Goal: Task Accomplishment & Management: Use online tool/utility

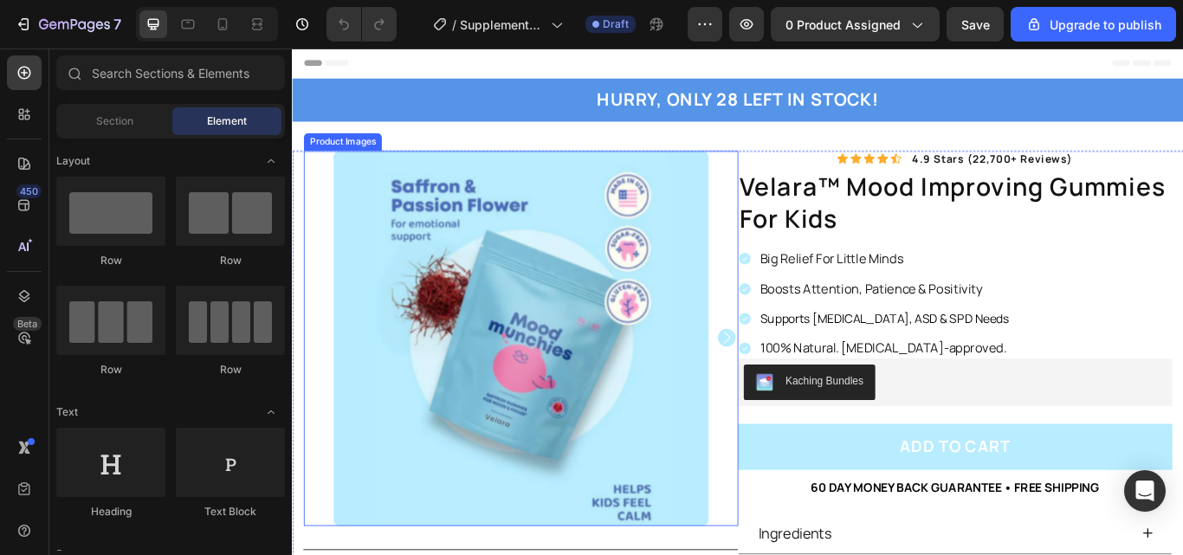
click at [312, 186] on div at bounding box center [558, 386] width 506 height 437
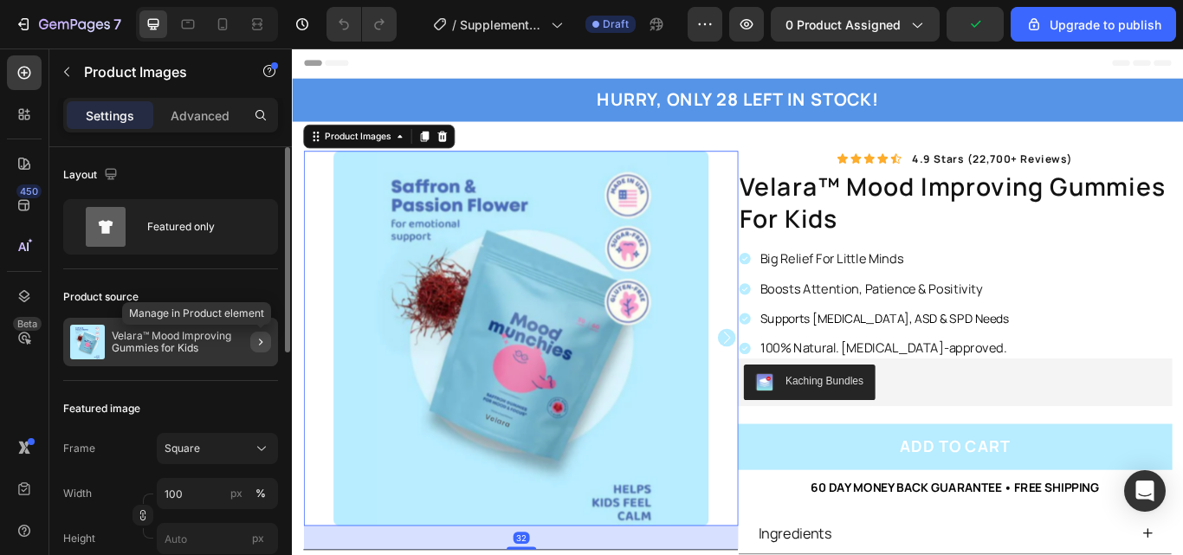
click at [254, 351] on button "button" at bounding box center [260, 342] width 21 height 21
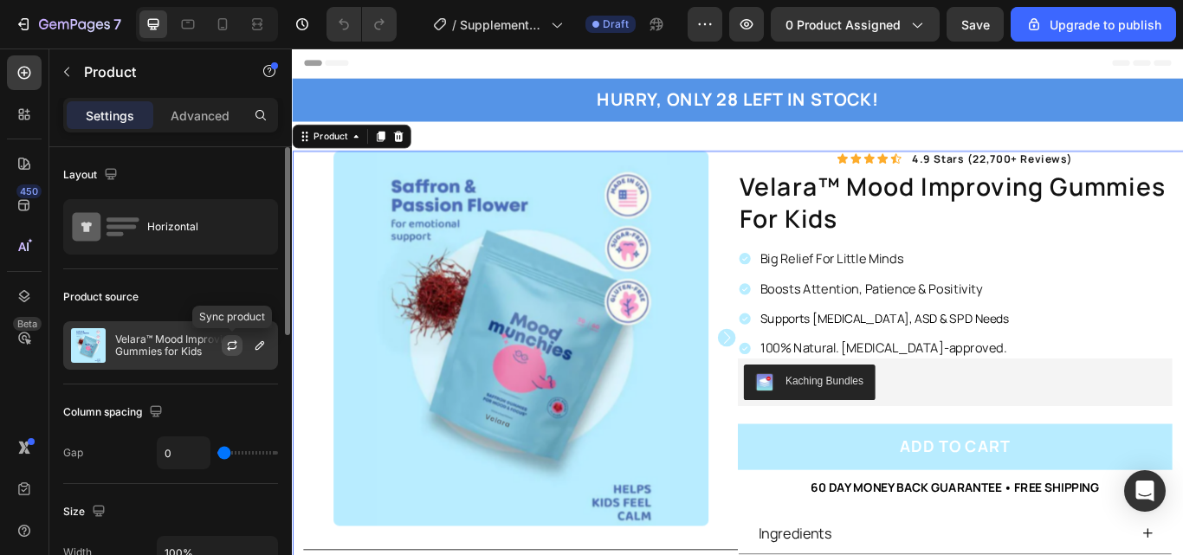
click at [239, 348] on button "button" at bounding box center [232, 345] width 21 height 21
click at [227, 345] on icon "button" at bounding box center [232, 346] width 14 height 14
click at [255, 351] on icon "button" at bounding box center [260, 346] width 14 height 14
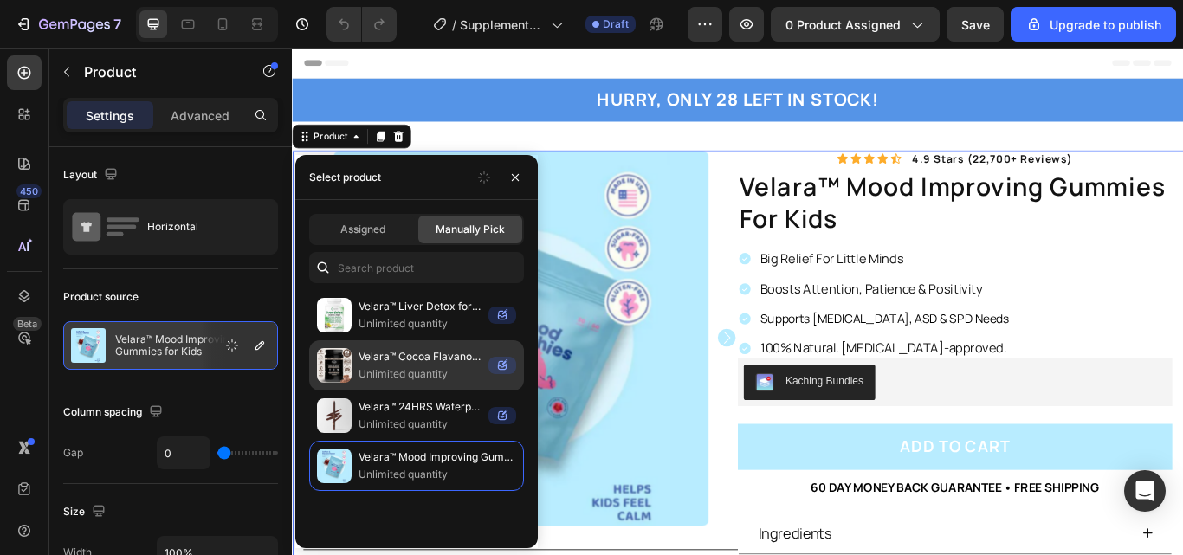
click at [409, 378] on p "Unlimited quantity" at bounding box center [419, 373] width 123 height 17
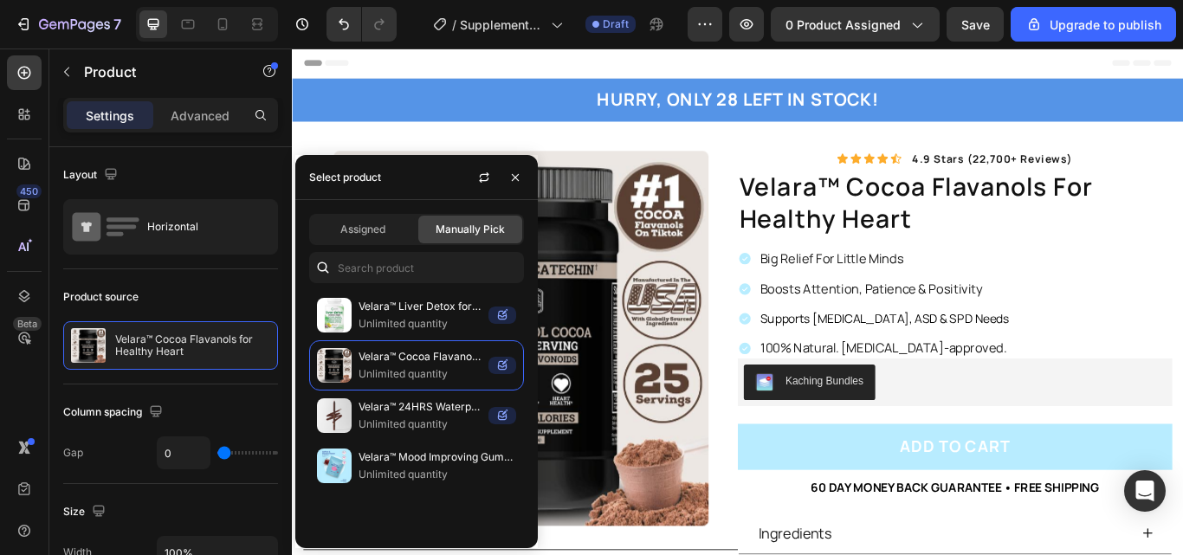
click at [412, 61] on div "Header" at bounding box center [811, 65] width 1011 height 35
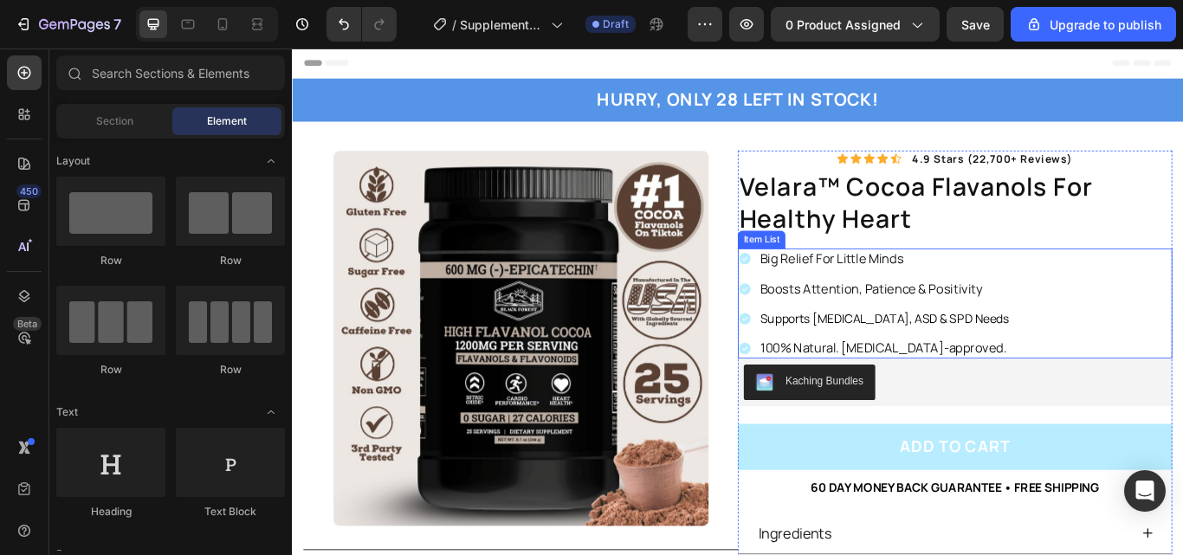
click at [1022, 294] on p "Big Relief For Little Minds" at bounding box center [982, 294] width 290 height 19
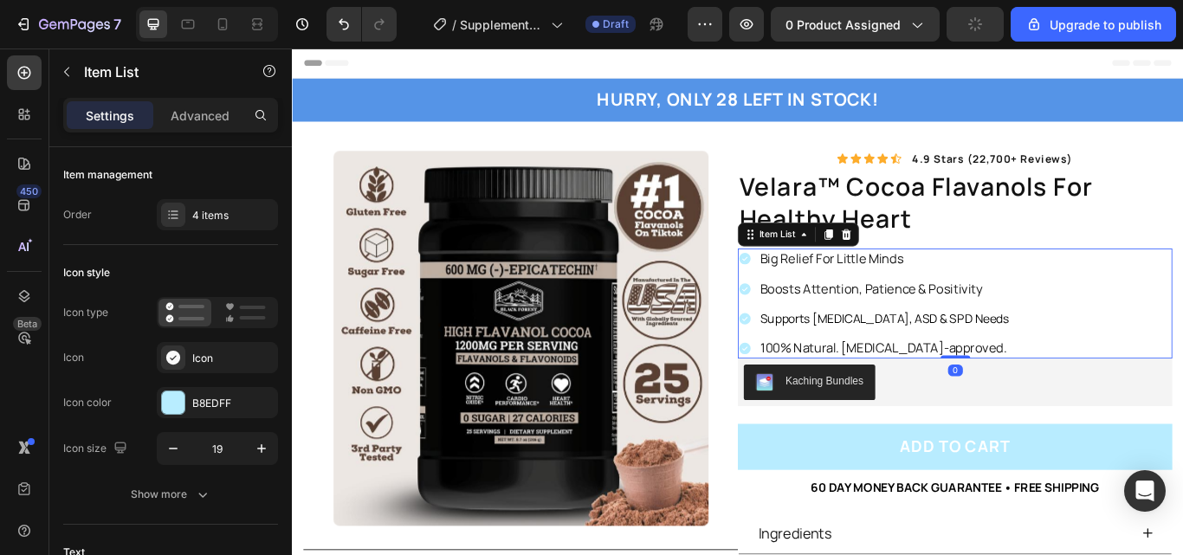
click at [1006, 294] on p "Big Relief For Little Minds" at bounding box center [982, 294] width 290 height 19
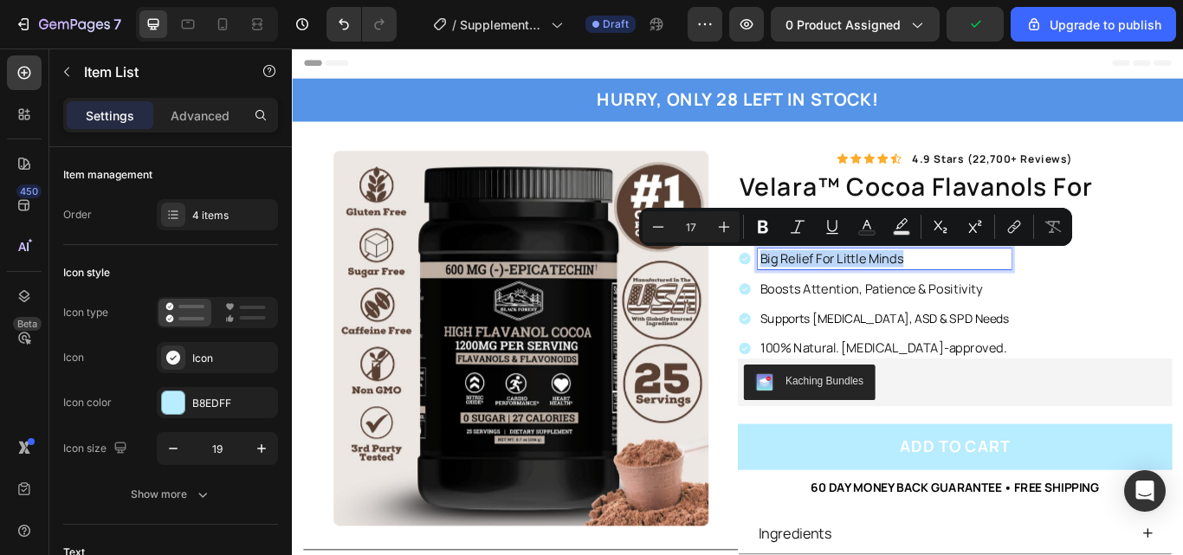
drag, startPoint x: 1006, startPoint y: 294, endPoint x: 813, endPoint y: 287, distance: 193.2
click at [813, 287] on div "Big Relief For Little Minds" at bounding box center [970, 294] width 319 height 24
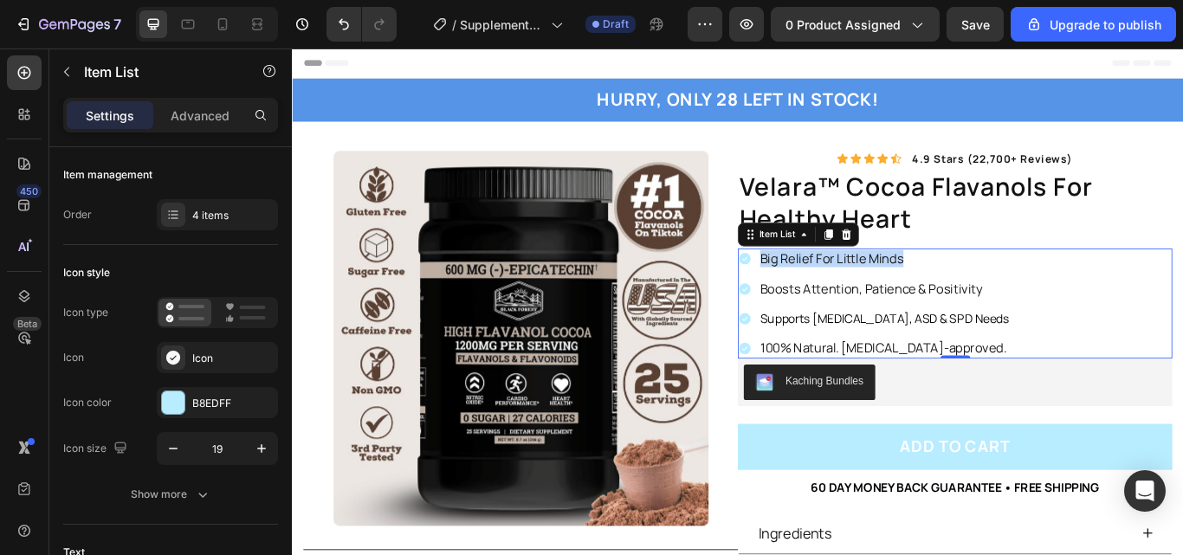
drag, startPoint x: 1140, startPoint y: 403, endPoint x: 909, endPoint y: 283, distance: 260.2
click at [909, 283] on div "Big Relief For Little Minds Boosts Attention, Patience & Positivity Supports AD…" at bounding box center [1064, 346] width 506 height 128
copy p "Big Relief For Little Minds"
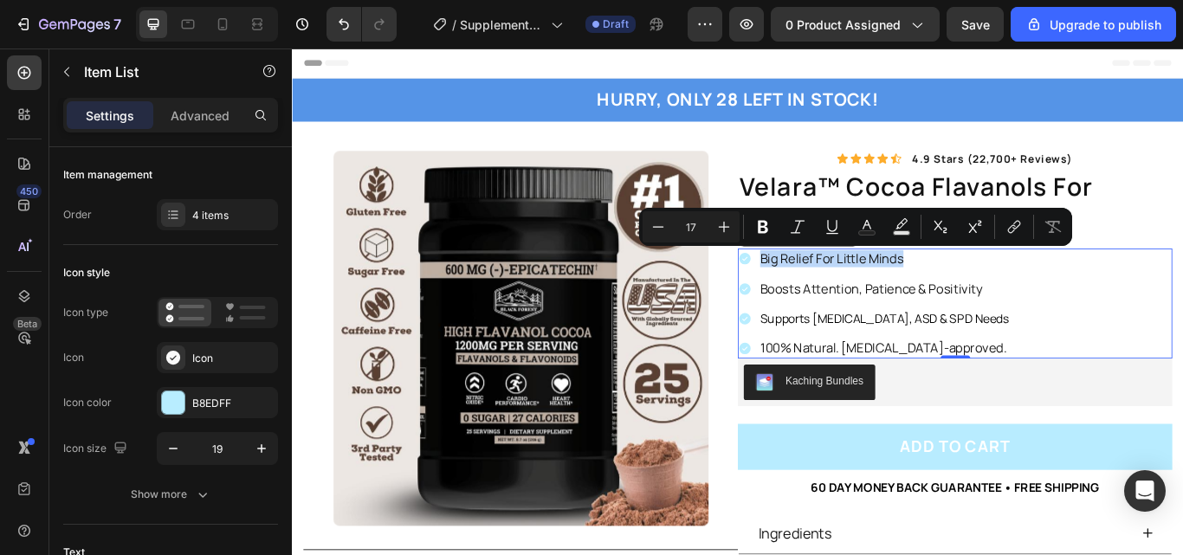
click at [983, 287] on p "Big Relief For Little Minds" at bounding box center [982, 294] width 290 height 19
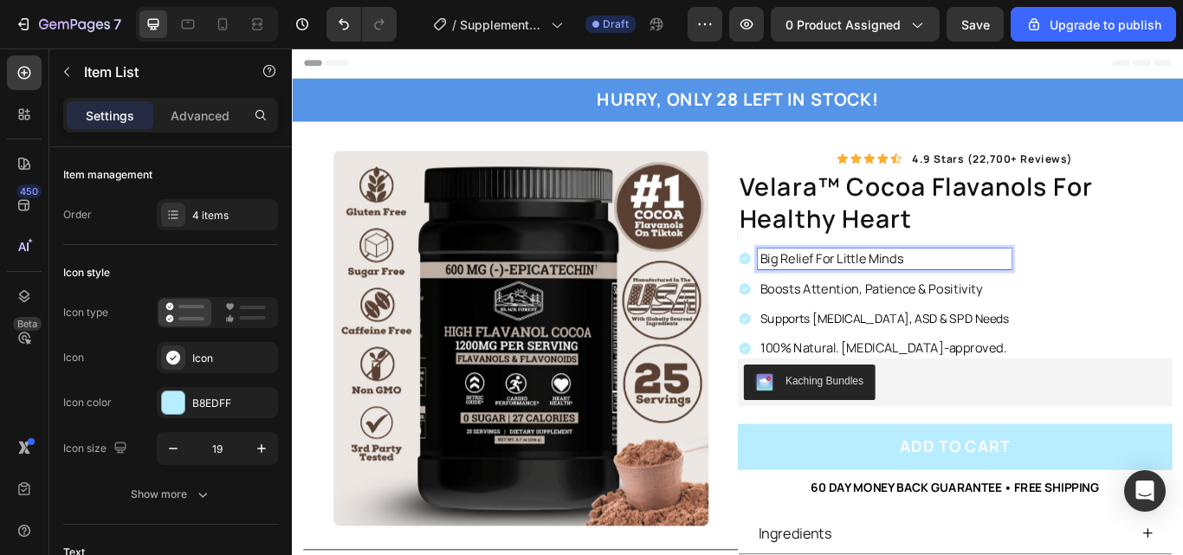
click at [998, 293] on p "Big Relief For Little Minds" at bounding box center [982, 294] width 290 height 19
drag, startPoint x: 998, startPoint y: 293, endPoint x: 834, endPoint y: 300, distance: 164.6
click at [837, 300] on p "Big Relief For Little Minds" at bounding box center [982, 294] width 290 height 19
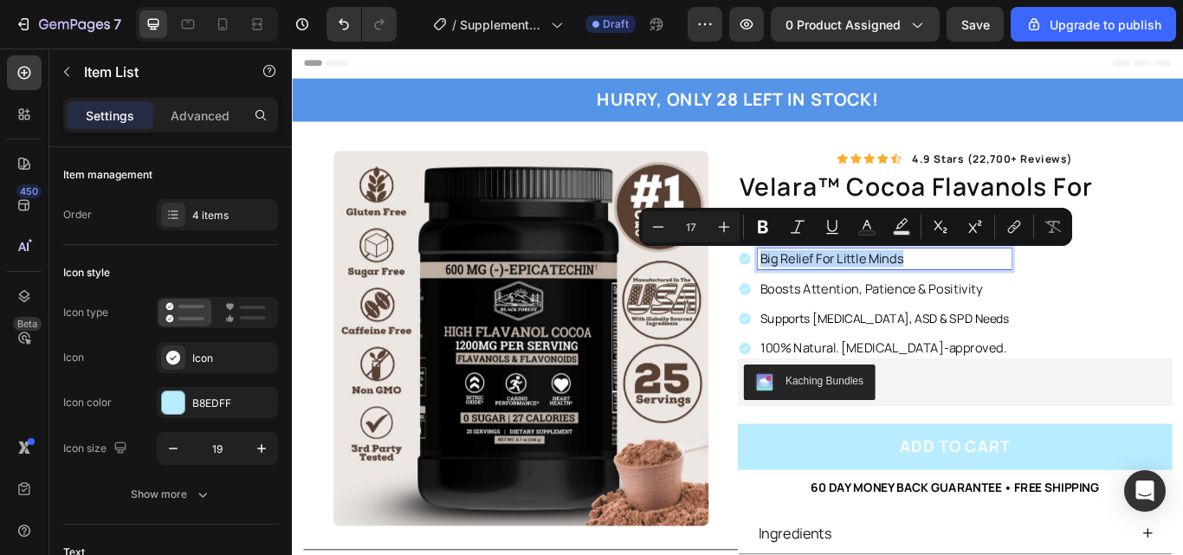
copy p "Big Relief For Little Minds"
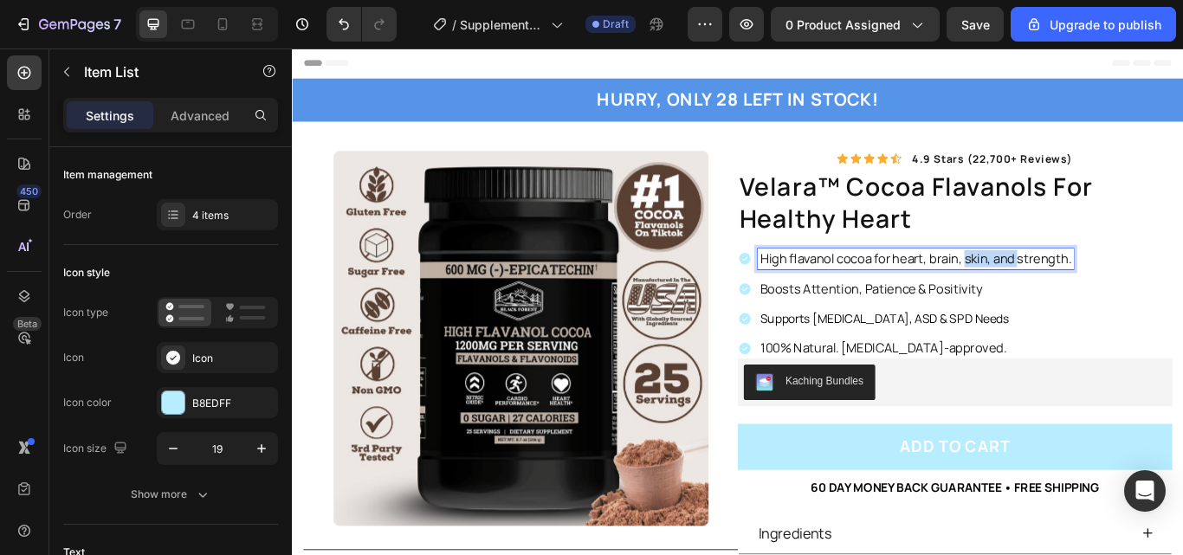
drag, startPoint x: 1134, startPoint y: 294, endPoint x: 1073, endPoint y: 296, distance: 61.5
click at [1073, 296] on p "High flavanol cocoa for heart, brain, skin, and strength." at bounding box center [1018, 294] width 363 height 19
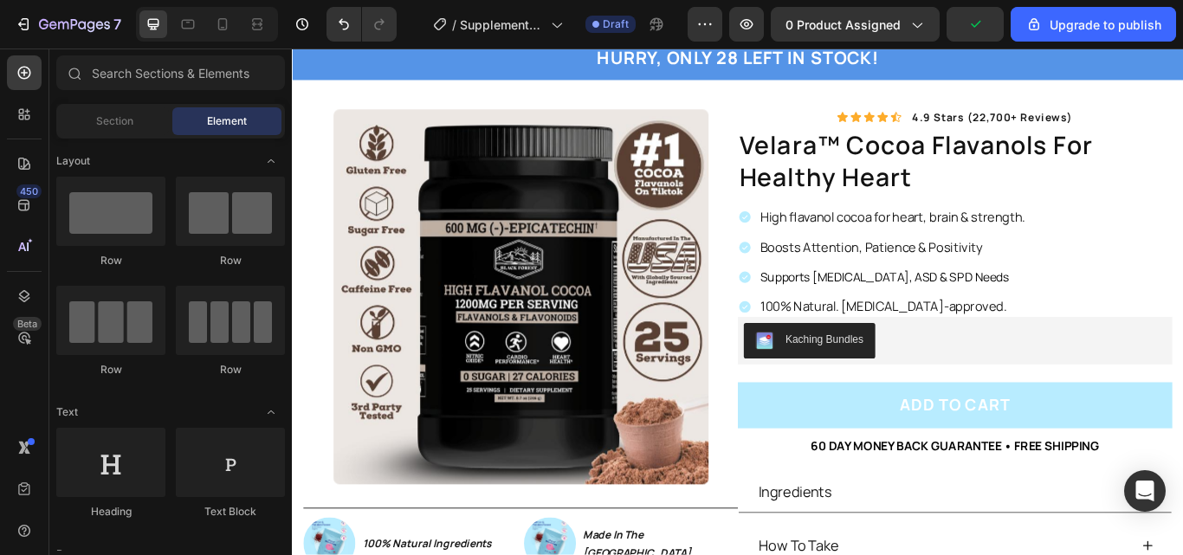
scroll to position [35, 0]
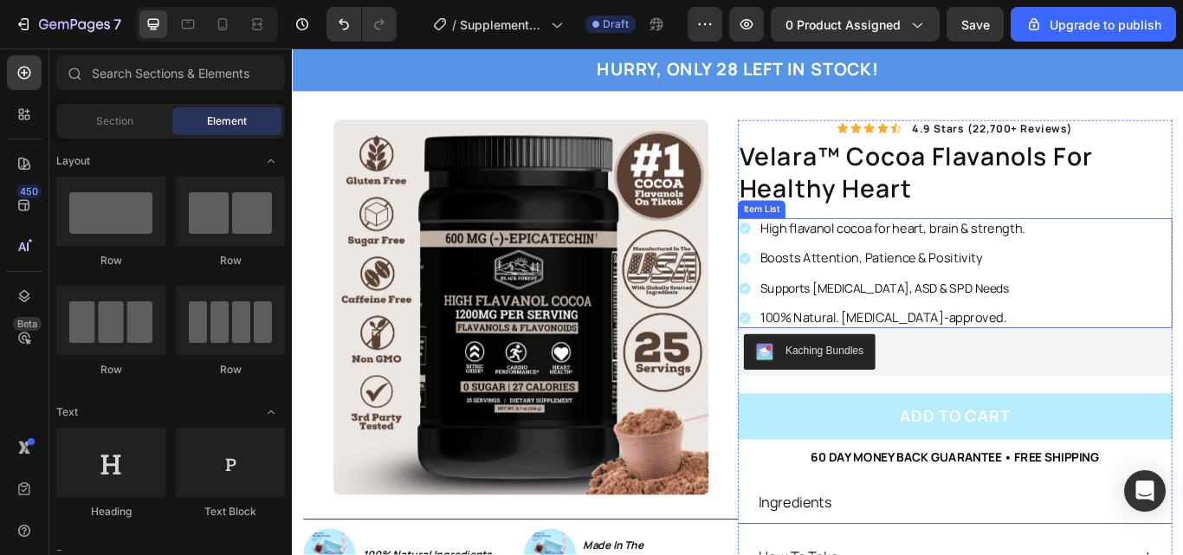
click at [1062, 288] on p "Boosts Attention, Patience & Positivity" at bounding box center [991, 293] width 309 height 19
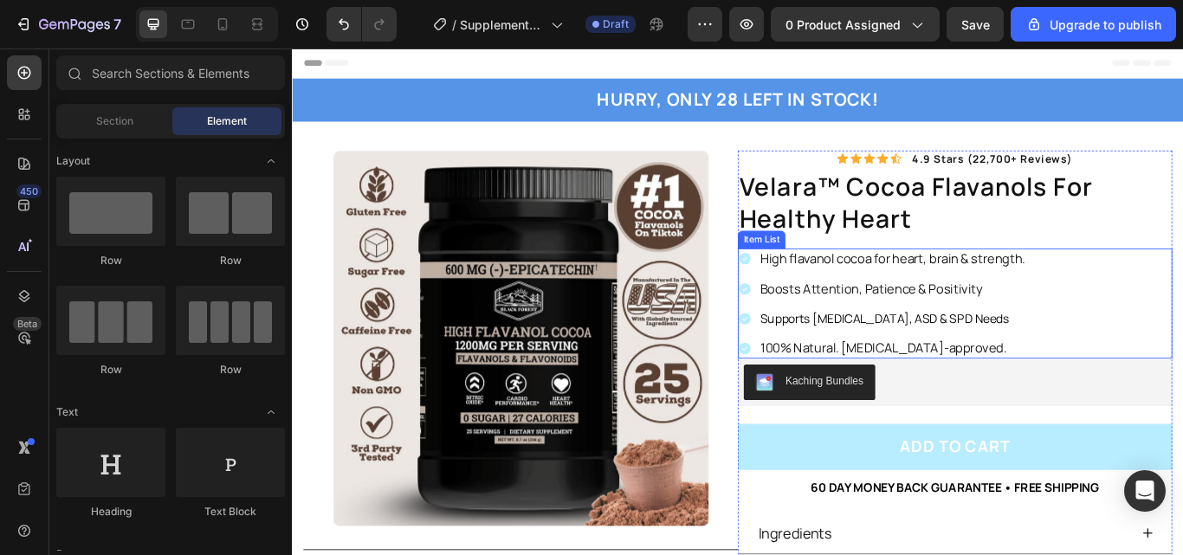
click at [958, 294] on p "High flavanol cocoa for heart, brain & strength." at bounding box center [991, 294] width 309 height 19
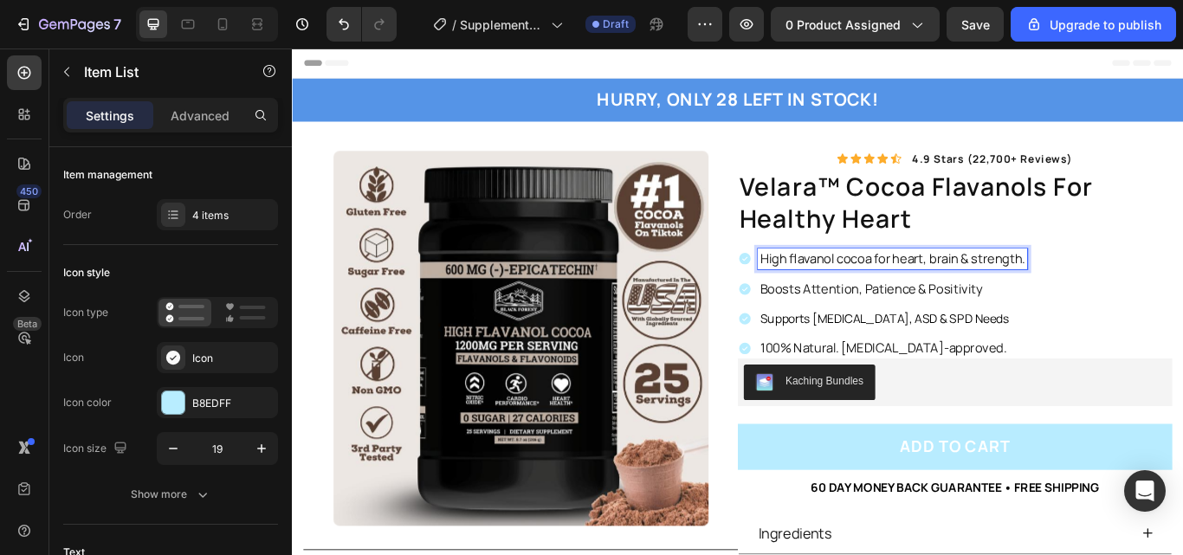
click at [960, 295] on p "High flavanol cocoa for heart, brain & strength." at bounding box center [991, 294] width 309 height 19
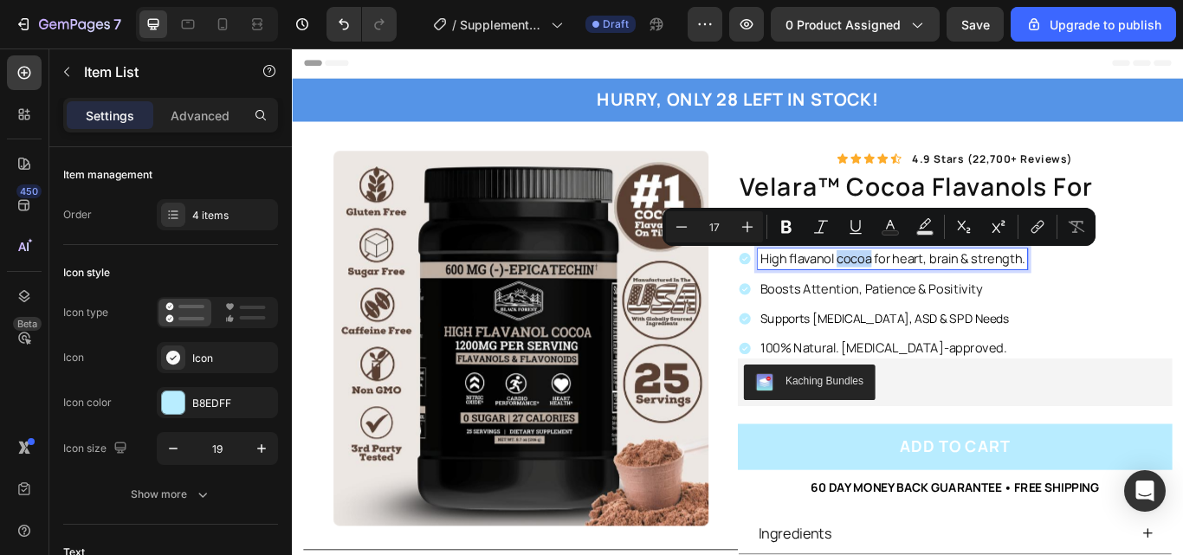
drag, startPoint x: 960, startPoint y: 295, endPoint x: 922, endPoint y: 295, distance: 38.1
click at [922, 295] on p "High flavanol cocoa for heart, brain & strength." at bounding box center [991, 294] width 309 height 19
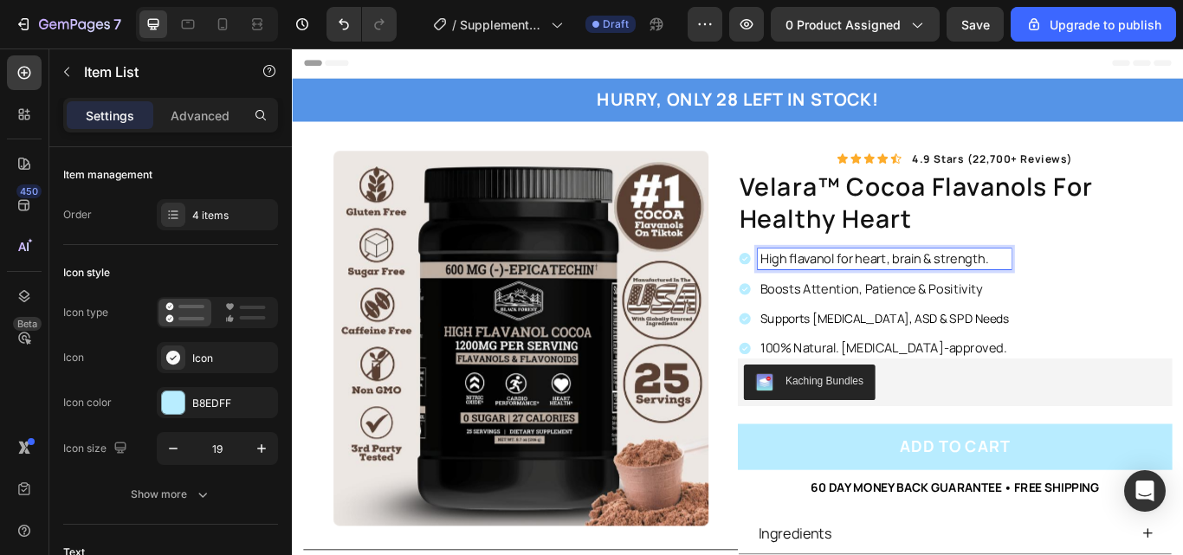
click at [943, 290] on p "High flavanol for heart, brain & strength." at bounding box center [982, 294] width 290 height 19
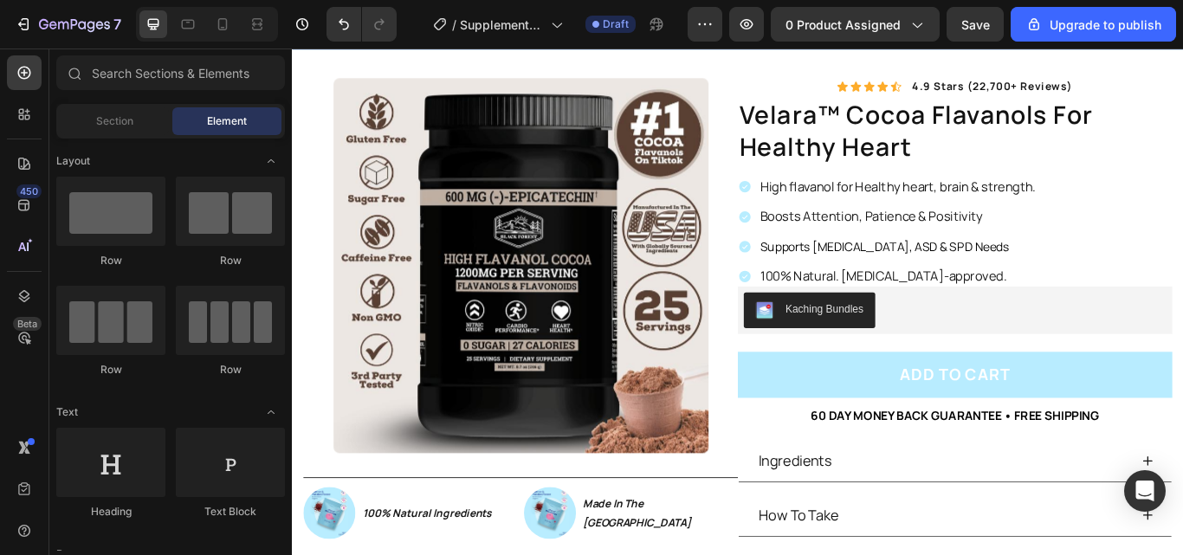
scroll to position [126, 0]
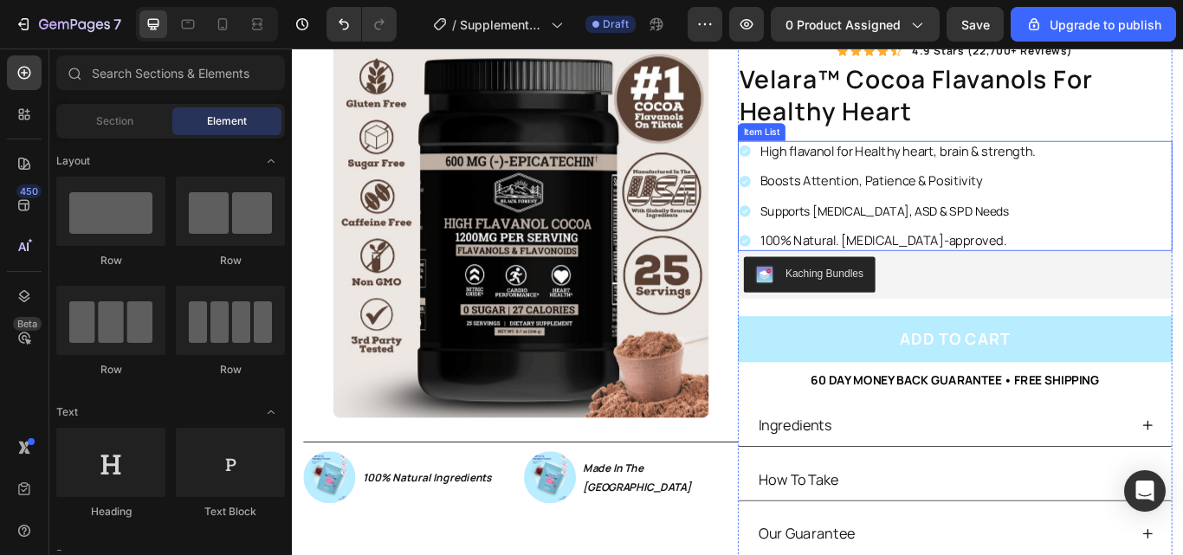
click at [951, 168] on p "High flavanol for Healthy heart, brain & strength." at bounding box center [997, 168] width 321 height 19
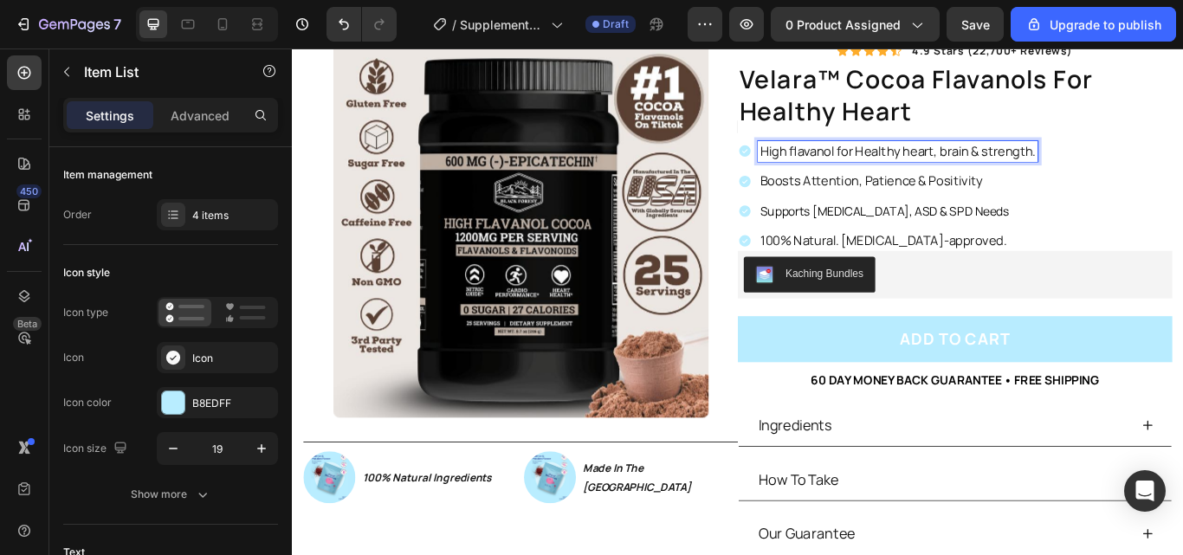
click at [951, 168] on p "High flavanol for Healthy heart, brain & strength." at bounding box center [997, 168] width 321 height 19
click at [870, 168] on p "High flavanol for Healthy Heart, Brain & Strength." at bounding box center [999, 168] width 324 height 19
click at [930, 171] on p "High Flavanol for Healthy Heart, Brain & Strength." at bounding box center [1000, 168] width 326 height 19
click at [939, 198] on p "Boosts Attention, Patience & Positivity" at bounding box center [1001, 203] width 328 height 19
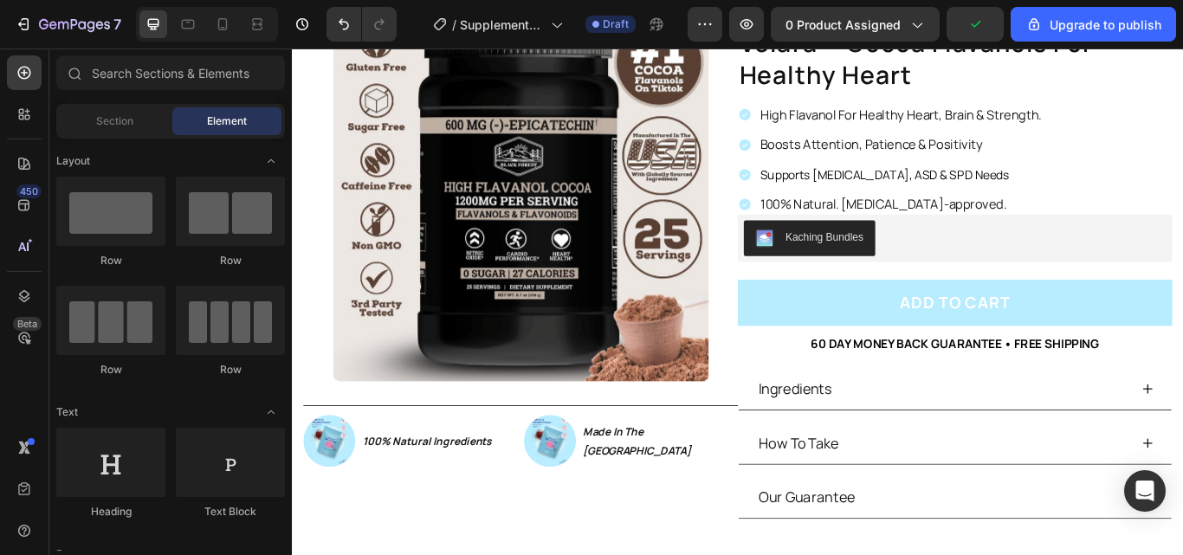
scroll to position [113, 0]
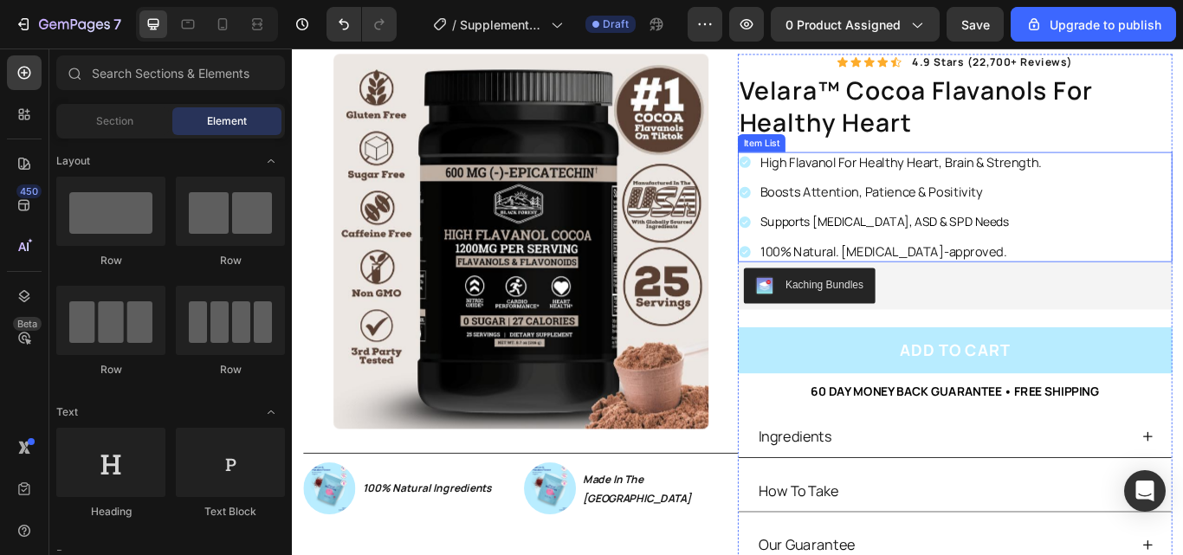
click at [1040, 216] on p "Boosts Attention, Patience & Positivity" at bounding box center [1001, 216] width 328 height 19
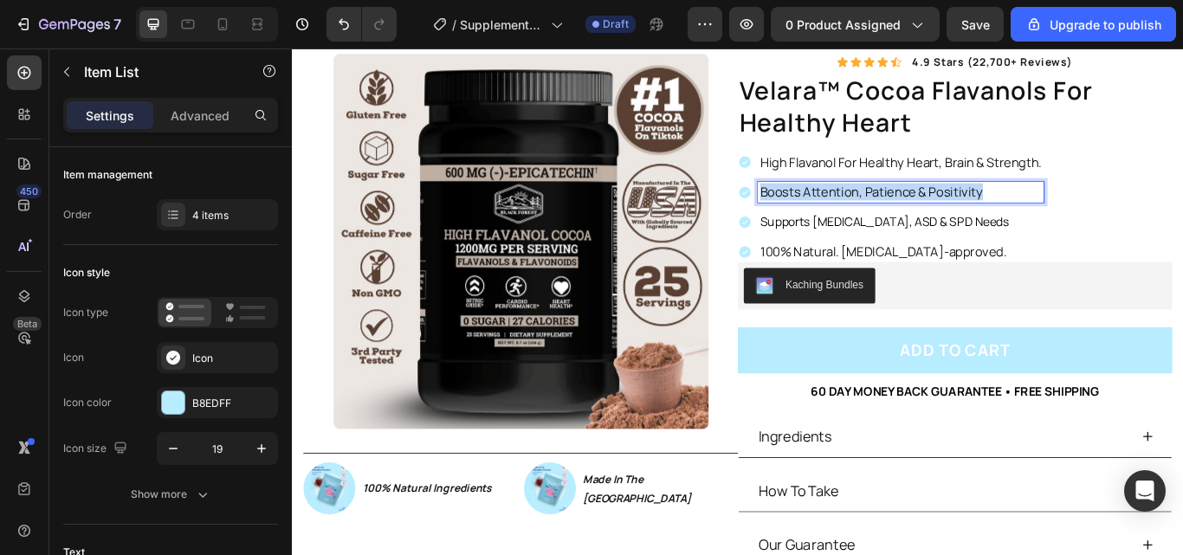
drag, startPoint x: 1105, startPoint y: 216, endPoint x: 833, endPoint y: 214, distance: 271.9
click at [837, 214] on p "Boosts Attention, Patience & Positivity" at bounding box center [1001, 216] width 328 height 19
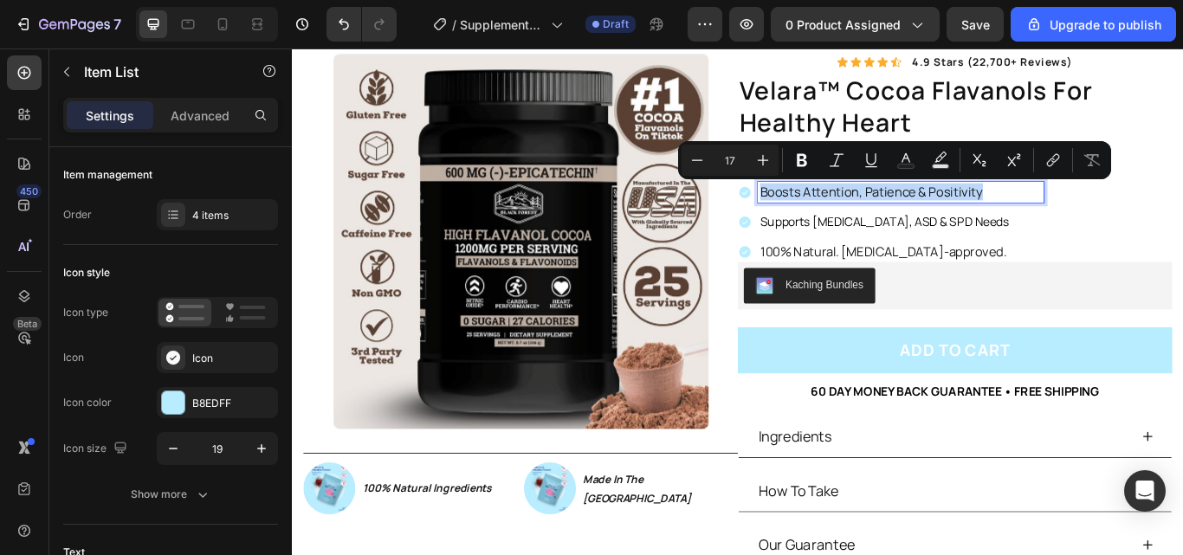
copy p "Boosts Attention, Patience & Positivity"
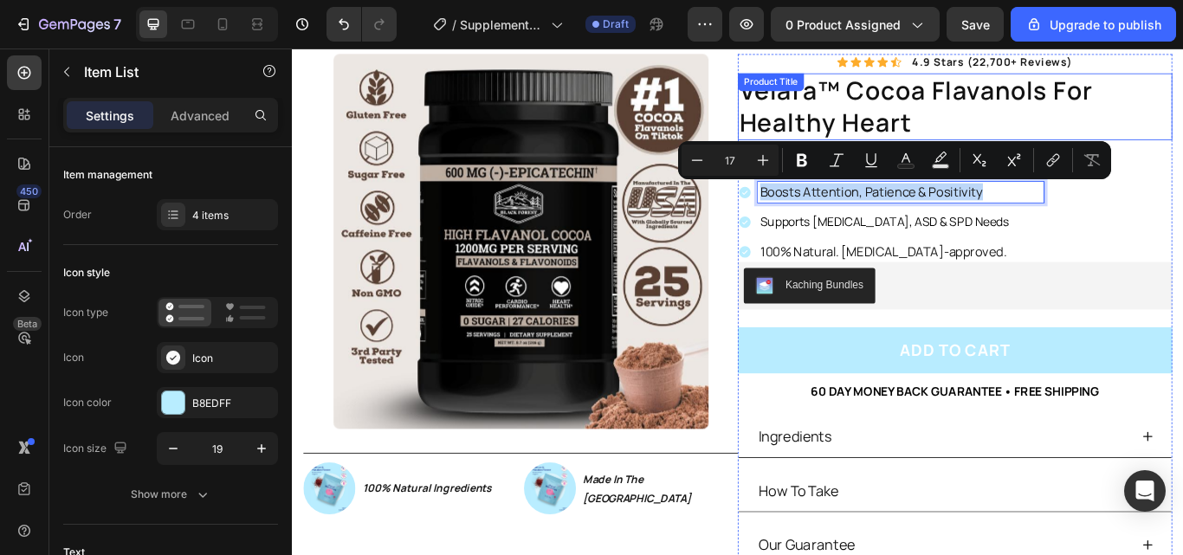
click at [1182, 101] on h1 "velara™ cocoa flavanols for healthy heart" at bounding box center [1064, 117] width 506 height 78
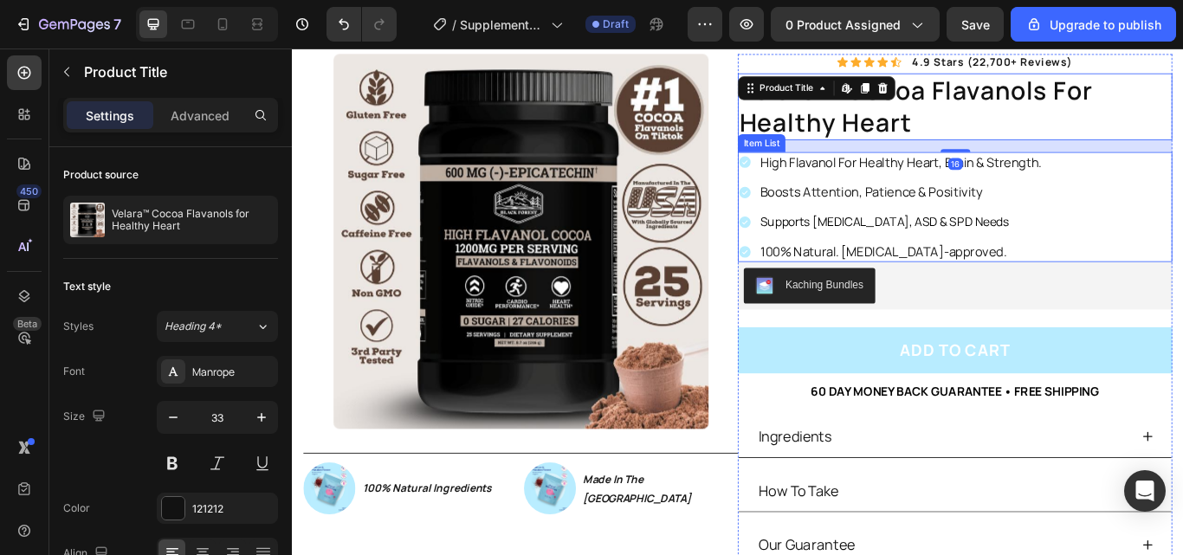
click at [1161, 181] on div "High Flavanol For Healthy Heart, Brain & Strength." at bounding box center [1001, 182] width 333 height 24
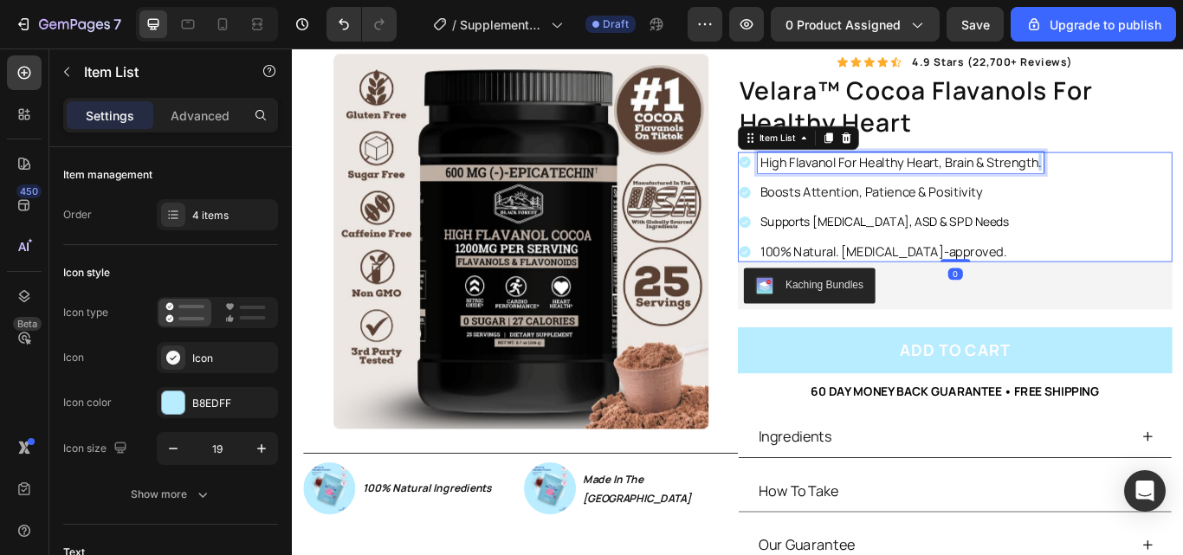
click at [1156, 181] on p "High Flavanol For Healthy Heart, Brain & Strength." at bounding box center [1001, 181] width 328 height 19
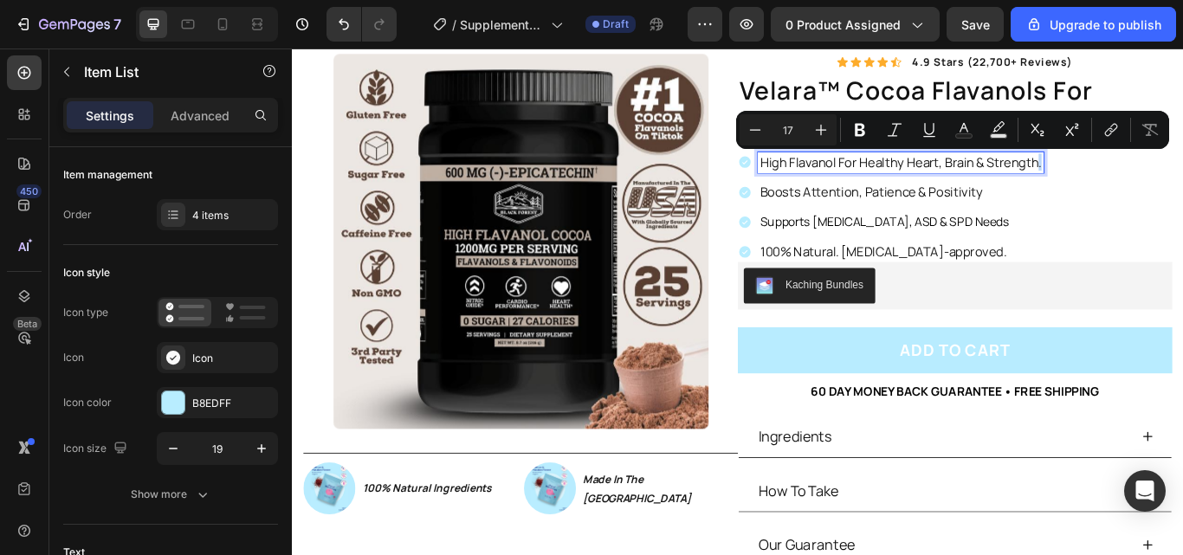
drag, startPoint x: 1157, startPoint y: 181, endPoint x: 1169, endPoint y: 186, distance: 13.2
click at [1169, 186] on div "High Flavanol For Healthy Heart, Brain & Strength. Boosts Attention, Patience &…" at bounding box center [1064, 234] width 506 height 128
click at [1131, 189] on p "High Flavanol For Healthy Heart, Brain & Strength." at bounding box center [1001, 181] width 328 height 19
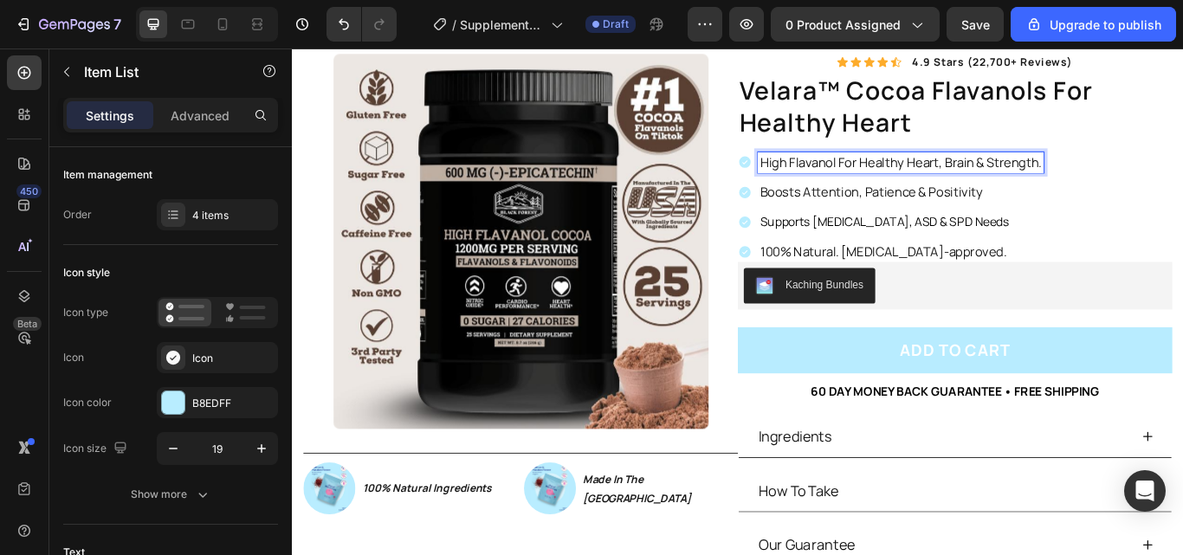
click at [1158, 185] on p "High Flavanol For Healthy Heart, Brain & Strength." at bounding box center [1001, 181] width 328 height 19
drag, startPoint x: 1158, startPoint y: 185, endPoint x: 813, endPoint y: 193, distance: 345.5
click at [813, 193] on div "High Flavanol For Healthy Heart, Brain & Strength." at bounding box center [989, 182] width 357 height 24
click at [938, 213] on p "Boosts Attention, Patience & Positivity" at bounding box center [982, 216] width 290 height 19
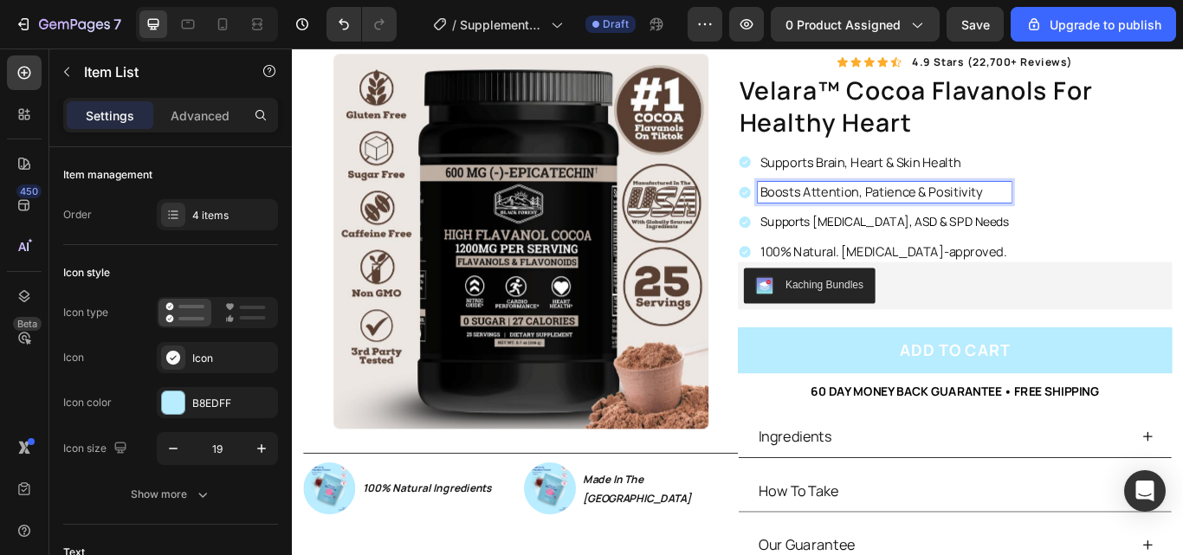
click at [1081, 283] on p "100% Natural. [MEDICAL_DATA]-approved." at bounding box center [982, 285] width 290 height 19
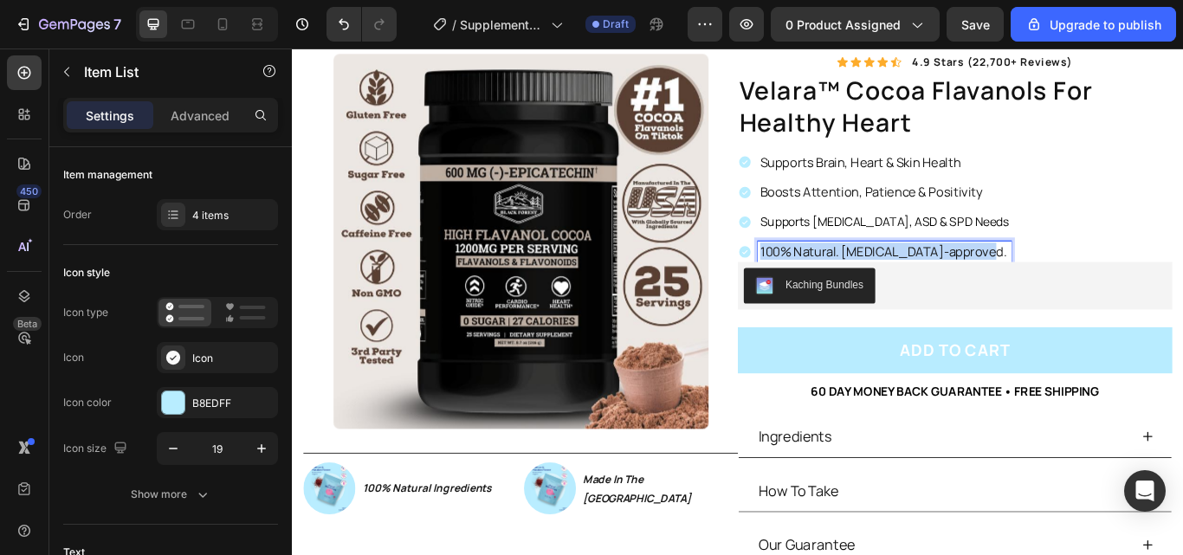
drag, startPoint x: 1081, startPoint y: 283, endPoint x: 829, endPoint y: 282, distance: 251.1
click at [837, 282] on p "100% Natural. [MEDICAL_DATA]-approved." at bounding box center [982, 285] width 290 height 19
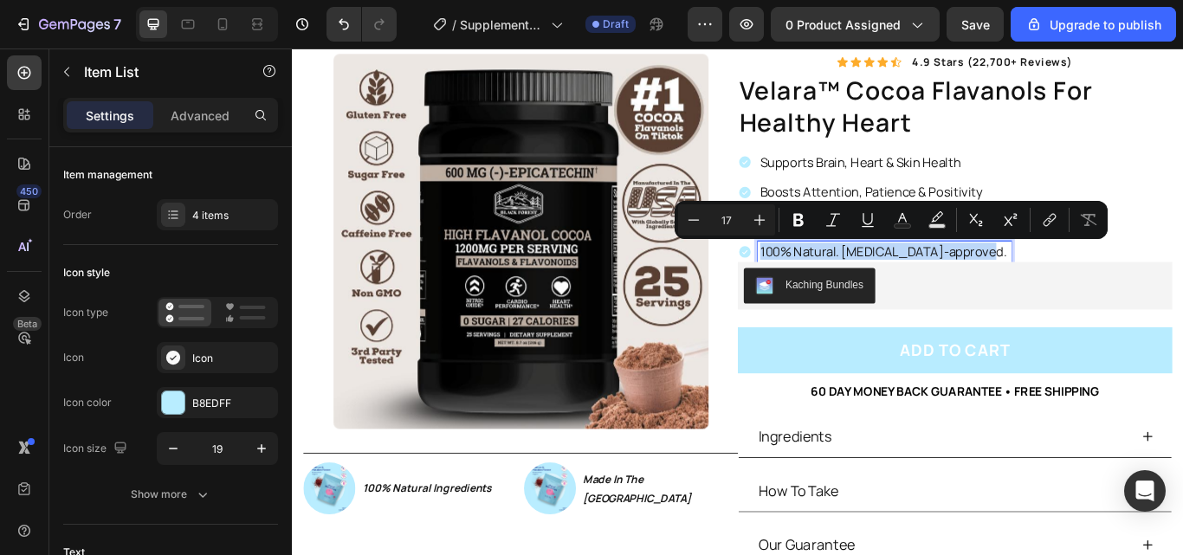
copy p "100% Natural. [MEDICAL_DATA]-approved."
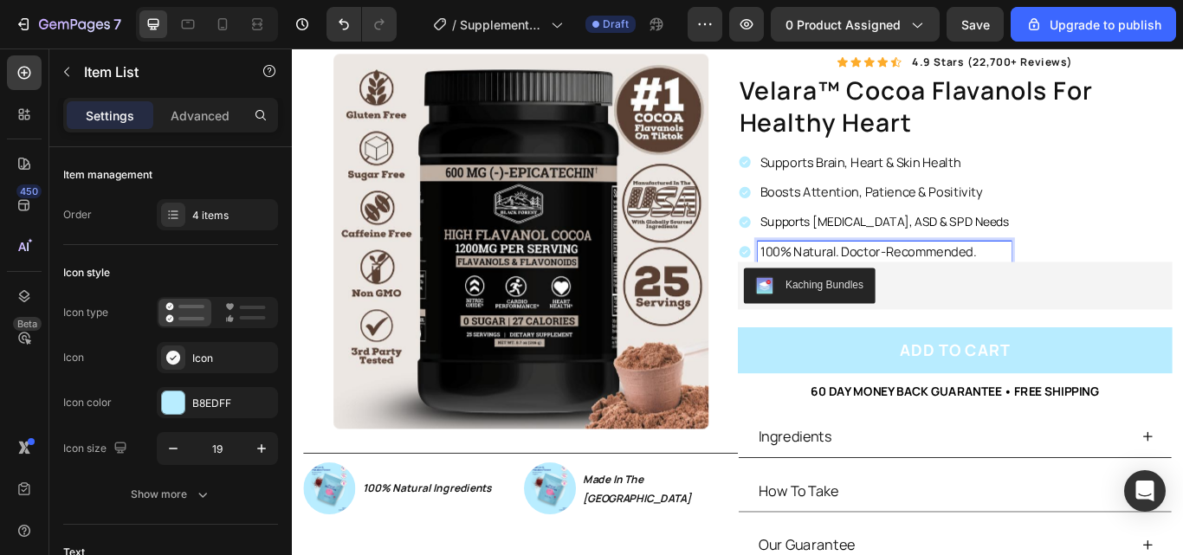
click at [1020, 253] on span "Supports [MEDICAL_DATA], ASD & SPD Needs" at bounding box center [982, 251] width 290 height 19
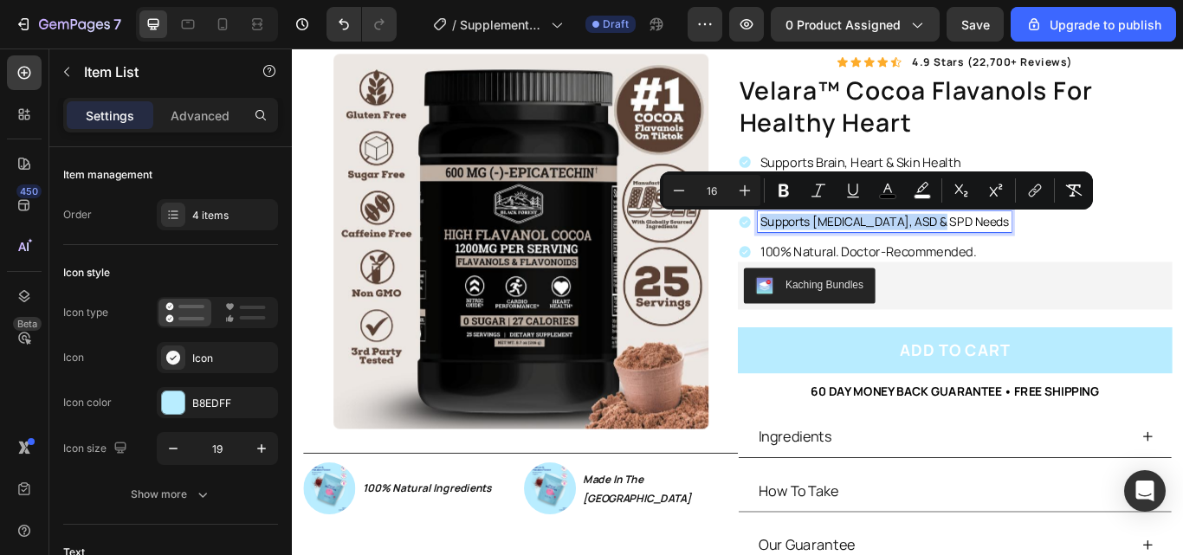
drag, startPoint x: 1047, startPoint y: 254, endPoint x: 823, endPoint y: 260, distance: 224.3
click at [823, 260] on div "Supports [MEDICAL_DATA], ASD & SPD Needs" at bounding box center [970, 251] width 319 height 24
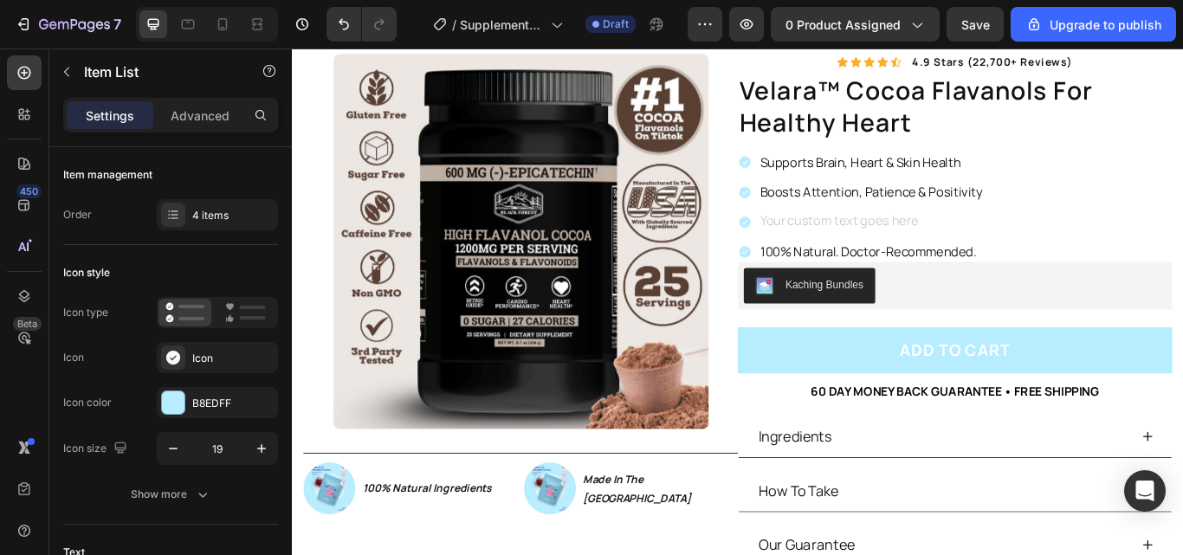
scroll to position [106, 0]
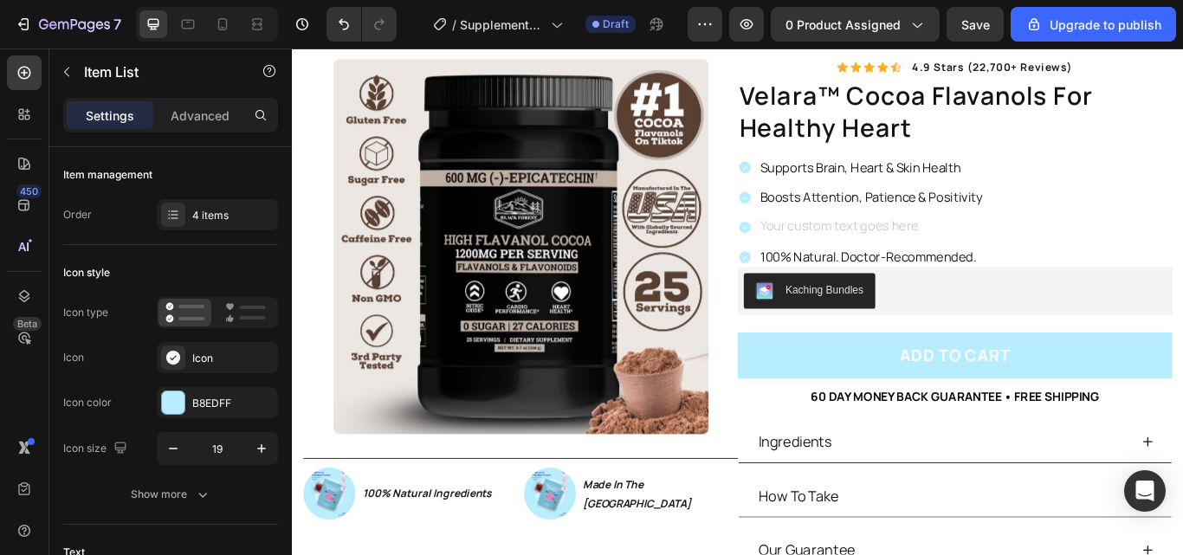
click at [1079, 229] on p "Boosts Attention, Patience & Positivity" at bounding box center [967, 222] width 260 height 19
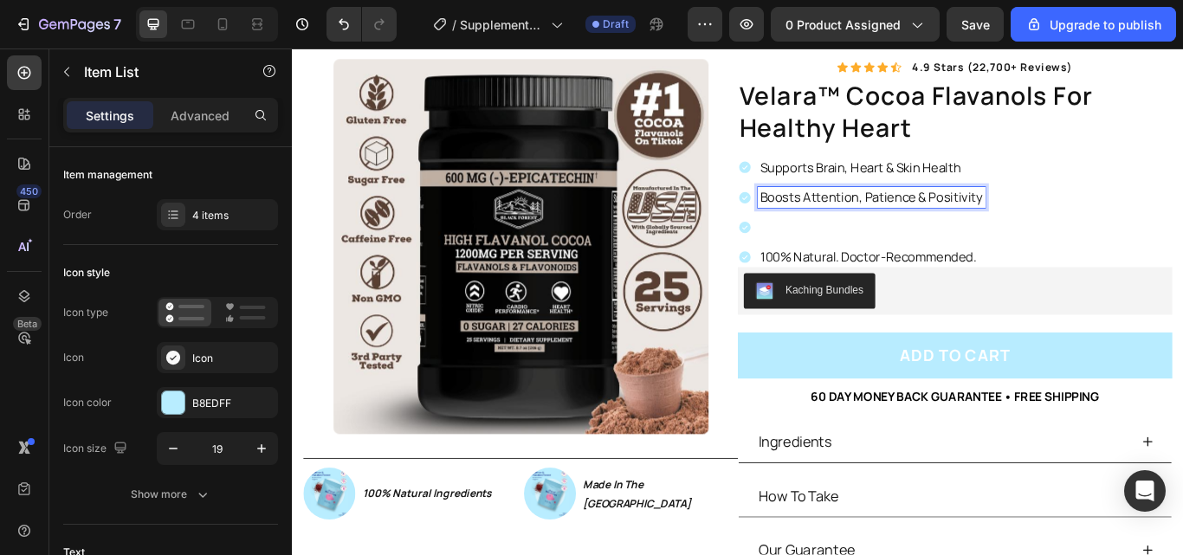
click at [1088, 229] on p "Boosts Attention, Patience & Positivity" at bounding box center [967, 222] width 260 height 19
drag, startPoint x: 1088, startPoint y: 229, endPoint x: 834, endPoint y: 227, distance: 254.6
click at [837, 227] on p "Boosts Attention, Patience & Positivity" at bounding box center [967, 222] width 260 height 19
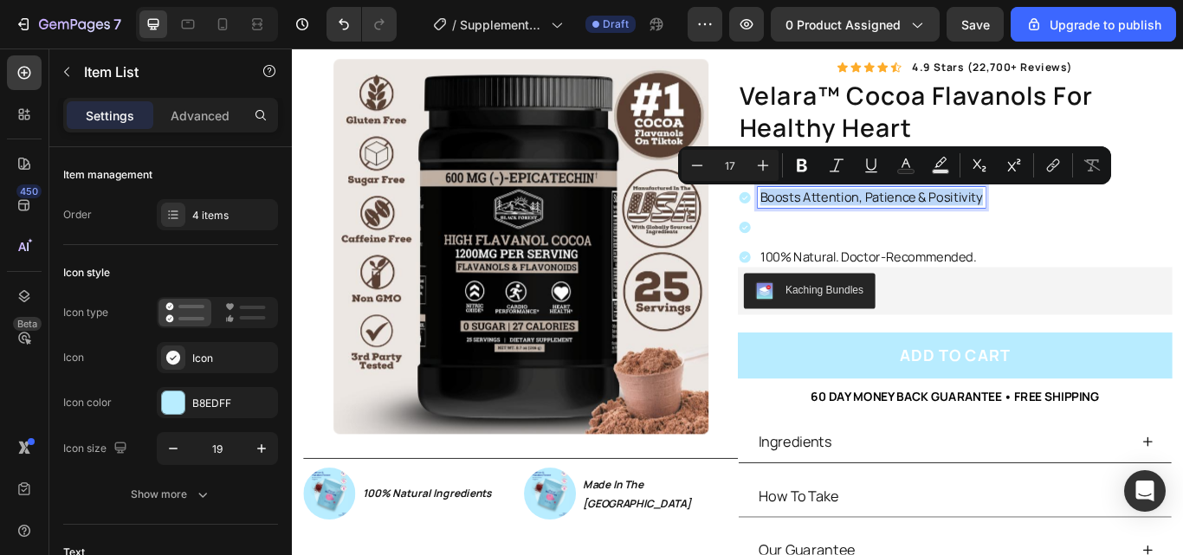
copy p "Boosts Attention, Patience & Positivity"
click at [993, 261] on p "Rich Text Editor. Editing area: main" at bounding box center [967, 257] width 260 height 19
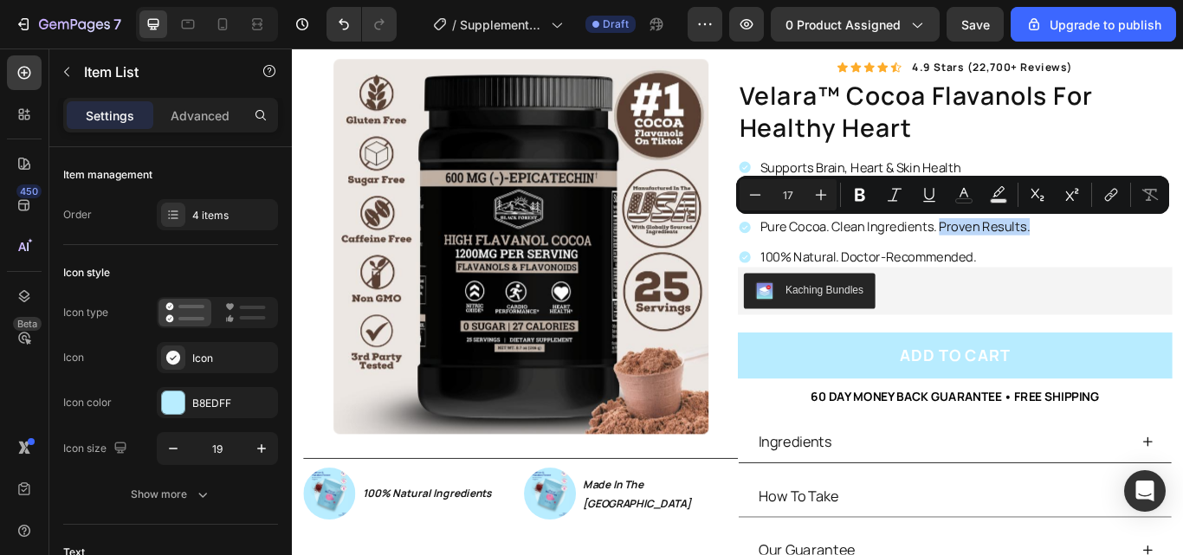
drag, startPoint x: 1145, startPoint y: 258, endPoint x: 1043, endPoint y: 261, distance: 102.2
click at [1043, 261] on p "Pure Cocoa. Clean Ingredients. Proven Results." at bounding box center [994, 257] width 314 height 19
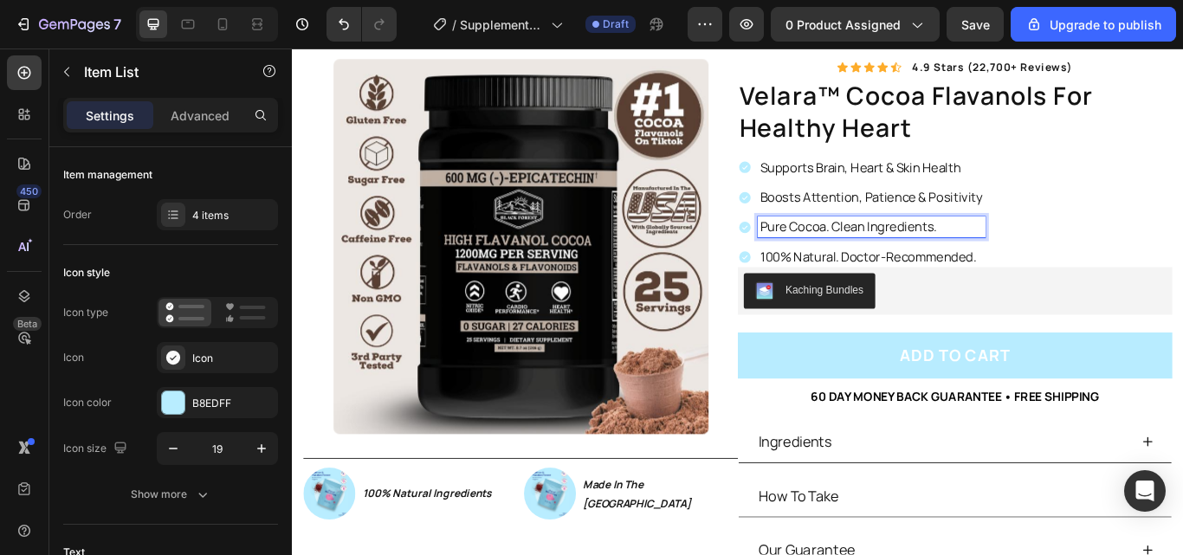
drag, startPoint x: 1052, startPoint y: 258, endPoint x: 958, endPoint y: 256, distance: 93.5
click at [958, 256] on p "Pure Cocoa. Clean Ingredients." at bounding box center [967, 257] width 260 height 19
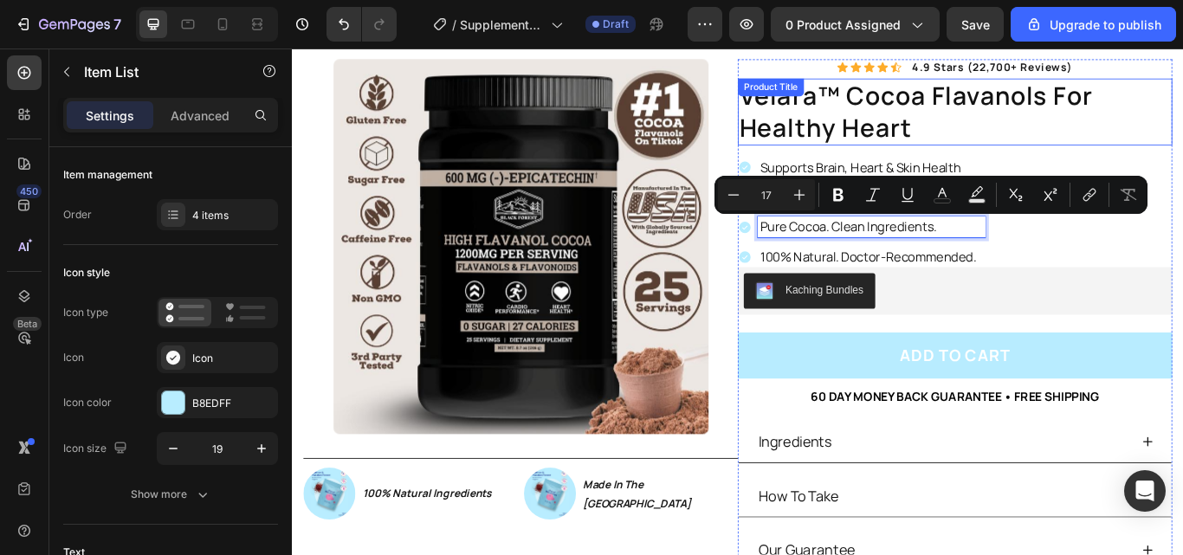
click at [1152, 145] on h1 "velara™ cocoa flavanols for healthy heart" at bounding box center [1064, 123] width 506 height 78
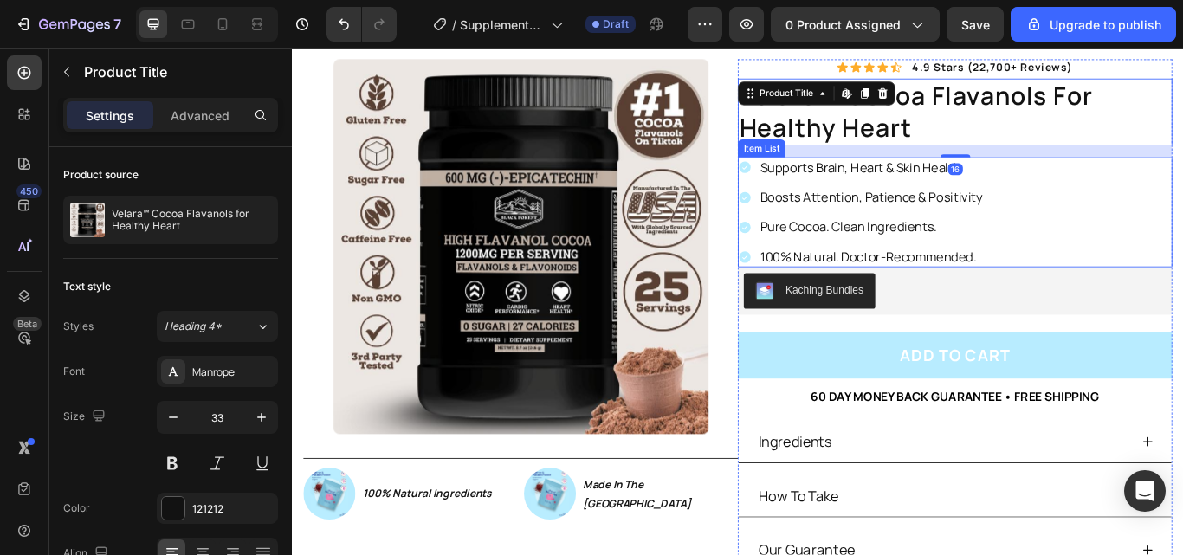
click at [1088, 222] on p "Boosts Attention, Patience & Positivity" at bounding box center [967, 222] width 260 height 19
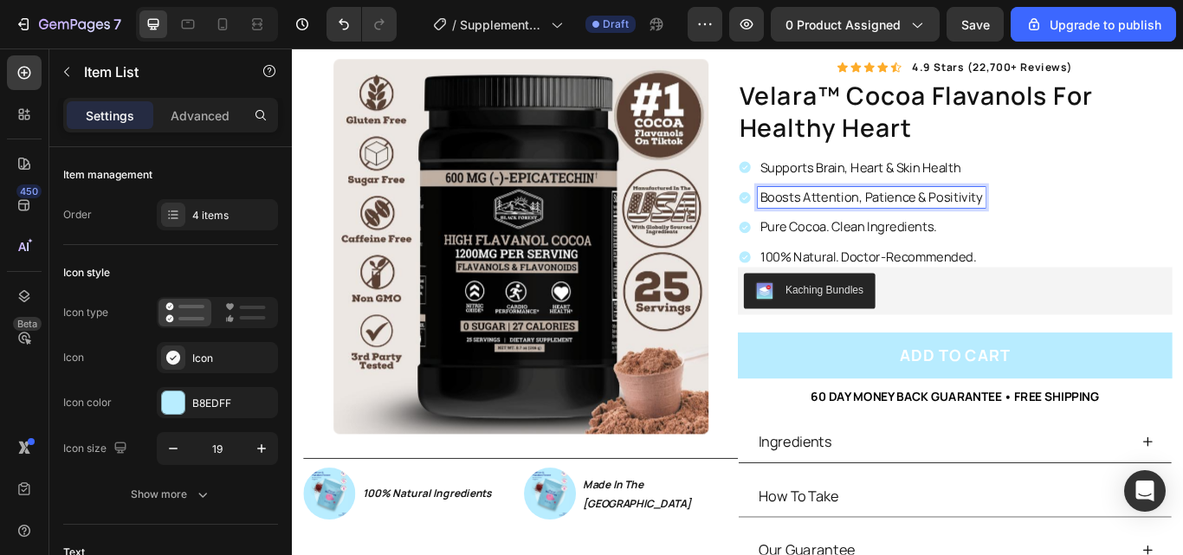
drag, startPoint x: 1088, startPoint y: 222, endPoint x: 1061, endPoint y: 223, distance: 27.8
click at [1087, 223] on p "Boosts Attention, Patience & Positivity" at bounding box center [967, 222] width 260 height 19
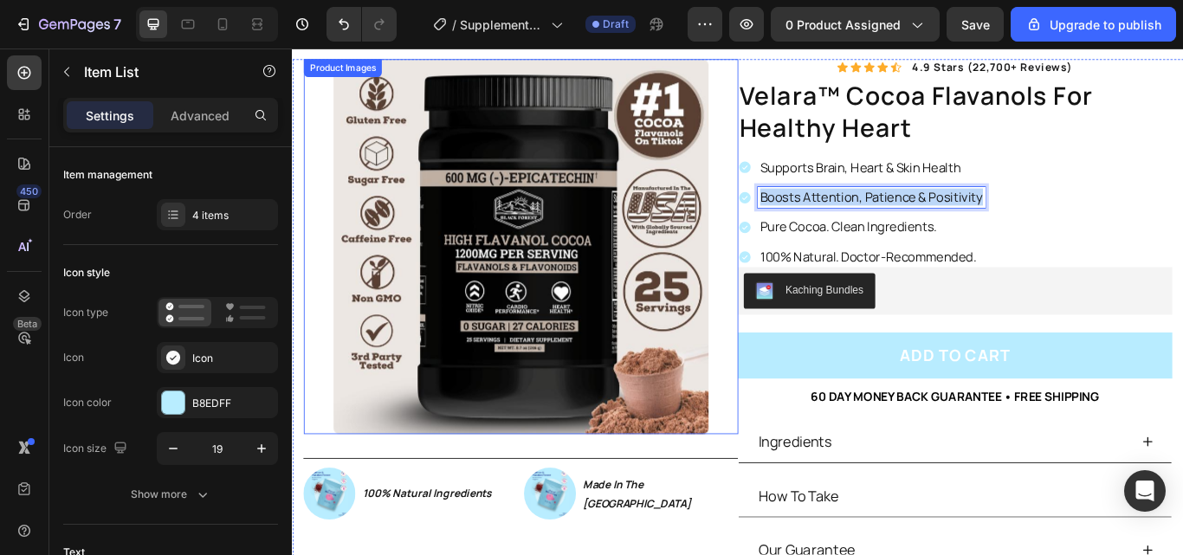
drag, startPoint x: 1087, startPoint y: 223, endPoint x: 800, endPoint y: 225, distance: 286.6
click at [800, 225] on div "Product Images Image 100% Natural Ingredients Text Block Row Image Made In The …" at bounding box center [811, 377] width 1039 height 633
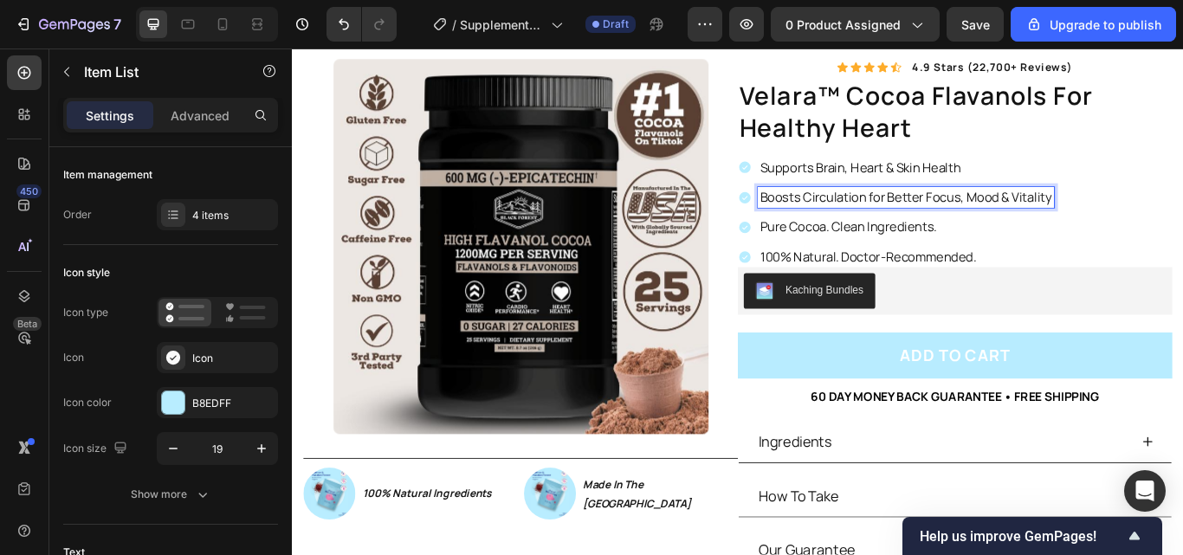
click at [1090, 216] on p "Boosts Circulation for Better Focus, Mood & Vitality" at bounding box center [1007, 222] width 340 height 19
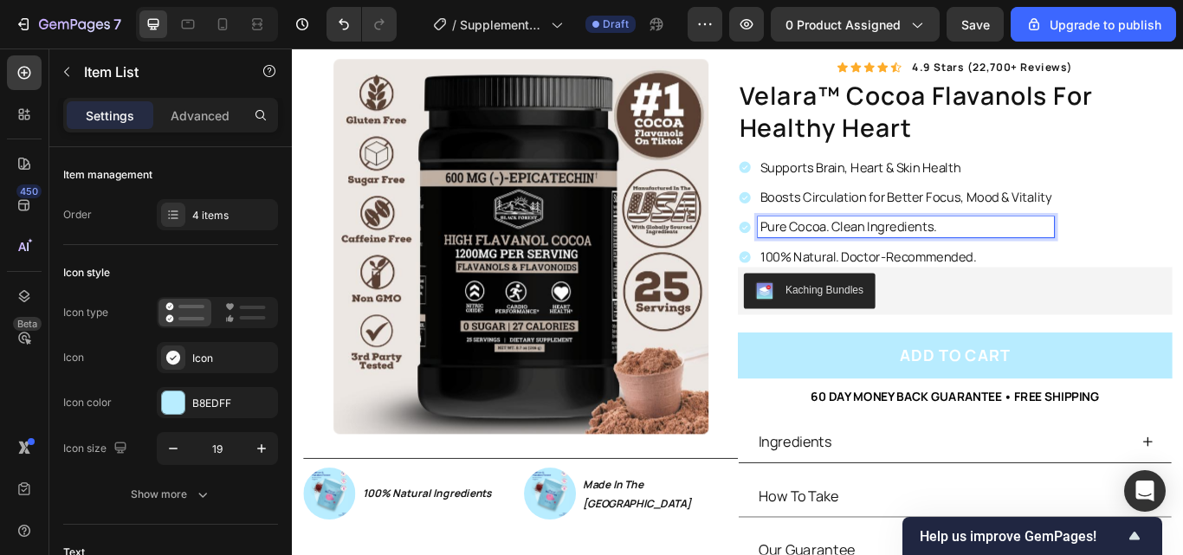
click at [1091, 261] on p "Pure Cocoa. Clean Ingredients." at bounding box center [1007, 257] width 340 height 19
drag, startPoint x: 1091, startPoint y: 261, endPoint x: 833, endPoint y: 271, distance: 258.2
click at [833, 271] on div "Supports Brain, Heart & Skin Health Boosts Circulation for Better Focus, Mood &…" at bounding box center [995, 240] width 369 height 128
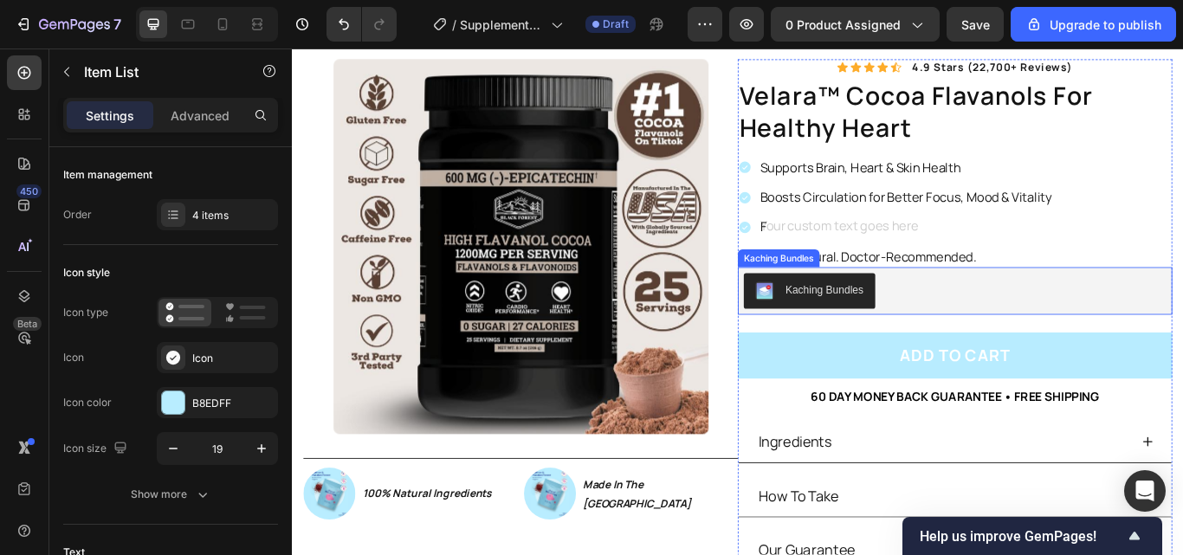
scroll to position [100, 0]
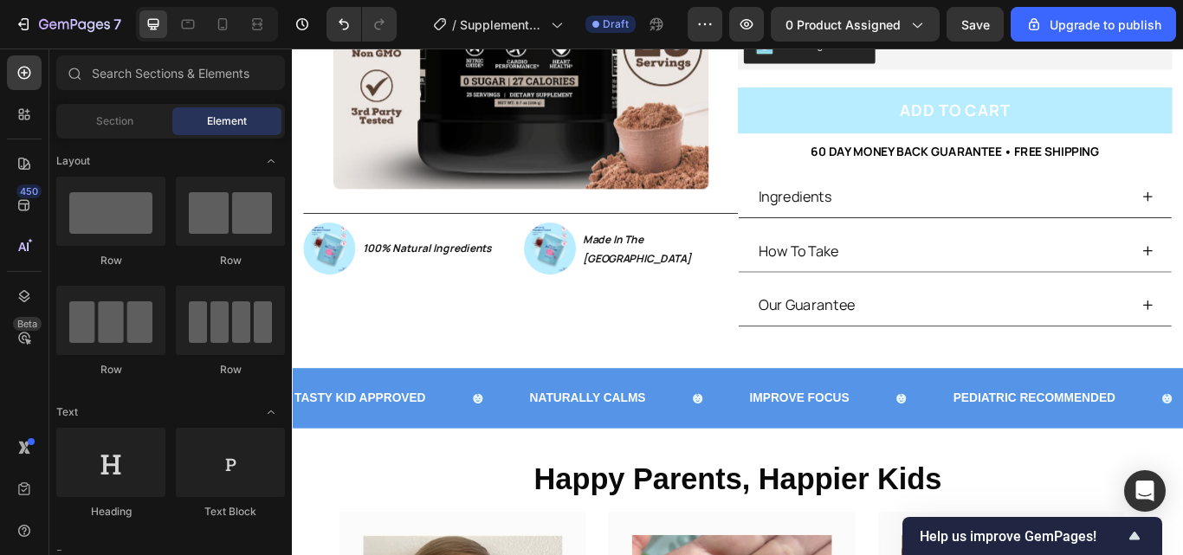
scroll to position [441, 0]
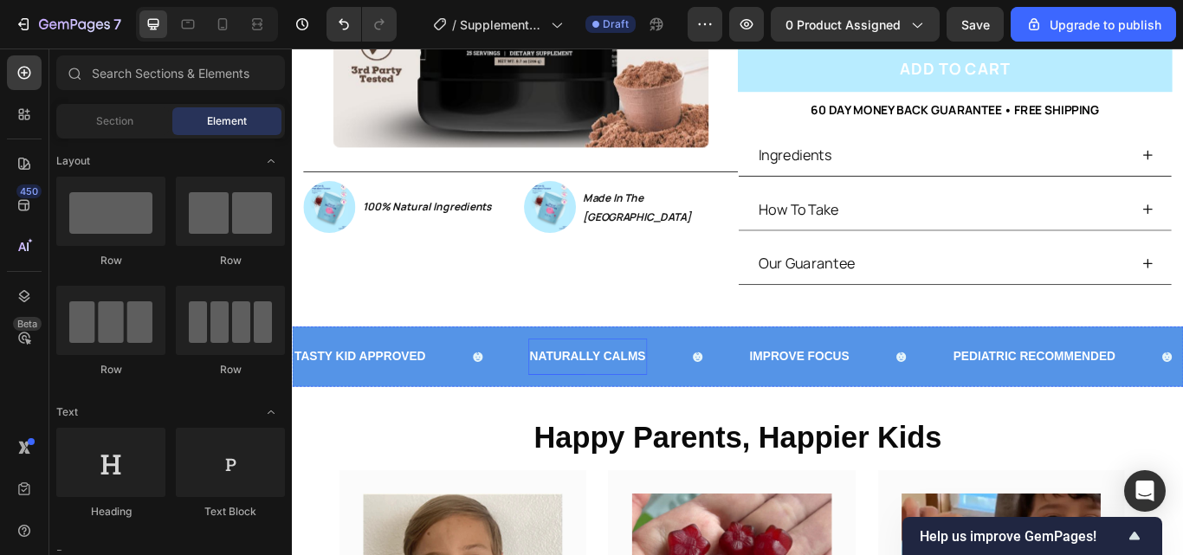
click at [675, 408] on p "NATURALLY CALMS" at bounding box center [636, 408] width 135 height 25
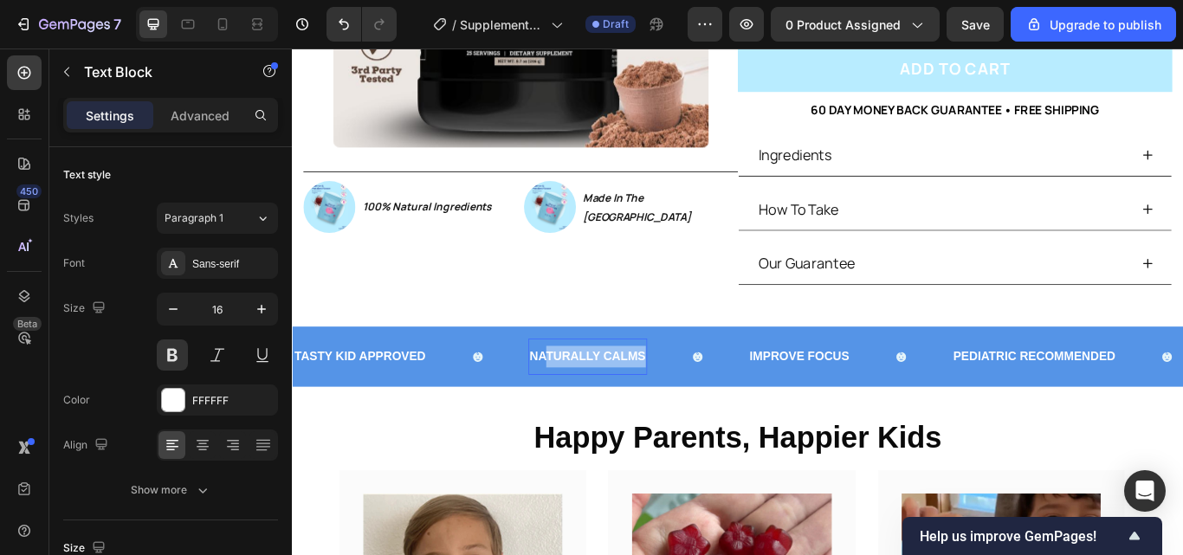
drag, startPoint x: 578, startPoint y: 411, endPoint x: 664, endPoint y: 411, distance: 85.7
click at [690, 411] on p "NATURALLY CALMS" at bounding box center [636, 408] width 135 height 25
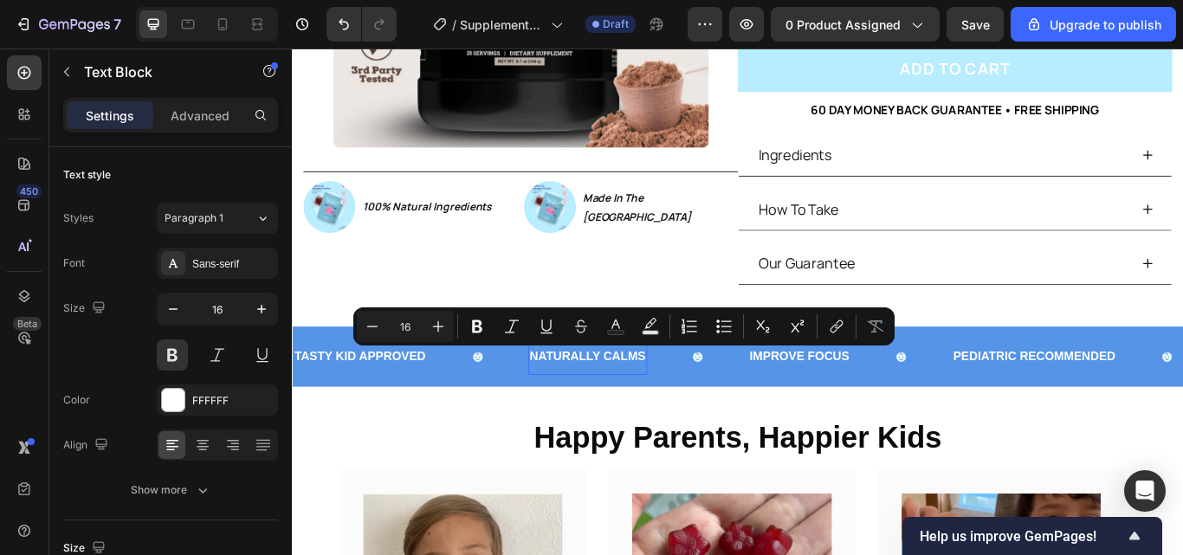
click at [571, 409] on p "NATURALLY CALMS" at bounding box center [636, 408] width 135 height 25
drag, startPoint x: 571, startPoint y: 409, endPoint x: 692, endPoint y: 410, distance: 120.3
click at [692, 410] on p "NATURALLY CALMS" at bounding box center [636, 408] width 135 height 25
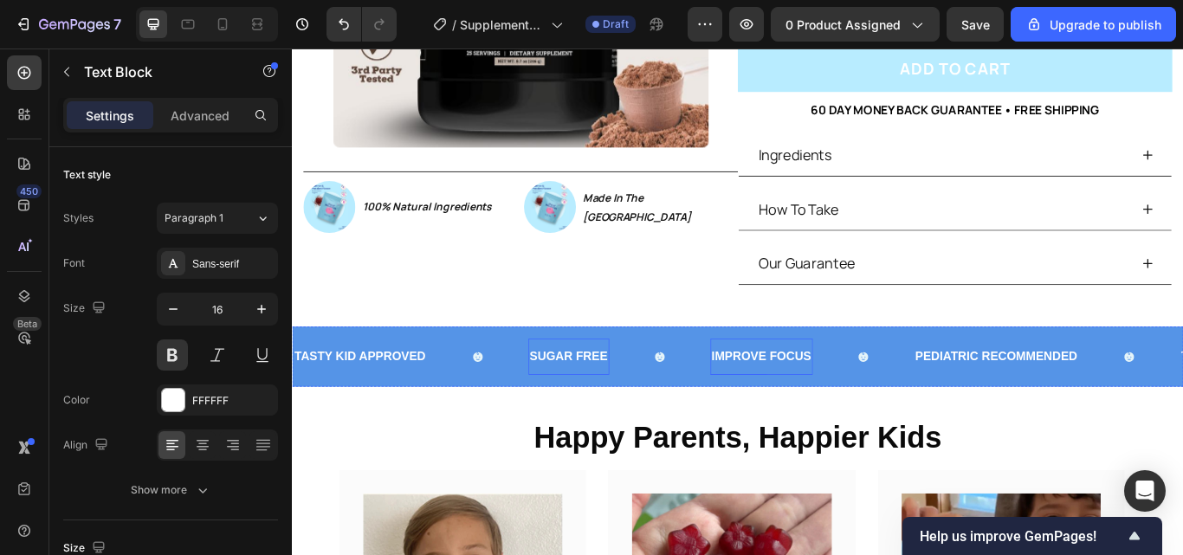
click at [830, 404] on p "IMPROVE FOCUS" at bounding box center [839, 408] width 116 height 25
click at [789, 411] on p "IMPROVE FOCUS" at bounding box center [839, 408] width 116 height 25
click at [786, 411] on p "IMPROVE FOCUS" at bounding box center [839, 408] width 116 height 25
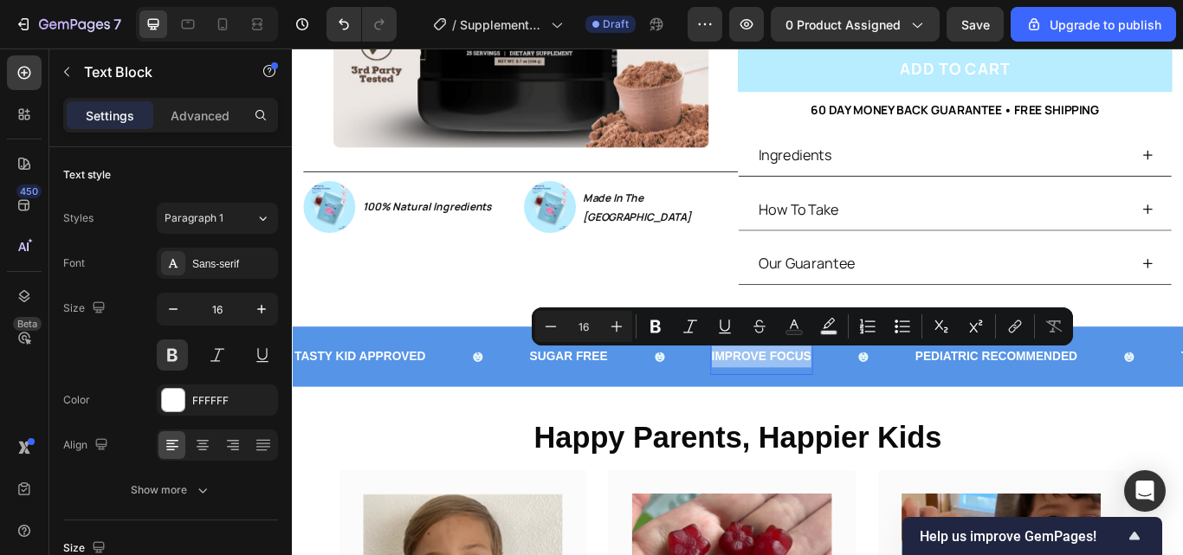
drag, startPoint x: 786, startPoint y: 411, endPoint x: 881, endPoint y: 414, distance: 95.3
click at [881, 414] on p "IMPROVE FOCUS" at bounding box center [839, 408] width 116 height 25
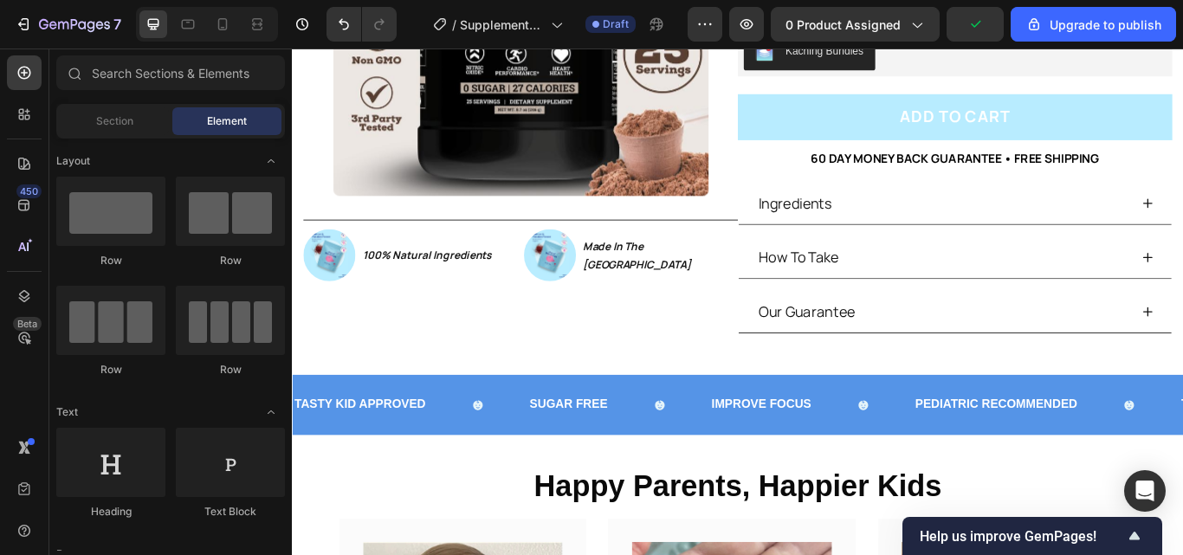
scroll to position [497, 0]
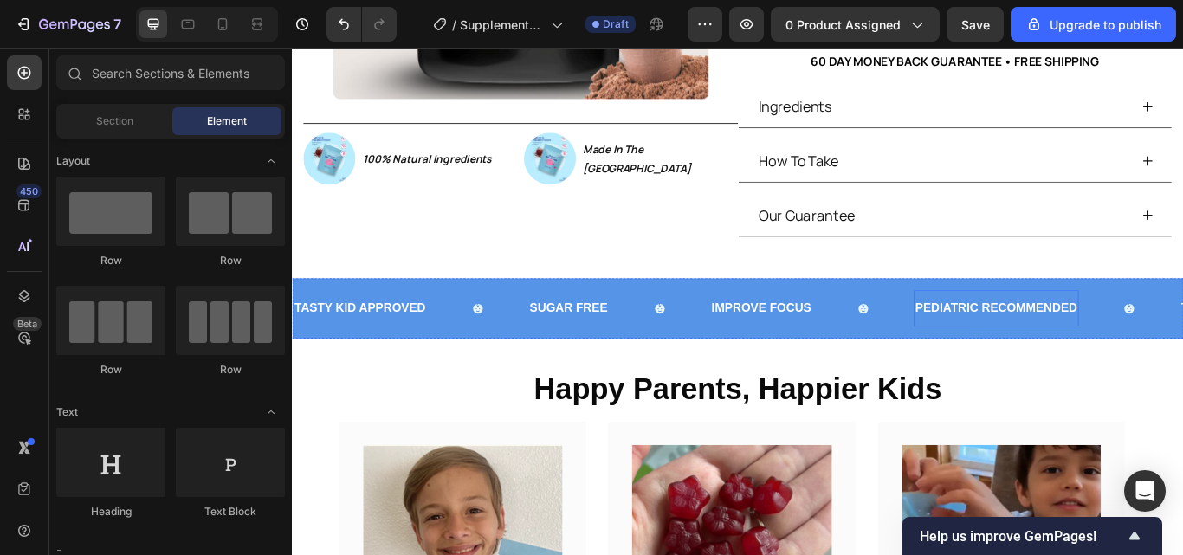
click at [1113, 352] on p "PEDIATRIC RECOMMENDED" at bounding box center [1112, 351] width 189 height 25
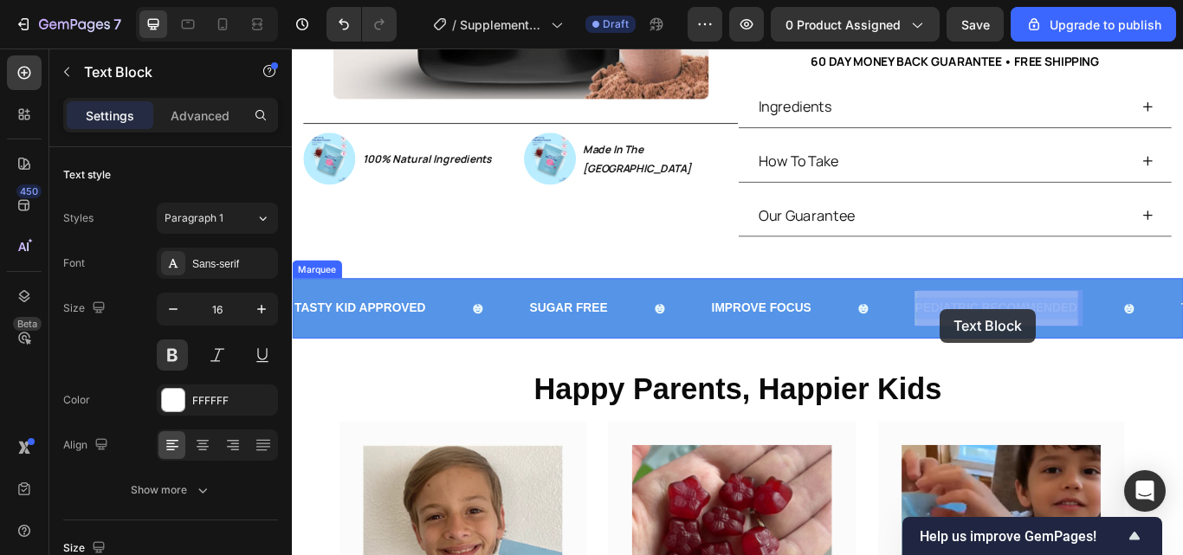
drag, startPoint x: 1095, startPoint y: 349, endPoint x: 1047, endPoint y: 352, distance: 48.6
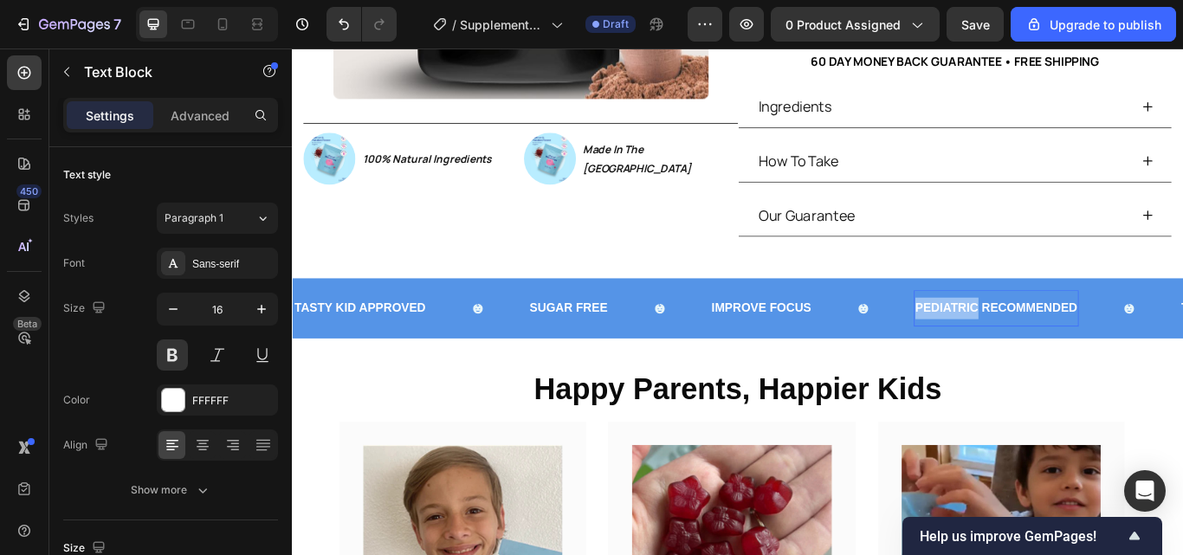
drag, startPoint x: 1096, startPoint y: 351, endPoint x: 1023, endPoint y: 356, distance: 72.9
click at [1023, 356] on p "PEDIATRIC RECOMMENDED" at bounding box center [1112, 351] width 189 height 25
click at [849, 344] on p "IMPROVE FOCUS" at bounding box center [839, 351] width 116 height 25
drag, startPoint x: 900, startPoint y: 355, endPoint x: 780, endPoint y: 356, distance: 119.5
click at [780, 356] on div "TASTY KID APPROVED Text Block SUGAR FREE Text Block IMPROVE FOCUS Text Block 0 …" at bounding box center [803, 352] width 1020 height 42
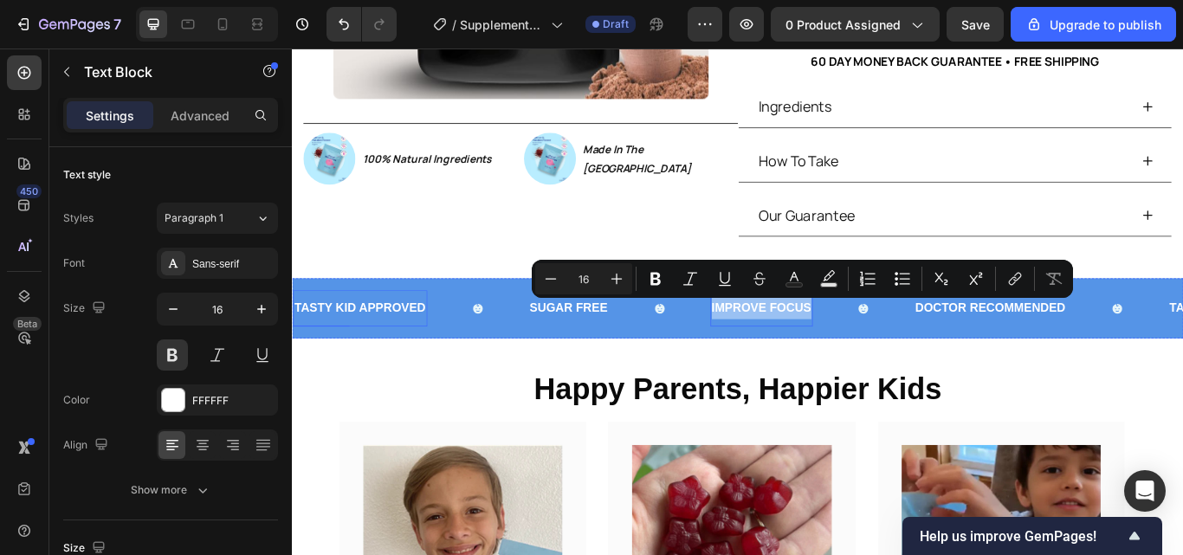
click at [393, 347] on p "TASTY KID APPROVED" at bounding box center [370, 351] width 153 height 25
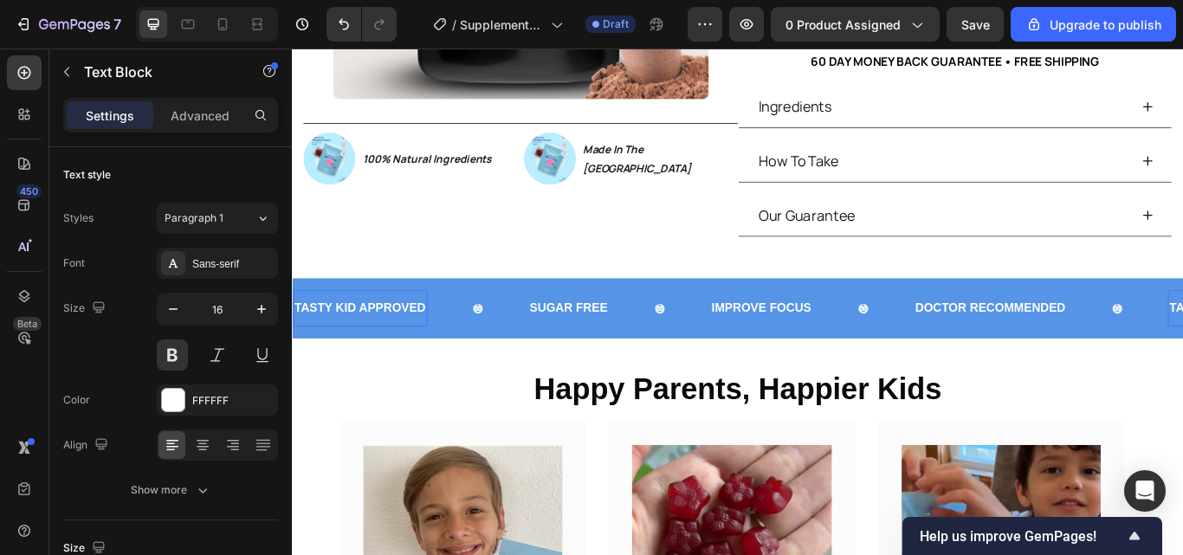
click at [300, 355] on p "TASTY KID APPROVED" at bounding box center [370, 351] width 153 height 25
click at [299, 355] on p "TASTY KID APPROVED" at bounding box center [370, 351] width 153 height 25
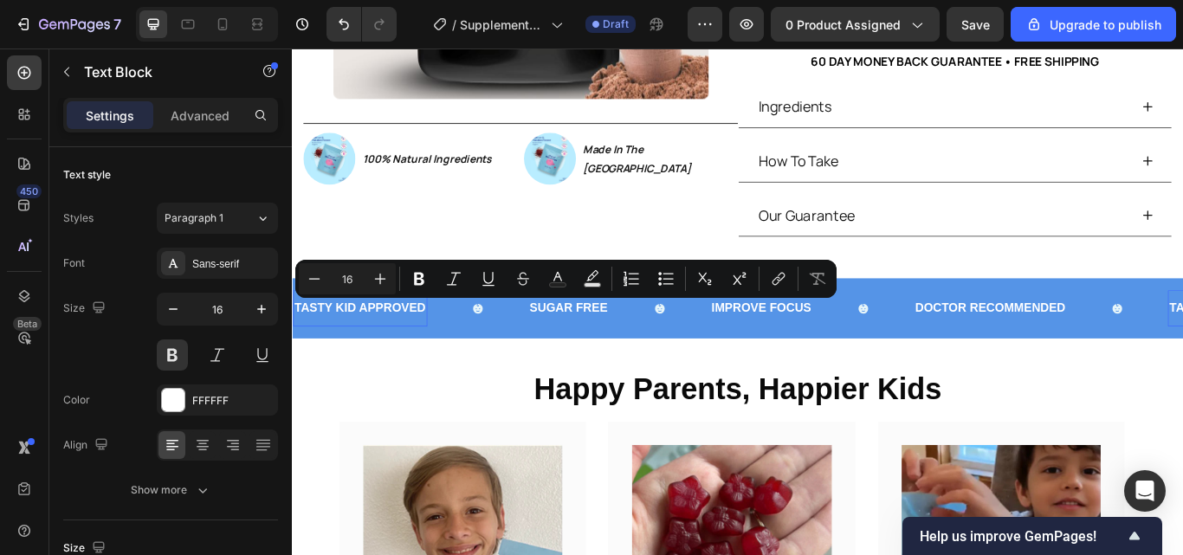
click at [423, 351] on p "TASTY KID APPROVED" at bounding box center [370, 351] width 153 height 25
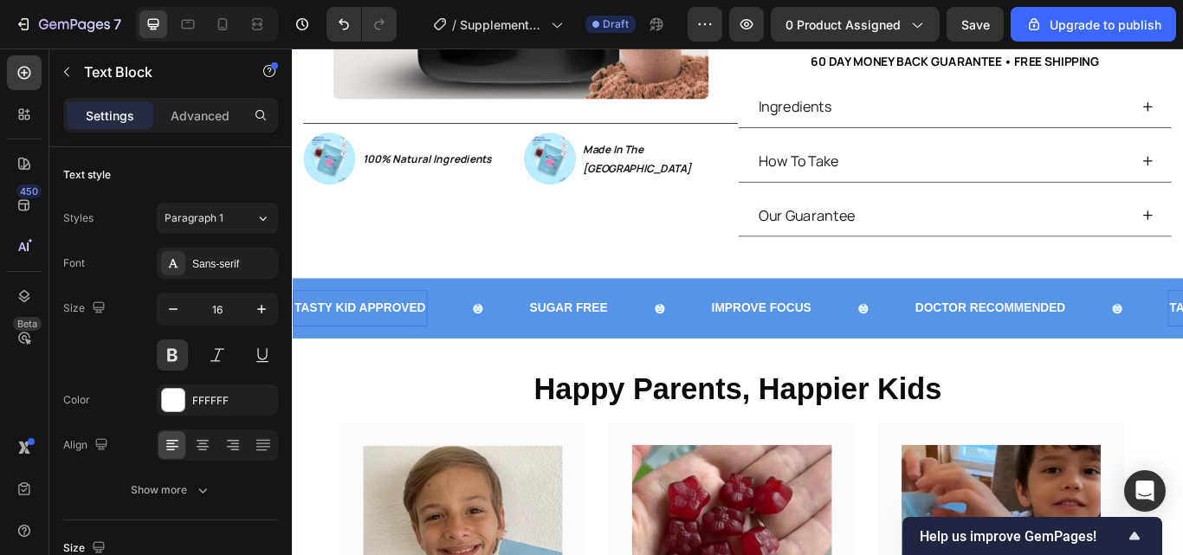
click at [444, 354] on p "TASTY KID APPROVED" at bounding box center [370, 351] width 153 height 25
drag, startPoint x: 444, startPoint y: 354, endPoint x: 582, endPoint y: 361, distance: 137.8
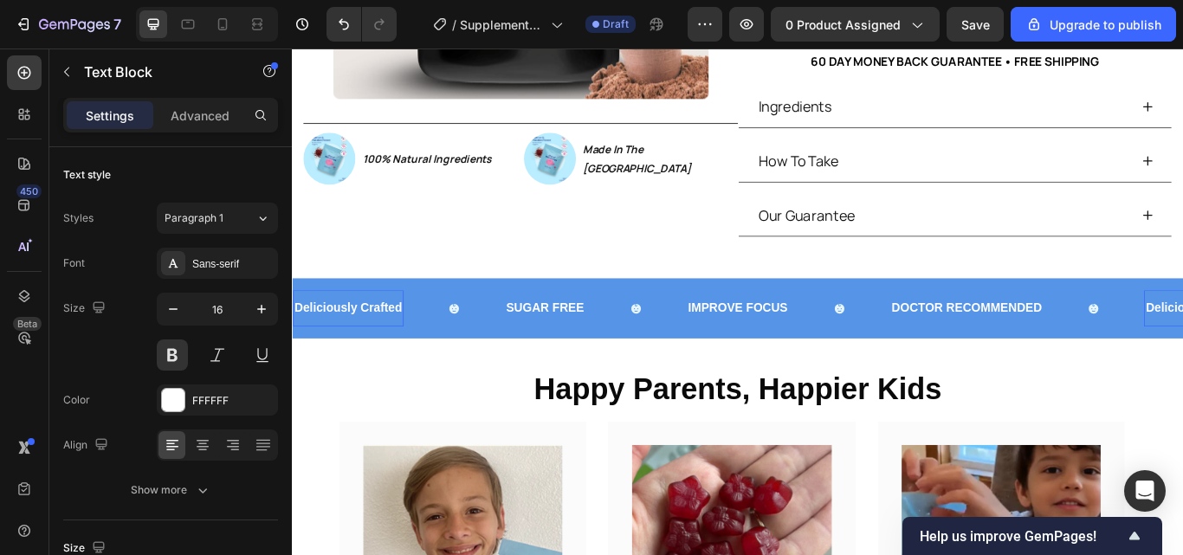
click at [420, 351] on div "Deliciously Crafted" at bounding box center [357, 352] width 129 height 29
drag, startPoint x: 420, startPoint y: 351, endPoint x: 297, endPoint y: 353, distance: 123.0
click at [297, 353] on div "Deliciously Crafted" at bounding box center [357, 352] width 129 height 29
click at [321, 352] on p "Deliciously Crafted" at bounding box center [357, 351] width 126 height 25
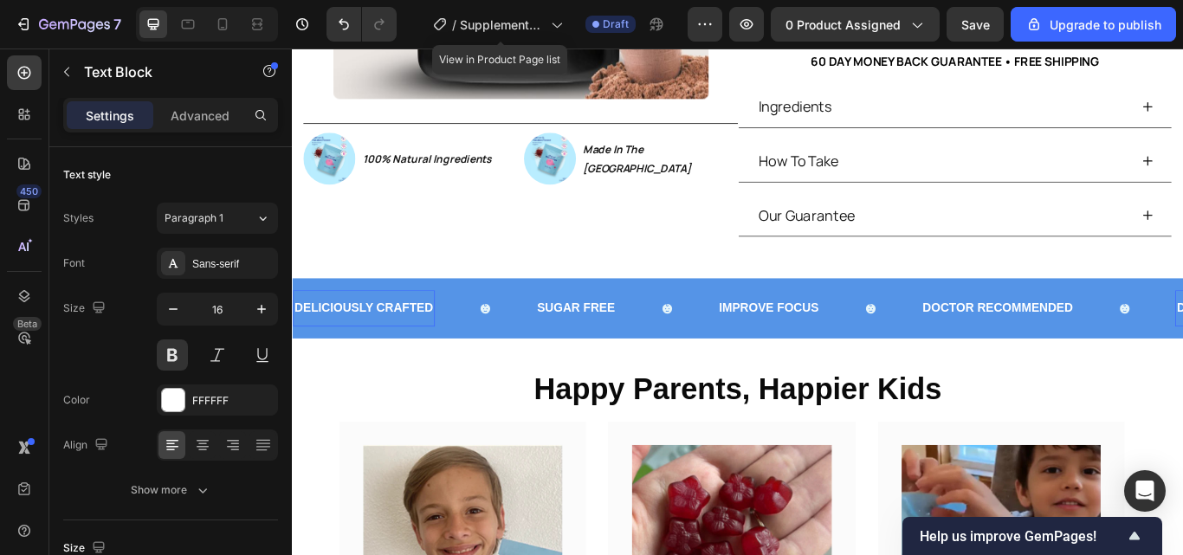
click at [420, 372] on div "DELICIOUSLY CRAFTED Text Block 0" at bounding box center [375, 352] width 165 height 42
click at [512, 377] on div "DELICIOUSLY CRAFTED Text Block 0 SUGAR FREE Text Block IMPROVE FOCUS Text Block…" at bounding box center [811, 352] width 1039 height 70
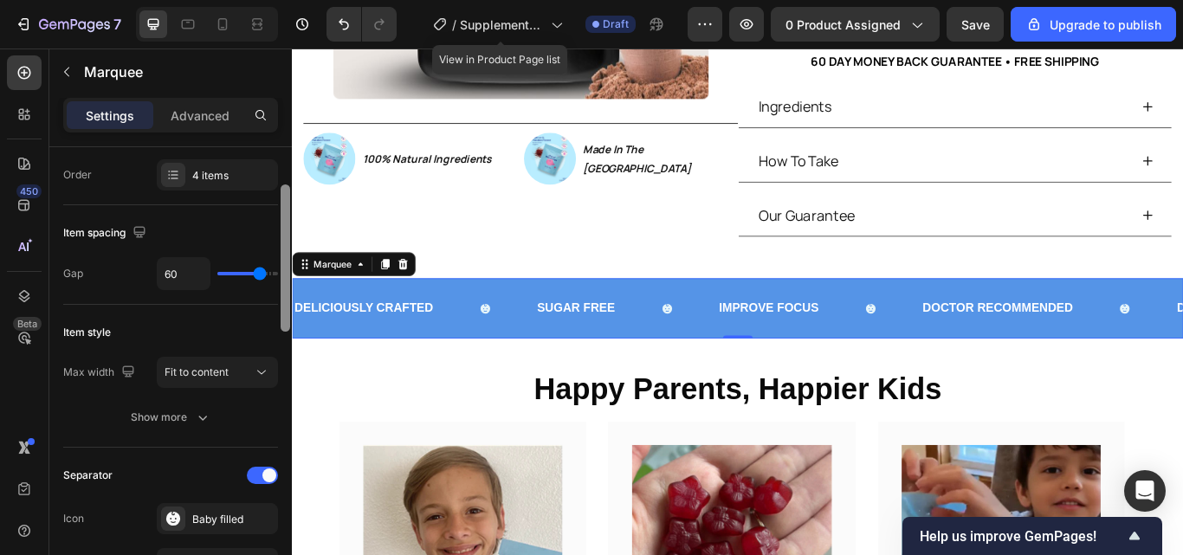
scroll to position [0, 0]
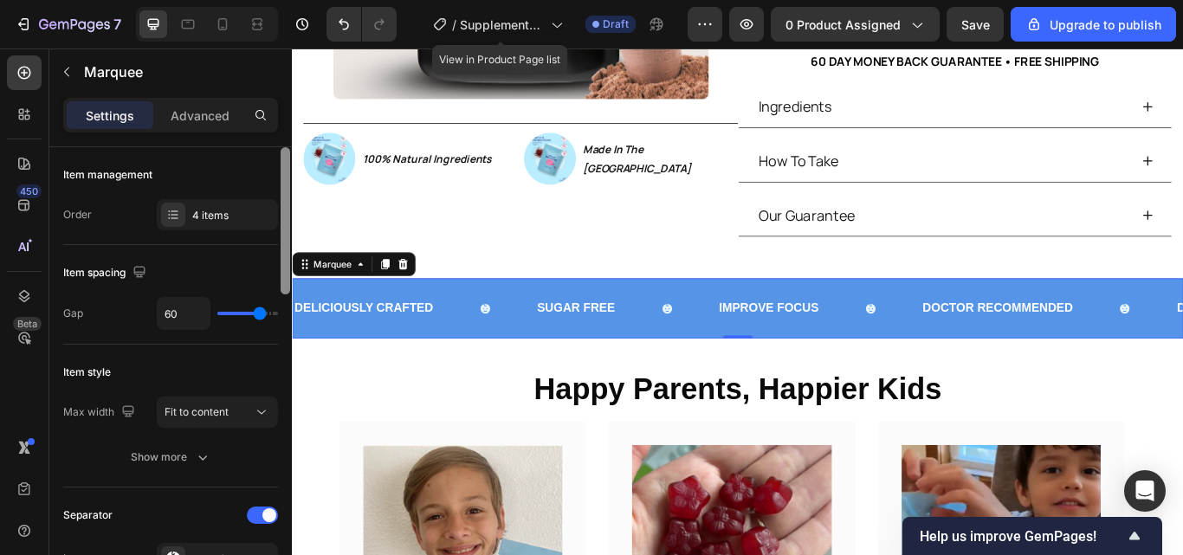
drag, startPoint x: 287, startPoint y: 265, endPoint x: 282, endPoint y: 248, distance: 18.1
click at [282, 248] on div at bounding box center [286, 220] width 10 height 147
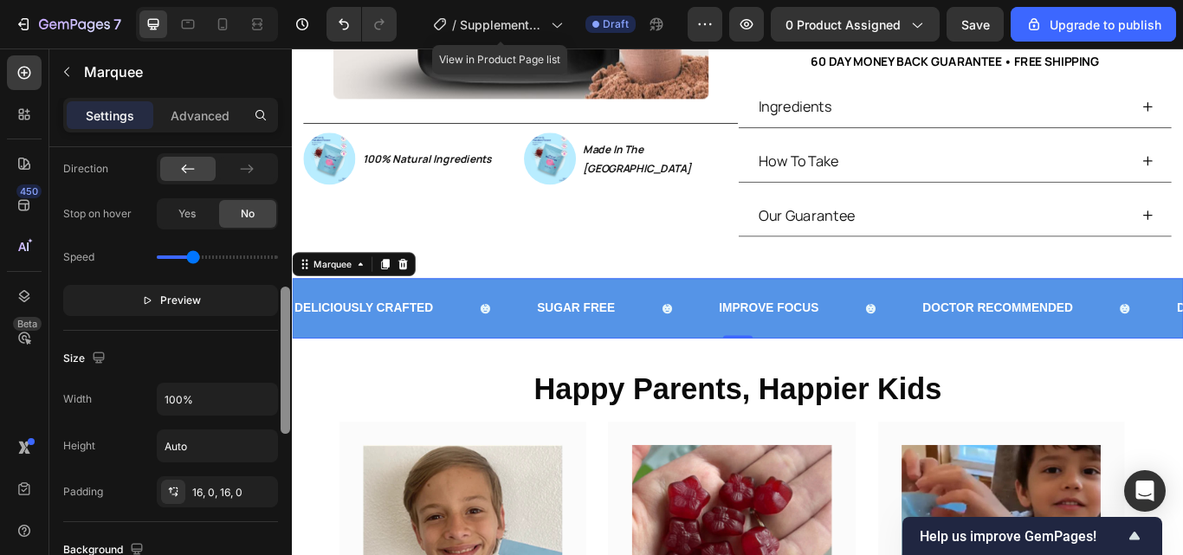
scroll to position [590, 0]
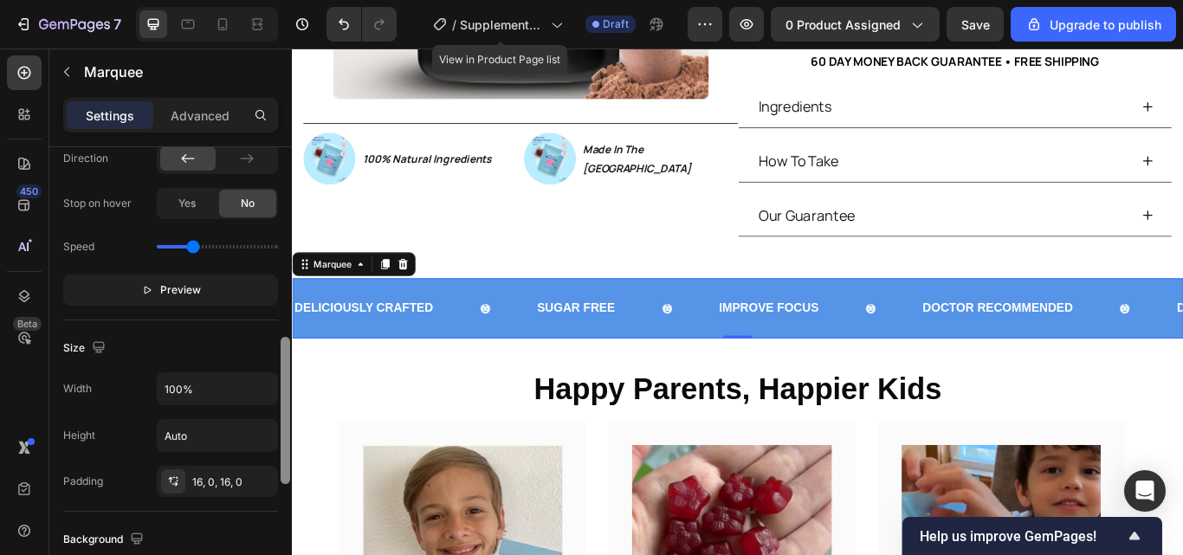
drag, startPoint x: 283, startPoint y: 281, endPoint x: 284, endPoint y: 471, distance: 190.5
click at [284, 471] on div at bounding box center [286, 410] width 10 height 147
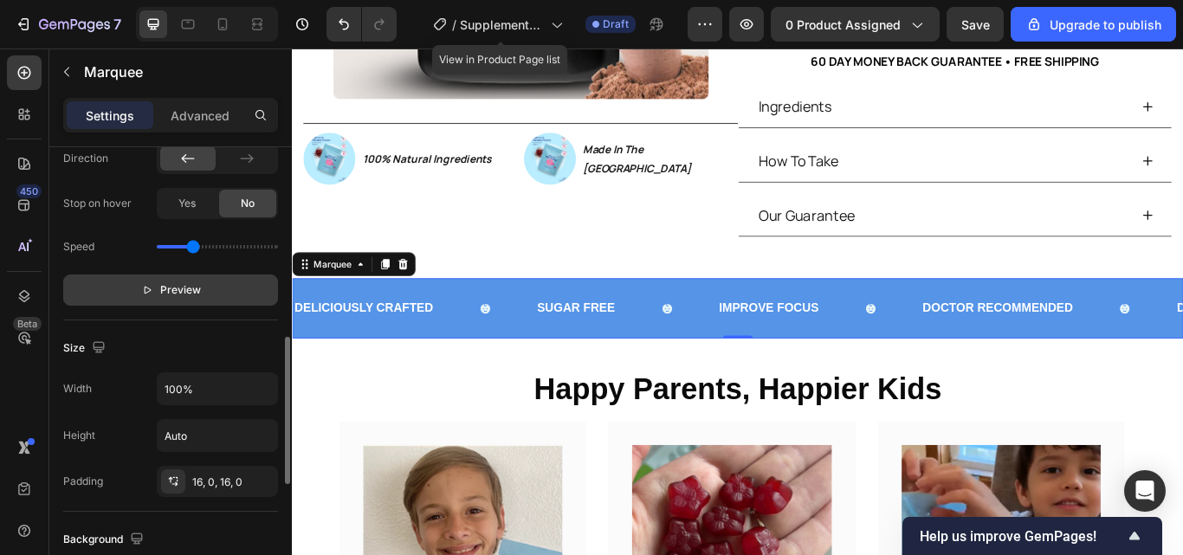
click at [212, 287] on button "Preview" at bounding box center [170, 289] width 215 height 31
click at [227, 291] on button "Pause" at bounding box center [170, 289] width 215 height 31
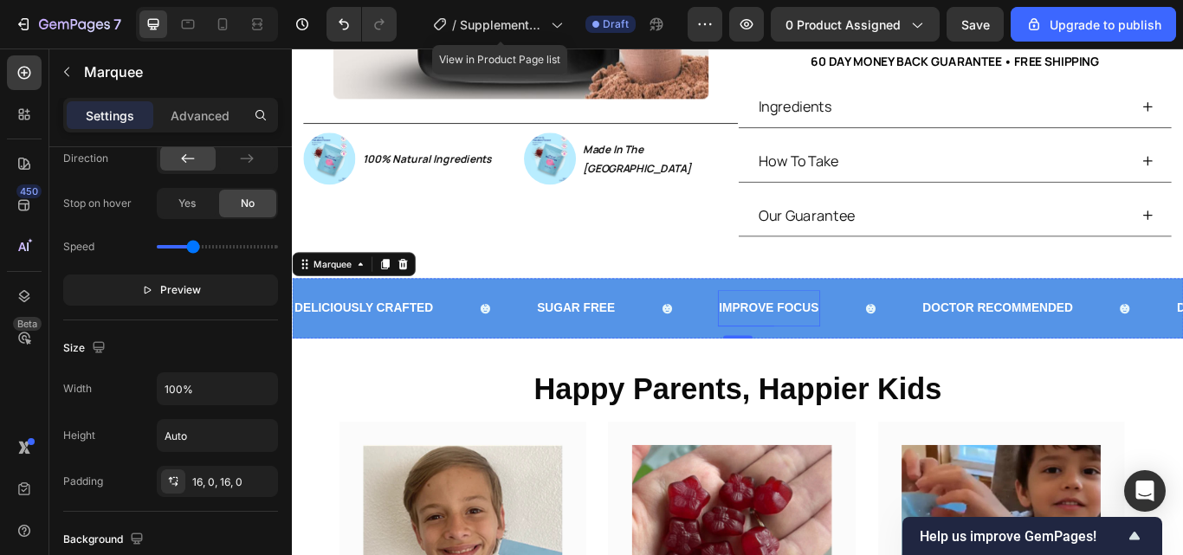
click at [876, 349] on p "IMPROVE FOCUS" at bounding box center [839, 351] width 116 height 25
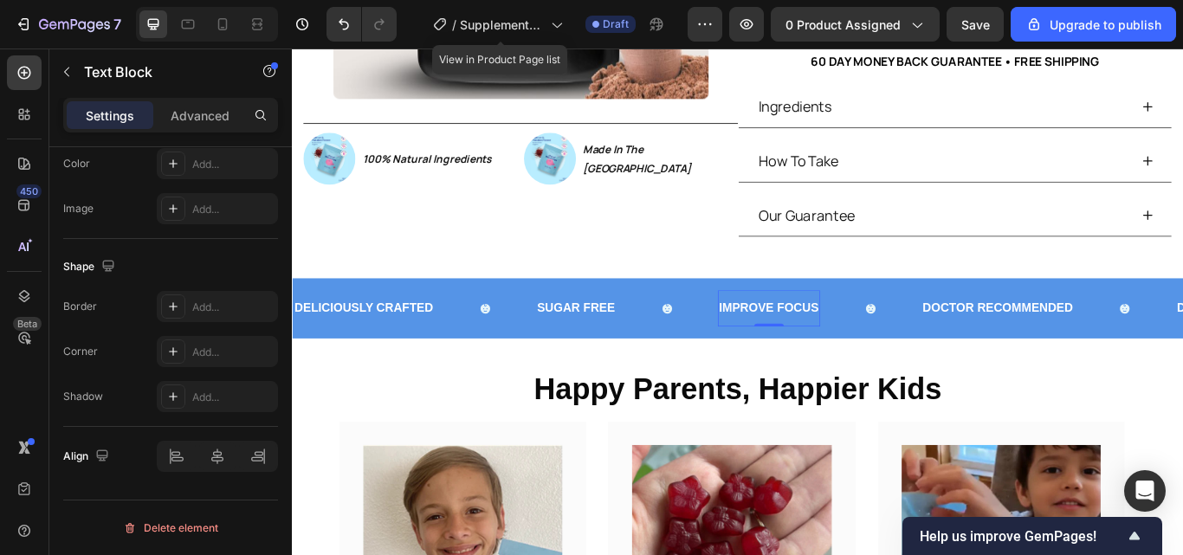
scroll to position [0, 0]
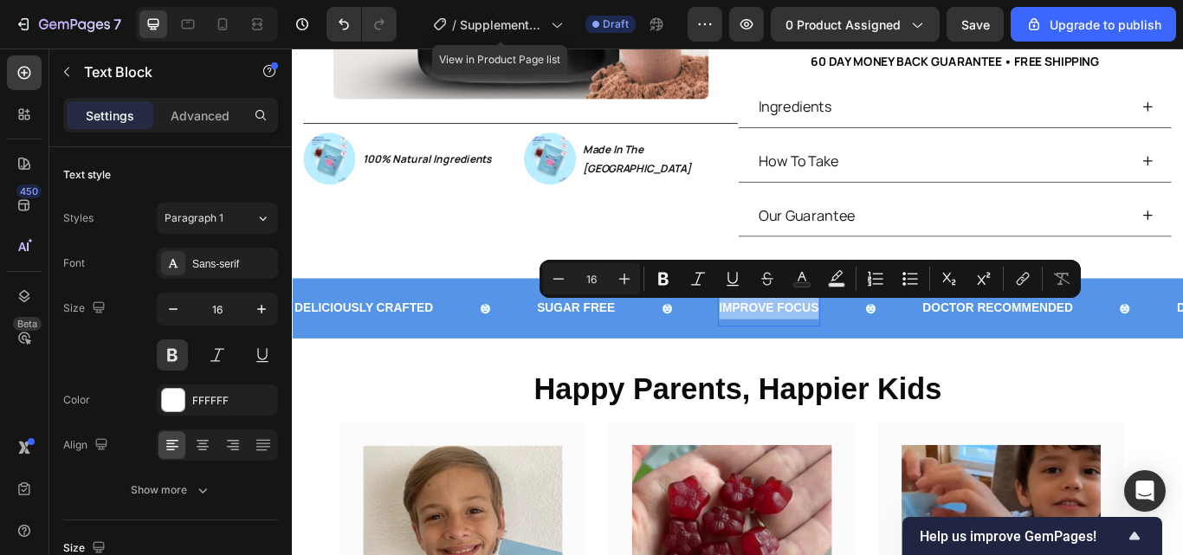
drag, startPoint x: 907, startPoint y: 356, endPoint x: 793, endPoint y: 355, distance: 114.3
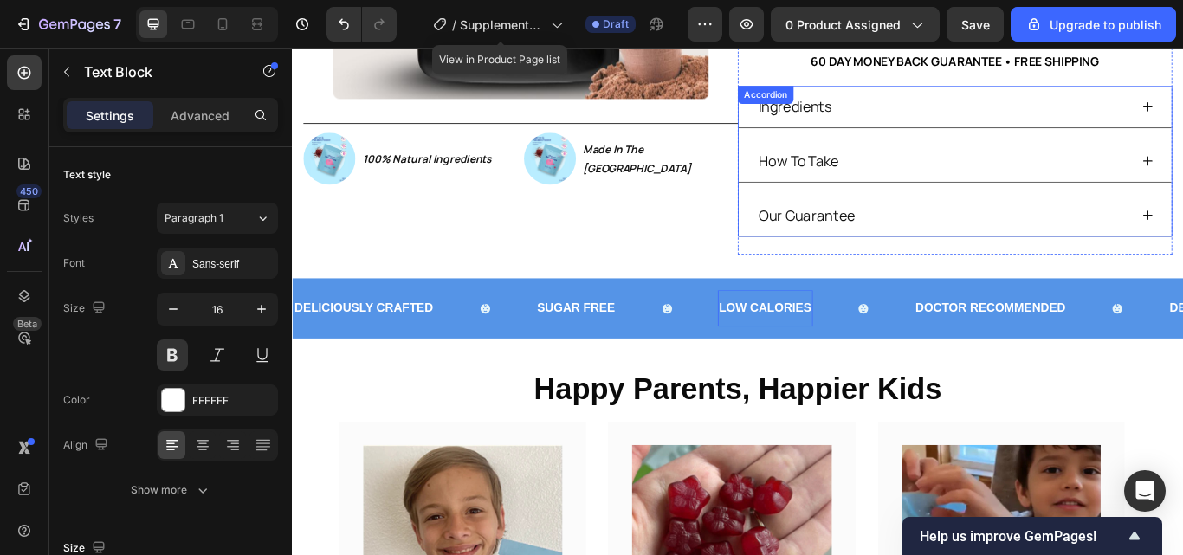
click at [1143, 179] on div "How To Take" at bounding box center [1050, 180] width 435 height 35
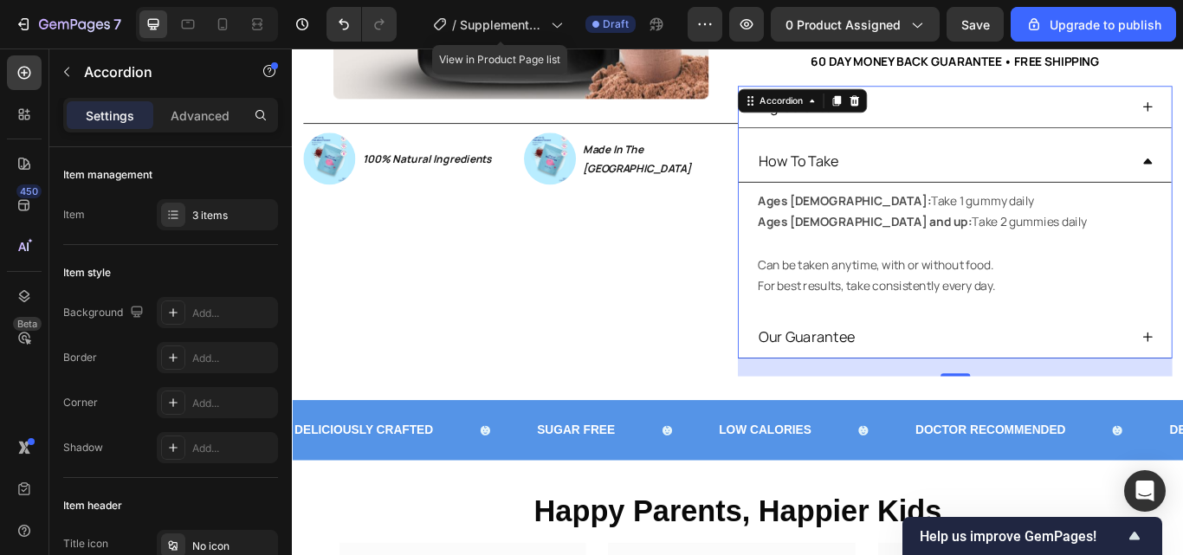
click at [945, 184] on div "How To Take" at bounding box center [1050, 180] width 435 height 35
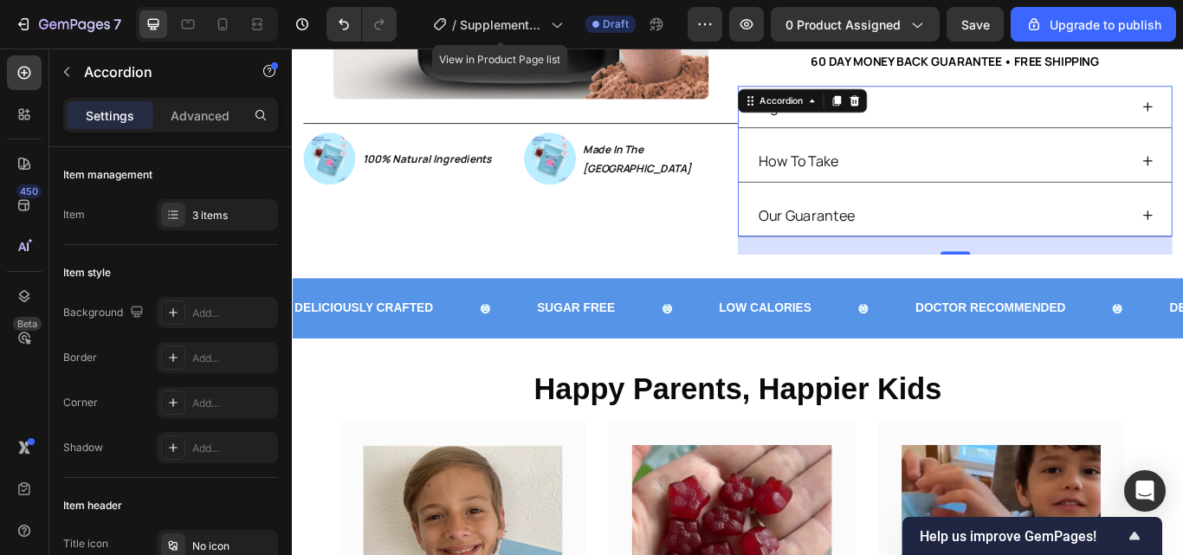
click at [932, 190] on div "How To Take" at bounding box center [1050, 180] width 435 height 35
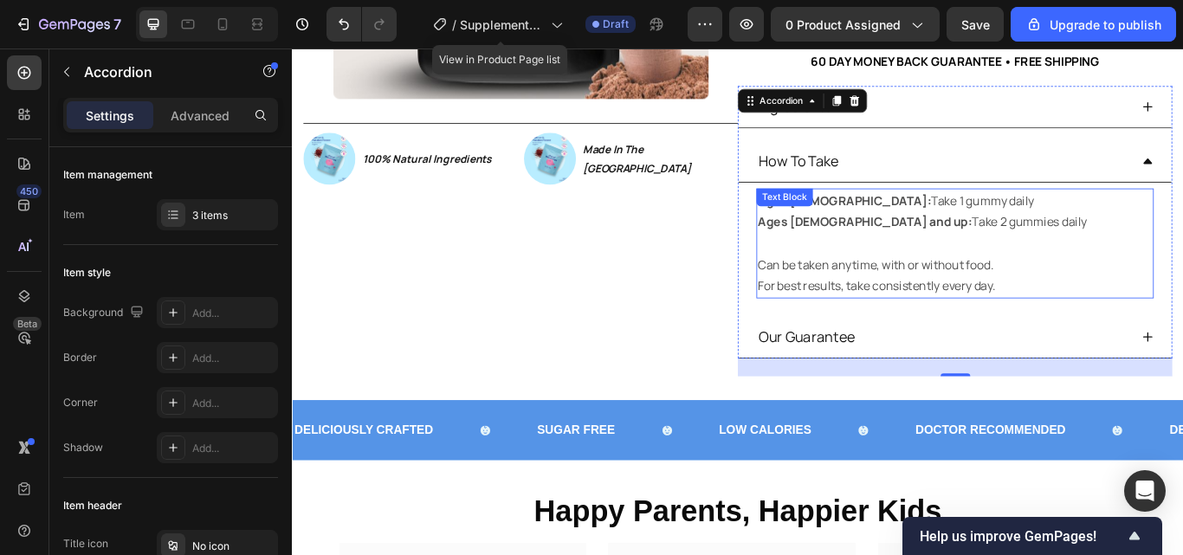
click at [1117, 331] on p "For best results, take consistently every day." at bounding box center [1065, 325] width 460 height 25
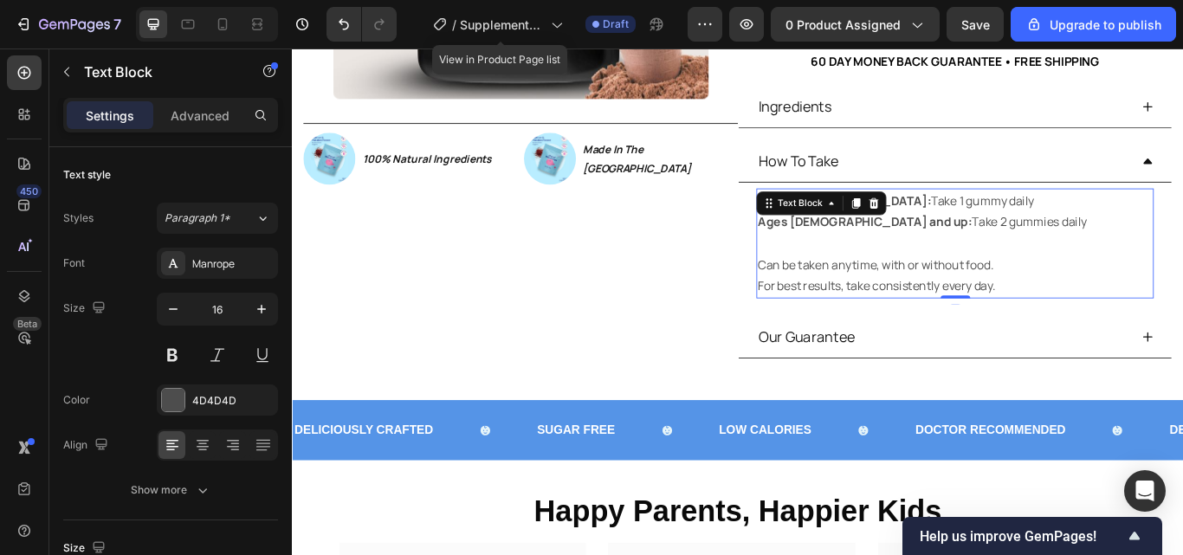
click at [1117, 325] on p "For best results, take consistently every day." at bounding box center [1065, 325] width 460 height 25
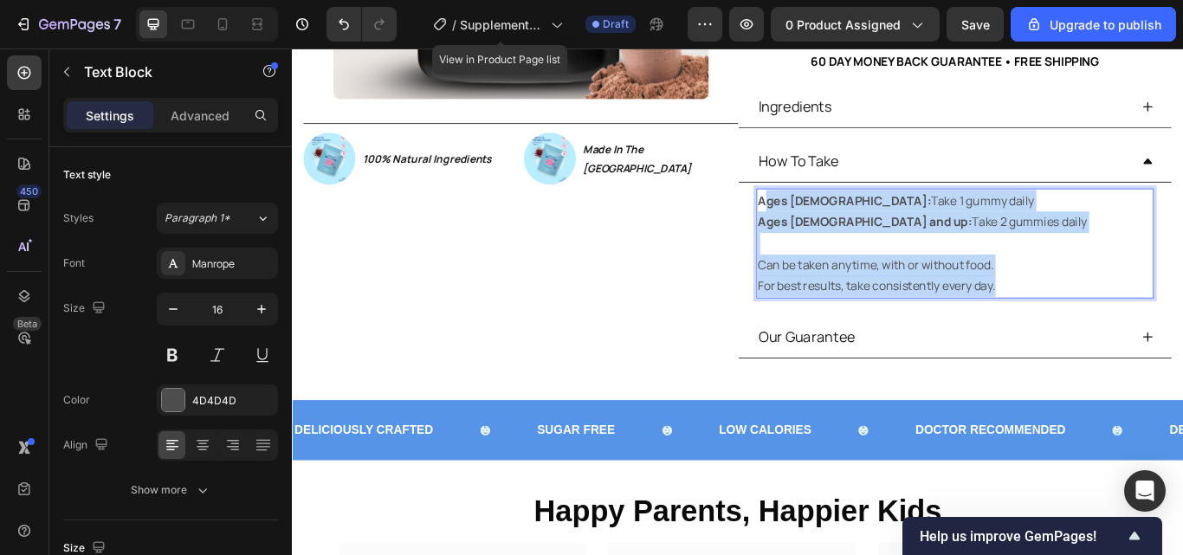
drag, startPoint x: 1117, startPoint y: 325, endPoint x: 833, endPoint y: 226, distance: 300.6
click at [833, 226] on div "Ages 4–13: Take 1 gummy daily Ages 14 and up: Take 2 gummies daily Can be taken…" at bounding box center [1064, 276] width 463 height 128
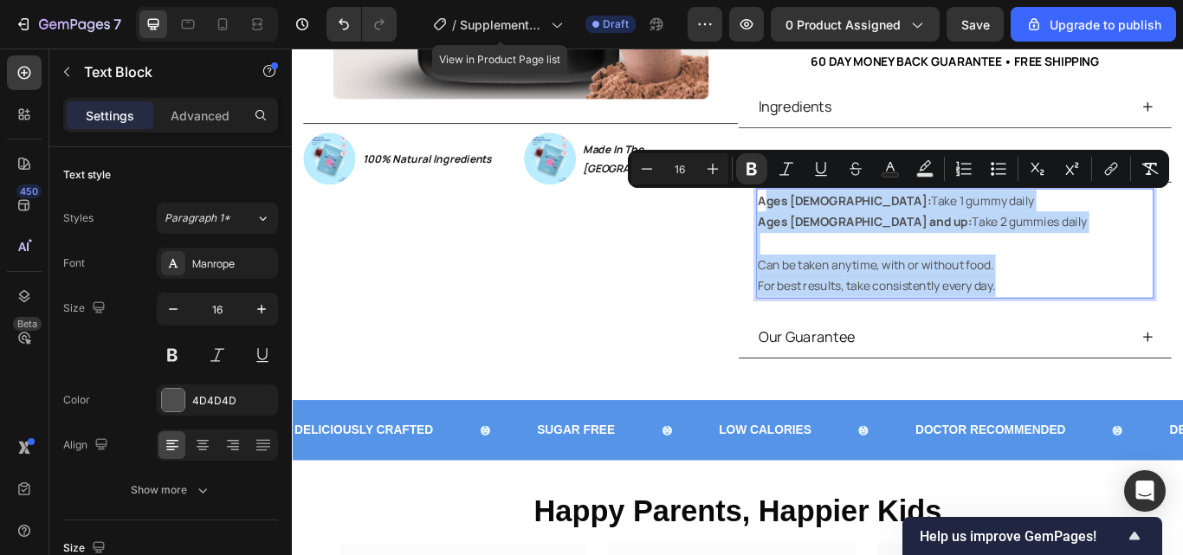
click at [835, 226] on strong "Ages 4–13:" at bounding box center [936, 225] width 202 height 19
drag, startPoint x: 1143, startPoint y: 329, endPoint x: 829, endPoint y: 226, distance: 329.9
click at [833, 226] on div "Ages 4–13: Take 1 gummy daily Ages 14 and up: Take 2 gummies daily Can be taken…" at bounding box center [1064, 276] width 463 height 128
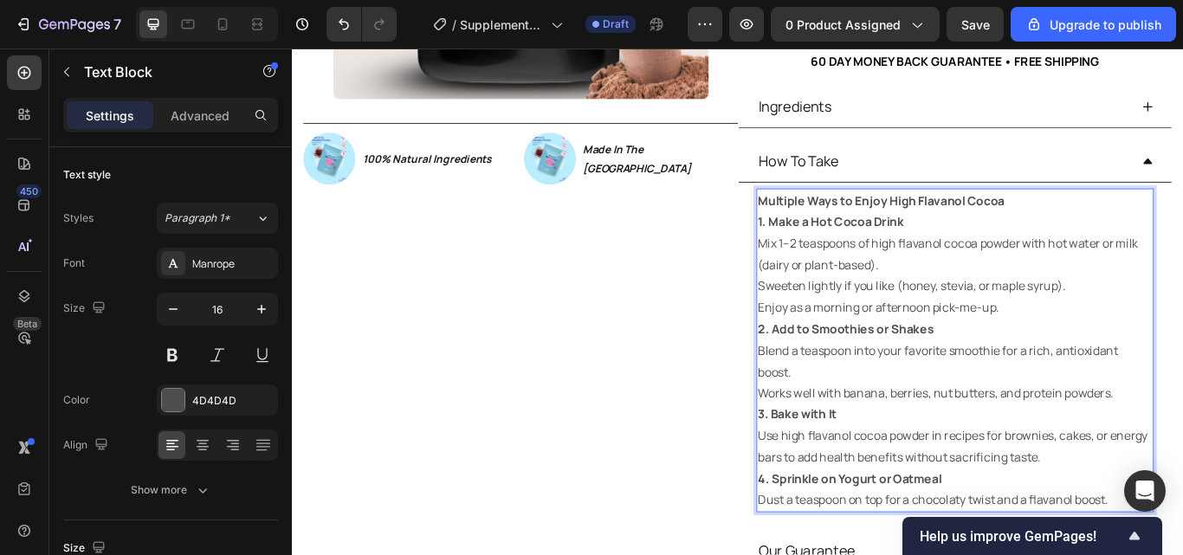
click at [1132, 229] on p "Multiple Ways to Enjoy High Flavanol Cocoa" at bounding box center [1065, 226] width 460 height 25
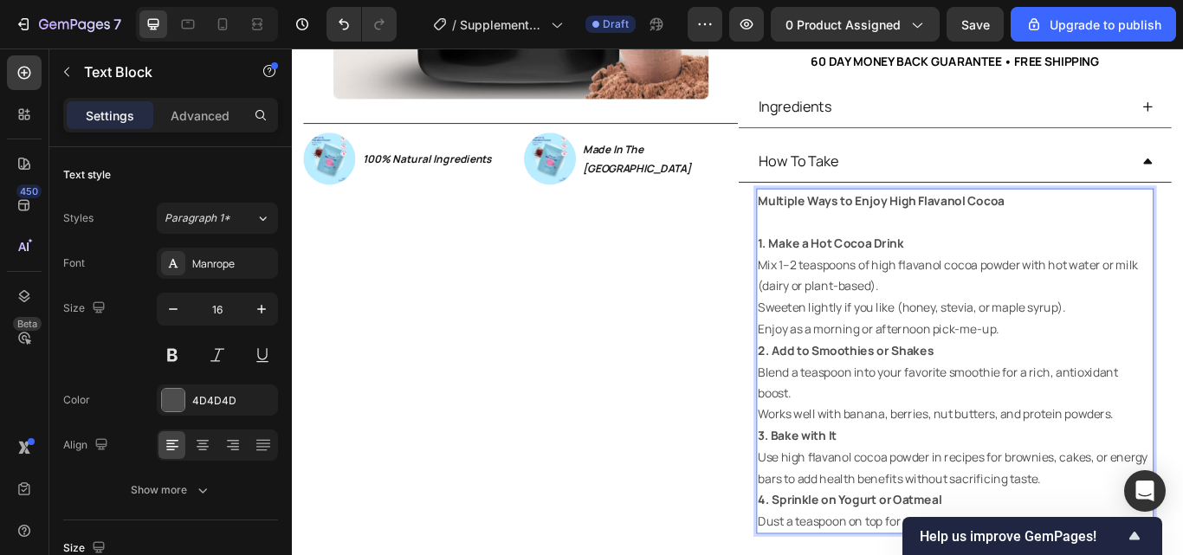
click at [1109, 374] on p "Enjoy as a morning or afternoon pick-me-up." at bounding box center [1065, 376] width 460 height 25
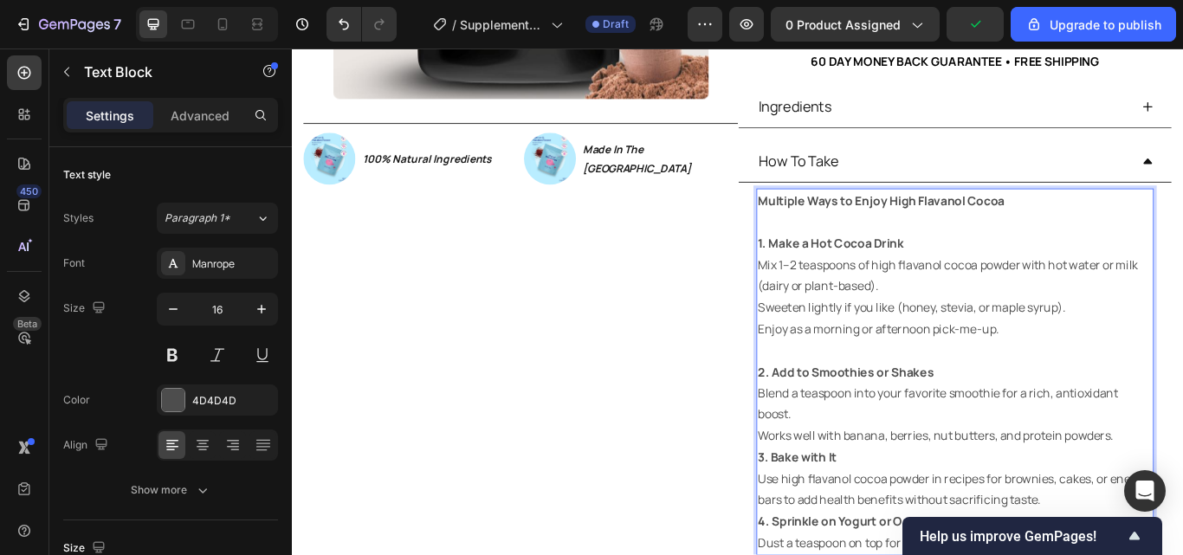
click at [1182, 499] on p "Works well with banana, berries, nut butters, and protein powders." at bounding box center [1065, 500] width 460 height 25
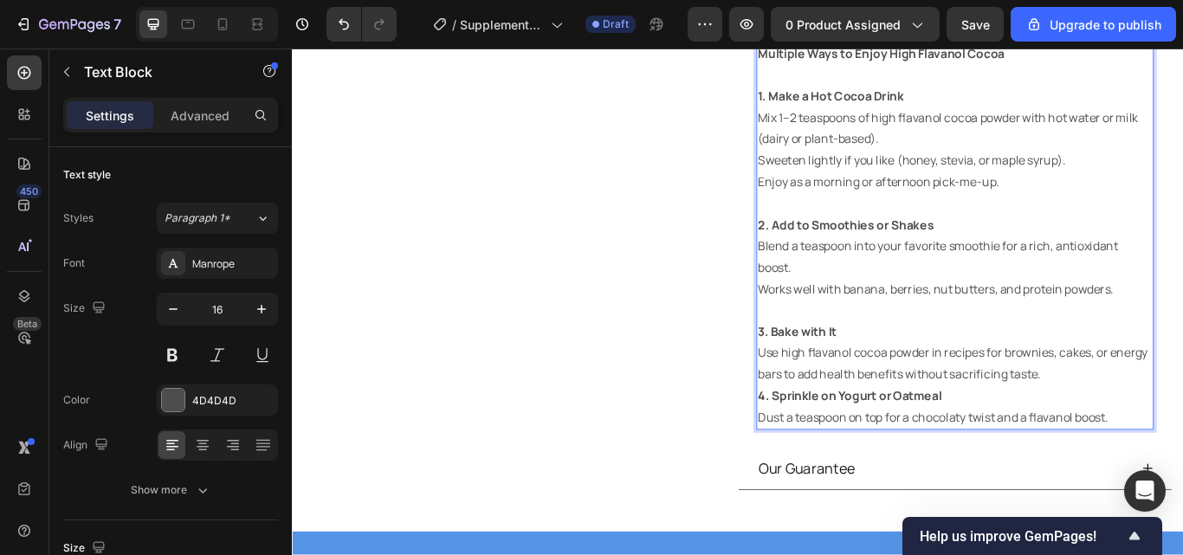
scroll to position [696, 0]
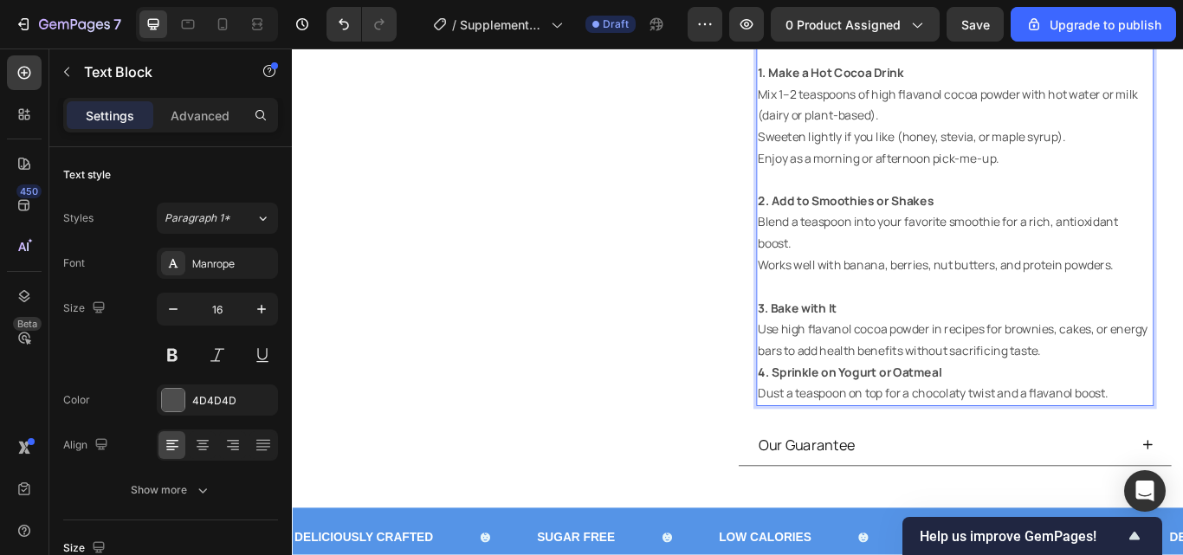
click at [1182, 406] on p "Use high flavanol cocoa powder in recipes for brownies, cakes, or energy bars t…" at bounding box center [1065, 389] width 460 height 50
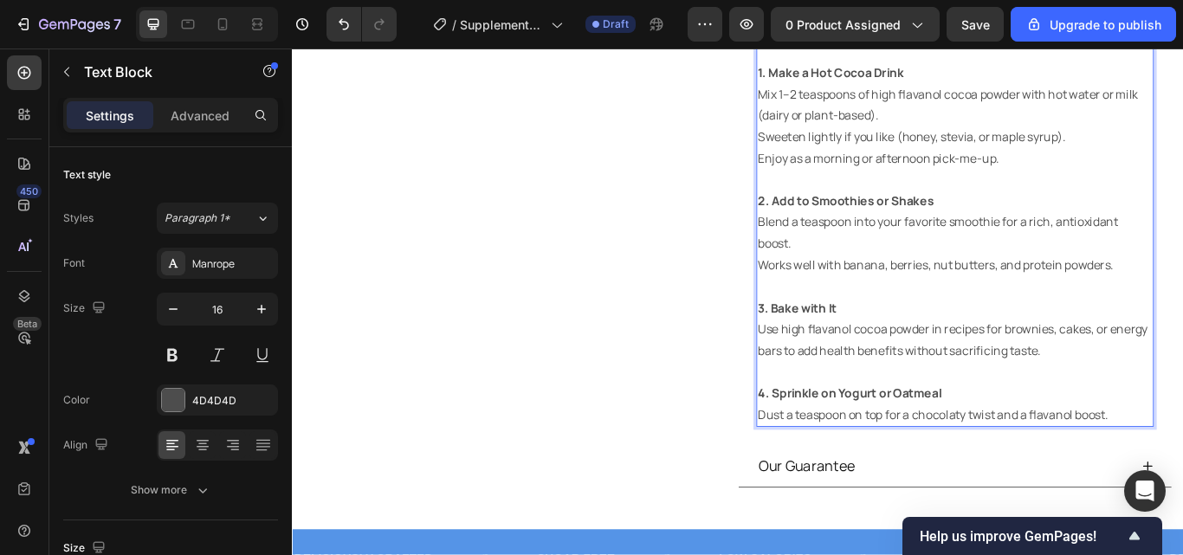
click at [1182, 474] on p "Dust a teaspoon on top for a chocolaty twist and a flavanol boost." at bounding box center [1065, 476] width 460 height 25
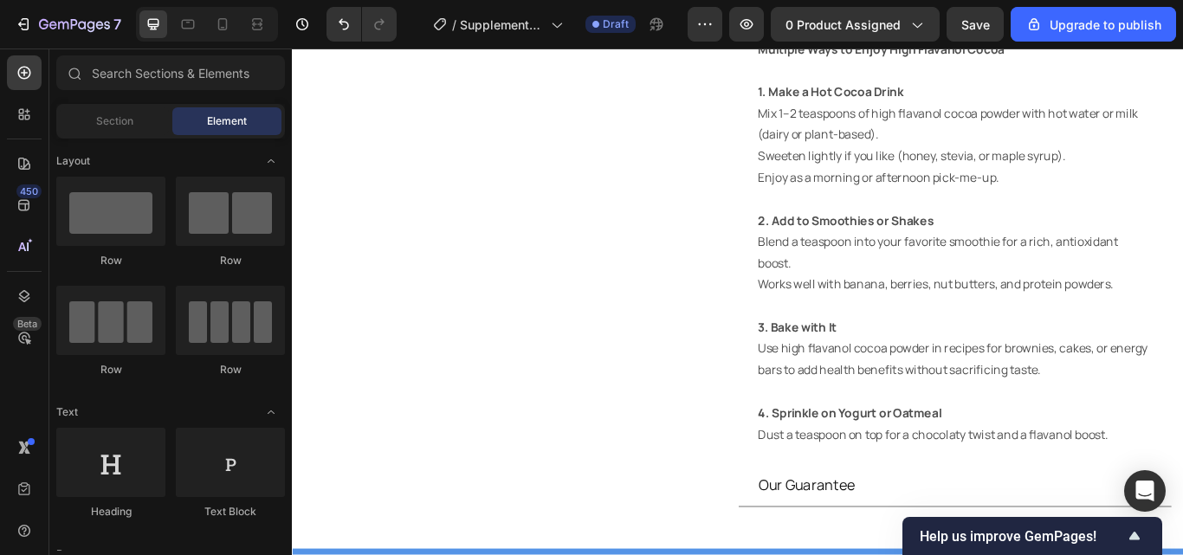
scroll to position [488, 0]
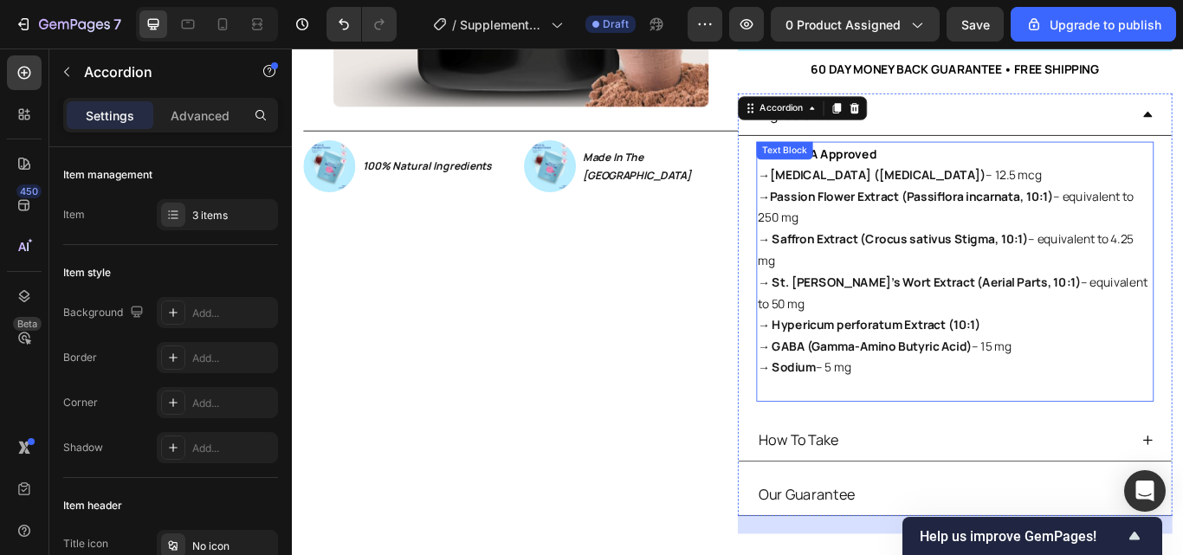
click at [945, 409] on p "→ Sodium – 5 mg" at bounding box center [1065, 434] width 460 height 50
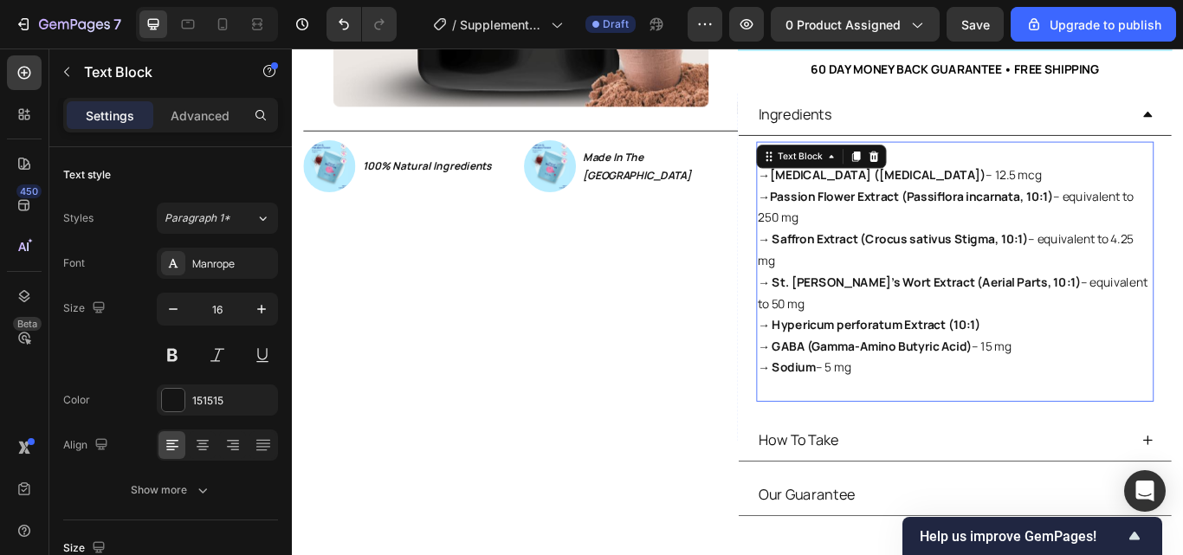
click at [945, 409] on p "→ Sodium – 5 mg" at bounding box center [1065, 434] width 460 height 50
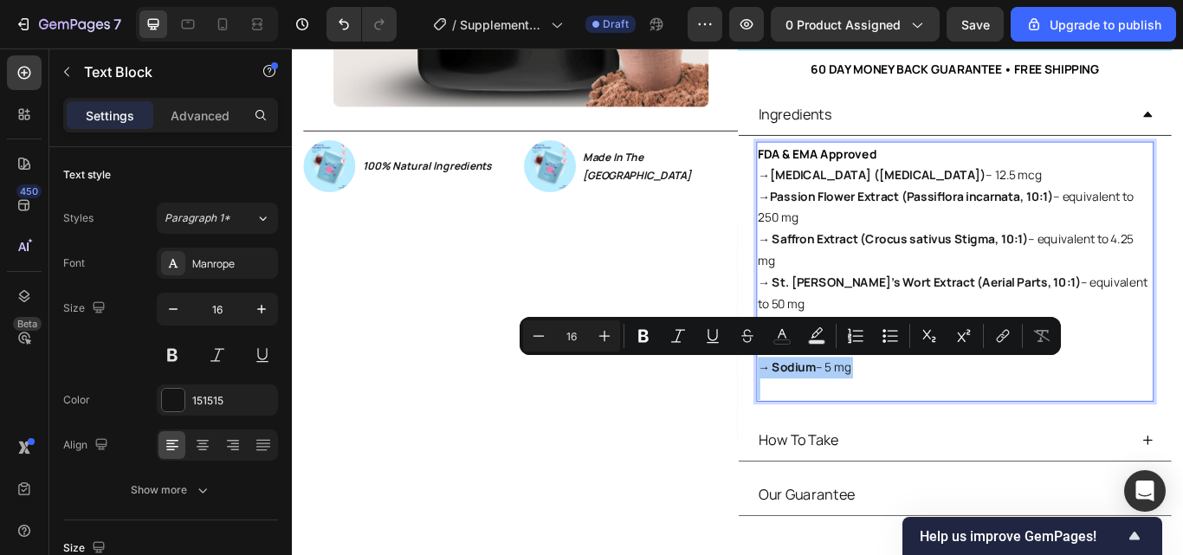
click at [853, 342] on icon "Editor contextual toolbar" at bounding box center [855, 335] width 17 height 17
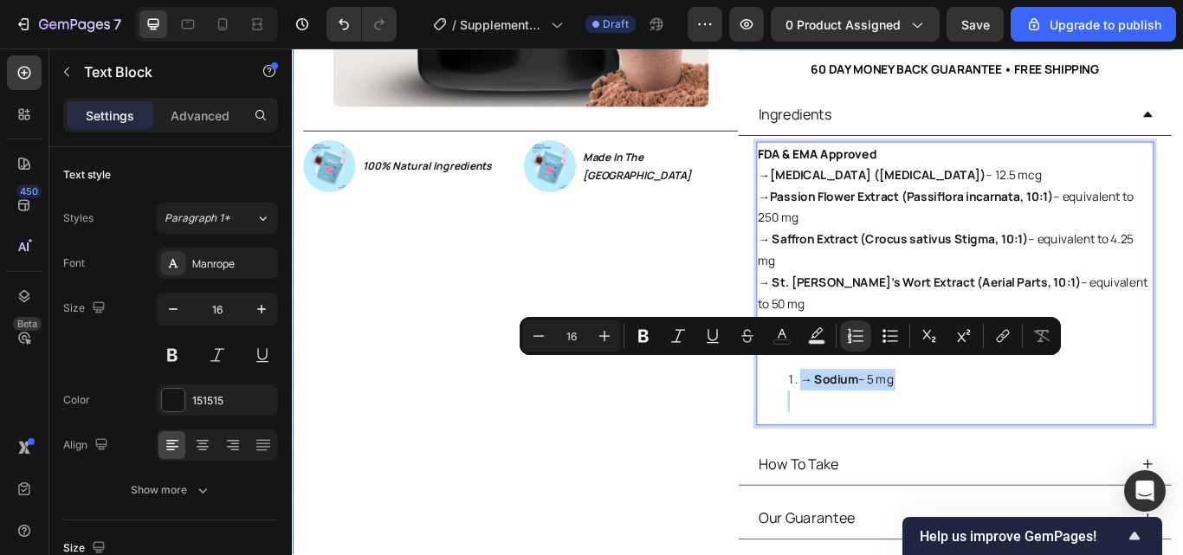
click at [661, 435] on div "Product Images Image 100% Natural Ingredients Text Block Row Image Made In The …" at bounding box center [558, 168] width 506 height 977
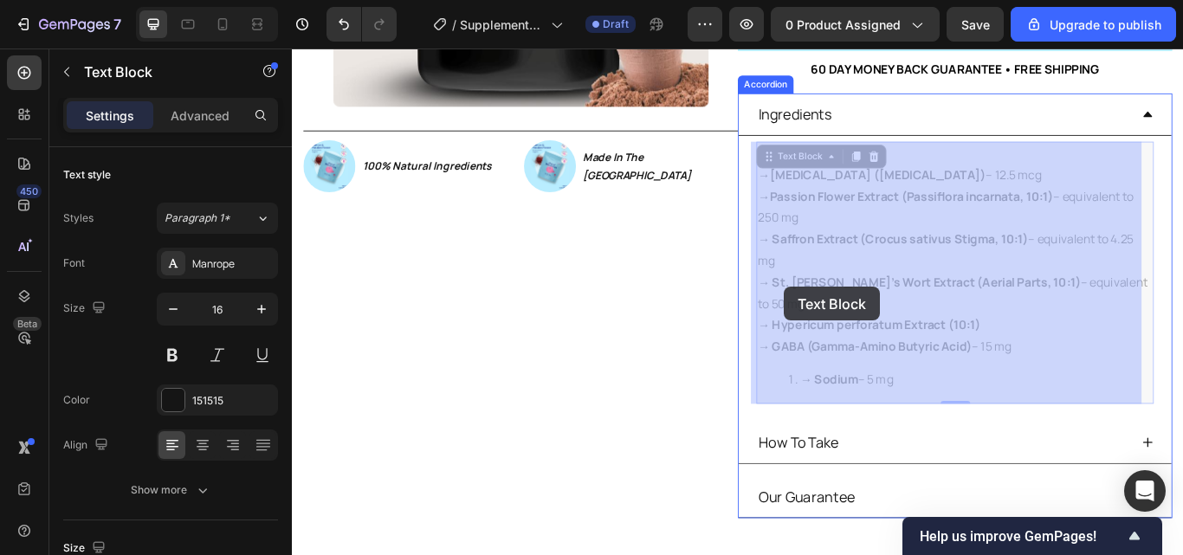
drag, startPoint x: 1003, startPoint y: 421, endPoint x: 865, endPoint y: 326, distance: 167.6
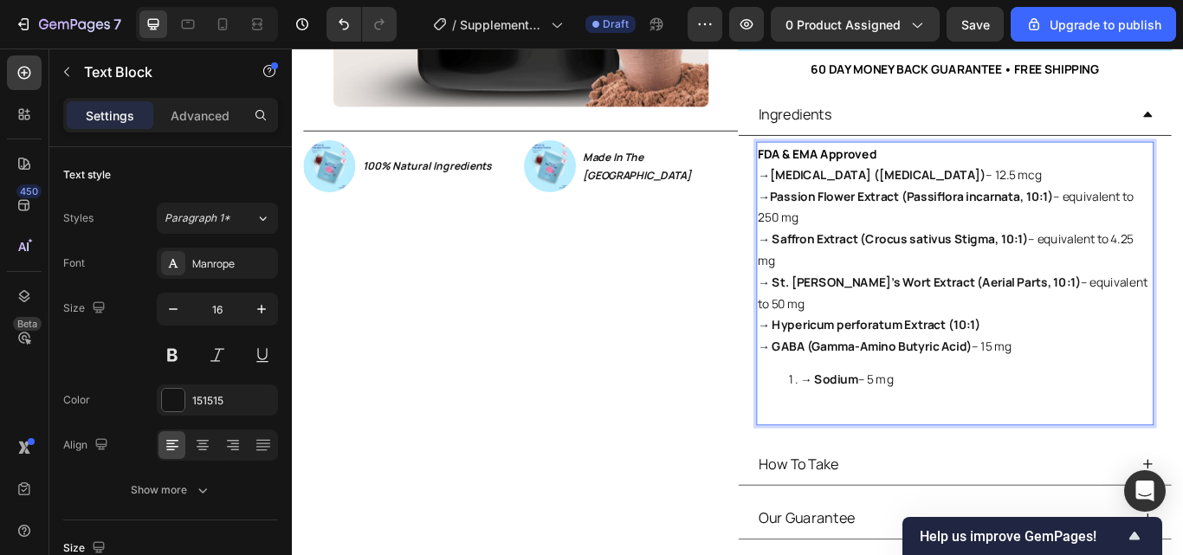
drag, startPoint x: 991, startPoint y: 402, endPoint x: 831, endPoint y: 201, distance: 256.9
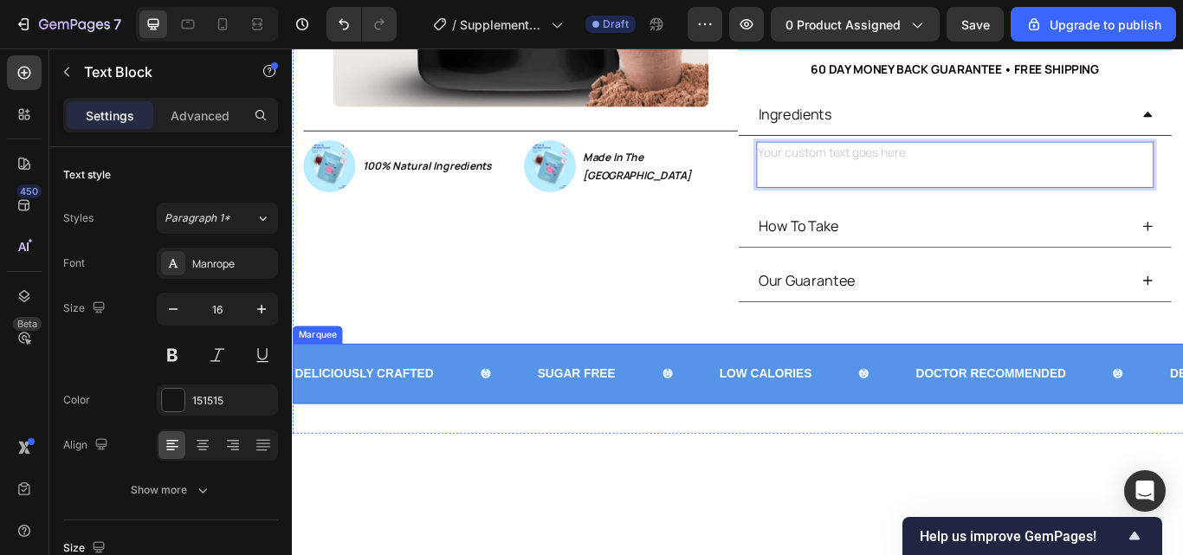
click at [713, 397] on div "DELICIOUSLY CRAFTED Text Block SUGAR FREE Text Block LOW CALORIES Text Block DO…" at bounding box center [811, 428] width 1039 height 70
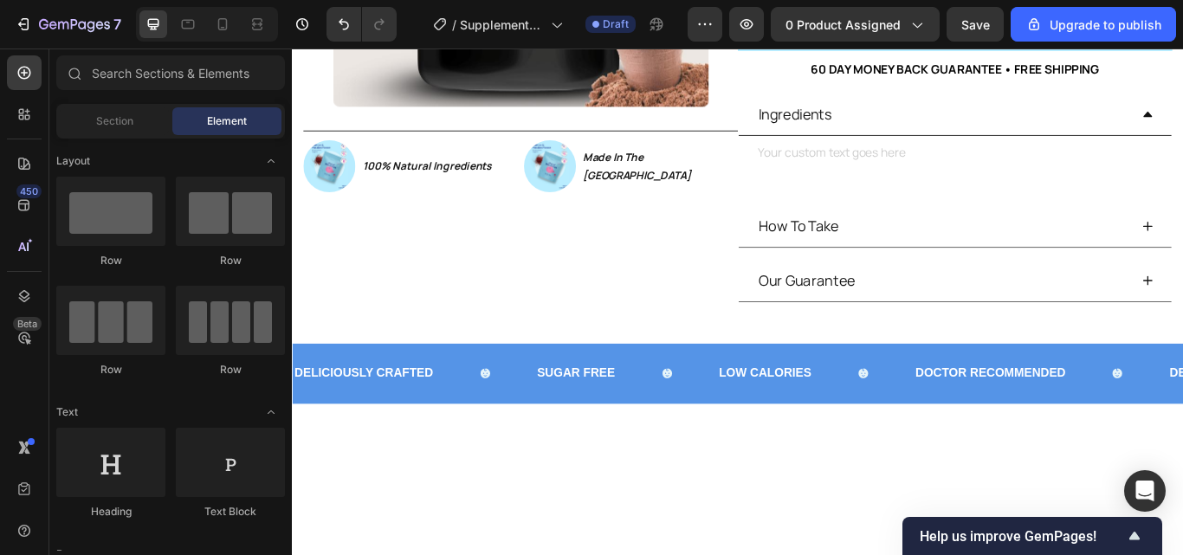
scroll to position [0, 0]
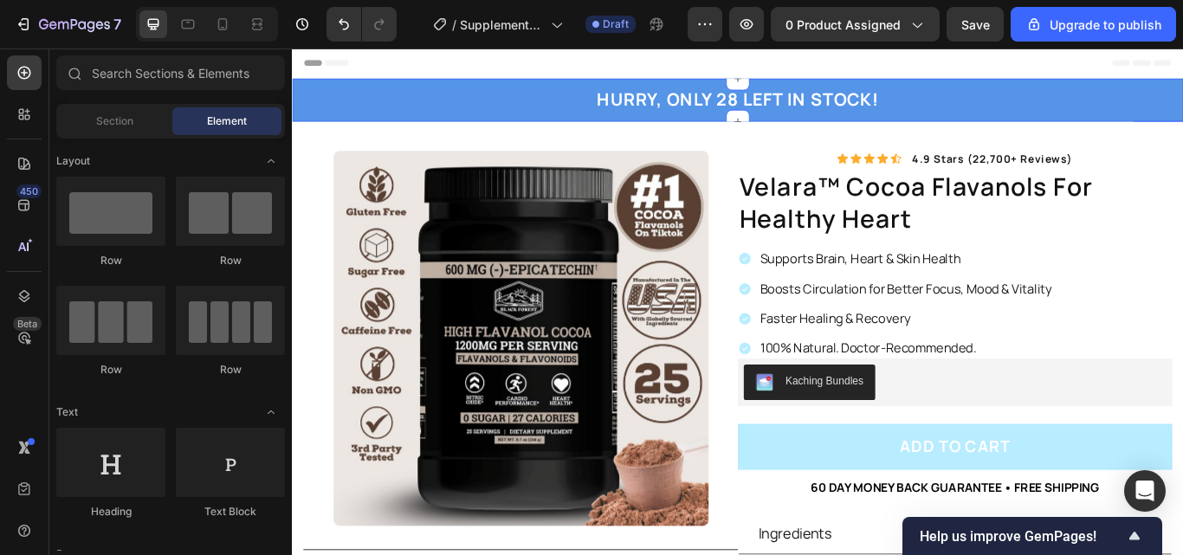
click at [1110, 114] on div "HURRY, ONLY 28 LEFT IN STOCK! Heading Row" at bounding box center [811, 108] width 1013 height 29
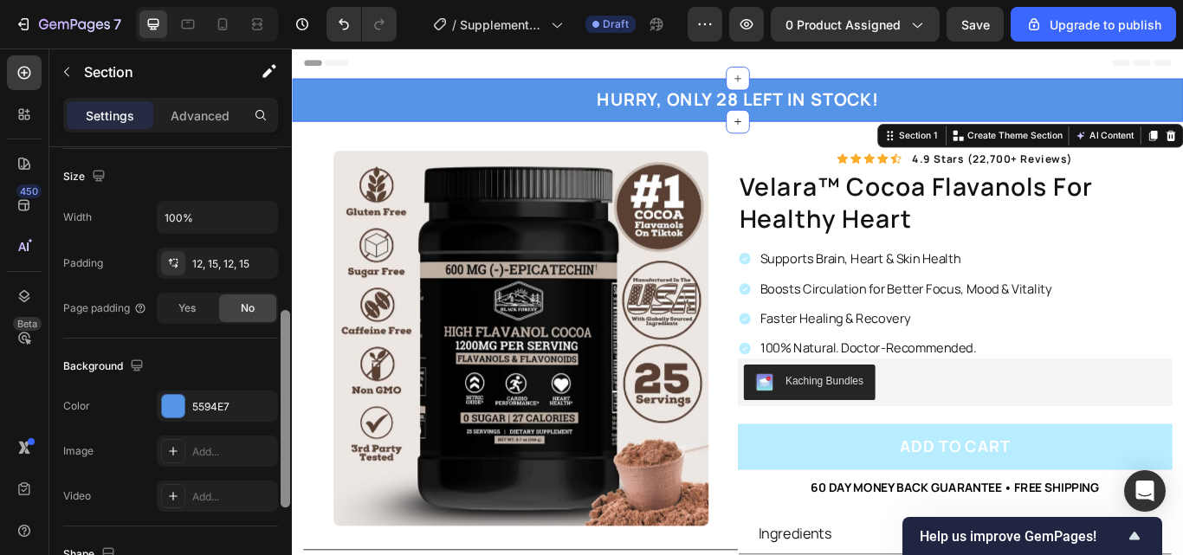
drag, startPoint x: 287, startPoint y: 235, endPoint x: 285, endPoint y: 397, distance: 162.8
click at [285, 397] on div at bounding box center [286, 408] width 10 height 197
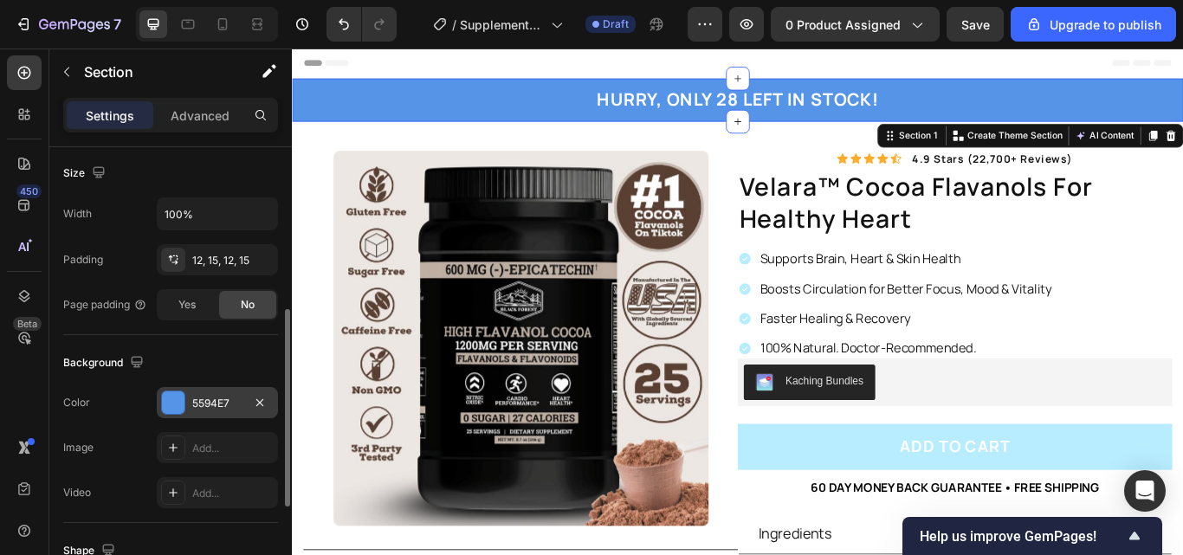
click at [207, 402] on div "5594E7" at bounding box center [217, 404] width 50 height 16
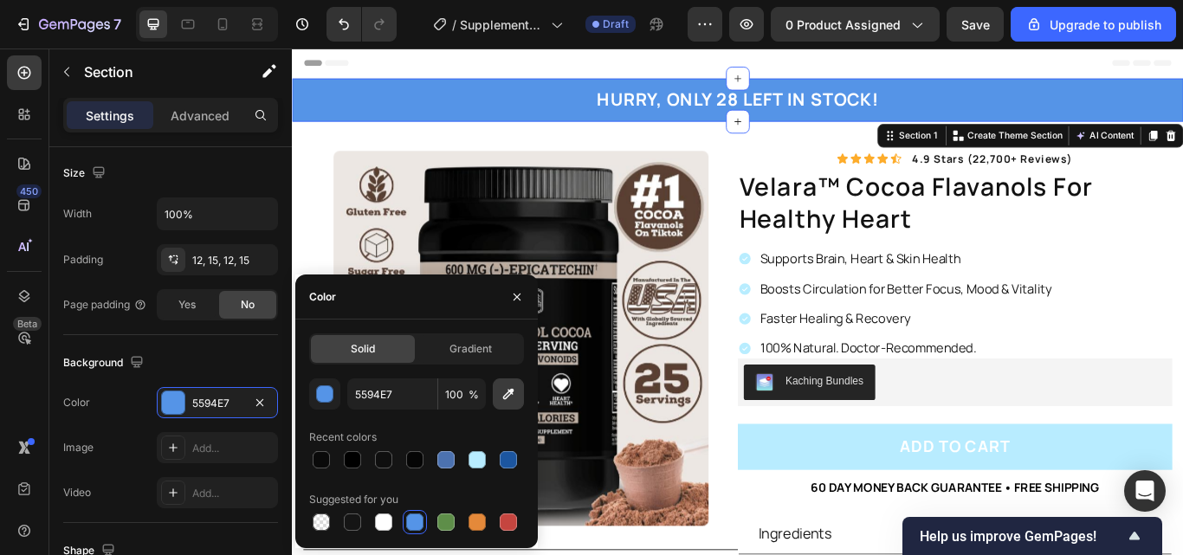
click at [504, 403] on button "button" at bounding box center [508, 393] width 31 height 31
type input "594032"
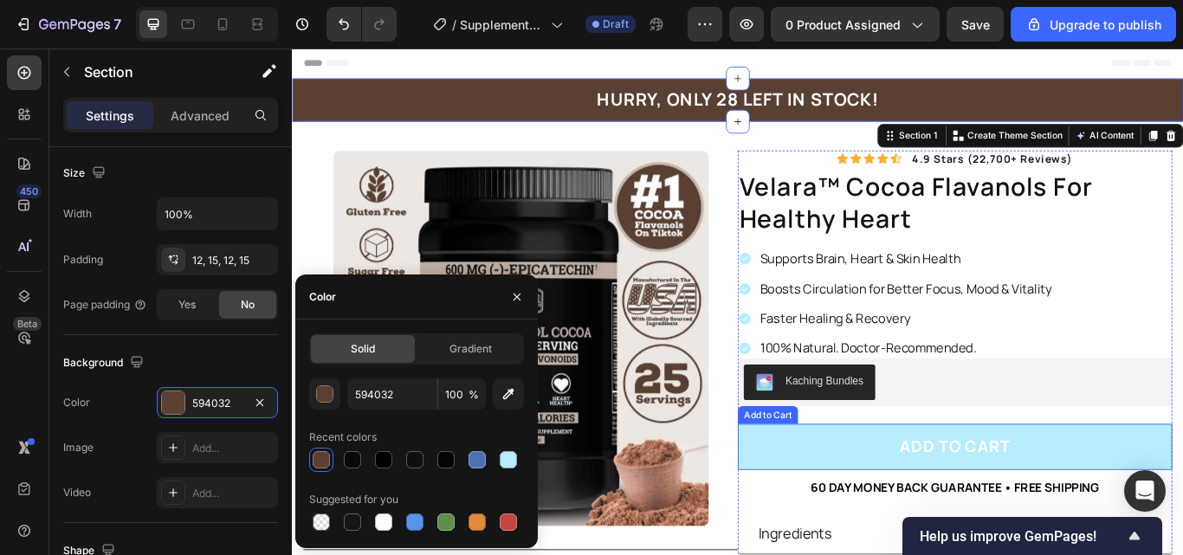
click at [857, 532] on button "Add to cart" at bounding box center [1064, 514] width 506 height 54
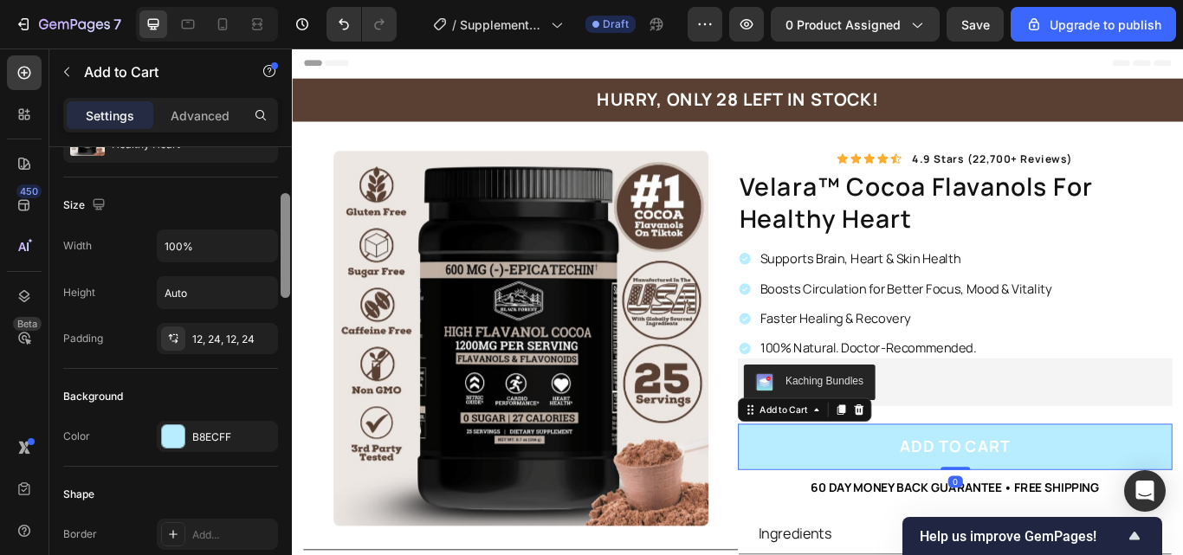
scroll to position [324, 0]
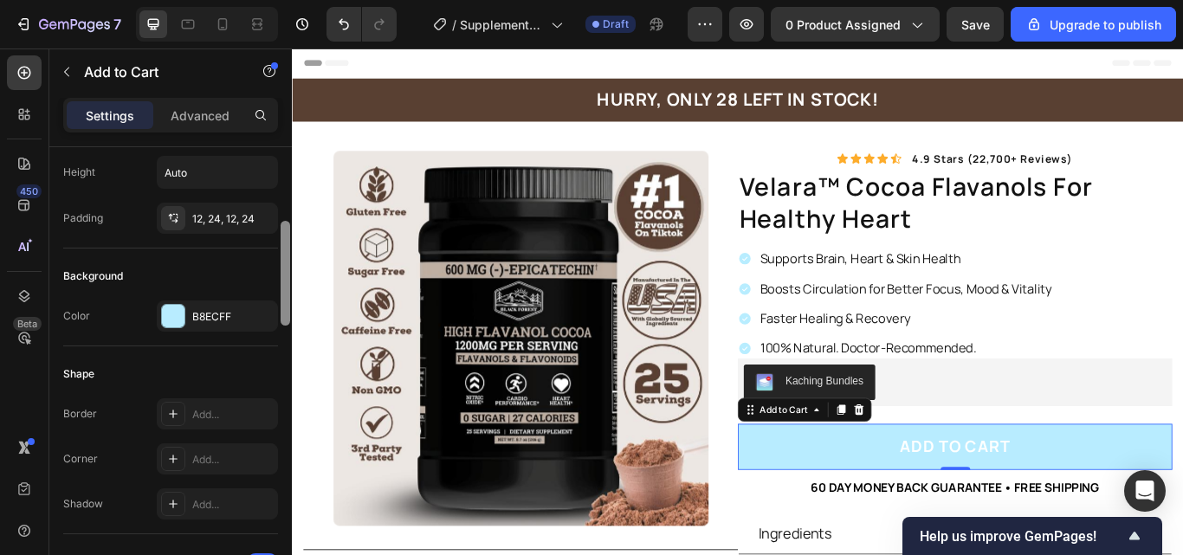
drag, startPoint x: 285, startPoint y: 228, endPoint x: 290, endPoint y: 302, distance: 74.6
click at [290, 302] on div at bounding box center [285, 375] width 13 height 457
click at [235, 311] on div "B8ECFF" at bounding box center [217, 317] width 50 height 16
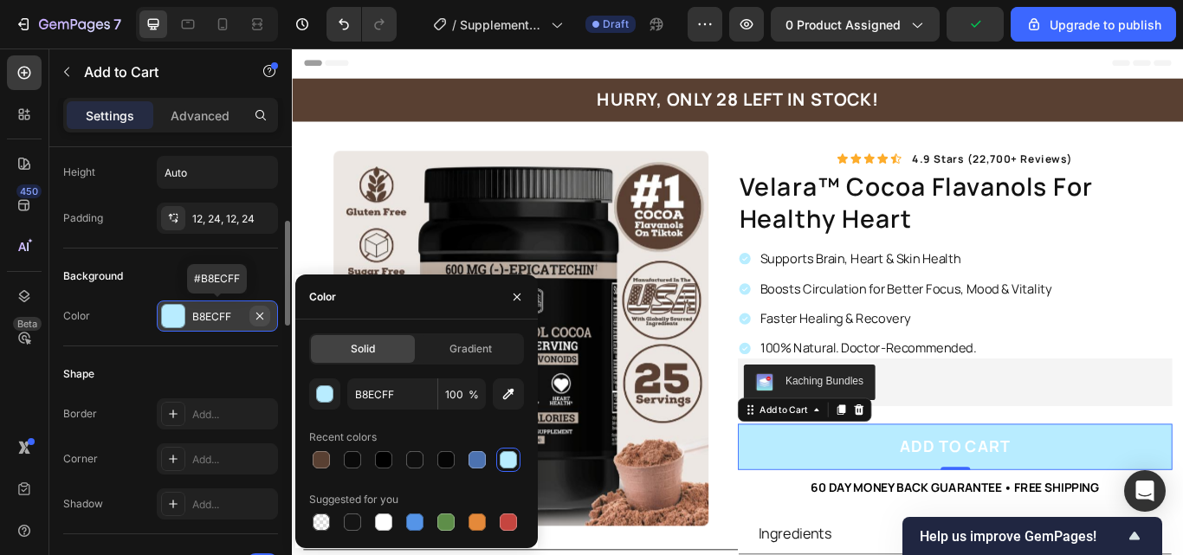
click at [249, 315] on button "button" at bounding box center [259, 316] width 21 height 21
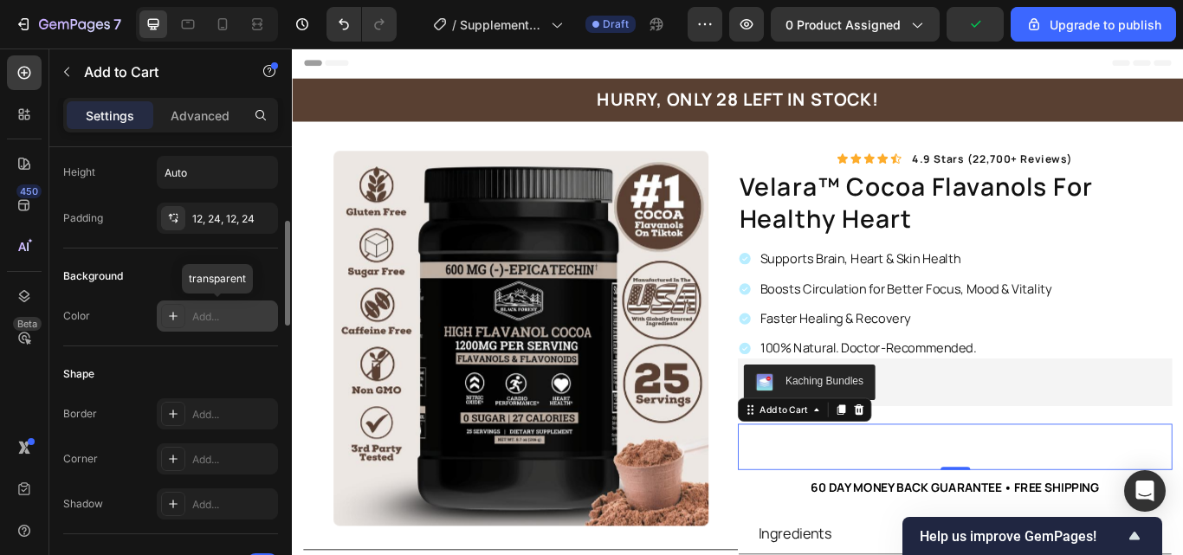
click at [231, 315] on div "Add..." at bounding box center [232, 317] width 81 height 16
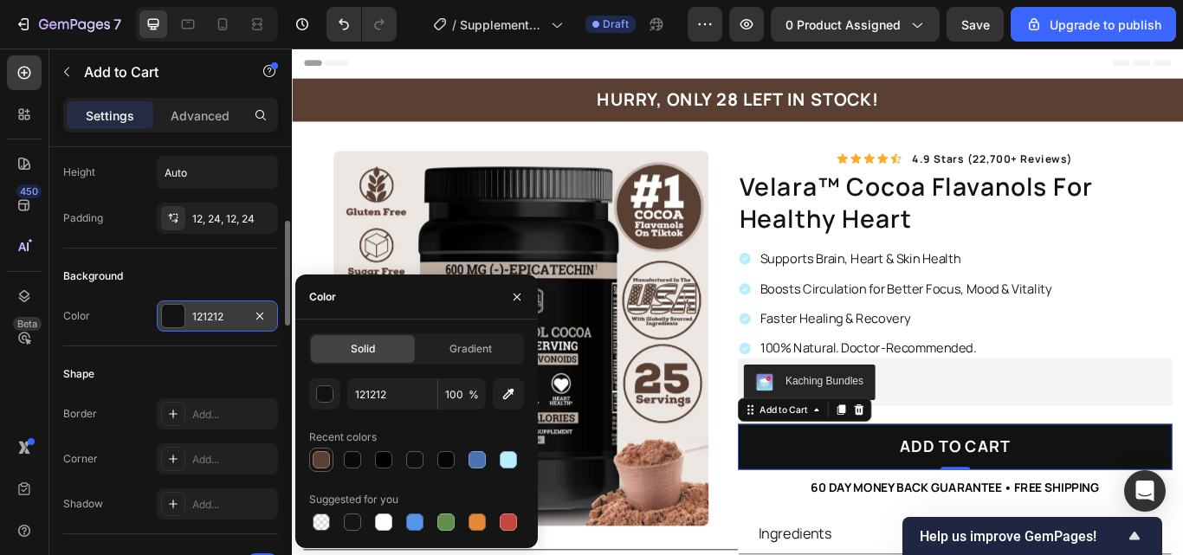
click at [320, 451] on div at bounding box center [321, 459] width 17 height 17
type input "594032"
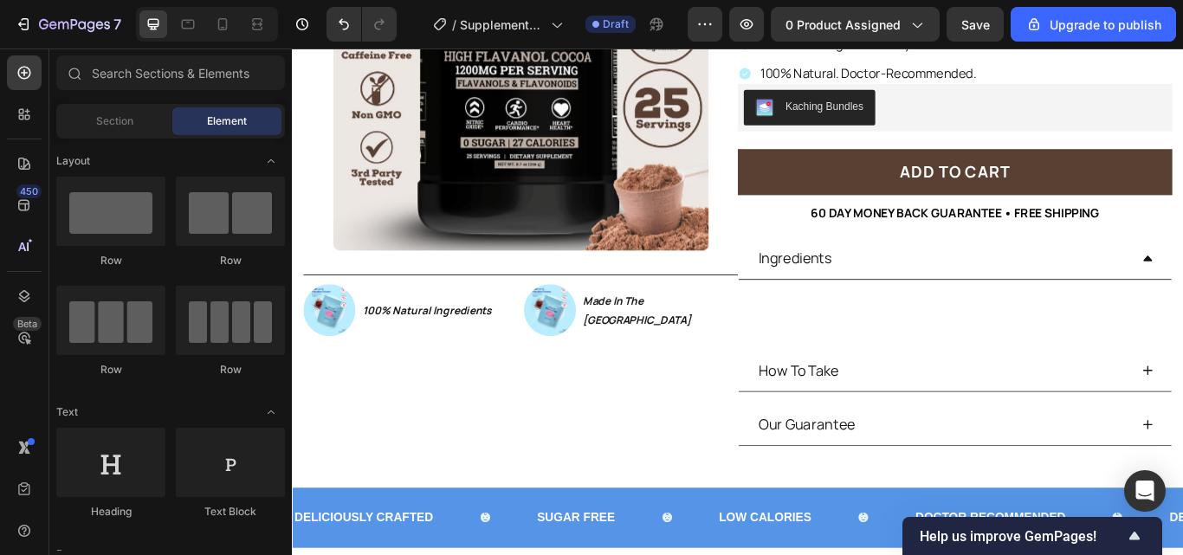
scroll to position [412, 0]
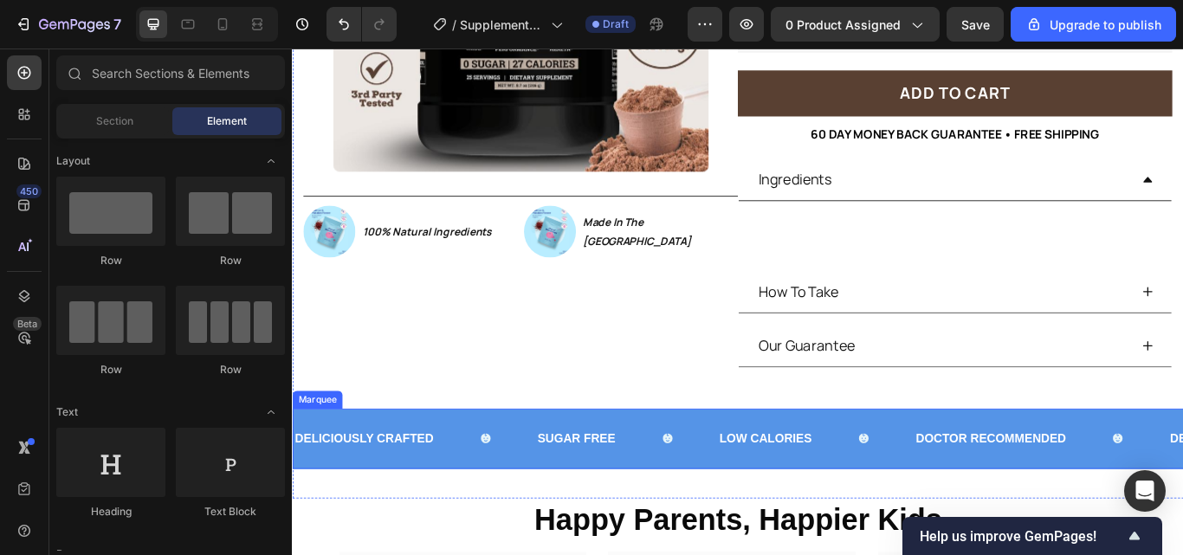
click at [783, 529] on div "DELICIOUSLY CRAFTED Text Block SUGAR FREE Text Block LOW CALORIES Text Block DO…" at bounding box center [811, 504] width 1039 height 70
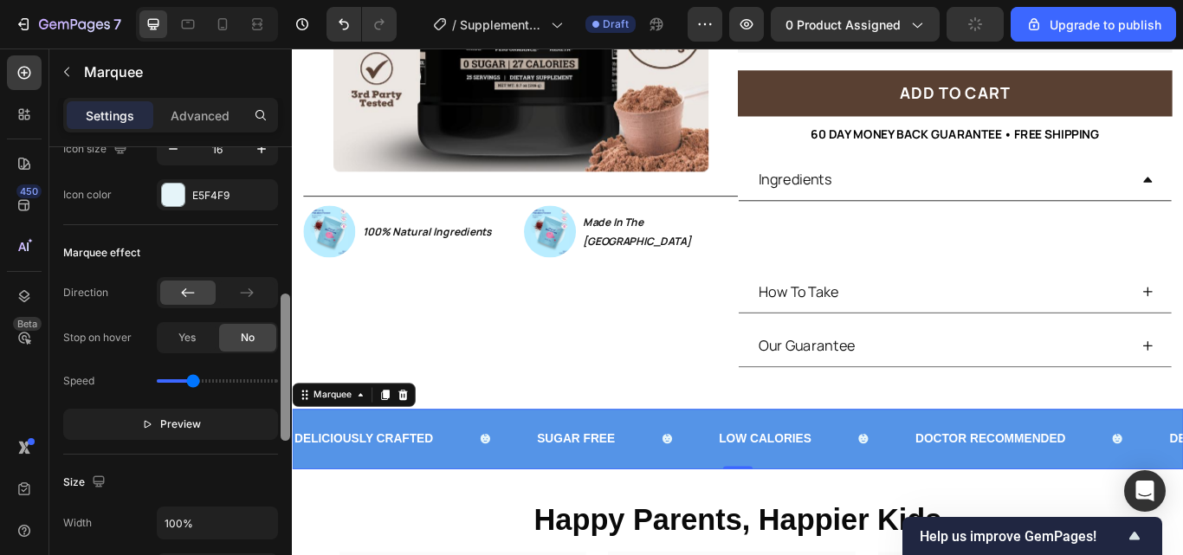
scroll to position [458, 0]
drag, startPoint x: 282, startPoint y: 208, endPoint x: 291, endPoint y: 356, distance: 148.3
click at [291, 356] on div at bounding box center [285, 373] width 13 height 457
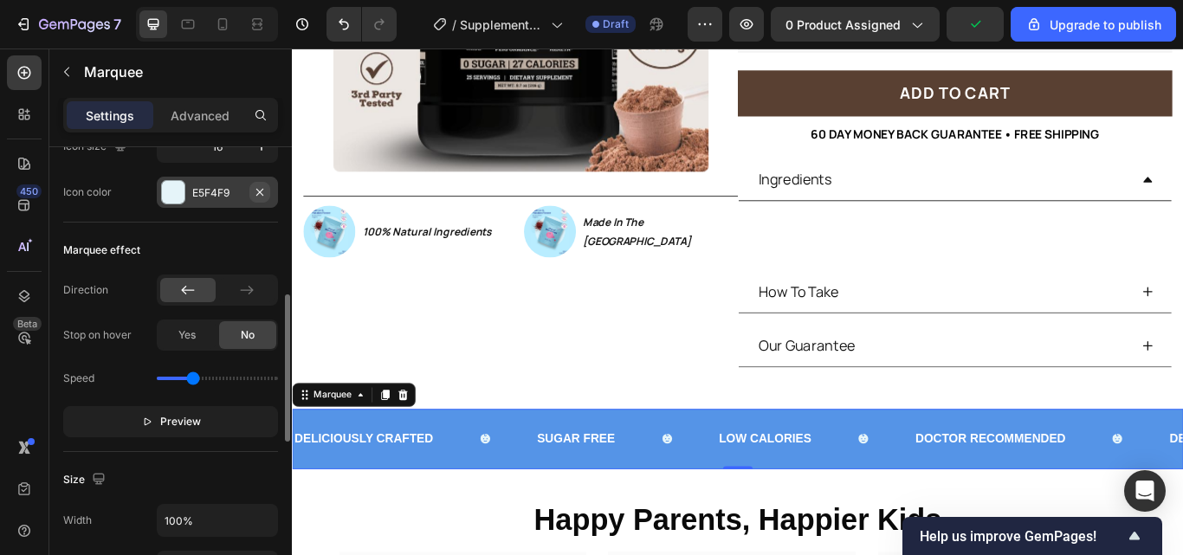
click at [260, 197] on icon "button" at bounding box center [260, 192] width 14 height 14
click at [215, 197] on div "Add..." at bounding box center [232, 193] width 81 height 16
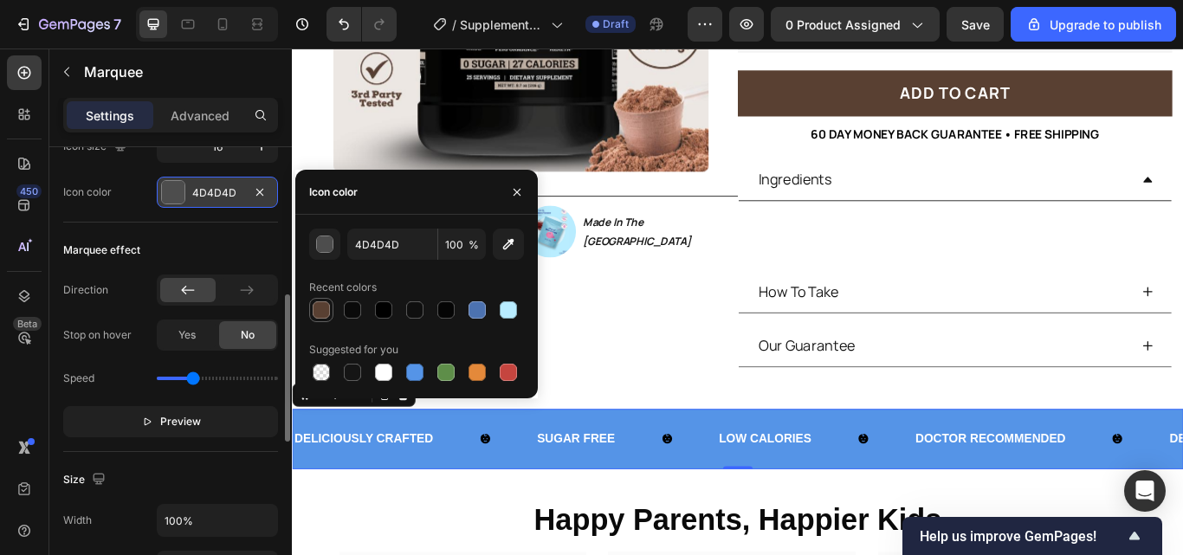
click at [322, 311] on div at bounding box center [321, 309] width 17 height 17
click at [325, 313] on div at bounding box center [321, 309] width 17 height 17
click at [326, 371] on div at bounding box center [321, 372] width 17 height 17
type input "000000"
type input "0"
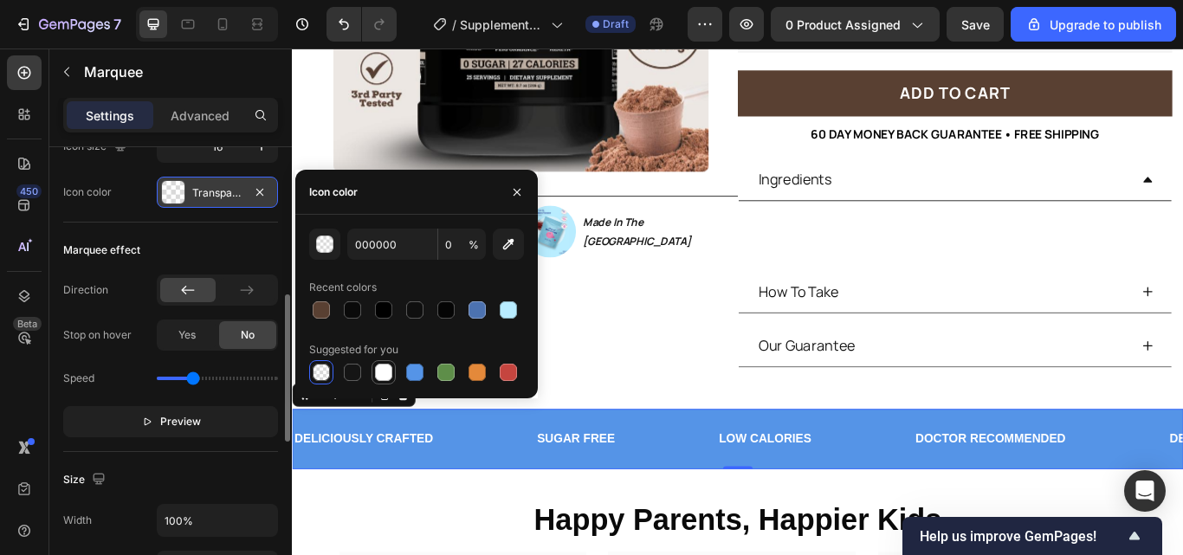
click at [384, 371] on div at bounding box center [383, 372] width 17 height 17
type input "FFFFFF"
type input "100"
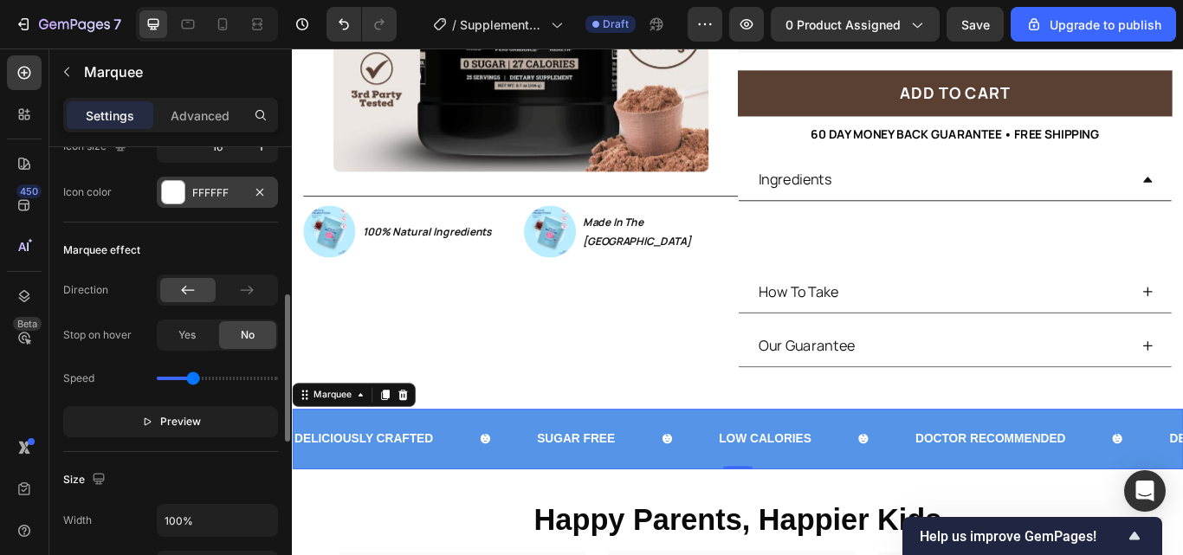
click at [505, 518] on div "DELICIOUSLY CRAFTED Text Block" at bounding box center [363, 504] width 283 height 42
click at [558, 529] on div "DELICIOUSLY CRAFTED Text Block SUGAR FREE Text Block LOW CALORIES Text Block DO…" at bounding box center [811, 504] width 1039 height 70
click at [220, 197] on div "FFFFFF" at bounding box center [217, 193] width 50 height 16
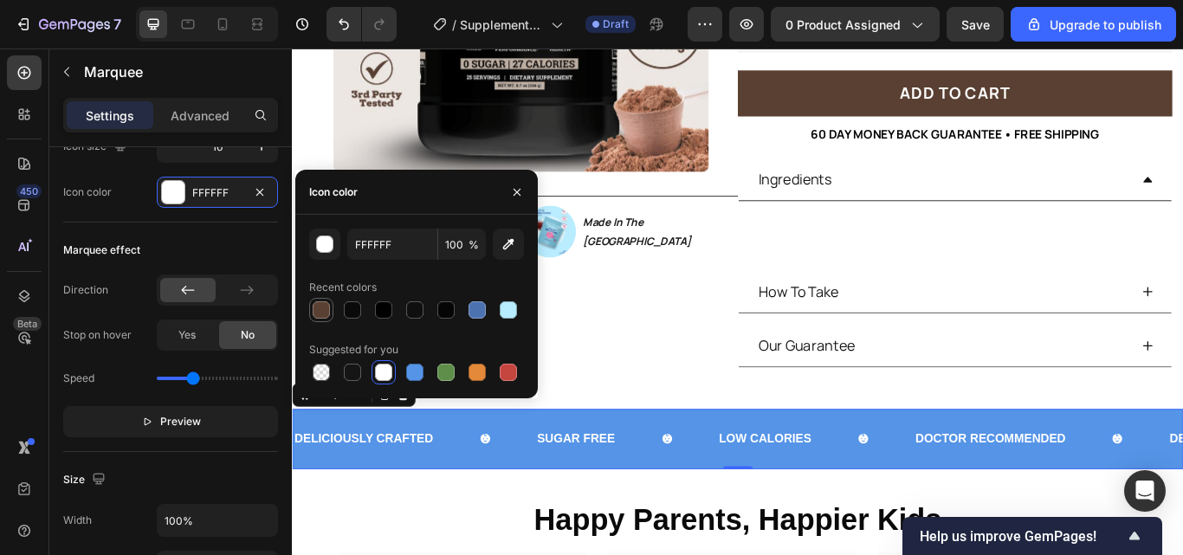
click at [325, 311] on div at bounding box center [321, 309] width 17 height 17
click at [391, 370] on div at bounding box center [383, 372] width 17 height 17
type input "FFFFFF"
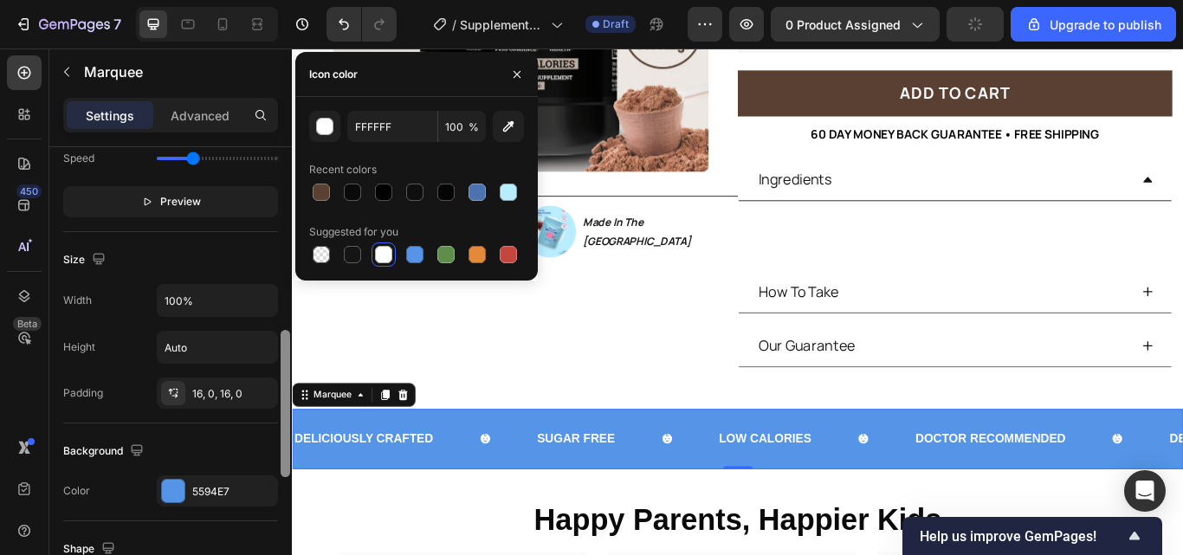
scroll to position [728, 0]
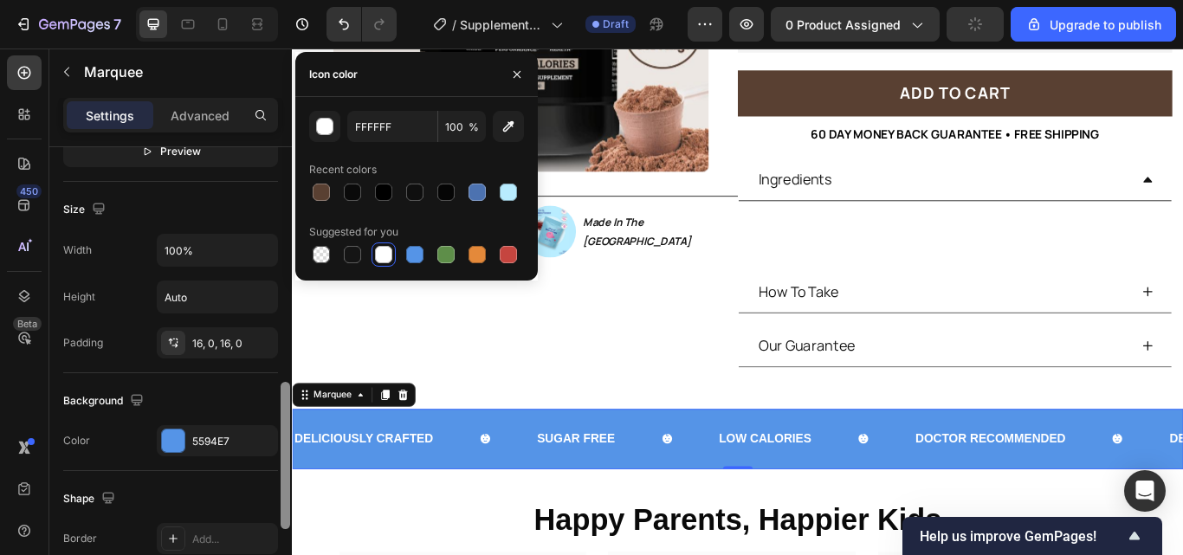
drag, startPoint x: 288, startPoint y: 350, endPoint x: 289, endPoint y: 437, distance: 87.5
click at [289, 437] on div at bounding box center [286, 455] width 10 height 147
click at [223, 446] on div "5594E7" at bounding box center [217, 442] width 50 height 16
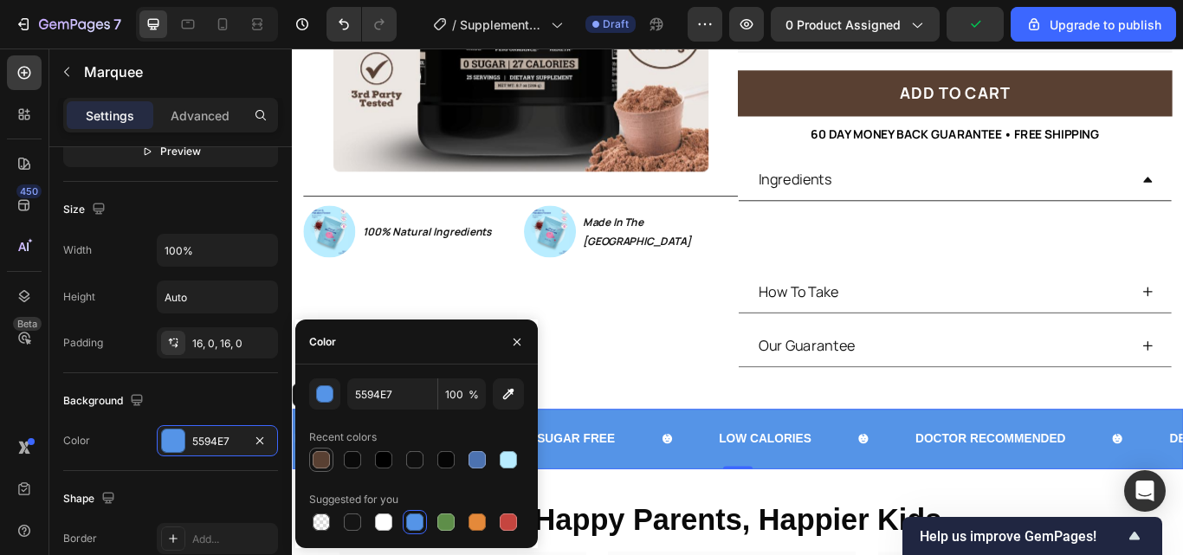
click at [325, 465] on div at bounding box center [321, 459] width 17 height 17
type input "594032"
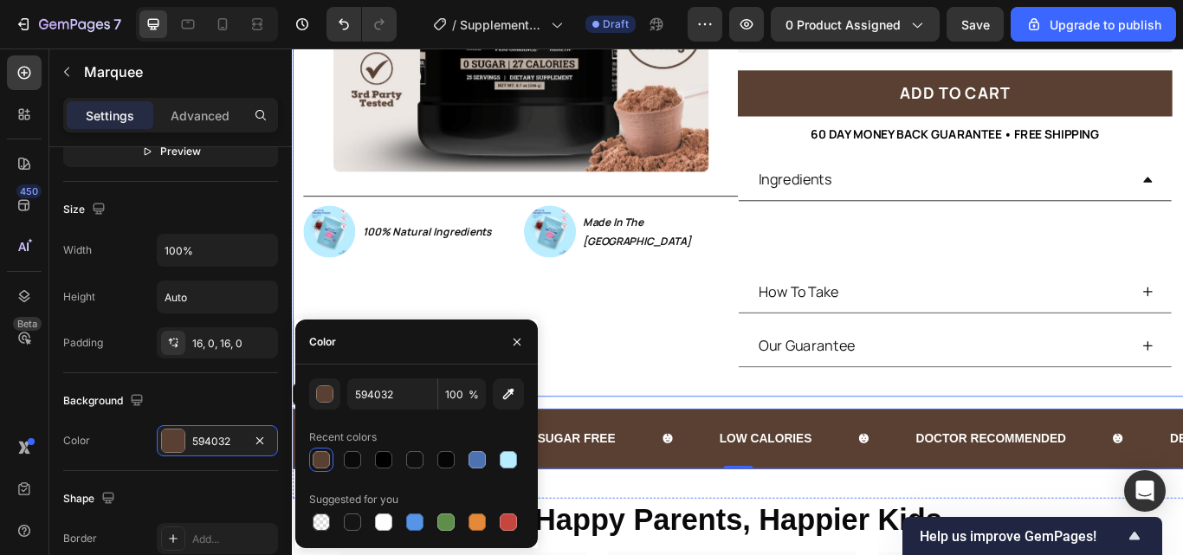
click at [686, 391] on div "Product Images Image 100% Natural Ingredients Text Block Row Image Made In The …" at bounding box center [558, 106] width 506 height 700
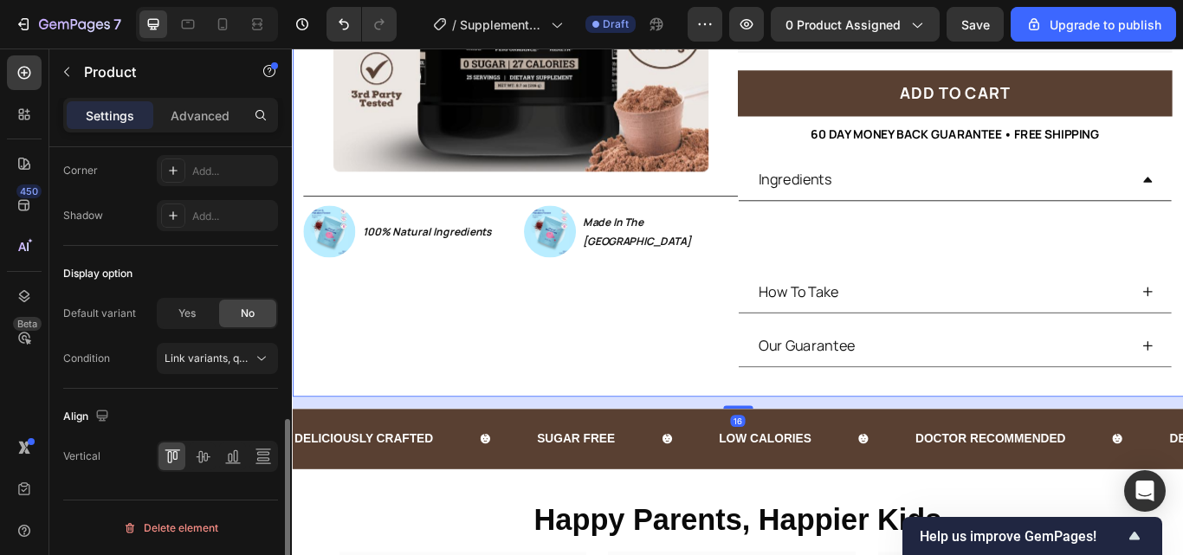
scroll to position [0, 0]
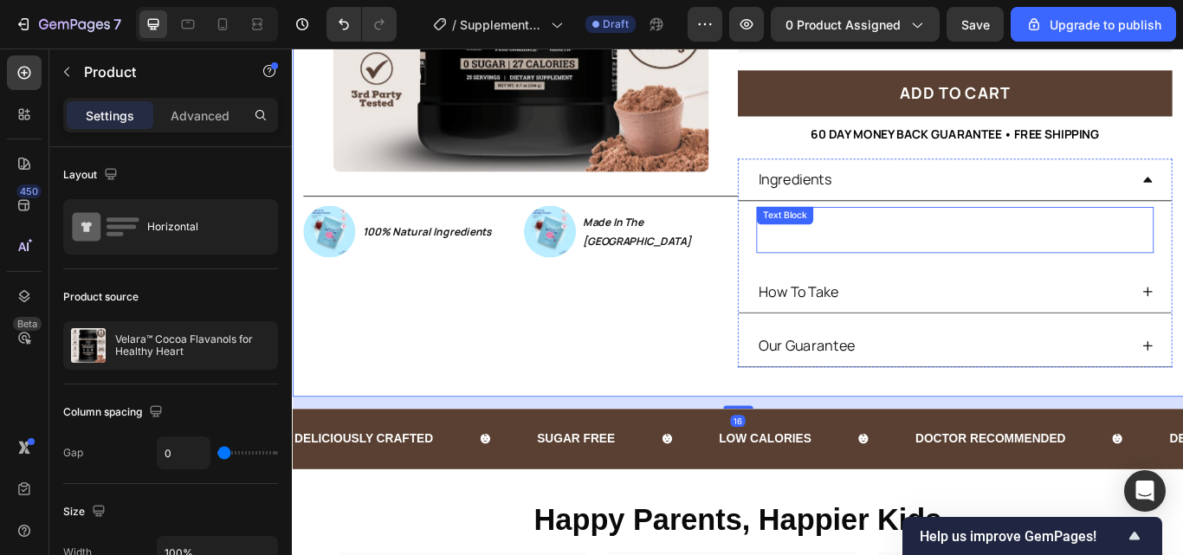
click at [1170, 262] on p "⁠⁠⁠⁠⁠⁠⁠" at bounding box center [1065, 260] width 460 height 50
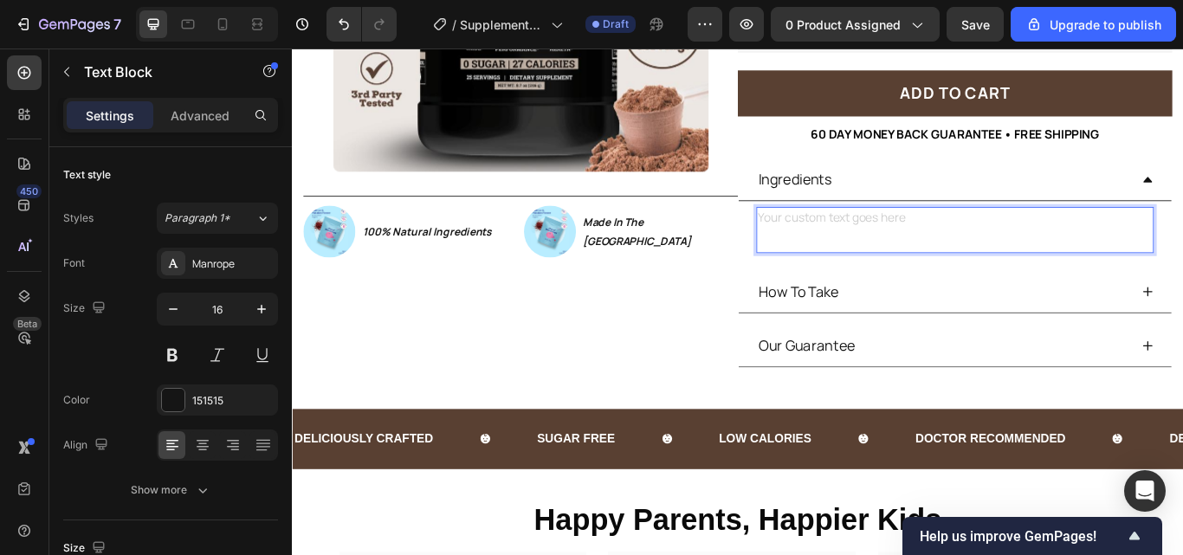
click at [835, 241] on div "Rich Text Editor. Editing area: main" at bounding box center [1064, 261] width 463 height 54
click at [835, 249] on div "Rich Text Editor. Editing area: main" at bounding box center [1064, 261] width 463 height 54
click at [922, 271] on p "Cocoa Powder, Cocoa Butter, Lucuma Butter, Vanilla Bean Powder" at bounding box center [1065, 260] width 460 height 50
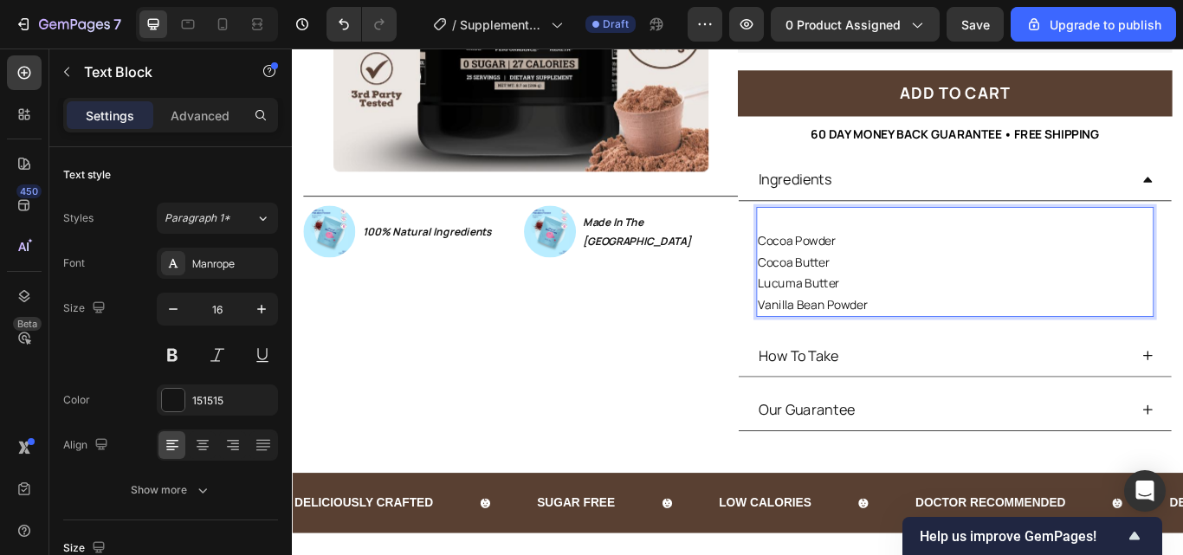
click at [835, 270] on p "Cocoa Powder" at bounding box center [1065, 260] width 460 height 50
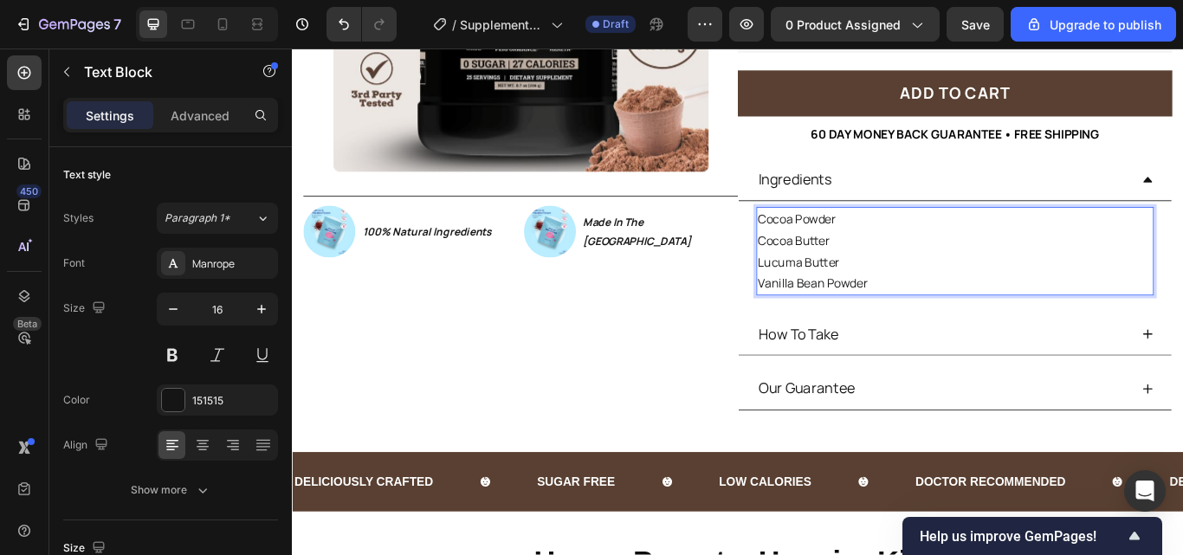
click at [835, 272] on p "Cocoa Butter" at bounding box center [1065, 273] width 460 height 25
click at [835, 300] on p "Lucuma Butter" at bounding box center [1065, 298] width 460 height 25
click at [835, 323] on p "Vanilla Bean Powder" at bounding box center [1065, 322] width 460 height 25
click at [1182, 201] on div "Ingredients" at bounding box center [1064, 201] width 505 height 49
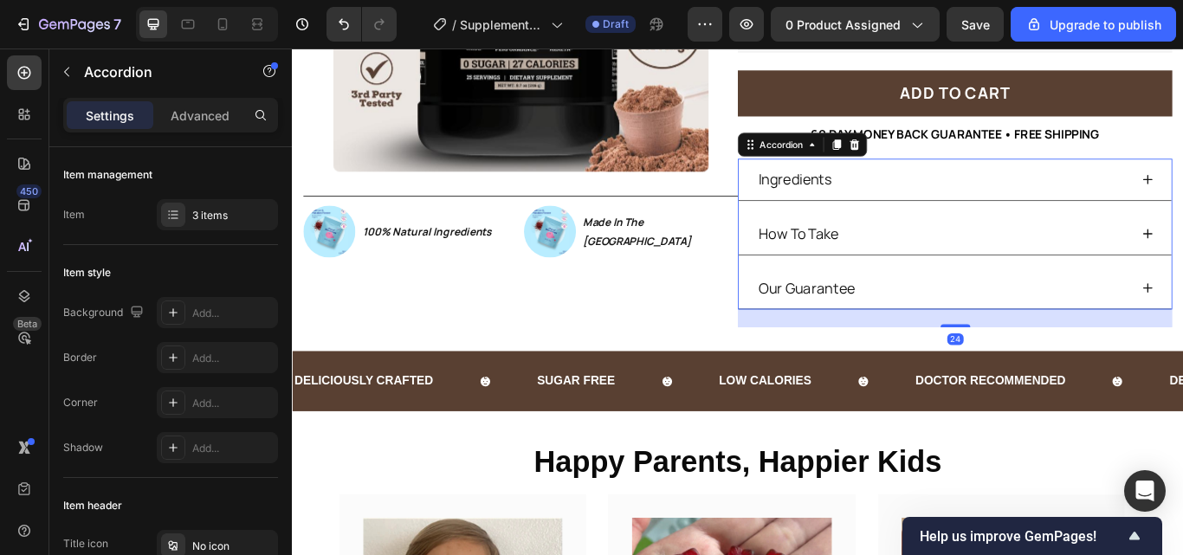
click at [1182, 190] on div "Ingredients" at bounding box center [1050, 201] width 435 height 35
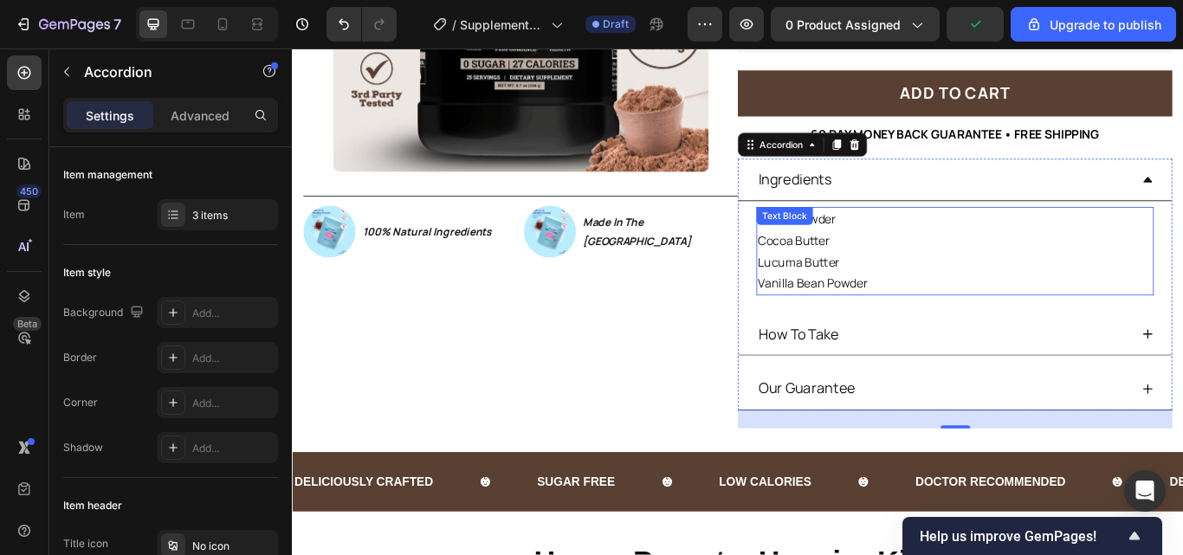
click at [958, 325] on p "Vanilla Bean Powder" at bounding box center [1065, 322] width 460 height 25
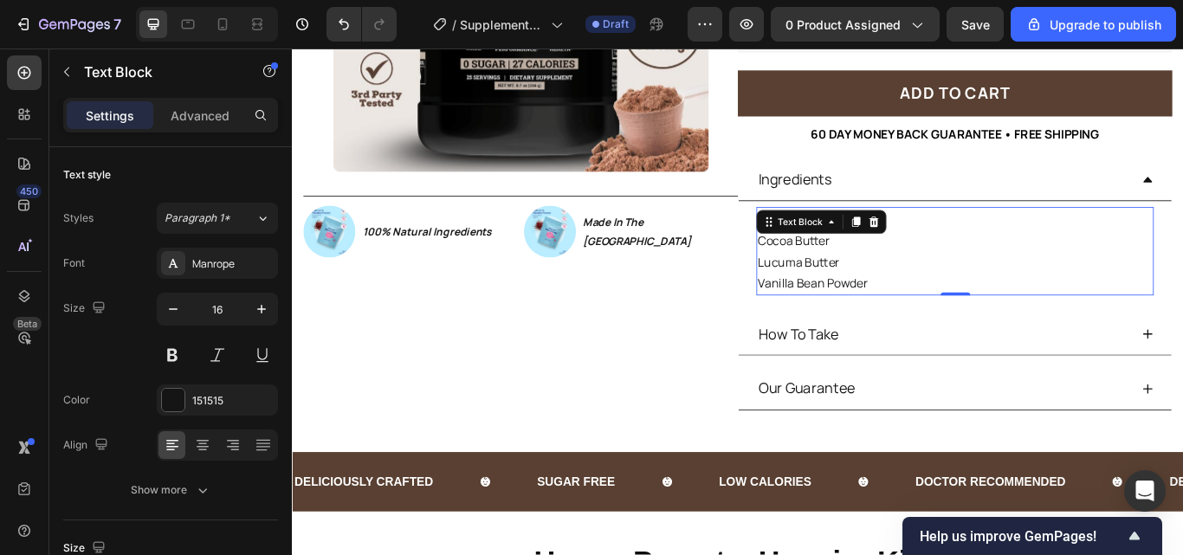
click at [1035, 293] on p "Lucuma Butter" at bounding box center [1065, 298] width 460 height 25
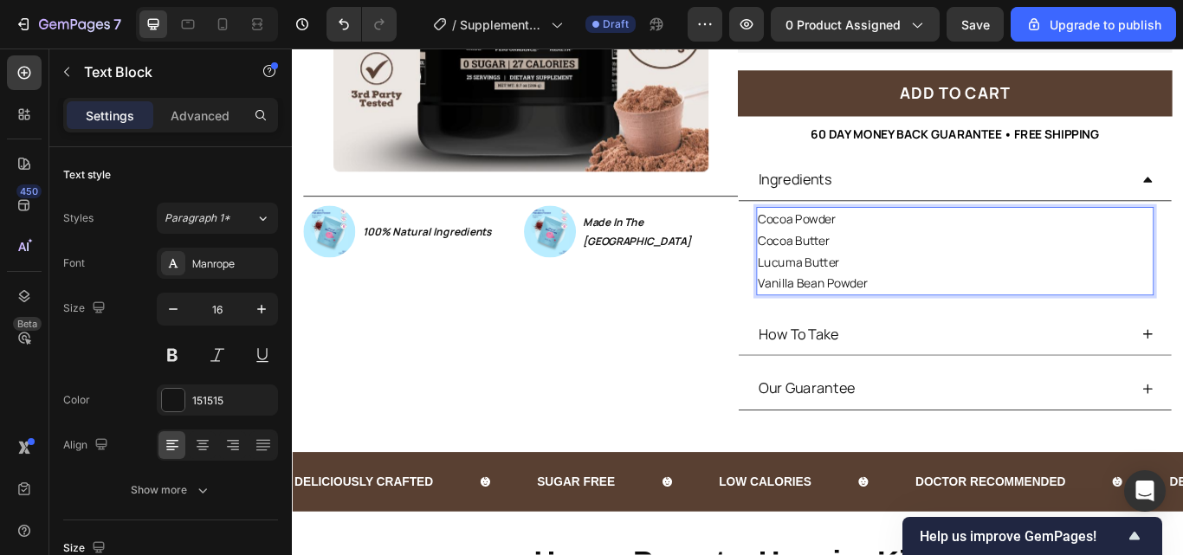
click at [835, 245] on p "Cocoa Powder" at bounding box center [1065, 247] width 460 height 25
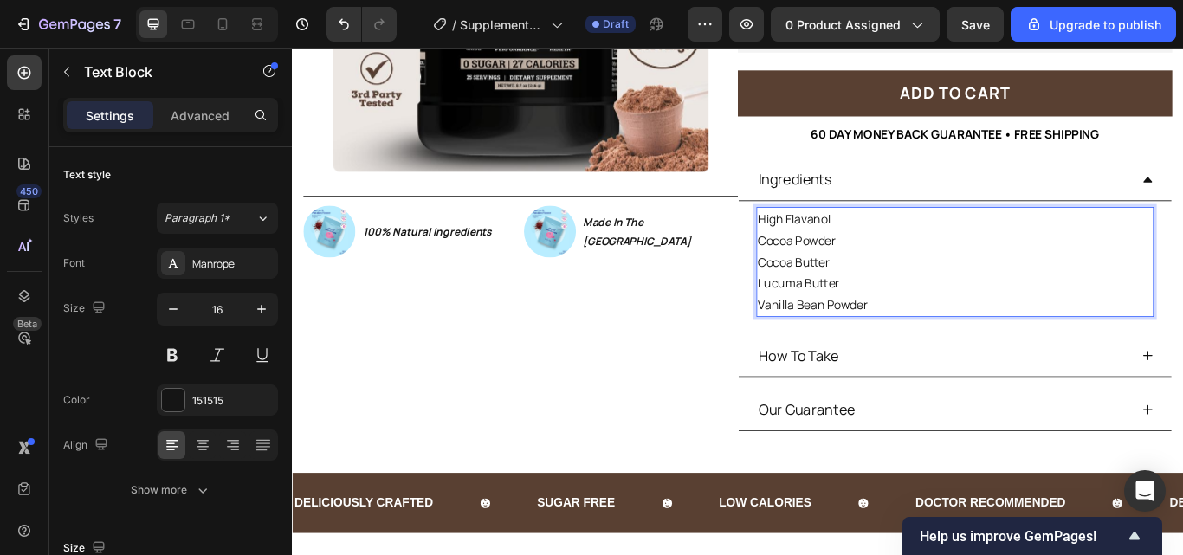
click at [913, 249] on p "High Flavanol" at bounding box center [1065, 247] width 460 height 25
click at [835, 252] on p "High Flavanol & Flavanols (Epicatechin)" at bounding box center [1065, 247] width 460 height 25
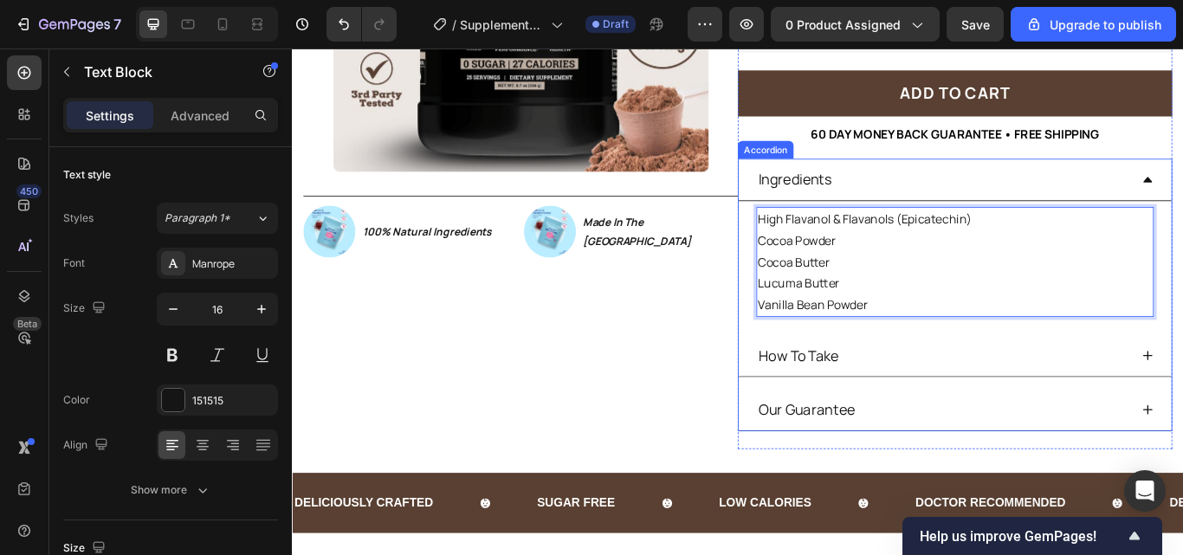
click at [1008, 192] on div "Ingredients" at bounding box center [1050, 201] width 435 height 35
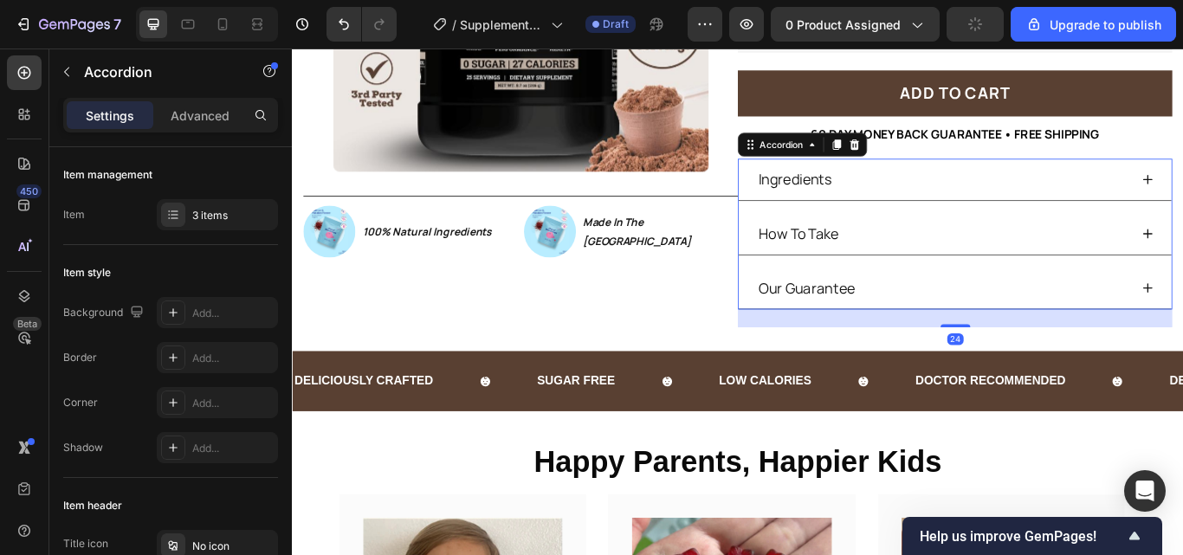
click at [1065, 264] on div "How To Take" at bounding box center [1050, 265] width 435 height 35
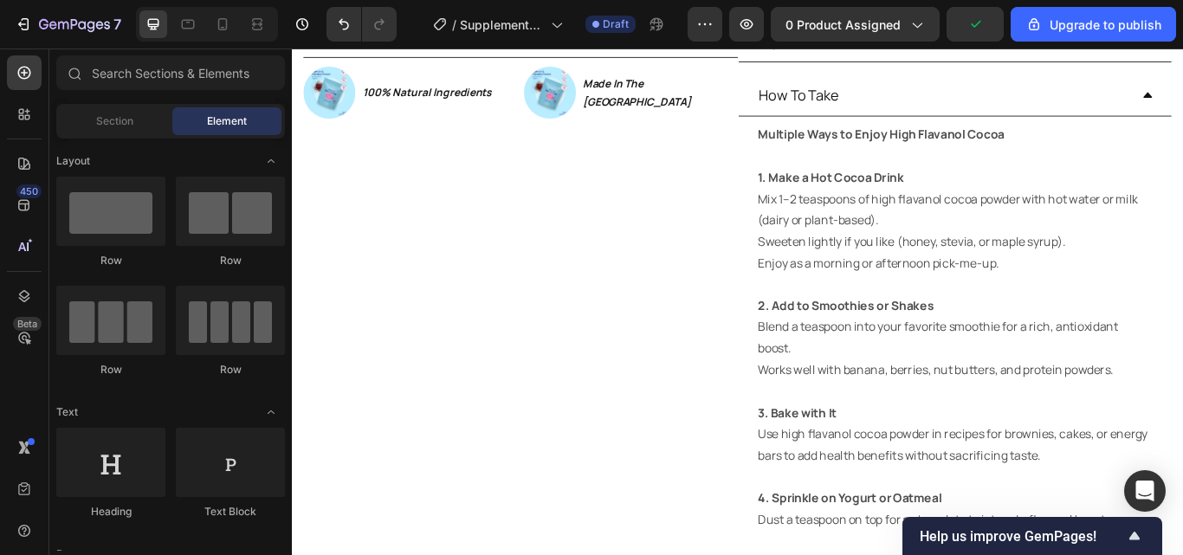
scroll to position [505, 0]
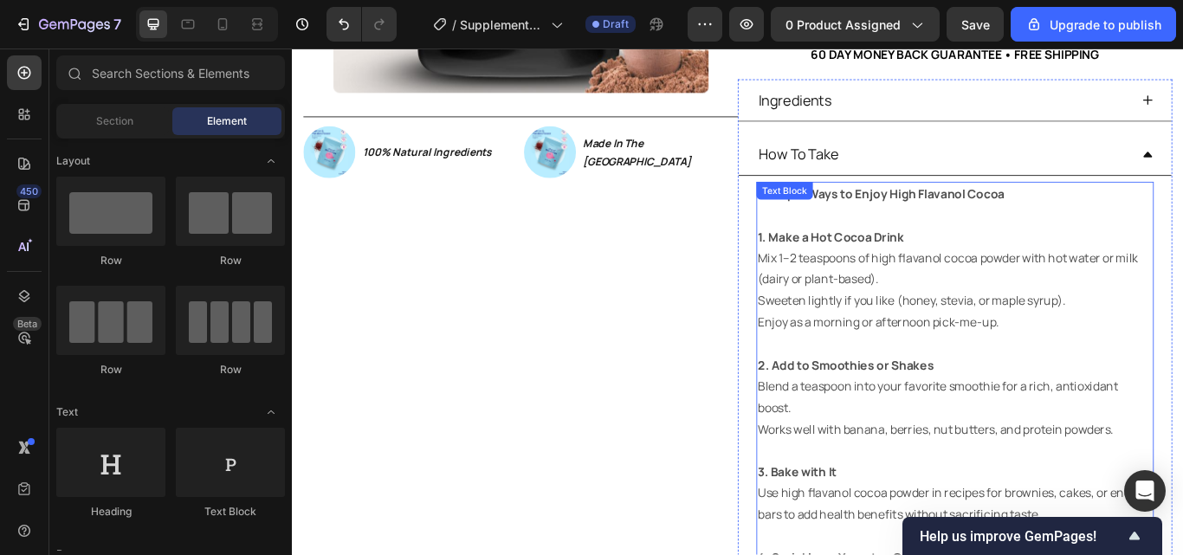
click at [1042, 229] on p "Multiple Ways to Enjoy High Flavanol Cocoa" at bounding box center [1065, 218] width 460 height 25
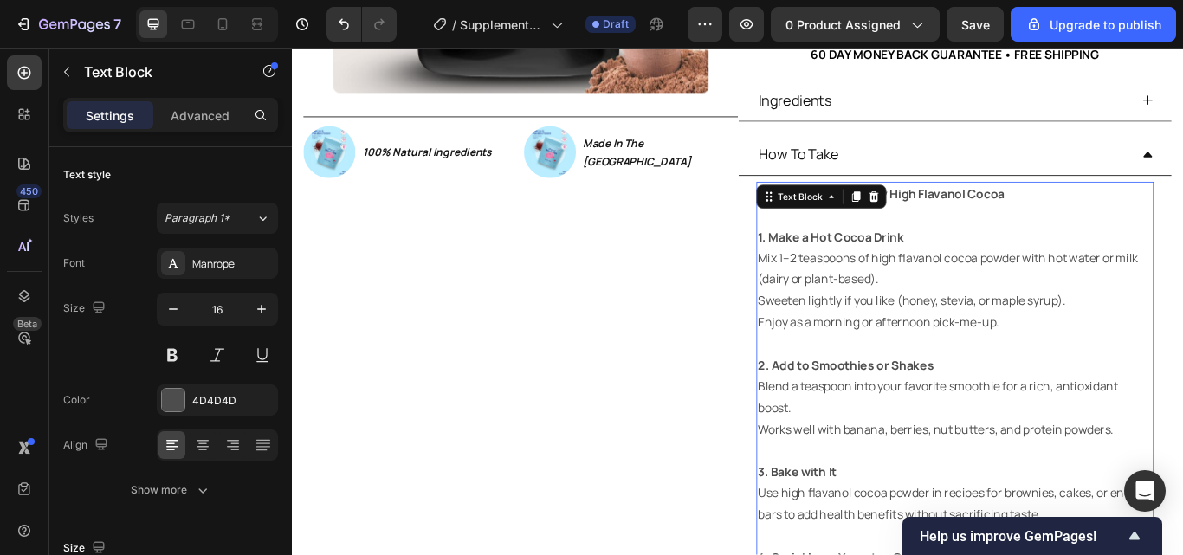
click at [932, 242] on p at bounding box center [1065, 243] width 460 height 25
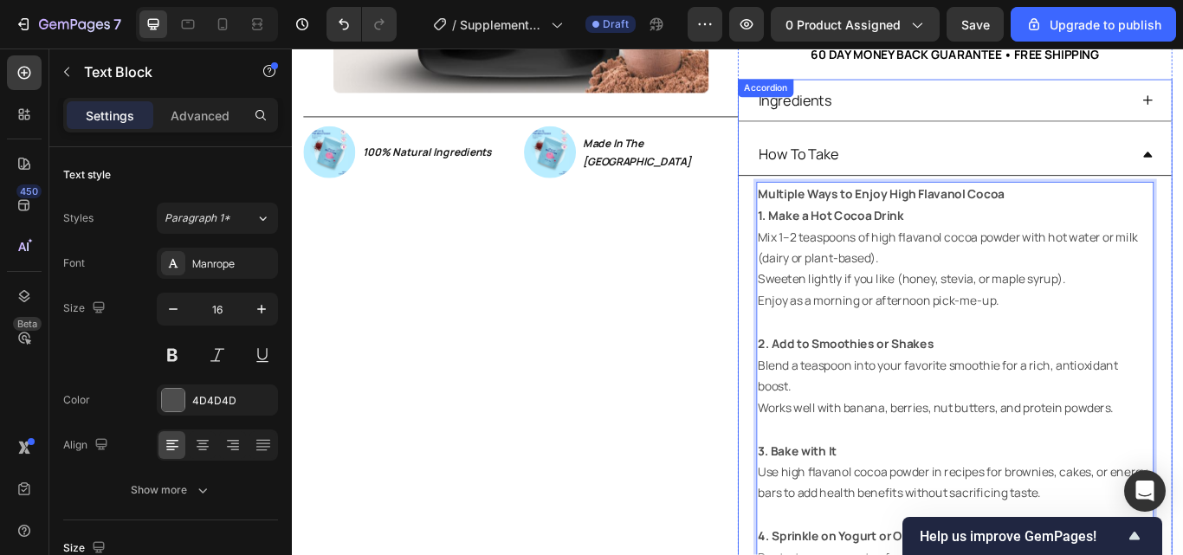
click at [1182, 169] on div "How To Take" at bounding box center [1064, 172] width 505 height 49
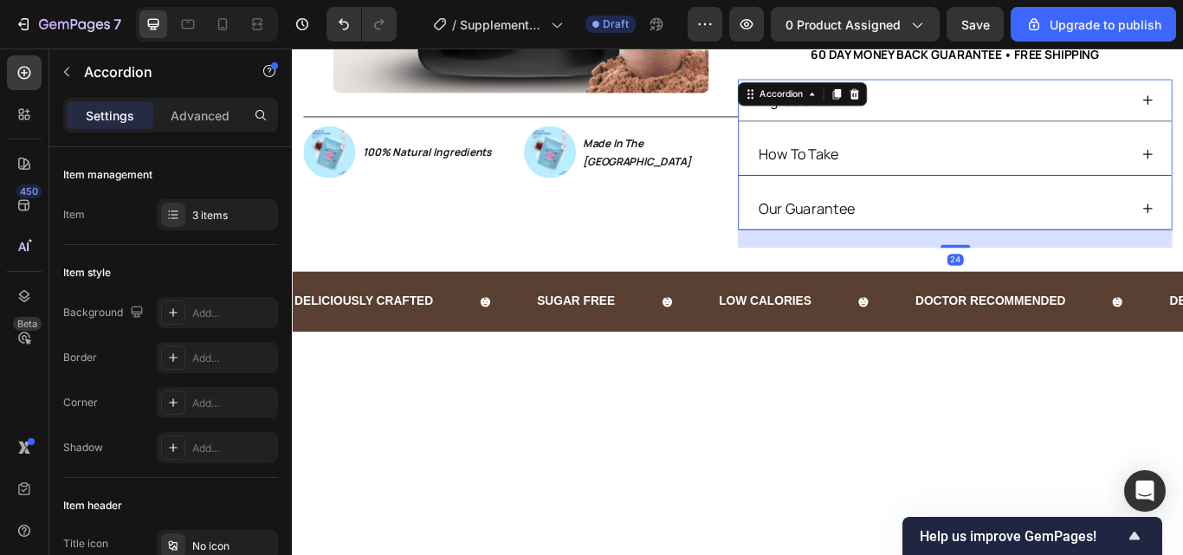
click at [1182, 165] on div "How To Take" at bounding box center [1064, 172] width 505 height 49
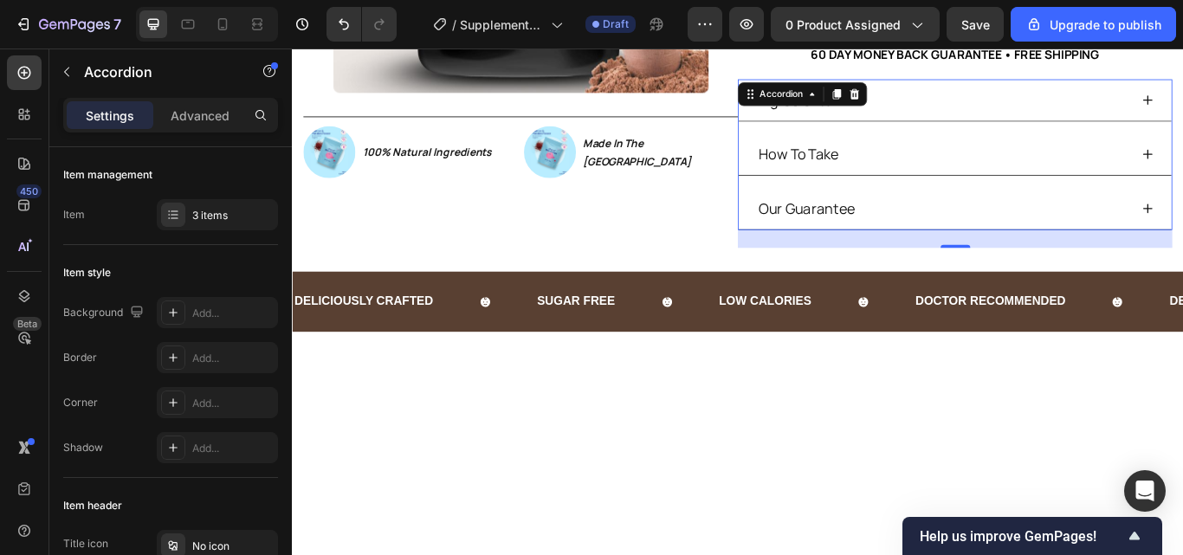
click at [1182, 184] on div "How To Take" at bounding box center [1050, 172] width 435 height 35
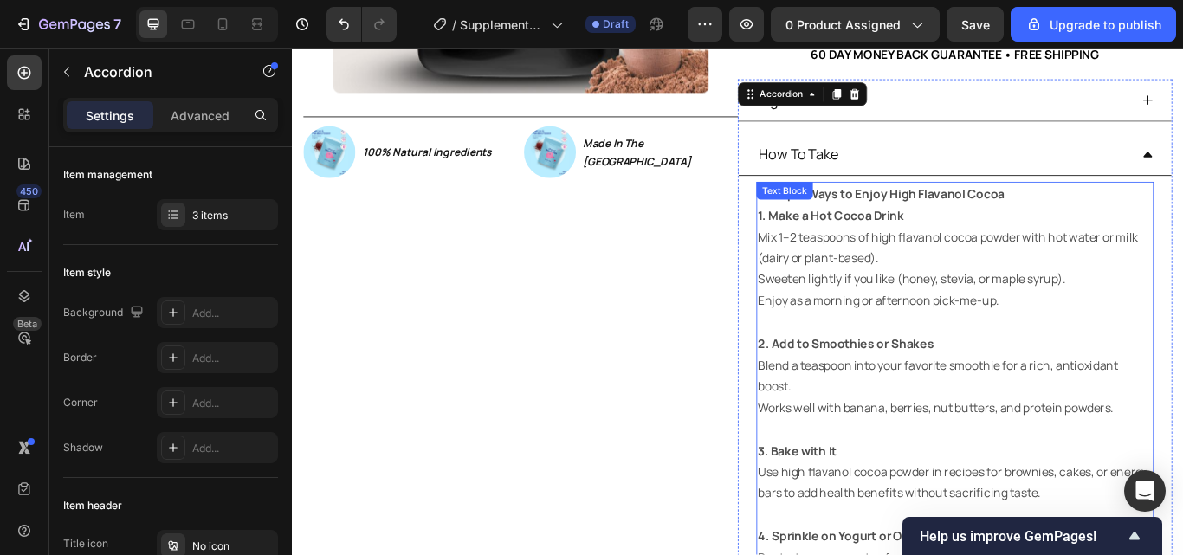
click at [1016, 217] on strong "Multiple Ways to Enjoy High Flavanol Cocoa" at bounding box center [978, 218] width 287 height 19
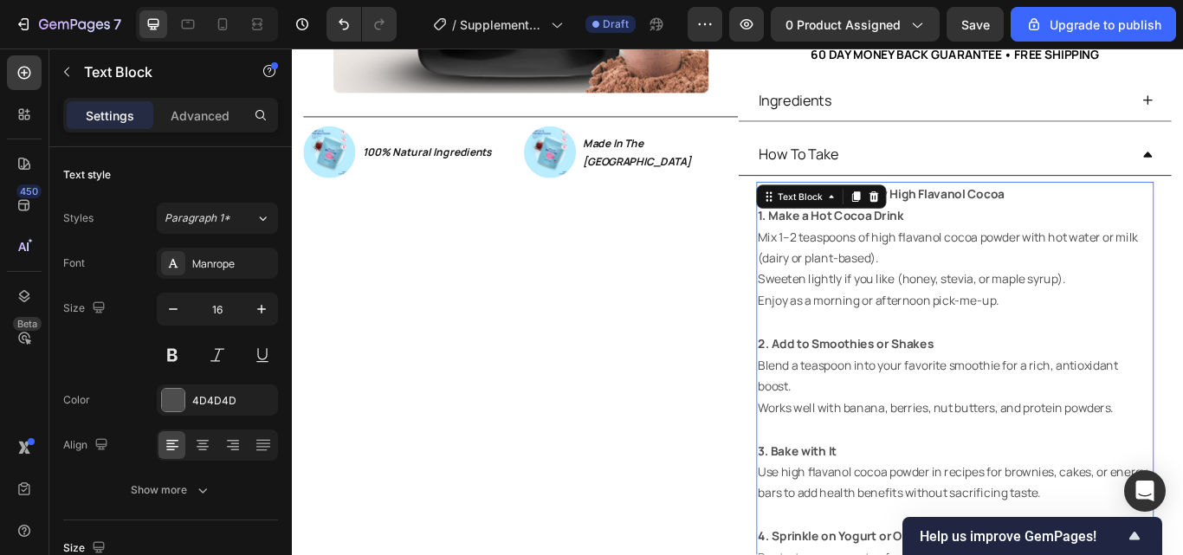
click at [1113, 221] on strong "Multiple Ways to Enjoy High Flavanol Cocoa" at bounding box center [978, 218] width 287 height 19
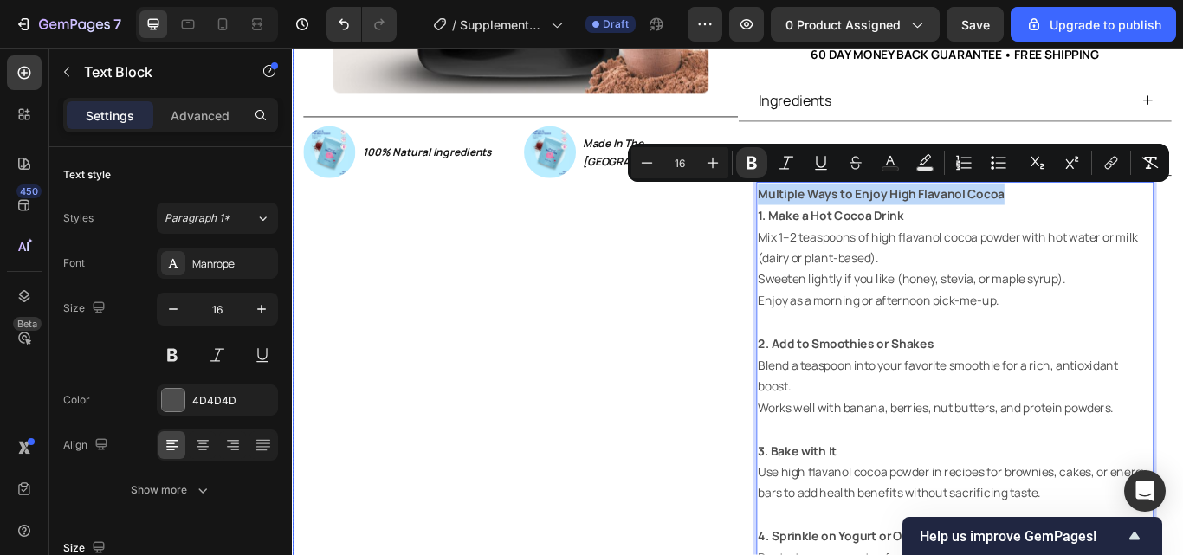
drag, startPoint x: 1125, startPoint y: 221, endPoint x: 799, endPoint y: 203, distance: 326.0
click at [799, 203] on div "Product Images Image 100% Natural Ingredients Text Block Row Image Made In The …" at bounding box center [811, 212] width 1039 height 1099
click at [724, 165] on button "Plus" at bounding box center [712, 162] width 31 height 31
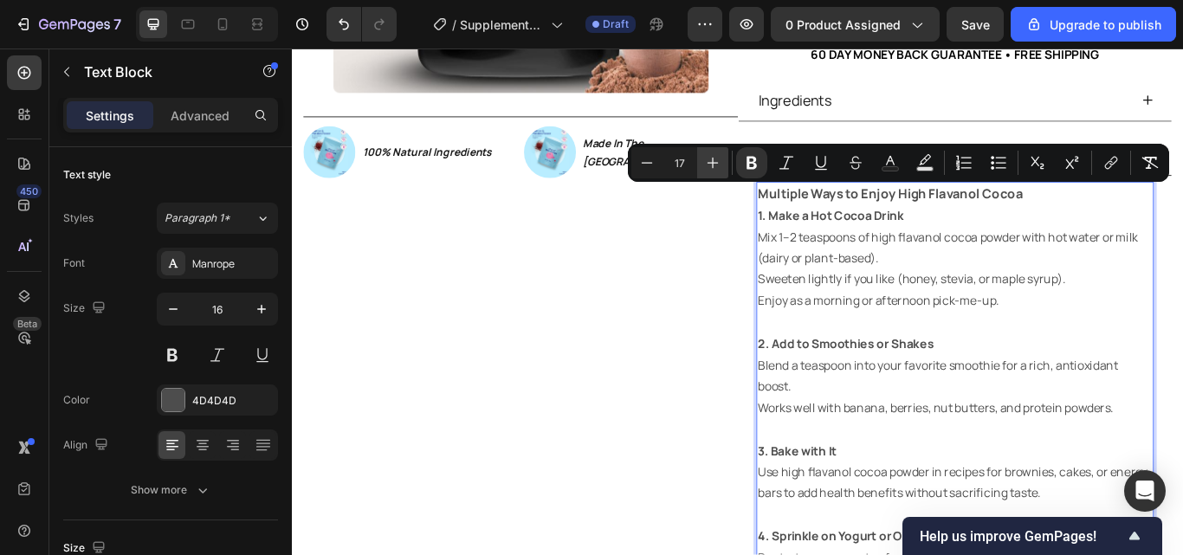
click at [724, 165] on button "Plus" at bounding box center [712, 162] width 31 height 31
type input "20"
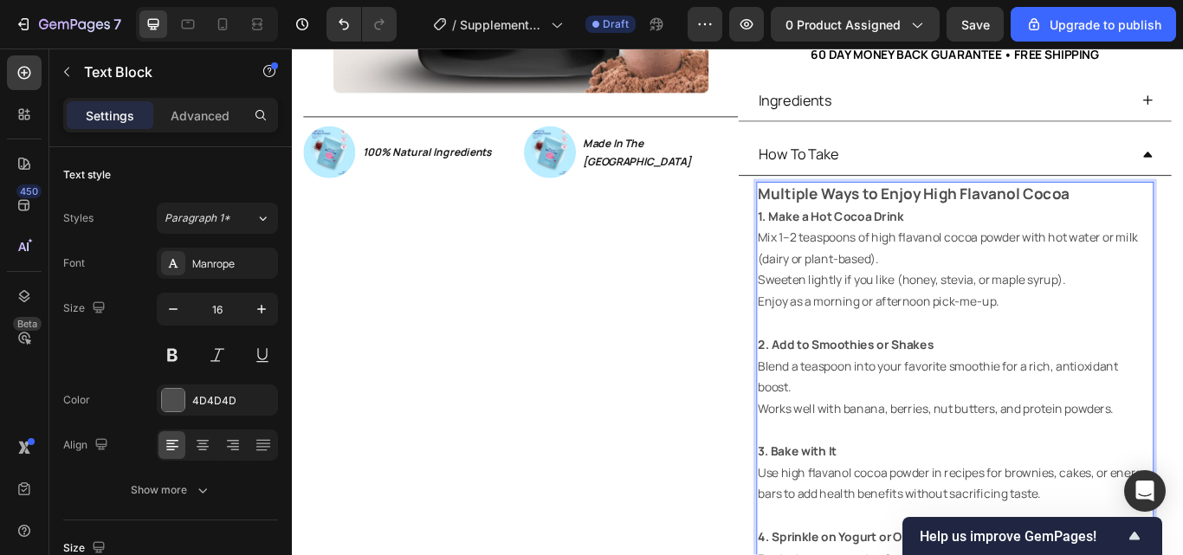
click at [1149, 257] on p "Mix 1–2 teaspoons of high flavanol cocoa powder with hot water or milk (dairy o…" at bounding box center [1065, 282] width 460 height 50
click at [1182, 223] on p "Multiple Ways to Enjoy High Flavanol Cocoa" at bounding box center [1065, 219] width 460 height 26
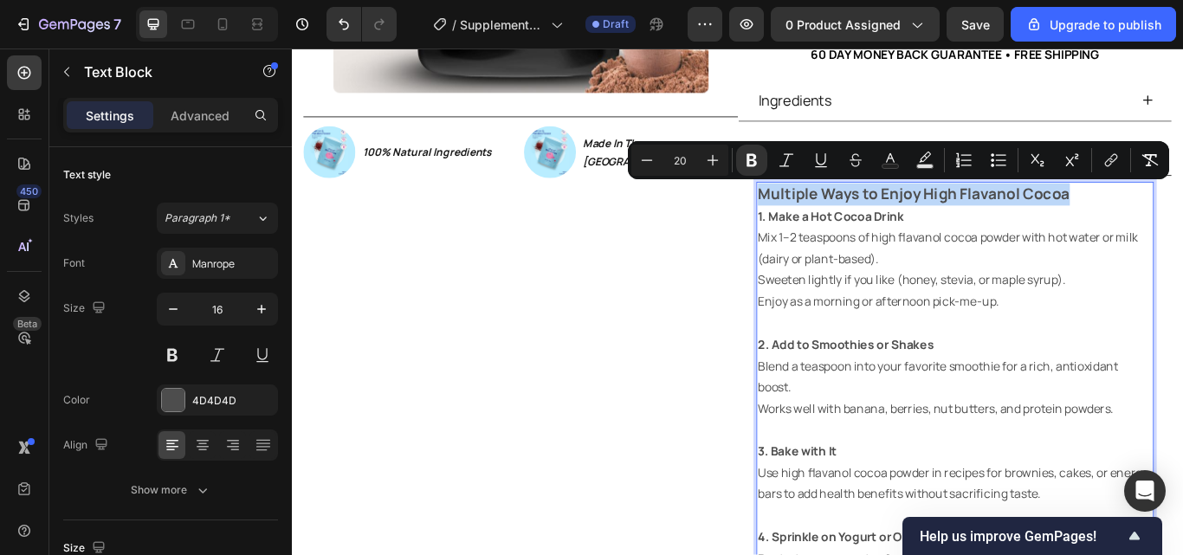
drag, startPoint x: 1204, startPoint y: 220, endPoint x: 831, endPoint y: 221, distance: 373.2
click at [835, 221] on p "Multiple Ways to Enjoy High Flavanol Cocoa" at bounding box center [1065, 219] width 460 height 26
click at [751, 167] on icon "Editor contextual toolbar" at bounding box center [751, 160] width 17 height 17
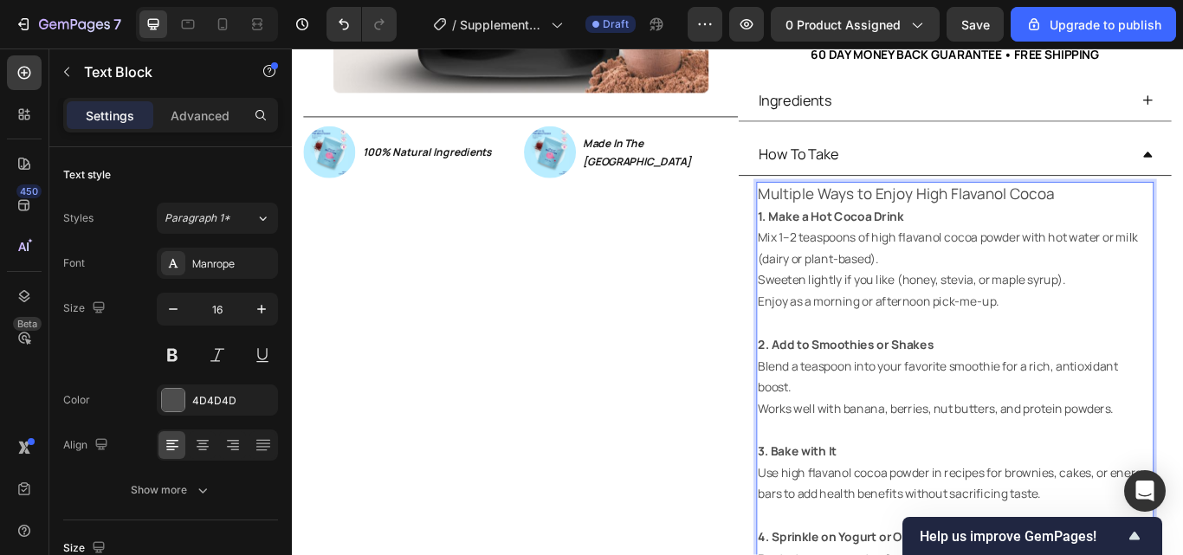
click at [833, 186] on div "How To Take" at bounding box center [882, 172] width 99 height 35
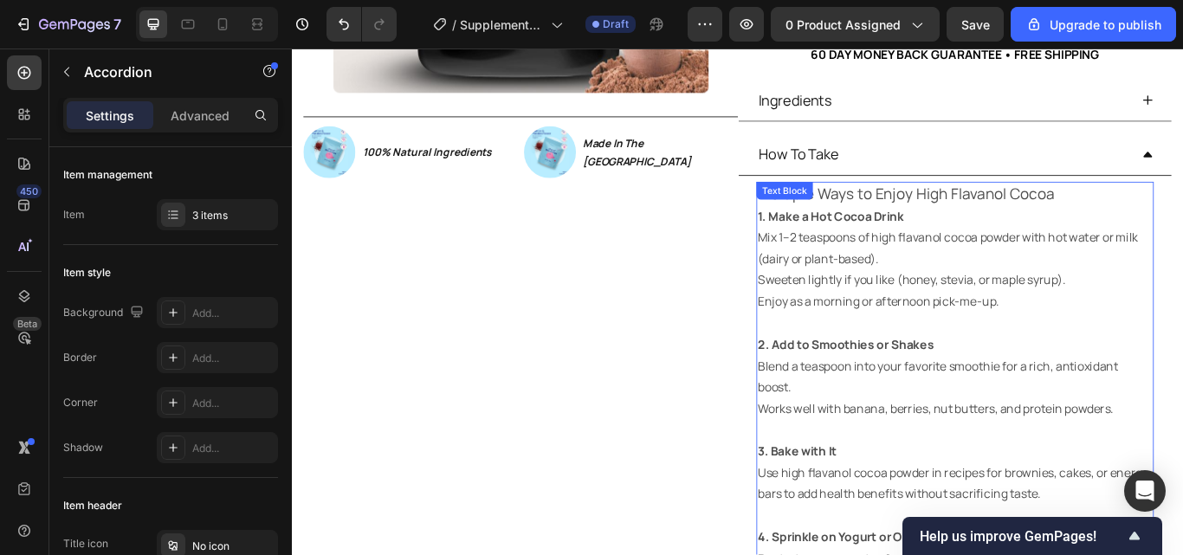
click at [1128, 217] on span "Multiple Ways to Enjoy High Flavanol Cocoa" at bounding box center [1007, 217] width 345 height 23
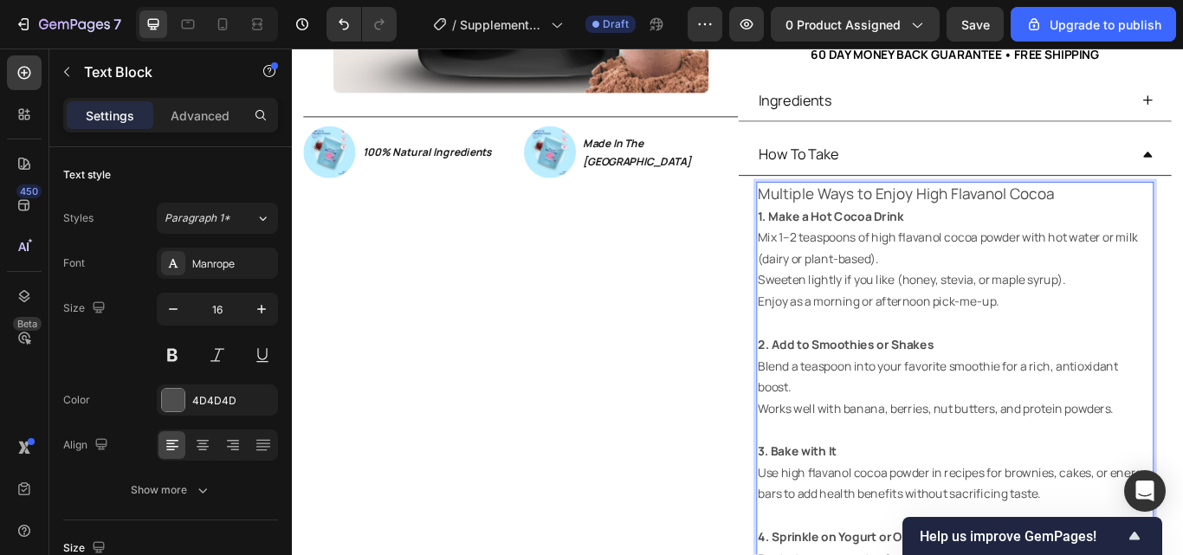
click at [1177, 217] on p "Multiple Ways to Enjoy High Flavanol Cocoa" at bounding box center [1065, 219] width 460 height 26
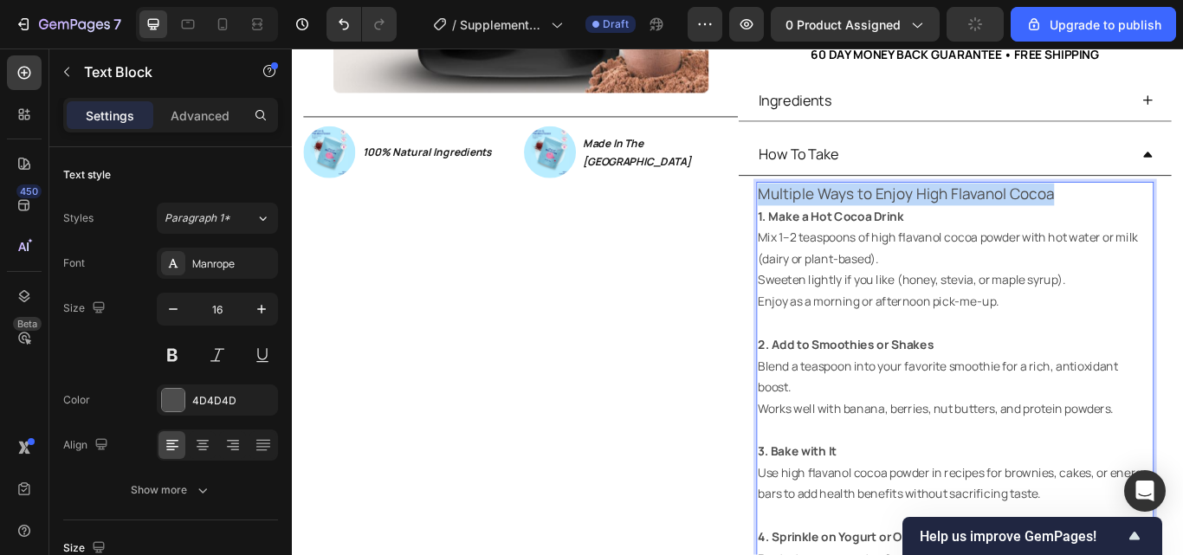
drag, startPoint x: 1177, startPoint y: 217, endPoint x: 828, endPoint y: 223, distance: 349.8
click at [835, 223] on p "Multiple Ways to Enjoy High Flavanol Cocoa" at bounding box center [1065, 219] width 460 height 26
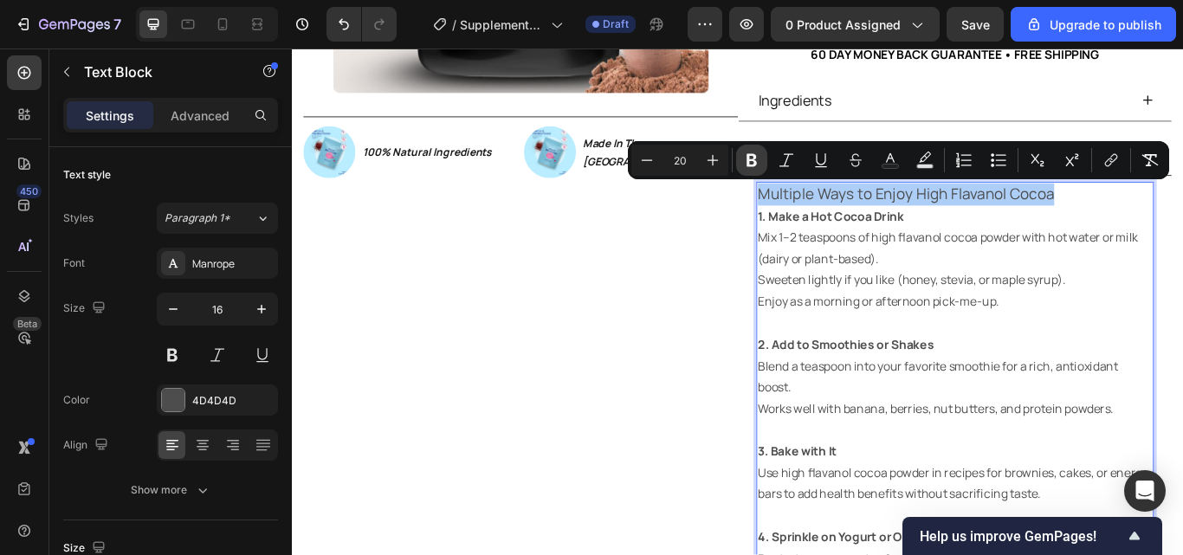
click at [758, 166] on icon "Editor contextual toolbar" at bounding box center [751, 160] width 17 height 17
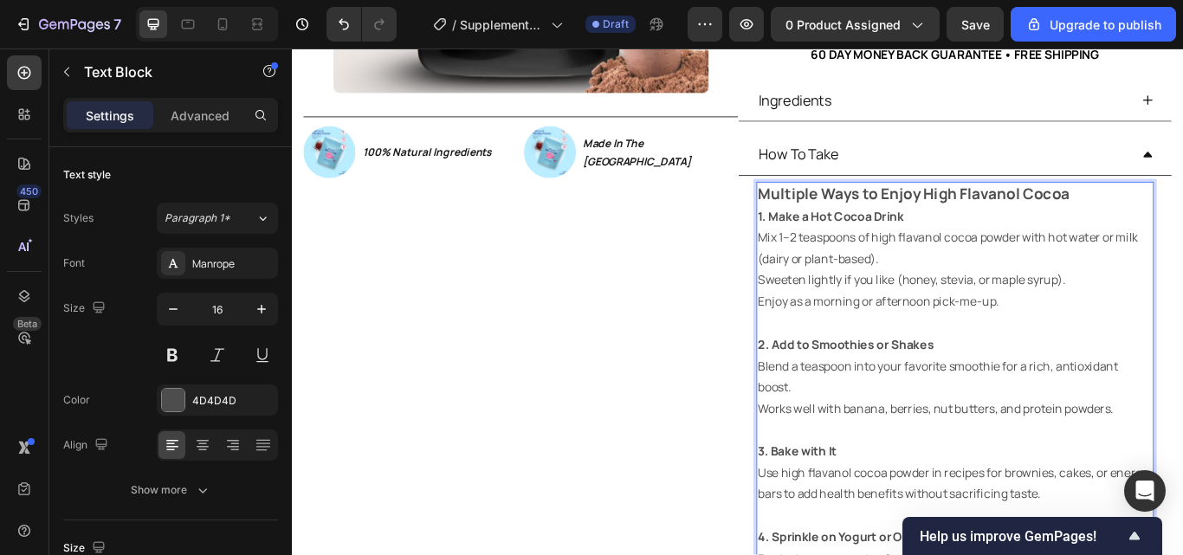
click at [1182, 222] on p "Multiple Ways to Enjoy High Flavanol Cocoa" at bounding box center [1065, 219] width 460 height 26
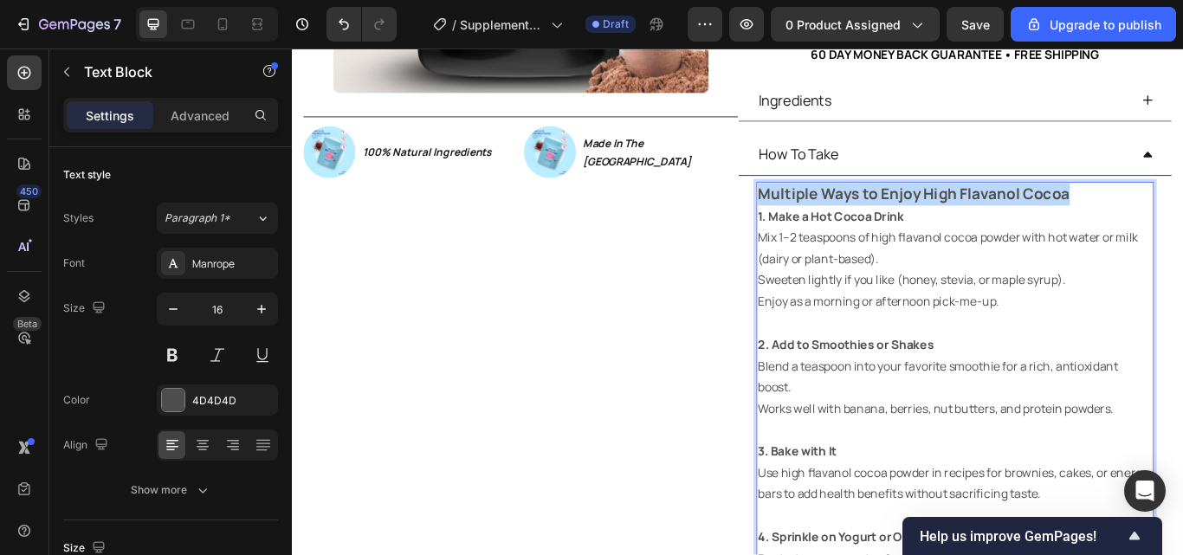
drag, startPoint x: 1194, startPoint y: 222, endPoint x: 830, endPoint y: 222, distance: 363.6
click at [835, 222] on p "Multiple Ways to Enjoy High Flavanol Cocoa" at bounding box center [1065, 219] width 460 height 26
click at [982, 219] on strong "Multiple Ways to Enjoy High Flavanol Cocoa" at bounding box center [1017, 217] width 364 height 23
drag, startPoint x: 1207, startPoint y: 216, endPoint x: 829, endPoint y: 211, distance: 377.5
click at [835, 211] on p "Multiple Ways to Enjoy High Flavanol Cocoa" at bounding box center [1065, 219] width 460 height 26
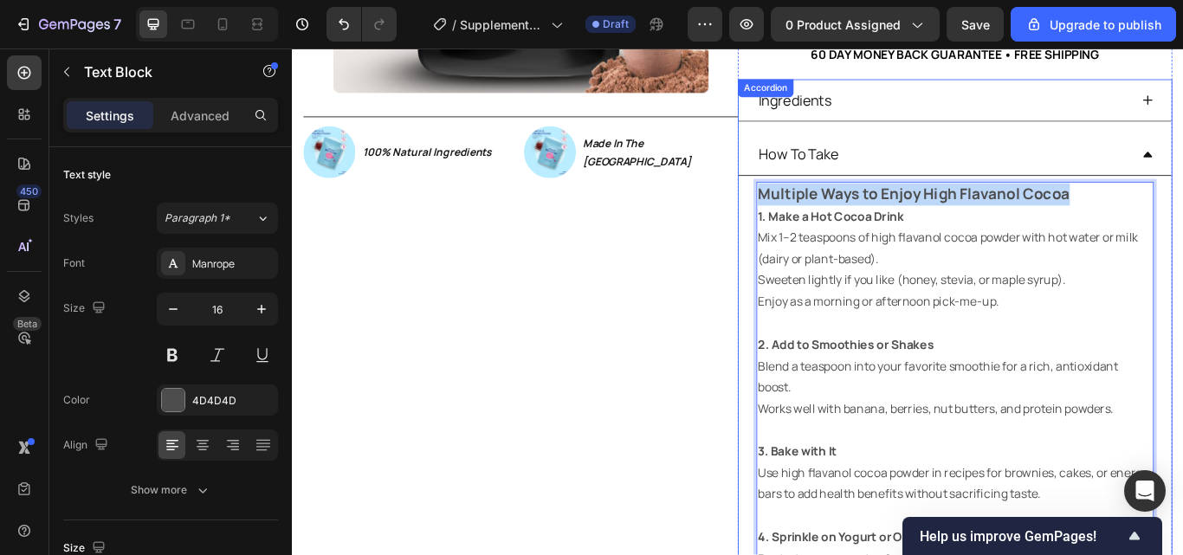
click at [752, 241] on div "Product Images Image 100% Natural Ingredients Text Block Row Image Made In The …" at bounding box center [558, 213] width 506 height 1100
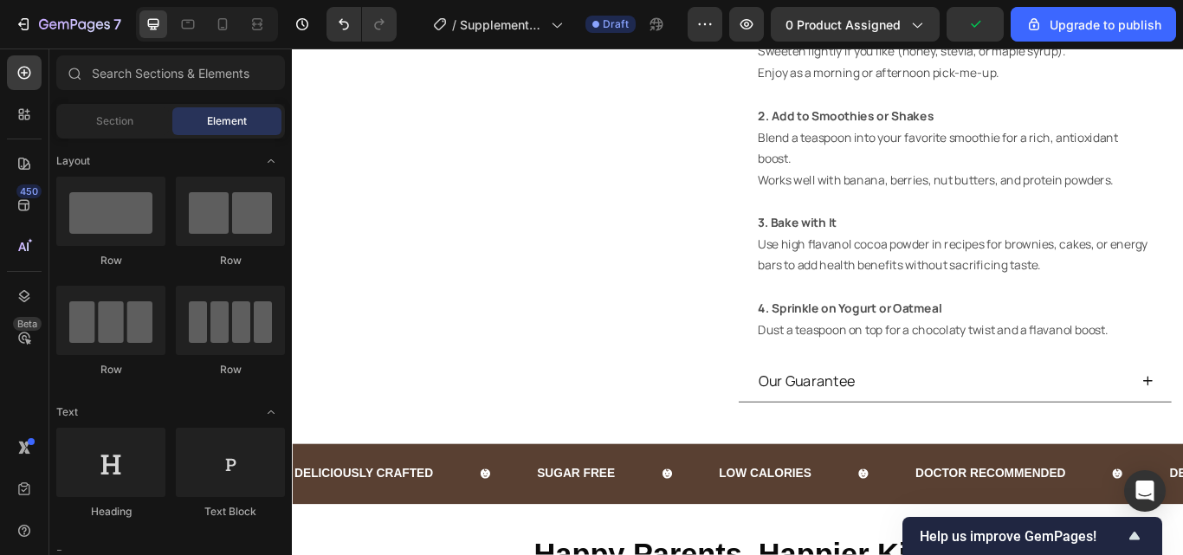
scroll to position [849, 0]
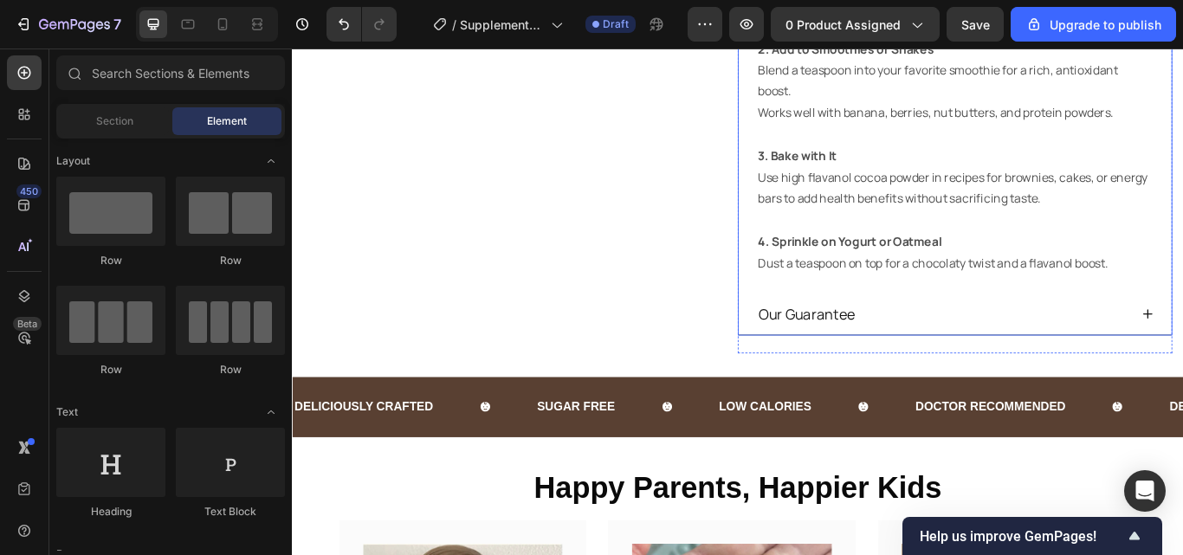
click at [1106, 356] on div "Our Guarantee" at bounding box center [1050, 358] width 435 height 35
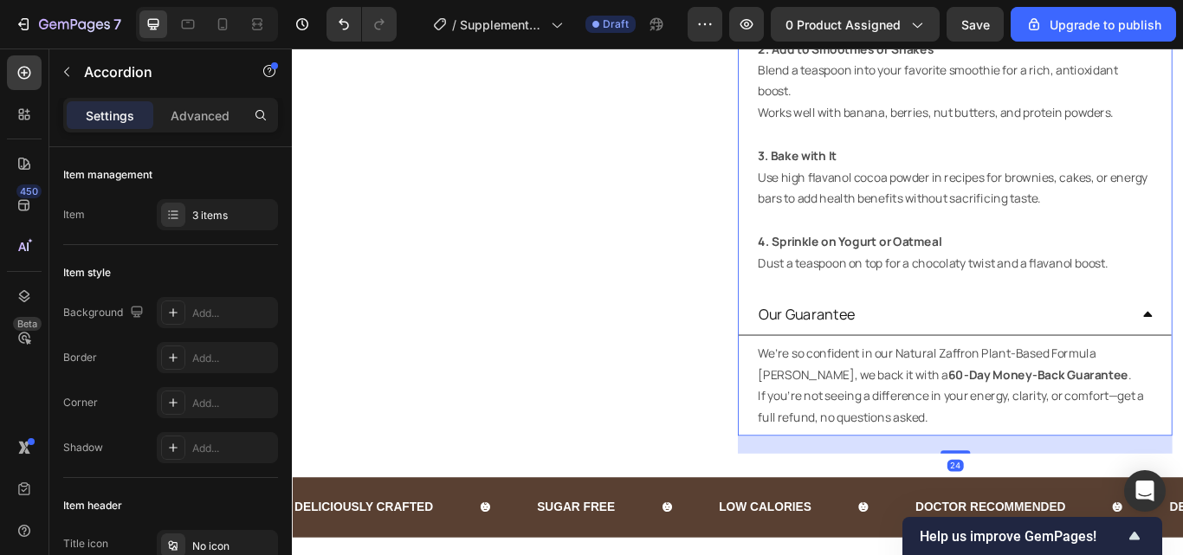
click at [1107, 365] on div "Our Guarantee" at bounding box center [1050, 358] width 435 height 35
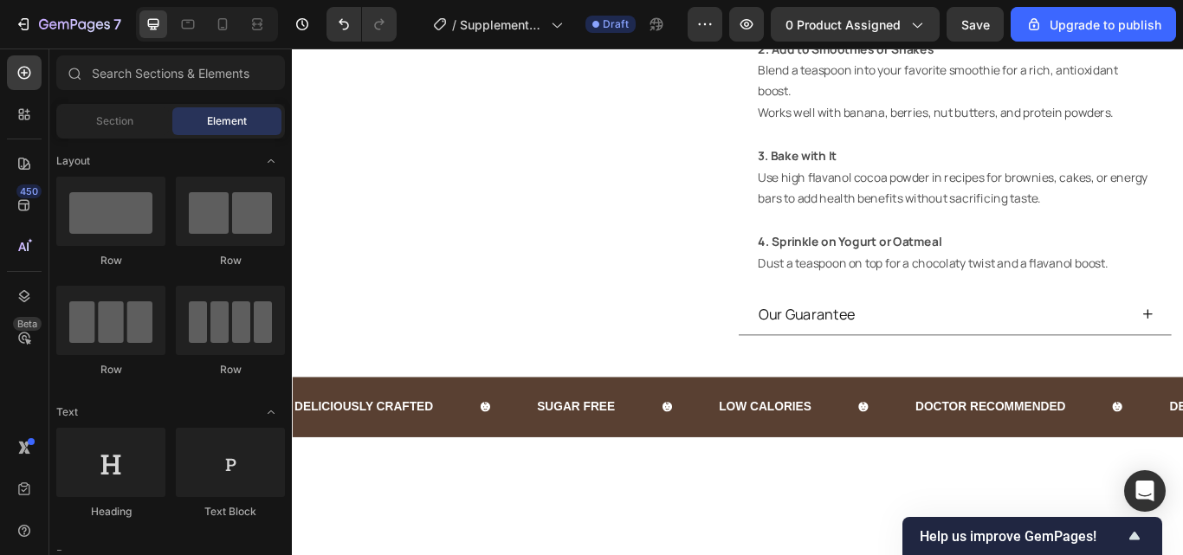
scroll to position [363, 0]
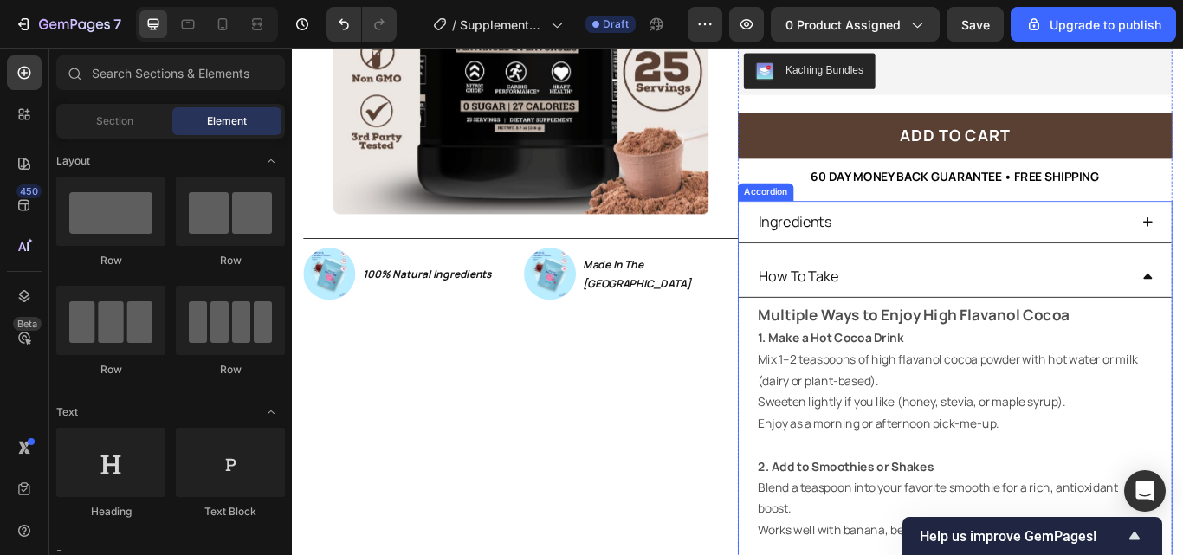
click at [1182, 307] on div "How To Take" at bounding box center [1050, 314] width 435 height 35
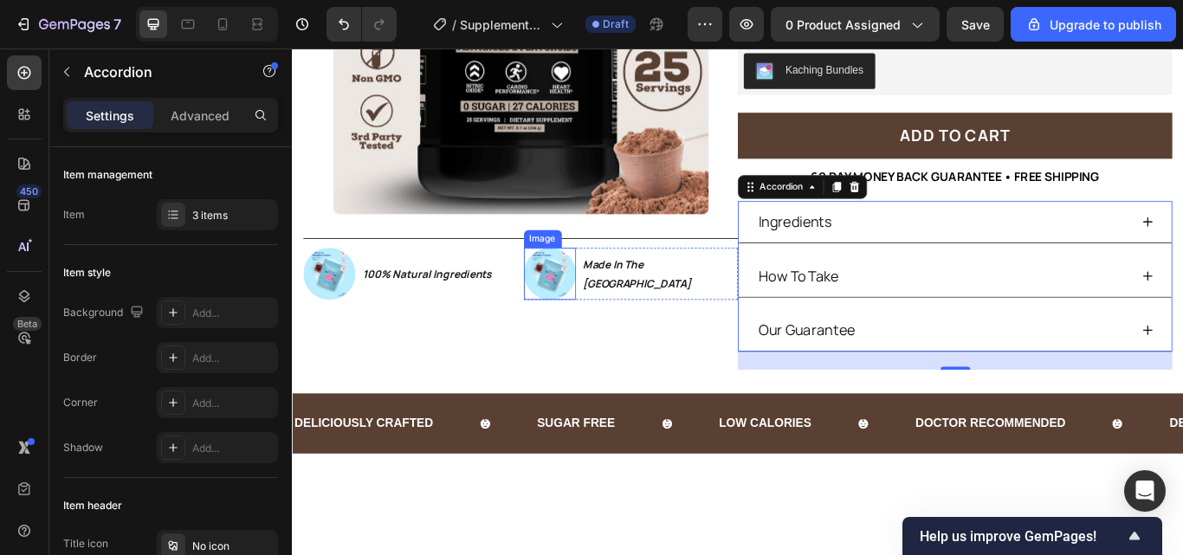
click at [591, 300] on img at bounding box center [592, 311] width 61 height 61
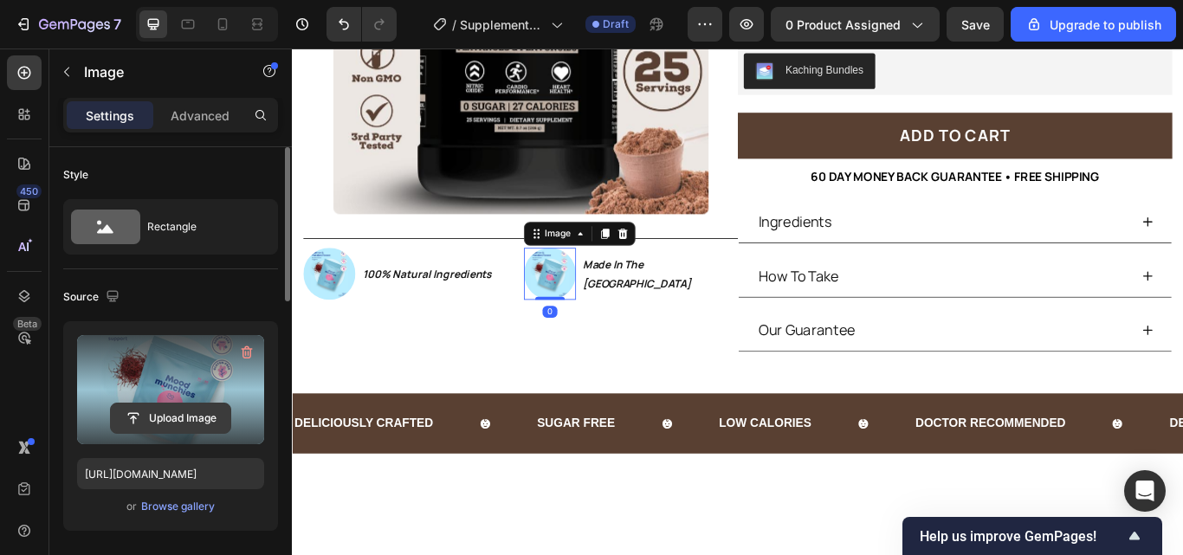
click at [183, 412] on input "file" at bounding box center [170, 417] width 119 height 29
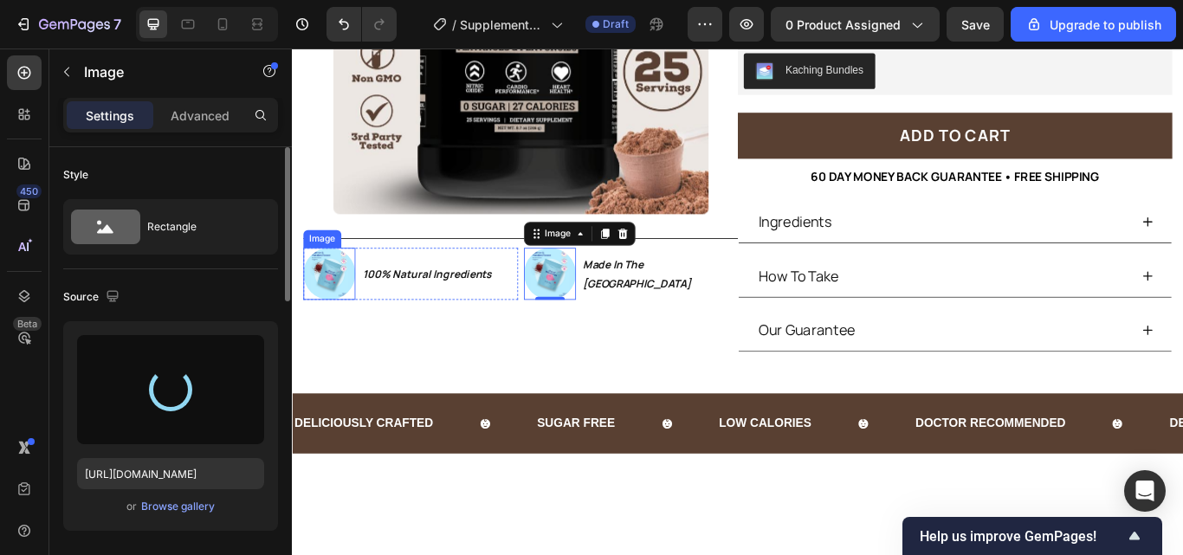
click at [331, 299] on img at bounding box center [335, 311] width 61 height 61
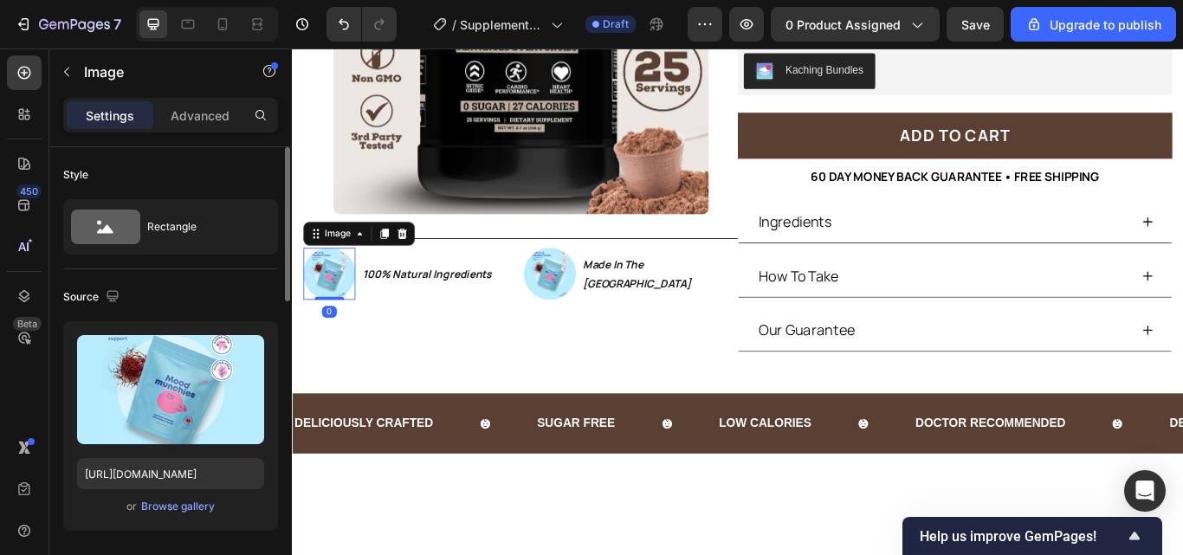
click at [331, 299] on img at bounding box center [335, 311] width 61 height 61
click at [342, 308] on img at bounding box center [335, 311] width 61 height 61
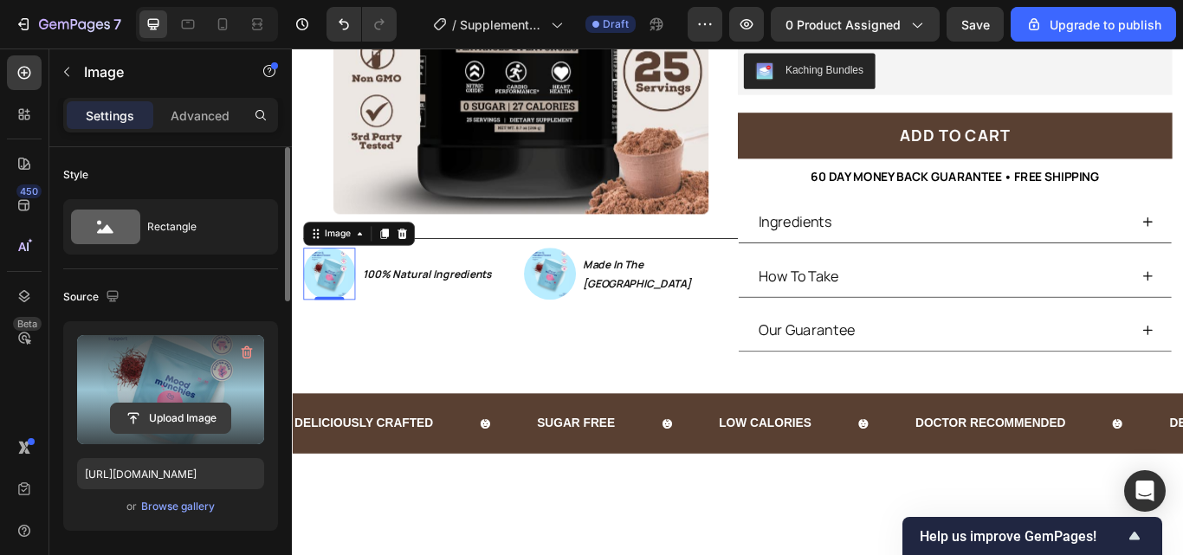
click at [187, 416] on input "file" at bounding box center [170, 417] width 119 height 29
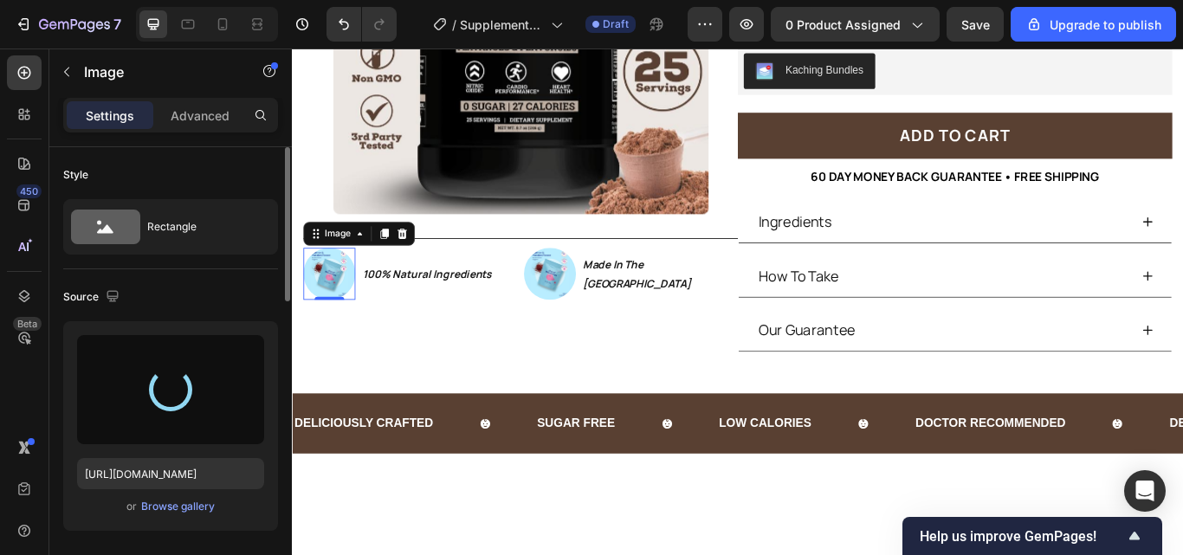
type input "https://cdn.shopify.com/s/files/1/0967/5446/7108/files/gempages_586040185100174…"
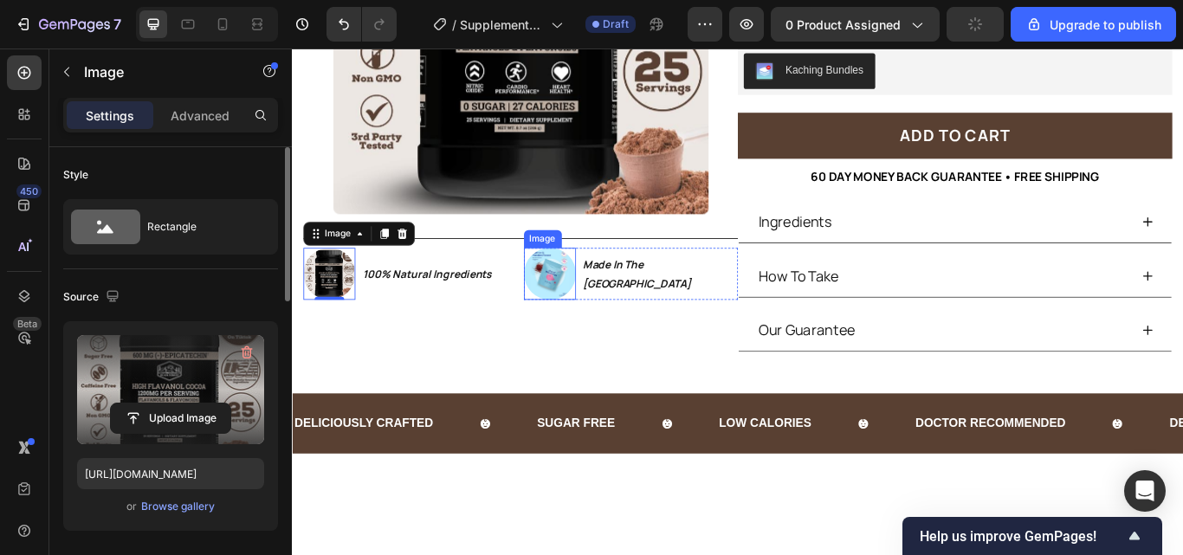
click at [587, 317] on img at bounding box center [592, 311] width 61 height 61
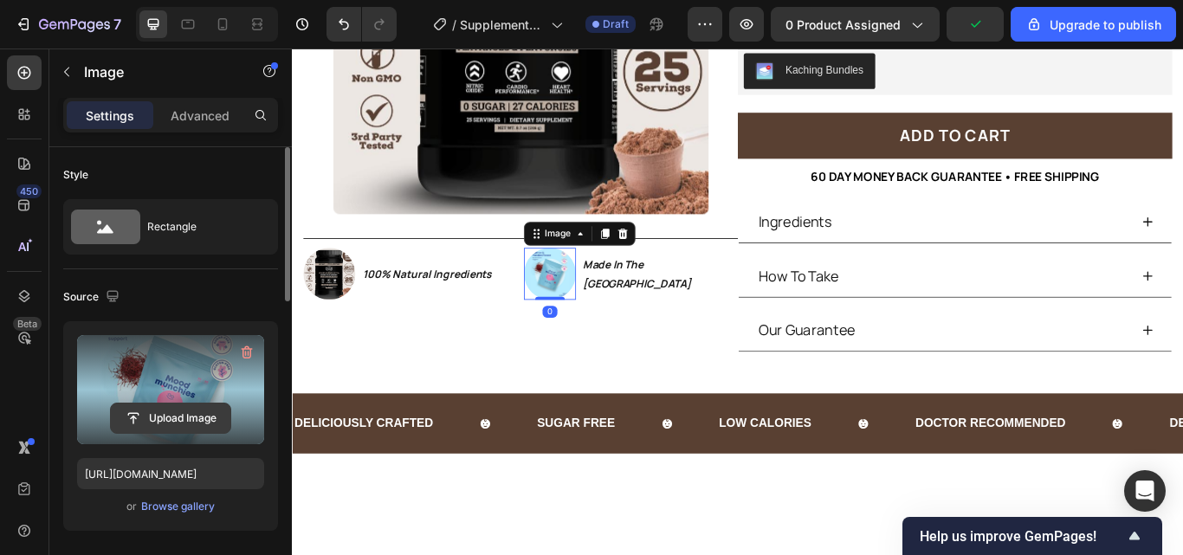
click at [150, 409] on input "file" at bounding box center [170, 417] width 119 height 29
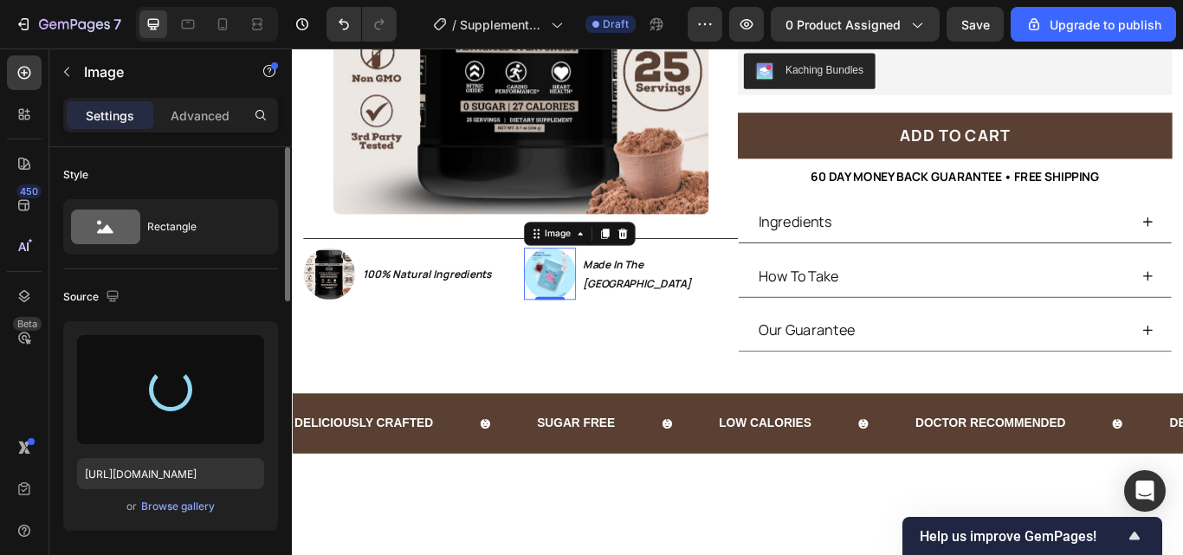
type input "https://cdn.shopify.com/s/files/1/0967/5446/7108/files/gempages_586040185100174…"
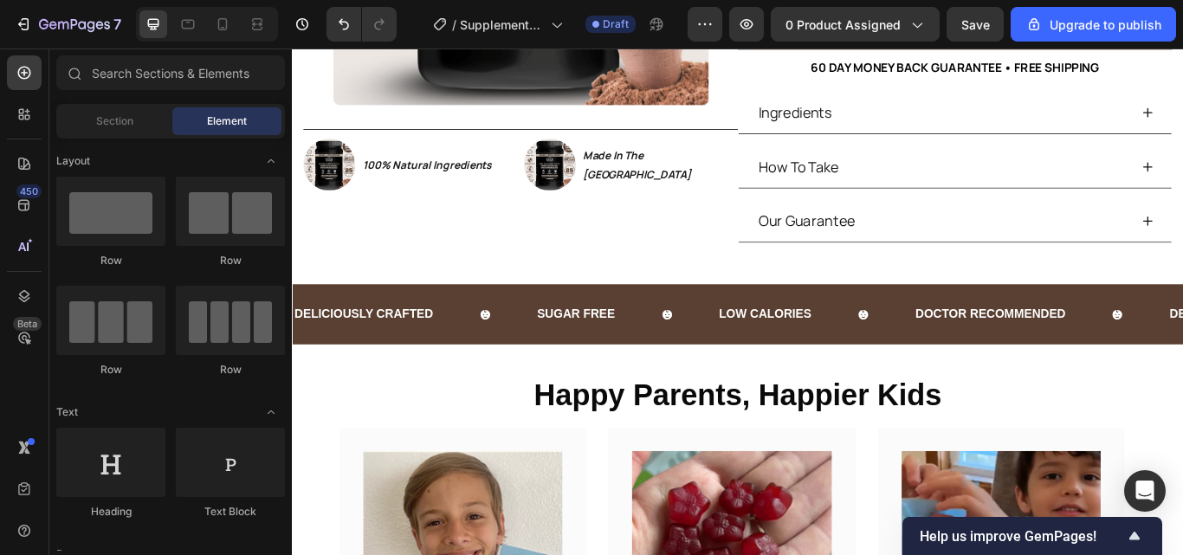
scroll to position [581, 0]
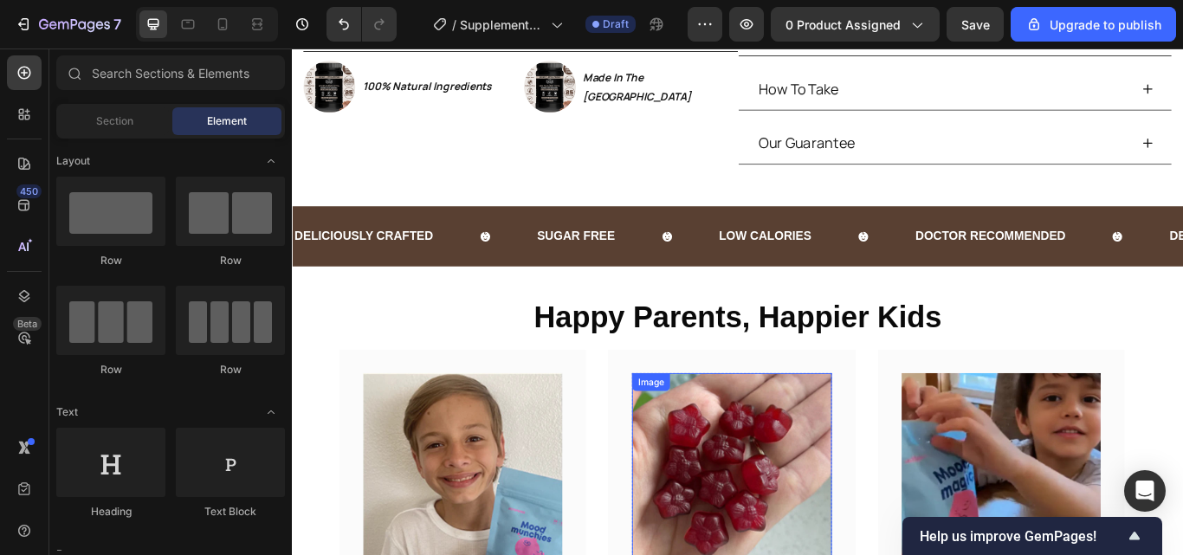
click at [788, 514] on img at bounding box center [803, 549] width 232 height 243
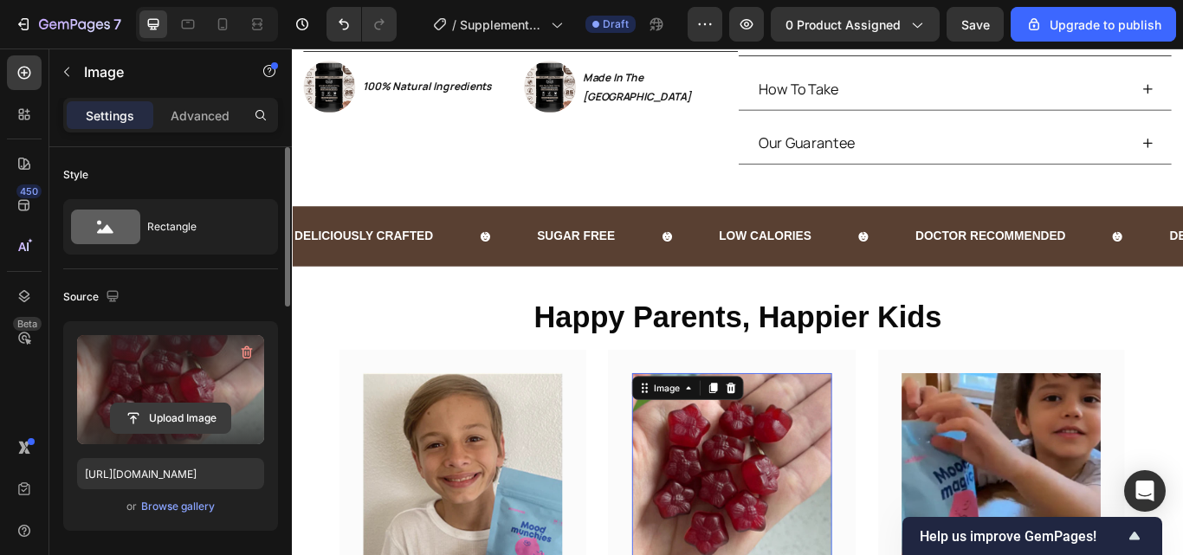
click at [188, 416] on input "file" at bounding box center [170, 417] width 119 height 29
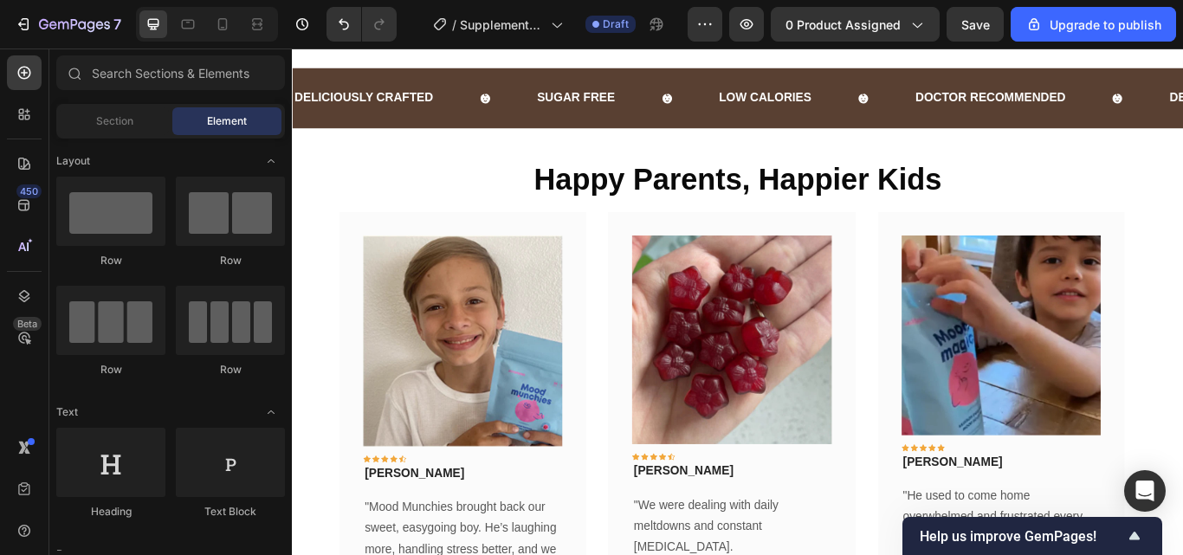
scroll to position [771, 0]
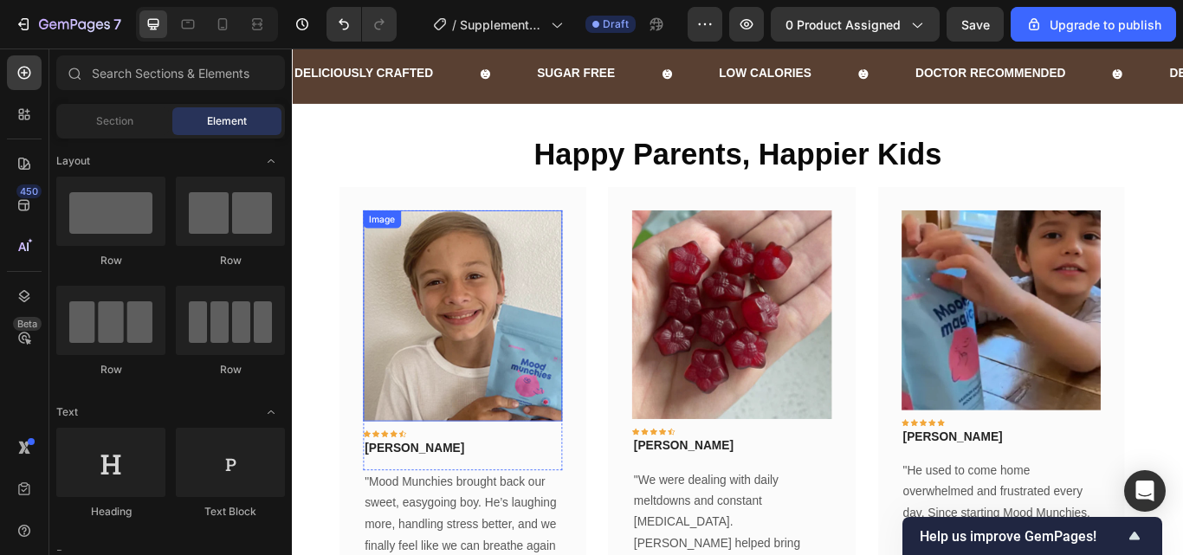
click at [519, 368] on img at bounding box center [490, 360] width 232 height 245
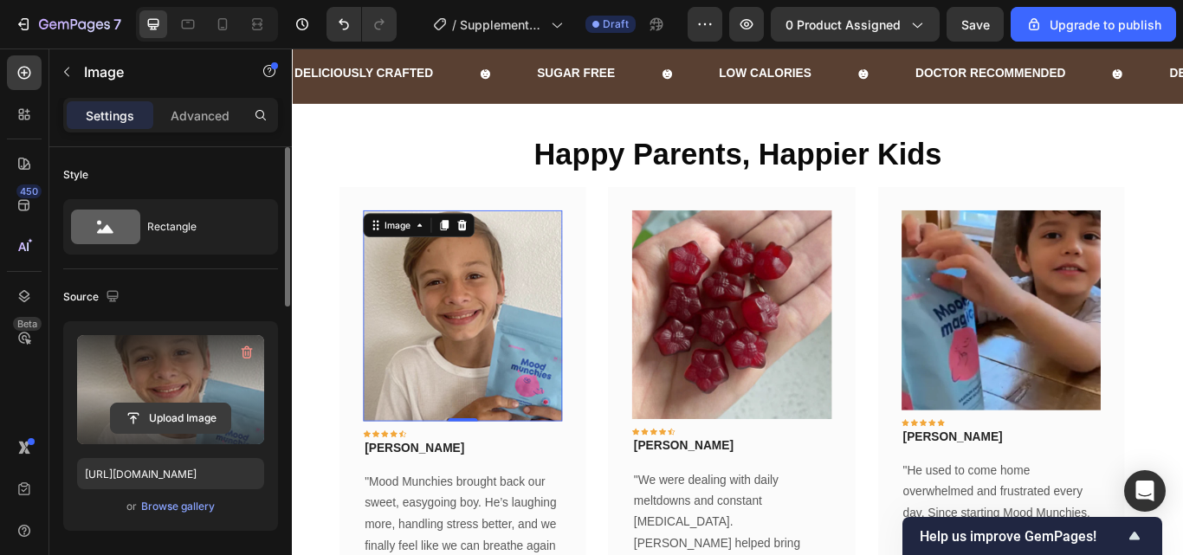
click at [186, 409] on input "file" at bounding box center [170, 417] width 119 height 29
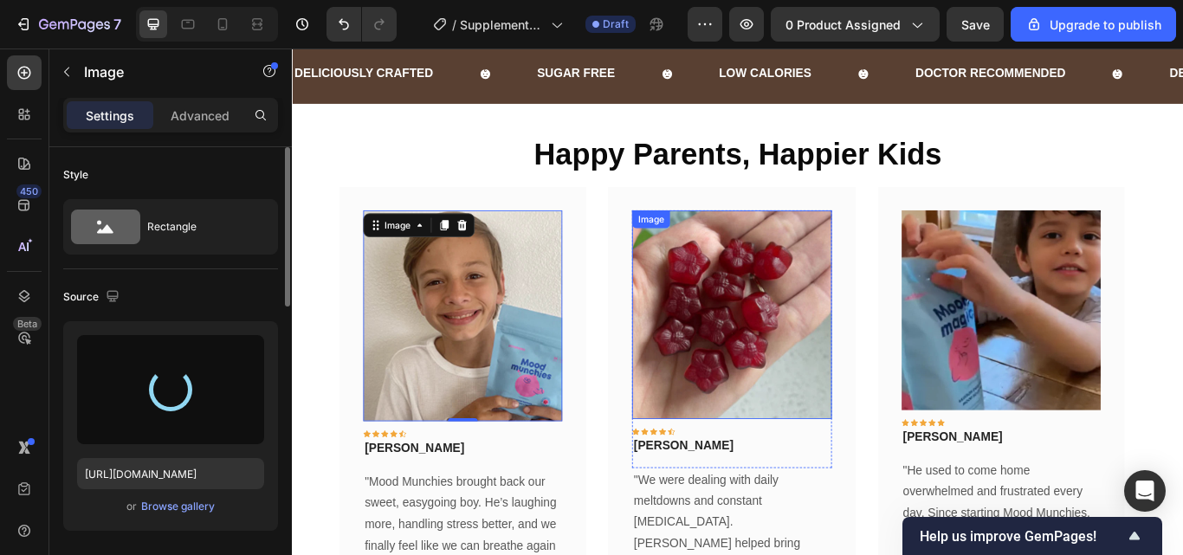
type input "https://cdn.shopify.com/s/files/1/0967/5446/7108/files/gempages_586040185100174…"
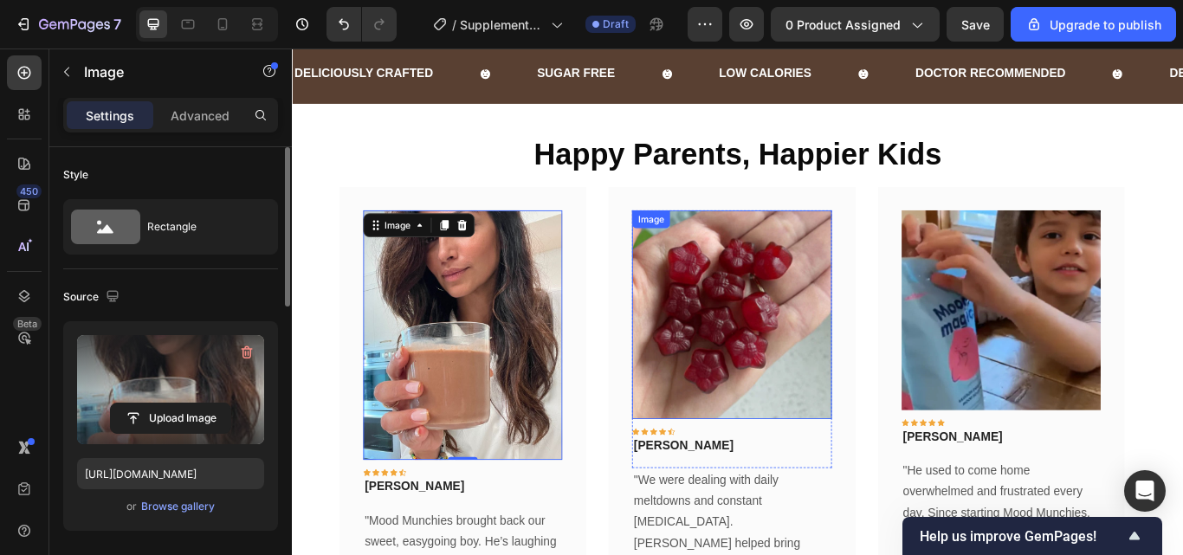
click at [859, 351] on img at bounding box center [803, 359] width 232 height 243
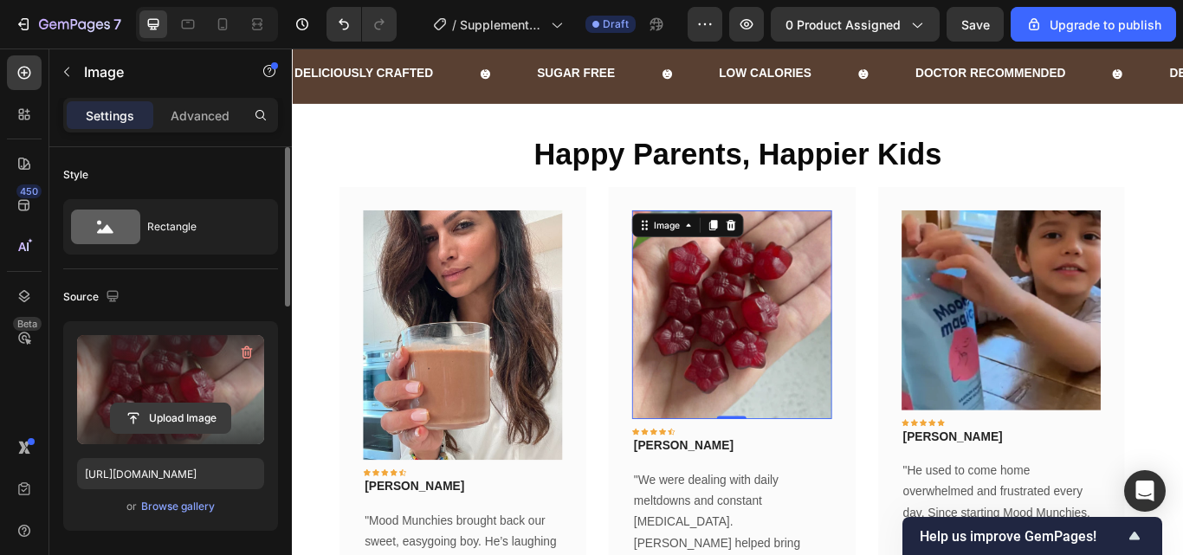
click at [180, 409] on input "file" at bounding box center [170, 417] width 119 height 29
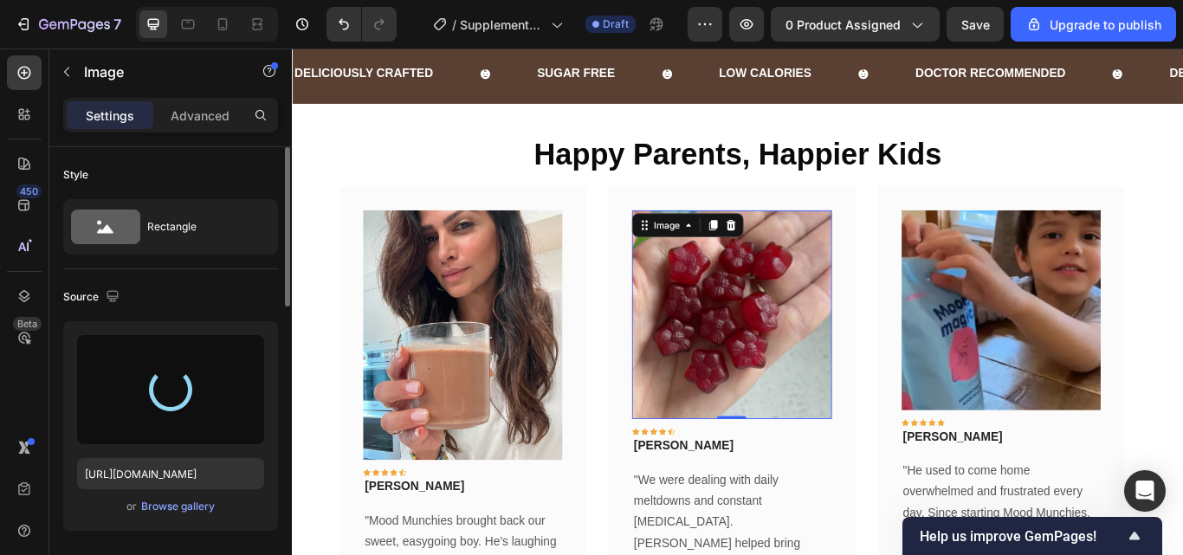
type input "https://cdn.shopify.com/s/files/1/0967/5446/7108/files/gempages_586040185100174…"
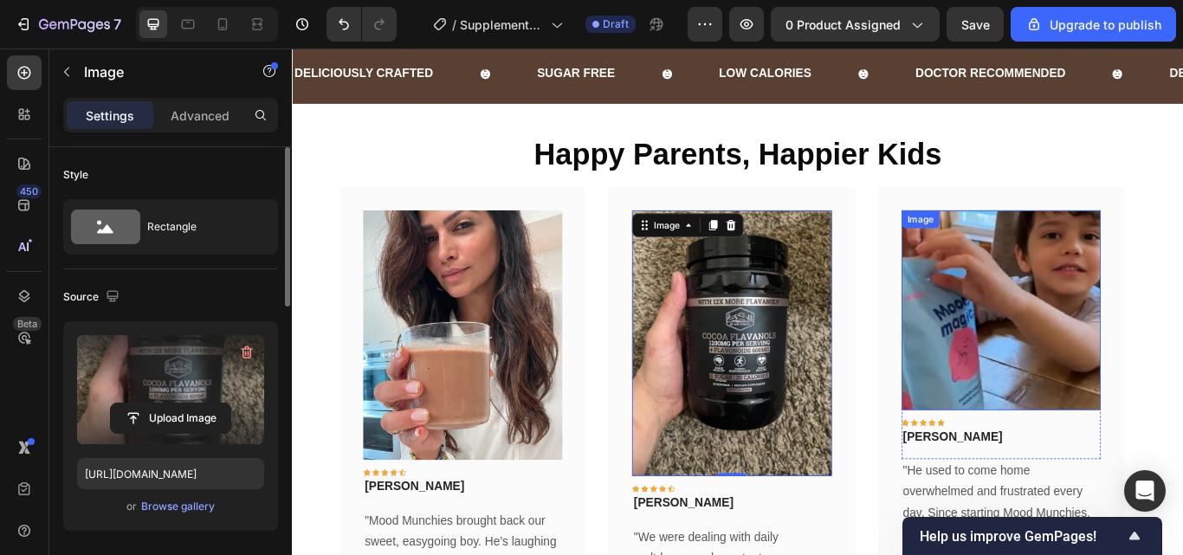
click at [1052, 371] on img at bounding box center [1118, 354] width 232 height 232
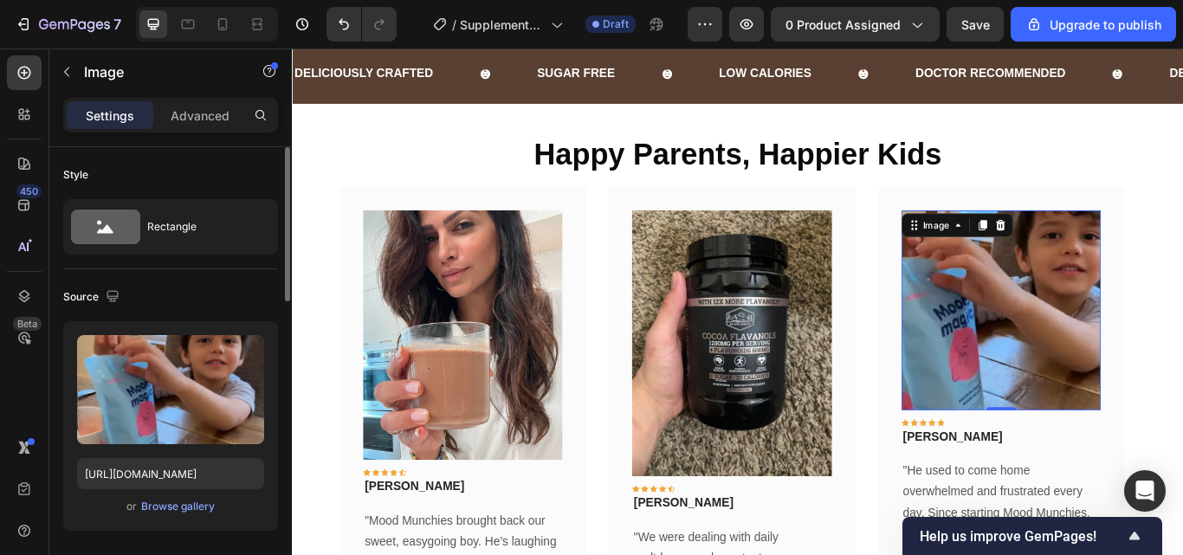
click at [1059, 348] on img at bounding box center [1118, 354] width 232 height 232
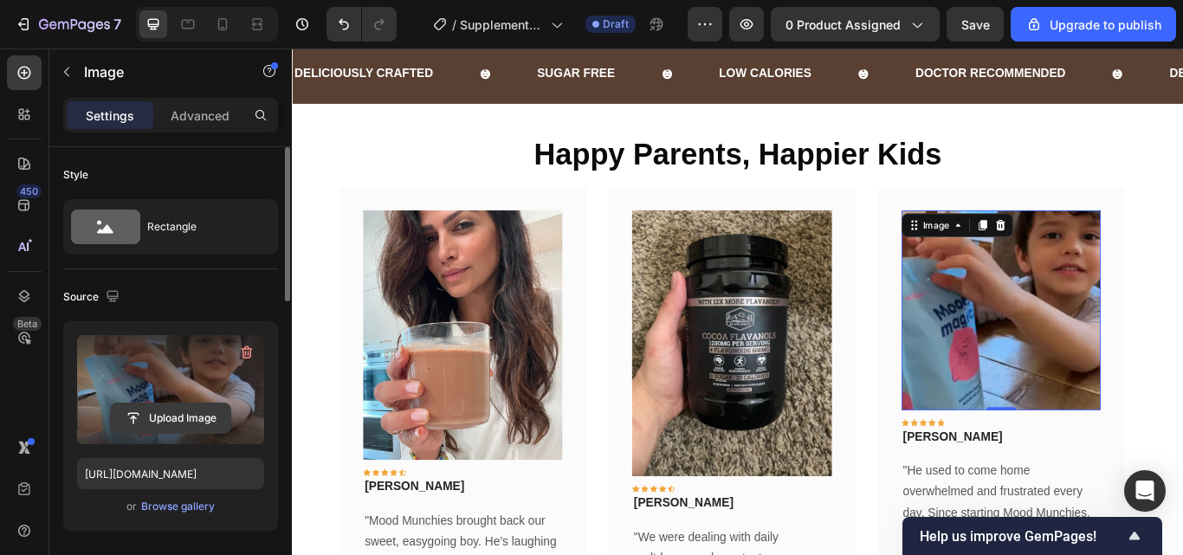
click at [177, 408] on input "file" at bounding box center [170, 417] width 119 height 29
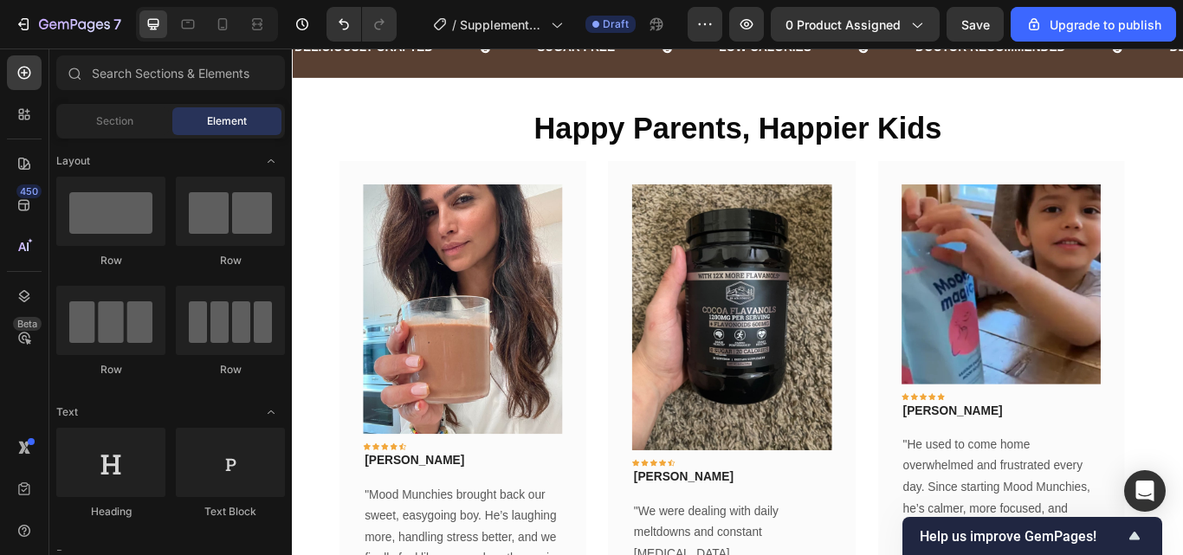
scroll to position [816, 0]
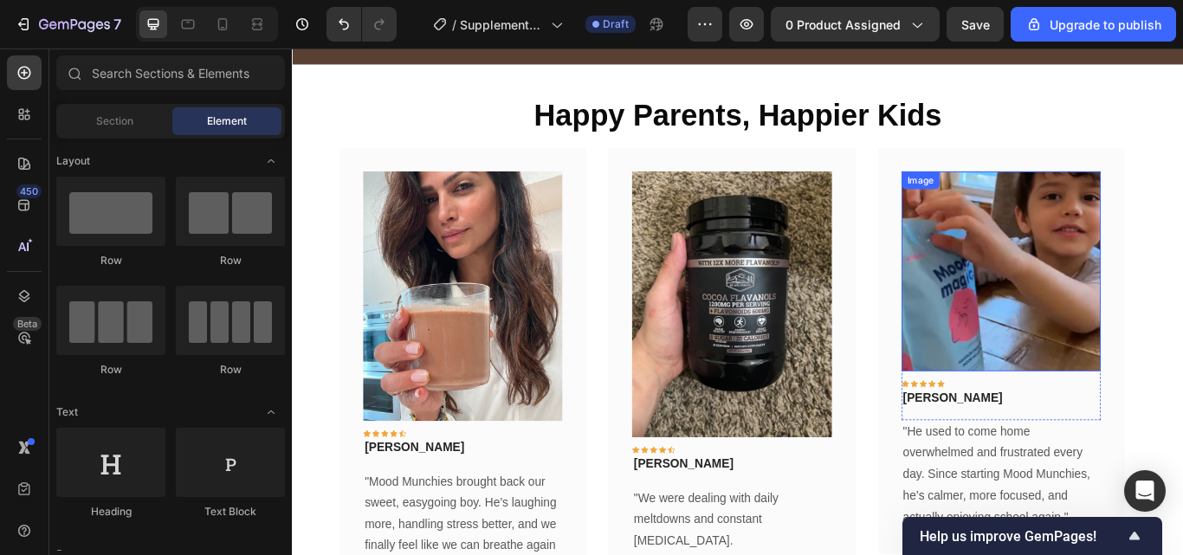
click at [1073, 379] on img at bounding box center [1118, 308] width 232 height 232
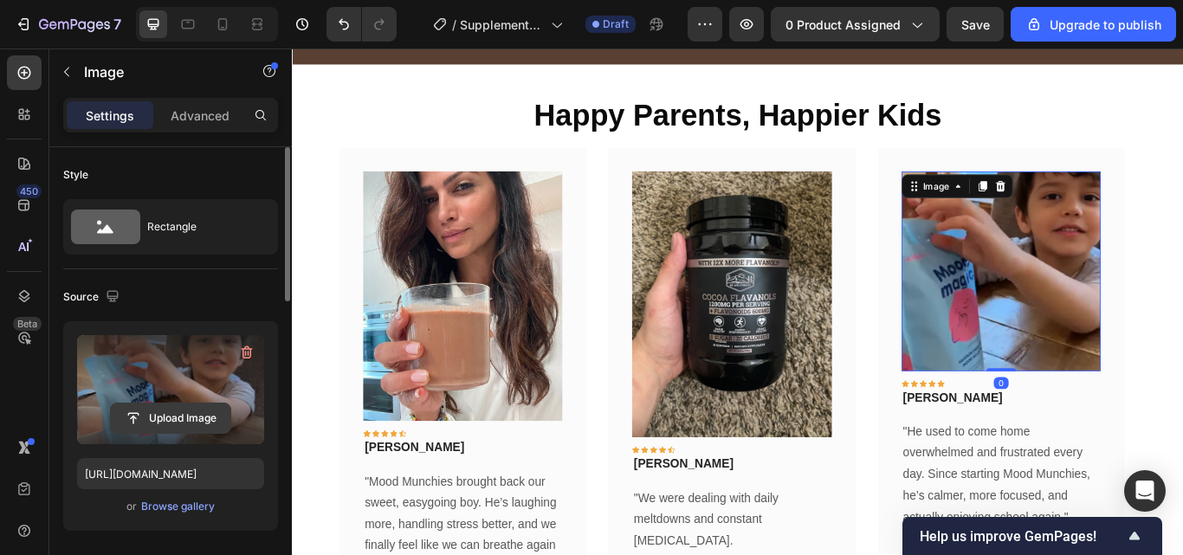
click at [173, 423] on input "file" at bounding box center [170, 417] width 119 height 29
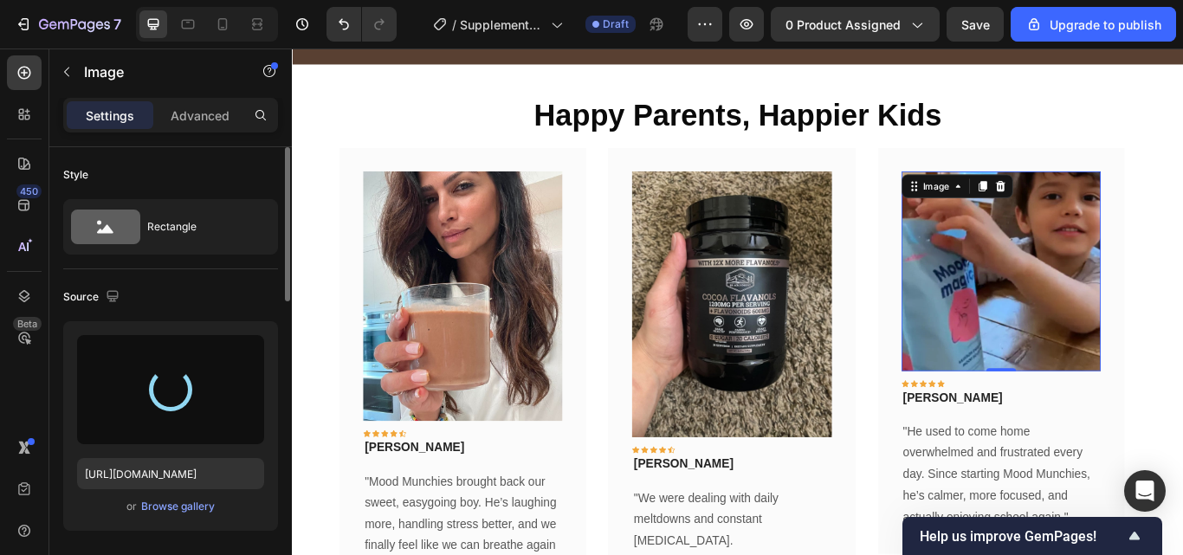
type input "https://cdn.shopify.com/s/files/1/0967/5446/7108/files/gempages_586040185100174…"
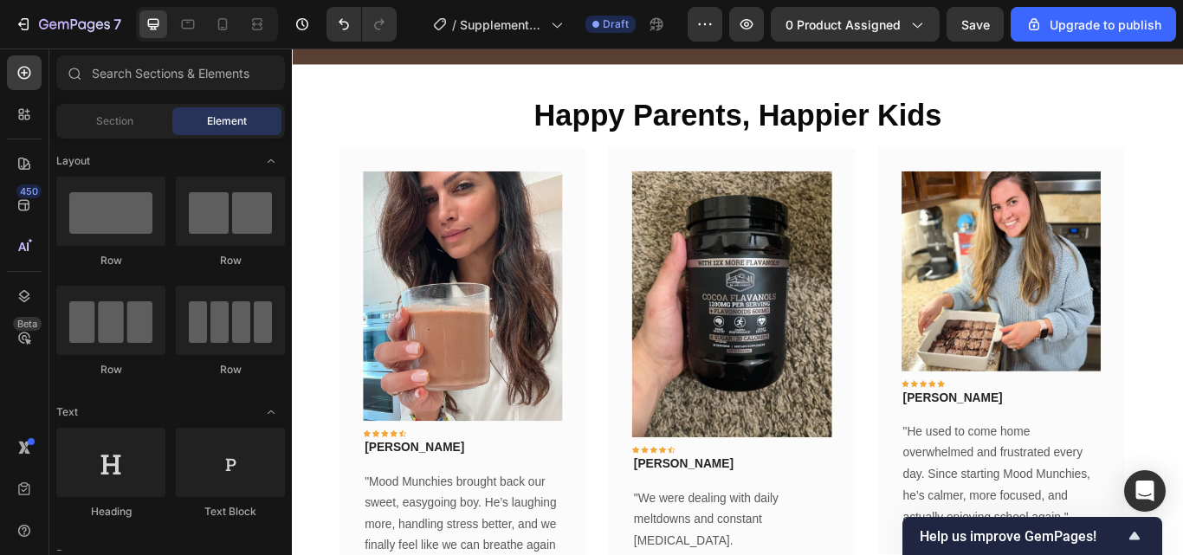
scroll to position [861, 0]
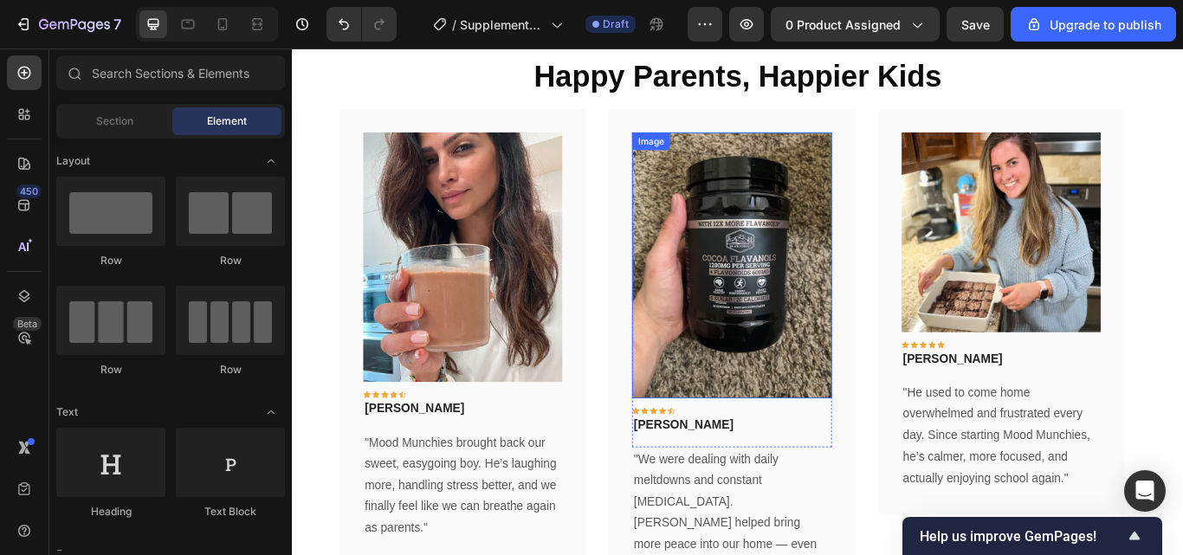
click at [828, 310] on img at bounding box center [803, 302] width 232 height 310
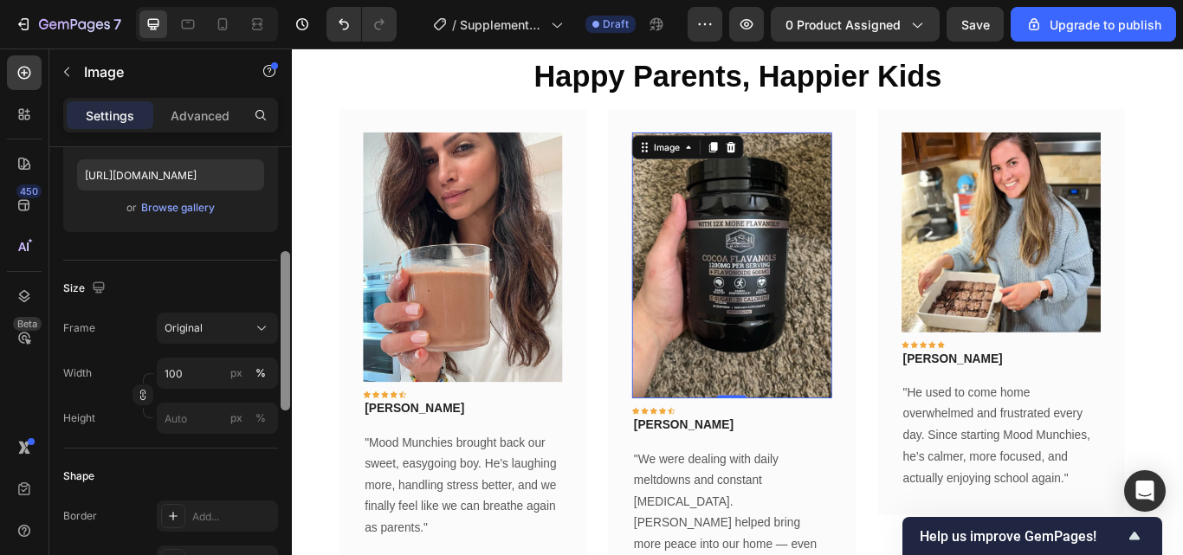
drag, startPoint x: 281, startPoint y: 284, endPoint x: 275, endPoint y: 390, distance: 106.7
click at [275, 390] on div "Style Rectangle Source Upload Image https://cdn.shopify.com/s/files/1/0967/5446…" at bounding box center [170, 375] width 242 height 457
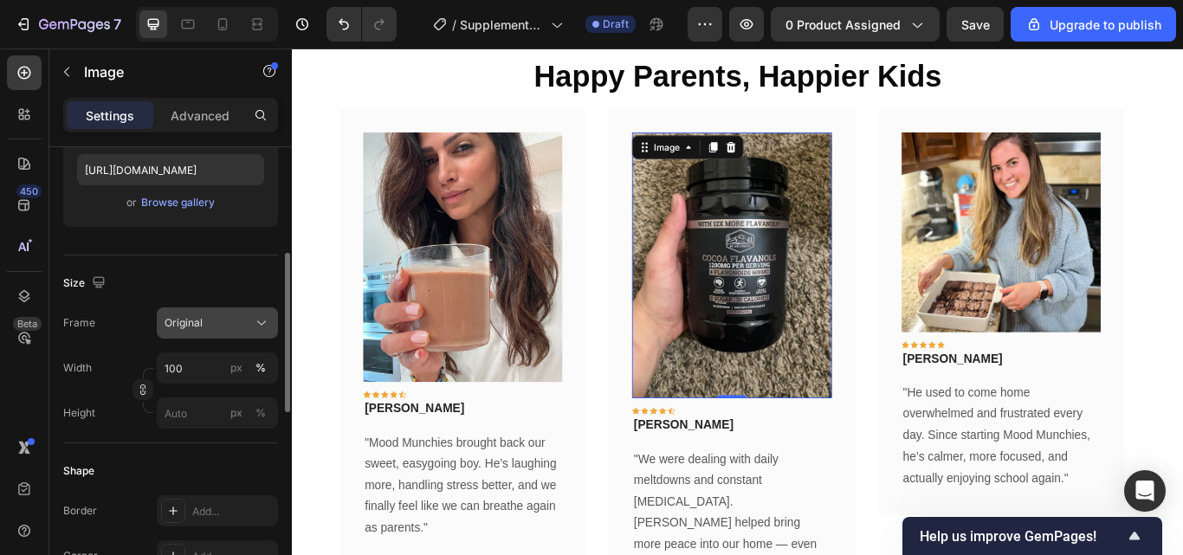
click at [252, 328] on div "Original" at bounding box center [218, 322] width 106 height 17
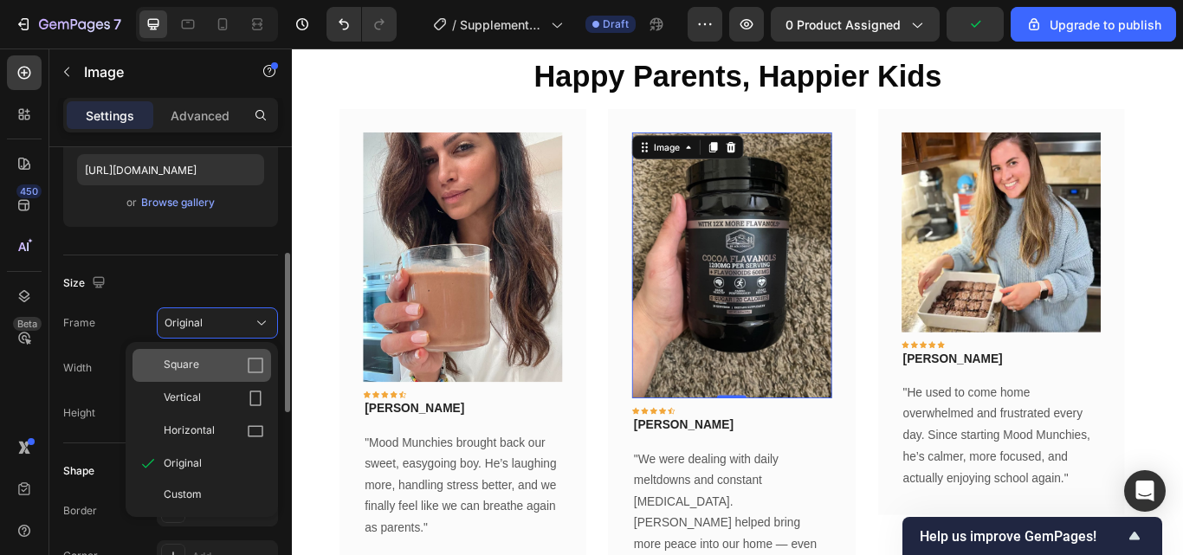
click at [215, 373] on div "Square" at bounding box center [214, 365] width 100 height 17
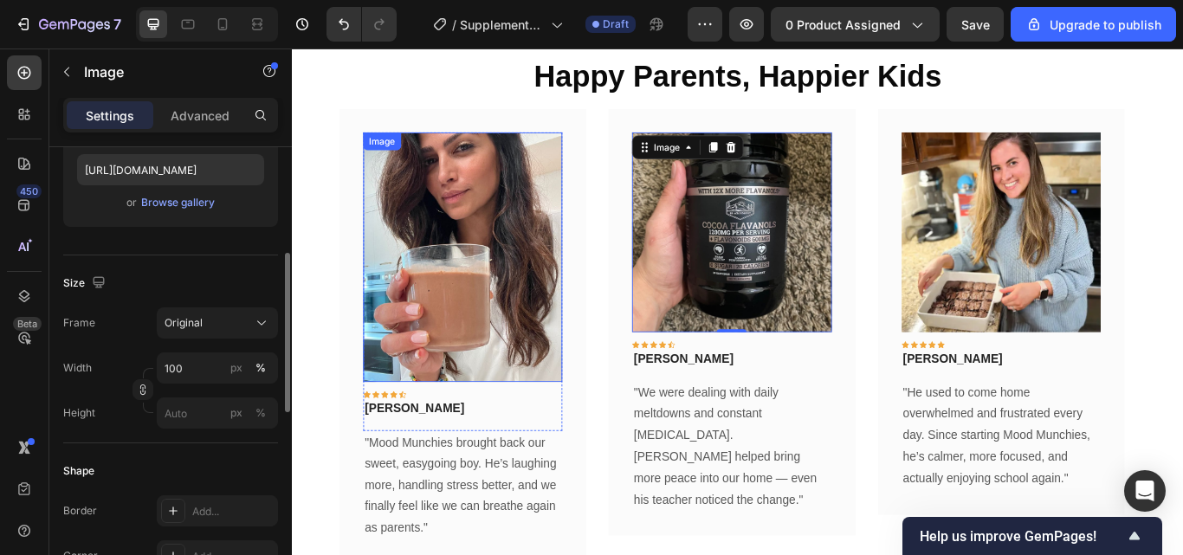
click at [416, 340] on img at bounding box center [490, 292] width 232 height 290
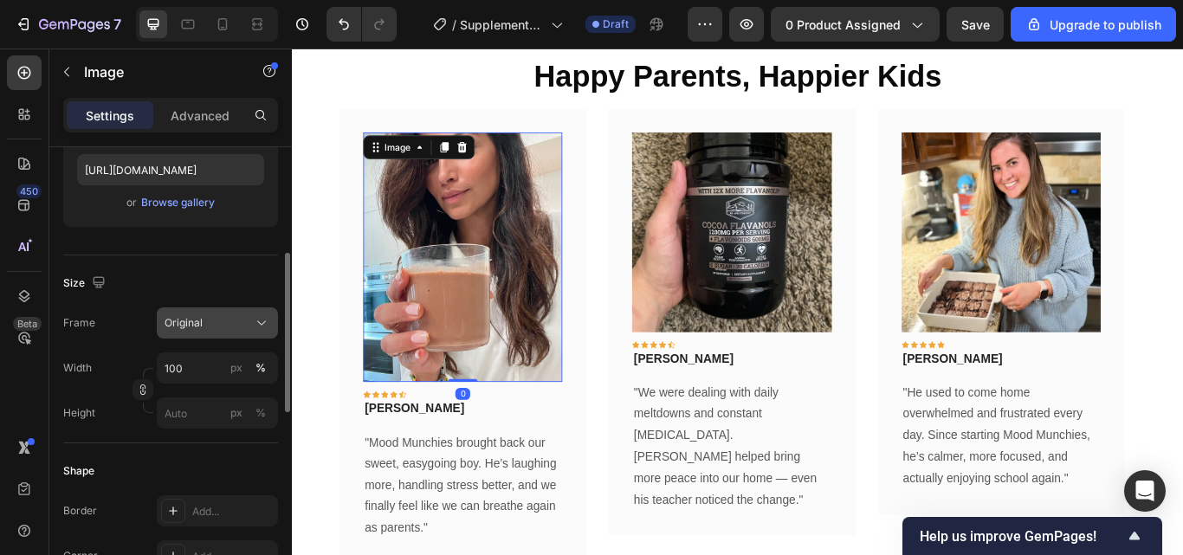
click at [245, 317] on div "Original" at bounding box center [207, 323] width 85 height 16
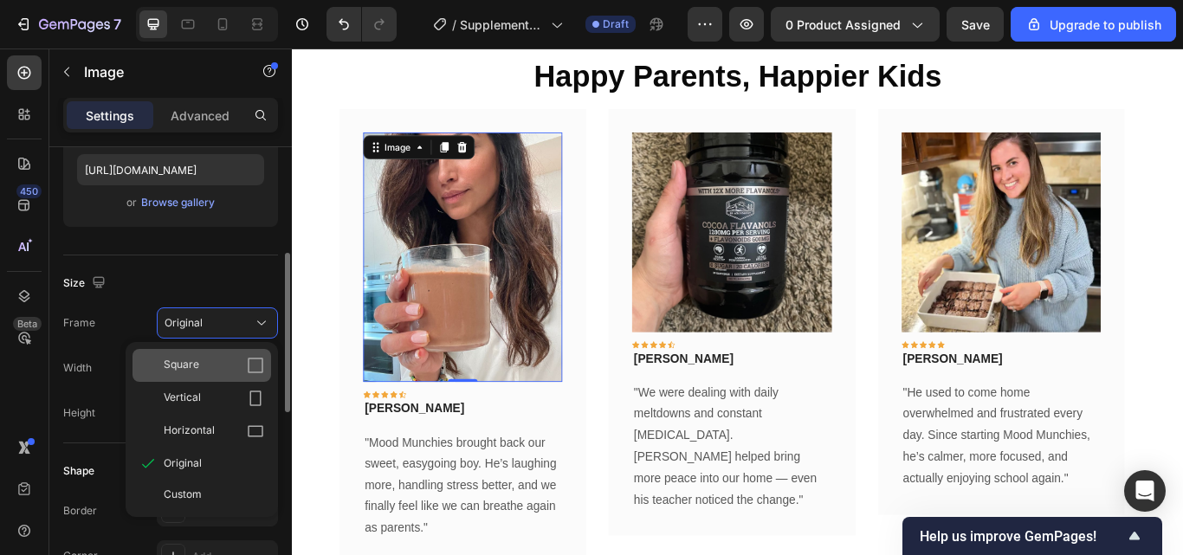
click at [203, 363] on div "Square" at bounding box center [214, 365] width 100 height 17
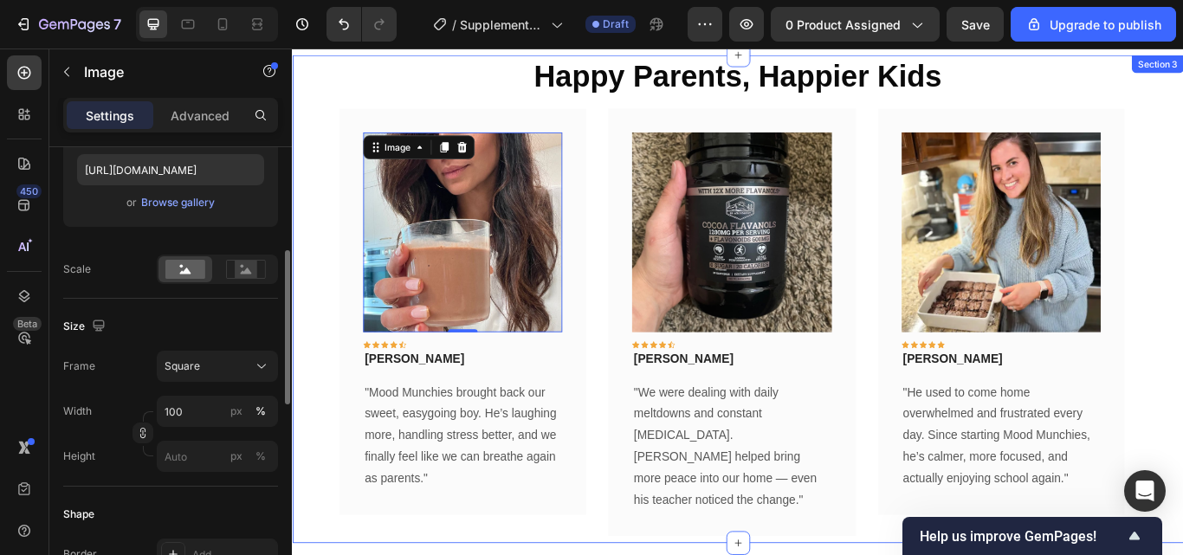
click at [295, 227] on div "Happy Parents, Happier Kids Heading Image 0 Icon Icon Icon Icon Icon Row Rita C…" at bounding box center [811, 341] width 1039 height 569
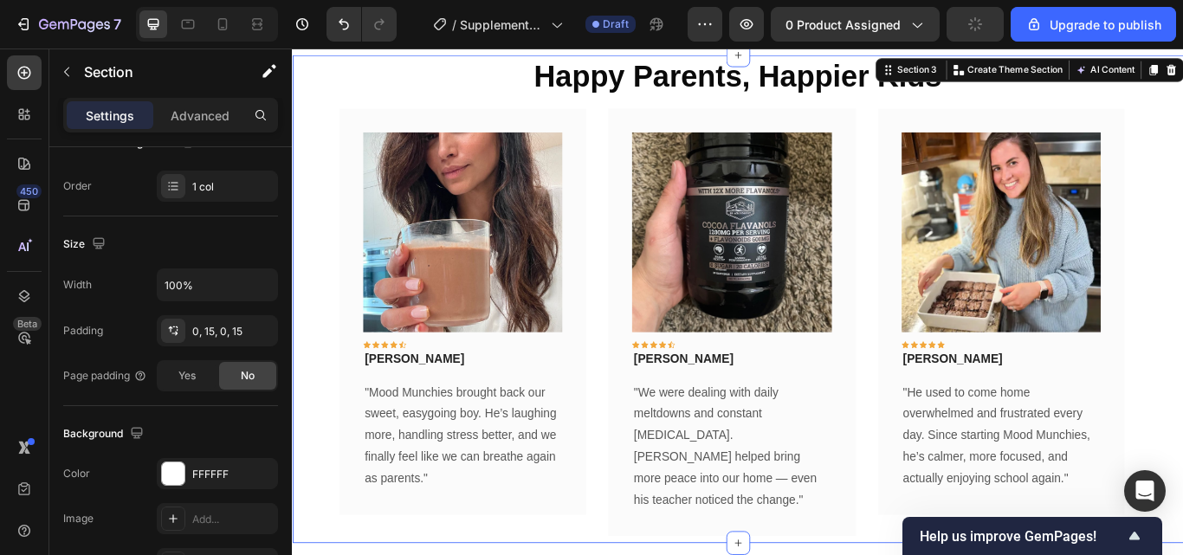
scroll to position [0, 0]
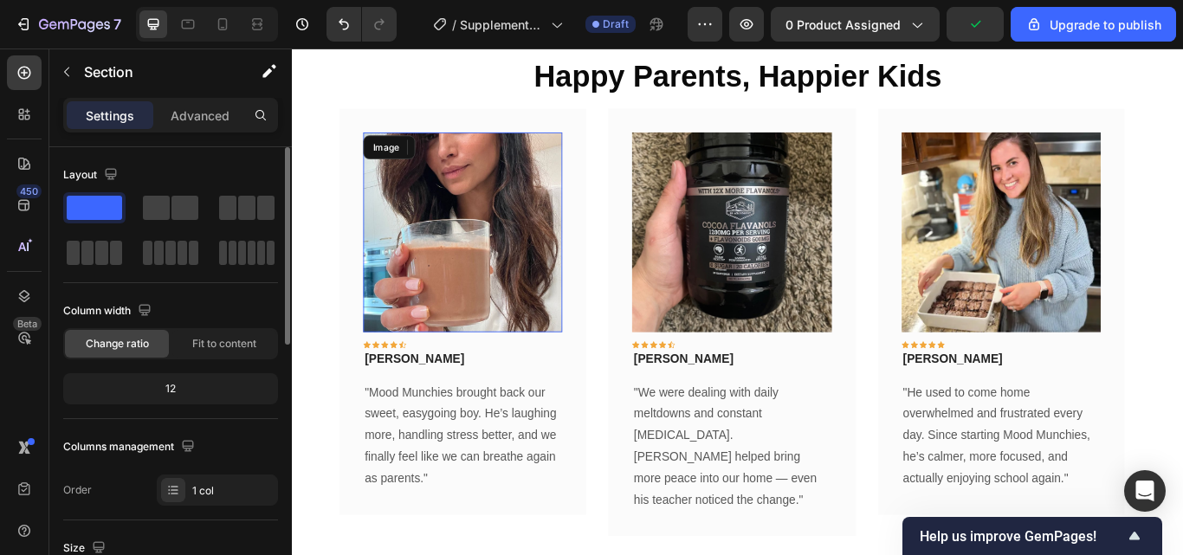
click at [429, 270] on img at bounding box center [490, 263] width 232 height 232
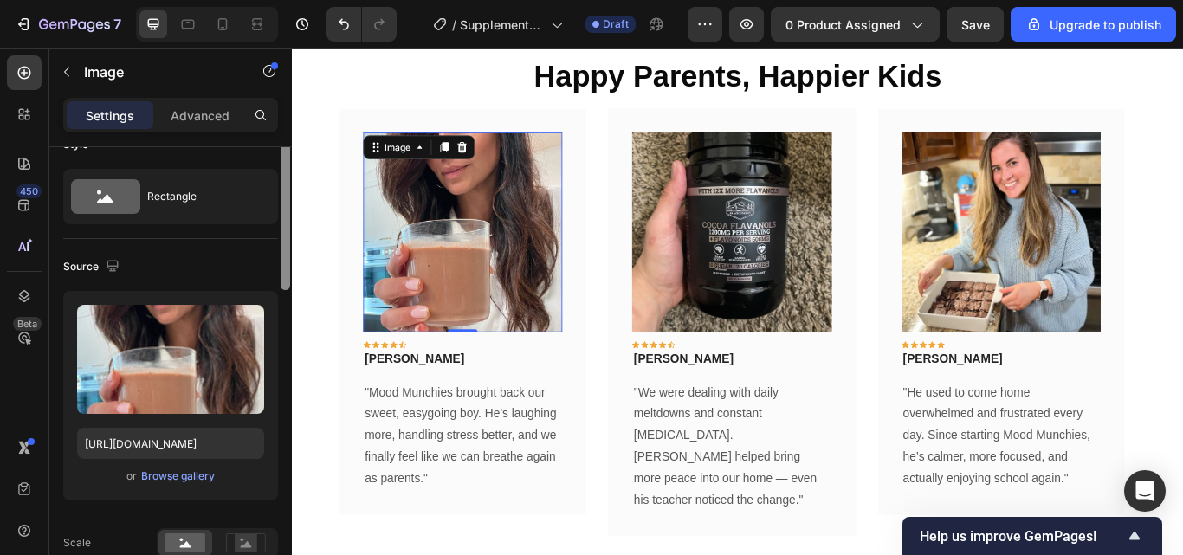
scroll to position [15, 0]
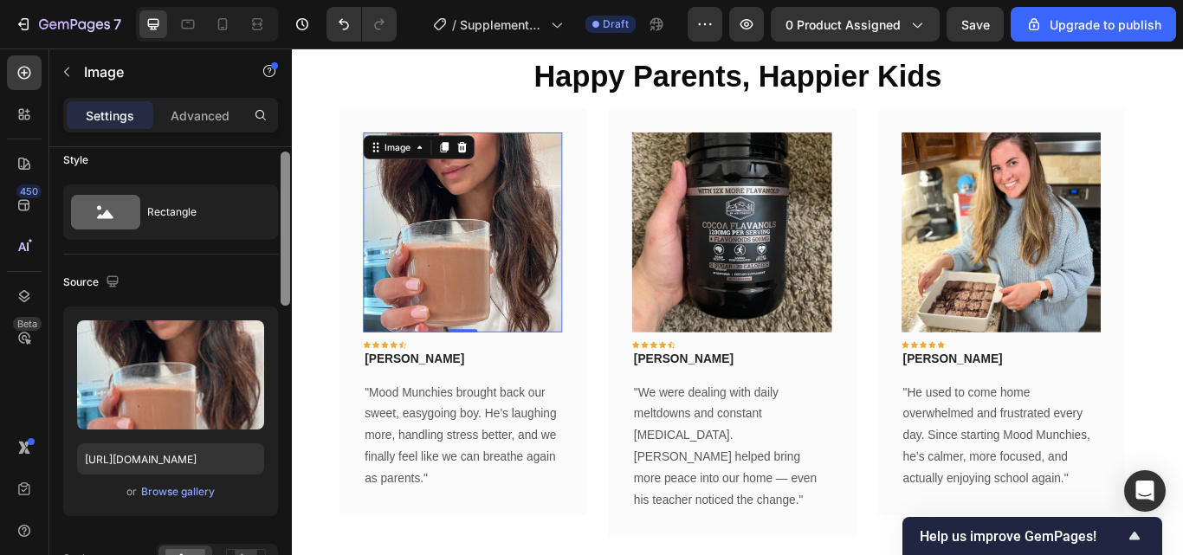
click at [281, 246] on div at bounding box center [286, 229] width 10 height 154
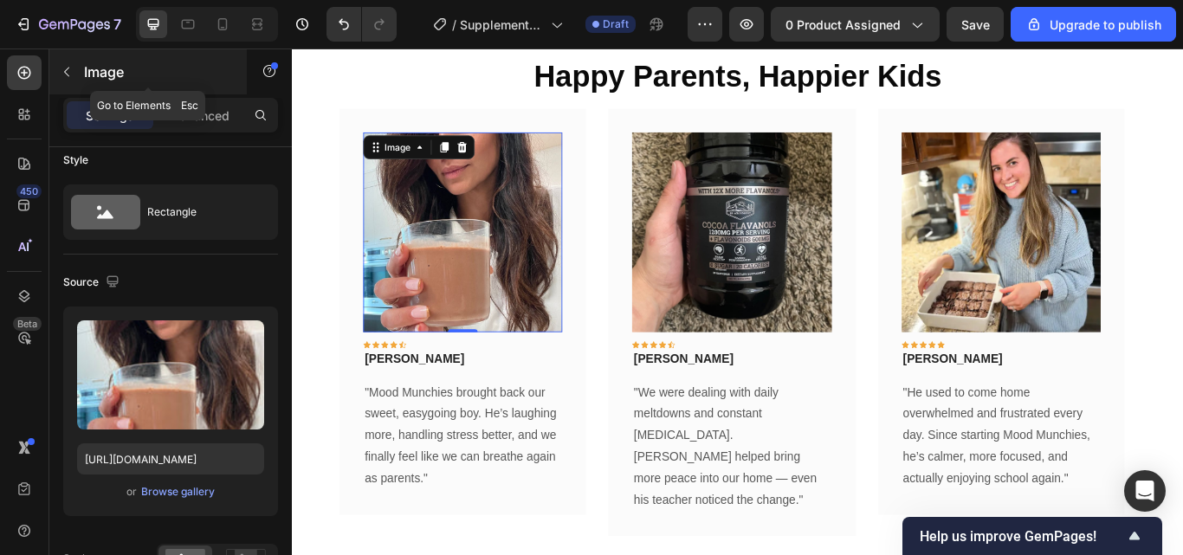
click at [74, 71] on button "button" at bounding box center [67, 72] width 28 height 28
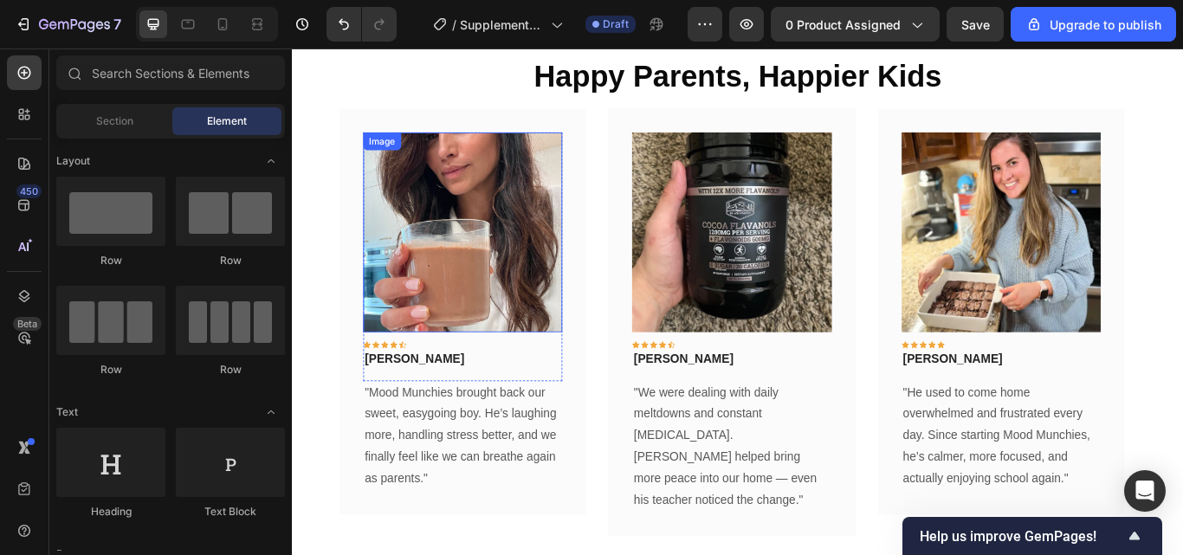
click at [416, 272] on img at bounding box center [490, 263] width 232 height 232
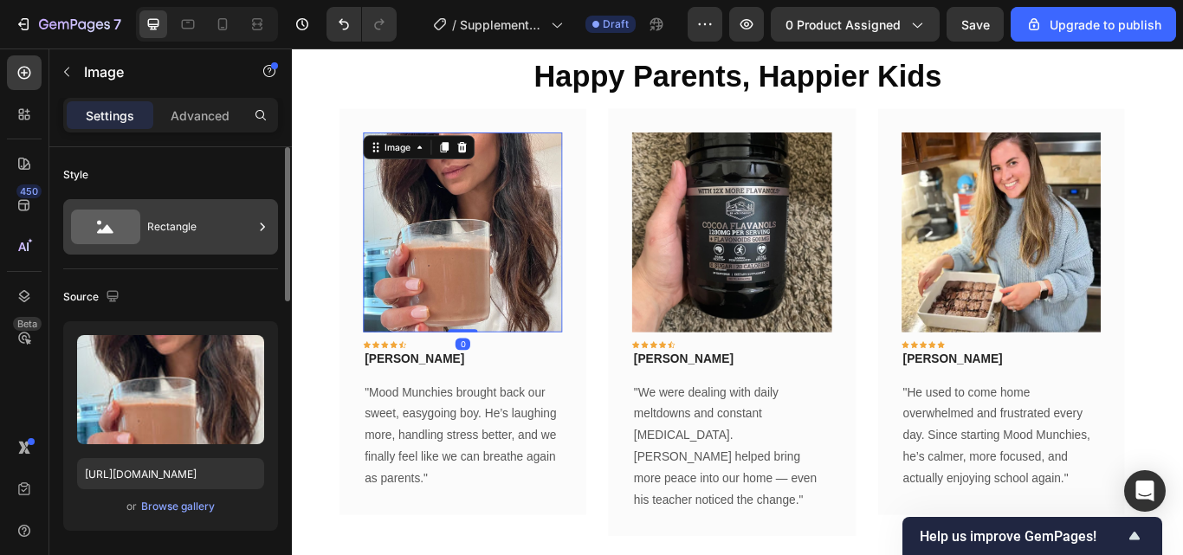
click at [257, 236] on div at bounding box center [262, 226] width 17 height 55
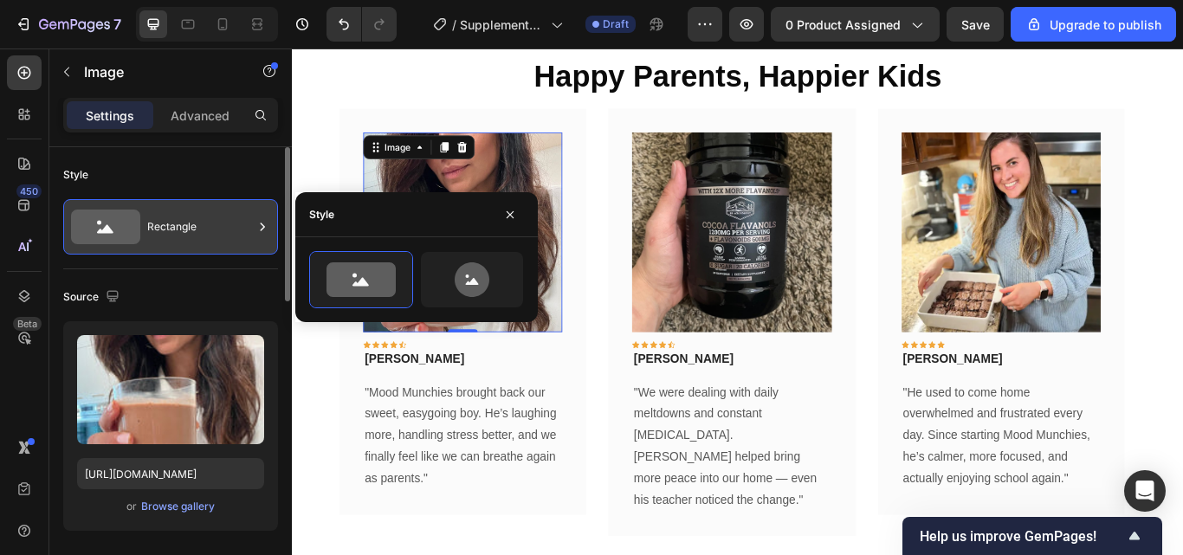
click at [257, 236] on div at bounding box center [262, 226] width 17 height 55
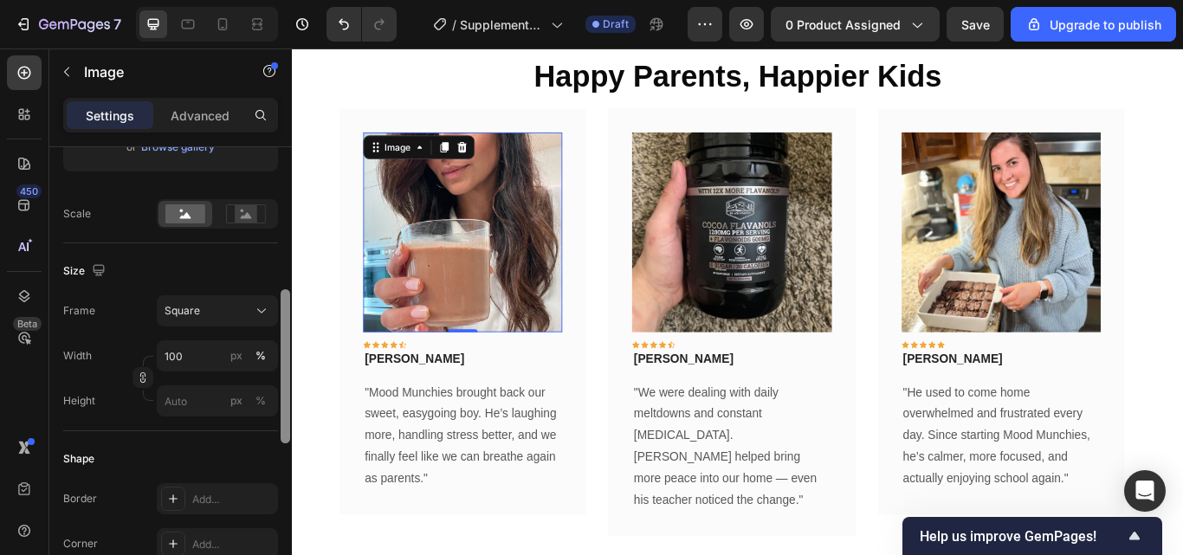
scroll to position [380, 0]
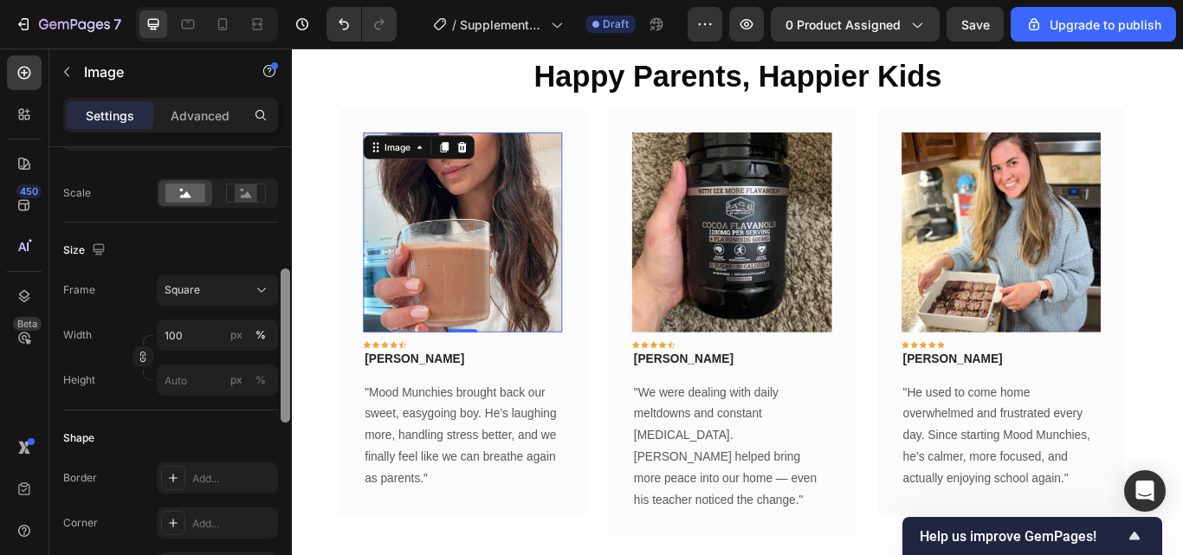
drag, startPoint x: 282, startPoint y: 234, endPoint x: 288, endPoint y: 363, distance: 129.1
click at [288, 363] on div at bounding box center [286, 345] width 10 height 154
click at [260, 298] on icon at bounding box center [261, 289] width 17 height 17
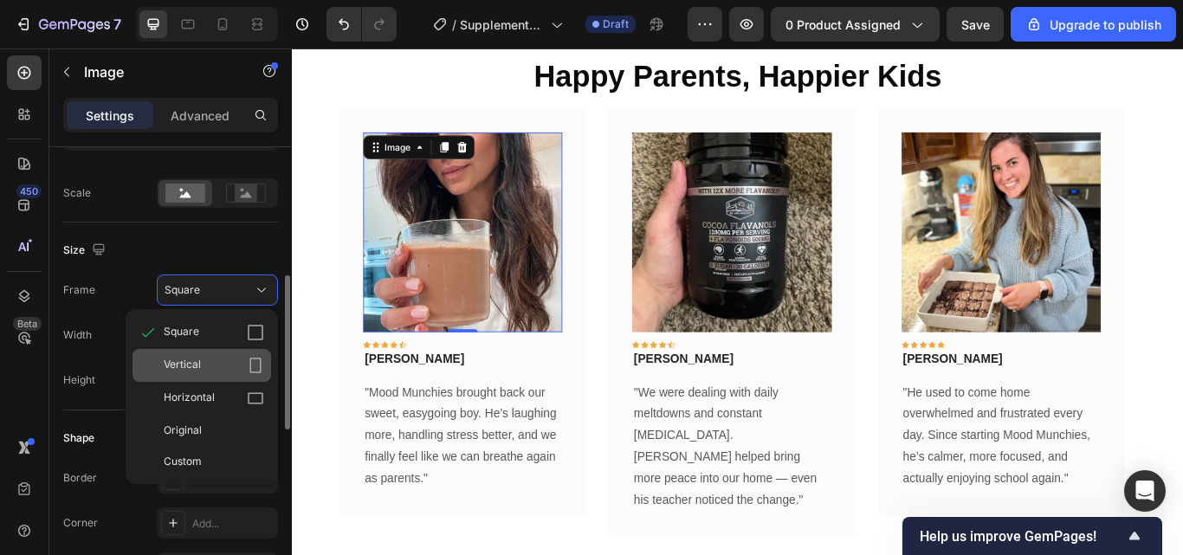
click at [231, 360] on div "Vertical" at bounding box center [214, 365] width 100 height 17
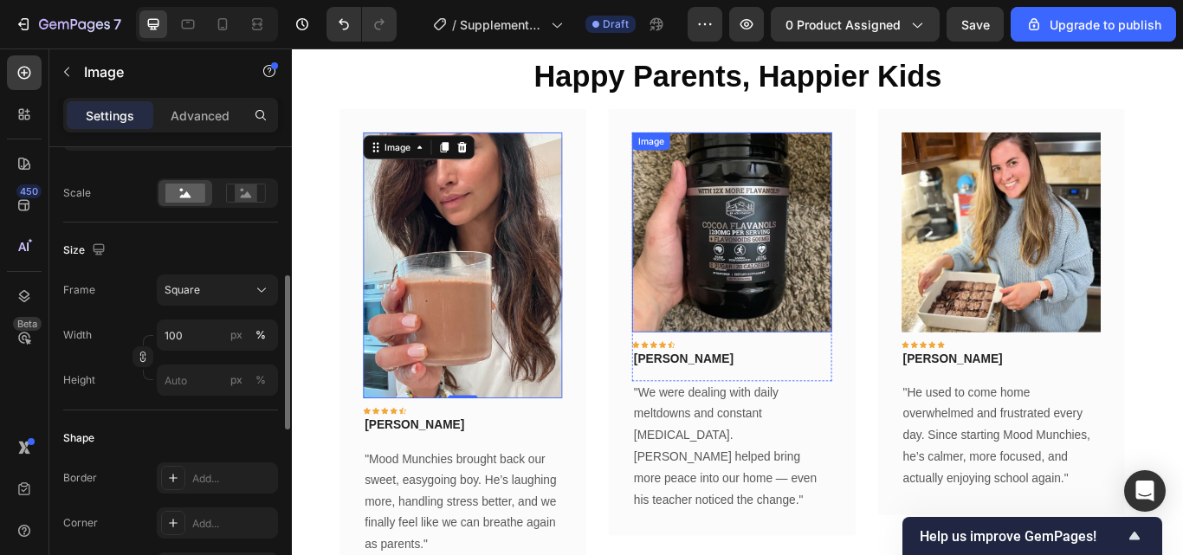
click at [817, 337] on img at bounding box center [803, 263] width 232 height 232
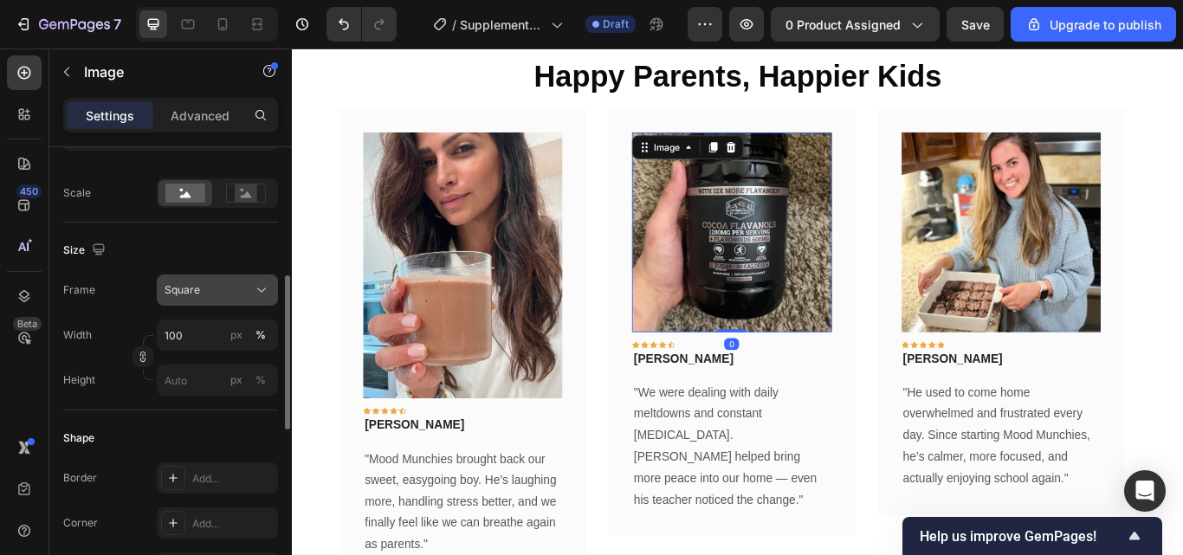
click at [238, 301] on button "Square" at bounding box center [217, 289] width 121 height 31
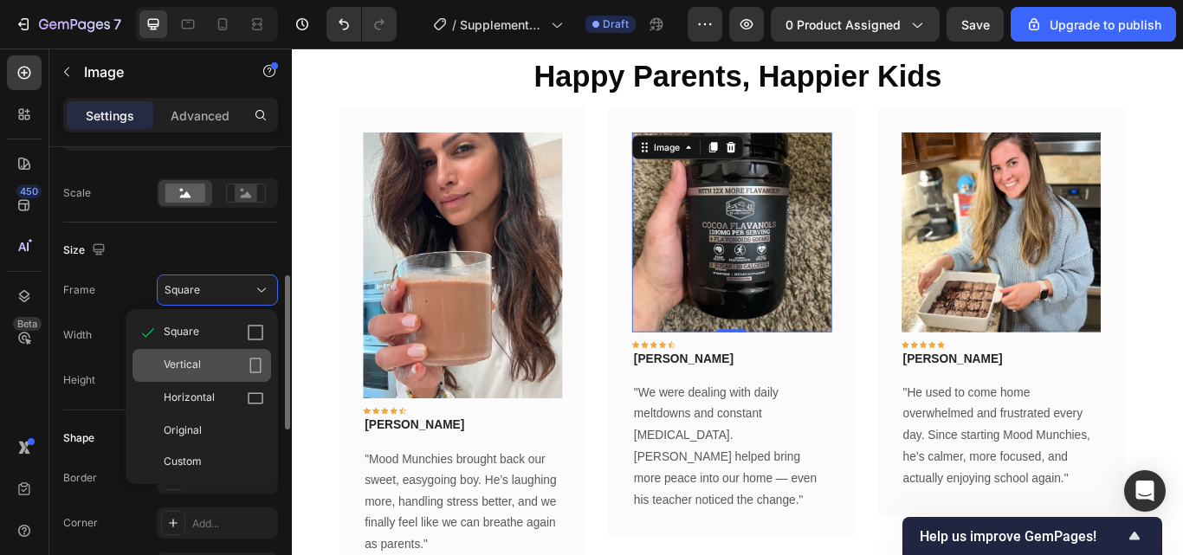
click at [250, 362] on icon at bounding box center [255, 366] width 11 height 16
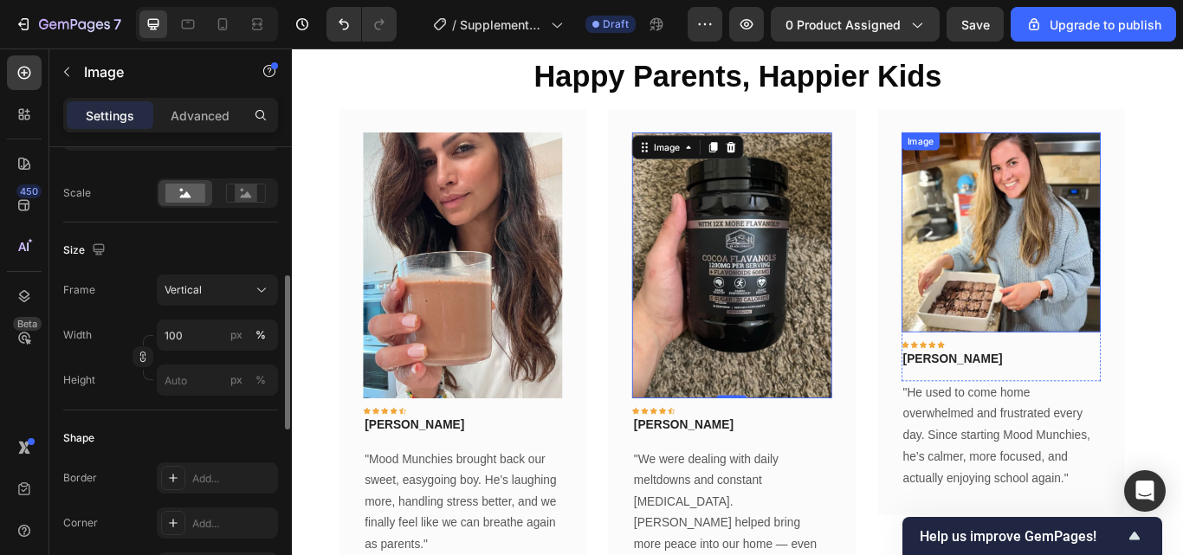
click at [1091, 254] on img at bounding box center [1118, 263] width 232 height 232
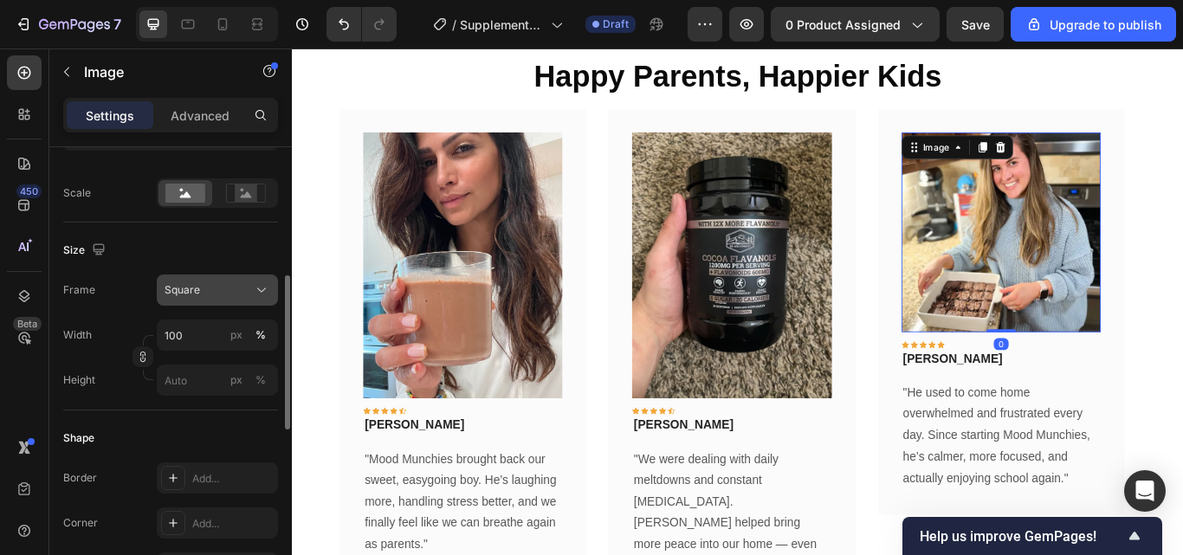
click at [261, 293] on icon at bounding box center [261, 289] width 17 height 17
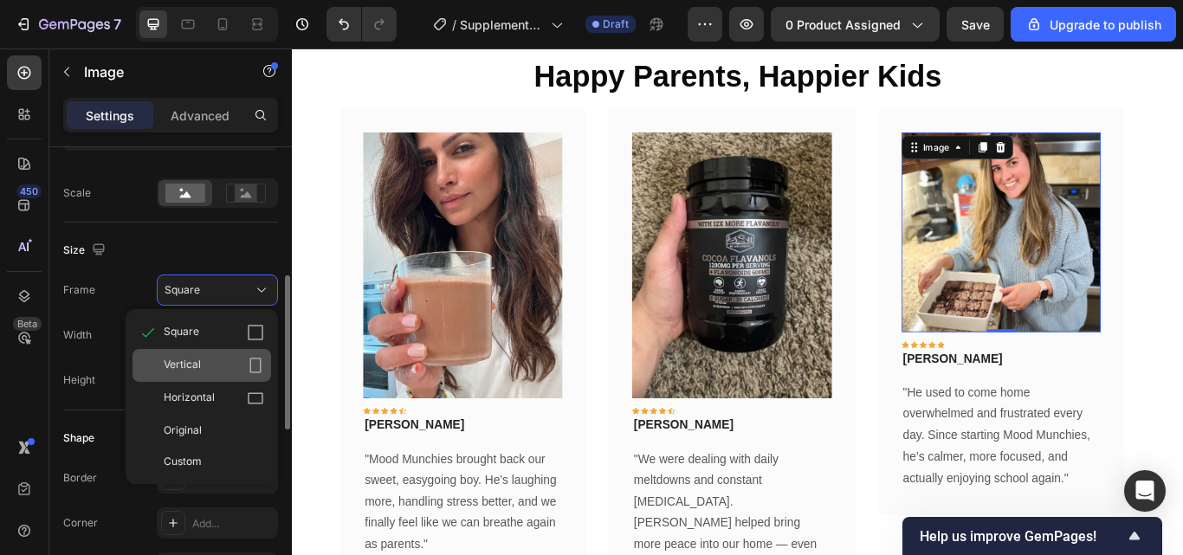
click at [216, 373] on div "Vertical" at bounding box center [214, 365] width 100 height 17
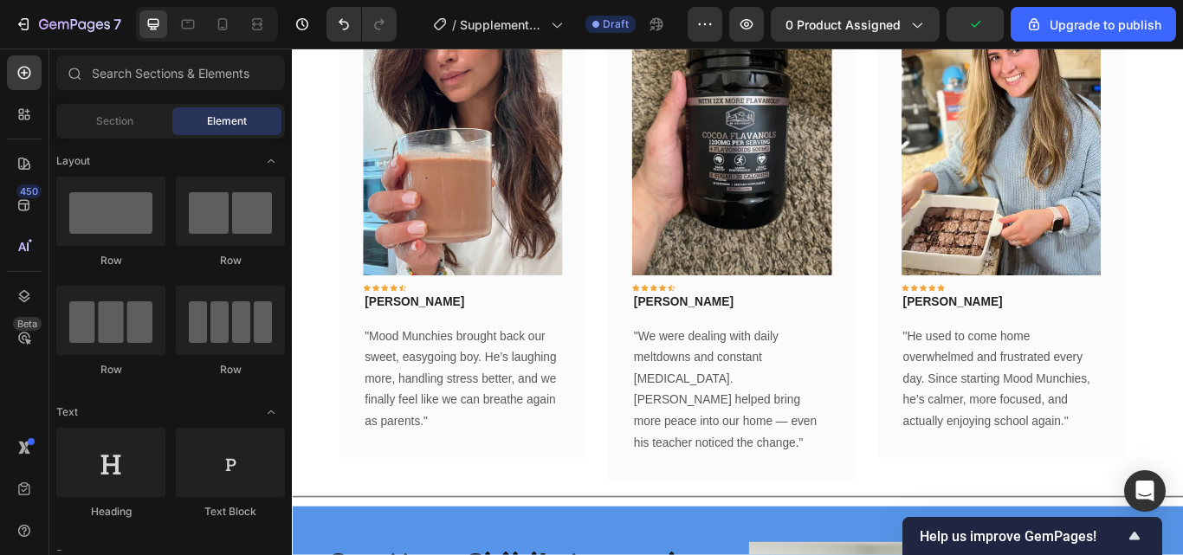
scroll to position [1073, 0]
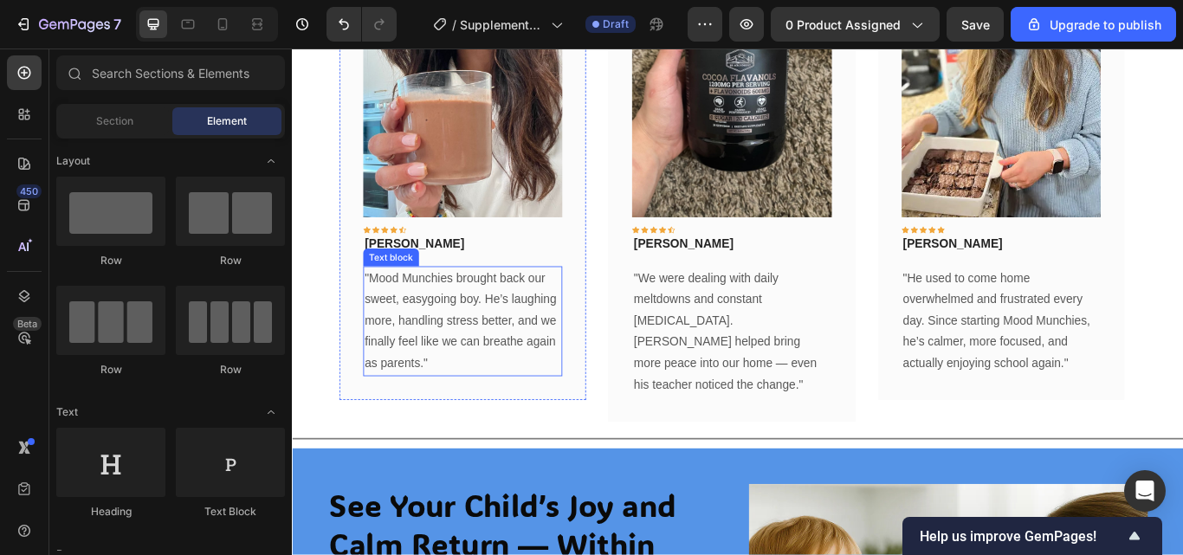
click at [482, 347] on p ""Mood Munchies brought back our sweet, easygoing boy. He’s laughing more, handl…" at bounding box center [490, 367] width 229 height 125
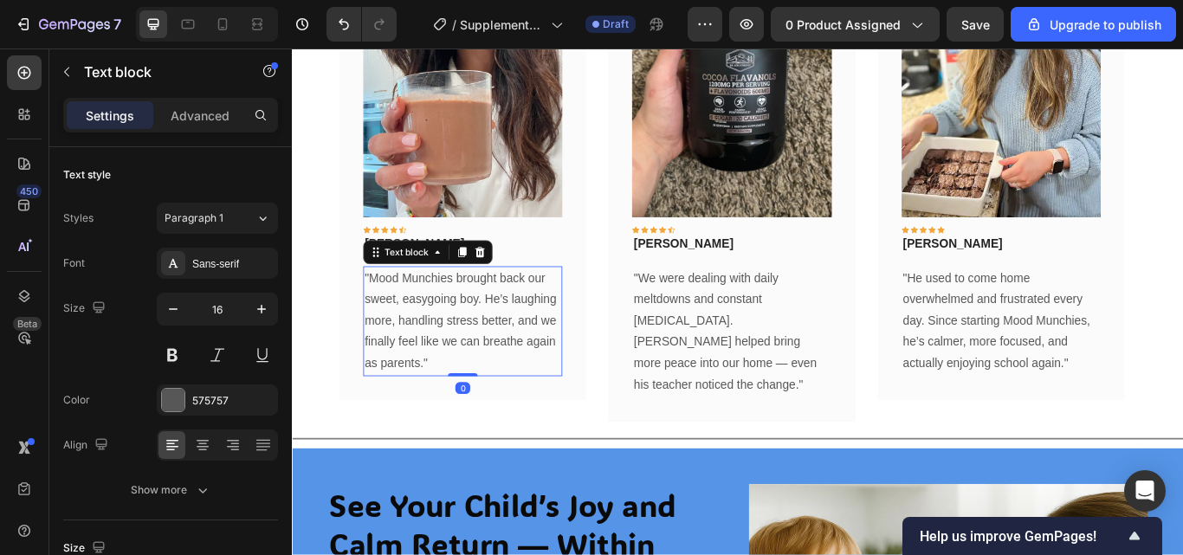
click at [478, 414] on p ""Mood Munchies brought back our sweet, easygoing boy. He’s laughing more, handl…" at bounding box center [490, 367] width 229 height 125
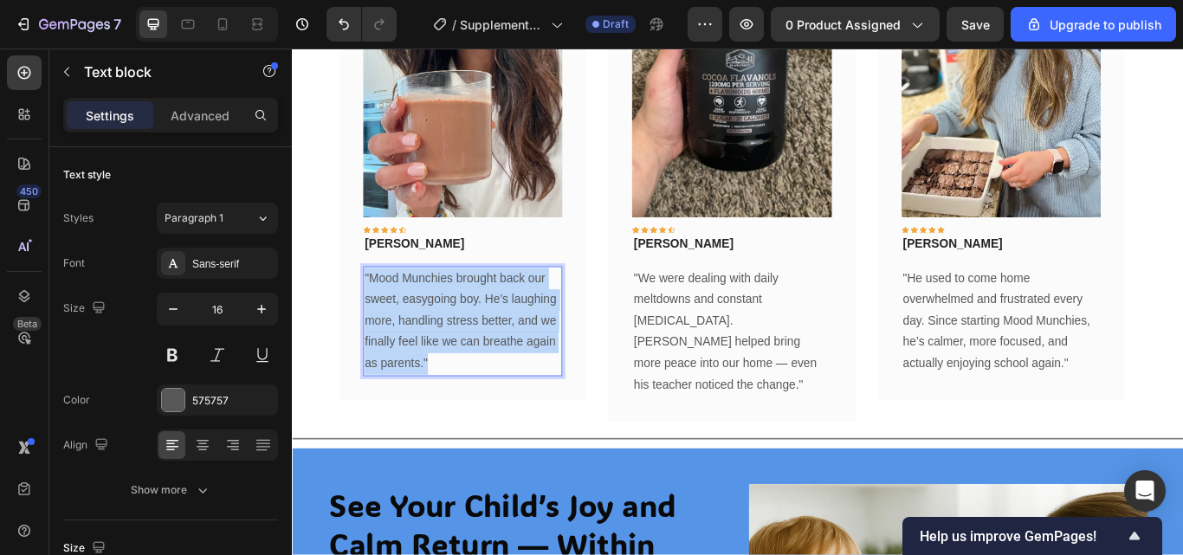
drag, startPoint x: 477, startPoint y: 414, endPoint x: 373, endPoint y: 318, distance: 141.5
click at [374, 318] on div ""Mood Munchies brought back our sweet, easygoing boy. He’s laughing more, handl…" at bounding box center [490, 367] width 232 height 128
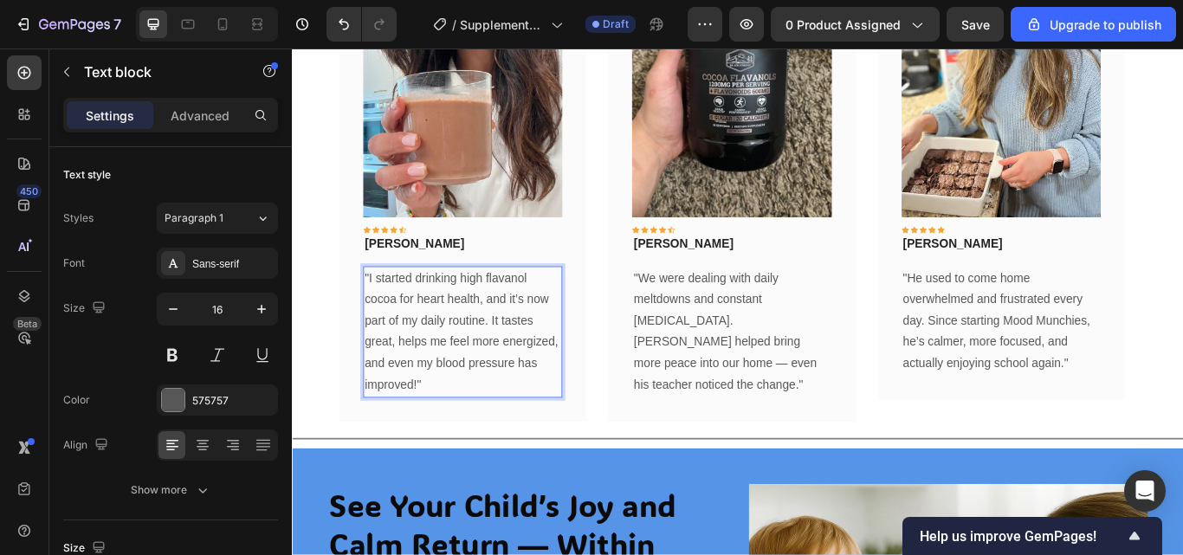
click at [511, 342] on p ""I started drinking high flavanol cocoa for heart health, and it’s now part of …" at bounding box center [490, 380] width 229 height 150
click at [471, 441] on p ""I started drinking high flavanol cocoa for my heart, and it’s now part of my d…" at bounding box center [490, 380] width 229 height 150
click at [880, 386] on p ""We were dealing with daily meltdowns and constant restlessness. Mood Munchies …" at bounding box center [803, 380] width 229 height 150
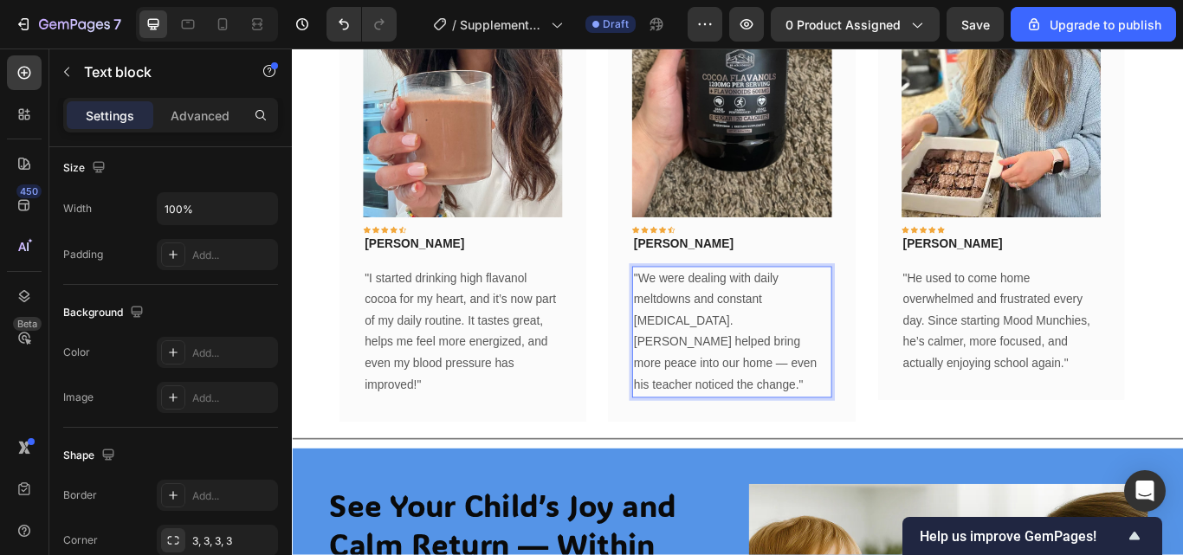
scroll to position [996, 0]
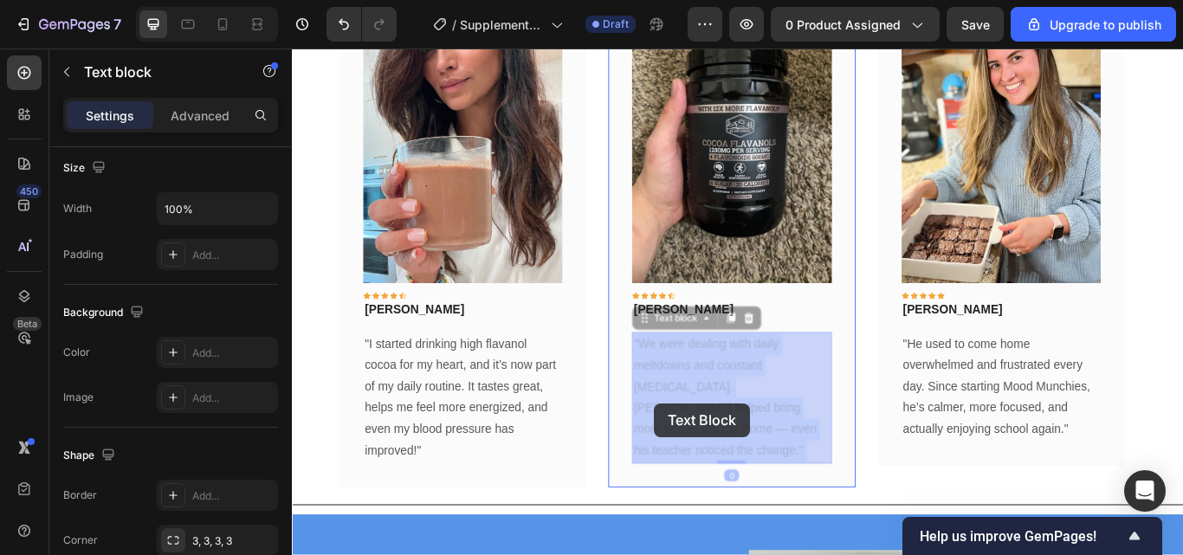
drag, startPoint x: 762, startPoint y: 436, endPoint x: 714, endPoint y: 462, distance: 54.2
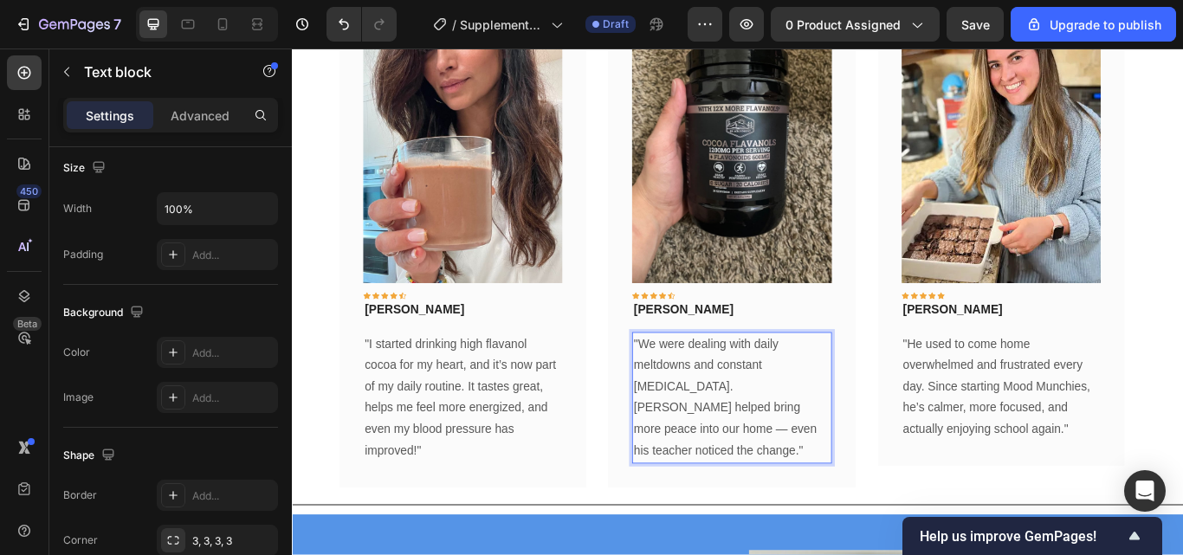
click at [755, 513] on p ""We were dealing with daily meltdowns and constant restlessness. Mood Munchies …" at bounding box center [803, 457] width 229 height 150
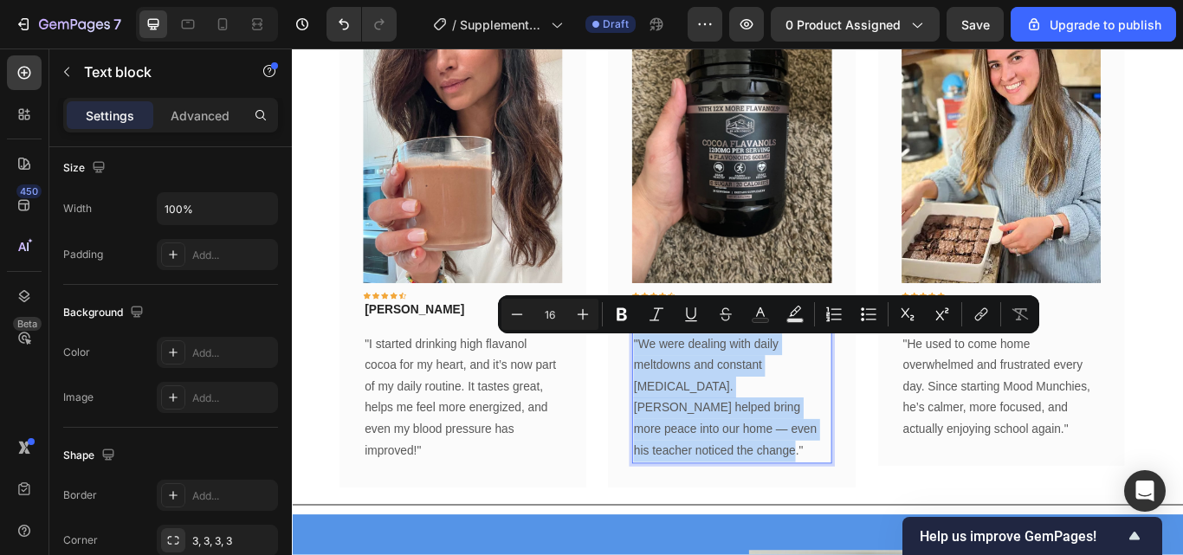
drag, startPoint x: 720, startPoint y: 462, endPoint x: 694, endPoint y: 377, distance: 88.7
click at [694, 377] on div "Image Icon Icon Icon Icon Icon Row Olivia Rowse Text block Row "We were dealing…" at bounding box center [803, 273] width 232 height 520
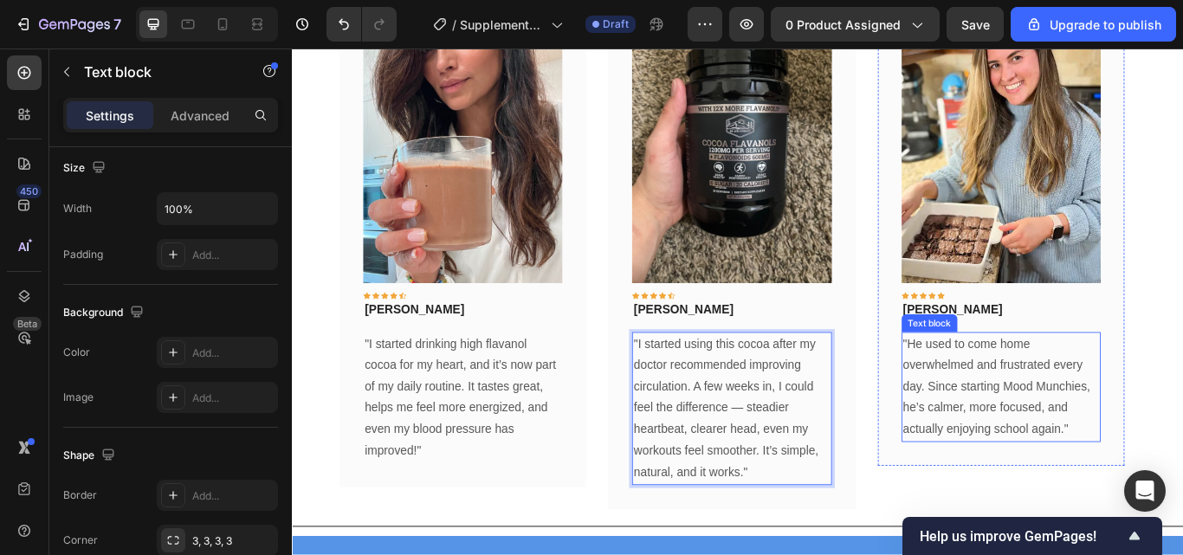
click at [1055, 484] on p ""He used to come home overwhelmed and frustrated every day. Since starting Mood…" at bounding box center [1117, 444] width 229 height 125
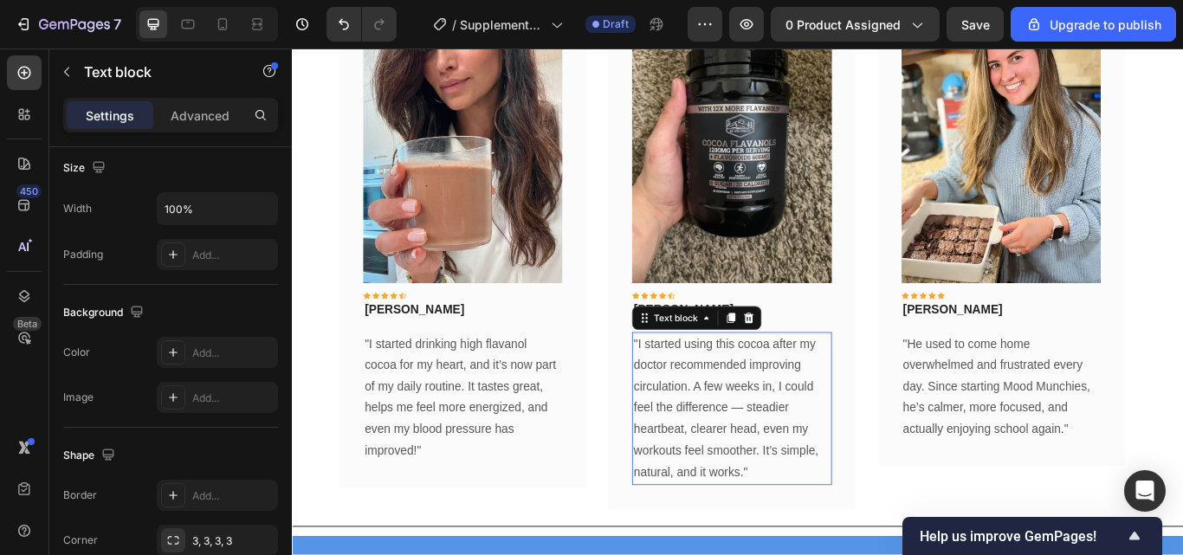
click at [864, 436] on p ""I started using this cocoa after my doctor recommended improving circulation. …" at bounding box center [803, 469] width 229 height 175
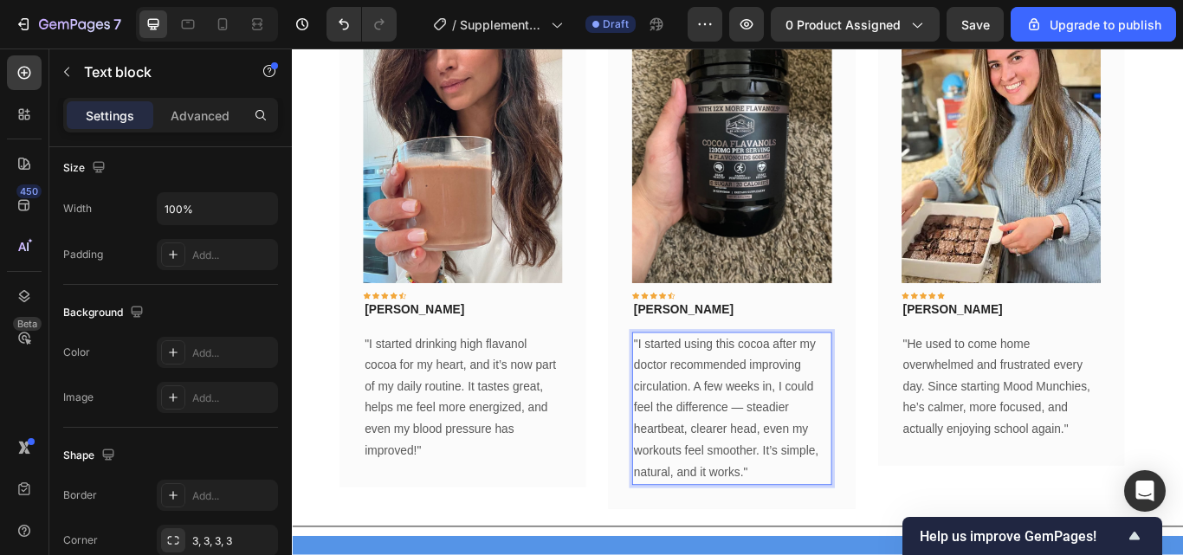
click at [824, 418] on p ""I started using this cocoa after my doctor recommended improving circulation. …" at bounding box center [803, 469] width 229 height 175
click at [901, 421] on p ""I started using this cocoa after my doctor recommended for improving circulati…" at bounding box center [803, 469] width 229 height 175
click at [1048, 432] on p ""He used to come home overwhelmed and frustrated every day. Since starting Mood…" at bounding box center [1117, 444] width 229 height 125
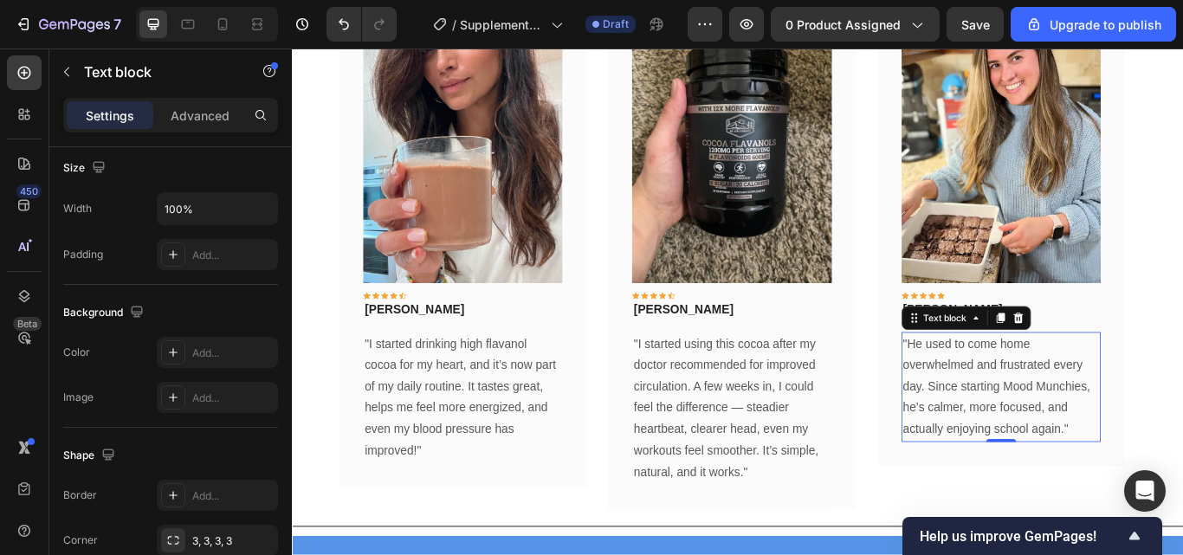
click at [1181, 500] on p ""He used to come home overwhelmed and frustrated every day. Since starting Mood…" at bounding box center [1117, 444] width 229 height 125
click at [1182, 496] on p ""He used to come home overwhelmed and frustrated every day. Since starting Mood…" at bounding box center [1117, 444] width 229 height 125
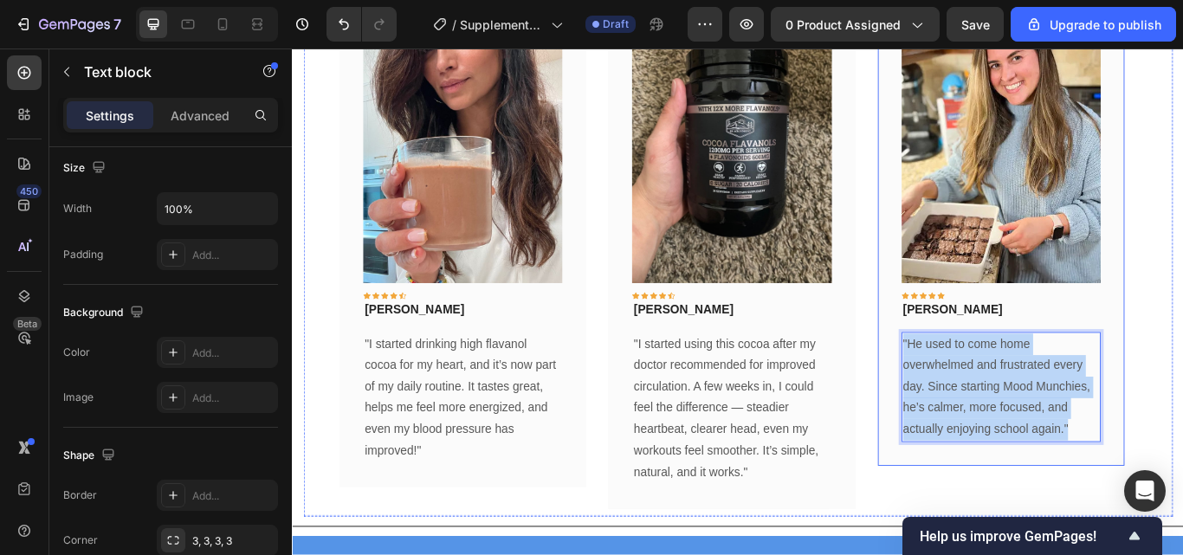
drag, startPoint x: 1197, startPoint y: 489, endPoint x: 998, endPoint y: 387, distance: 223.8
click at [998, 387] on div "Image Icon Icon Icon Icon Icon Row Timothy Joseph Text block Row "He used to co…" at bounding box center [1117, 260] width 287 height 551
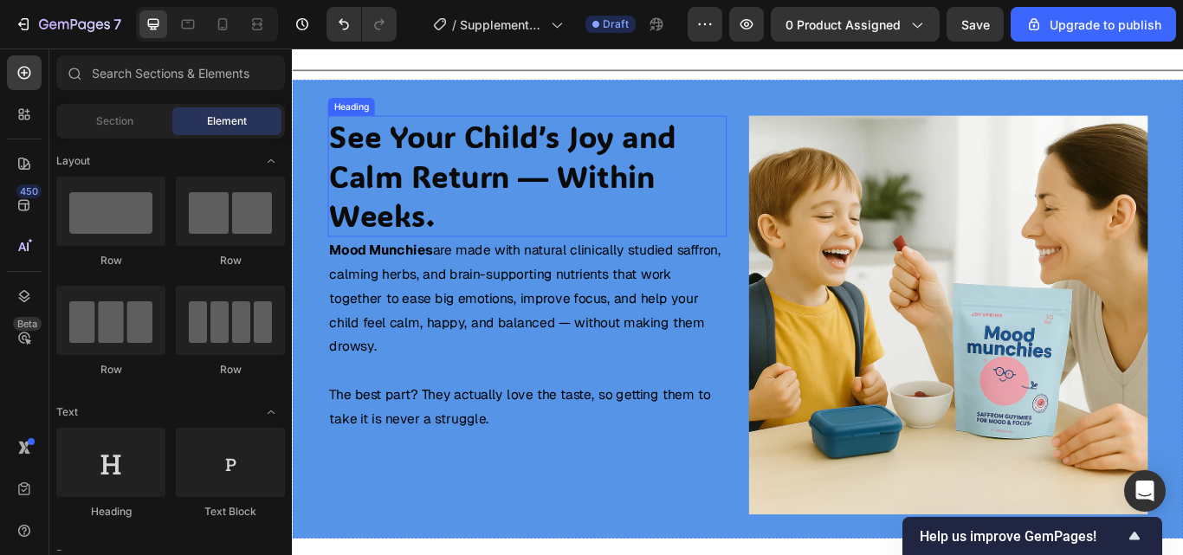
scroll to position [1543, 0]
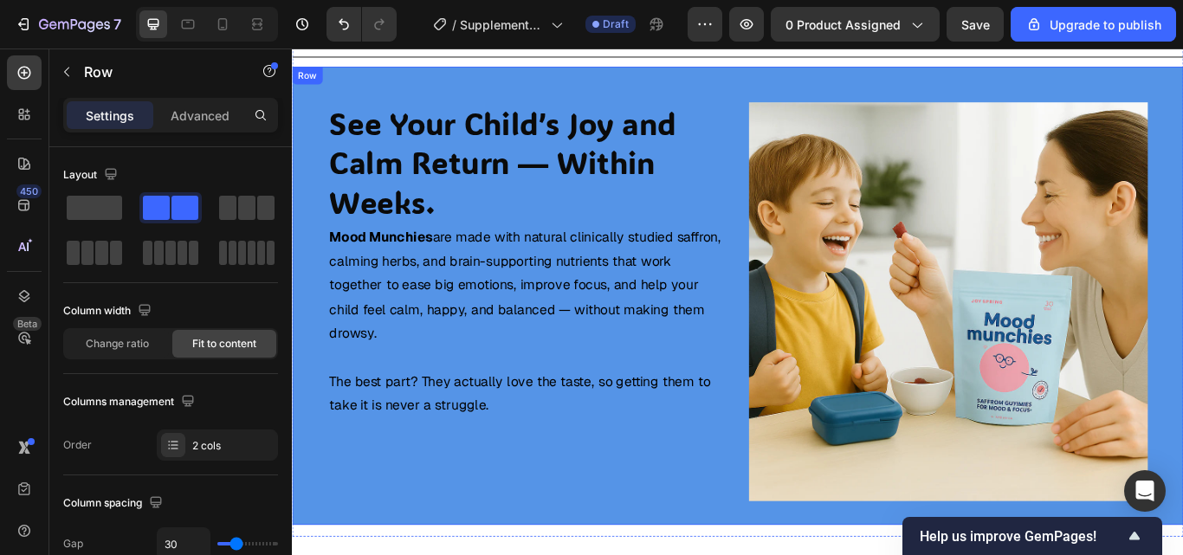
click at [732, 105] on div "Image See Your Child’s Joy and Calm Return — Within Weeks. Heading Mood Munchie…" at bounding box center [811, 337] width 1039 height 534
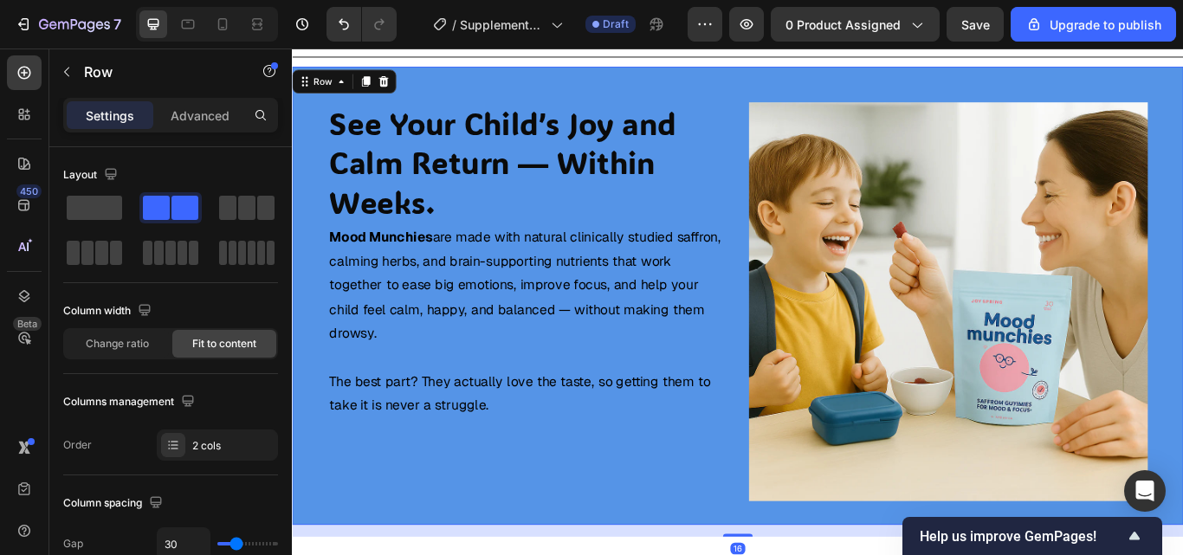
click at [785, 100] on div "Image See Your Child’s Joy and Calm Return — Within Weeks. Heading Mood Munchie…" at bounding box center [811, 337] width 1039 height 534
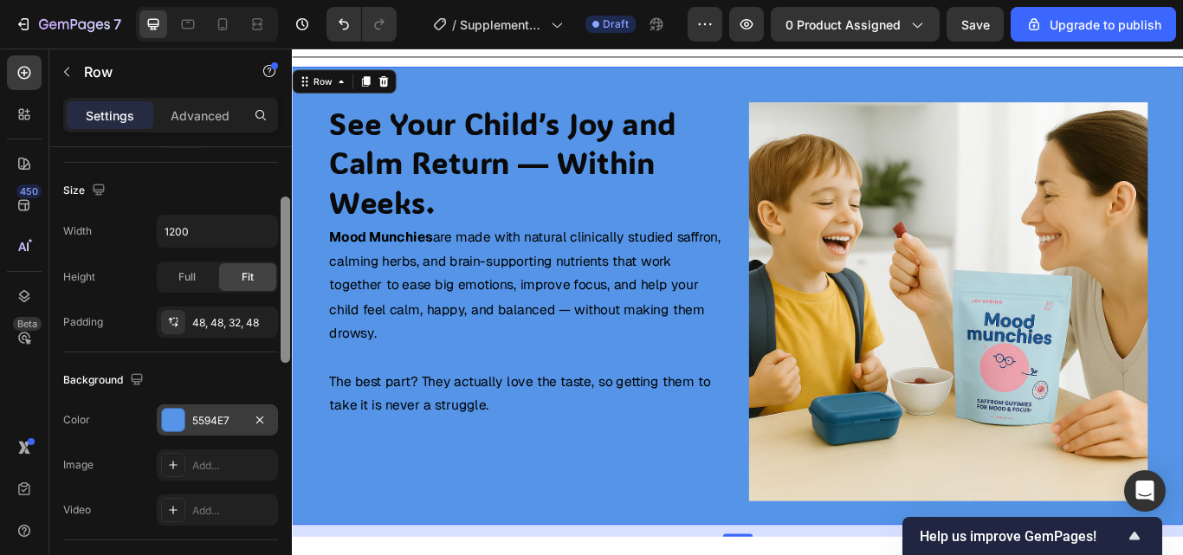
drag, startPoint x: 287, startPoint y: 274, endPoint x: 242, endPoint y: 411, distance: 144.8
click at [289, 363] on div at bounding box center [286, 280] width 10 height 166
click at [238, 411] on div "5594E7" at bounding box center [217, 418] width 50 height 16
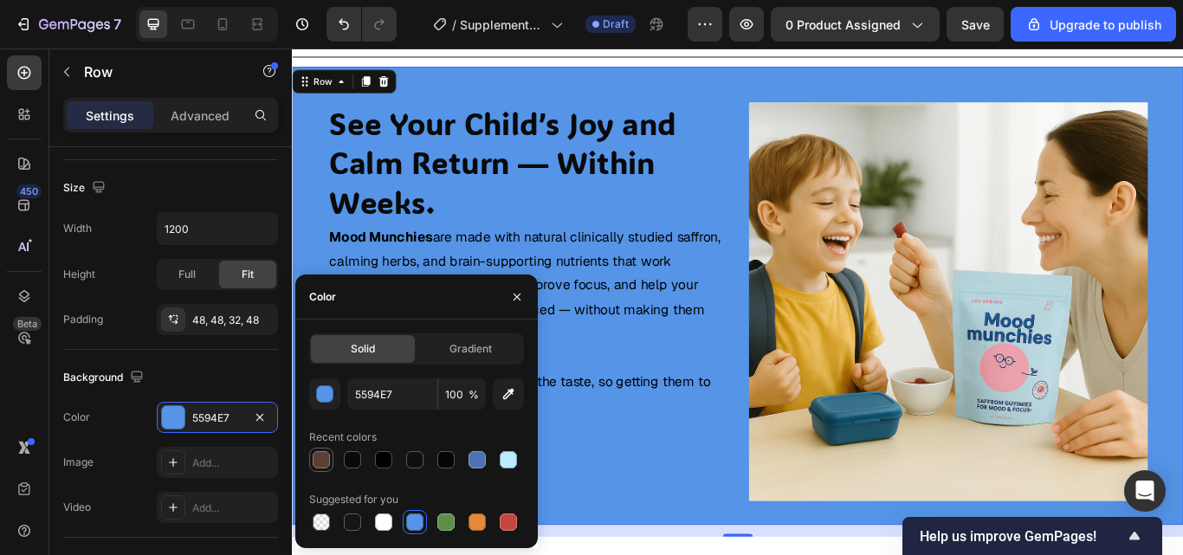
click at [320, 456] on div at bounding box center [321, 459] width 17 height 17
type input "594032"
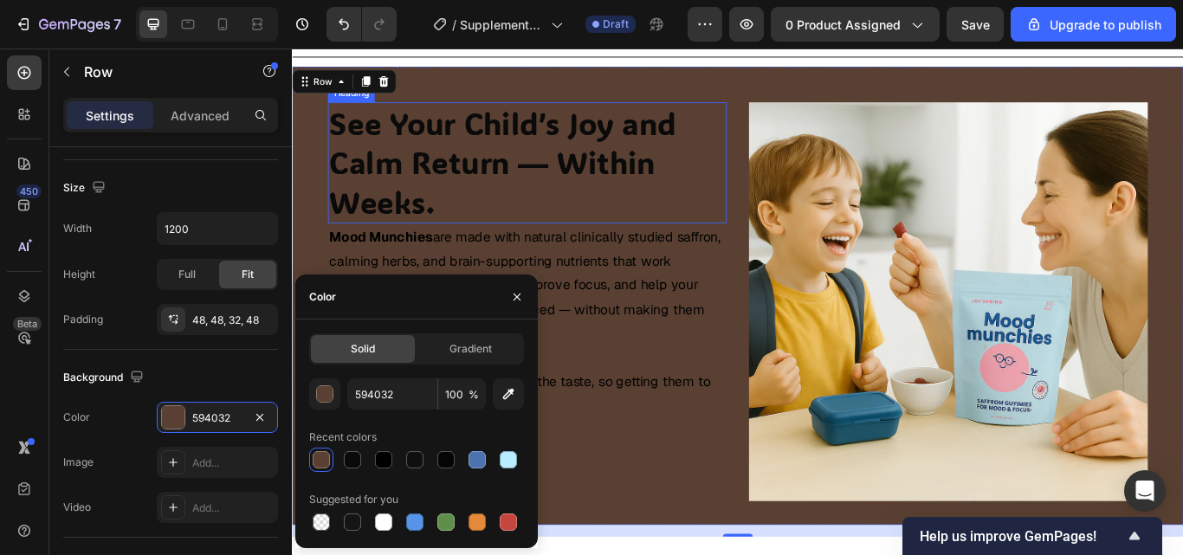
click at [487, 171] on h2 "See Your Child’s Joy and Calm Return — Within Weeks." at bounding box center [565, 183] width 465 height 142
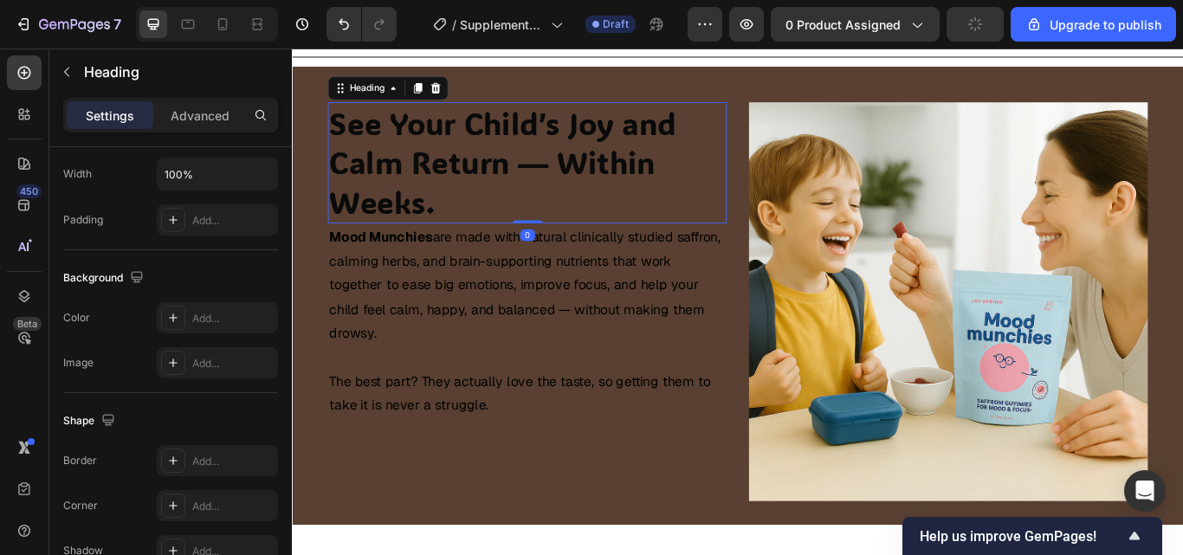
scroll to position [0, 0]
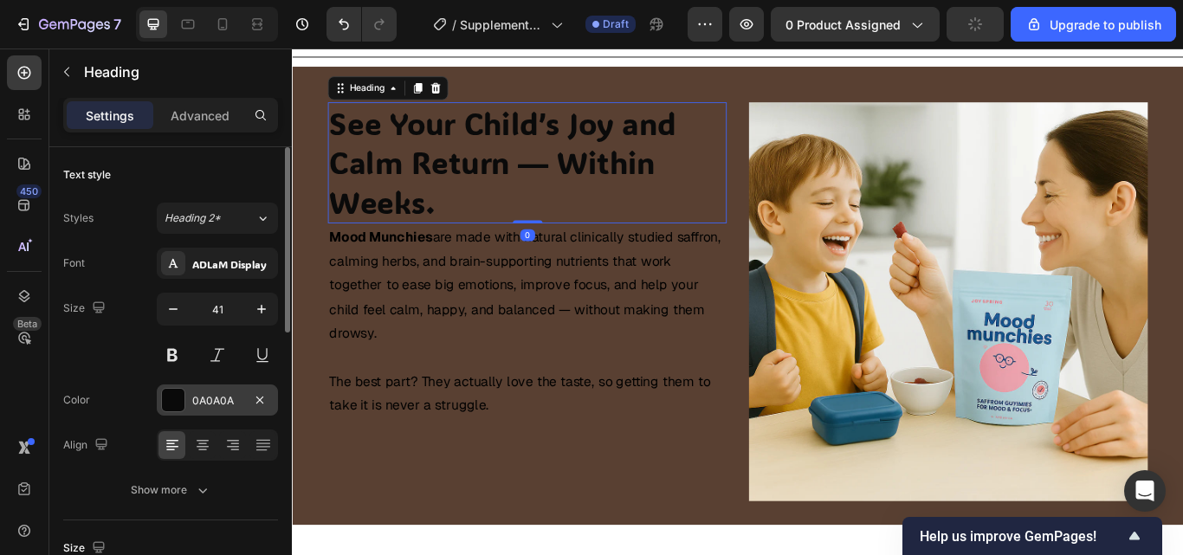
click at [209, 384] on div "Font ADLaM Display Size 41 Color 0A0A0A Align Show more" at bounding box center [170, 377] width 215 height 258
click at [211, 403] on div "0A0A0A" at bounding box center [217, 401] width 50 height 16
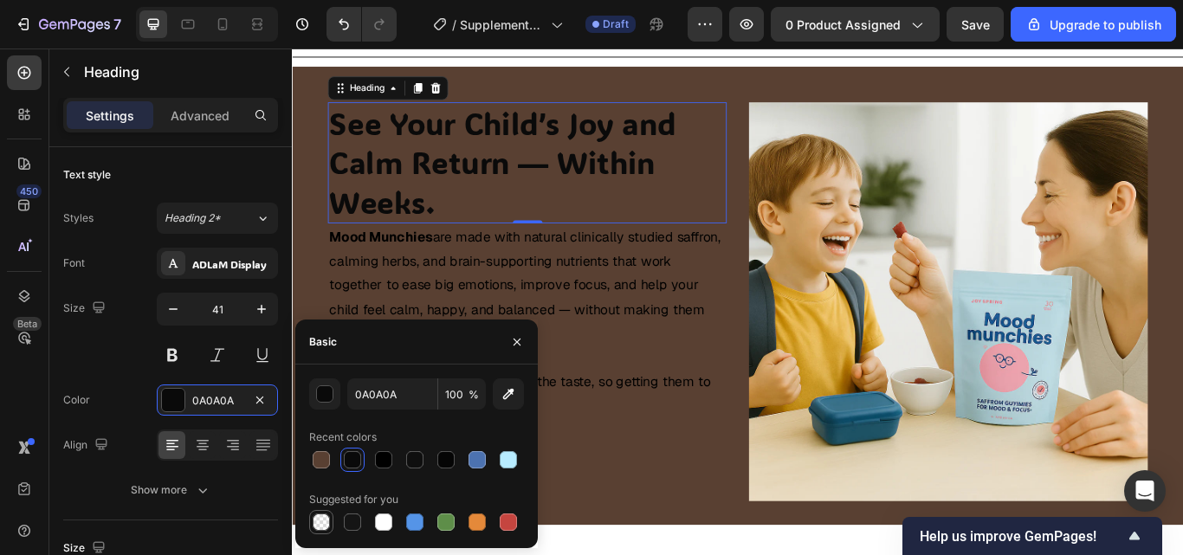
click at [321, 519] on div at bounding box center [321, 521] width 17 height 17
type input "000000"
type input "0"
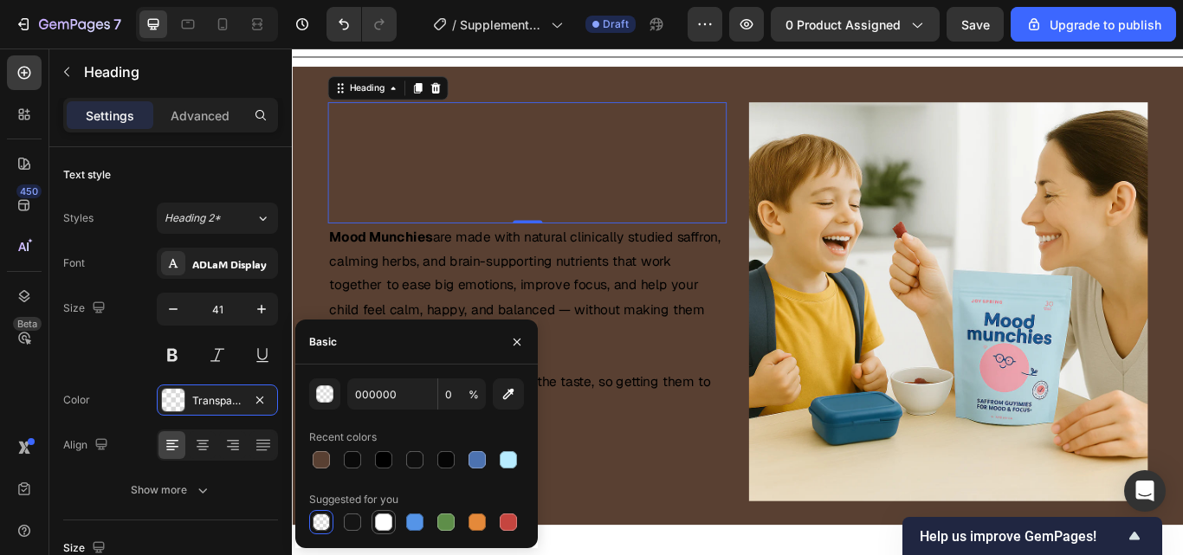
click at [387, 521] on div at bounding box center [383, 521] width 17 height 17
type input "FFFFFF"
type input "100"
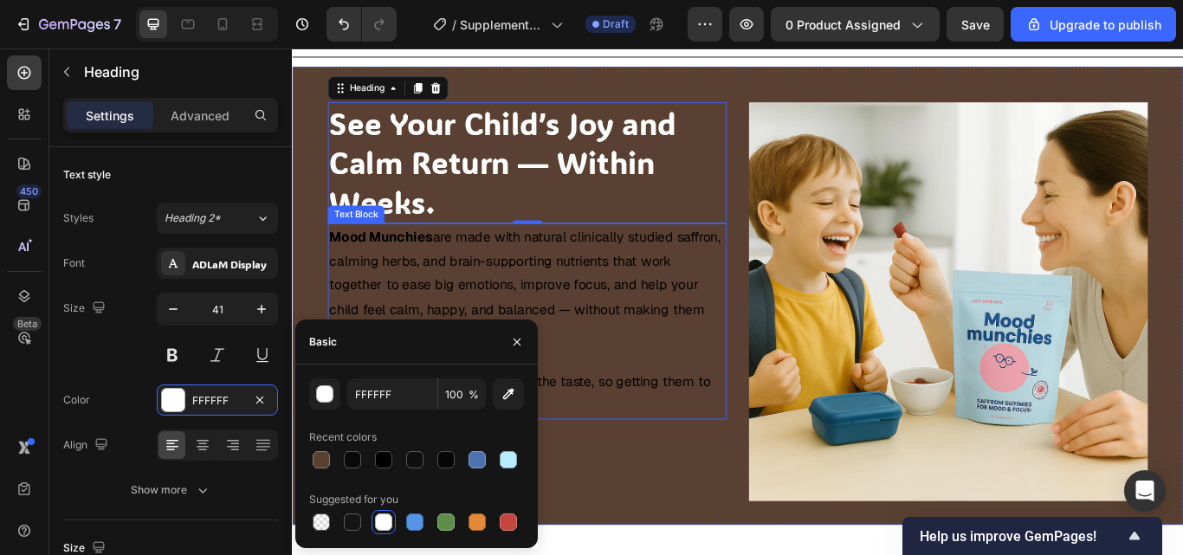
click at [680, 427] on p "The best part? They actually love the taste, so getting them to take it is neve…" at bounding box center [565, 451] width 461 height 56
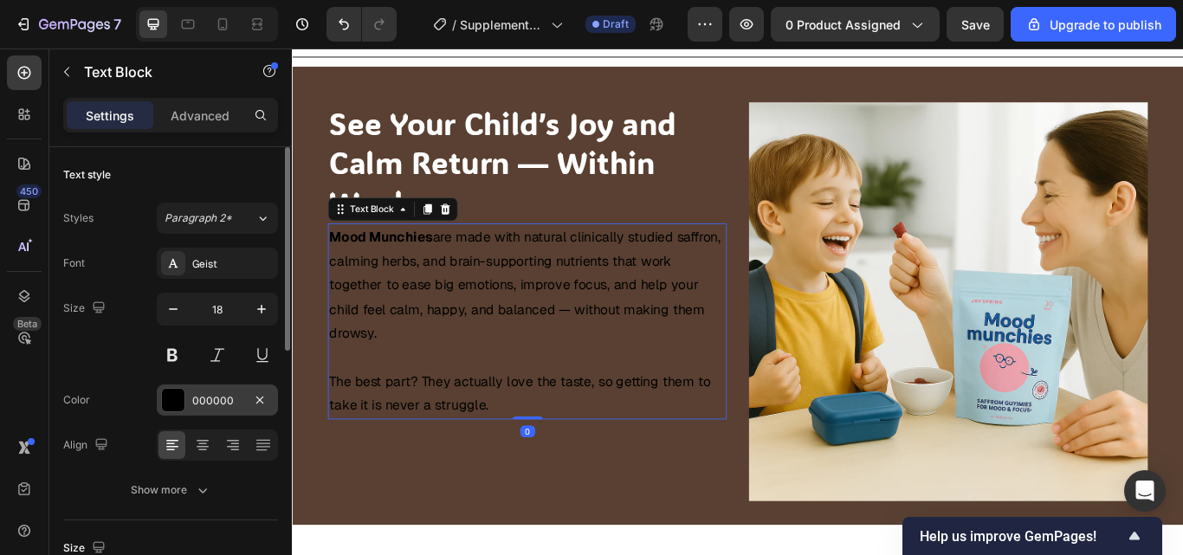
click at [233, 396] on div "000000" at bounding box center [217, 401] width 50 height 16
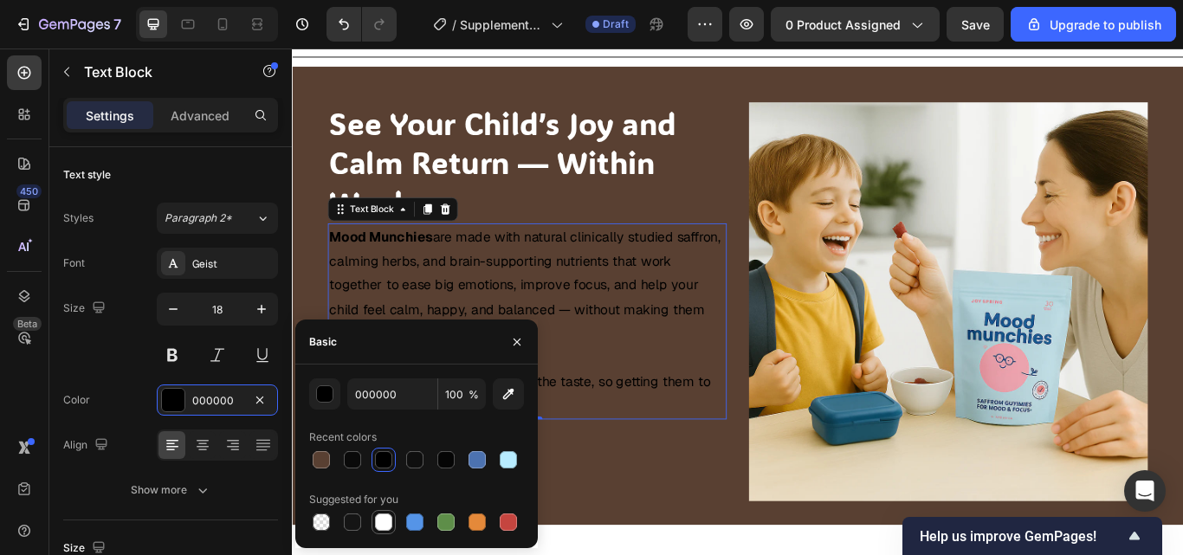
click at [389, 524] on div at bounding box center [383, 521] width 17 height 17
type input "FFFFFF"
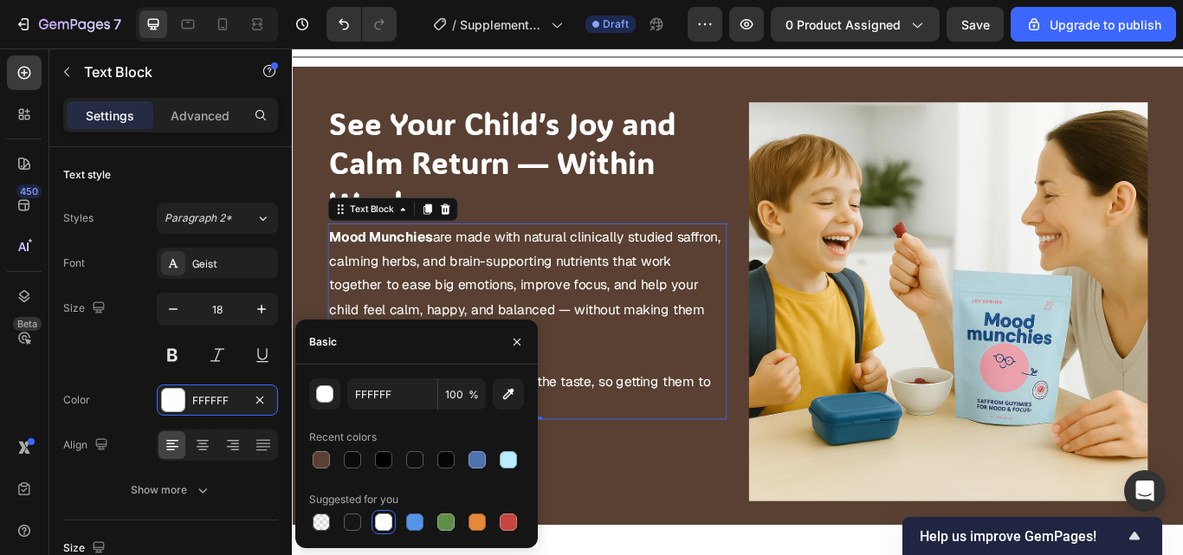
click at [703, 506] on div "See Your Child’s Joy and Calm Return — Within Weeks. Heading Mood Munchies are …" at bounding box center [565, 344] width 465 height 465
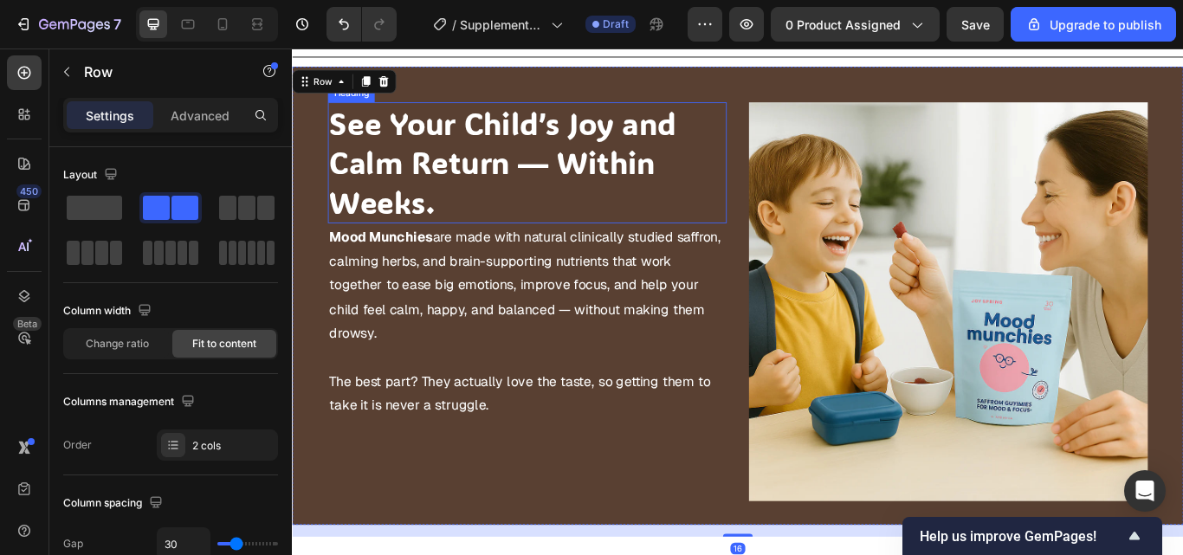
click at [574, 216] on h2 "See Your Child’s Joy and Calm Return — Within Weeks." at bounding box center [565, 183] width 465 height 142
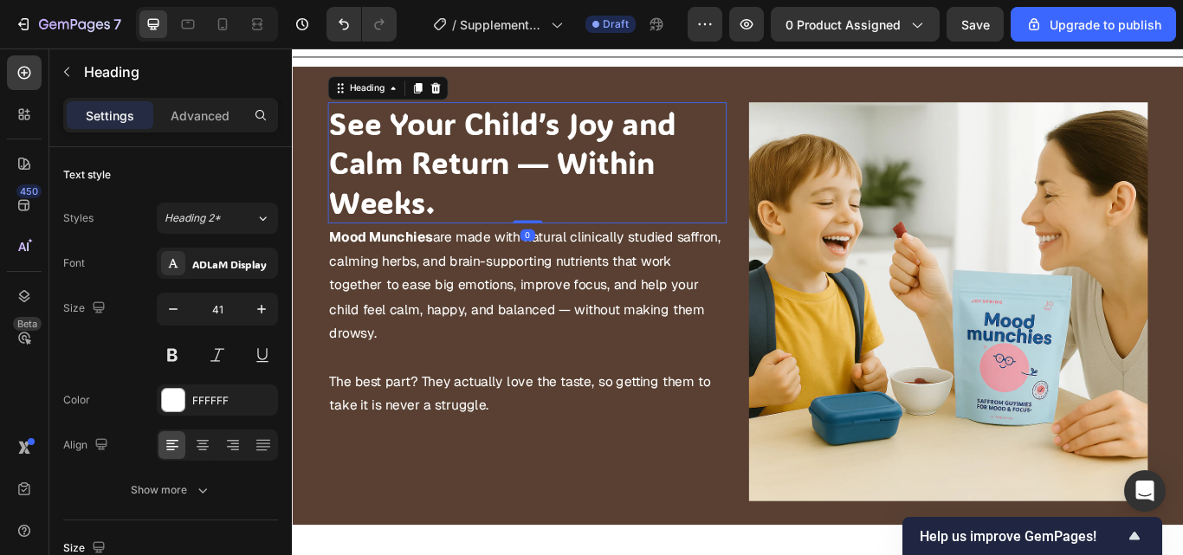
click at [562, 216] on h2 "See Your Child’s Joy and Calm Return — Within Weeks." at bounding box center [565, 183] width 465 height 142
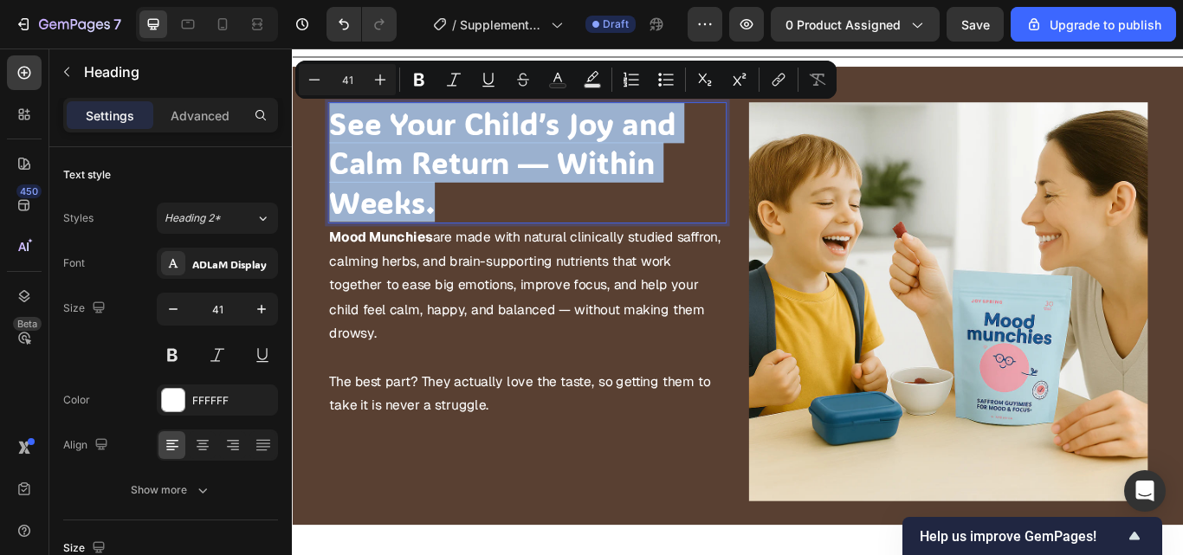
drag, startPoint x: 521, startPoint y: 216, endPoint x: 341, endPoint y: 141, distance: 195.2
click at [341, 141] on p "See Your Child’s Joy and Calm Return — Within Weeks." at bounding box center [565, 182] width 461 height 139
copy p "See Your Child’s Joy and Calm Return — Within Weeks."
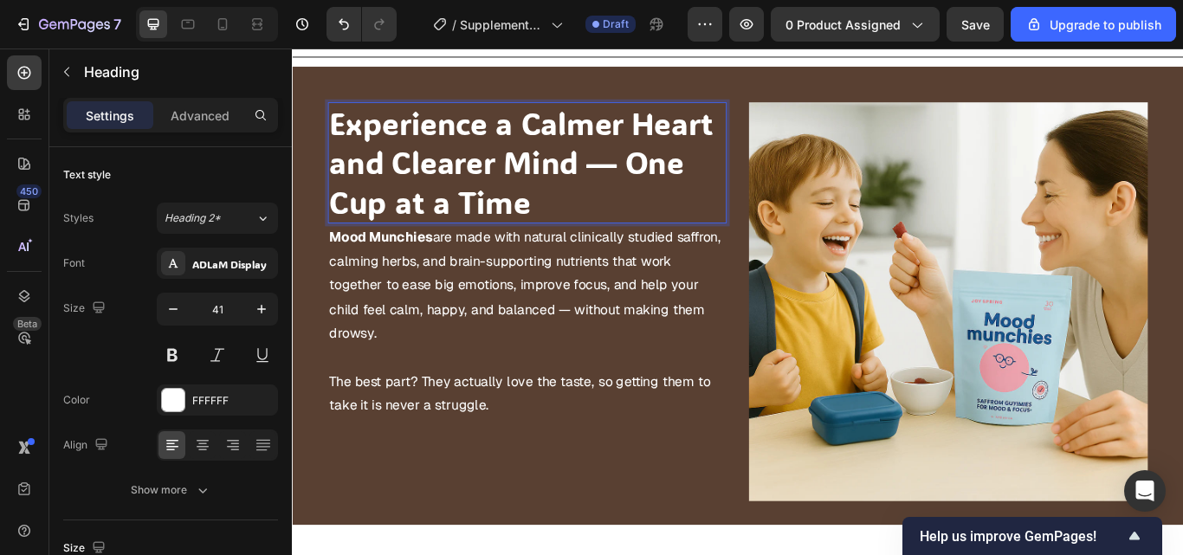
click at [433, 237] on p "Experience a Calmer Heart and Clearer Mind — One Cup at a Time" at bounding box center [565, 182] width 461 height 139
click at [584, 234] on p "Experience a Calmer Heart and Clearer Mind — One Cup at a Time" at bounding box center [565, 182] width 461 height 139
click at [532, 465] on p "The best part? They actually love the taste, so getting them to take it is neve…" at bounding box center [565, 451] width 461 height 56
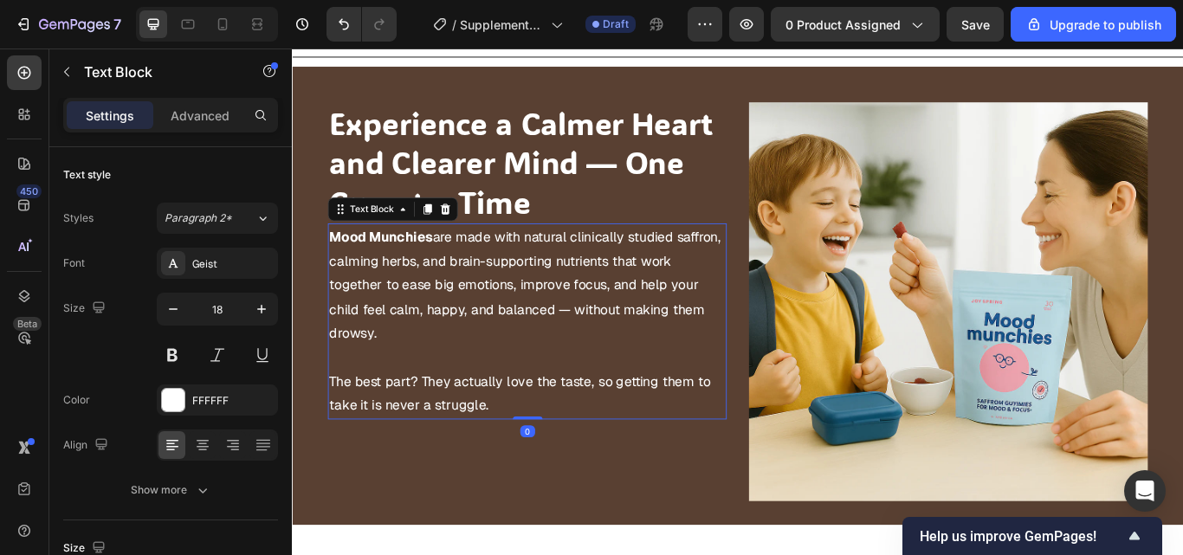
click at [532, 465] on p "The best part? They actually love the taste, so getting them to take it is neve…" at bounding box center [565, 451] width 461 height 56
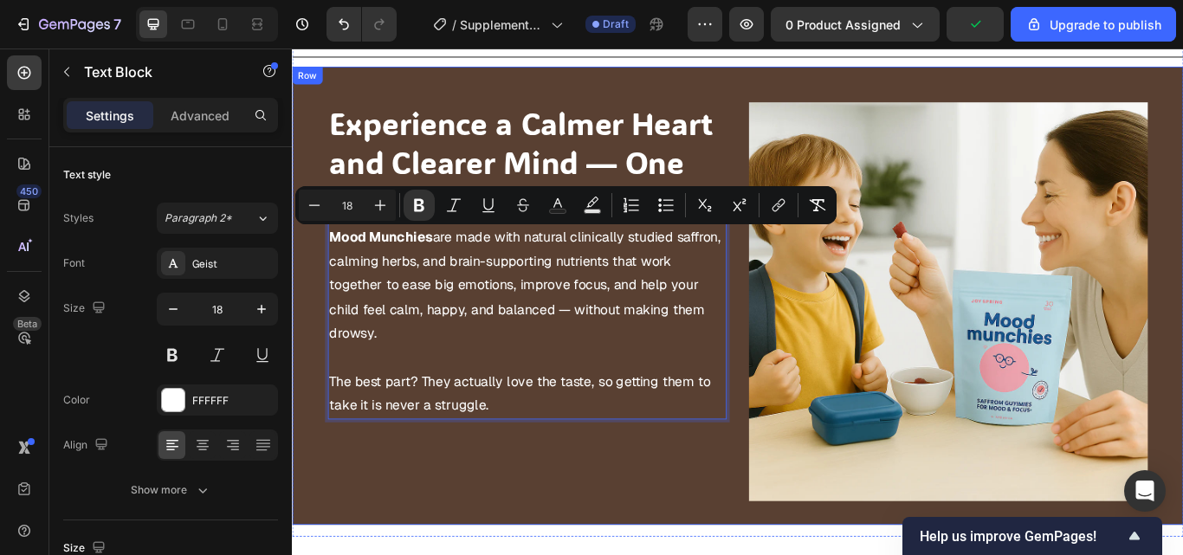
drag, startPoint x: 530, startPoint y: 463, endPoint x: 327, endPoint y: 272, distance: 278.7
click at [327, 272] on div "Image Experience a Calmer Heart and Clearer Mind — One Cup at a Time Heading Mo…" at bounding box center [811, 337] width 1039 height 534
copy div "Mood Munchies are made with natural clinically studied saffron, calming herbs, …"
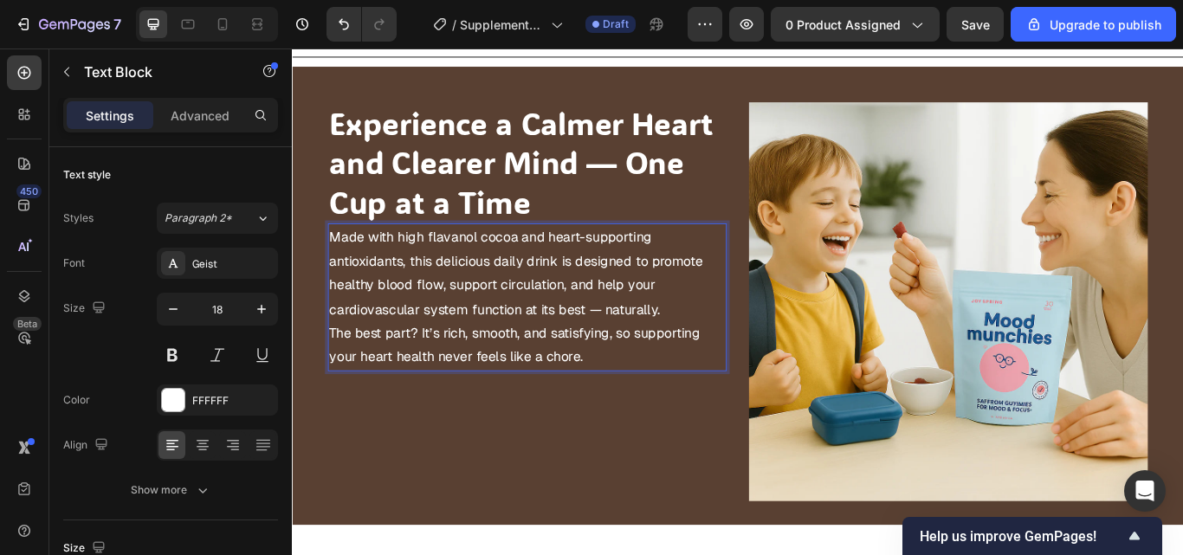
click at [749, 352] on p "Made with high flavanol cocoa and heart-supporting antioxidants, this delicious…" at bounding box center [565, 311] width 461 height 113
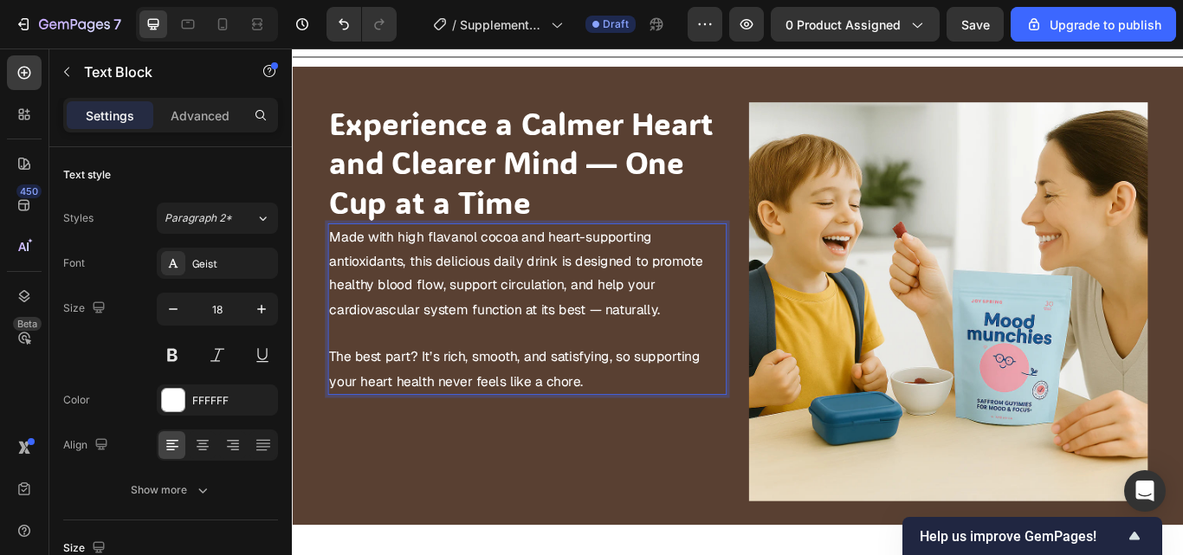
click at [674, 439] on p "The best part? It’s rich, smooth, and satisfying, so supporting your heart heal…" at bounding box center [565, 423] width 461 height 56
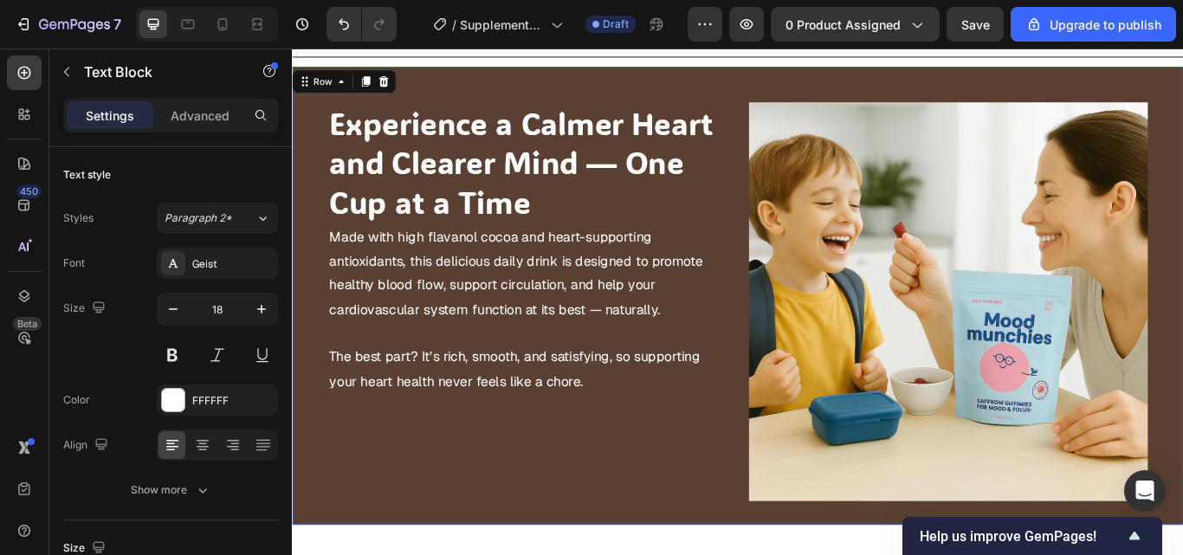
click at [574, 530] on div "Experience a Calmer Heart and Clearer Mind — One Cup at a Time Heading Made wit…" at bounding box center [565, 344] width 465 height 465
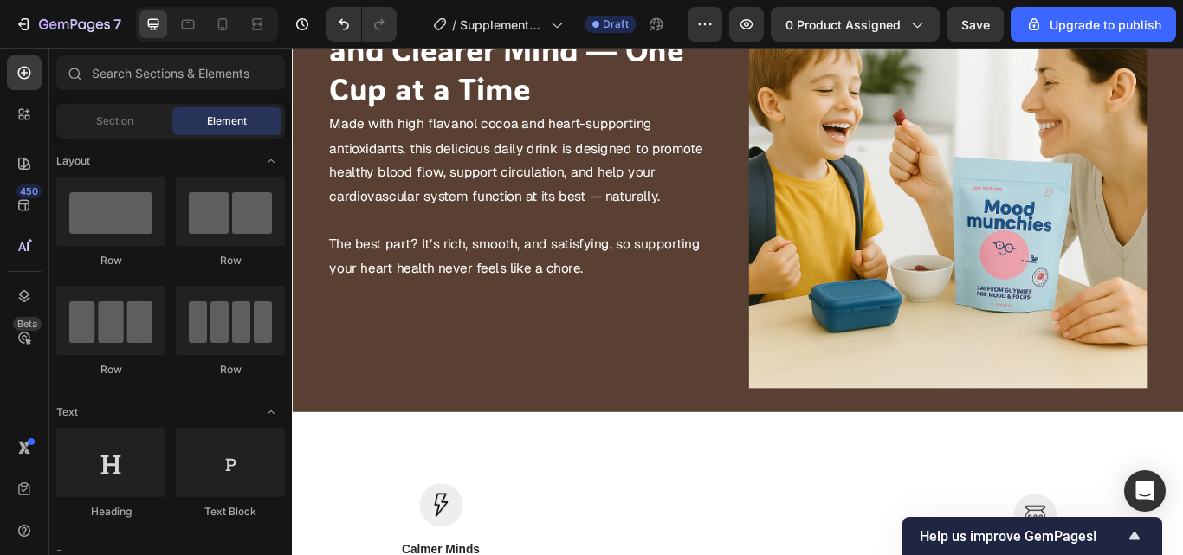
scroll to position [1613, 0]
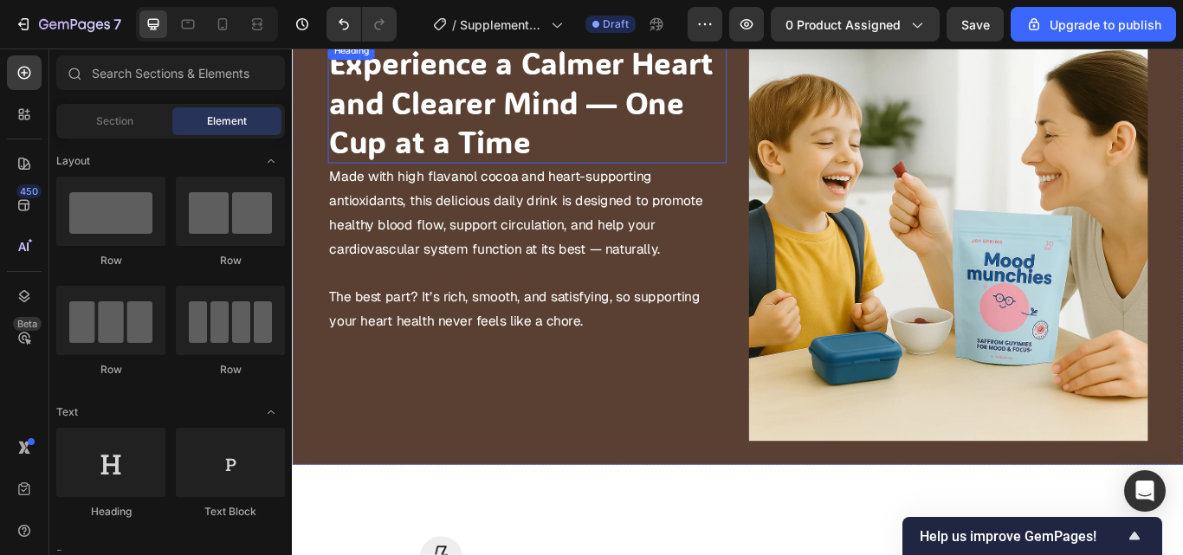
click at [627, 162] on p "Experience a Calmer Heart and Clearer Mind — One Cup at a Time" at bounding box center [565, 112] width 461 height 139
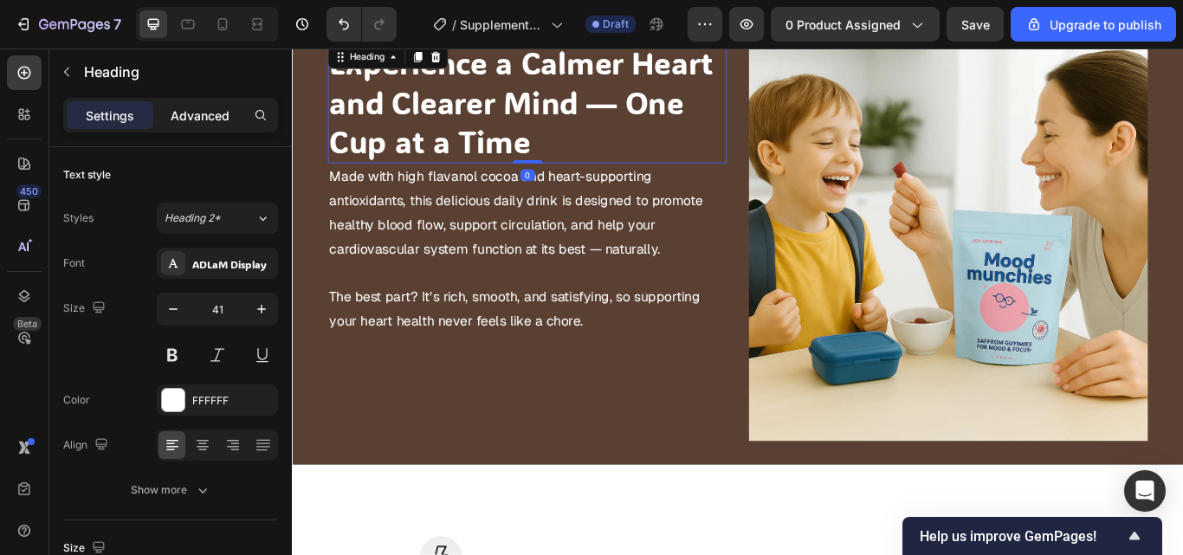
click at [216, 124] on p "Advanced" at bounding box center [200, 115] width 59 height 18
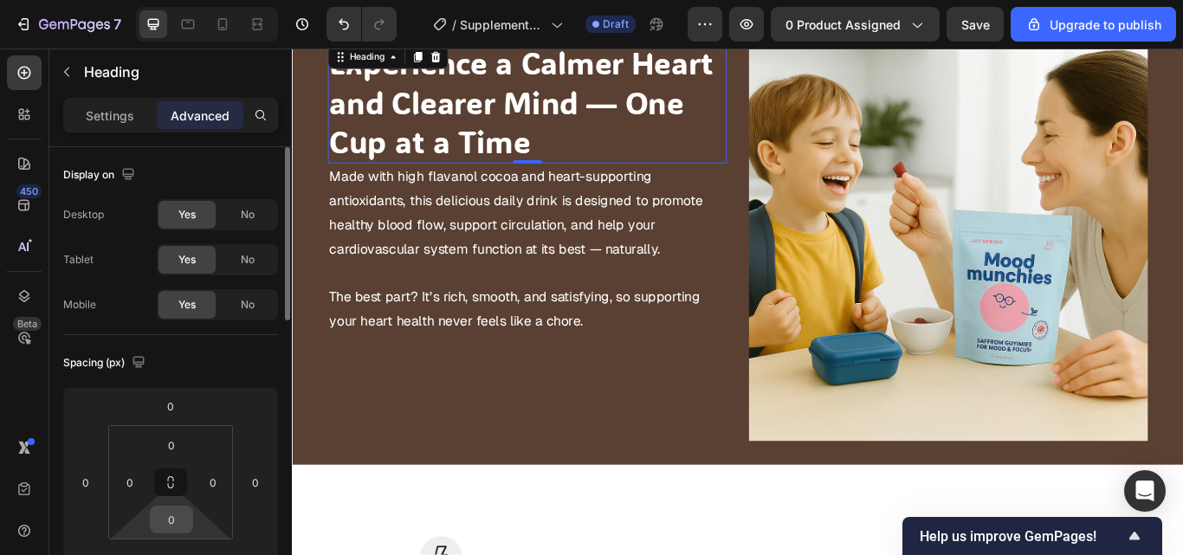
click at [183, 510] on input "0" at bounding box center [171, 519] width 35 height 26
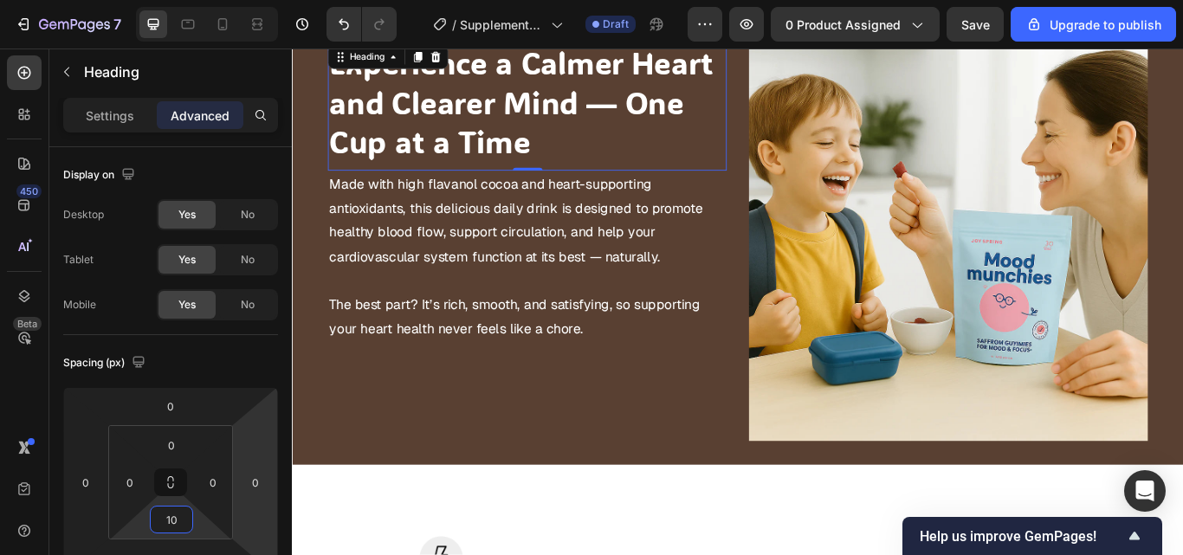
type input "10"
click at [412, 29] on div "/ Supplements Cocoa Flavanols New LP | WIP Draft" at bounding box center [548, 24] width 277 height 35
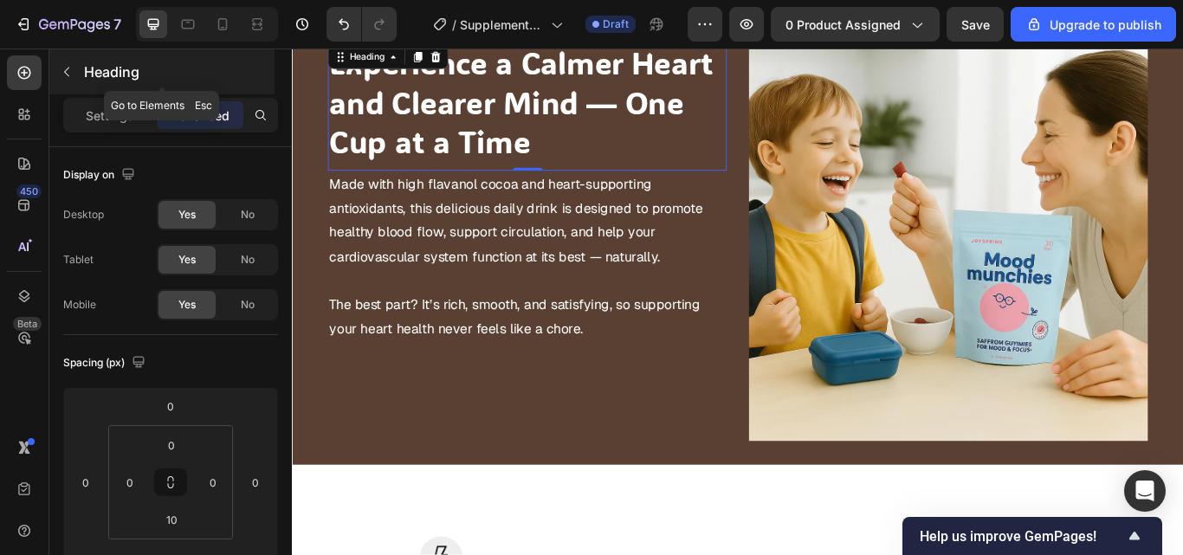
click at [64, 65] on icon "button" at bounding box center [67, 72] width 14 height 14
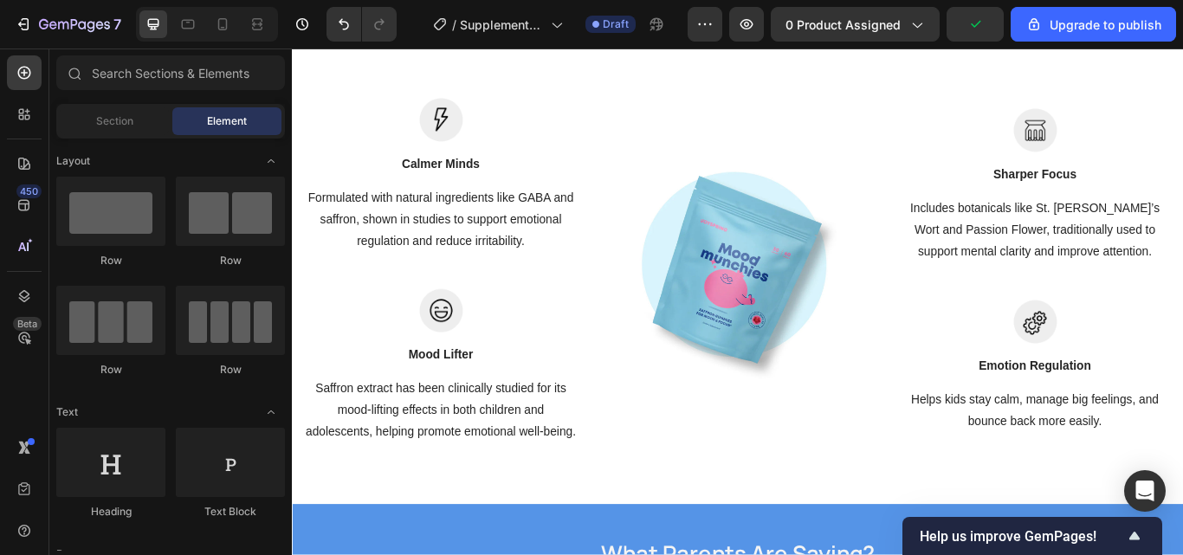
scroll to position [2023, 0]
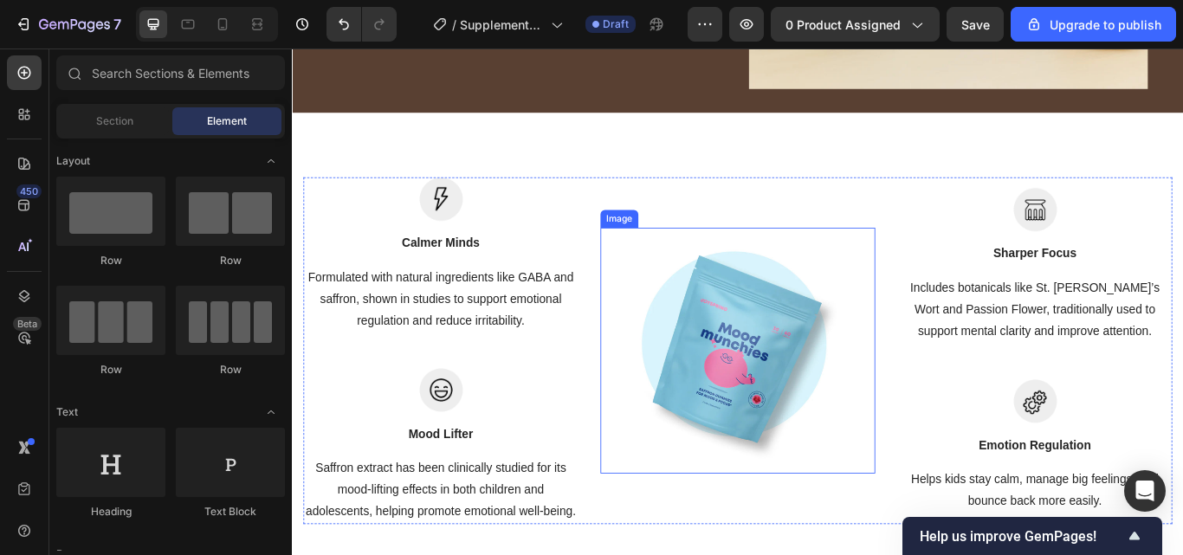
click at [763, 426] on img at bounding box center [811, 401] width 320 height 286
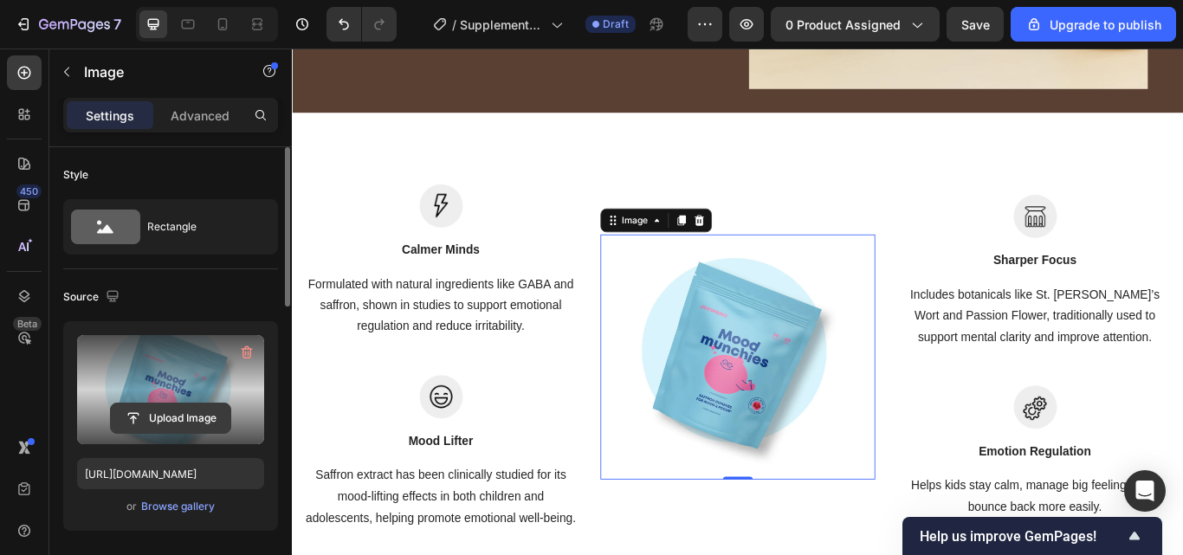
click at [193, 409] on input "file" at bounding box center [170, 417] width 119 height 29
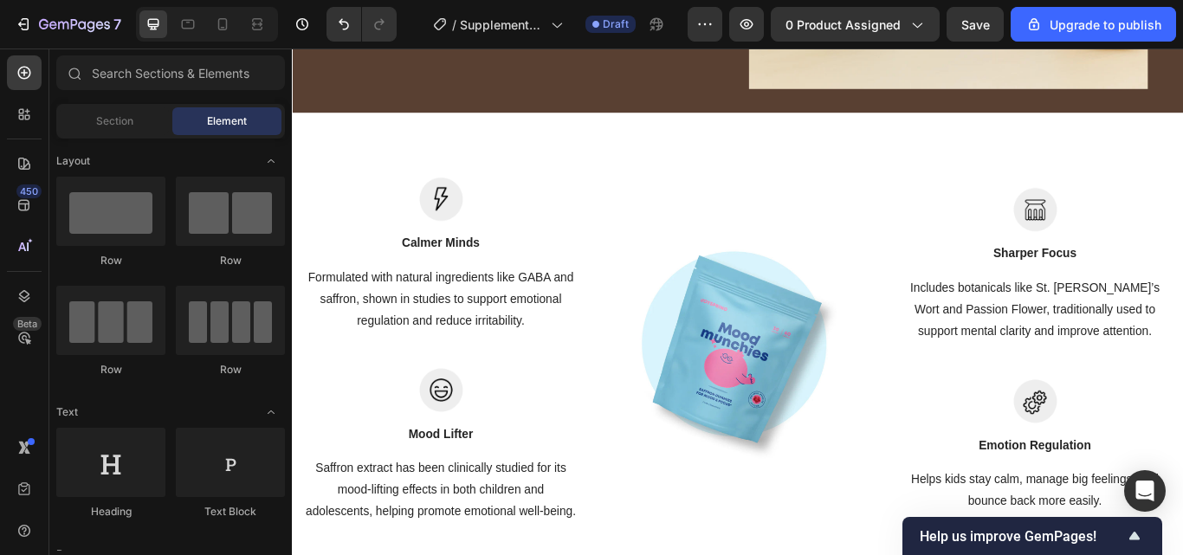
scroll to position [2117, 0]
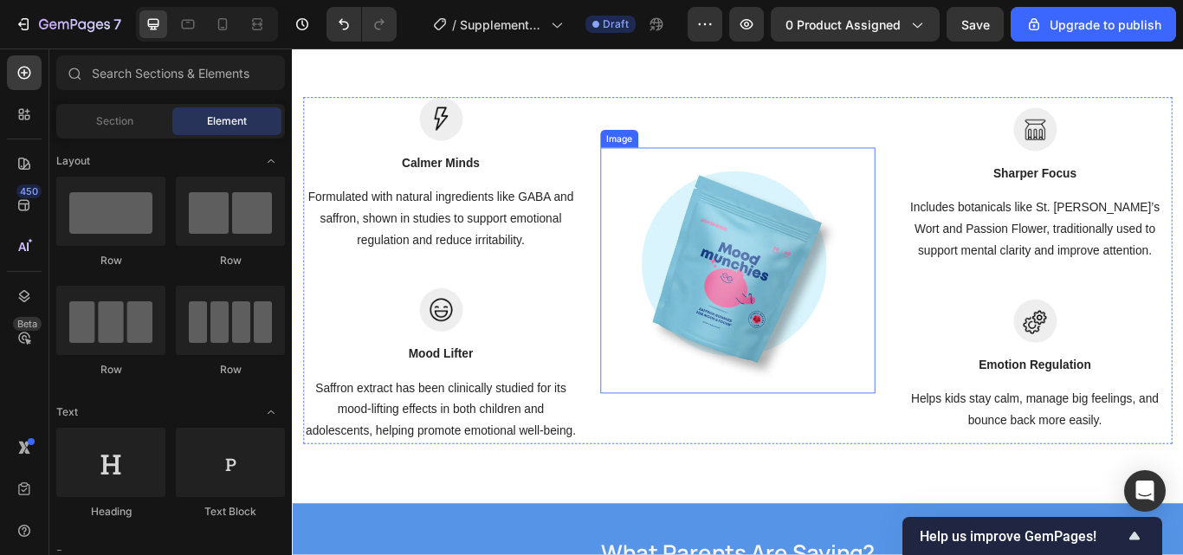
click at [791, 331] on img at bounding box center [811, 308] width 320 height 286
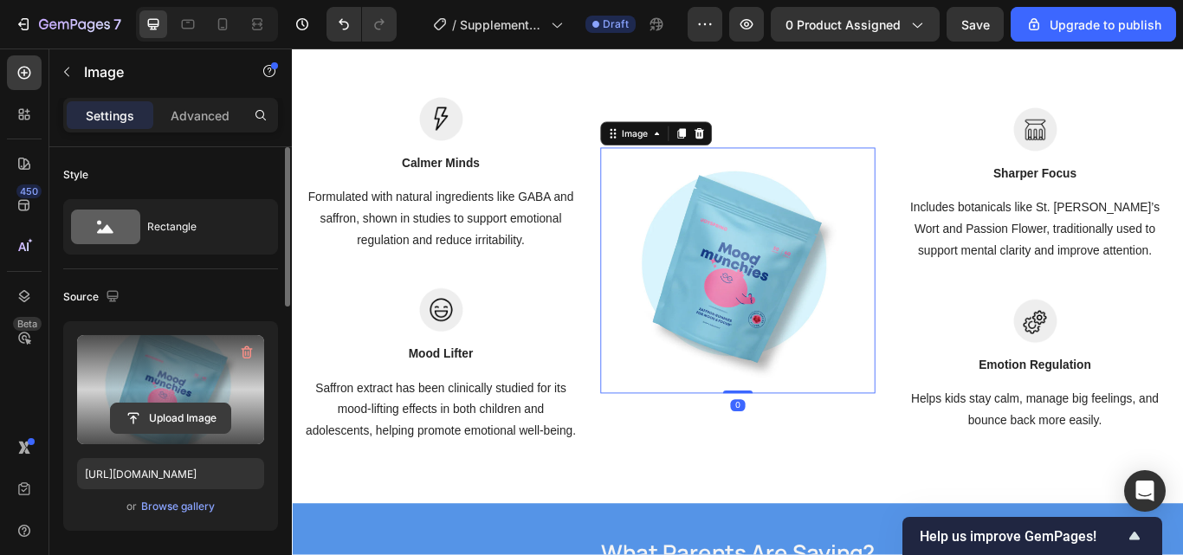
click at [168, 414] on input "file" at bounding box center [170, 417] width 119 height 29
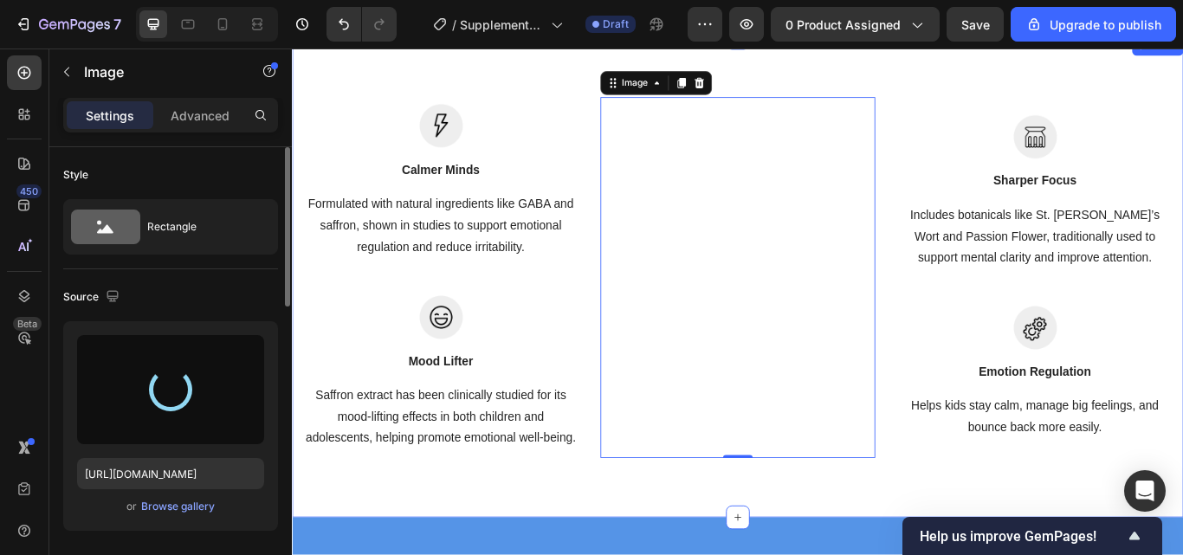
type input "https://cdn.shopify.com/s/files/1/0967/5446/7108/files/gempages_586040185100174…"
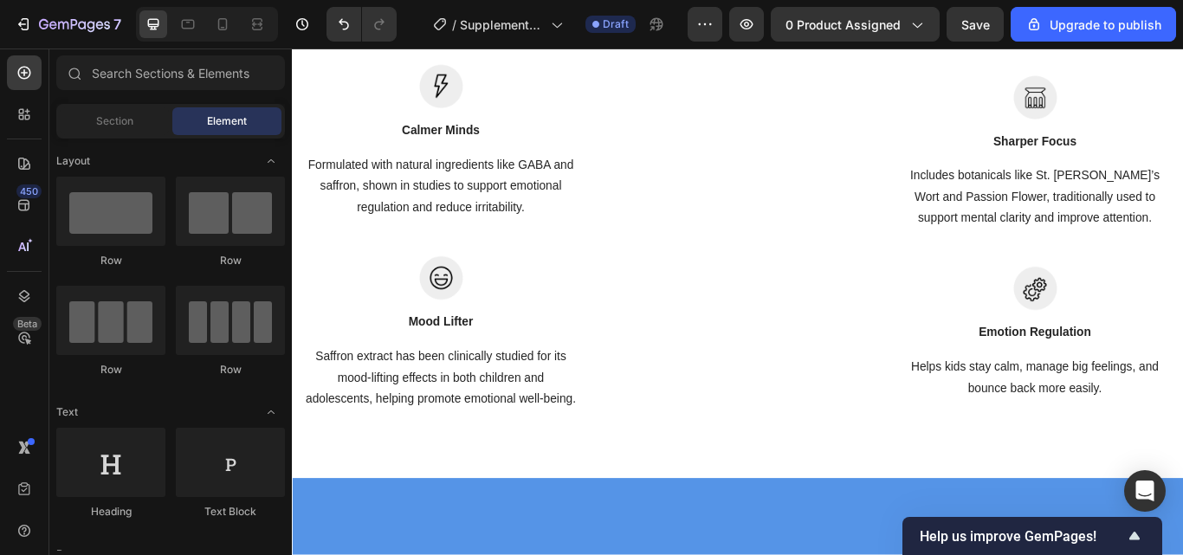
scroll to position [1992, 0]
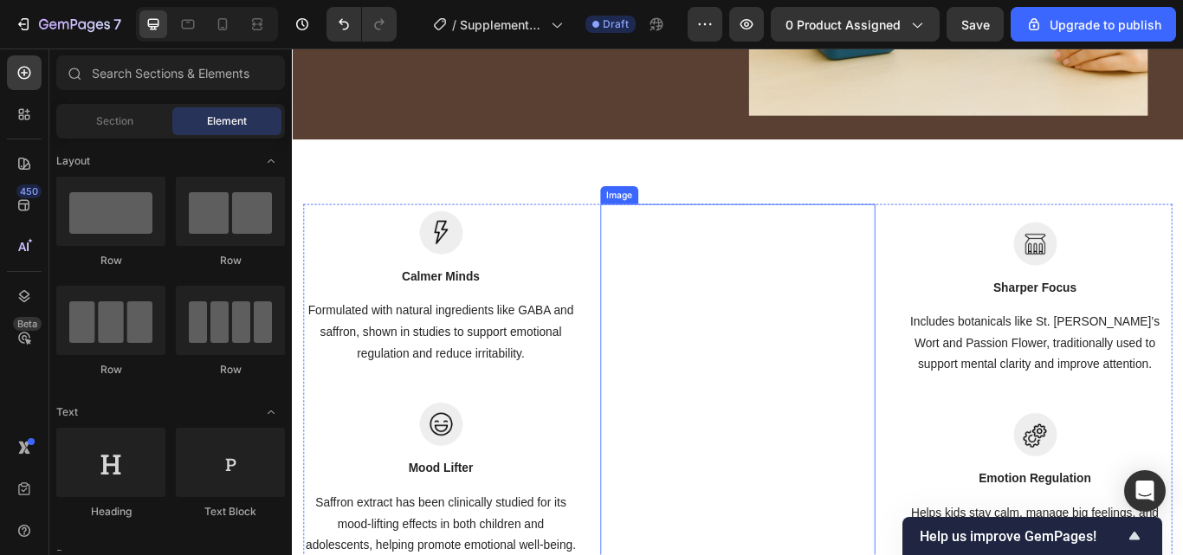
click at [812, 411] on img at bounding box center [811, 440] width 320 height 420
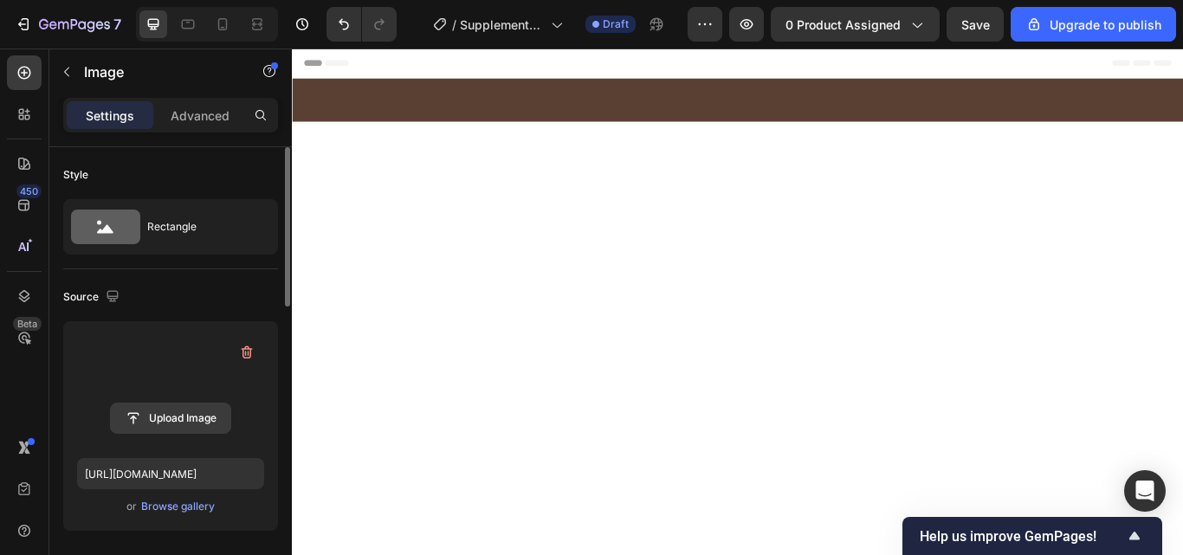
scroll to position [1992, 0]
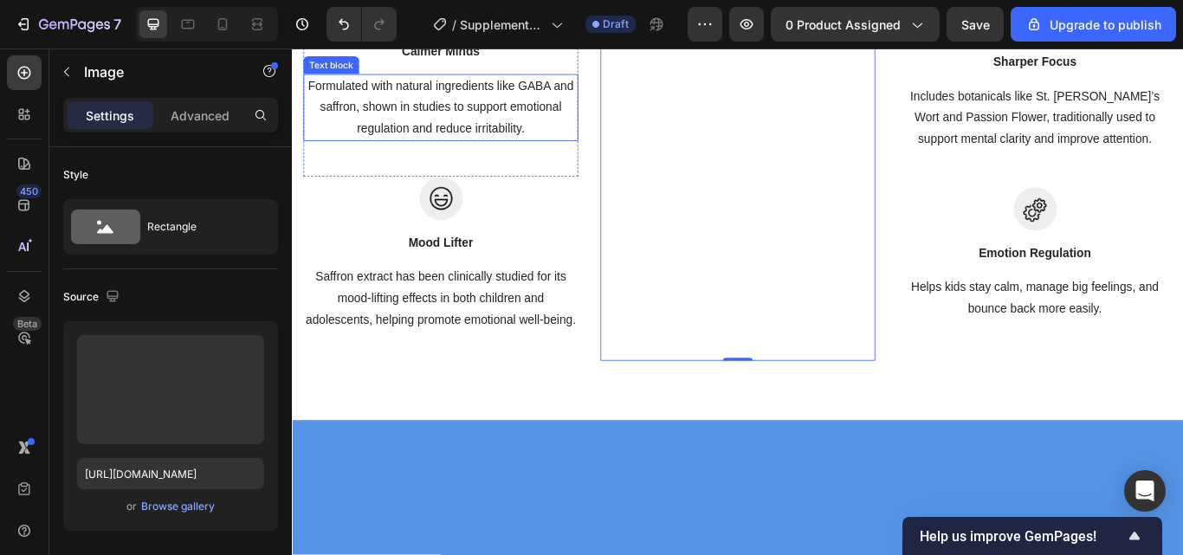
click at [544, 155] on p "Formulated with natural ingredients like GABA and saffron, shown in studies to …" at bounding box center [464, 118] width 317 height 74
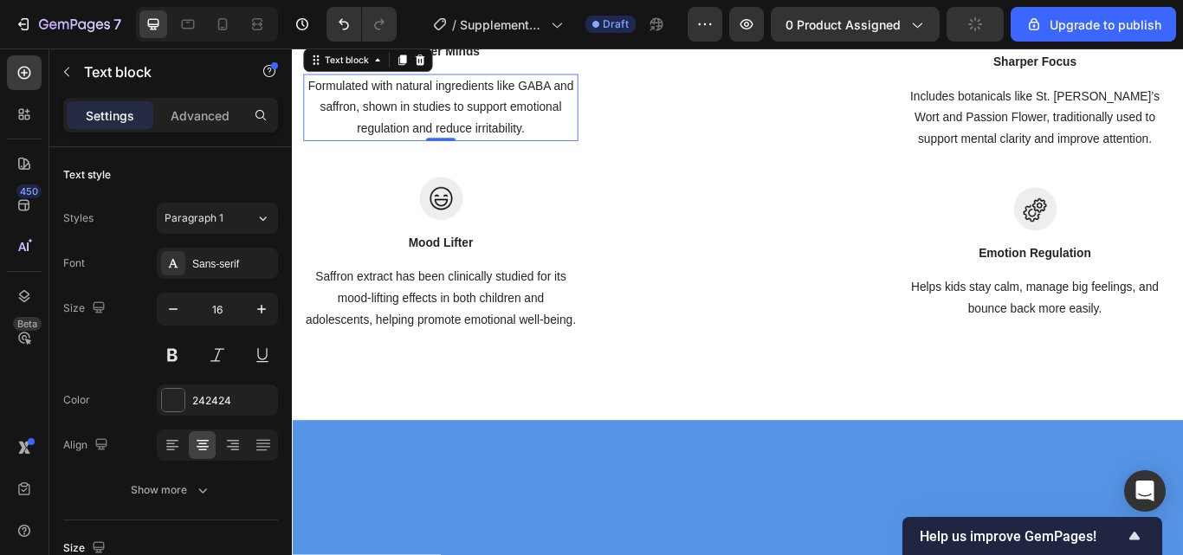
click at [575, 155] on p "Formulated with natural ingredients like GABA and saffron, shown in studies to …" at bounding box center [464, 118] width 317 height 74
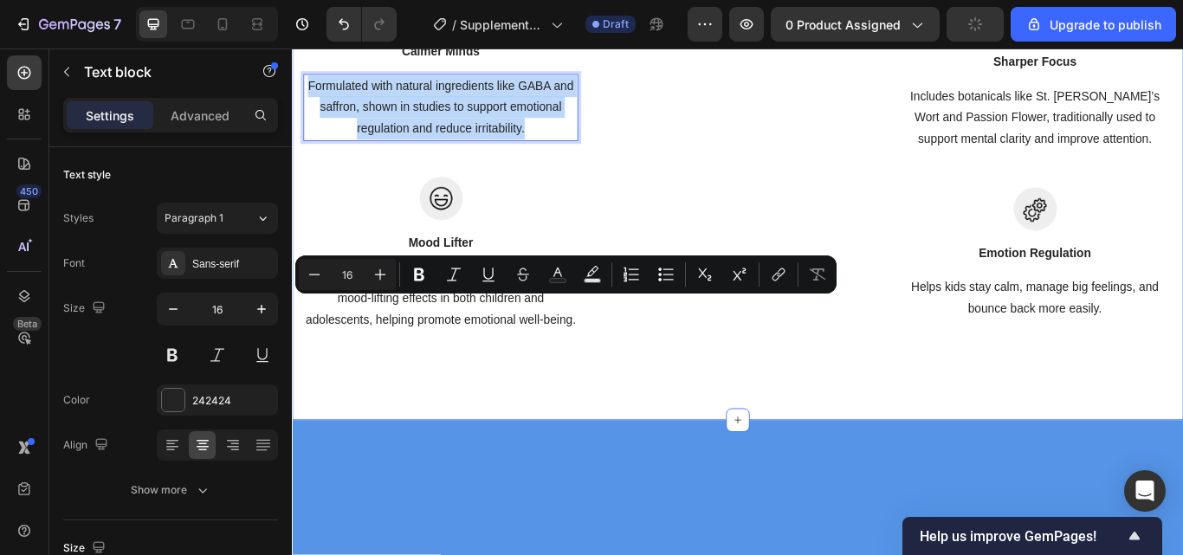
drag, startPoint x: 575, startPoint y: 393, endPoint x: 300, endPoint y: 352, distance: 277.5
click at [300, 352] on div "Image Calmer Minds Text block Formulated with natural ingredients like GABA and…" at bounding box center [811, 203] width 1039 height 558
copy p "Formulated with natural ingredients like GABA and saffron, shown in studies to …"
click at [489, 184] on div "Image Calmer Minds Text block Formulated with natural ingredients like GABA and…" at bounding box center [811, 203] width 1039 height 558
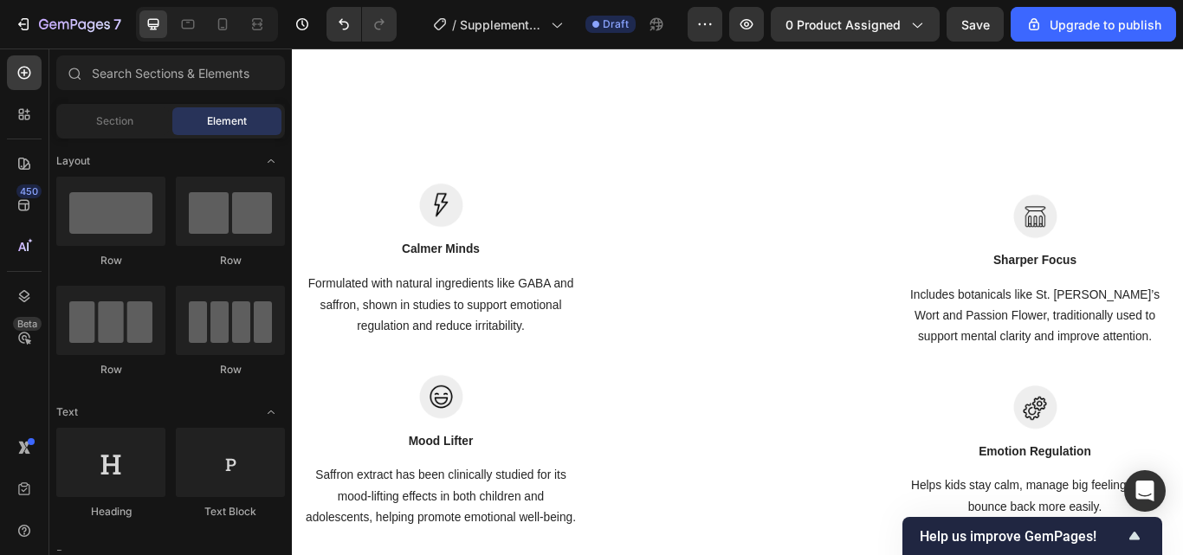
scroll to position [2132, 0]
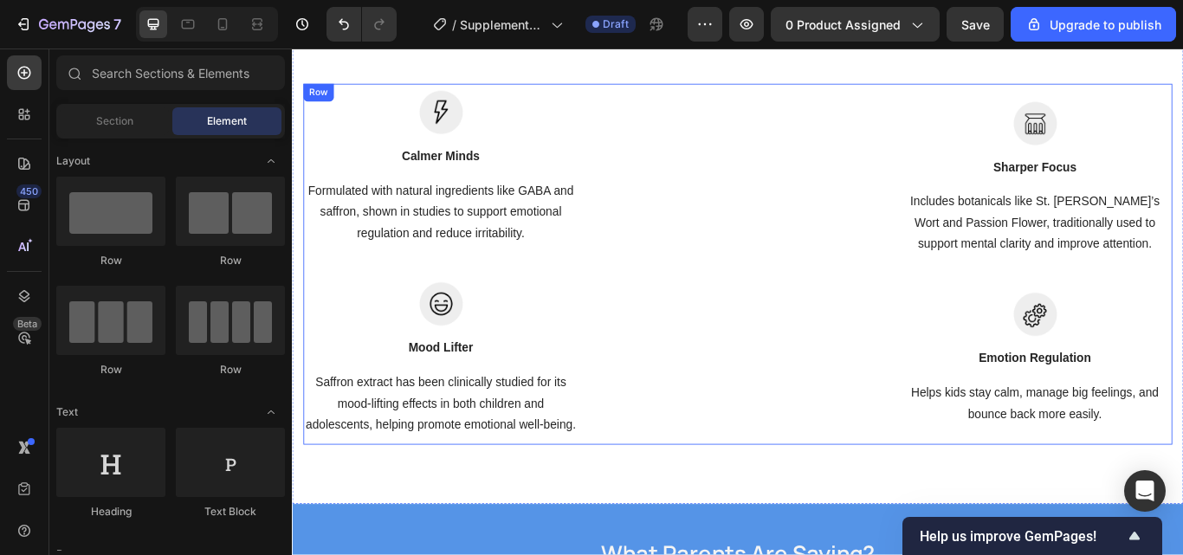
click at [857, 354] on img at bounding box center [811, 300] width 320 height 420
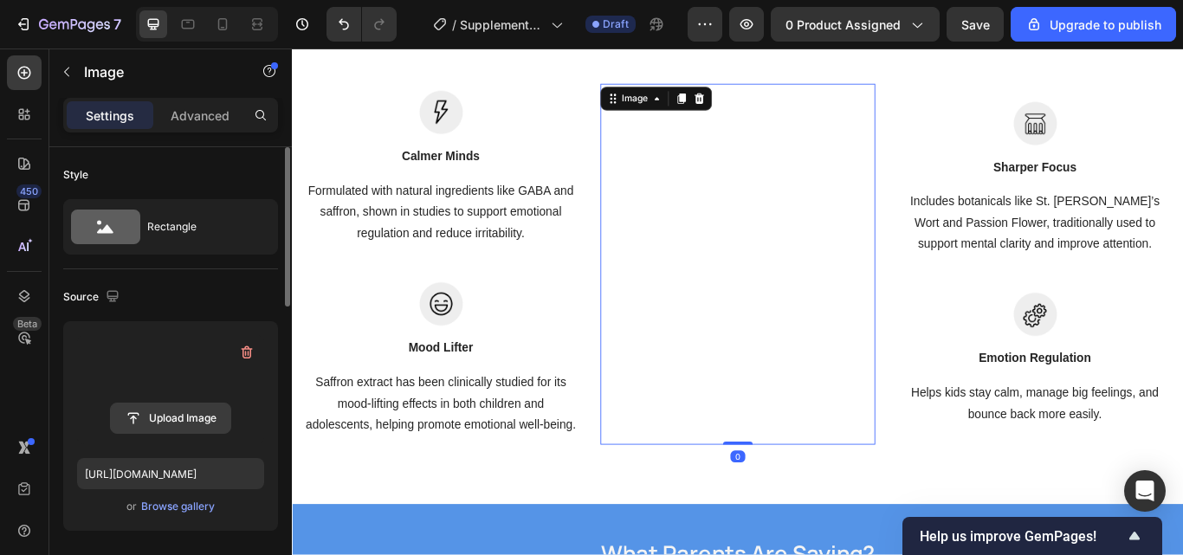
click at [161, 410] on input "file" at bounding box center [170, 417] width 119 height 29
click at [177, 416] on input "file" at bounding box center [170, 417] width 119 height 29
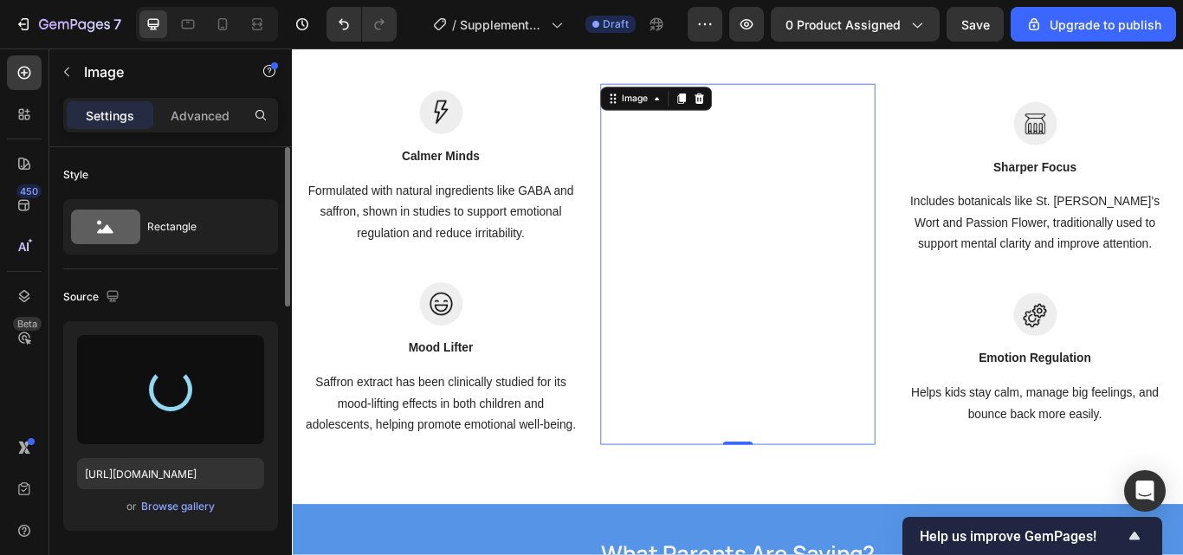
type input "https://cdn.shopify.com/s/files/1/0967/5446/7108/files/gempages_586040185100174…"
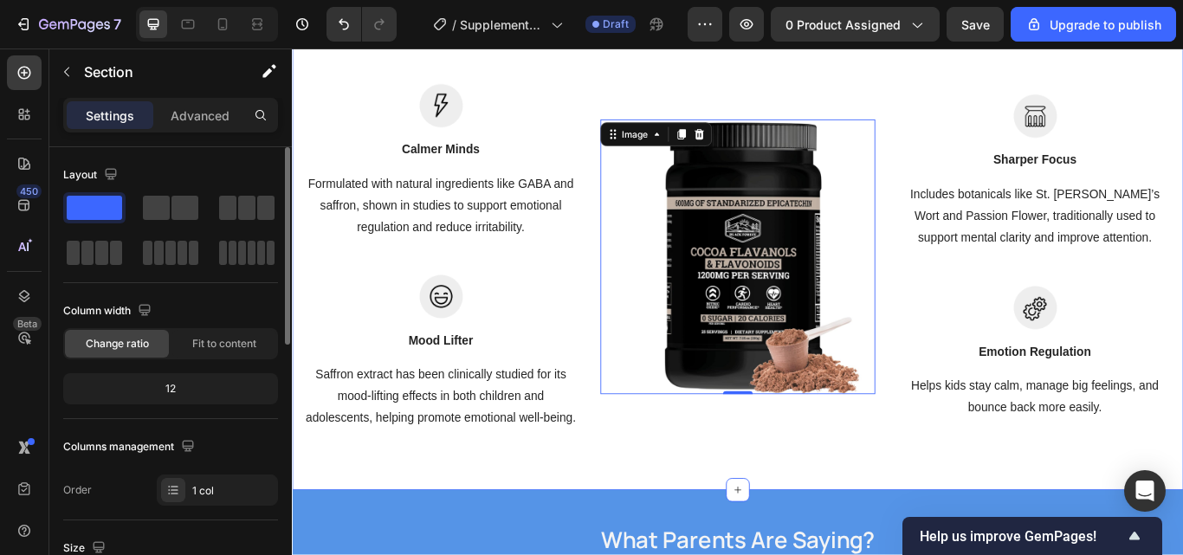
click at [999, 70] on div "Image Calmer Minds Text block Formulated with natural ingredients like GABA and…" at bounding box center [811, 292] width 1039 height 543
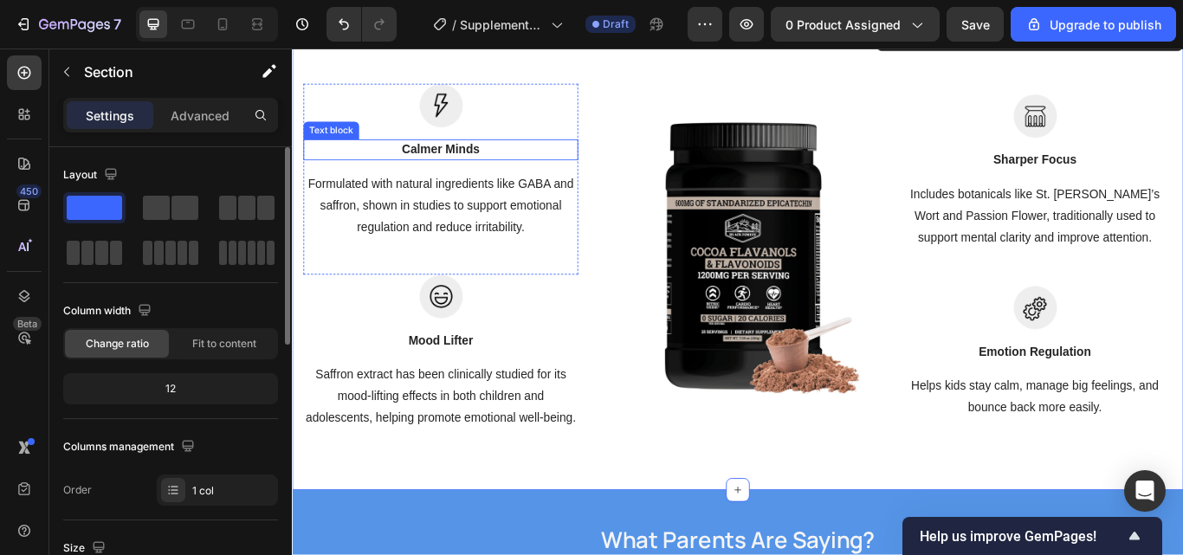
click at [499, 167] on p "Calmer Minds" at bounding box center [464, 167] width 317 height 21
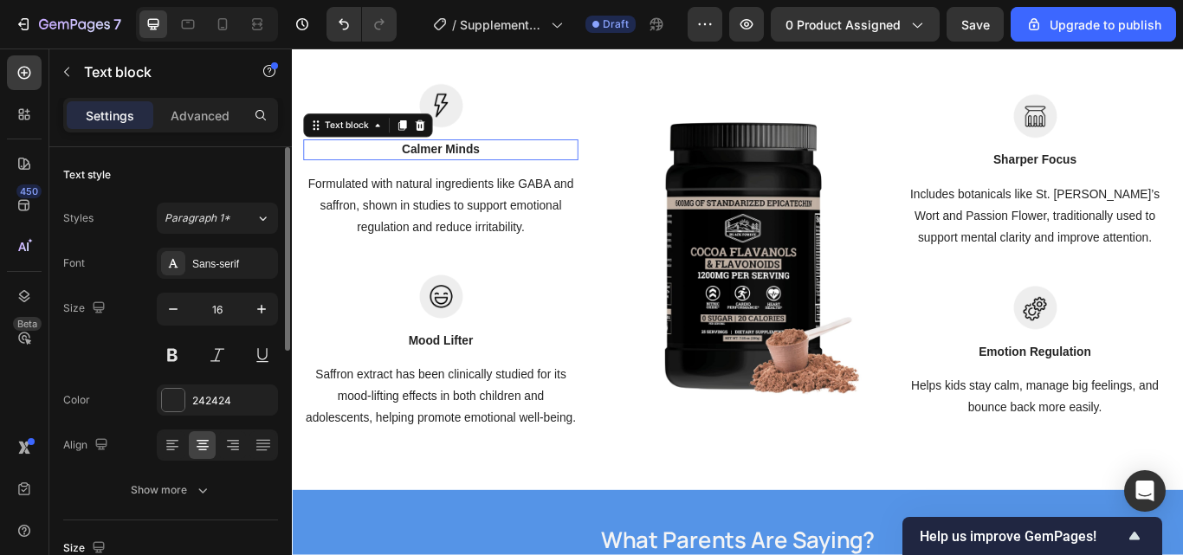
click at [518, 165] on p "Calmer Minds" at bounding box center [464, 167] width 317 height 21
click at [519, 165] on p "Calmer Minds" at bounding box center [464, 167] width 317 height 21
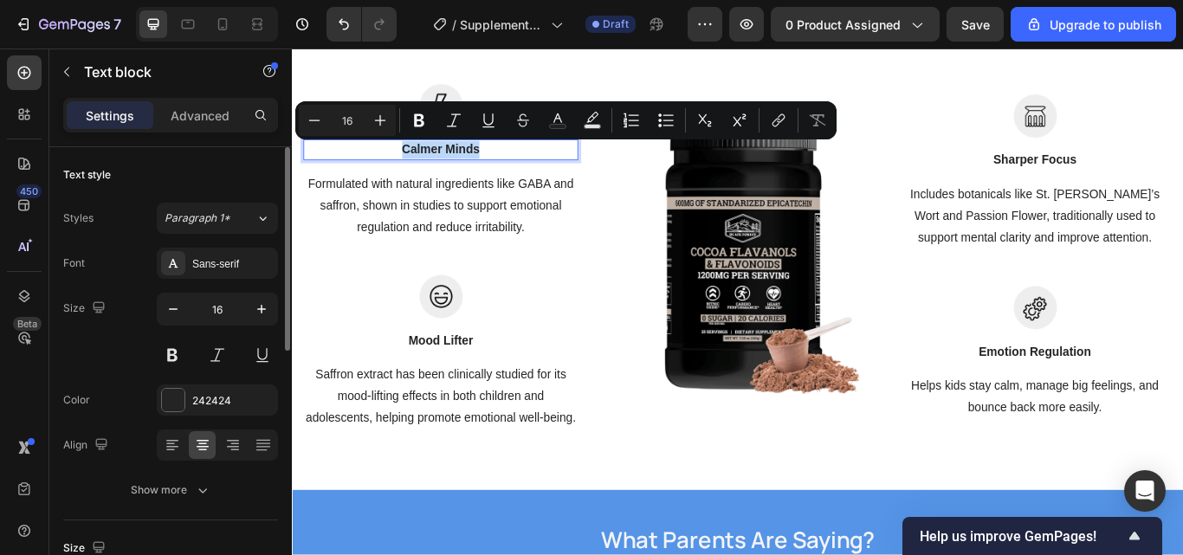
drag, startPoint x: 519, startPoint y: 165, endPoint x: 394, endPoint y: 160, distance: 124.8
click at [394, 160] on p "Calmer Minds" at bounding box center [464, 167] width 317 height 21
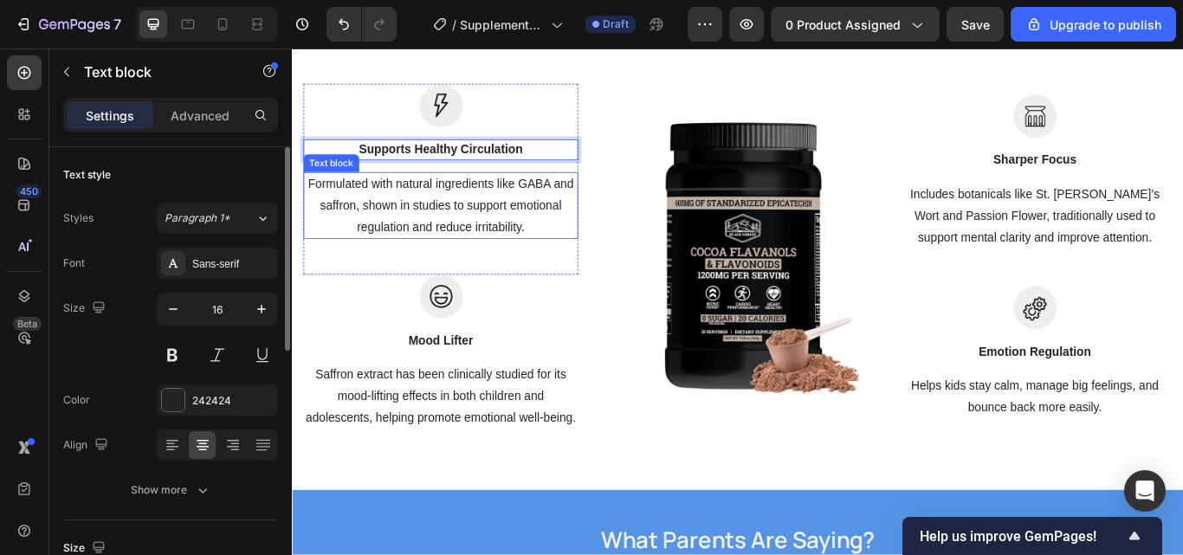
click at [511, 269] on div "Formulated with natural ingredients like GABA and saffron, shown in studies to …" at bounding box center [465, 232] width 320 height 78
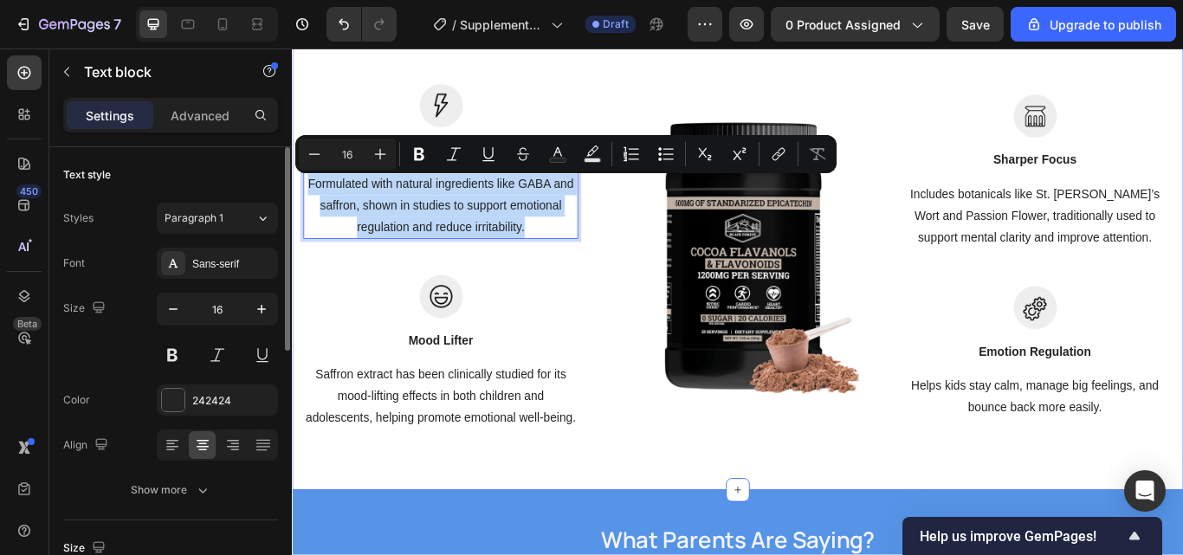
drag, startPoint x: 563, startPoint y: 259, endPoint x: 294, endPoint y: 203, distance: 274.9
click at [294, 203] on div "Image Supports Healthy Circulation Text block Formulated with natural ingredien…" at bounding box center [811, 292] width 1039 height 543
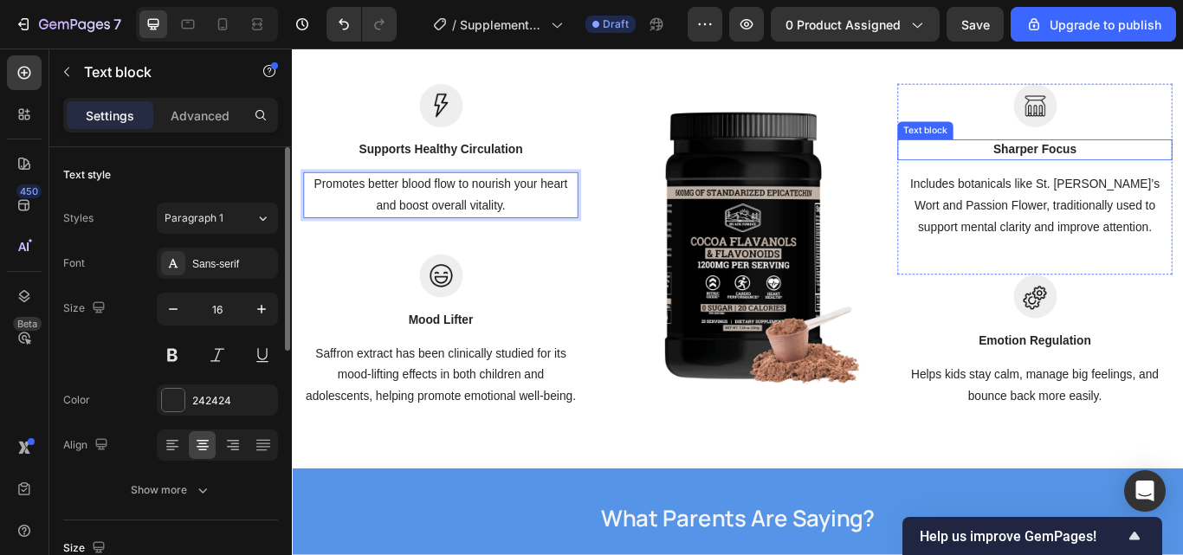
click at [1182, 177] on p "Sharper Focus" at bounding box center [1157, 167] width 317 height 21
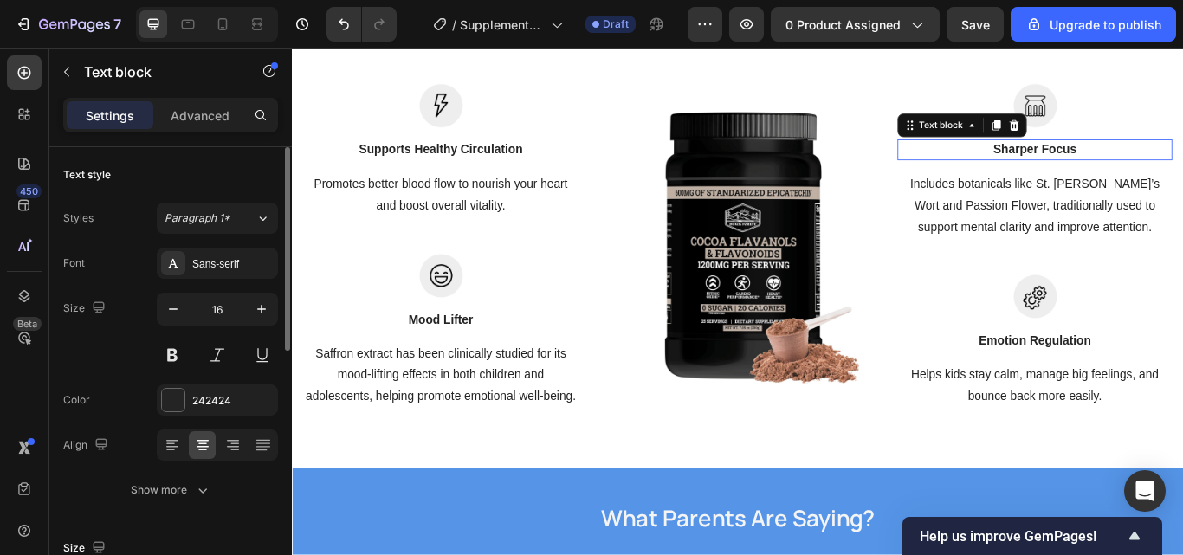
click at [1182, 177] on p "Sharper Focus" at bounding box center [1157, 167] width 317 height 21
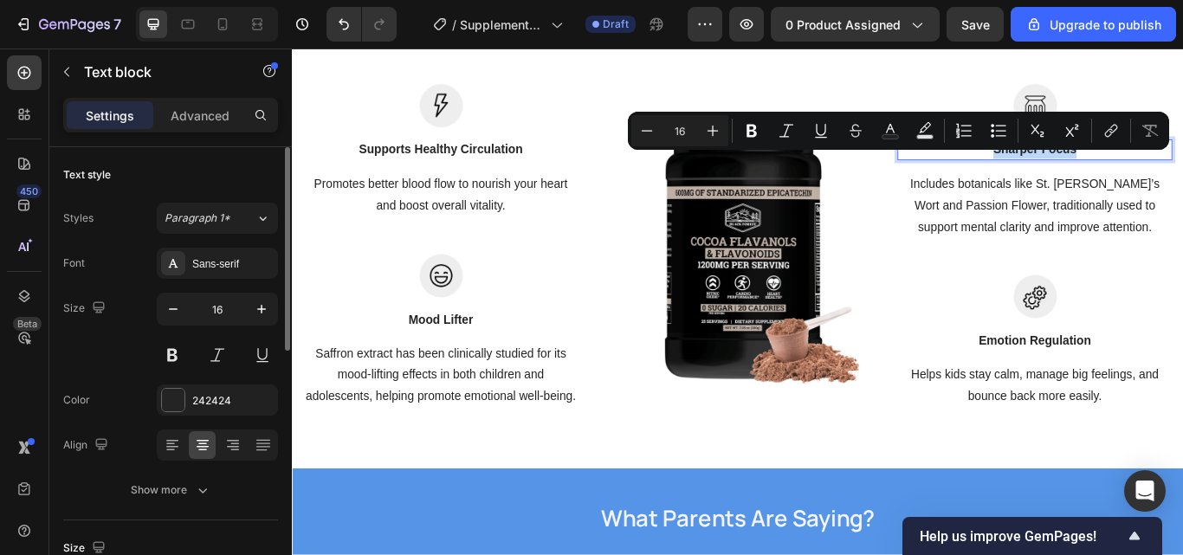
click at [1182, 177] on p "Sharper Focus" at bounding box center [1157, 167] width 317 height 21
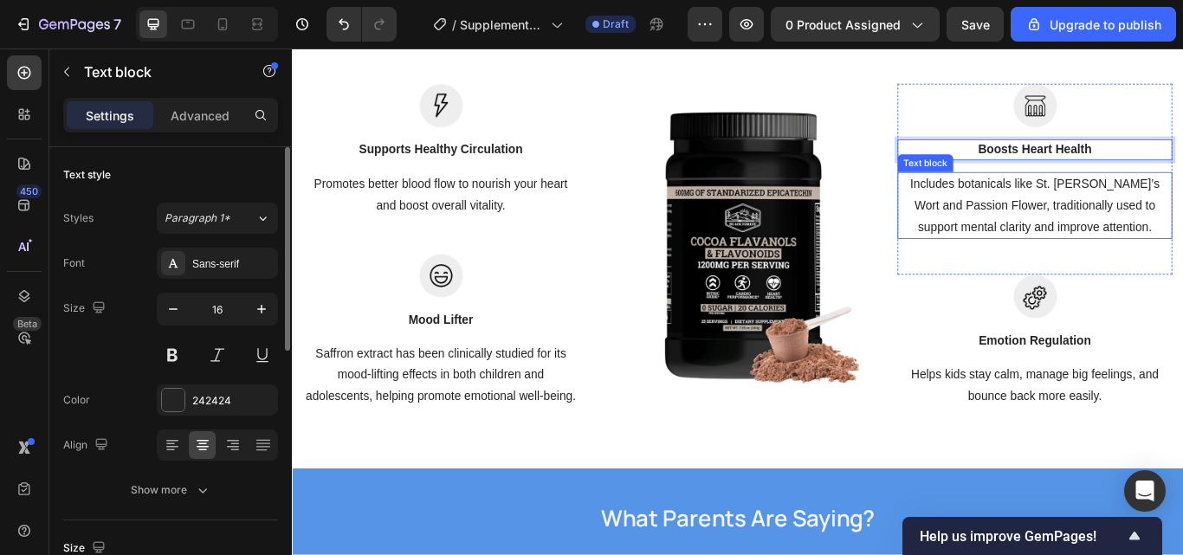
click at [1182, 268] on p "Includes botanicals like St. John’s Wort and Passion Flower, traditionally used…" at bounding box center [1157, 232] width 317 height 74
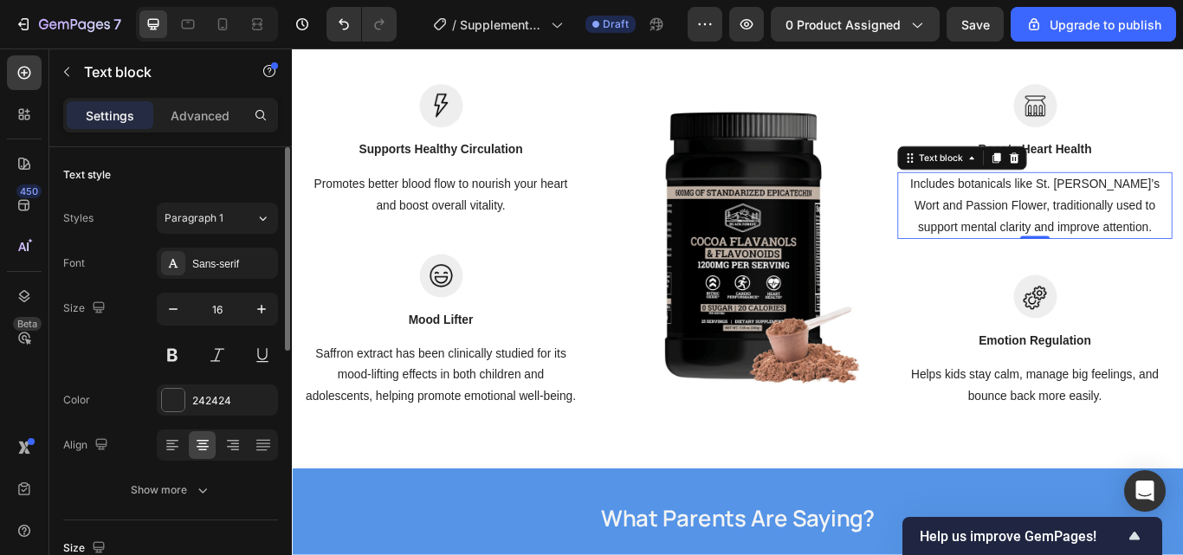
click at [1182, 265] on p "Includes botanicals like St. John’s Wort and Passion Flower, traditionally used…" at bounding box center [1157, 232] width 317 height 74
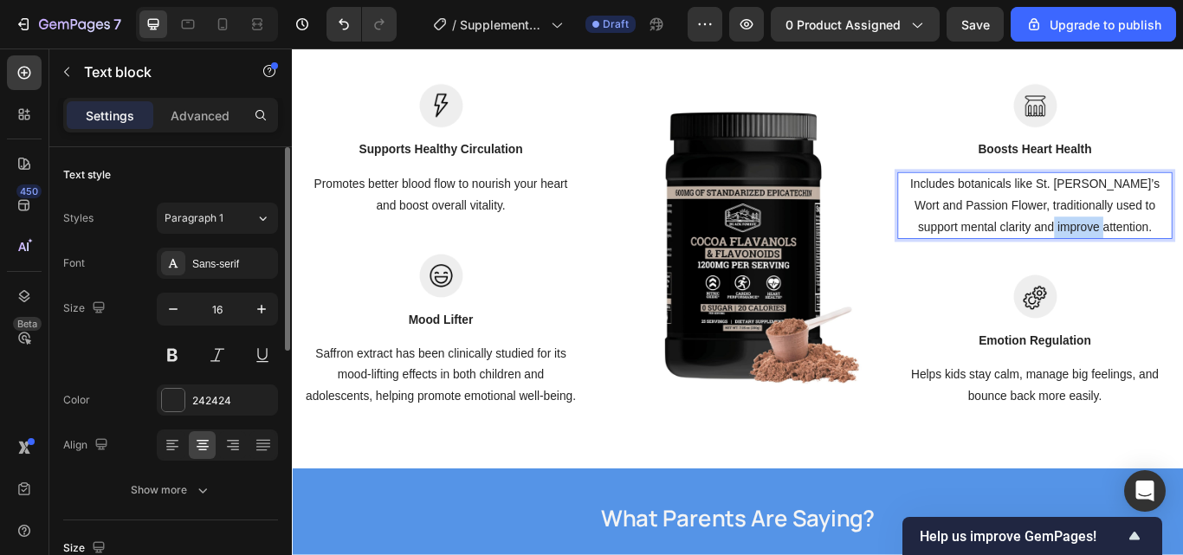
click at [1182, 265] on p "Includes botanicals like St. John’s Wort and Passion Flower, traditionally used…" at bounding box center [1157, 232] width 317 height 74
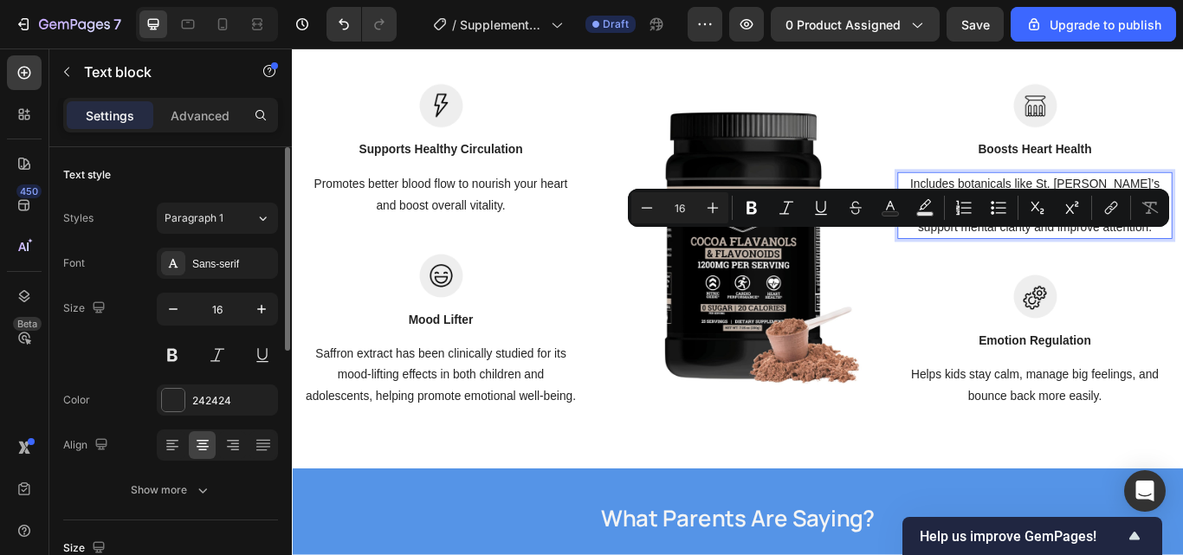
click at [1182, 265] on p "Includes botanicals like St. John’s Wort and Passion Flower, traditionally used…" at bounding box center [1157, 232] width 317 height 74
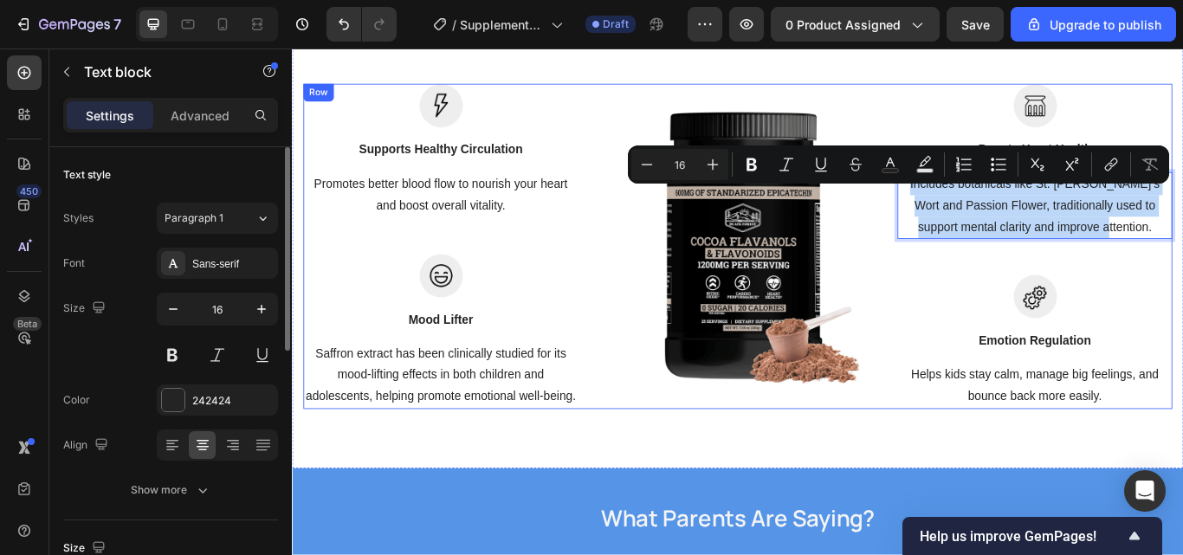
drag, startPoint x: 1259, startPoint y: 265, endPoint x: 979, endPoint y: 205, distance: 286.0
click at [979, 205] on div "Image Supports Healthy Circulation Text block Promotes better blood flow to nou…" at bounding box center [811, 279] width 1013 height 379
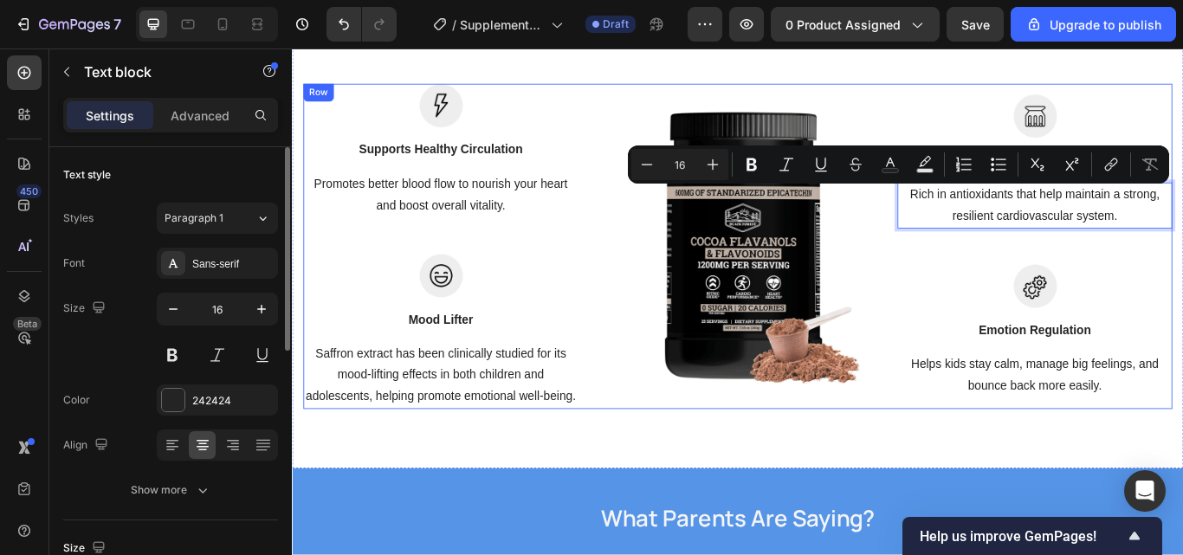
scroll to position [2145, 0]
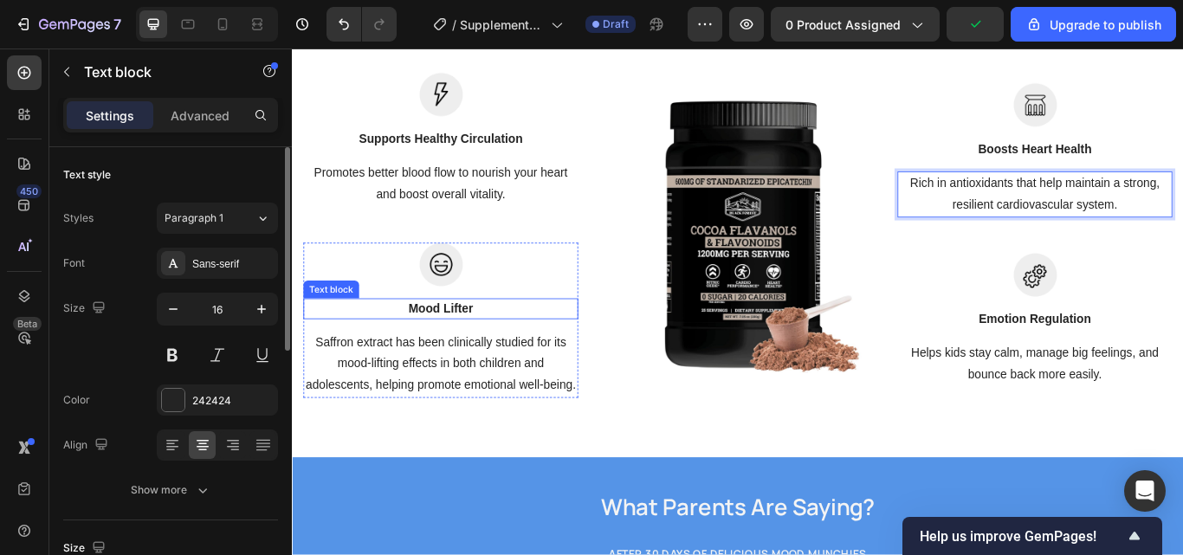
click at [502, 355] on p "Mood Lifter" at bounding box center [464, 352] width 317 height 21
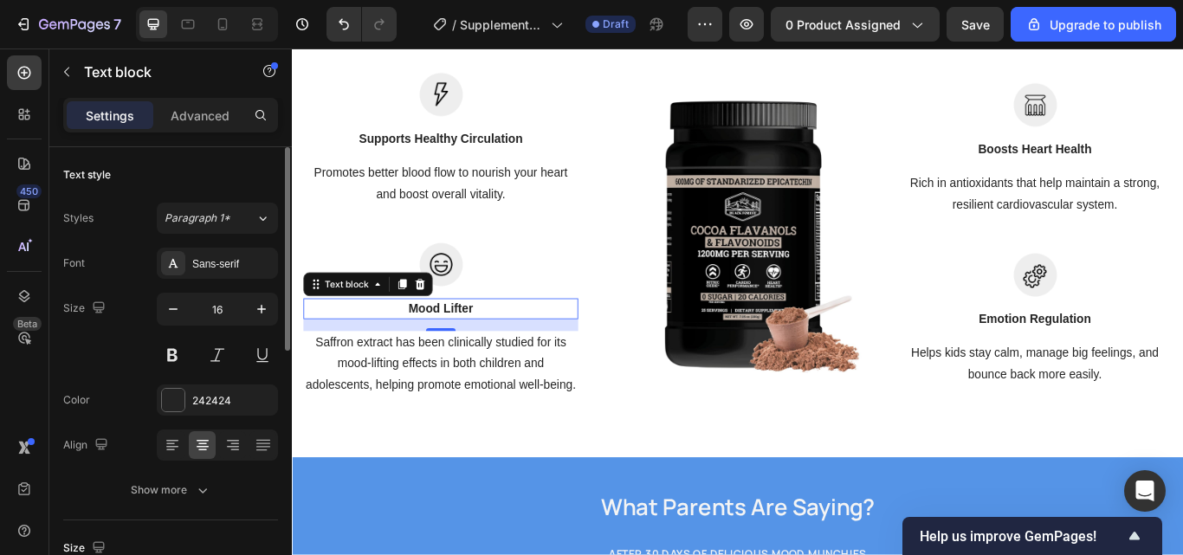
click at [532, 355] on p "Mood Lifter" at bounding box center [464, 352] width 317 height 21
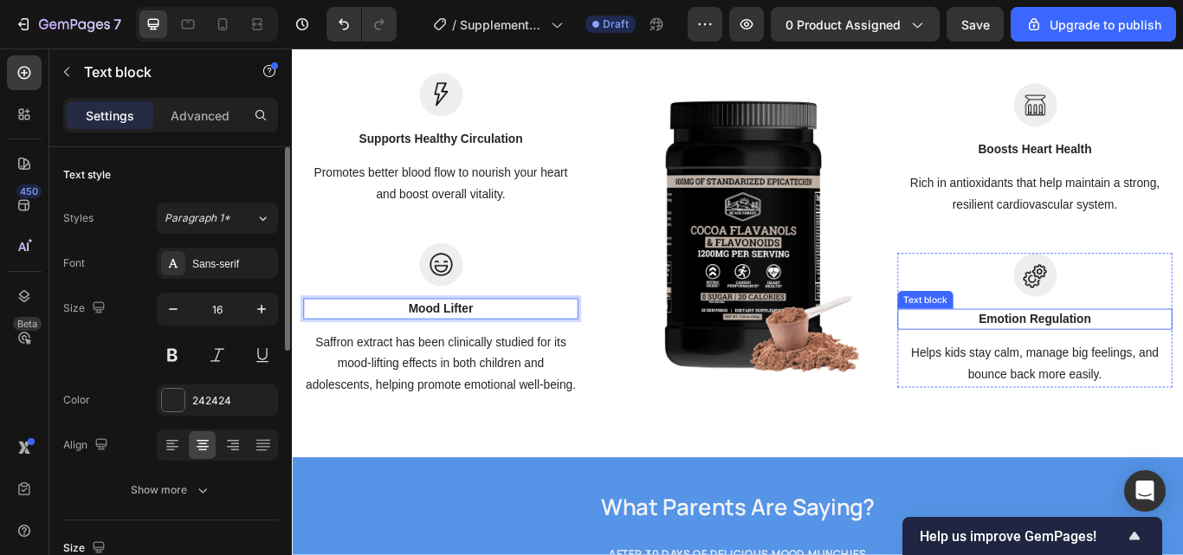
click at [1182, 364] on div "Emotion Regulation" at bounding box center [1157, 364] width 320 height 24
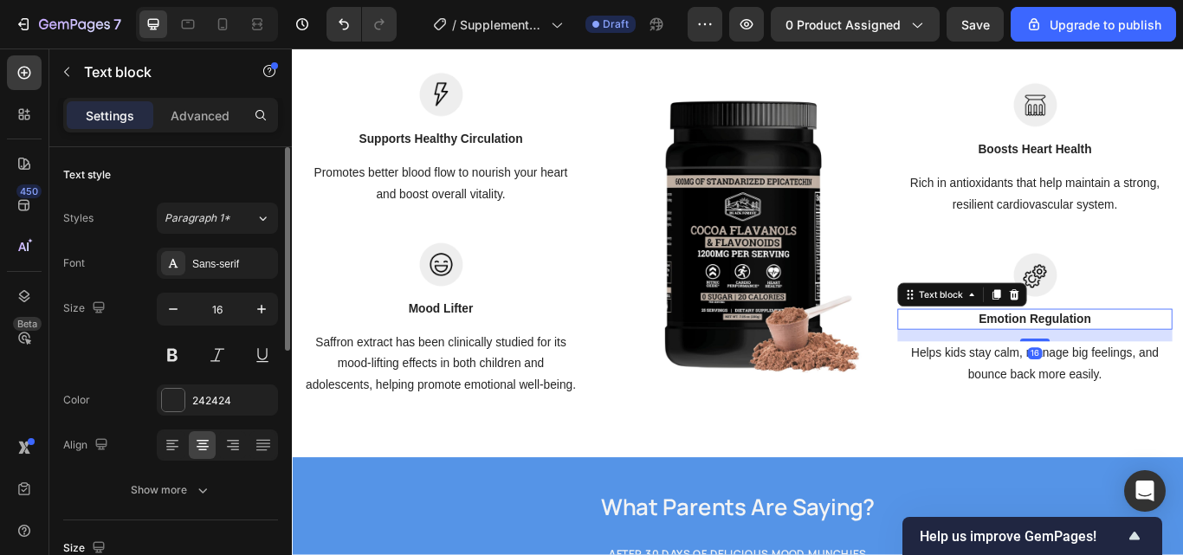
click at [1182, 370] on p "Emotion Regulation" at bounding box center [1157, 364] width 317 height 21
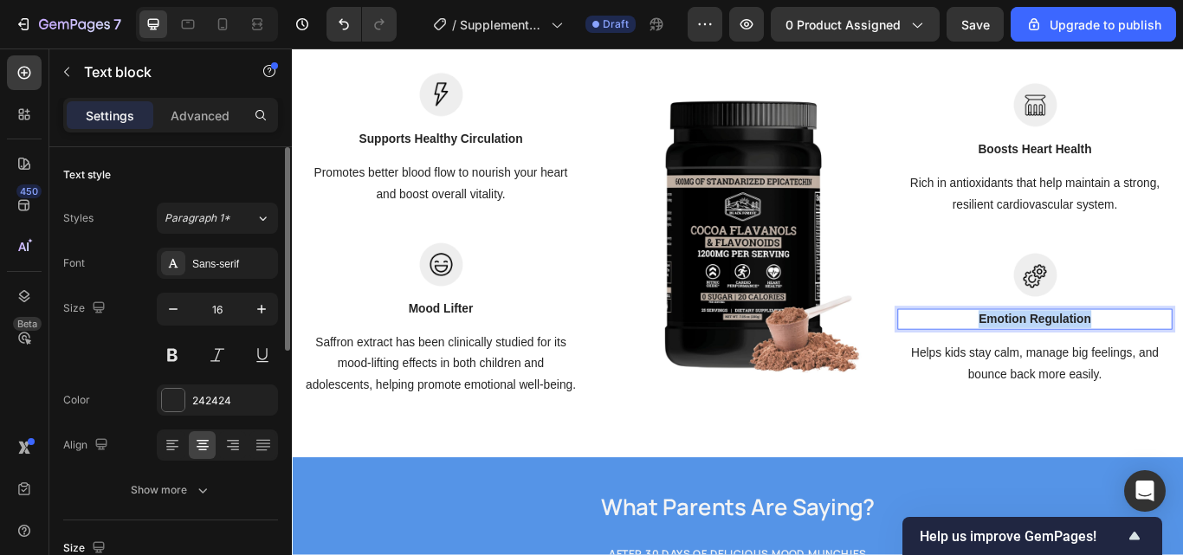
drag, startPoint x: 1231, startPoint y: 370, endPoint x: 1074, endPoint y: 368, distance: 156.7
click at [1074, 368] on p "Emotion Regulation" at bounding box center [1157, 364] width 317 height 21
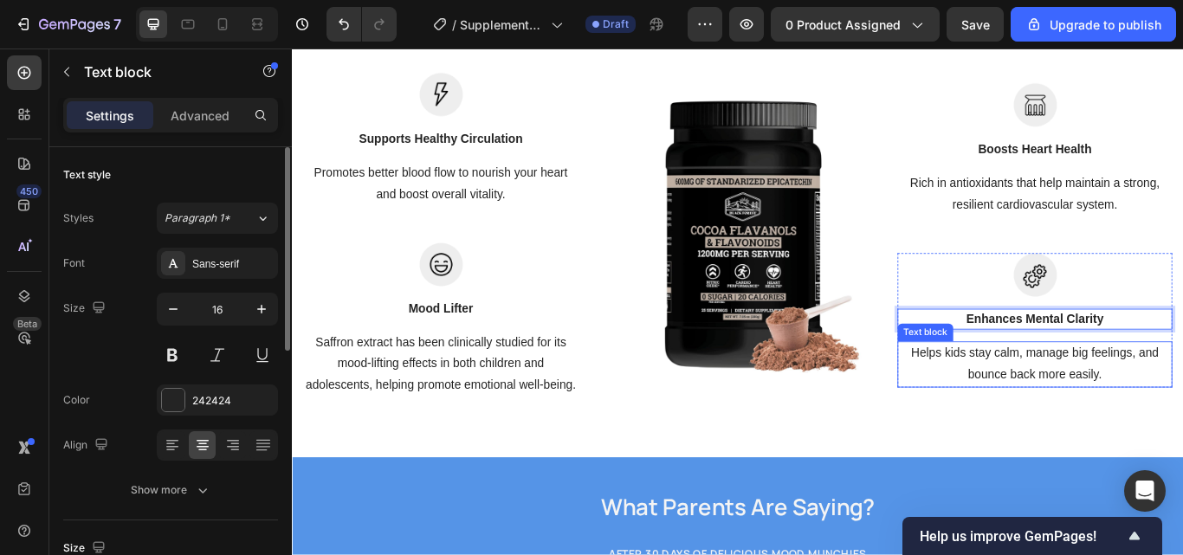
click at [1182, 439] on p "Helps kids stay calm, manage big feelings, and bounce back more easily." at bounding box center [1157, 417] width 317 height 50
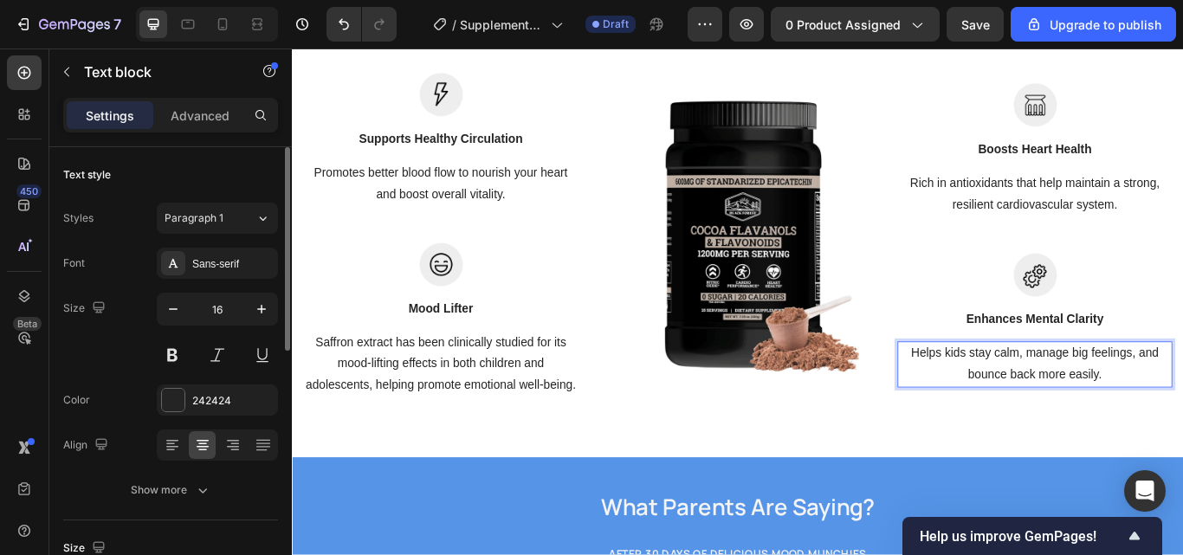
click at [1182, 439] on p "Helps kids stay calm, manage big feelings, and bounce back more easily." at bounding box center [1157, 417] width 317 height 50
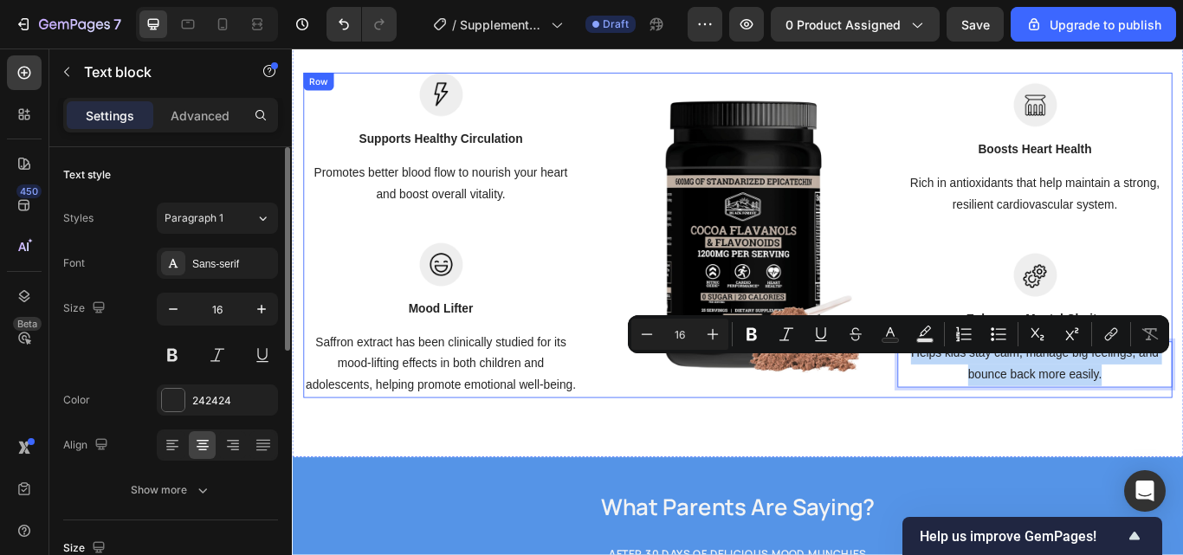
drag, startPoint x: 1235, startPoint y: 439, endPoint x: 982, endPoint y: 416, distance: 254.7
click at [982, 416] on div "Image Supports Healthy Circulation Text block Promotes better blood flow to nou…" at bounding box center [811, 266] width 1013 height 379
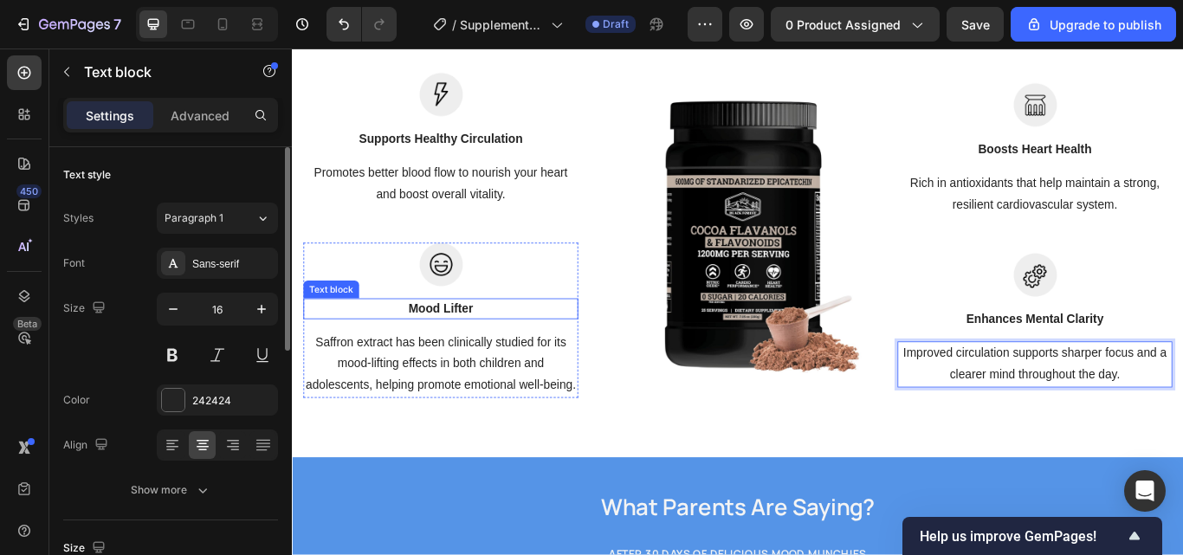
click at [500, 349] on p "Mood Lifter" at bounding box center [464, 352] width 317 height 21
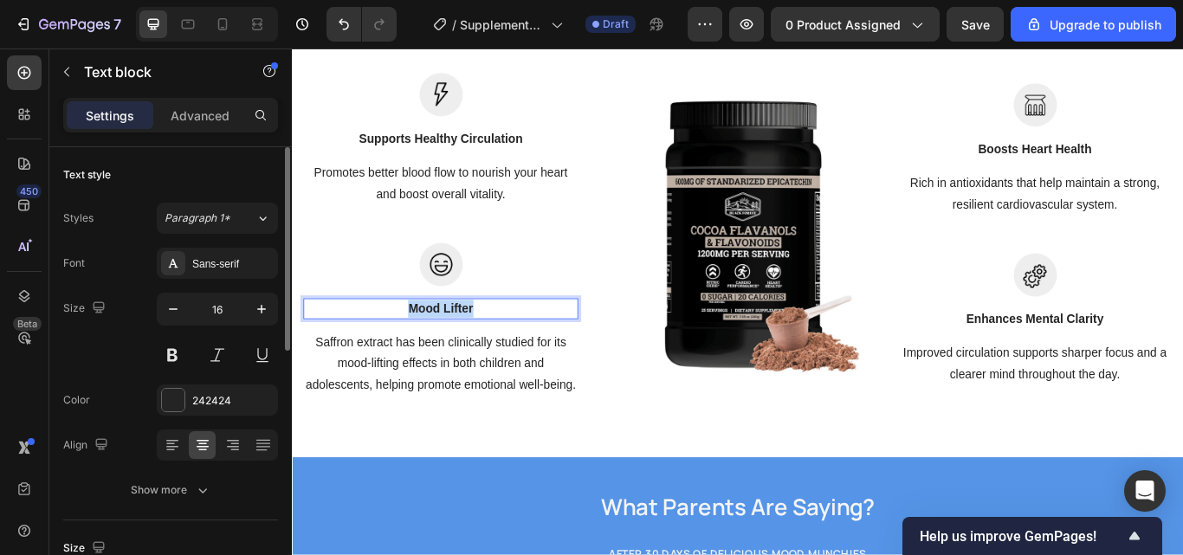
drag, startPoint x: 513, startPoint y: 352, endPoint x: 429, endPoint y: 352, distance: 84.0
click at [429, 352] on p "Mood Lifter" at bounding box center [464, 352] width 317 height 21
click at [503, 455] on p "Saffron extract has been clinically studied for its mood-lifting effects in bot…" at bounding box center [464, 417] width 317 height 74
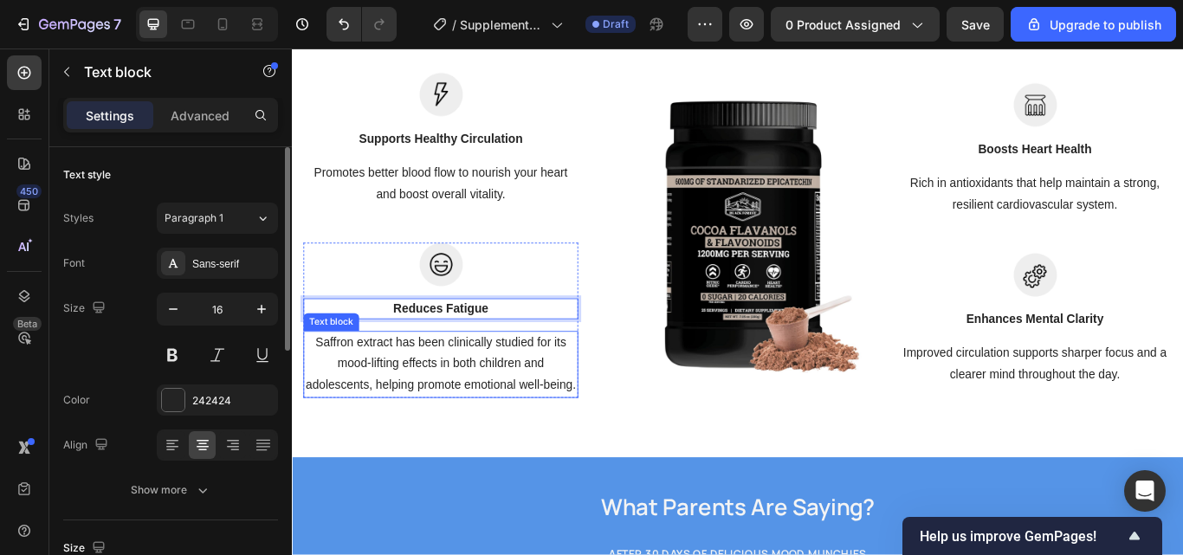
click at [506, 455] on p "Saffron extract has been clinically studied for its mood-lifting effects in bot…" at bounding box center [464, 417] width 317 height 74
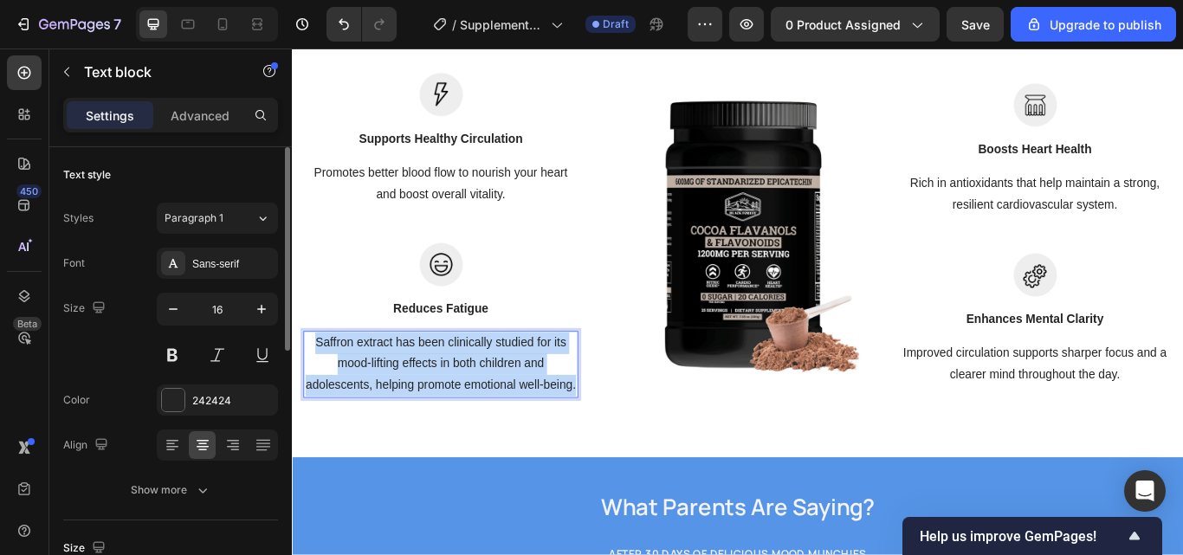
drag, startPoint x: 506, startPoint y: 461, endPoint x: 319, endPoint y: 390, distance: 199.2
click at [319, 390] on p "Saffron extract has been clinically studied for its mood-lifting effects in bot…" at bounding box center [464, 417] width 317 height 74
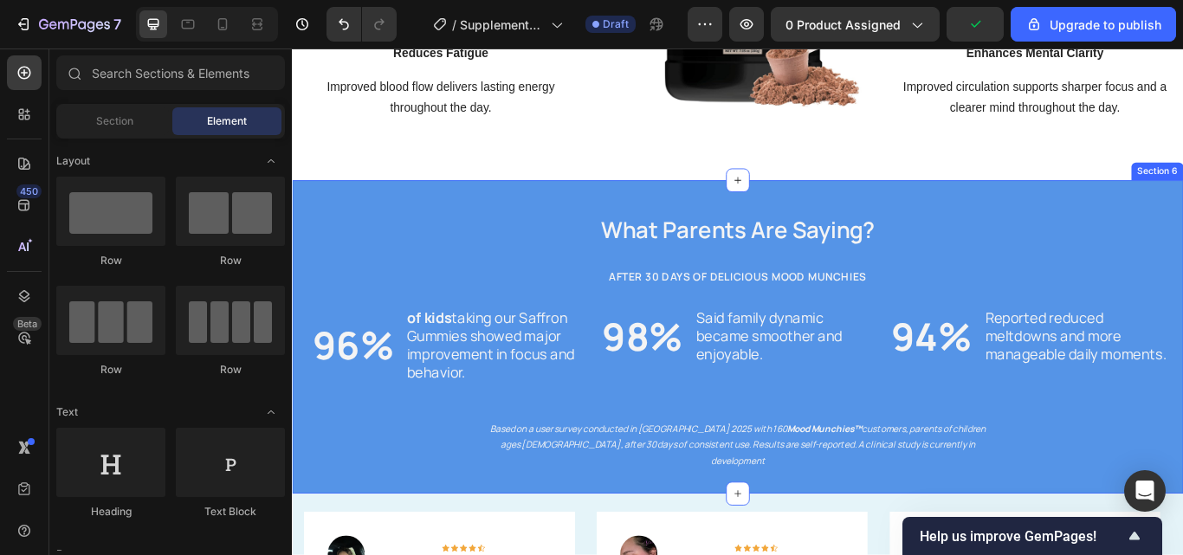
scroll to position [2452, 0]
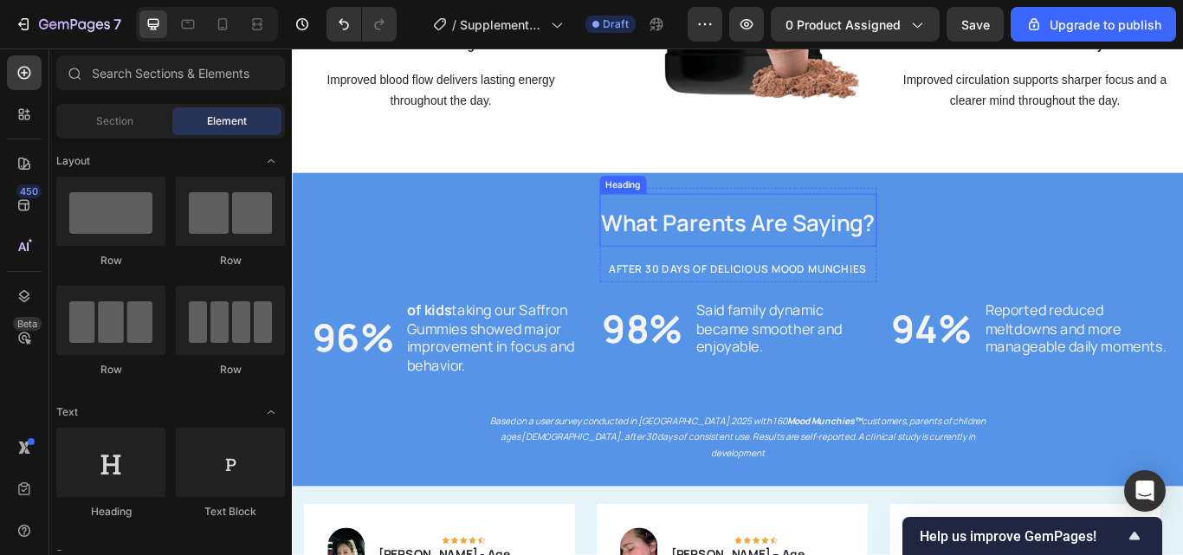
click at [926, 258] on span "What Parents Are Saying?" at bounding box center [811, 251] width 319 height 35
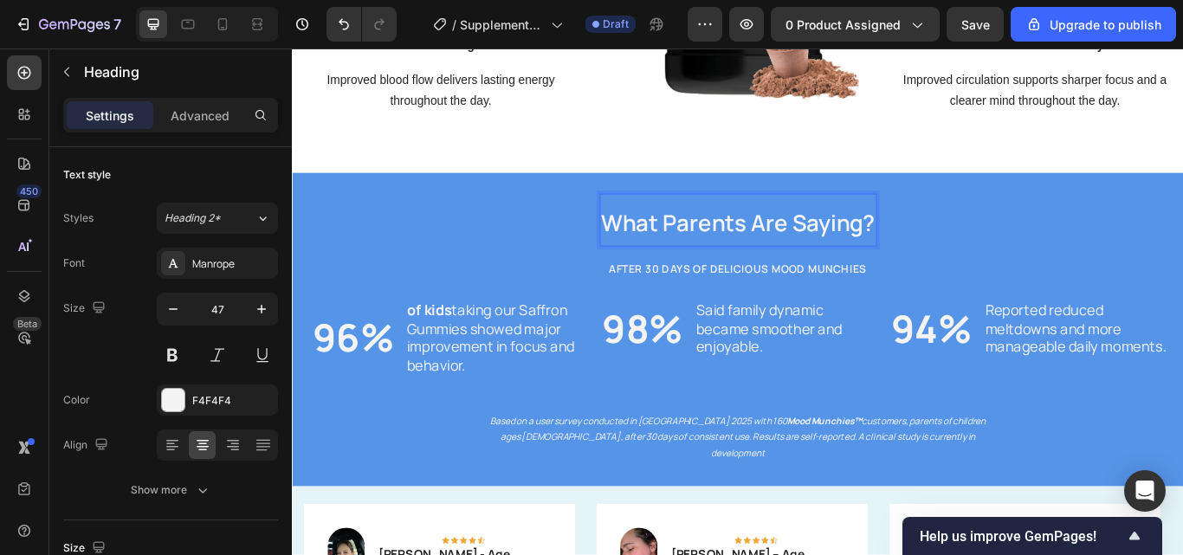
click at [956, 264] on span "What Parents Are Saying?" at bounding box center [811, 251] width 319 height 35
click at [958, 260] on span "What Parents Are Saying?" at bounding box center [811, 251] width 319 height 35
click at [816, 250] on span "What Parents Are Saying?" at bounding box center [811, 251] width 319 height 35
click at [403, 207] on div "What Customers Are Saying? Heading 0 AFTER 30 DAYS OF DELICIOUS mood MUNCHies H…" at bounding box center [811, 366] width 1004 height 331
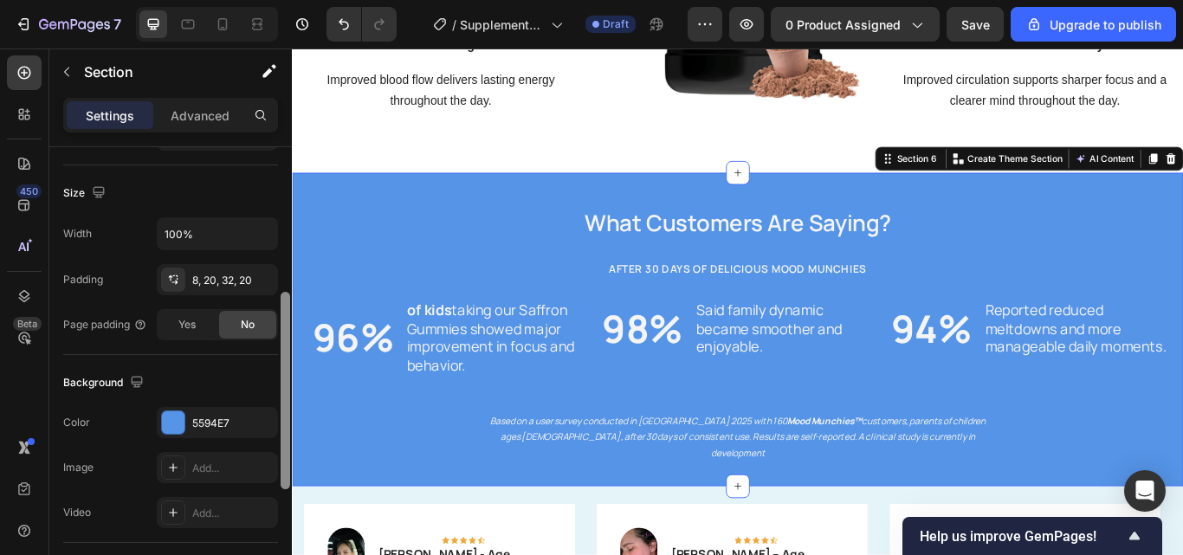
drag, startPoint x: 286, startPoint y: 272, endPoint x: 281, endPoint y: 423, distance: 151.6
click at [281, 423] on div at bounding box center [286, 390] width 10 height 197
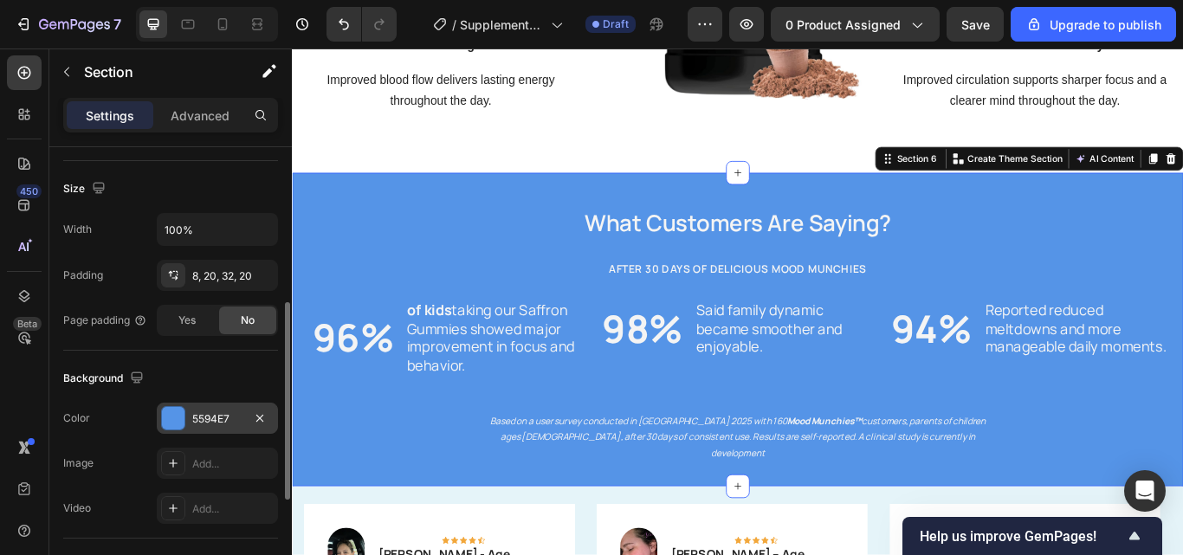
click at [226, 423] on div "5594E7" at bounding box center [217, 419] width 50 height 16
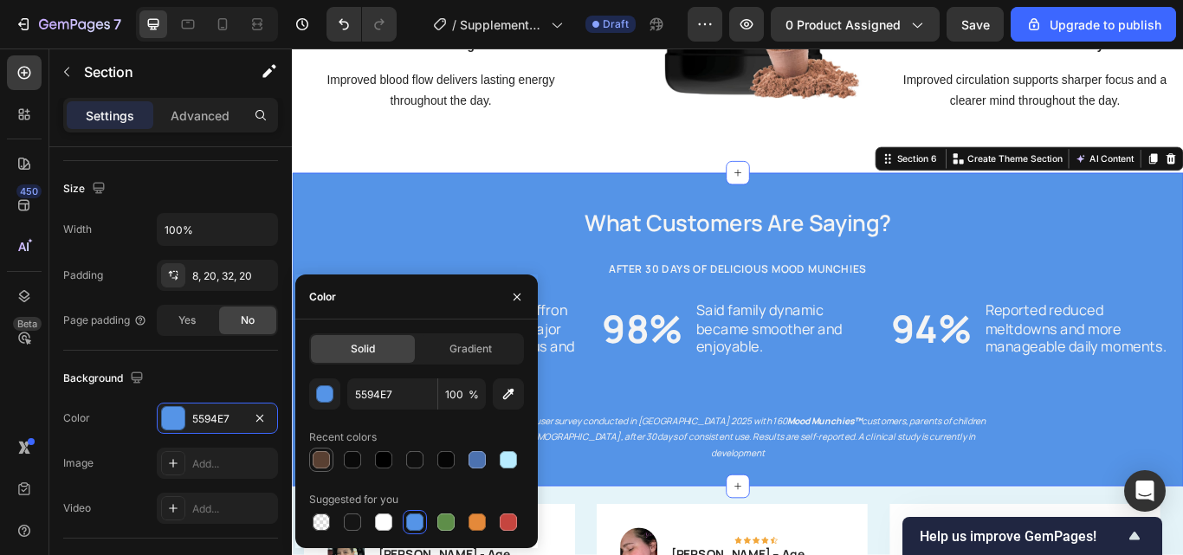
click at [320, 454] on div at bounding box center [321, 459] width 17 height 17
type input "594032"
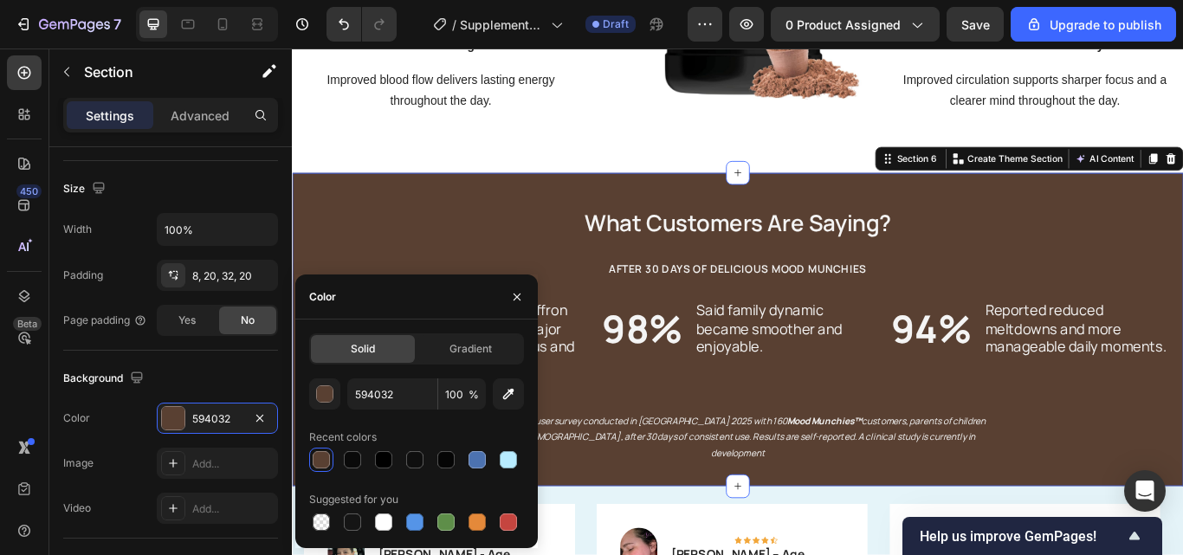
click at [548, 231] on div "⁠⁠⁠⁠⁠⁠⁠ What Customers Are Saying? Heading AFTER 30 DAYS OF DELICIOUS mood MUNC…" at bounding box center [811, 366] width 1004 height 331
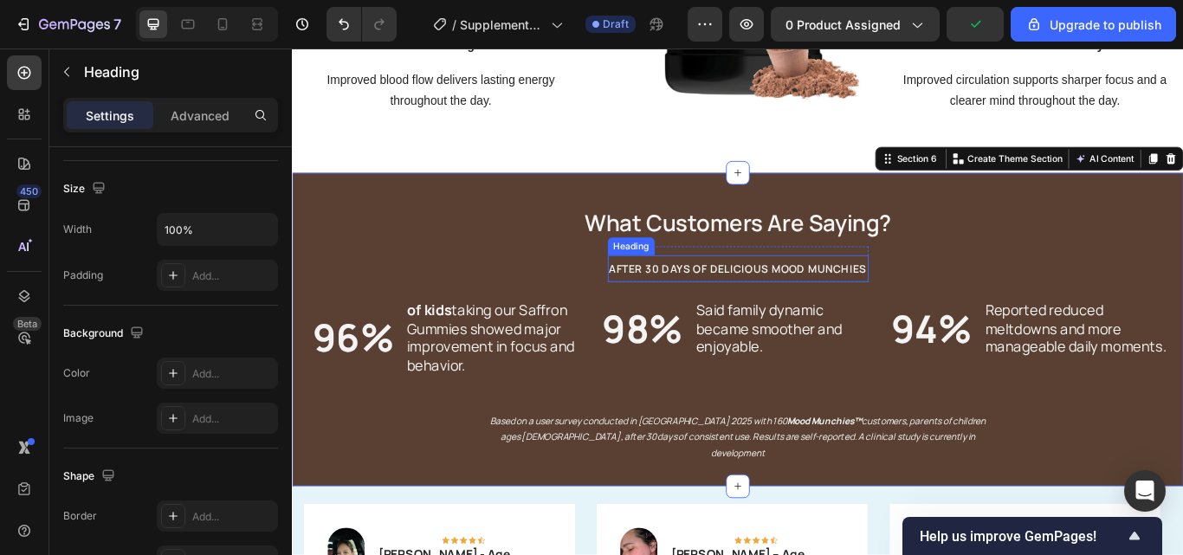
click at [936, 306] on span "AFTER 30 DAYS OF DELICIOUS mood MUNCHies" at bounding box center [811, 306] width 300 height 16
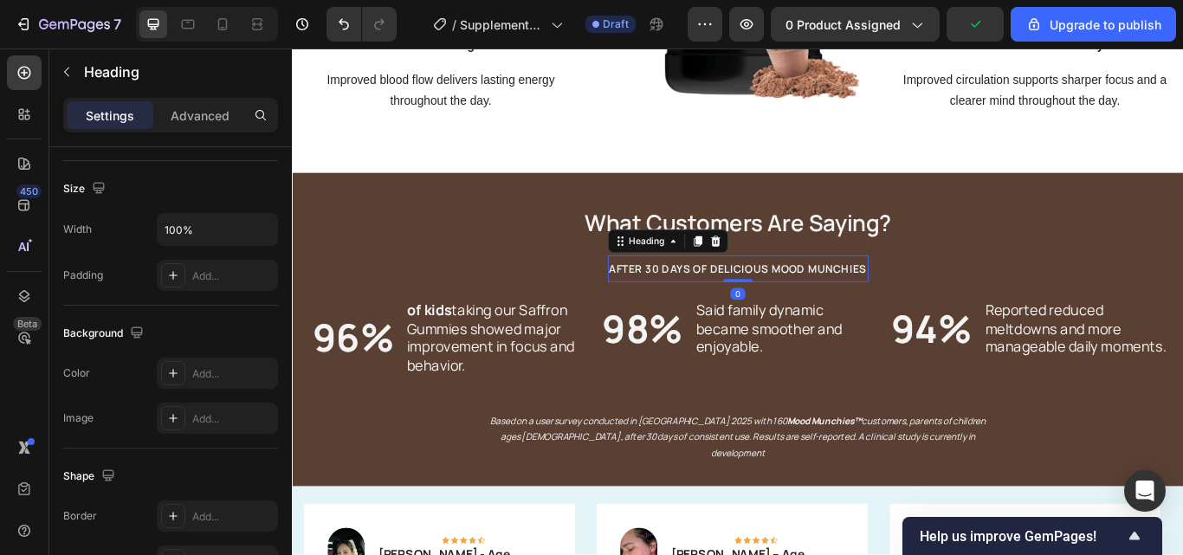
scroll to position [0, 0]
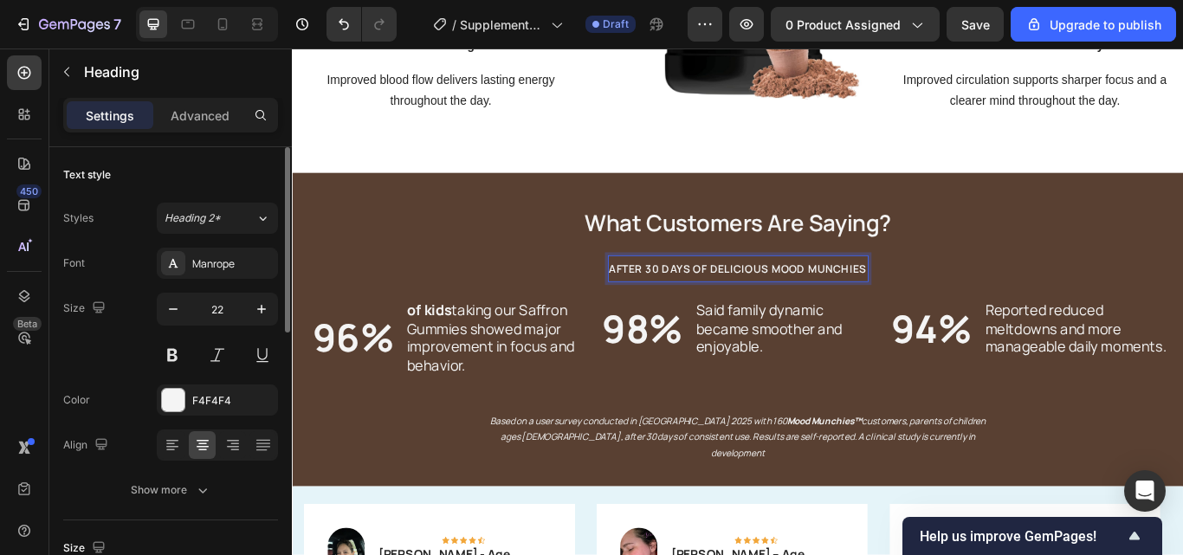
click at [949, 306] on span "AFTER 30 DAYS OF DELICIOUS mood MUNCHies" at bounding box center [811, 306] width 300 height 16
click at [952, 307] on span "AFTER 30 DAYS OF DELICIOUS mood MUNCHies" at bounding box center [811, 306] width 300 height 16
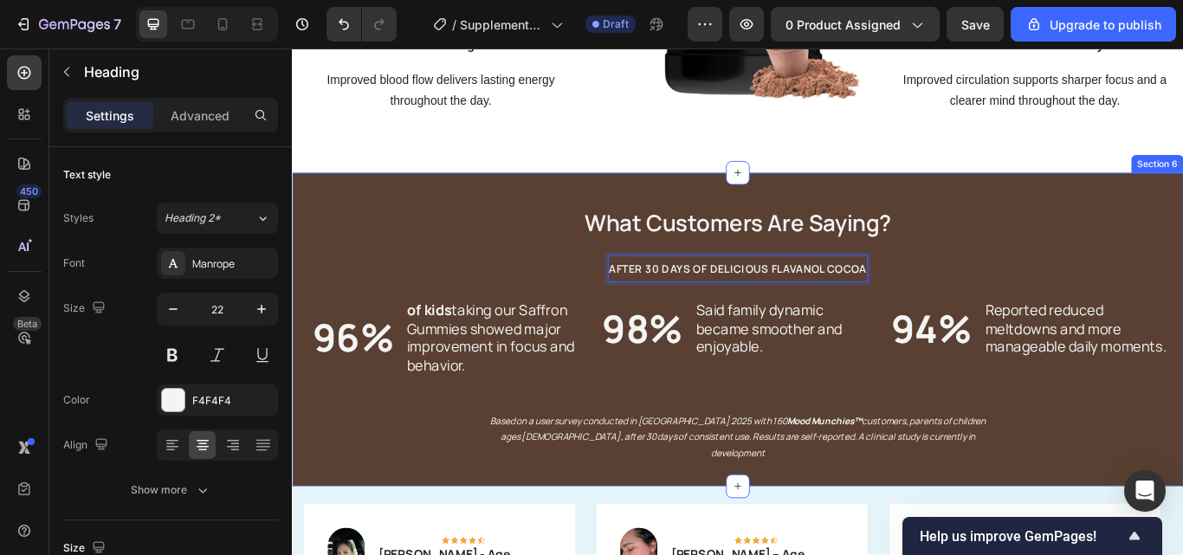
click at [390, 235] on div "⁠⁠⁠⁠⁠⁠⁠ What Customers Are Saying? Heading AFTER 30 DAYS OF DELICIOUS FLAVANOL …" at bounding box center [811, 366] width 1004 height 331
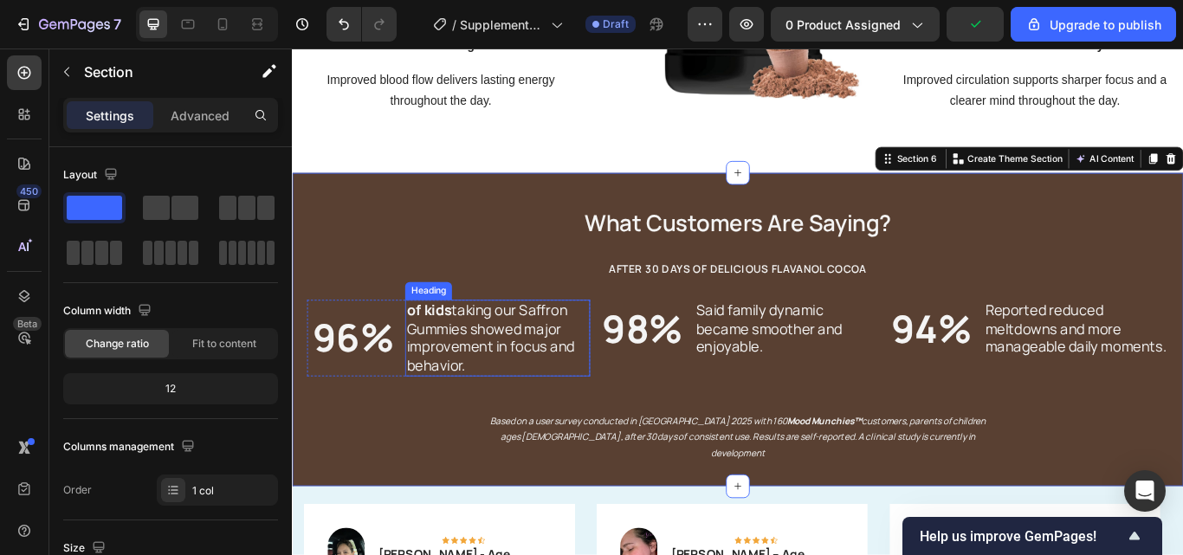
click at [519, 417] on h2 "of kids taking our Saffron Gummies showed major improvement in focus and behavi…" at bounding box center [531, 386] width 216 height 89
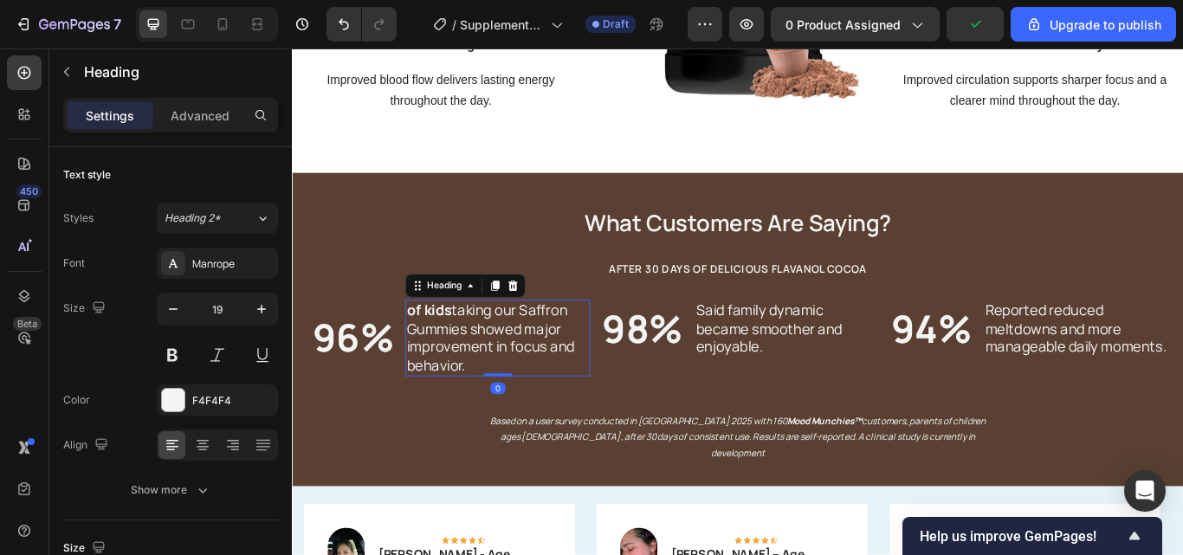
click at [518, 417] on h2 "of kids taking our Saffron Gummies showed major improvement in focus and behavi…" at bounding box center [531, 386] width 216 height 89
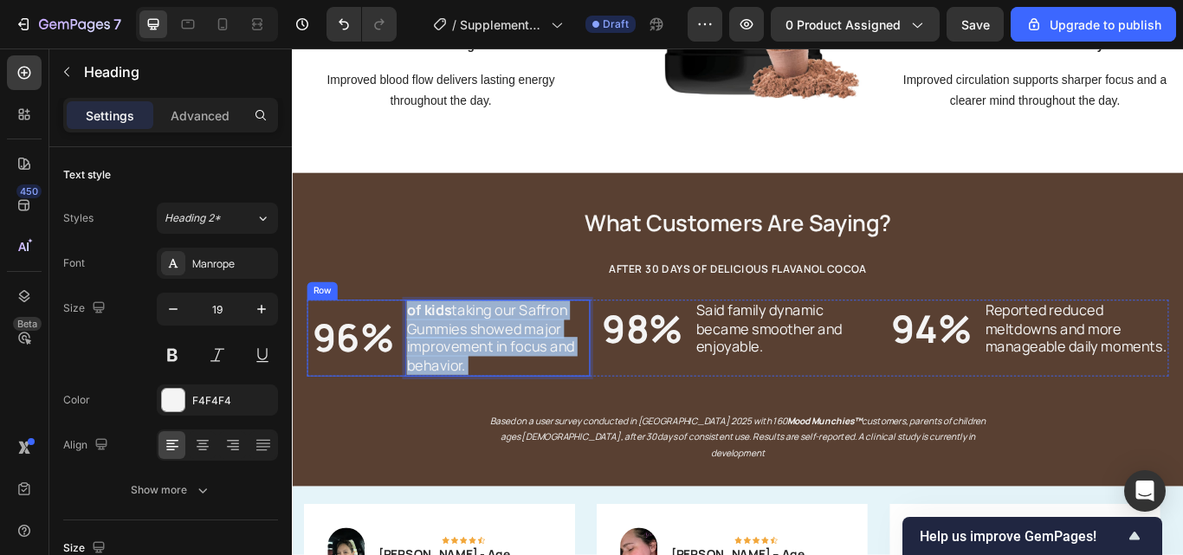
drag, startPoint x: 503, startPoint y: 417, endPoint x: 435, endPoint y: 365, distance: 85.2
click at [420, 358] on div "96% Heading of kids taking our Saffron Gummies showed major improvement in focu…" at bounding box center [474, 386] width 330 height 89
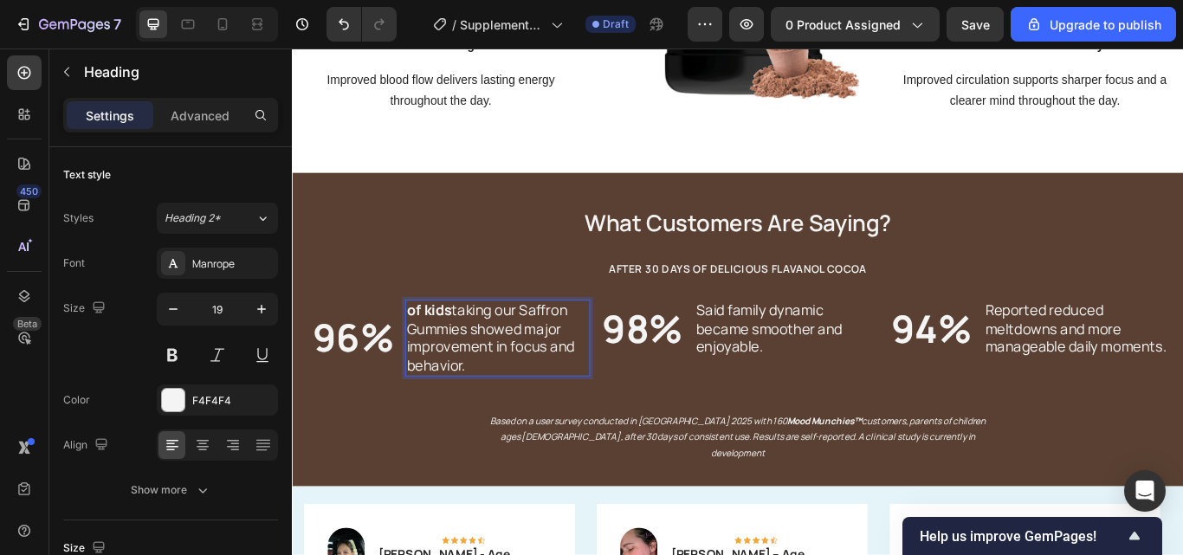
click at [506, 416] on p "of kids taking our Saffron Gummies showed major improvement in focus and behavi…" at bounding box center [531, 387] width 212 height 86
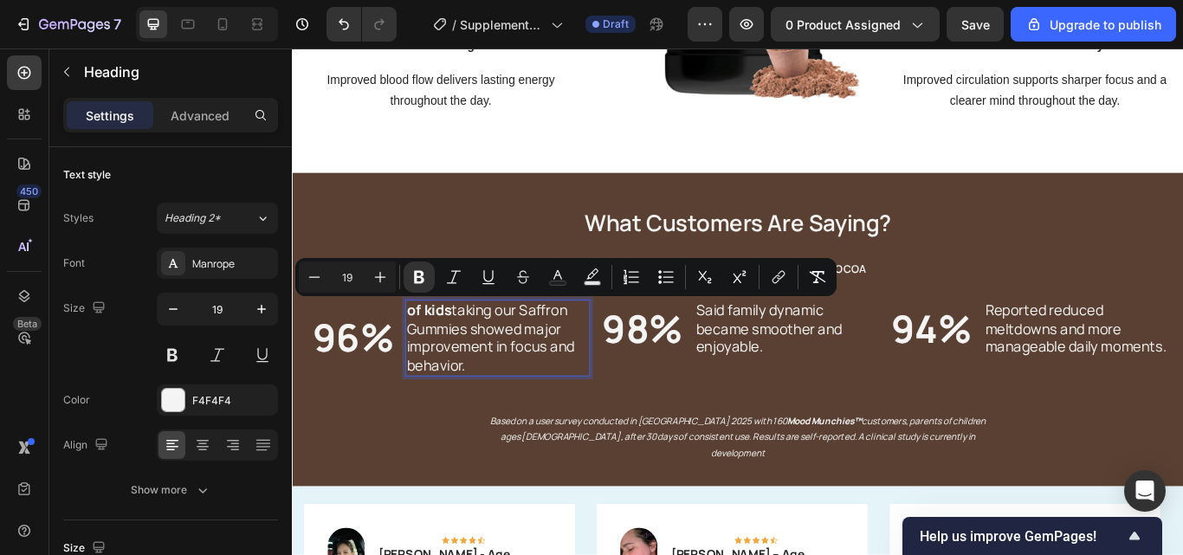
drag, startPoint x: 506, startPoint y: 416, endPoint x: 429, endPoint y: 353, distance: 100.3
click at [429, 353] on p "of kids taking our Saffron Gummies showed major improvement in focus and behavi…" at bounding box center [531, 387] width 212 height 86
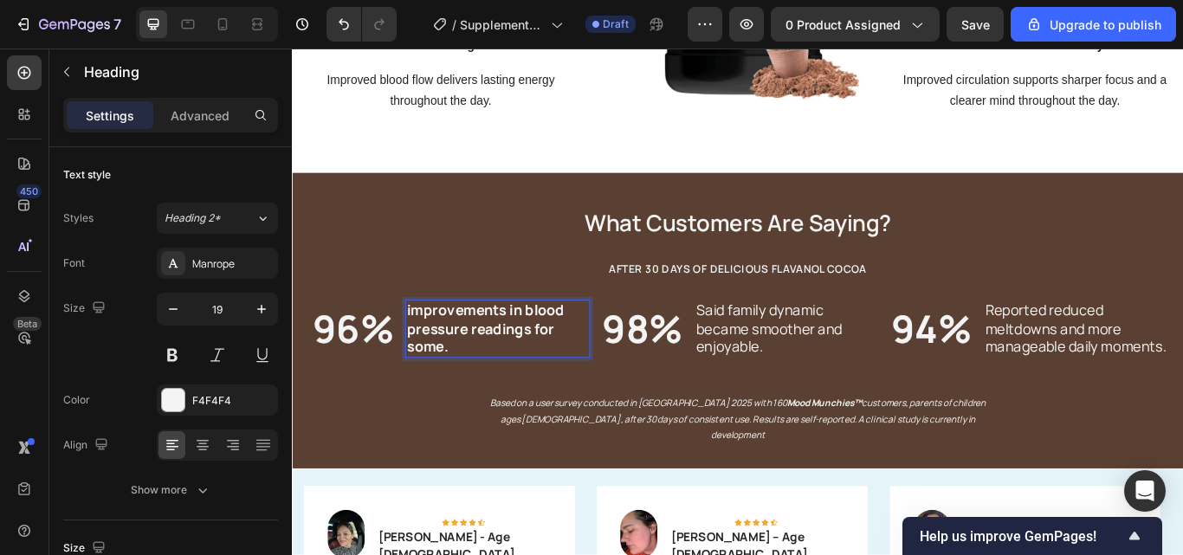
click at [433, 349] on strong "improvements in blood pressure readings for some." at bounding box center [517, 375] width 184 height 65
click at [526, 394] on p "Improvements in blood pressure readings for some." at bounding box center [531, 376] width 212 height 64
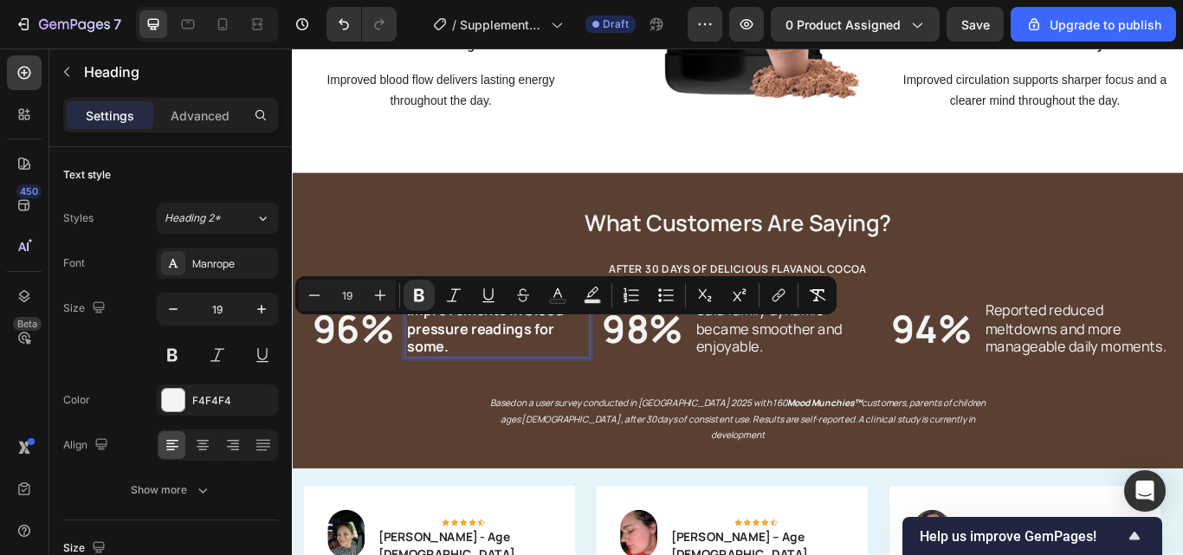
drag, startPoint x: 526, startPoint y: 394, endPoint x: 568, endPoint y: 380, distance: 44.6
click at [568, 380] on p "Improvements in blood pressure readings for some." at bounding box center [531, 376] width 212 height 64
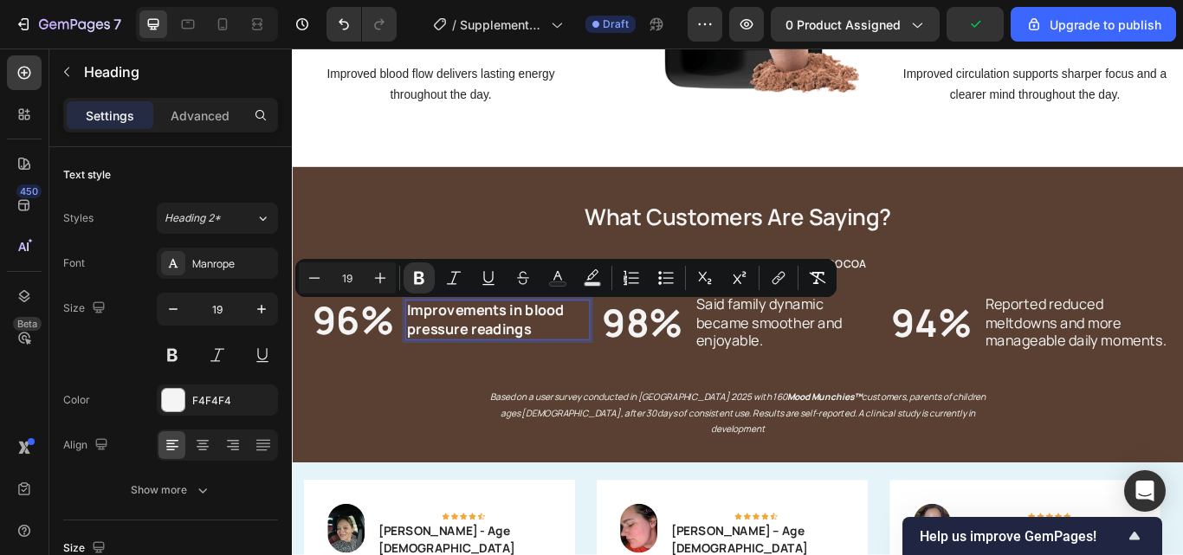
drag, startPoint x: 576, startPoint y: 378, endPoint x: 432, endPoint y: 346, distance: 147.2
click at [432, 346] on p "Improvements in blood pressure readings" at bounding box center [531, 365] width 212 height 42
click at [432, 346] on strong "Improvements in blood pressure readings" at bounding box center [517, 365] width 184 height 44
drag, startPoint x: 573, startPoint y: 373, endPoint x: 417, endPoint y: 345, distance: 158.4
click at [417, 345] on div "96% Heading Improvements in blood pressure readings Heading 0 Row" at bounding box center [474, 365] width 330 height 61
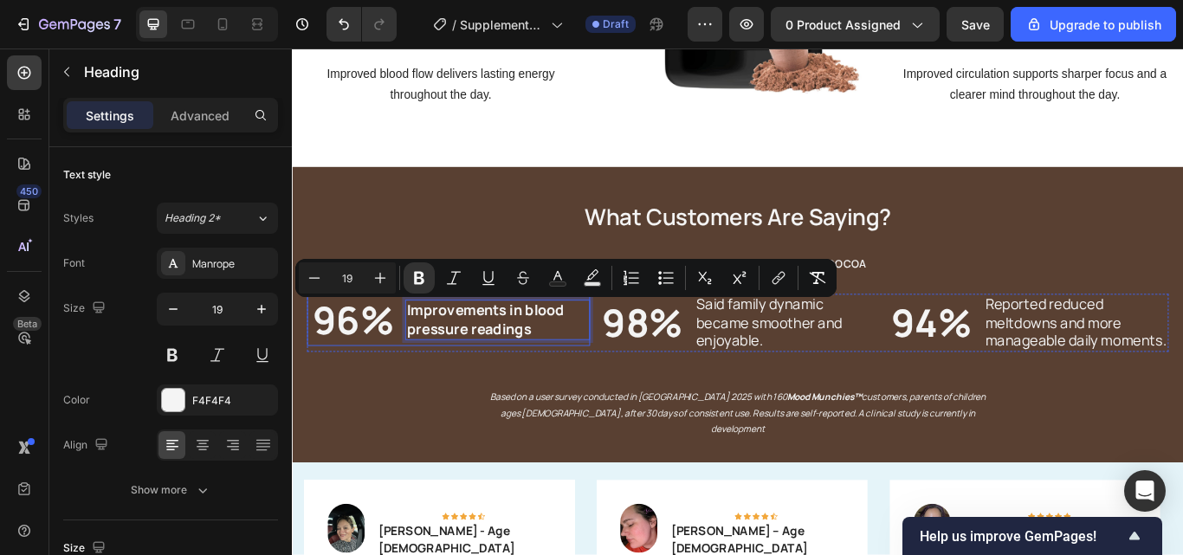
copy strong "Improvements in blood pressure readings"
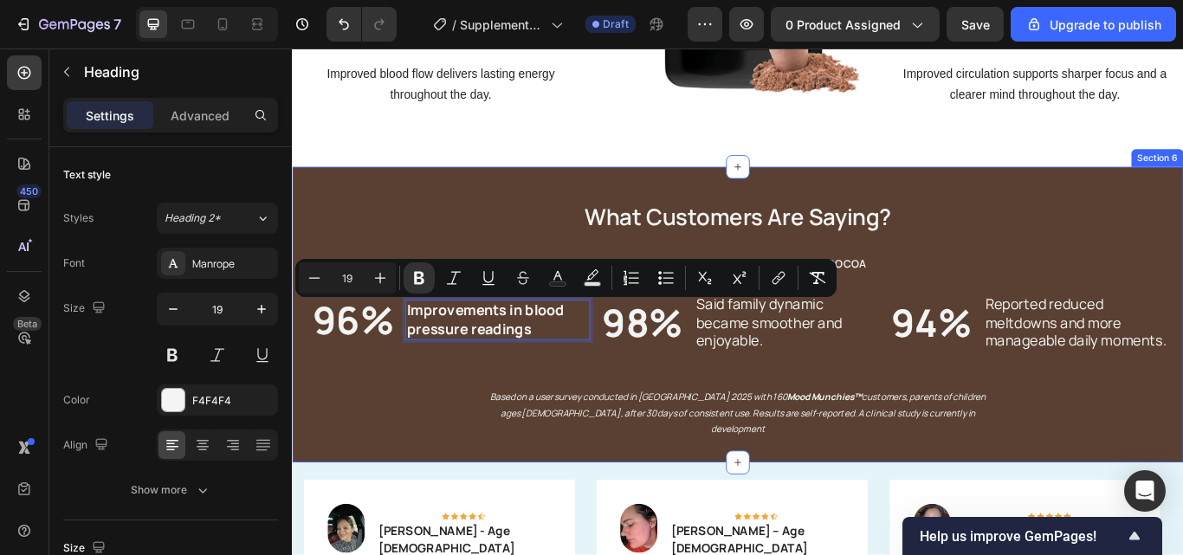
scroll to position [2452, 0]
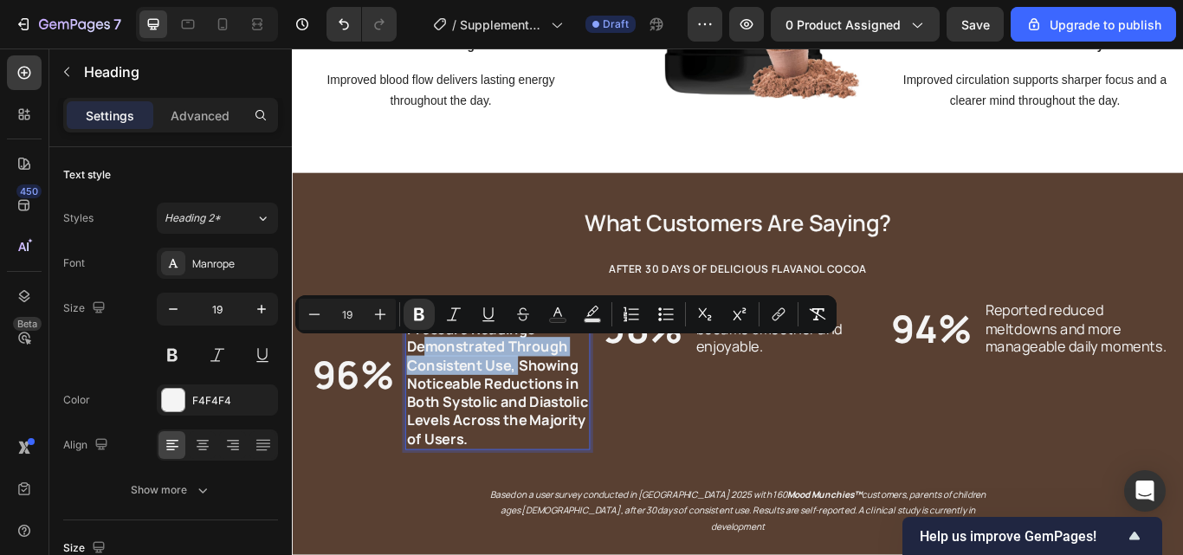
drag, startPoint x: 556, startPoint y: 417, endPoint x: 442, endPoint y: 397, distance: 115.2
click at [442, 397] on strong "Improvements in Blood Pressure Readings Demonstrated Through Consistent Use, Sh…" at bounding box center [530, 429] width 211 height 172
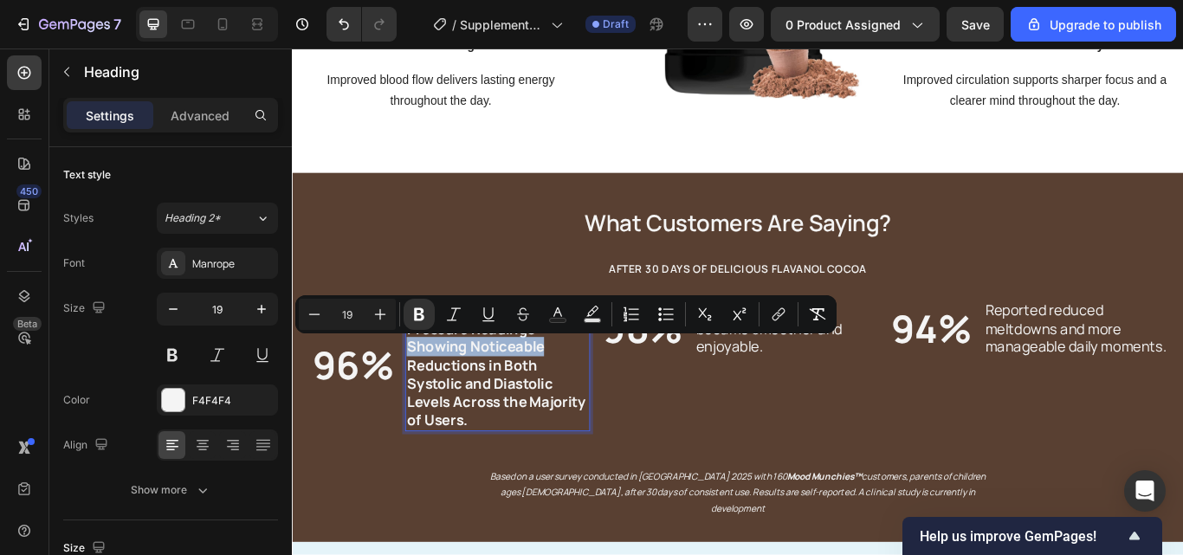
drag, startPoint x: 584, startPoint y: 403, endPoint x: 426, endPoint y: 403, distance: 158.4
click at [426, 403] on p "Improvements in Blood Pressure Readings Showing Noticeable Reductions in Both S…" at bounding box center [531, 419] width 212 height 150
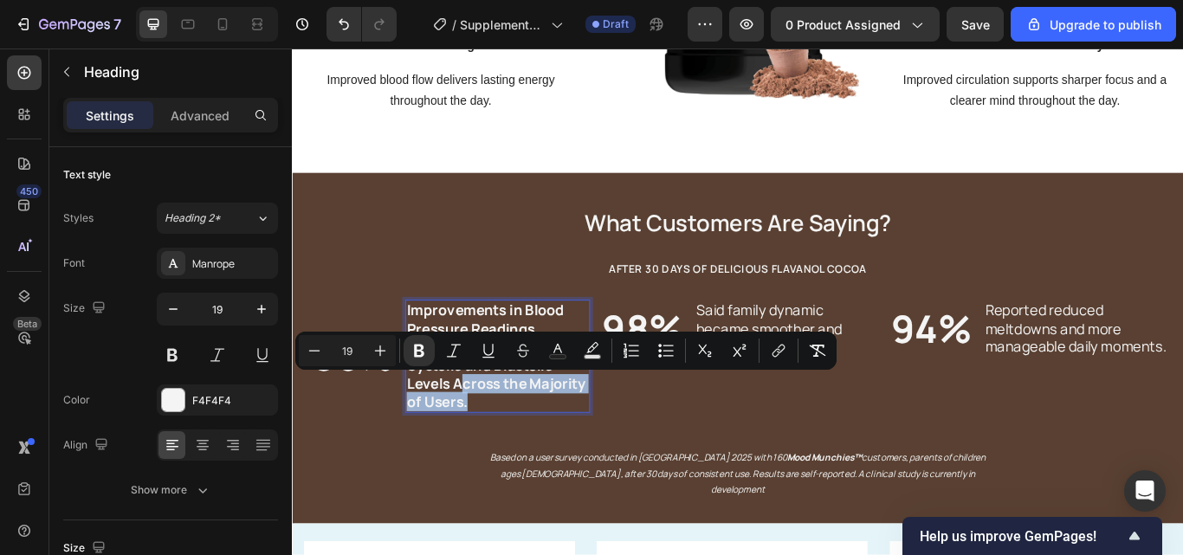
drag, startPoint x: 530, startPoint y: 456, endPoint x: 491, endPoint y: 436, distance: 43.8
click at [491, 436] on p "Improvements in Blood Pressure Readings, Reductions in Both Systolic and Diasto…" at bounding box center [531, 408] width 212 height 128
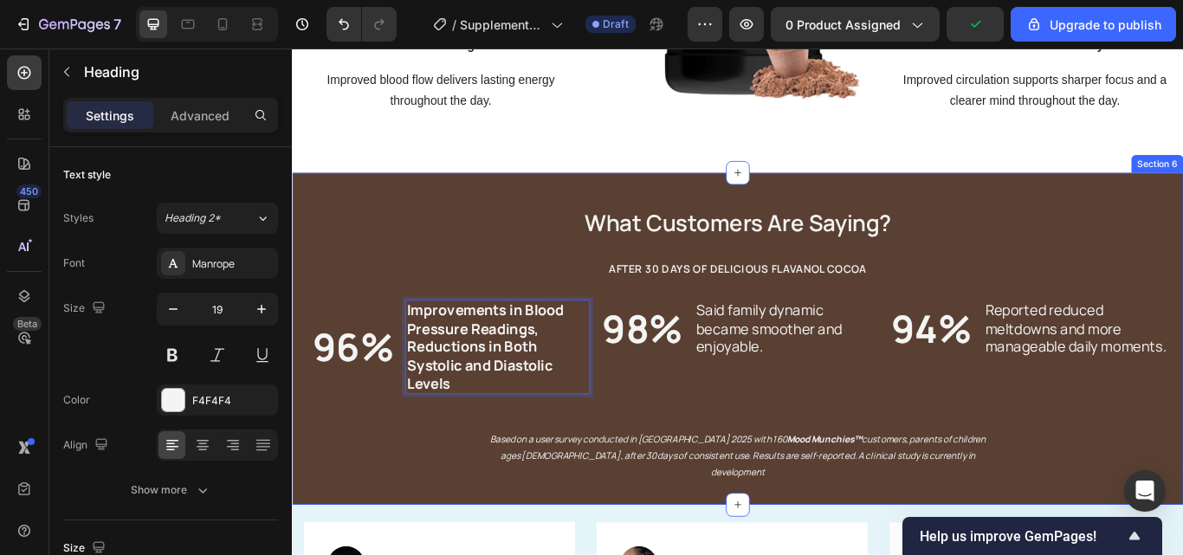
click at [429, 220] on div "⁠⁠⁠⁠⁠⁠⁠ What Customers Are Saying? Heading ⁠⁠⁠⁠⁠⁠⁠ AFTER 30 DAYS OF DELICIOUS F…" at bounding box center [811, 377] width 1004 height 352
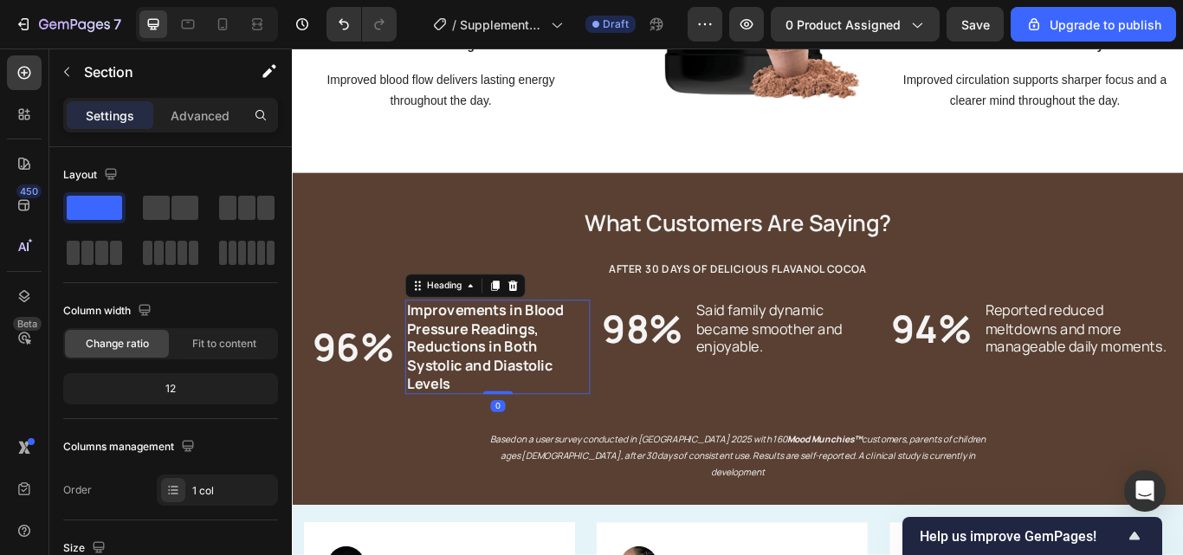
click at [513, 435] on p "⁠⁠⁠⁠⁠⁠⁠ Improvements in Blood Pressure Readings, Reductions in Both Systolic an…" at bounding box center [531, 397] width 212 height 107
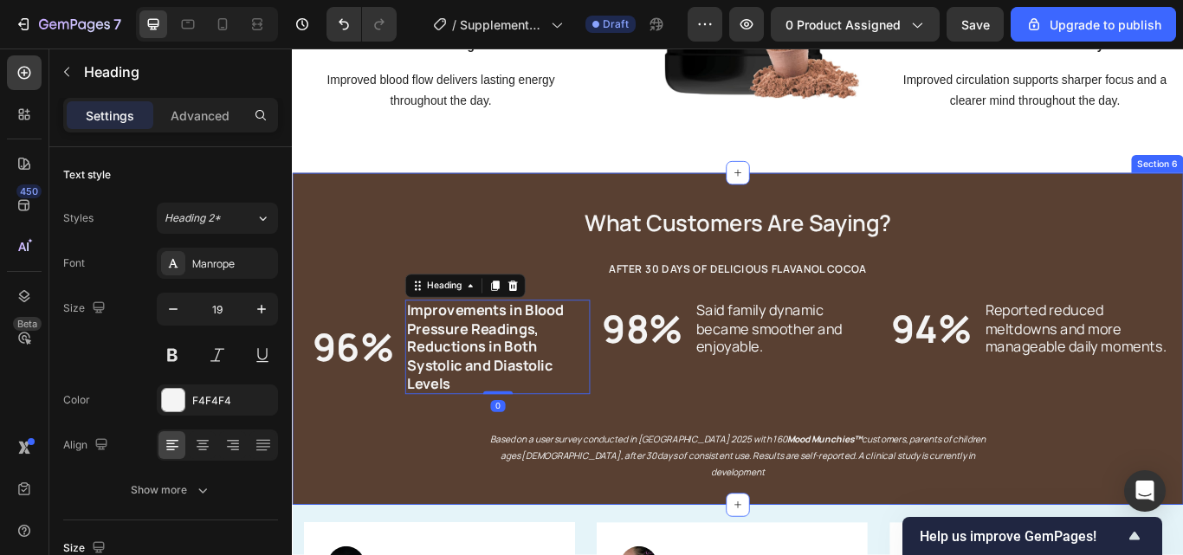
click at [380, 496] on div "⁠⁠⁠⁠⁠⁠⁠ What Customers Are Saying? Heading ⁠⁠⁠⁠⁠⁠⁠ AFTER 30 DAYS OF DELICIOUS F…" at bounding box center [811, 377] width 1004 height 352
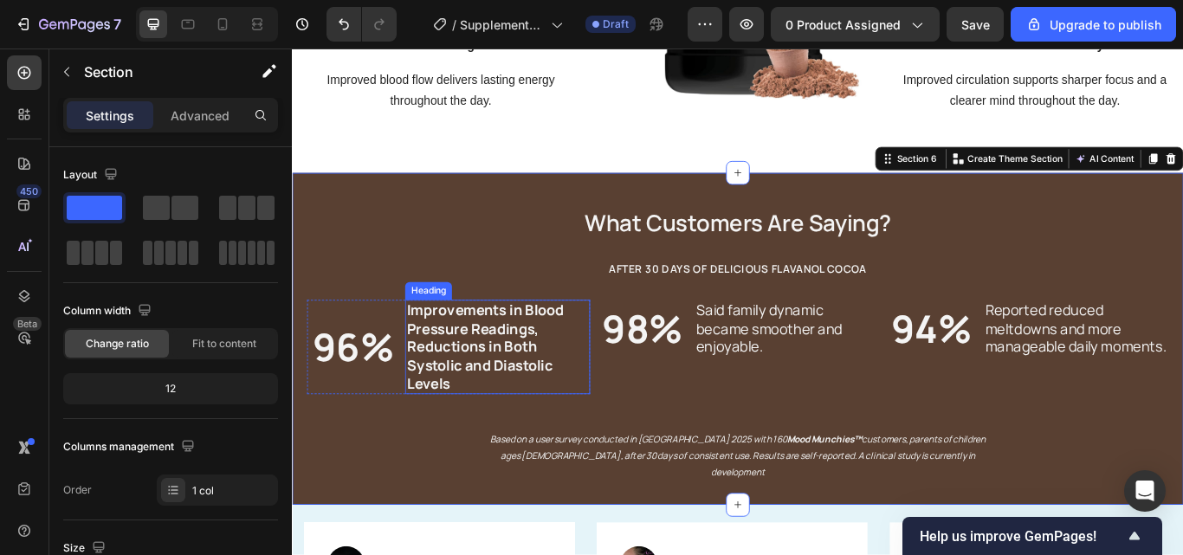
click at [487, 435] on p "⁠⁠⁠⁠⁠⁠⁠ Improvements in Blood Pressure Readings, Reductions in Both Systolic an…" at bounding box center [531, 397] width 212 height 107
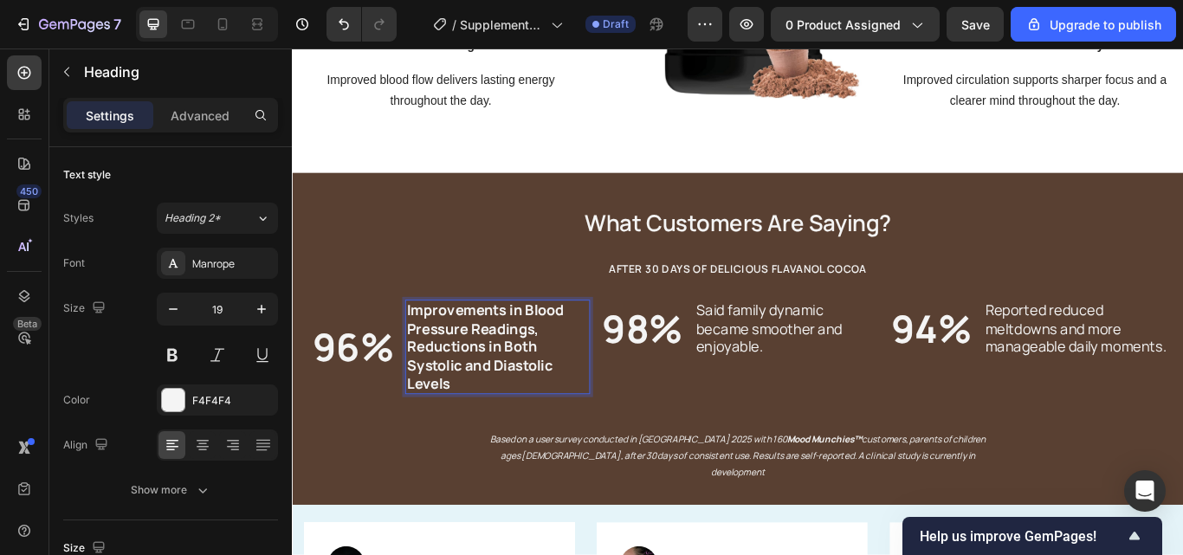
click at [485, 438] on p "Improvements in Blood Pressure Readings, Reductions in Both Systolic and Diasto…" at bounding box center [531, 397] width 212 height 107
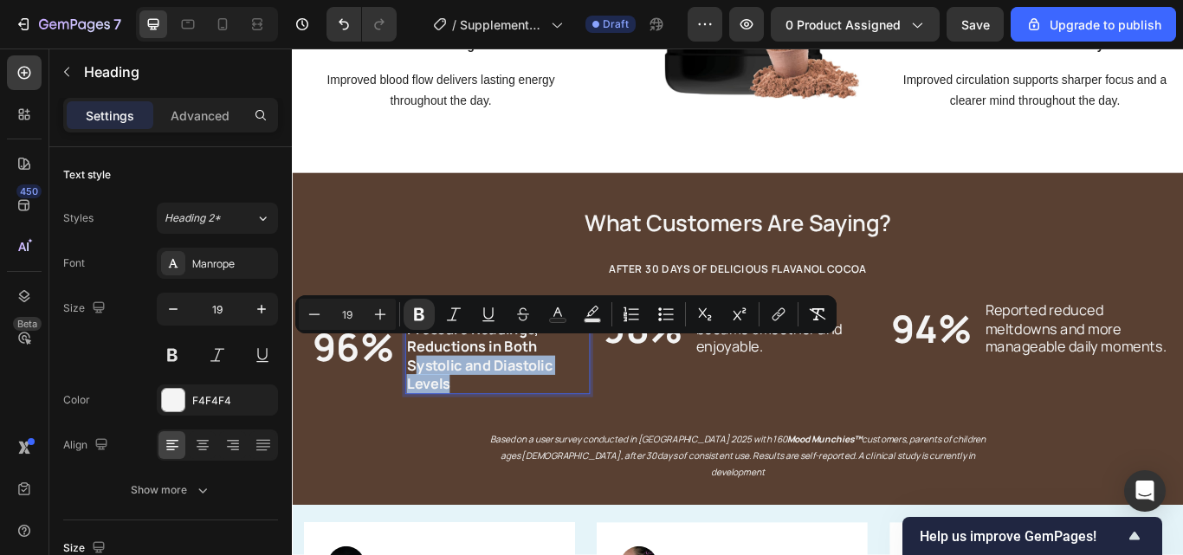
drag, startPoint x: 485, startPoint y: 438, endPoint x: 441, endPoint y: 415, distance: 50.0
click at [436, 411] on p "Improvements in Blood Pressure Readings, Reductions in Both Systolic and Diasto…" at bounding box center [531, 397] width 212 height 107
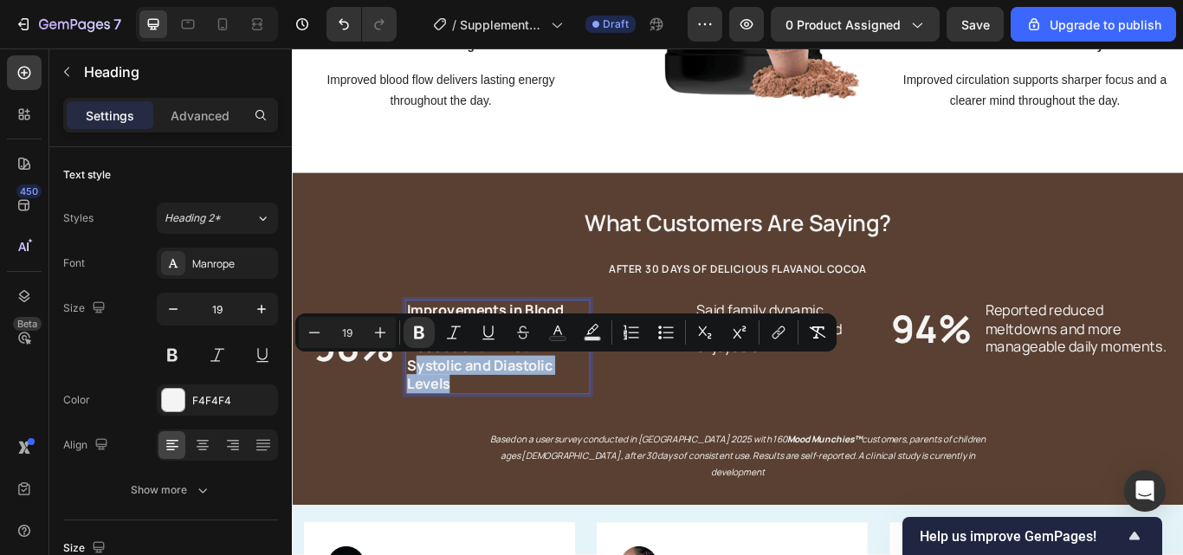
click at [494, 440] on p "Improvements in Blood Pressure Readings, Reductions in Both Systolic and Diasto…" at bounding box center [531, 397] width 212 height 107
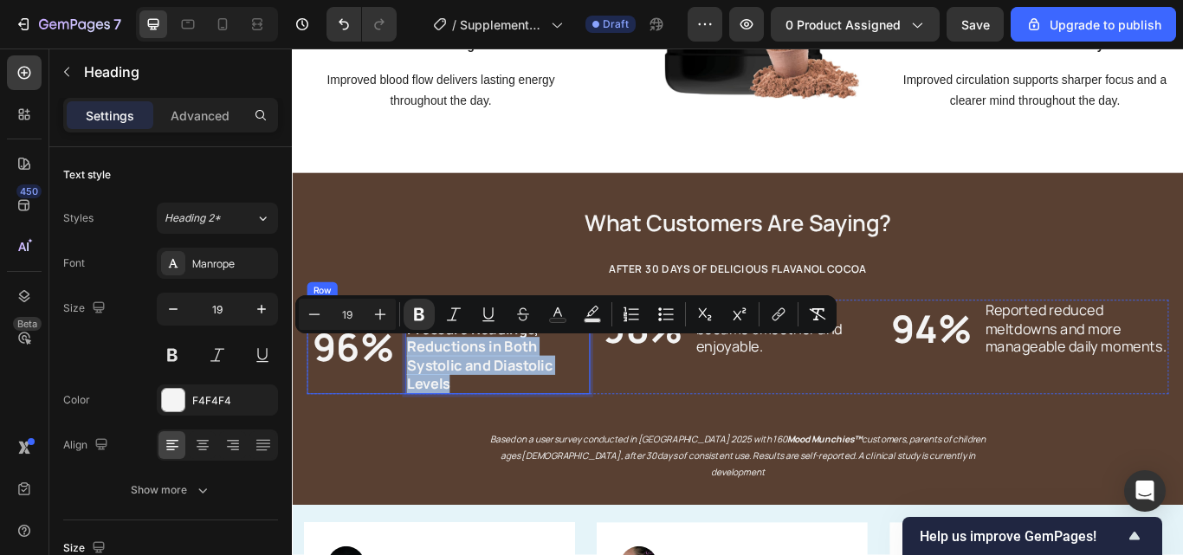
drag, startPoint x: 494, startPoint y: 440, endPoint x: 421, endPoint y: 400, distance: 83.7
click at [421, 400] on div "96% Heading Improvements in Blood Pressure Readings, Reductions in Both Systoli…" at bounding box center [474, 397] width 330 height 111
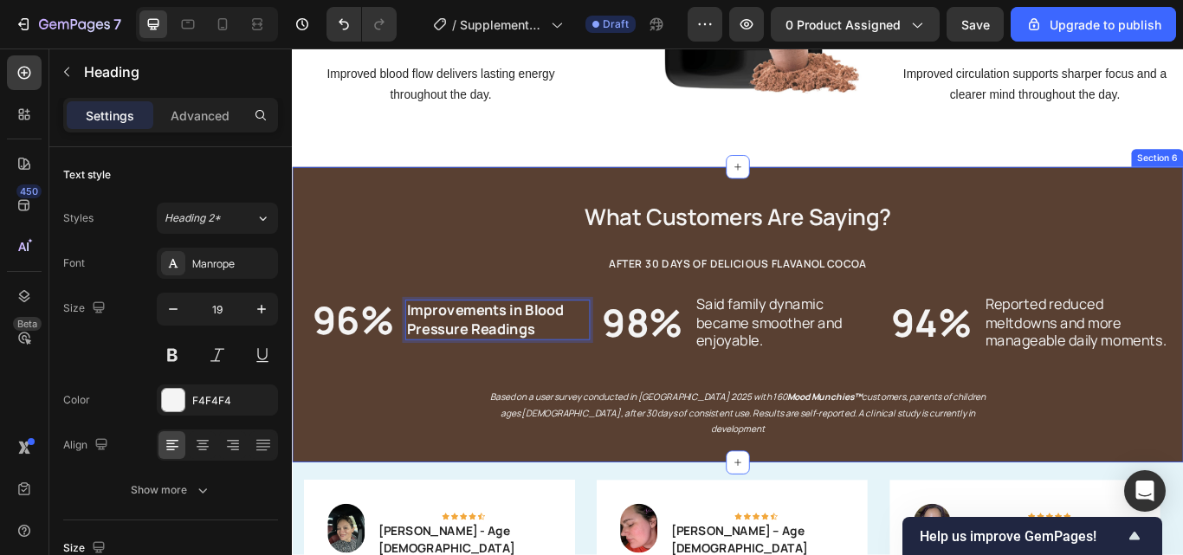
click at [455, 232] on div "⁠⁠⁠⁠⁠⁠⁠ What Customers Are Saying? Heading ⁠⁠⁠⁠⁠⁠⁠ AFTER 30 DAYS OF DELICIOUS F…" at bounding box center [811, 349] width 1004 height 310
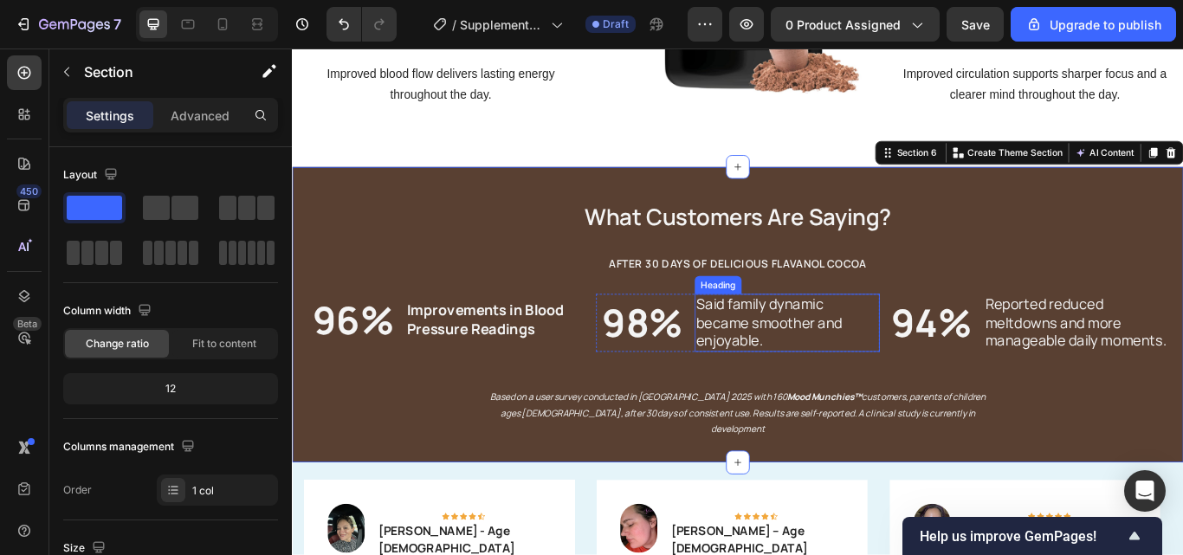
click at [858, 386] on h2 "Said family dynamic became smoother and enjoyable." at bounding box center [869, 369] width 216 height 68
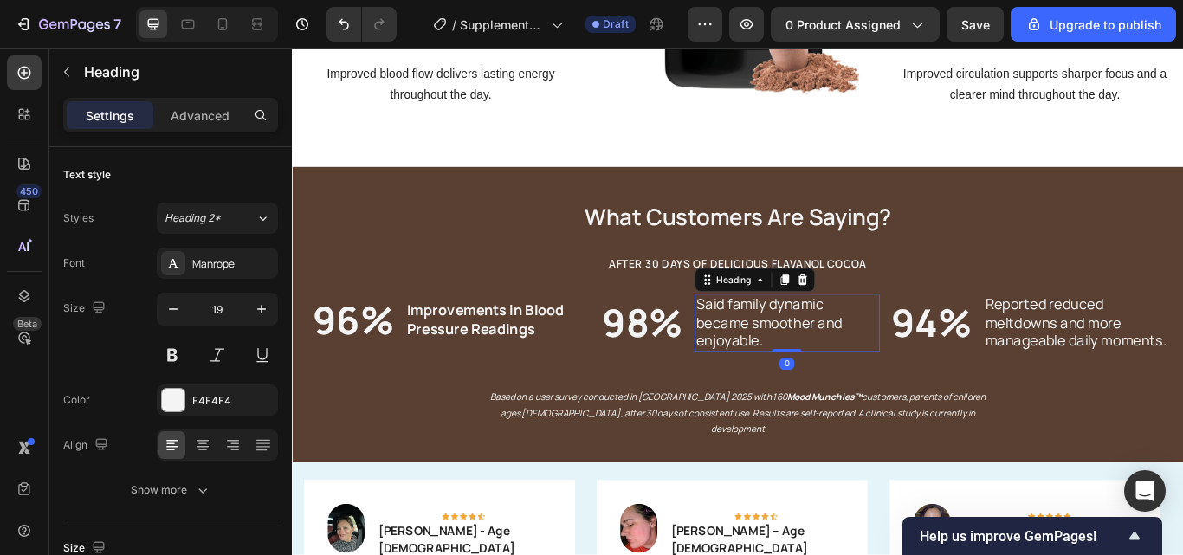
click at [858, 386] on h2 "Said family dynamic became smoother and enjoyable." at bounding box center [869, 369] width 216 height 68
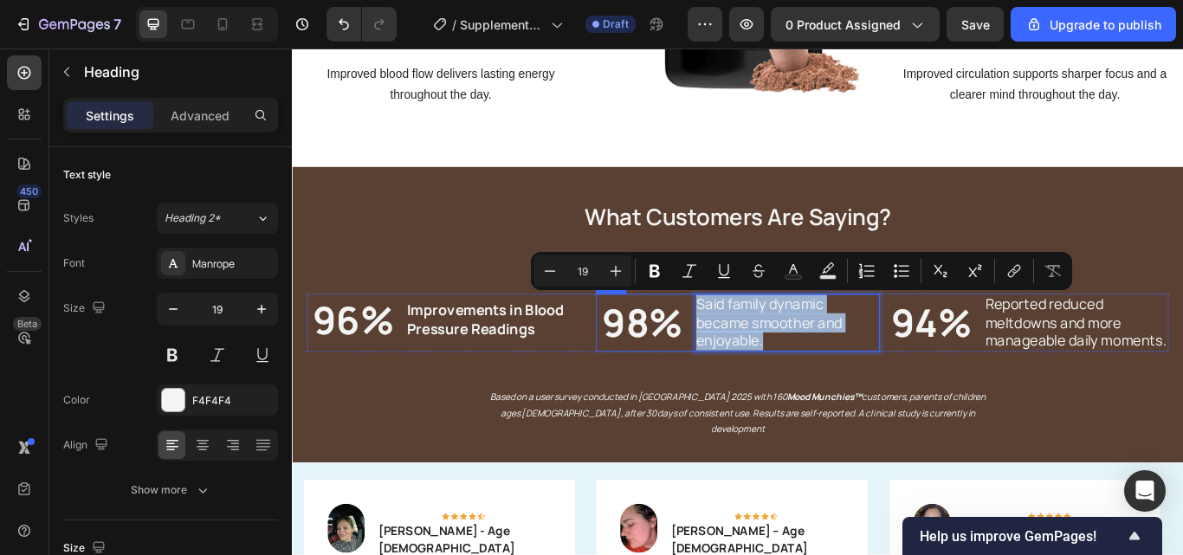
drag, startPoint x: 848, startPoint y: 386, endPoint x: 752, endPoint y: 346, distance: 104.0
click at [752, 346] on div "98% Heading Said family dynamic became smoother and enjoyable. Heading 0 Row" at bounding box center [811, 369] width 330 height 68
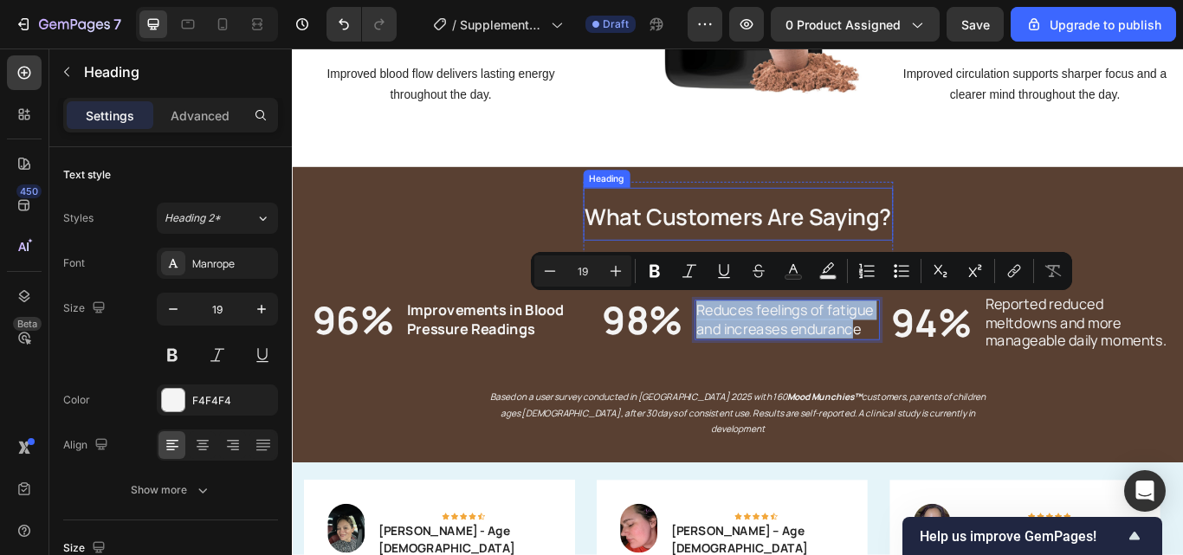
scroll to position [2466, 0]
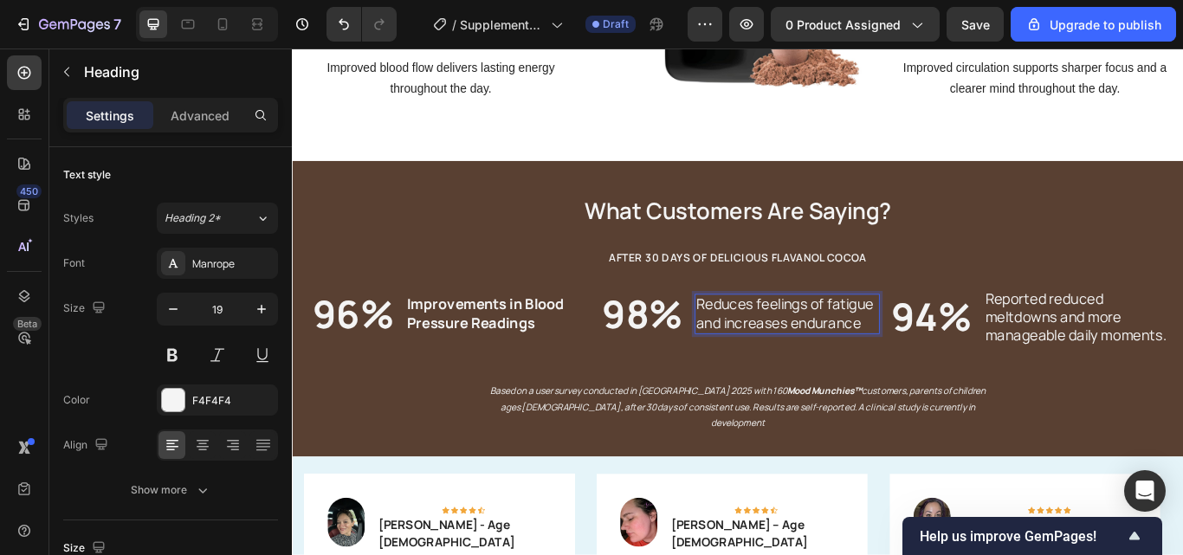
click at [822, 348] on p "Reduces feelings of fatigue and increases endurance" at bounding box center [869, 358] width 212 height 42
click at [764, 352] on p "Reduces feelings of fatigue and increases endurance" at bounding box center [869, 358] width 212 height 42
click at [763, 352] on p "Reduces feelings of fatigue and increases endurance" at bounding box center [869, 358] width 212 height 42
click at [823, 353] on p "Reduces feelings of fatigue and increases endurance" at bounding box center [869, 358] width 212 height 42
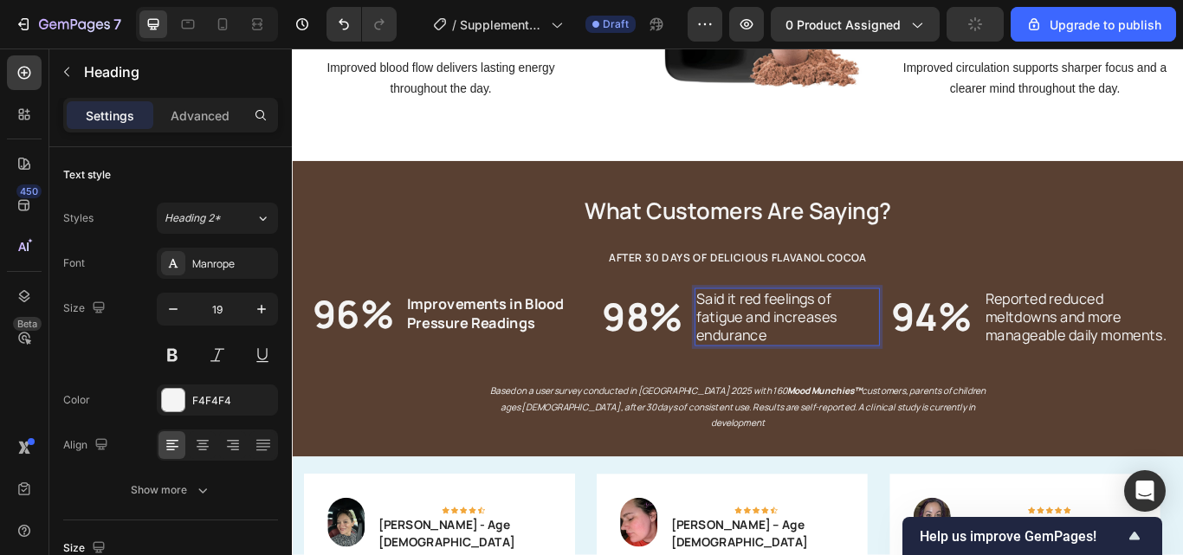
scroll to position [2459, 0]
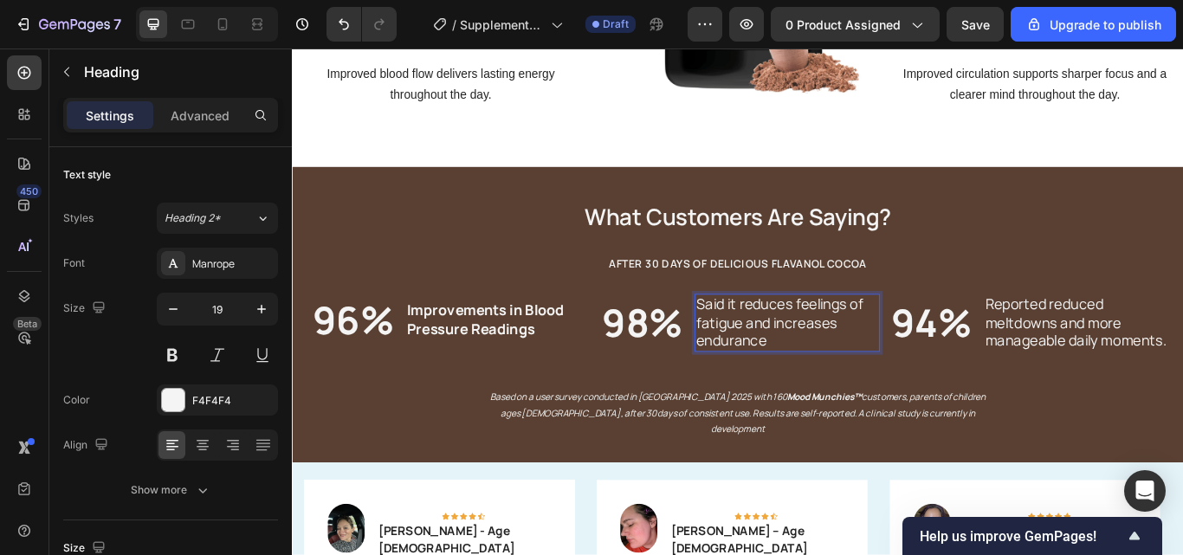
click at [822, 350] on p "Said it reduces feelings of fatigue and increases endurance" at bounding box center [869, 369] width 212 height 64
click at [812, 352] on p "Said it reduces feelings of fatigue and increases endurance" at bounding box center [869, 369] width 212 height 64
click at [882, 349] on p "Said it Reduces feelings of fatigue and increases endurance" at bounding box center [869, 369] width 212 height 64
click at [763, 375] on p "Said it Reduces Feelings of fatigue and increases endurance" at bounding box center [869, 369] width 212 height 64
click at [855, 374] on p "Said it Reduces Feelings of Fatigue and increases endurance" at bounding box center [869, 369] width 212 height 64
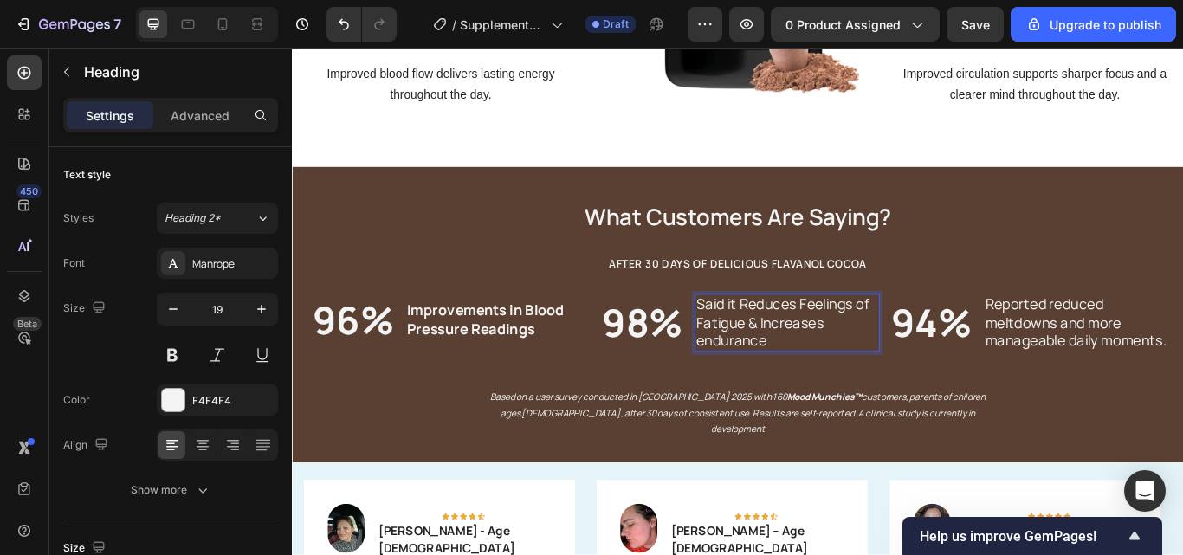
click at [772, 387] on p "Said it Reduces Feelings of Fatigue & Increases endurance" at bounding box center [869, 369] width 212 height 64
click at [861, 382] on p "Said it Reduces Feelings of Fatigue & Increases Endurance" at bounding box center [869, 369] width 212 height 64
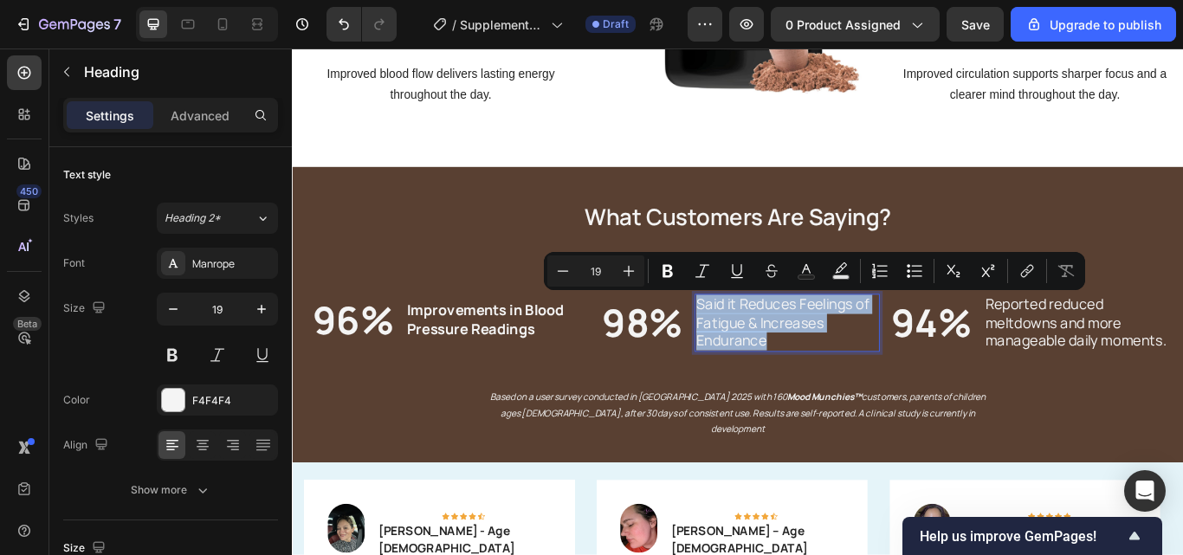
drag, startPoint x: 861, startPoint y: 384, endPoint x: 757, endPoint y: 345, distance: 111.0
click at [763, 345] on p "Said it Reduces Feelings of Fatigue & Increases Endurance" at bounding box center [869, 369] width 212 height 64
click at [669, 272] on icon "Editor contextual toolbar" at bounding box center [667, 270] width 17 height 17
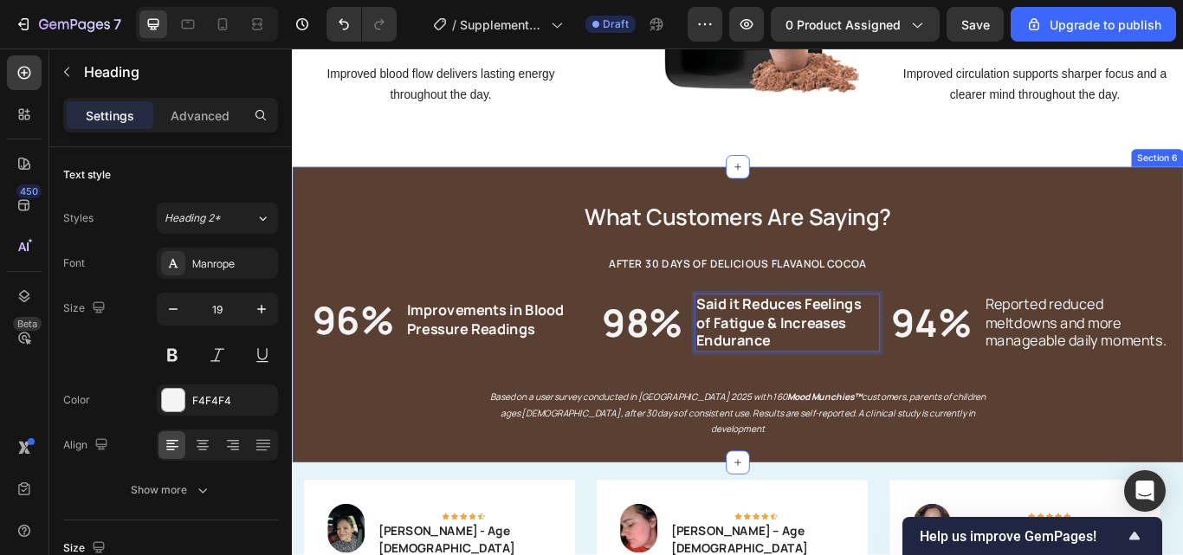
click at [1067, 233] on div "⁠⁠⁠⁠⁠⁠⁠ What Customers Are Saying? Heading ⁠⁠⁠⁠⁠⁠⁠ AFTER 30 DAYS OF DELICIOUS F…" at bounding box center [811, 349] width 1004 height 310
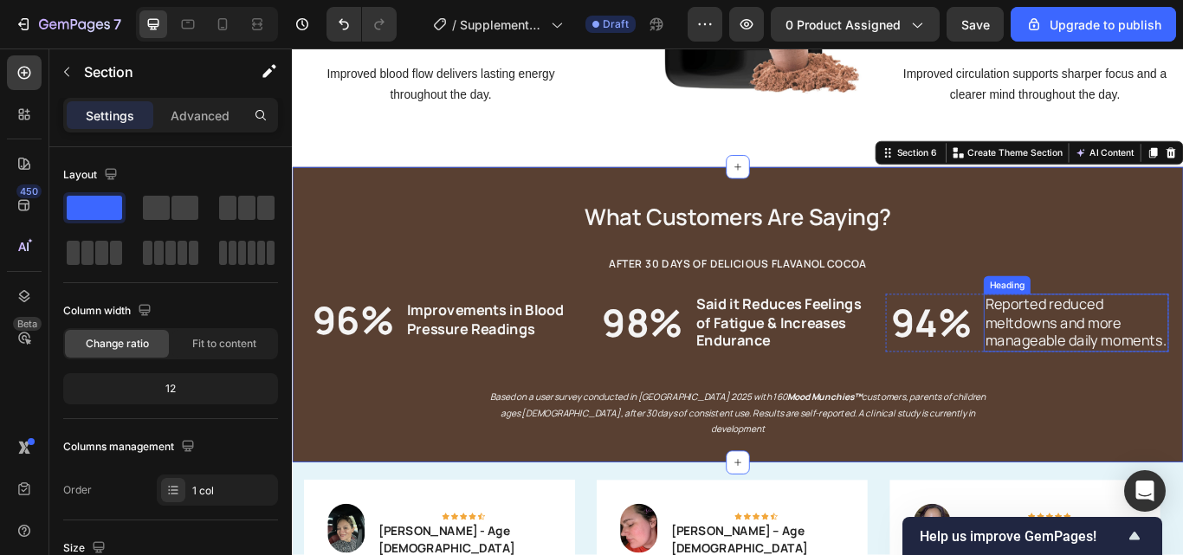
click at [1182, 403] on h2 "Reported reduced meltdowns and more manageable daily moments." at bounding box center [1206, 369] width 216 height 68
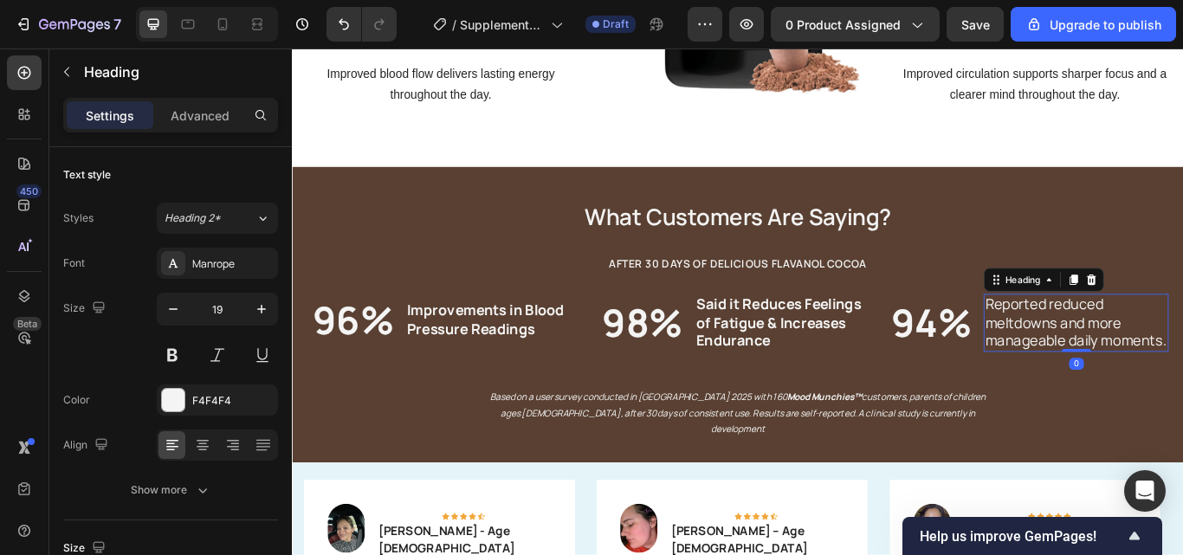
click at [1182, 403] on h2 "Reported reduced meltdowns and more manageable daily moments." at bounding box center [1206, 369] width 216 height 68
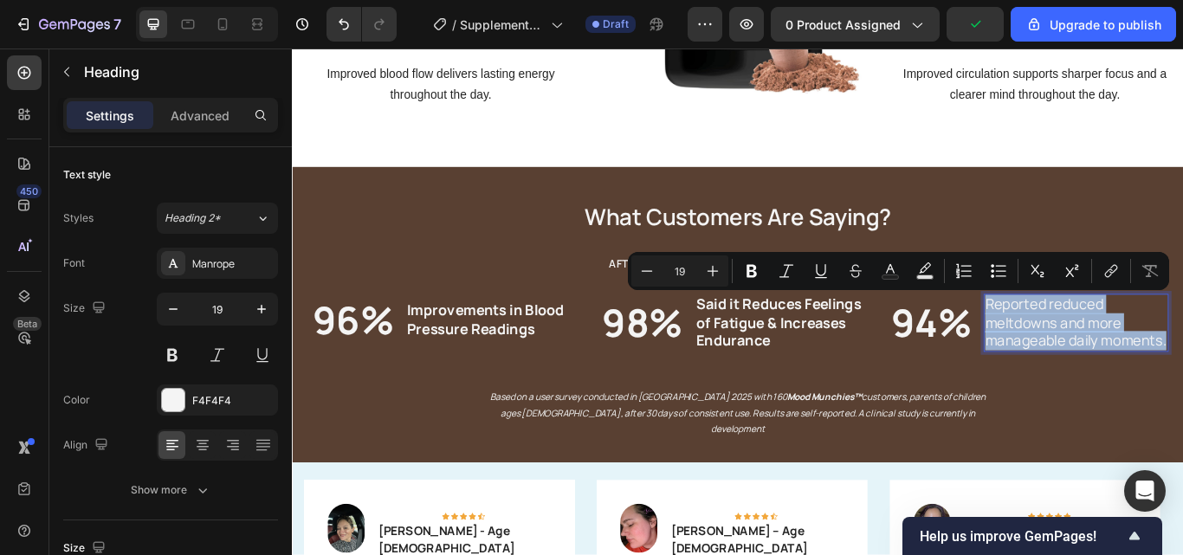
drag, startPoint x: 1177, startPoint y: 411, endPoint x: 1087, endPoint y: 349, distance: 109.5
click at [1100, 349] on p "Reported reduced meltdowns and more manageable daily moments." at bounding box center [1206, 369] width 212 height 64
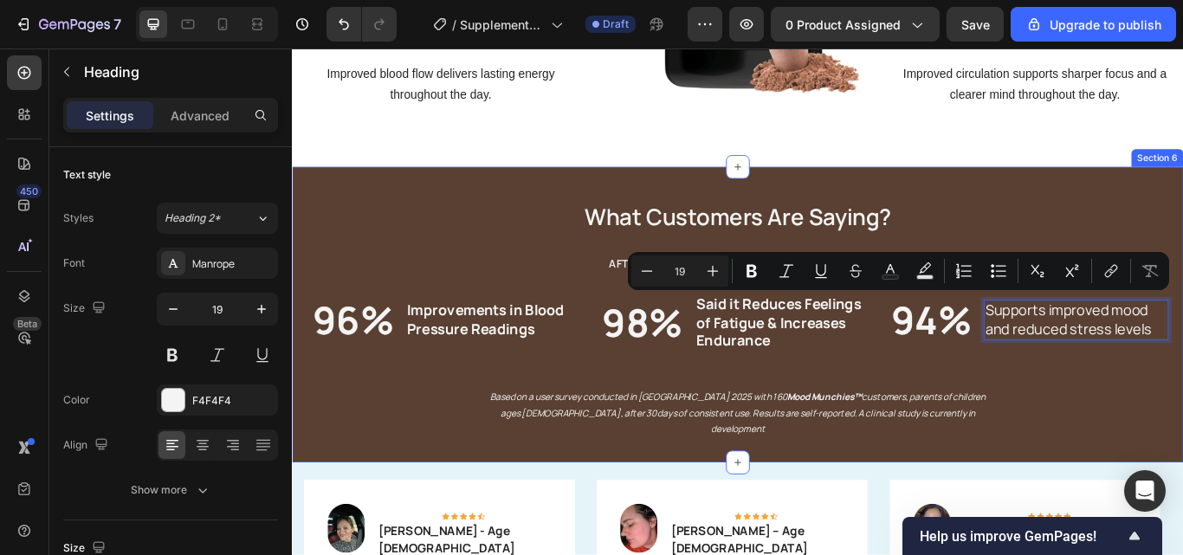
scroll to position [2466, 0]
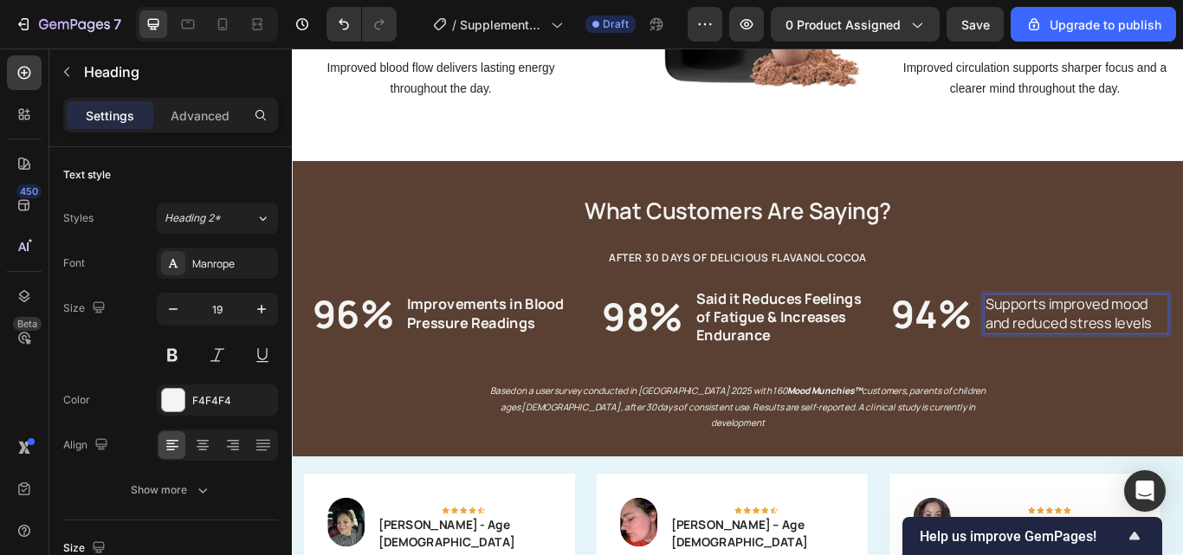
click at [1100, 352] on p "Supports improved mood and reduced stress levels" at bounding box center [1206, 358] width 212 height 42
click at [765, 340] on strong "Said it Reduces Feelings of Fatigue & Increases Endurance" at bounding box center [859, 361] width 192 height 65
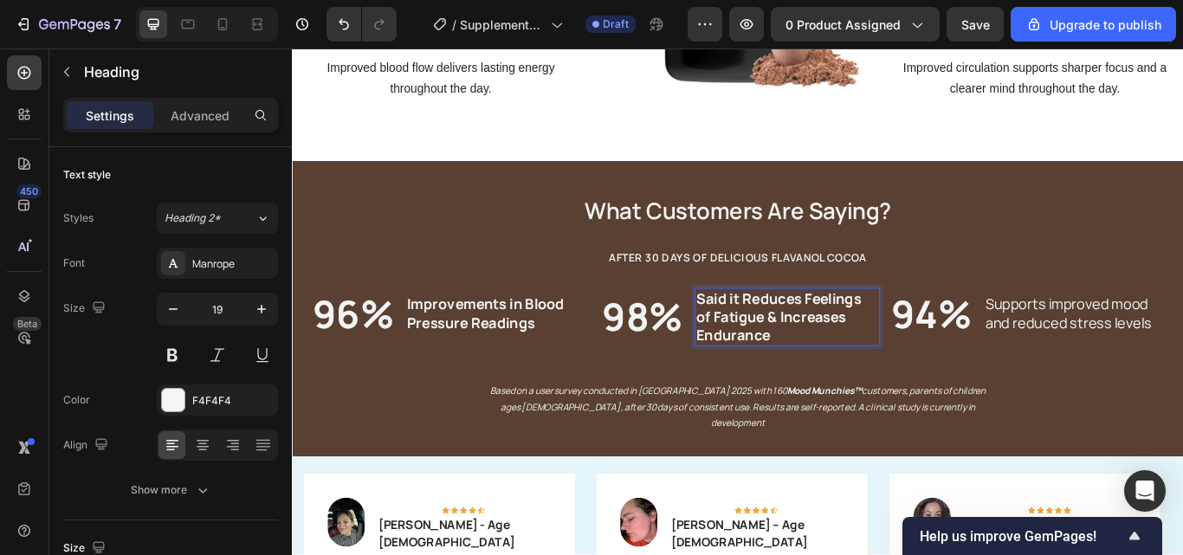
click at [766, 340] on strong "Said it Reduces Feelings of Fatigue & Increases Endurance" at bounding box center [859, 361] width 192 height 65
click at [813, 343] on strong "said it Reduces Feelings of Fatigue & Increases Endurance" at bounding box center [868, 361] width 210 height 65
click at [881, 346] on strong "said it reduces Feelings of Fatigue & Increases Endurance" at bounding box center [865, 361] width 205 height 65
click at [766, 360] on strong "said it reduces feelings of Fatigue & Increases Endurance" at bounding box center [864, 361] width 203 height 65
click at [836, 361] on strong "said it reduces feelings of fatigue & Increases Endurance" at bounding box center [864, 361] width 203 height 65
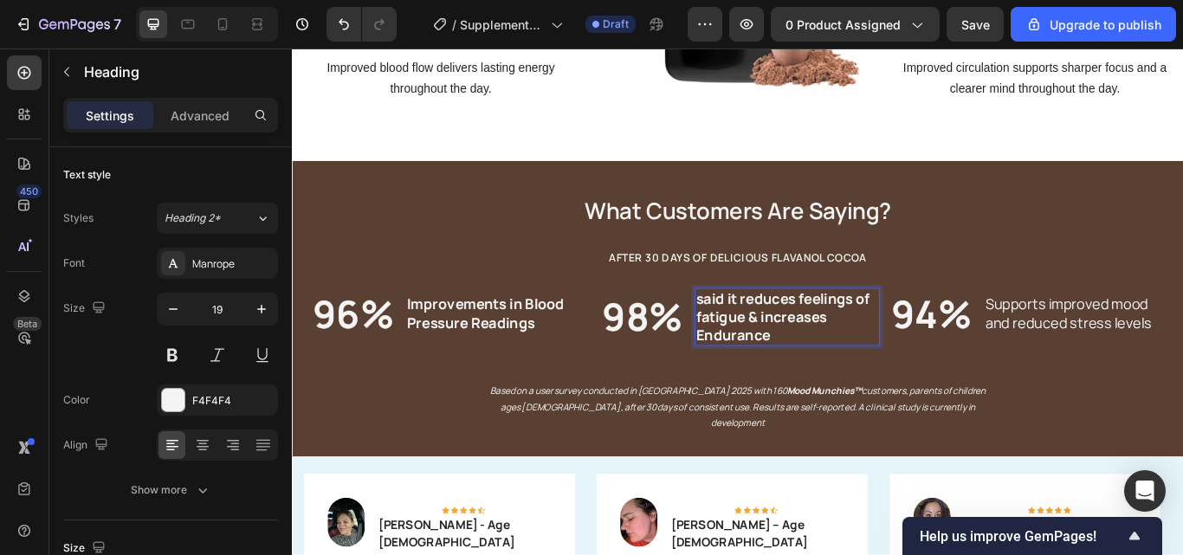
click at [766, 385] on strong "said it reduces feelings of fatigue & increases Endurance" at bounding box center [864, 361] width 203 height 65
click at [429, 350] on strong "Improvements in Blood Pressure Readings" at bounding box center [517, 358] width 184 height 44
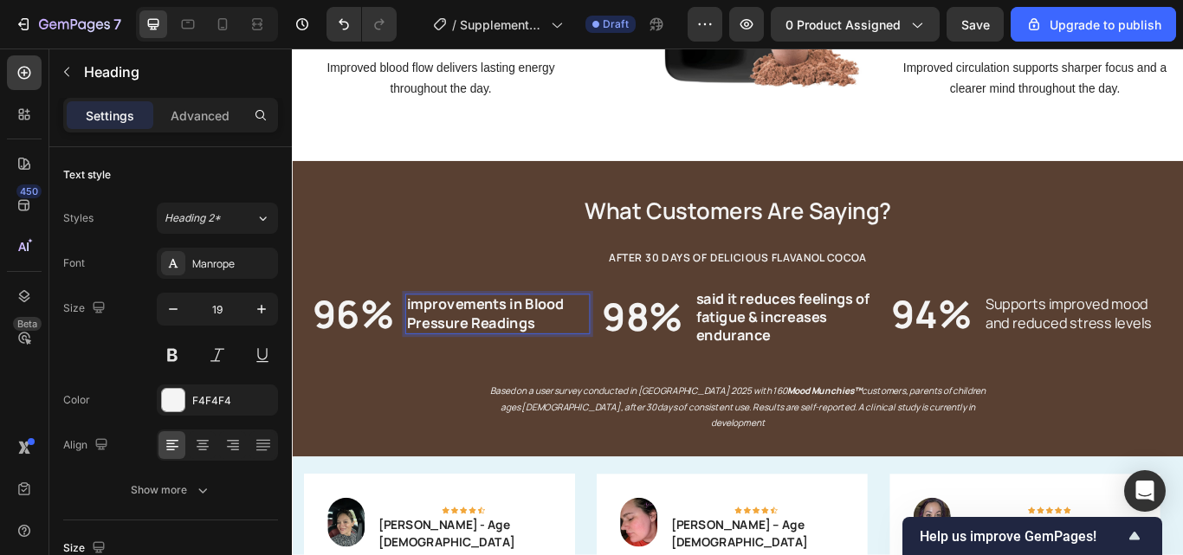
click at [570, 352] on strong "improvements in Blood Pressure Readings" at bounding box center [517, 358] width 184 height 44
click at [438, 365] on strong "improvements in blood Pressure Readings" at bounding box center [517, 358] width 184 height 44
click at [507, 365] on strong "improvements in blood pressure Readings" at bounding box center [517, 358] width 184 height 44
click at [1113, 380] on h2 "Supports improved mood and reduced stress levels" at bounding box center [1206, 358] width 216 height 46
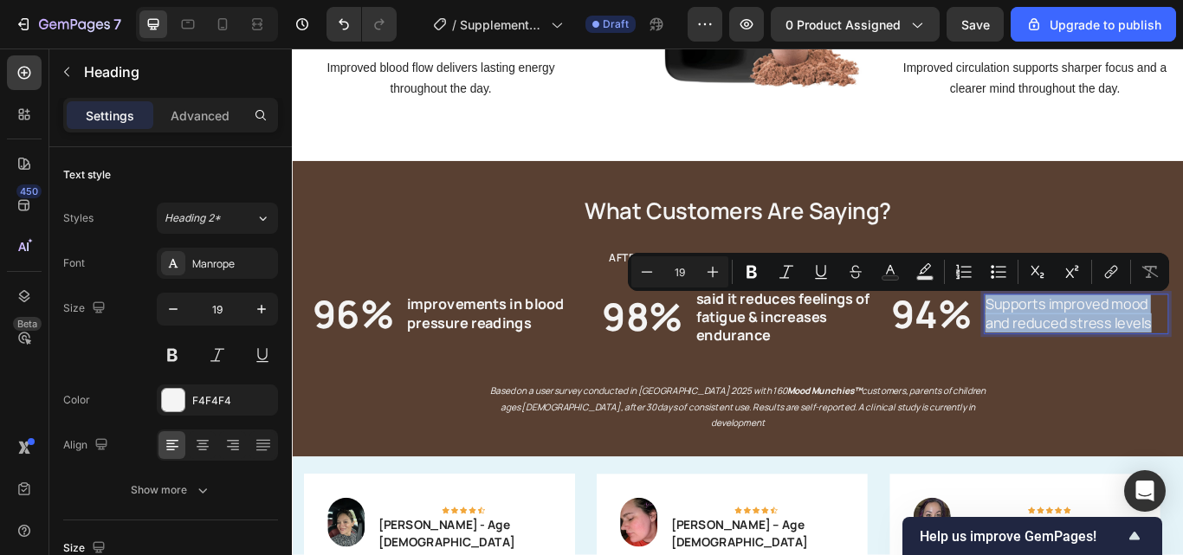
drag, startPoint x: 1288, startPoint y: 370, endPoint x: 1090, endPoint y: 341, distance: 200.3
click at [1100, 341] on p "Supports improved mood and reduced stress levels" at bounding box center [1206, 358] width 212 height 42
drag, startPoint x: 764, startPoint y: 267, endPoint x: 648, endPoint y: 335, distance: 134.7
click at [764, 267] on button "Bold" at bounding box center [751, 271] width 31 height 31
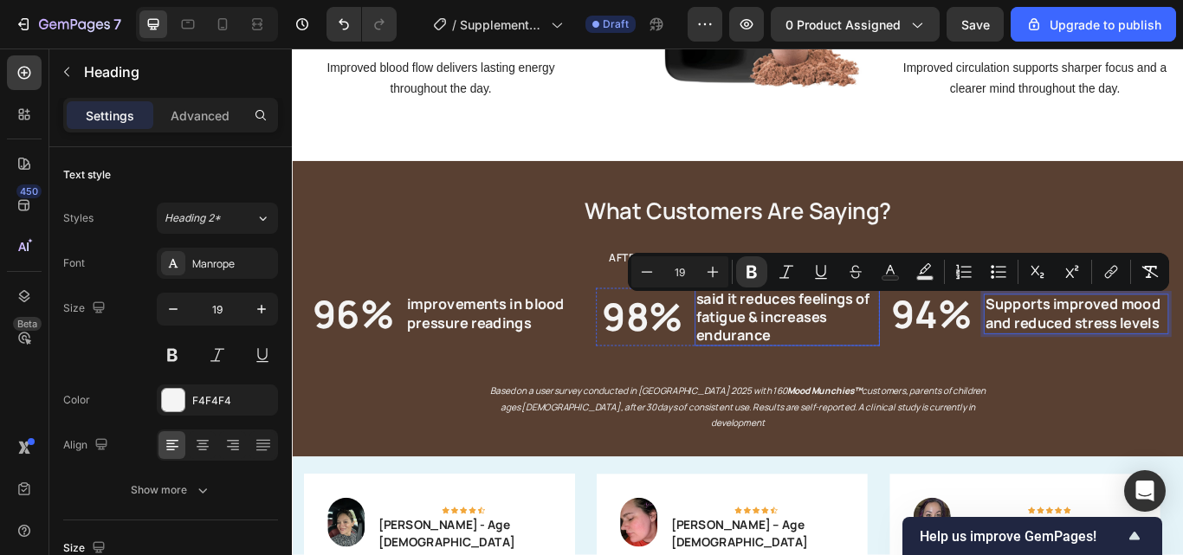
click at [961, 398] on div "⁠⁠⁠⁠⁠⁠⁠ What Customers Are Saying? Heading ⁠⁠⁠⁠⁠⁠⁠ AFTER 30 DAYS OF DELICIOUS F…" at bounding box center [811, 342] width 1004 height 310
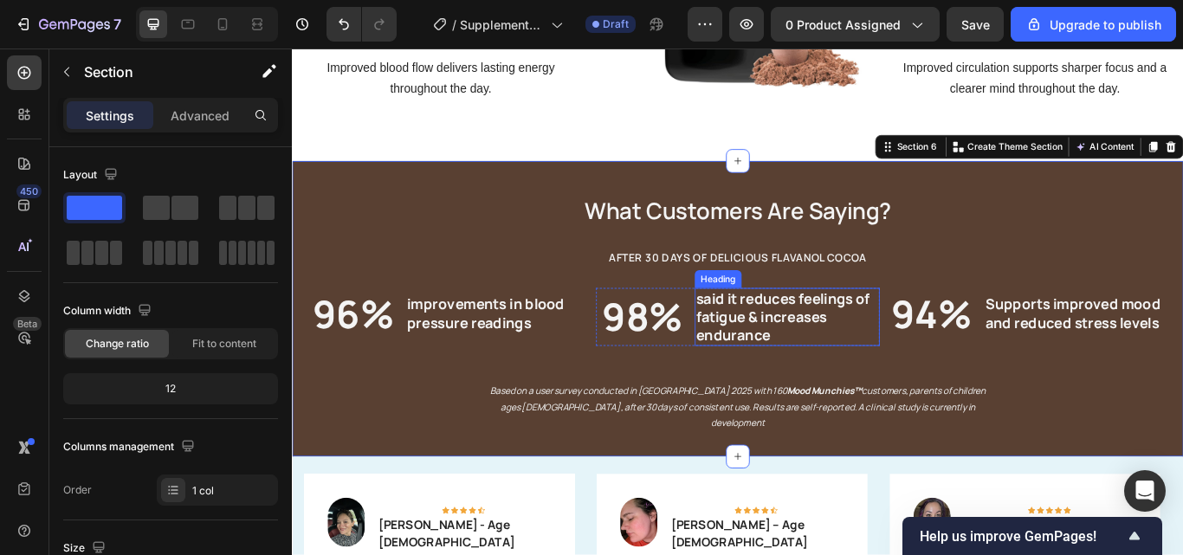
click at [795, 340] on strong "said it reduces feelings of fatigue & increases endurance" at bounding box center [864, 361] width 203 height 65
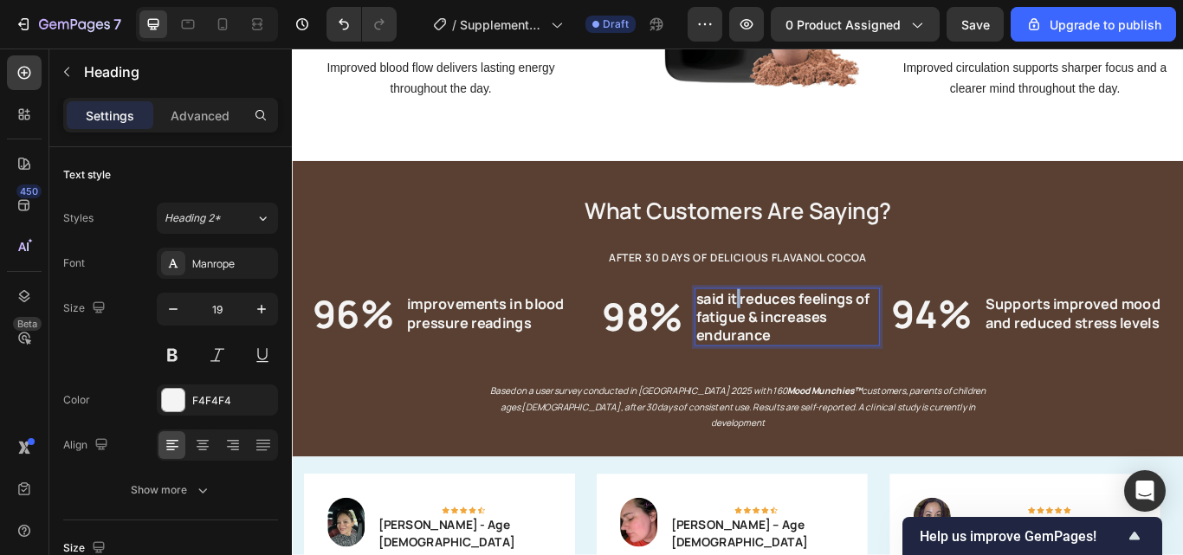
click at [806, 342] on strong "said it reduces feelings of fatigue & increases endurance" at bounding box center [864, 361] width 203 height 65
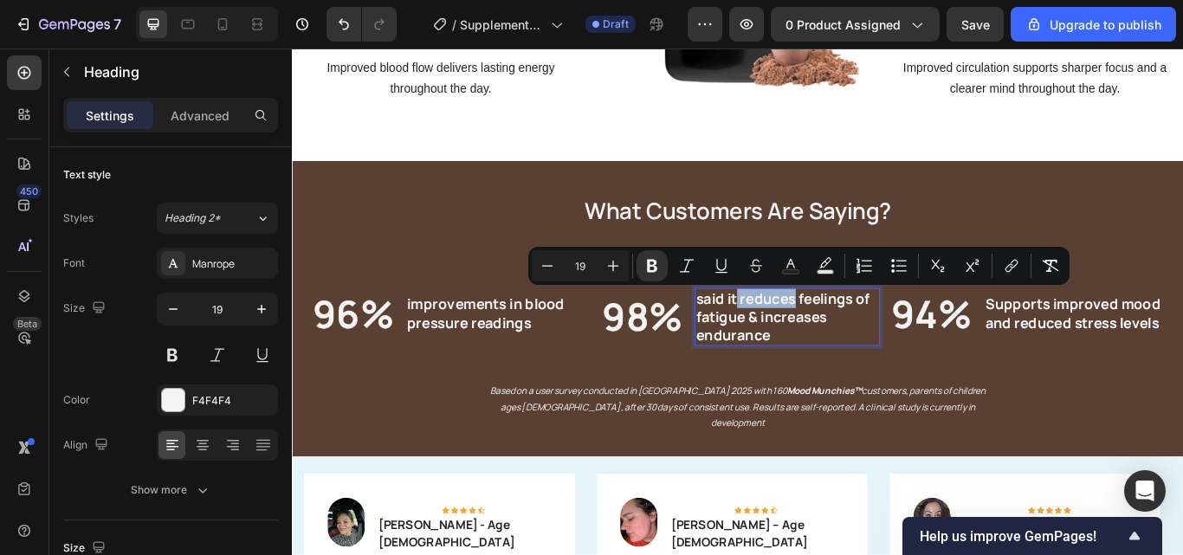
click at [806, 342] on strong "said it reduces feelings of fatigue & increases endurance" at bounding box center [864, 361] width 203 height 65
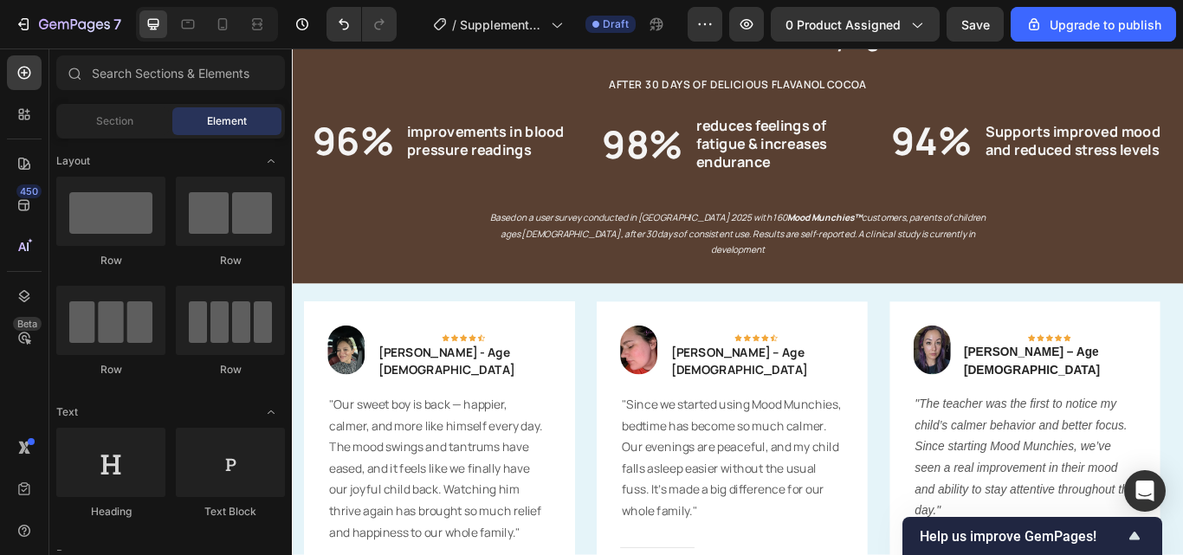
scroll to position [2636, 0]
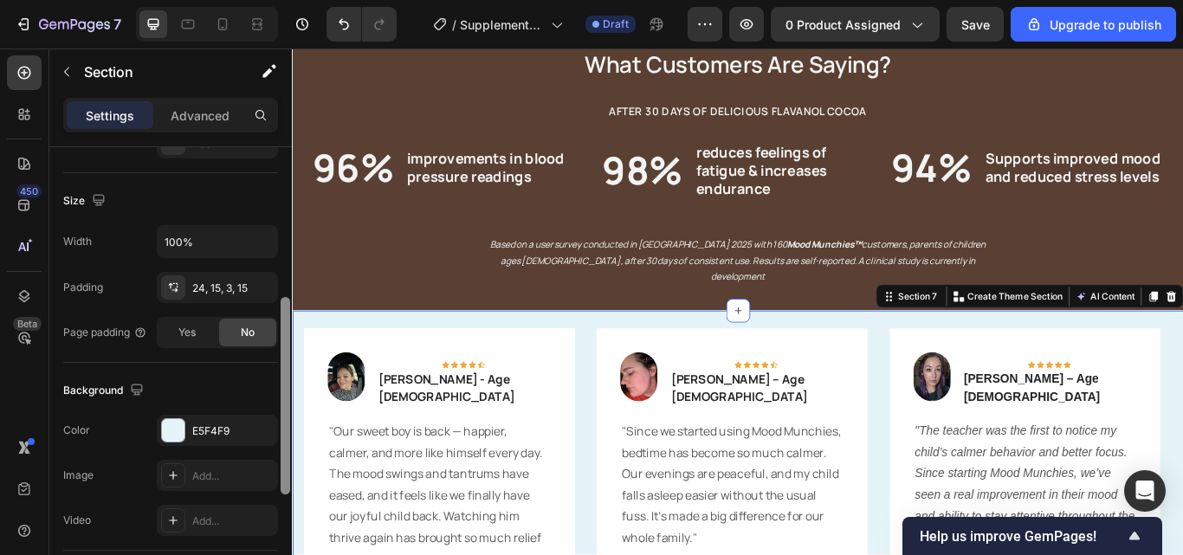
scroll to position [357, 0]
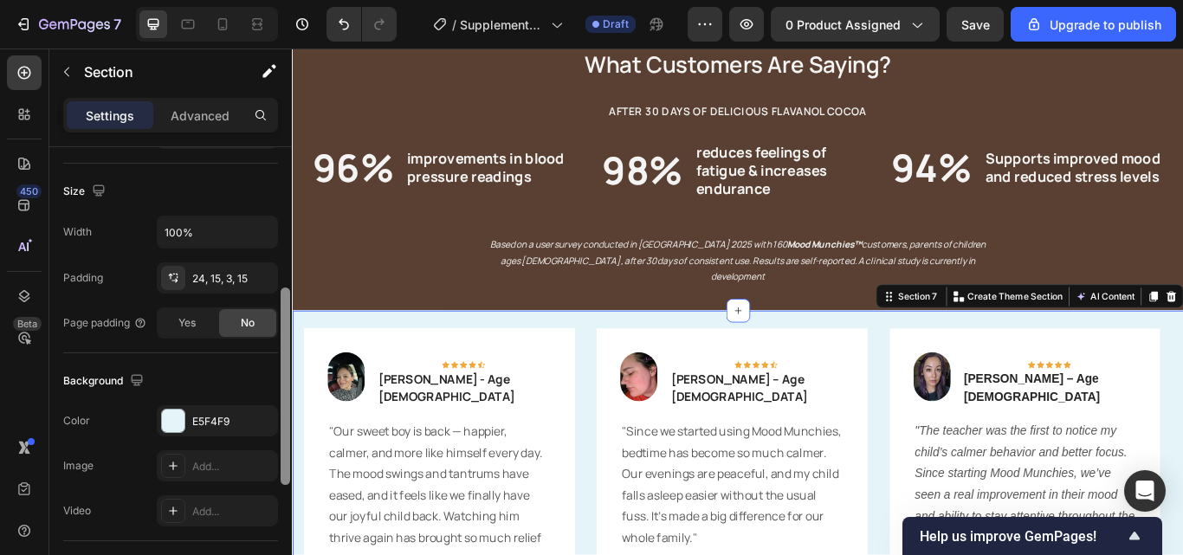
drag, startPoint x: 287, startPoint y: 294, endPoint x: 288, endPoint y: 447, distance: 153.3
click at [288, 447] on div at bounding box center [286, 385] width 10 height 197
click at [227, 422] on div "E5F4F9" at bounding box center [217, 422] width 50 height 16
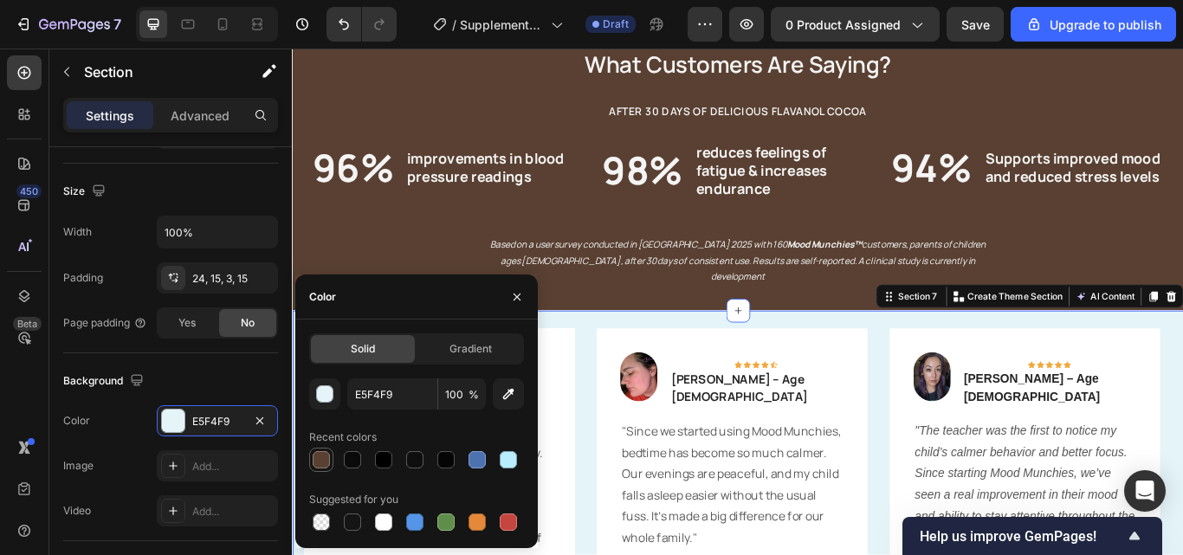
click at [328, 464] on div at bounding box center [321, 459] width 17 height 17
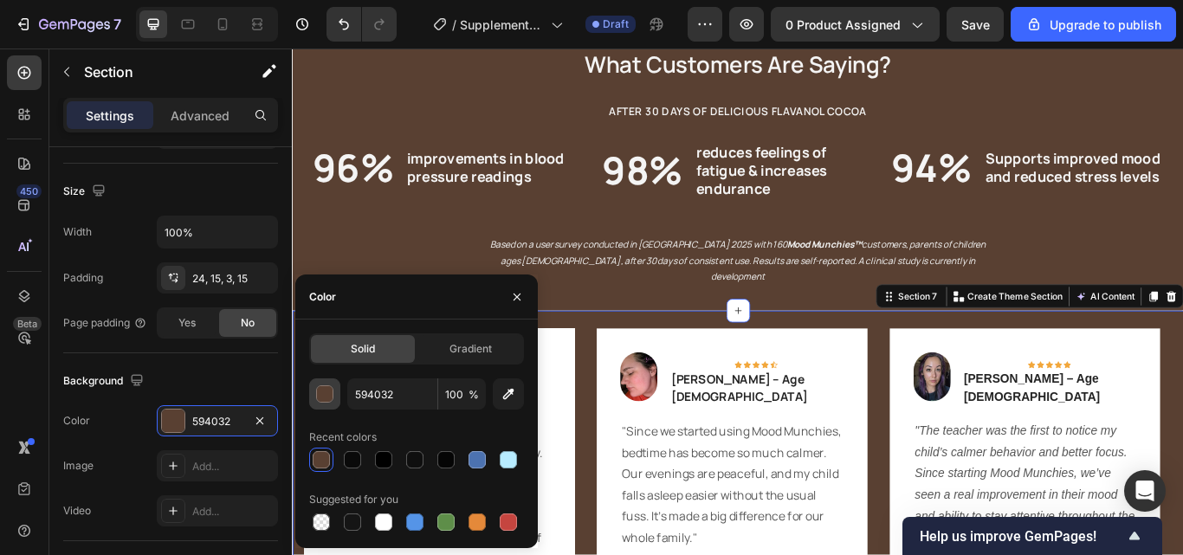
click at [329, 403] on button "button" at bounding box center [324, 393] width 31 height 31
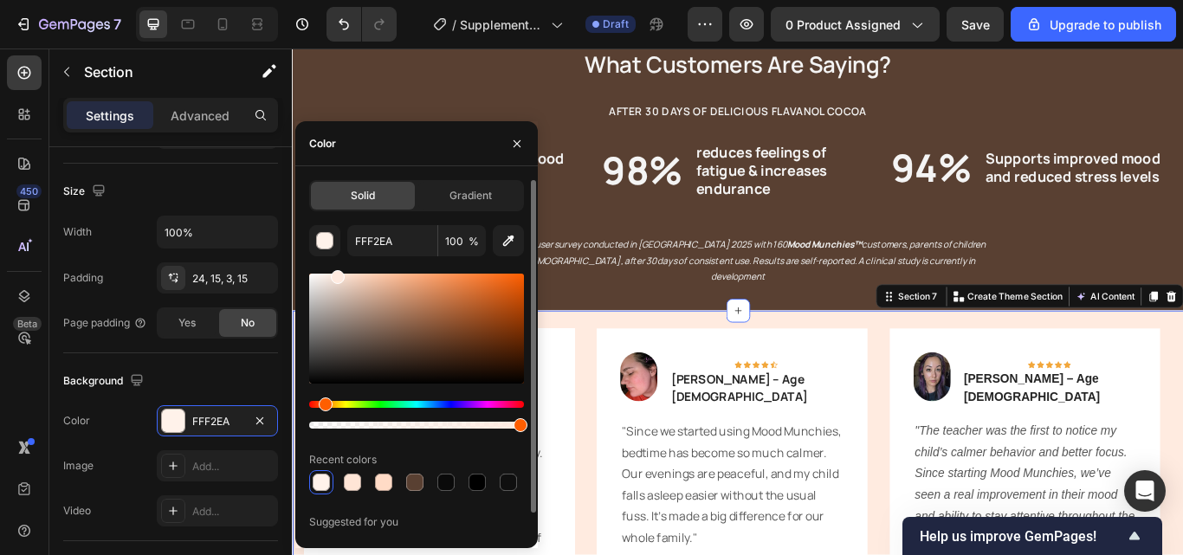
drag, startPoint x: 409, startPoint y: 348, endPoint x: 336, endPoint y: 259, distance: 115.1
click at [336, 259] on div "FFF2EA 100 % Recent colors Suggested for you" at bounding box center [416, 391] width 215 height 332
type input "FFEBE0"
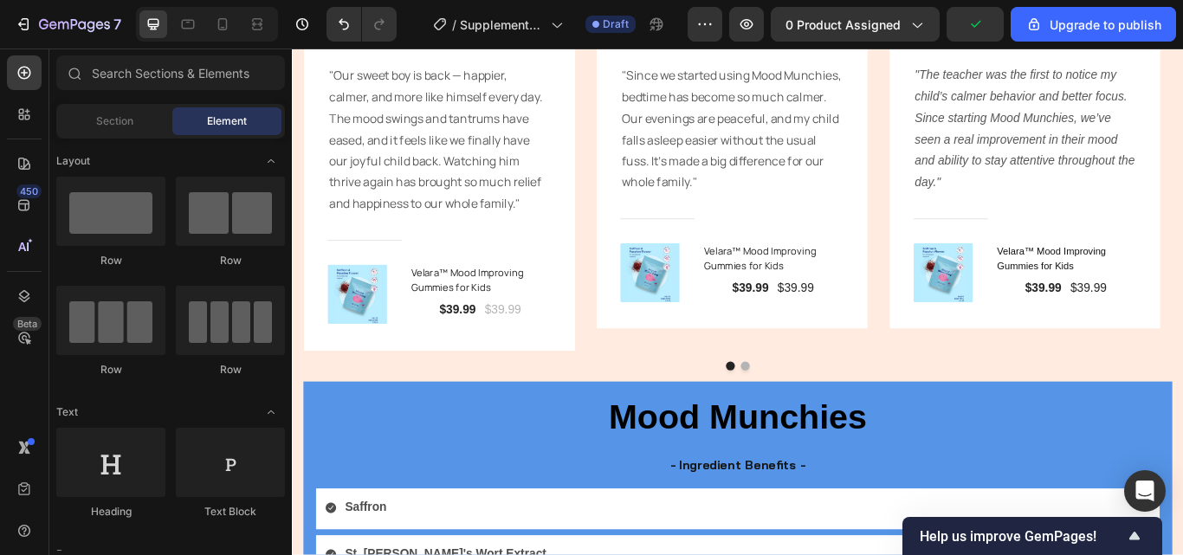
scroll to position [3118, 0]
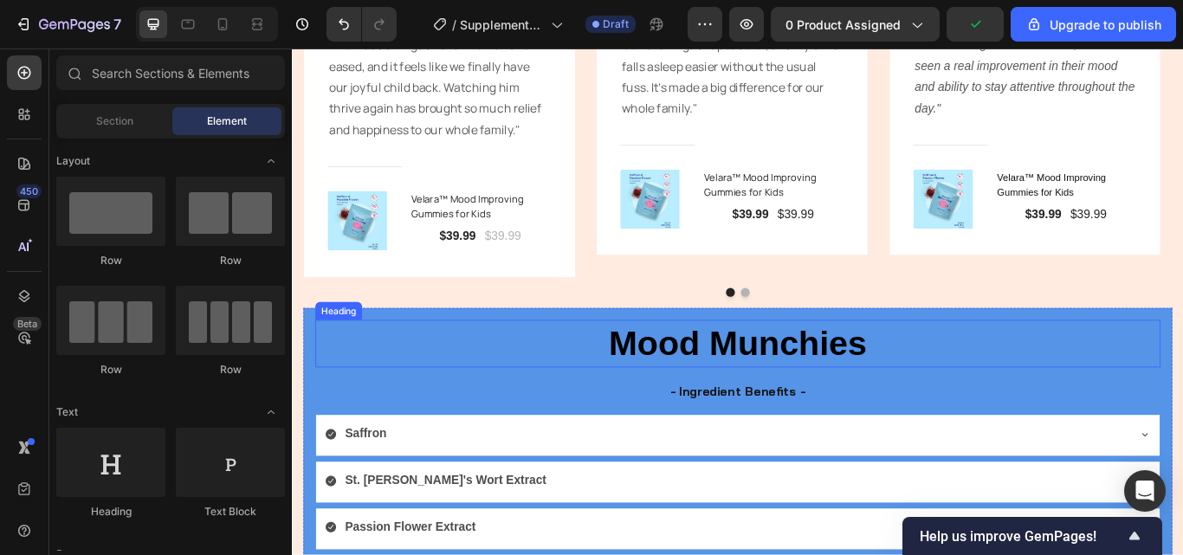
click at [1182, 410] on h2 "Mood Munchies" at bounding box center [811, 392] width 985 height 55
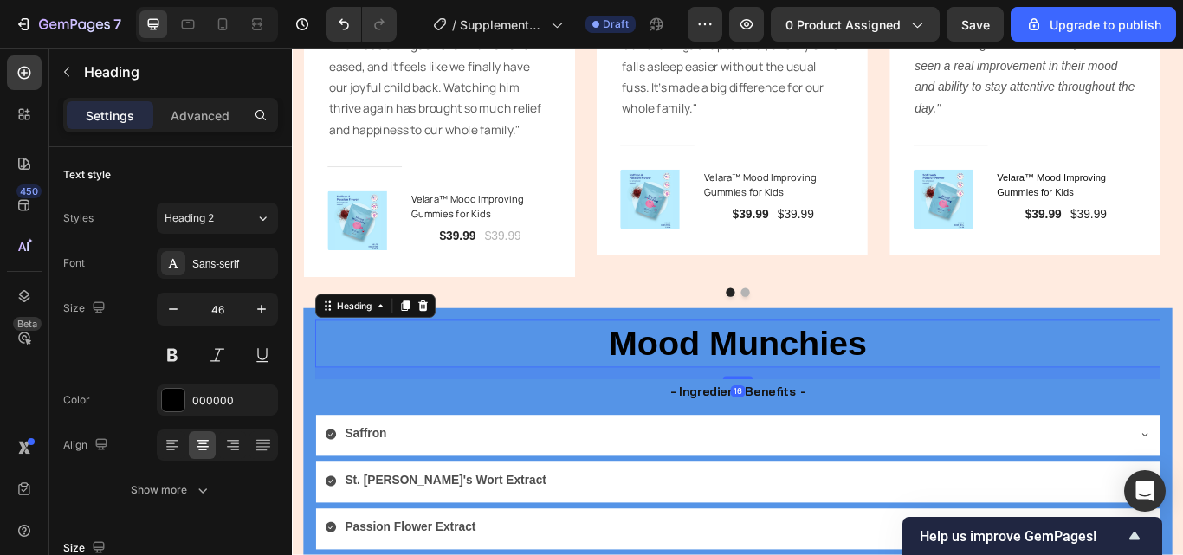
click at [1182, 365] on h2 "Mood Munchies" at bounding box center [811, 392] width 985 height 55
click at [1182, 361] on div "Mood Munchies Heading 16 - Ingredient Benefits - Text Block Saffron St. John's …" at bounding box center [811, 499] width 1013 height 295
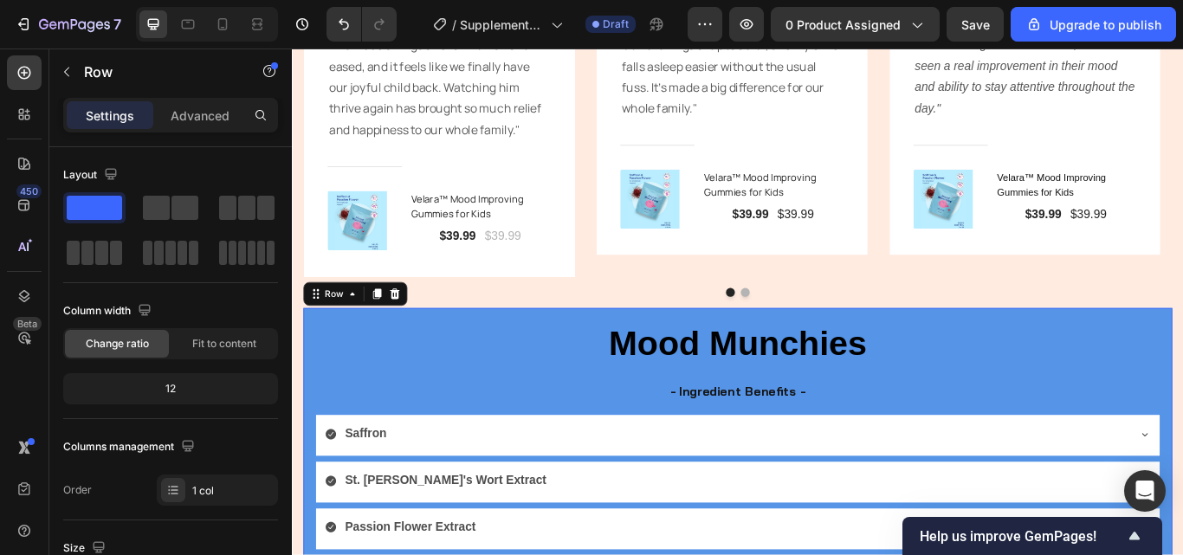
click at [1182, 352] on div "⁠⁠⁠⁠⁠⁠⁠ Mood Munchies Heading - Ingredient Benefits - Text Block Saffron St. Jo…" at bounding box center [811, 499] width 1013 height 295
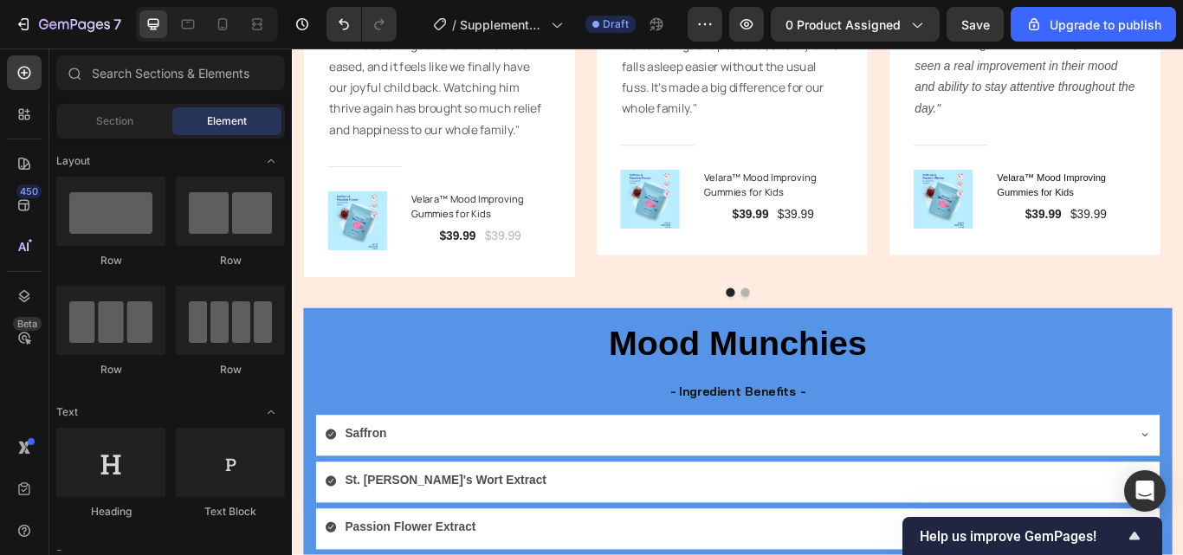
scroll to position [3303, 0]
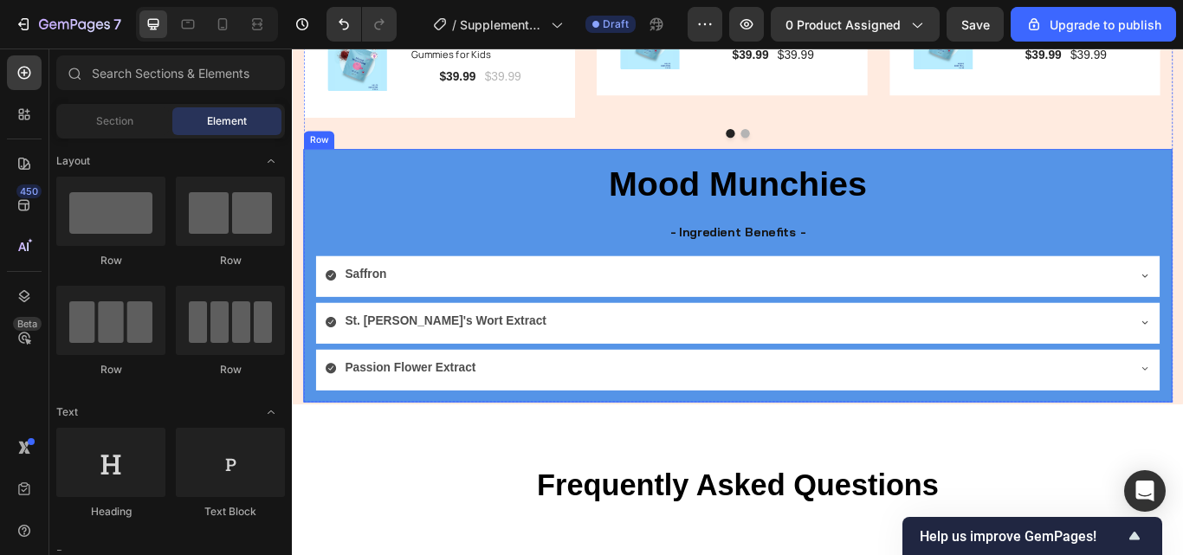
click at [1182, 166] on div "⁠⁠⁠⁠⁠⁠⁠ Mood Munchies Heading - Ingredient Benefits - Text Block Saffron St. Jo…" at bounding box center [811, 313] width 1013 height 295
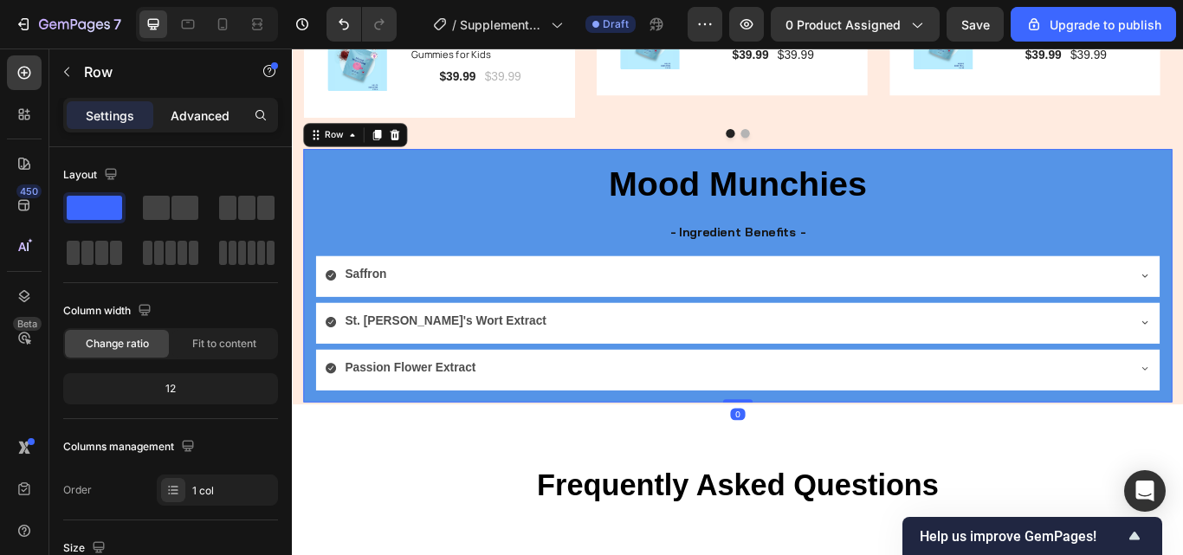
click at [186, 115] on p "Advanced" at bounding box center [200, 115] width 59 height 18
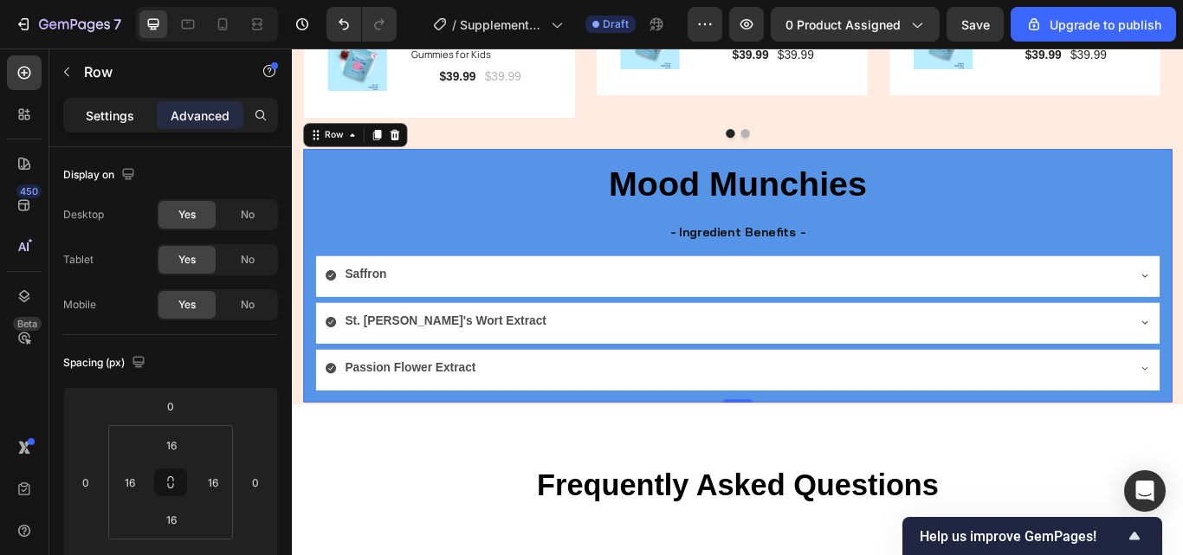
click at [138, 111] on div "Settings" at bounding box center [110, 115] width 87 height 28
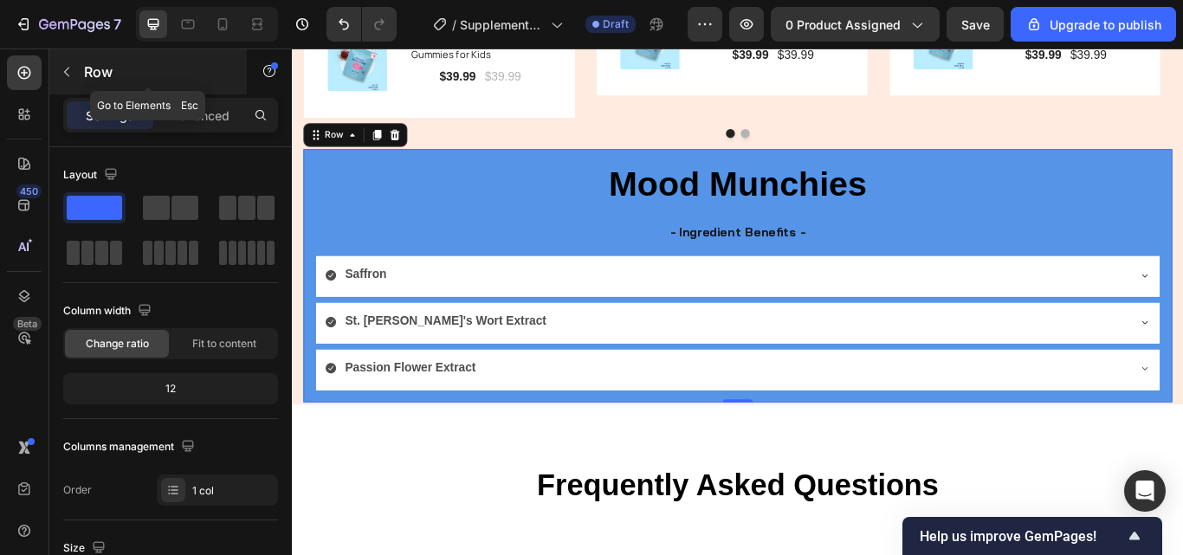
click at [73, 82] on button "button" at bounding box center [67, 72] width 28 height 28
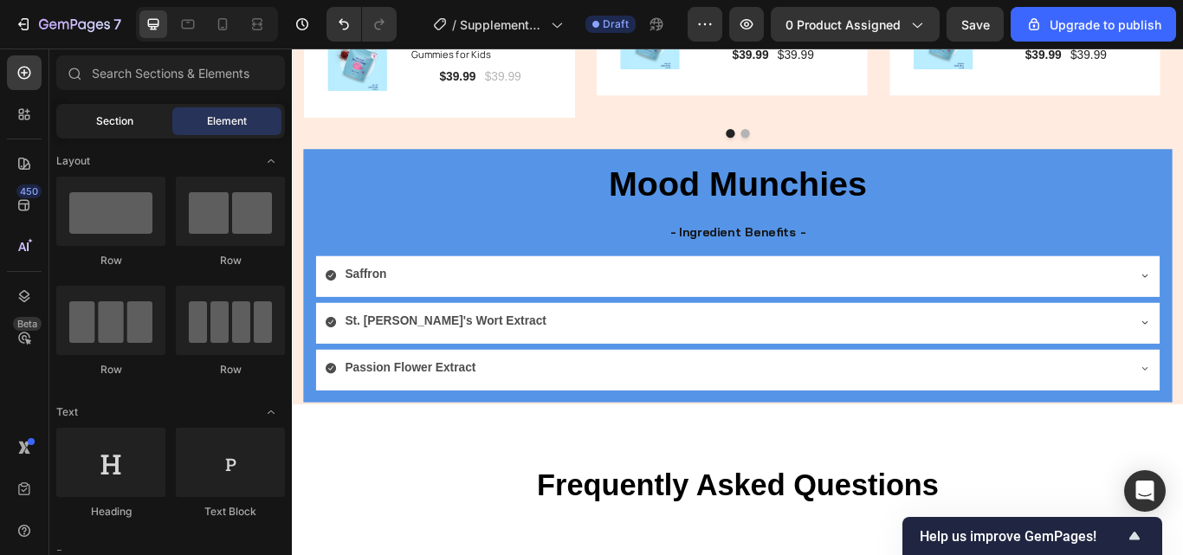
click at [113, 125] on span "Section" at bounding box center [114, 121] width 37 height 16
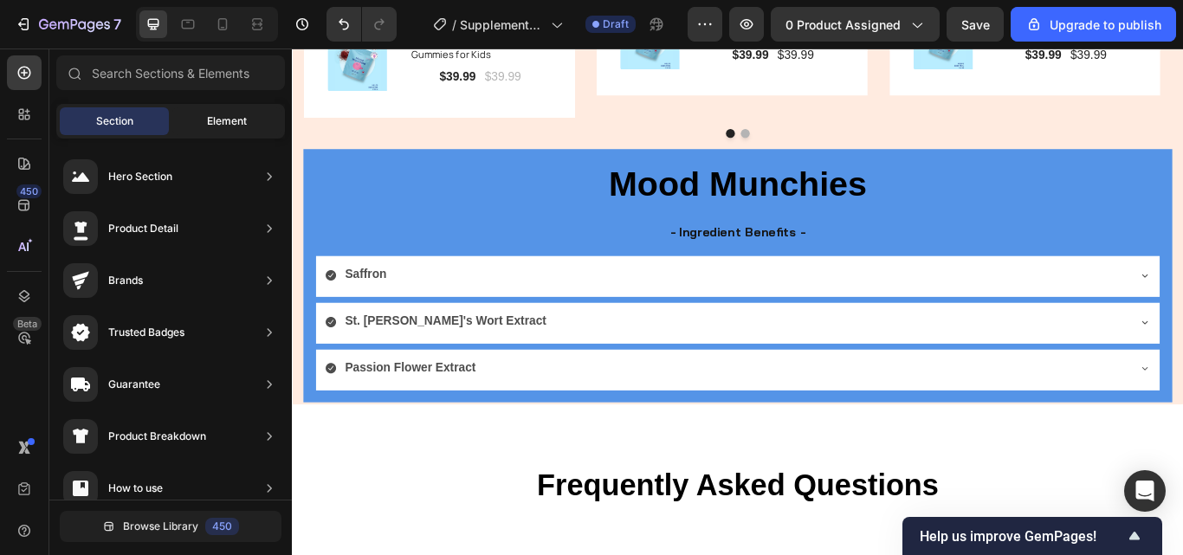
click at [186, 123] on div "Element" at bounding box center [226, 121] width 109 height 28
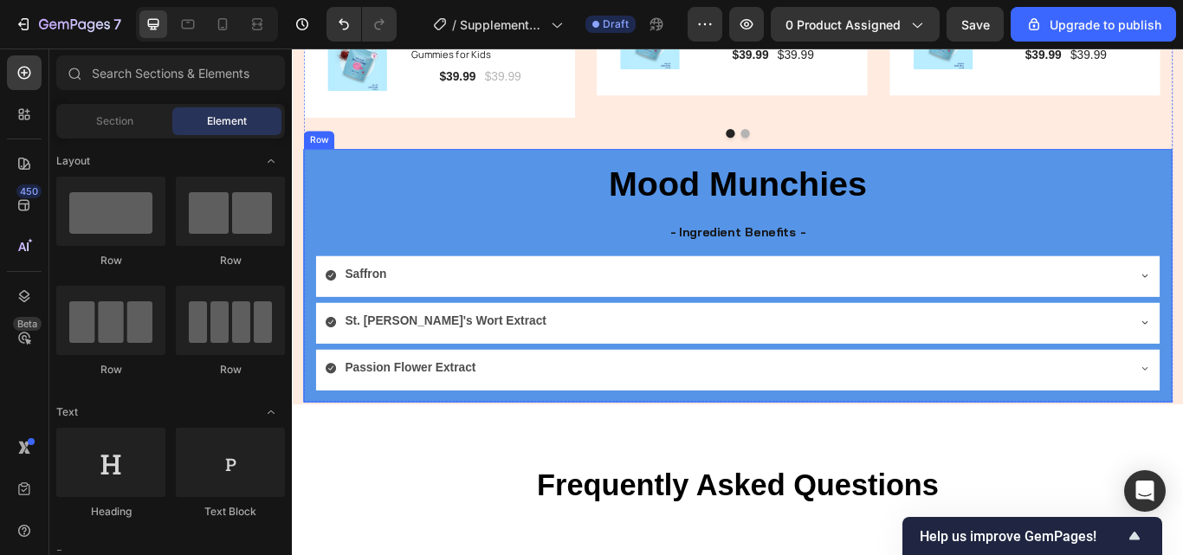
click at [317, 232] on div "⁠⁠⁠⁠⁠⁠⁠ Mood Munchies Heading - Ingredient Benefits - Text Block Saffron St. Jo…" at bounding box center [811, 313] width 1013 height 295
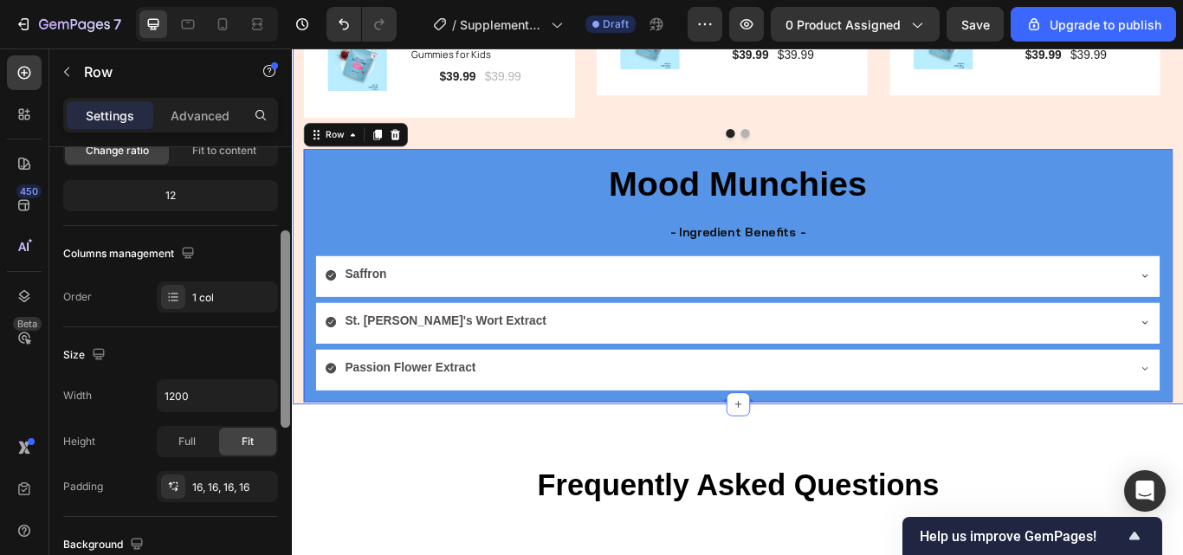
drag, startPoint x: 579, startPoint y: 268, endPoint x: 294, endPoint y: 416, distance: 321.4
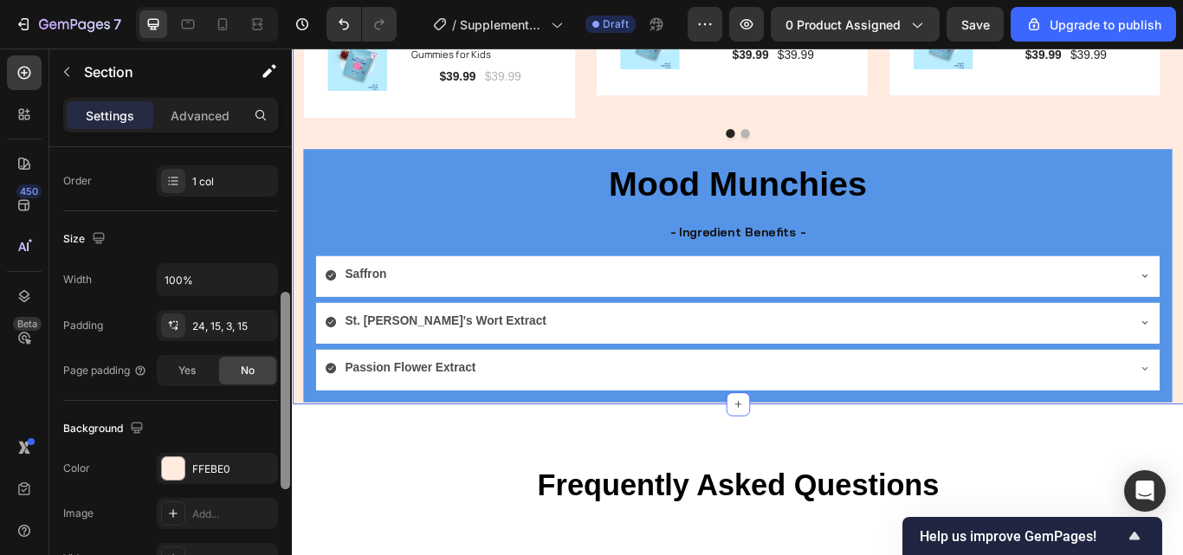
scroll to position [291, 0]
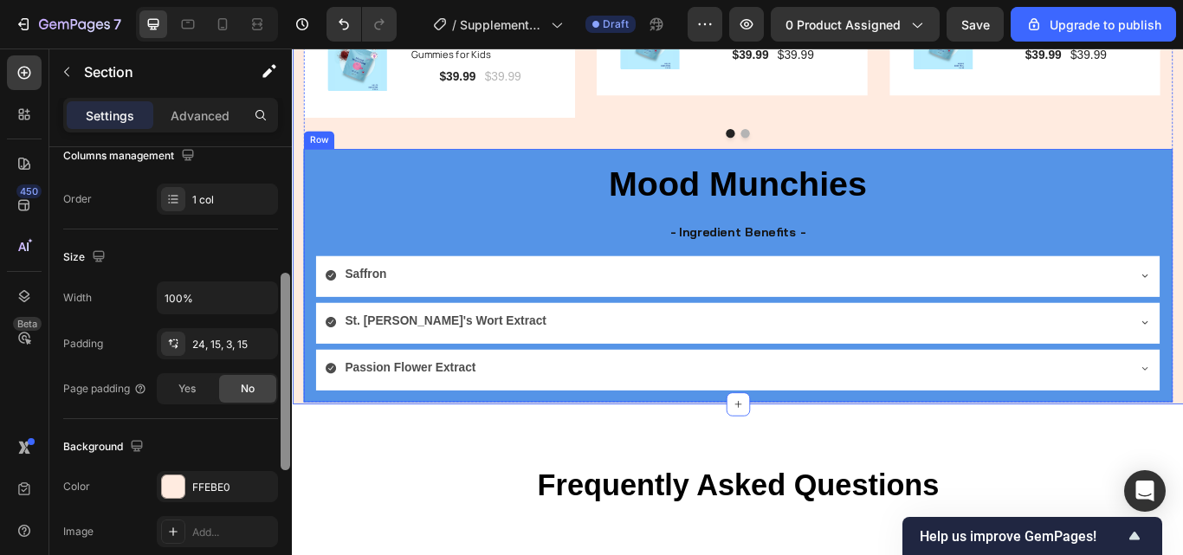
click at [384, 240] on div "⁠⁠⁠⁠⁠⁠⁠ Mood Munchies Heading - Ingredient Benefits - Text Block Saffron St. Jo…" at bounding box center [811, 314] width 985 height 268
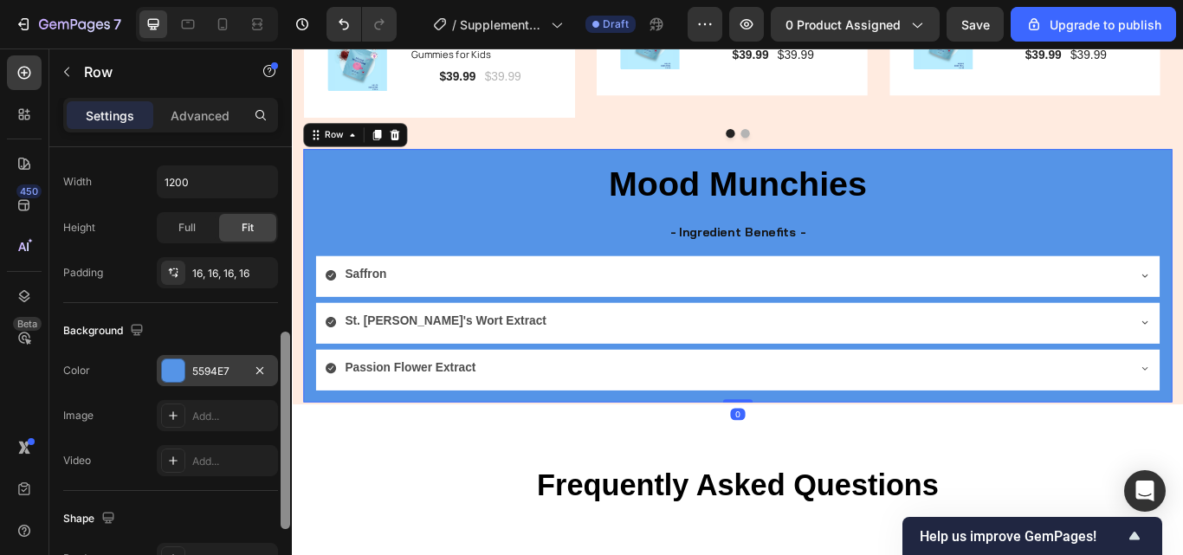
scroll to position [397, 0]
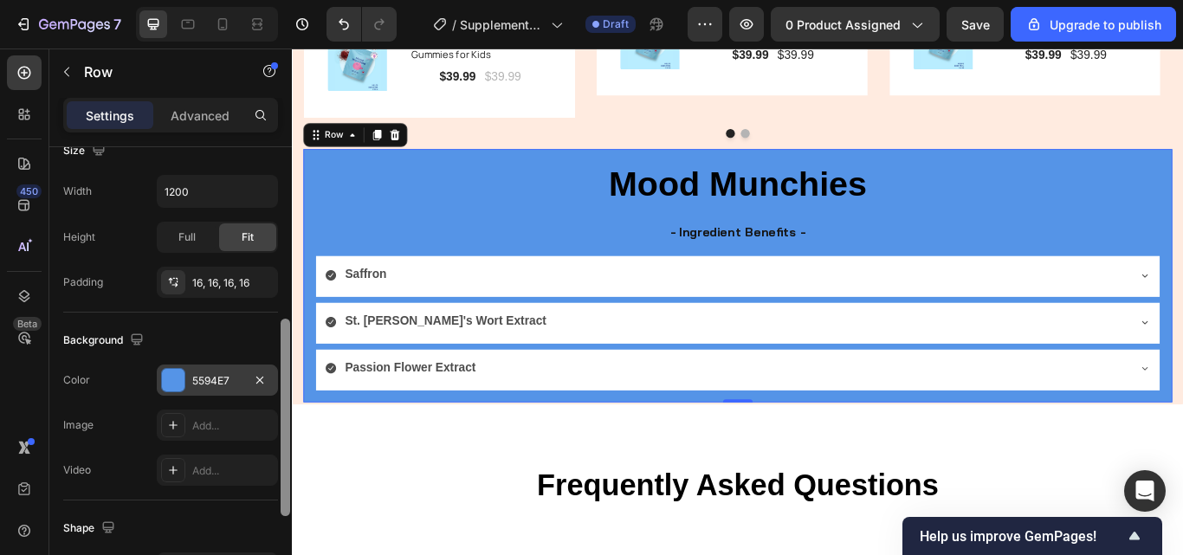
click at [235, 392] on div "5594E7" at bounding box center [217, 380] width 121 height 31
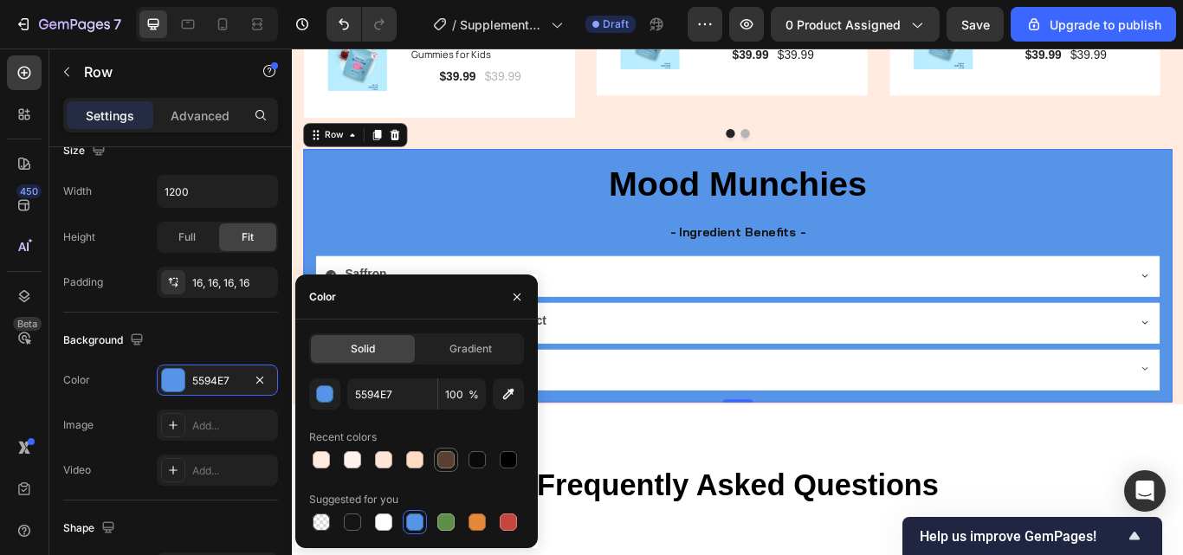
click at [444, 456] on div at bounding box center [445, 459] width 17 height 17
type input "594032"
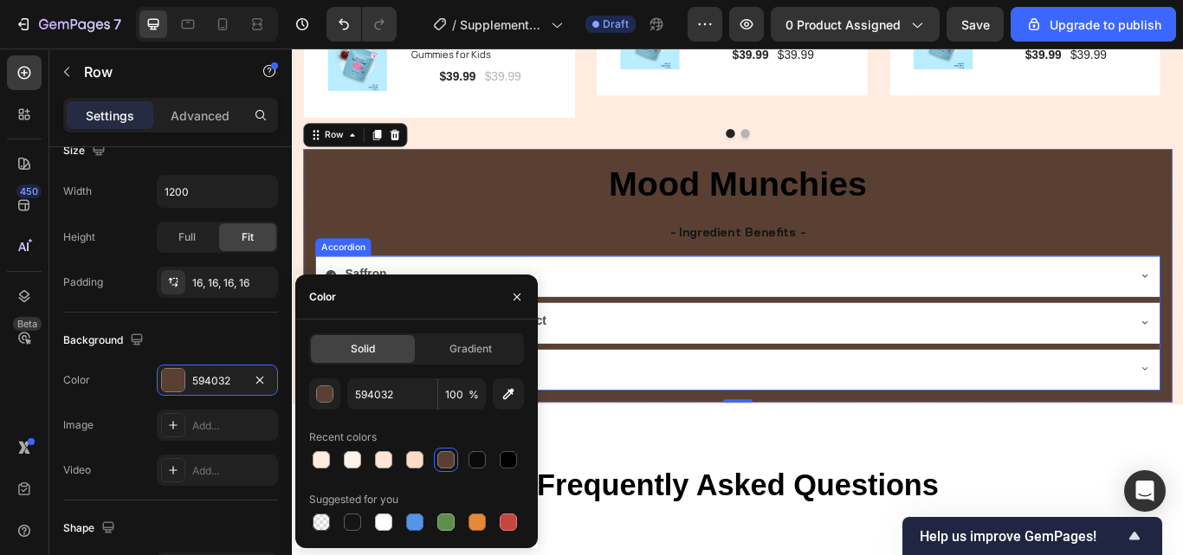
click at [1023, 304] on div "Saffron" at bounding box center [797, 313] width 935 height 30
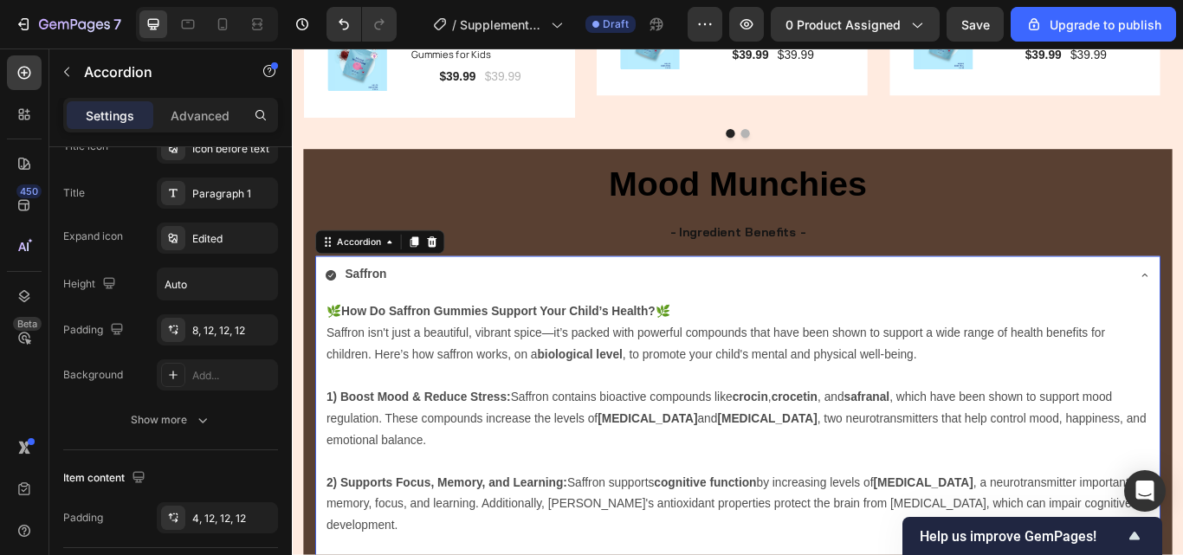
scroll to position [0, 0]
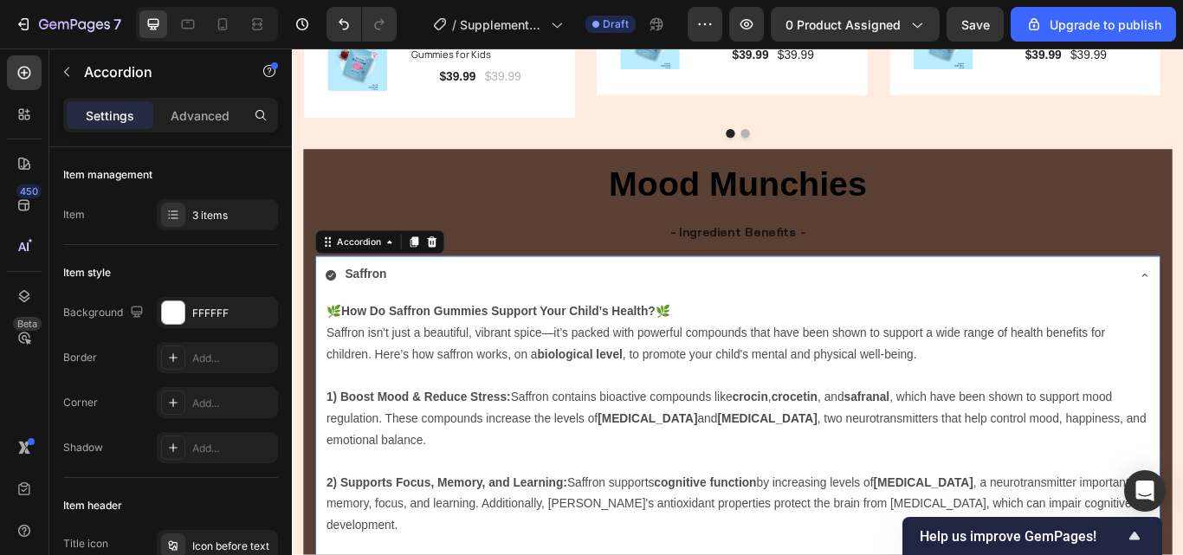
click at [969, 305] on div "Saffron" at bounding box center [797, 313] width 935 height 30
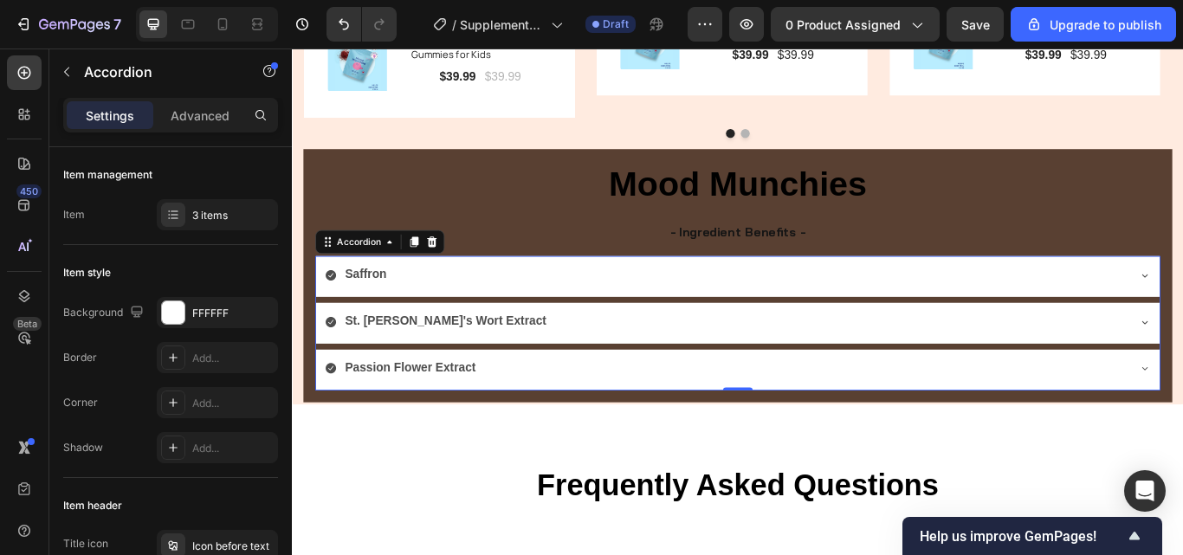
click at [760, 316] on div "Saffron" at bounding box center [797, 313] width 935 height 30
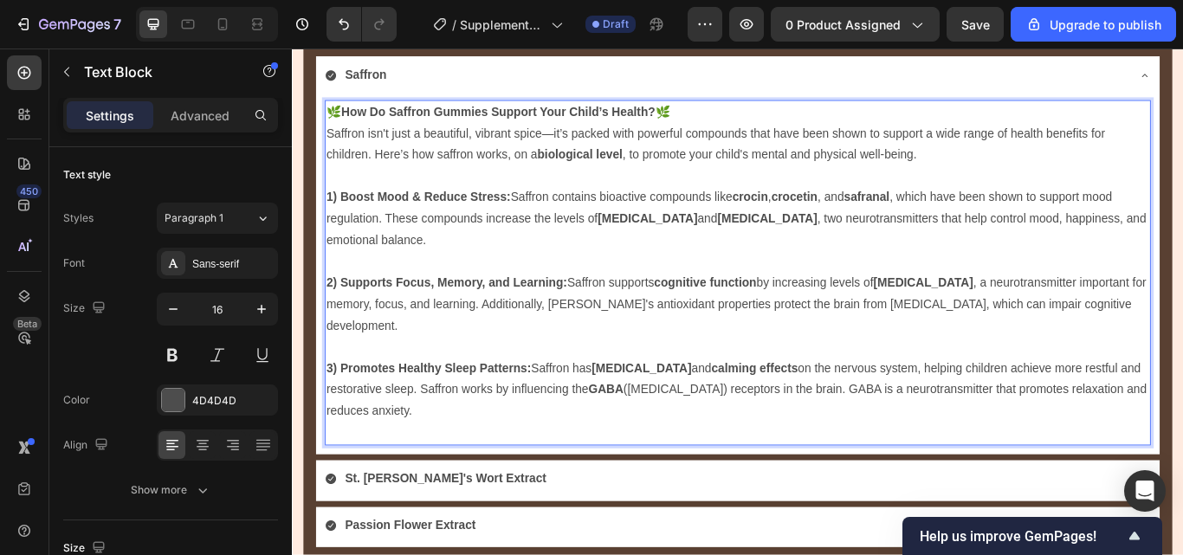
scroll to position [3436, 0]
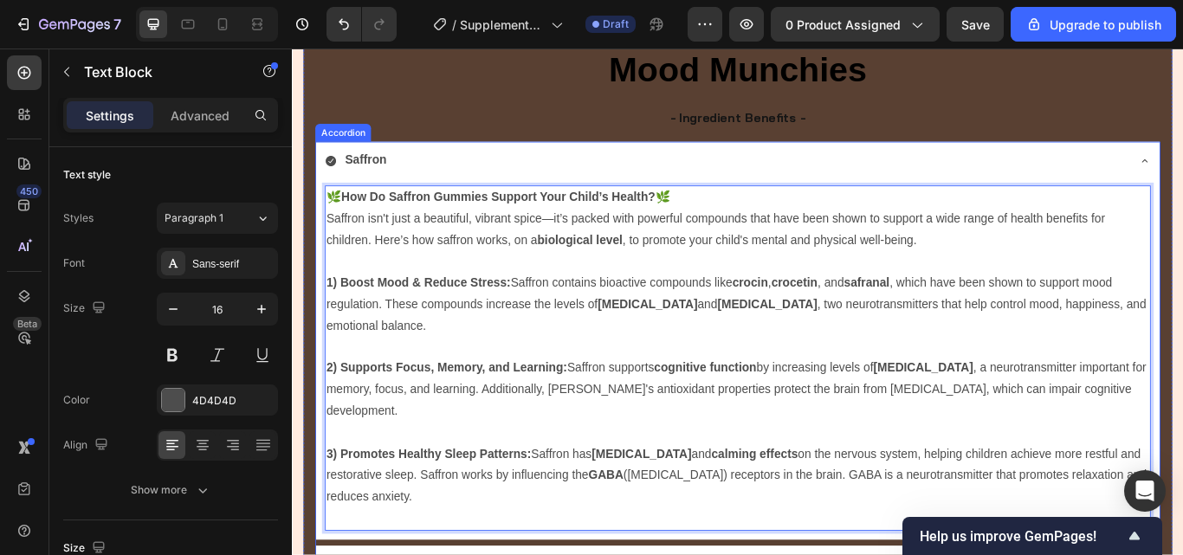
click at [952, 177] on div "Saffron" at bounding box center [797, 180] width 935 height 30
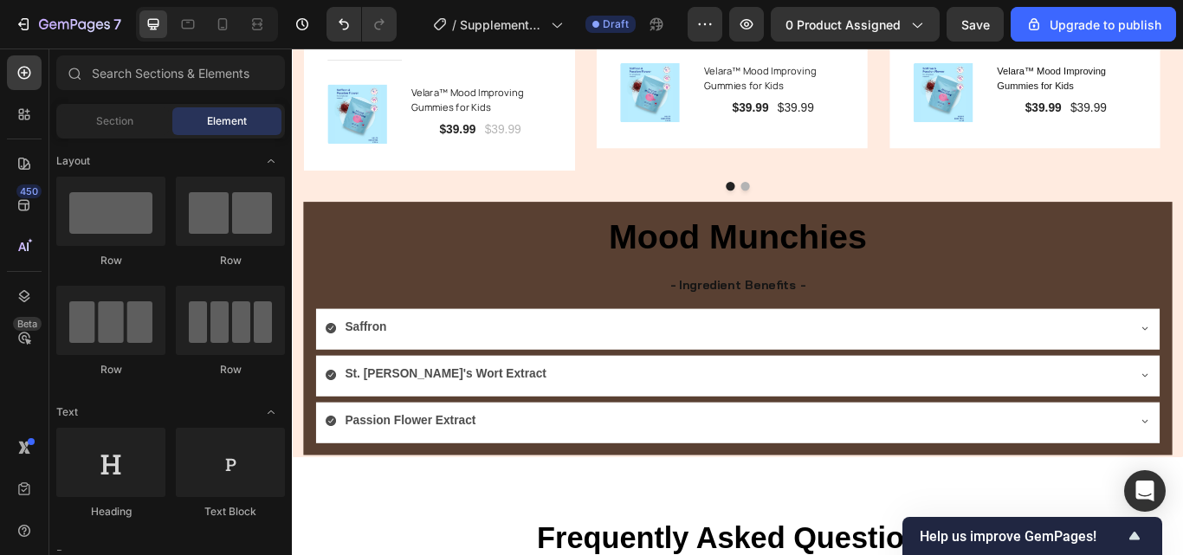
scroll to position [3280, 0]
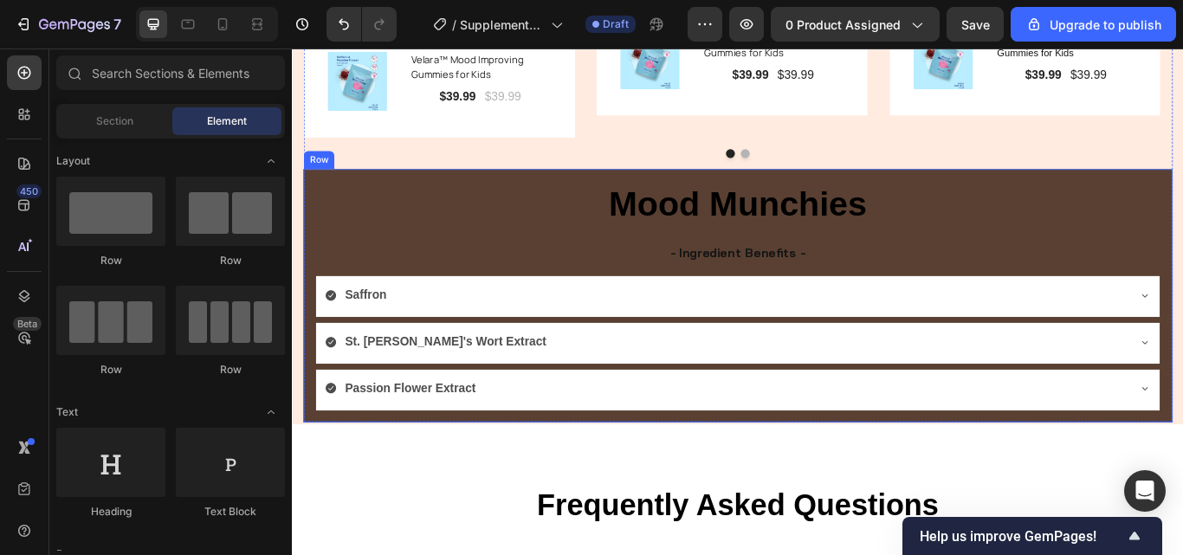
click at [1182, 196] on div "⁠⁠⁠⁠⁠⁠⁠ Mood Munchies Heading - Ingredient Benefits - Text Block Saffron St. Jo…" at bounding box center [811, 337] width 1013 height 295
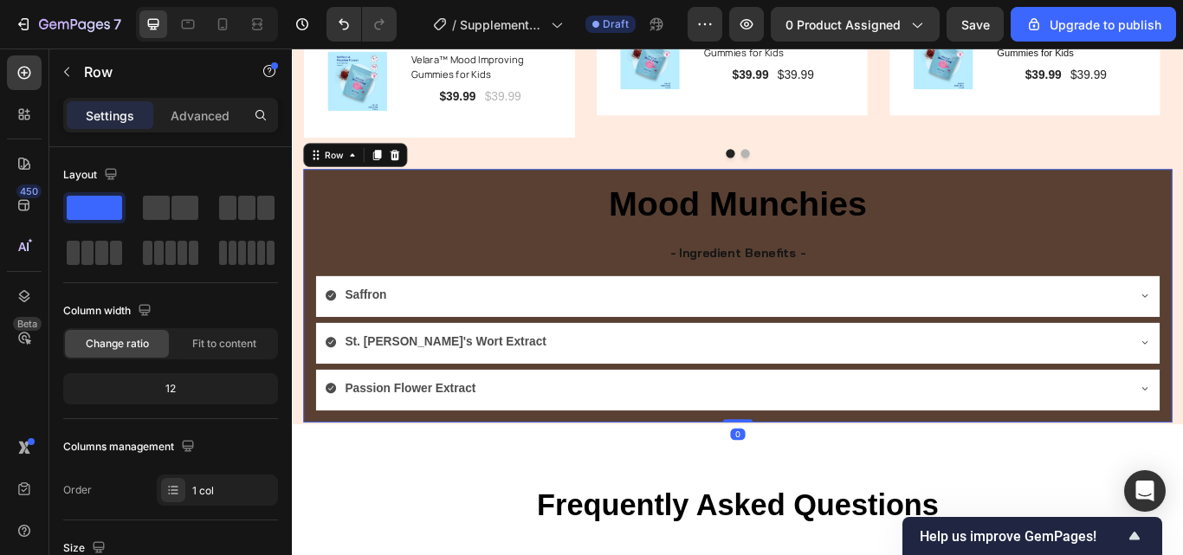
click at [1182, 249] on div "⁠⁠⁠⁠⁠⁠⁠ Mood Munchies Heading - Ingredient Benefits - Text Block Saffron St. Jo…" at bounding box center [811, 337] width 1013 height 295
click at [218, 117] on p "Advanced" at bounding box center [200, 115] width 59 height 18
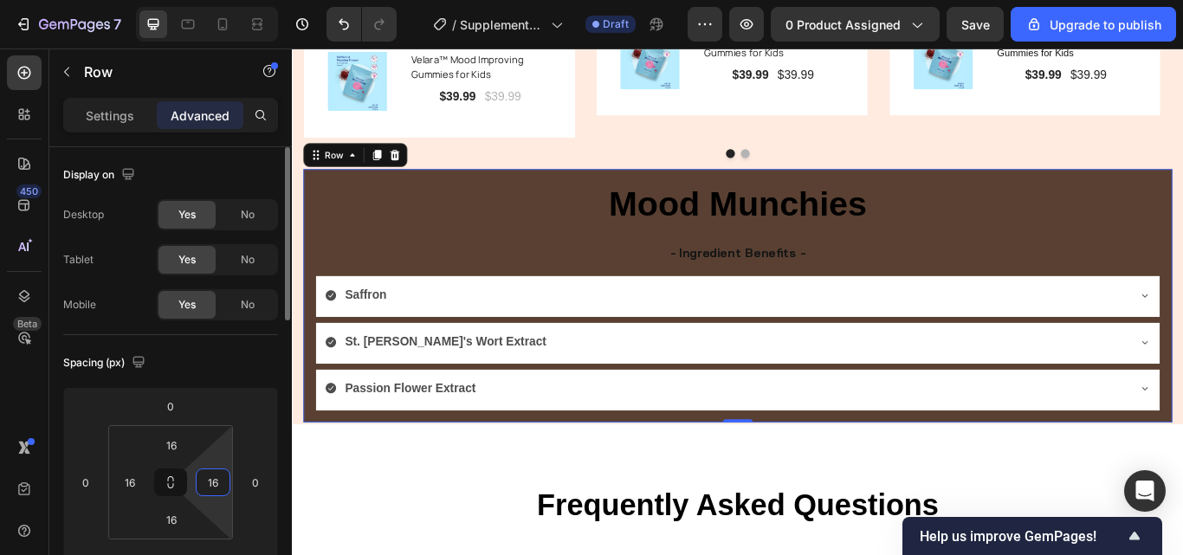
click at [224, 484] on input "16" at bounding box center [213, 482] width 26 height 26
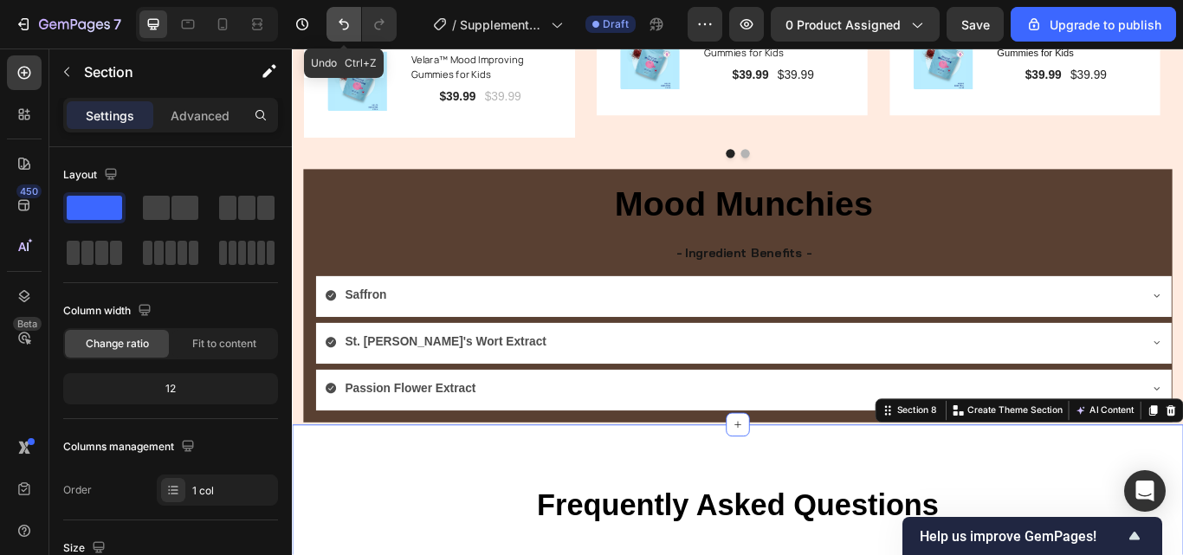
click at [341, 28] on icon "Undo/Redo" at bounding box center [343, 24] width 17 height 17
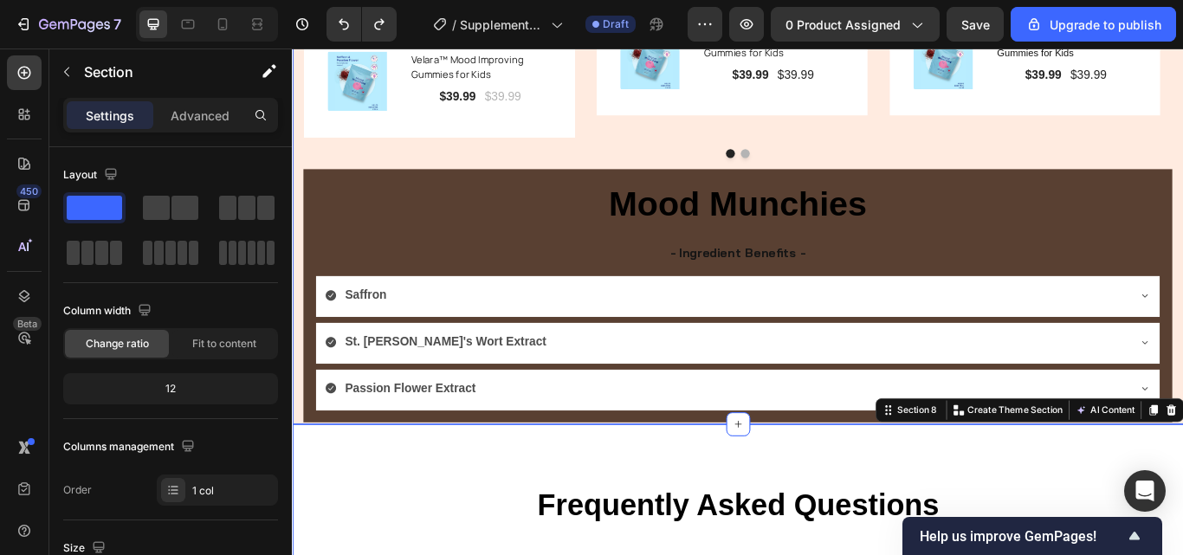
click at [299, 310] on div "Image Icon Icon Icon Icon Icon Row Emily M. - Age 44 Text block Row "Our sweet …" at bounding box center [811, 90] width 1039 height 796
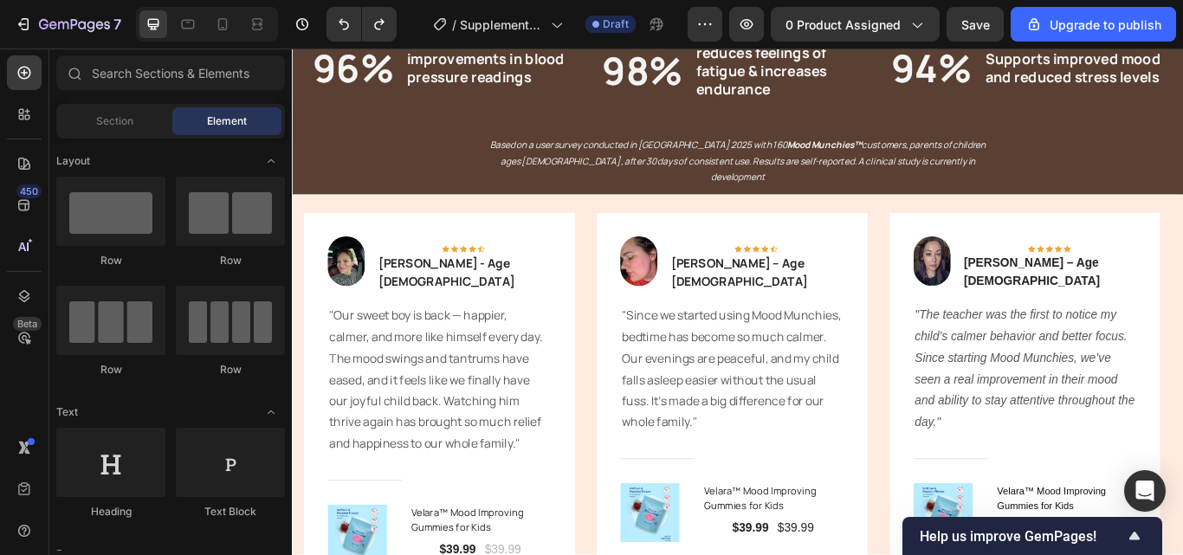
scroll to position [2691, 0]
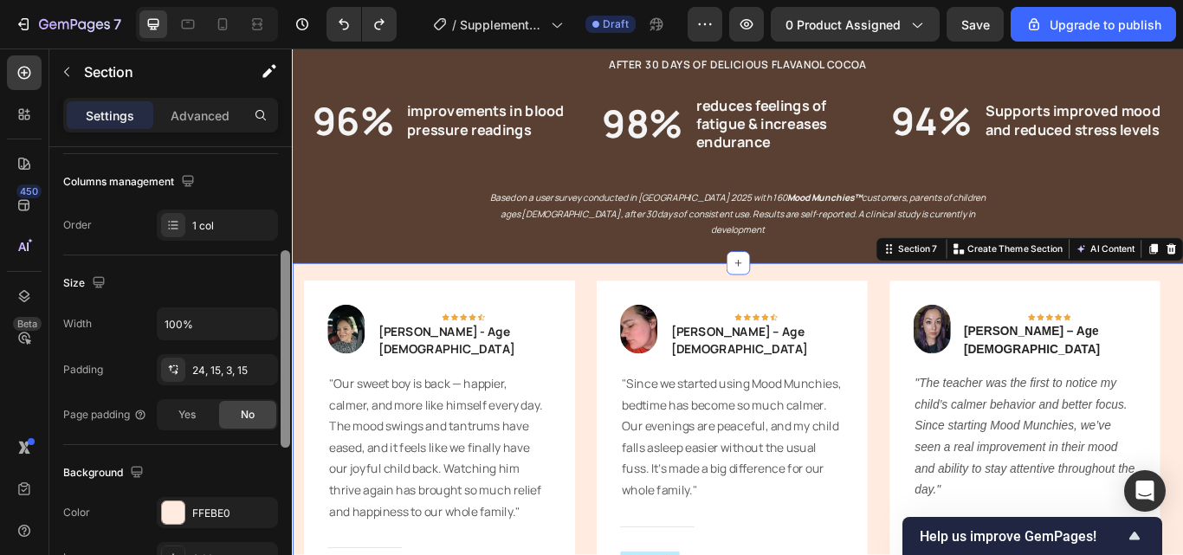
drag, startPoint x: 281, startPoint y: 277, endPoint x: 283, endPoint y: 400, distance: 123.0
click at [283, 399] on div at bounding box center [286, 348] width 10 height 197
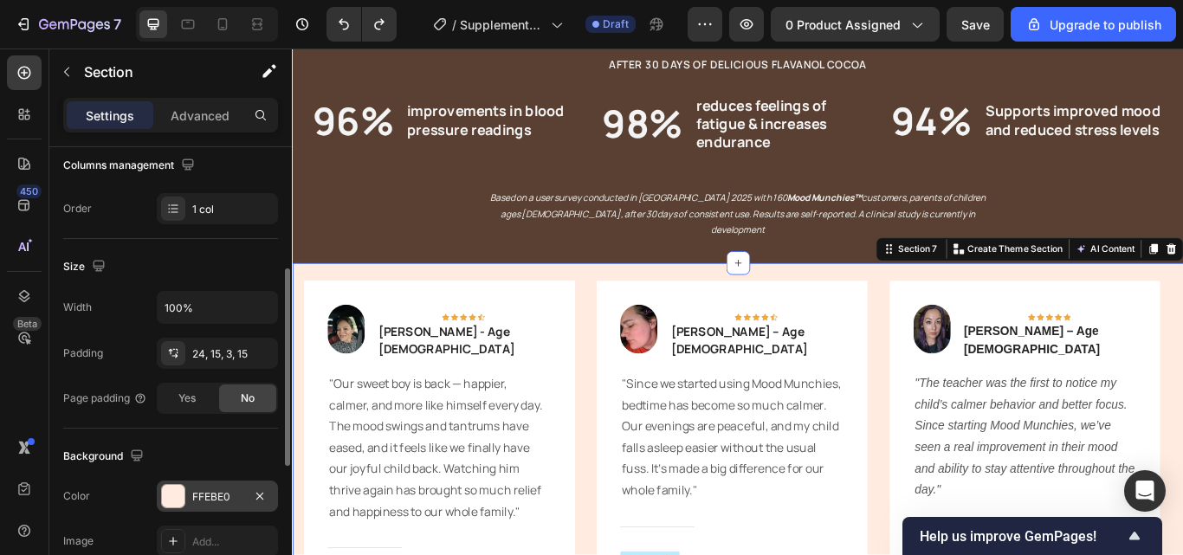
click at [199, 490] on div "FFEBE0" at bounding box center [217, 497] width 50 height 16
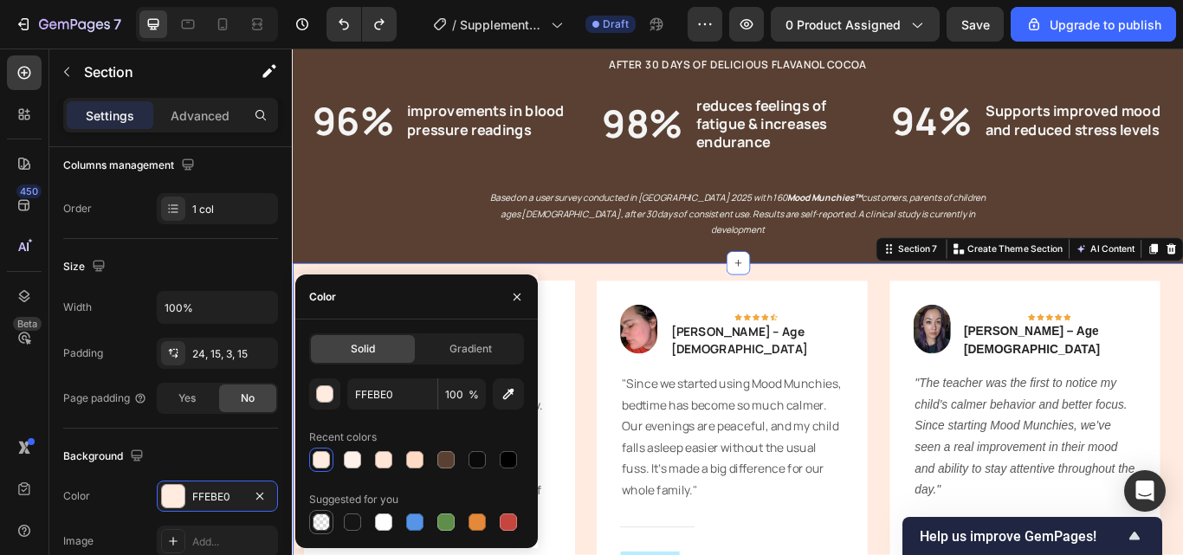
click at [314, 525] on div at bounding box center [321, 521] width 17 height 17
type input "000000"
type input "0"
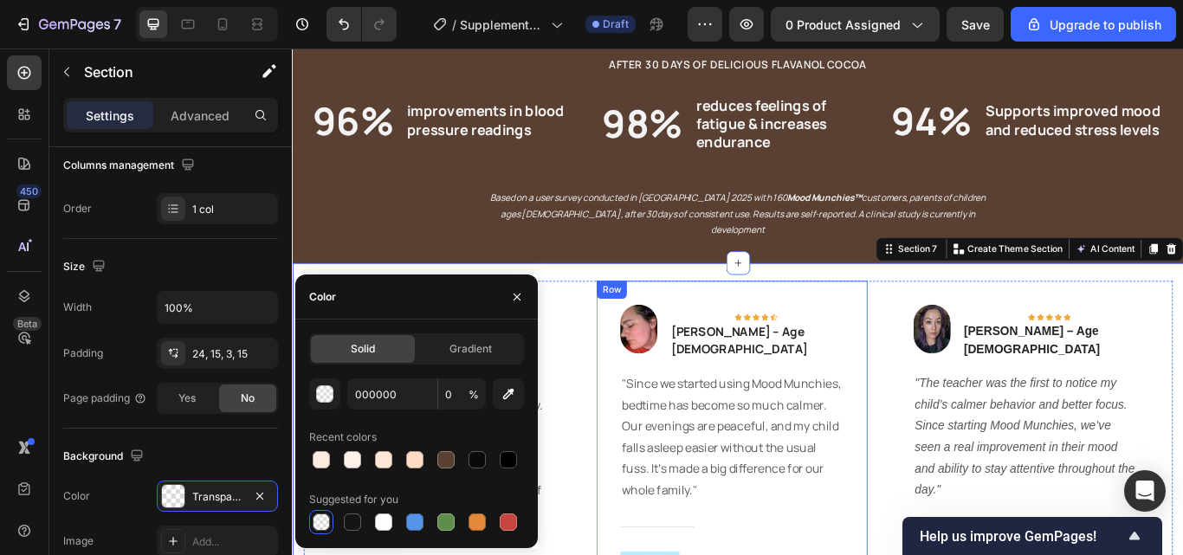
click at [681, 365] on div "Image Icon Icon Icon Icon Icon Row Sarah T. – Age 37 Text block Row "Since we s…" at bounding box center [804, 527] width 260 height 359
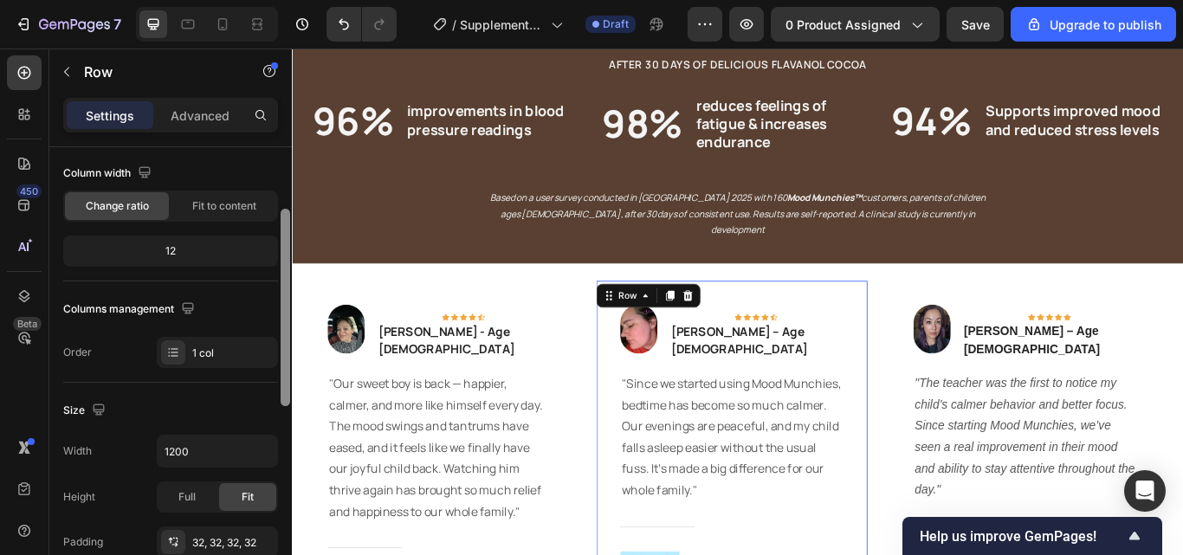
scroll to position [144, 0]
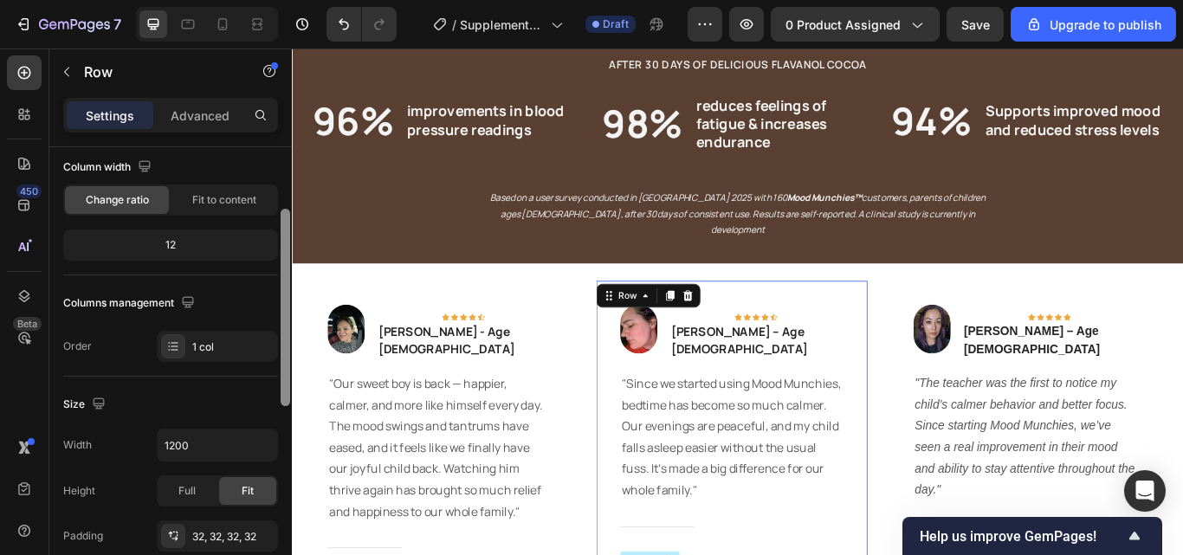
drag, startPoint x: 285, startPoint y: 326, endPoint x: 285, endPoint y: 389, distance: 62.3
click at [285, 389] on div at bounding box center [286, 307] width 10 height 197
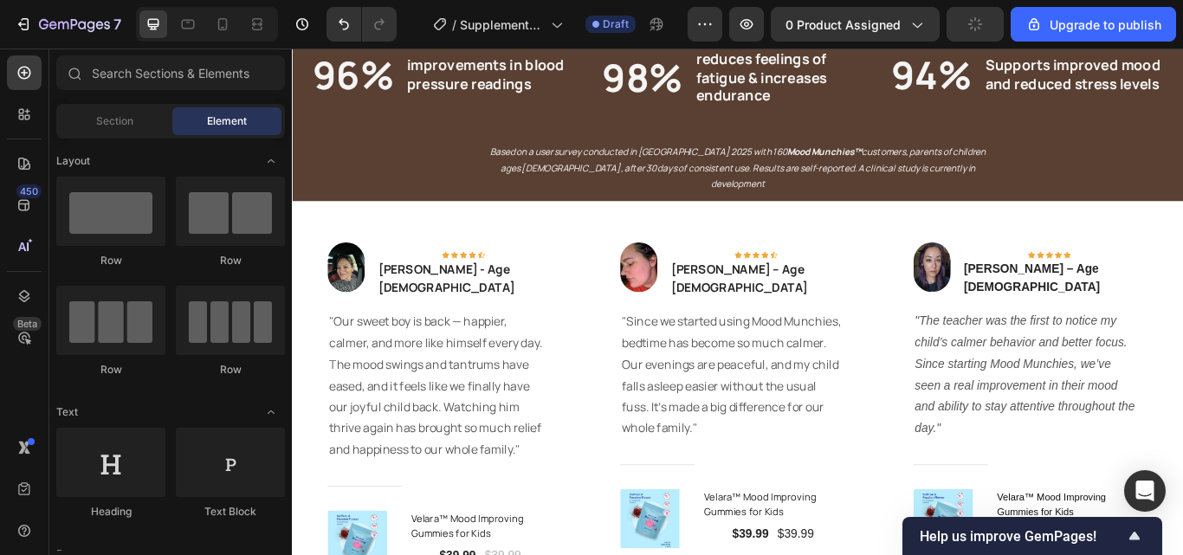
scroll to position [2753, 0]
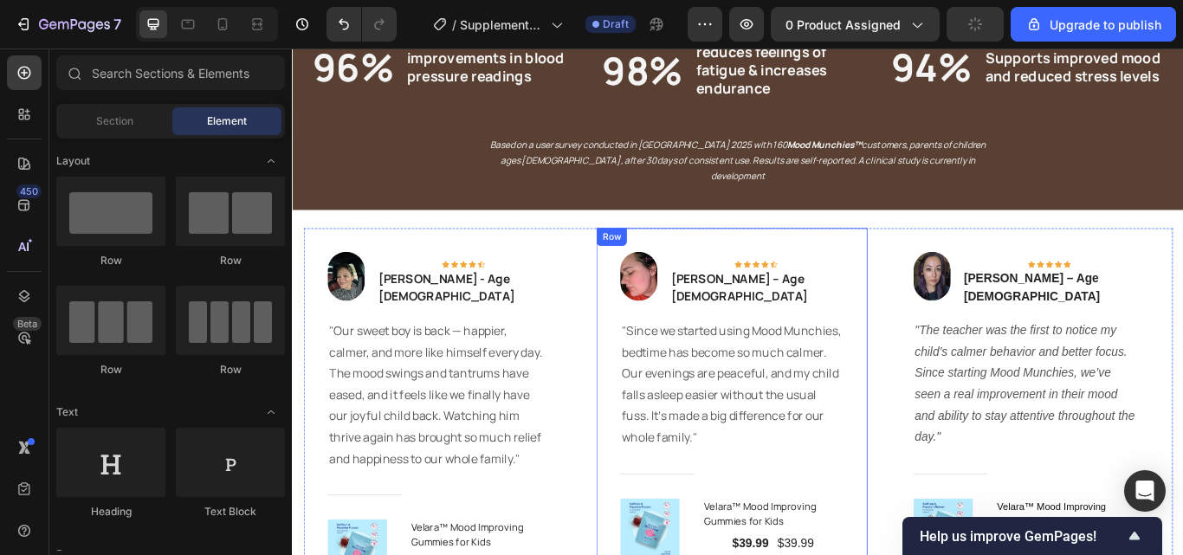
click at [920, 302] on div "Image Icon Icon Icon Icon Icon Row Sarah T. – Age 37 Text block Row "Since we s…" at bounding box center [804, 465] width 260 height 359
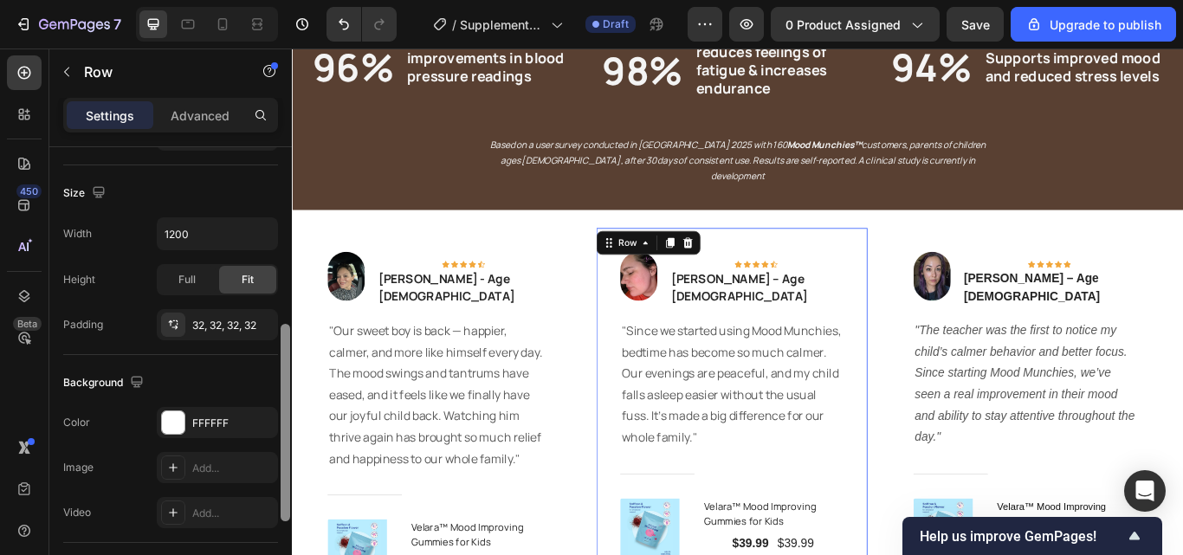
scroll to position [373, 0]
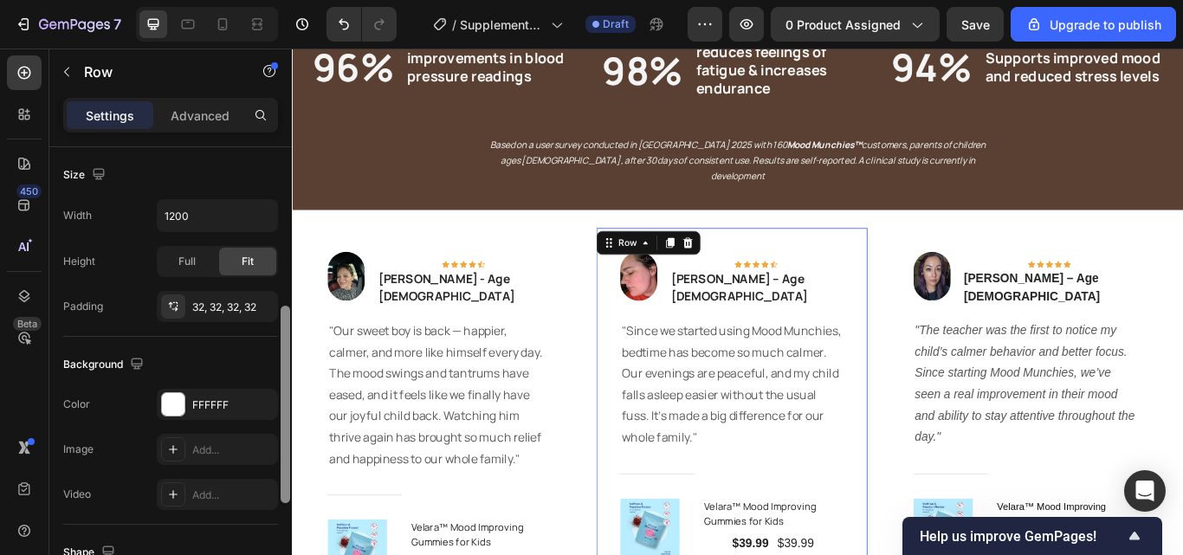
drag, startPoint x: 284, startPoint y: 233, endPoint x: 284, endPoint y: 390, distance: 156.7
click at [284, 390] on div at bounding box center [286, 404] width 10 height 197
click at [210, 407] on div "FFFFFF" at bounding box center [217, 405] width 50 height 16
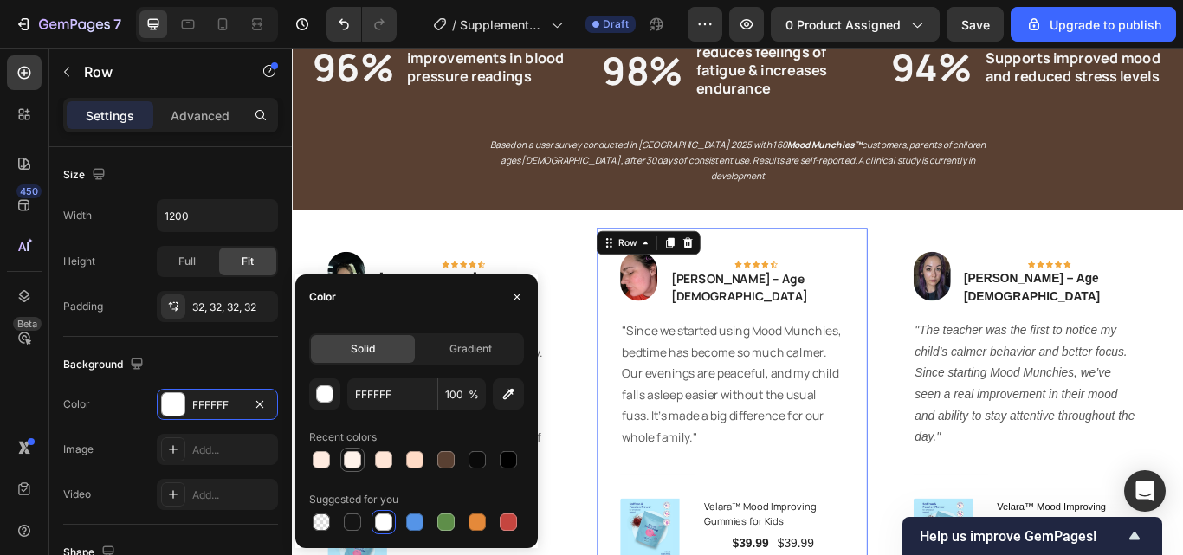
click at [352, 468] on div at bounding box center [352, 459] width 17 height 17
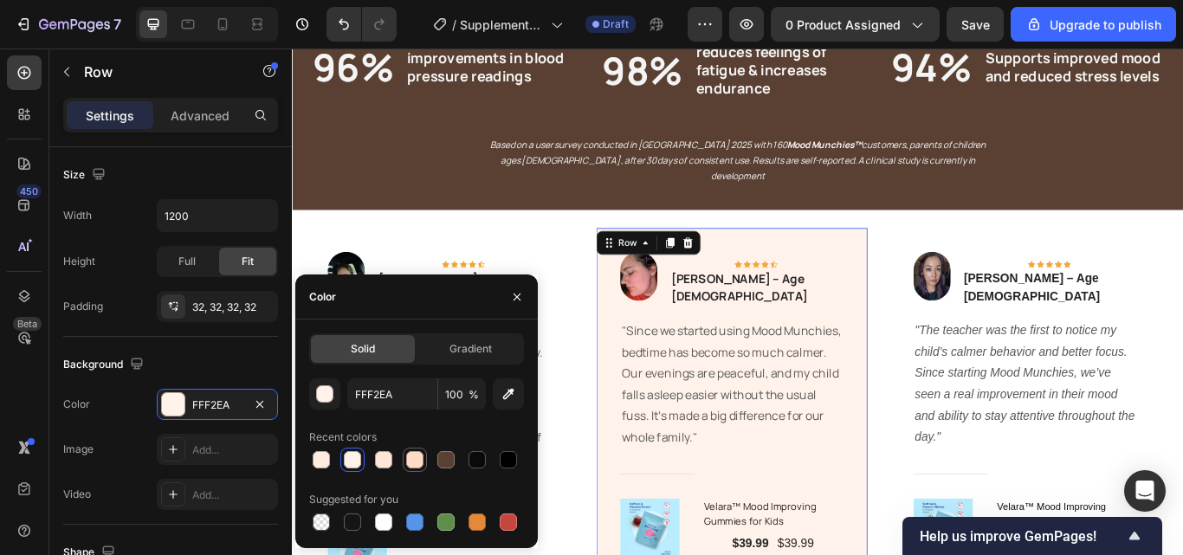
click at [409, 462] on div at bounding box center [414, 459] width 17 height 17
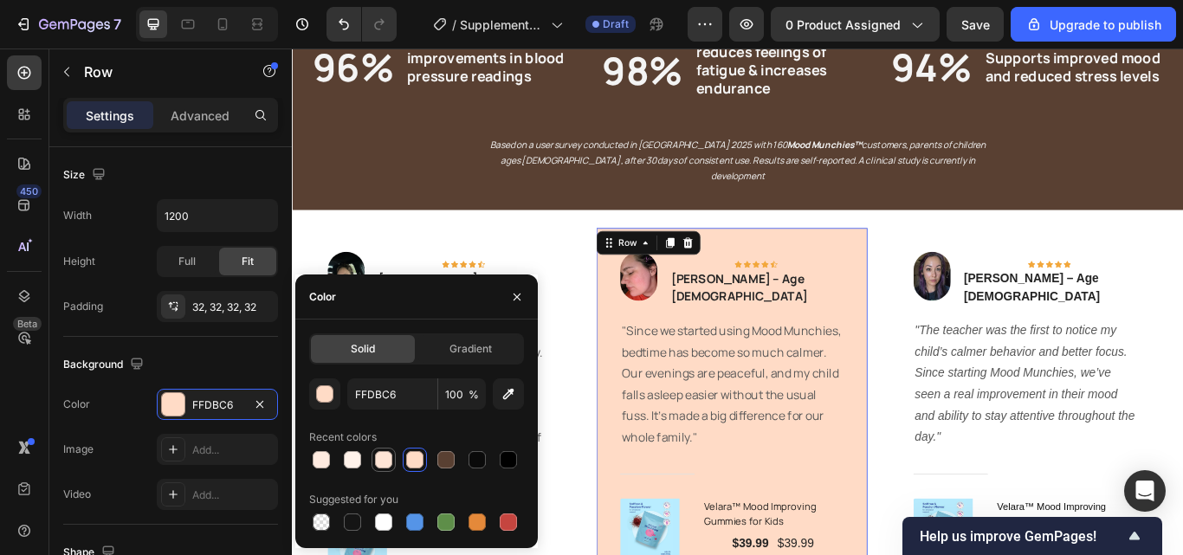
click at [382, 465] on div at bounding box center [383, 459] width 17 height 17
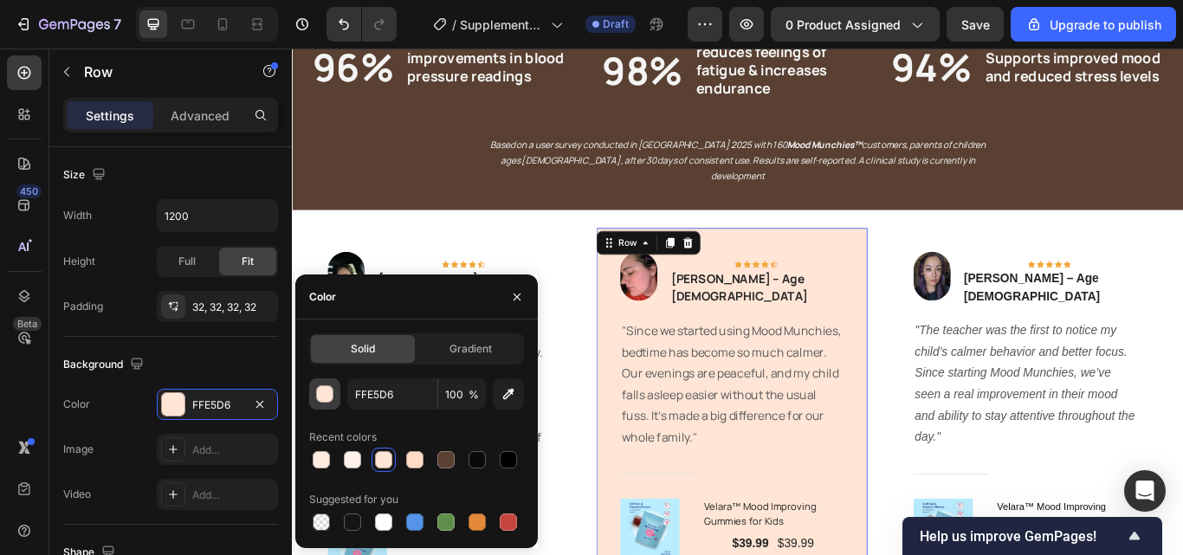
click at [337, 395] on button "button" at bounding box center [324, 393] width 31 height 31
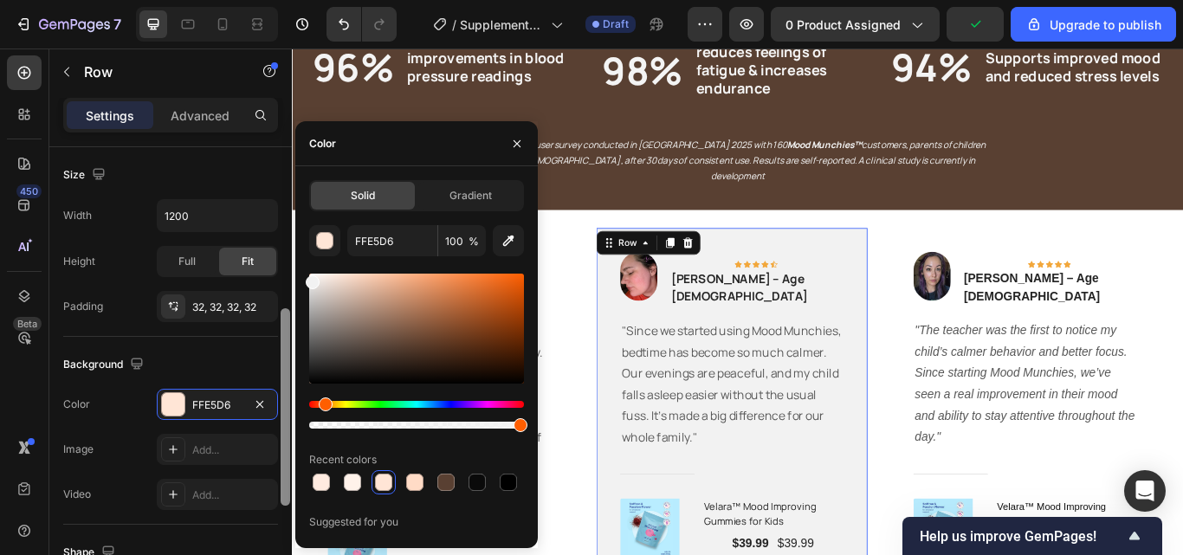
type input "F2F2F2"
drag, startPoint x: 347, startPoint y: 278, endPoint x: 289, endPoint y: 279, distance: 58.0
click at [289, 279] on div "450 Beta Sections(18) Elements(84) Section Element Hero Section Product Detail …" at bounding box center [146, 301] width 292 height 506
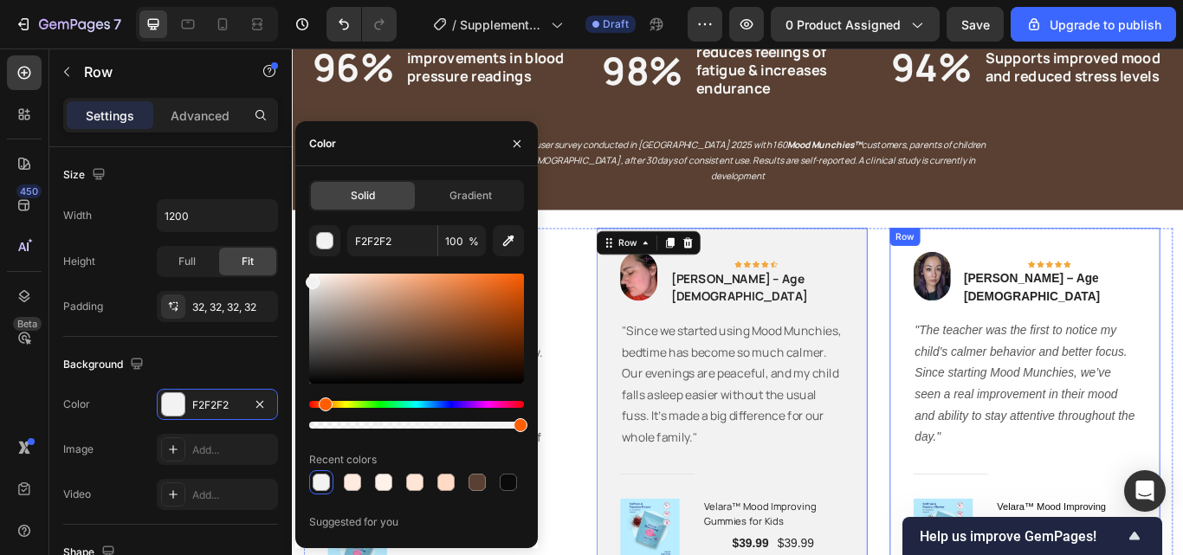
click at [1023, 298] on div "Image Icon Icon Icon Icon Icon Row Maria L. – Age 32 Text block Row "The teache…" at bounding box center [1146, 465] width 260 height 359
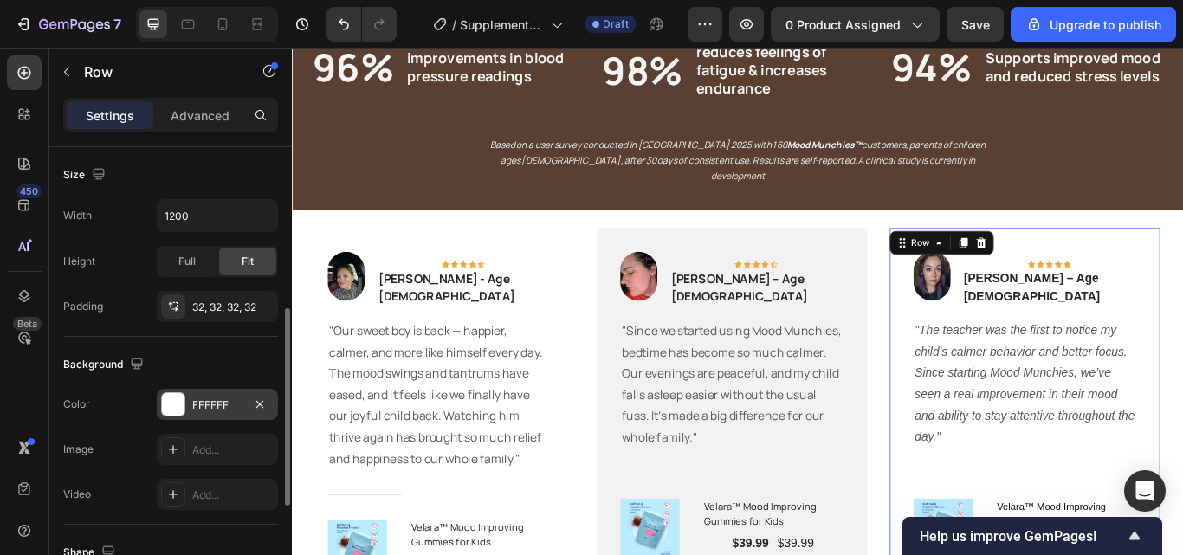
click at [219, 390] on div "Background The changes might be hidden by the video. Color FFFFFF Image Add... …" at bounding box center [170, 431] width 215 height 188
click at [219, 391] on div "FFFFFF" at bounding box center [217, 404] width 121 height 31
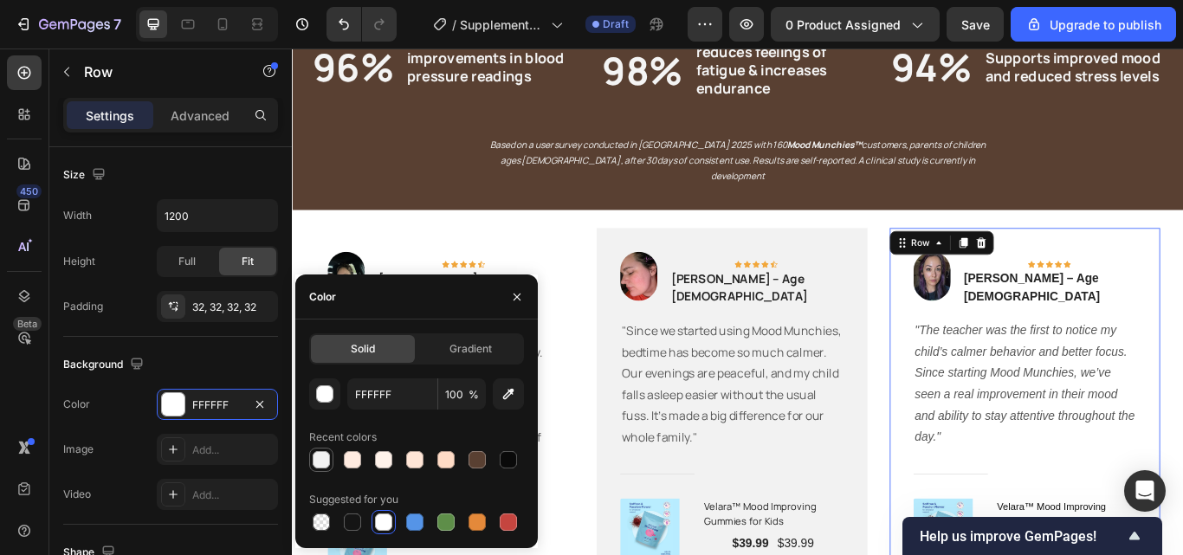
click at [327, 461] on div at bounding box center [321, 459] width 17 height 17
type input "F2F2F2"
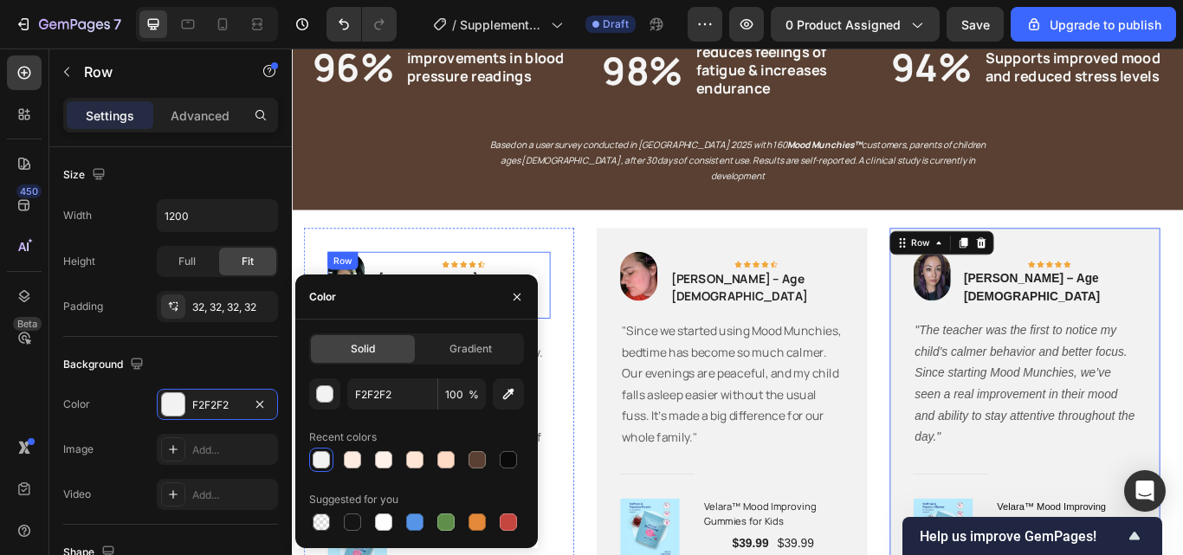
click at [572, 286] on div "Image Icon Icon Icon Icon Icon Row Emily M. - Age 44 Text block Row "Our sweet …" at bounding box center [462, 478] width 260 height 384
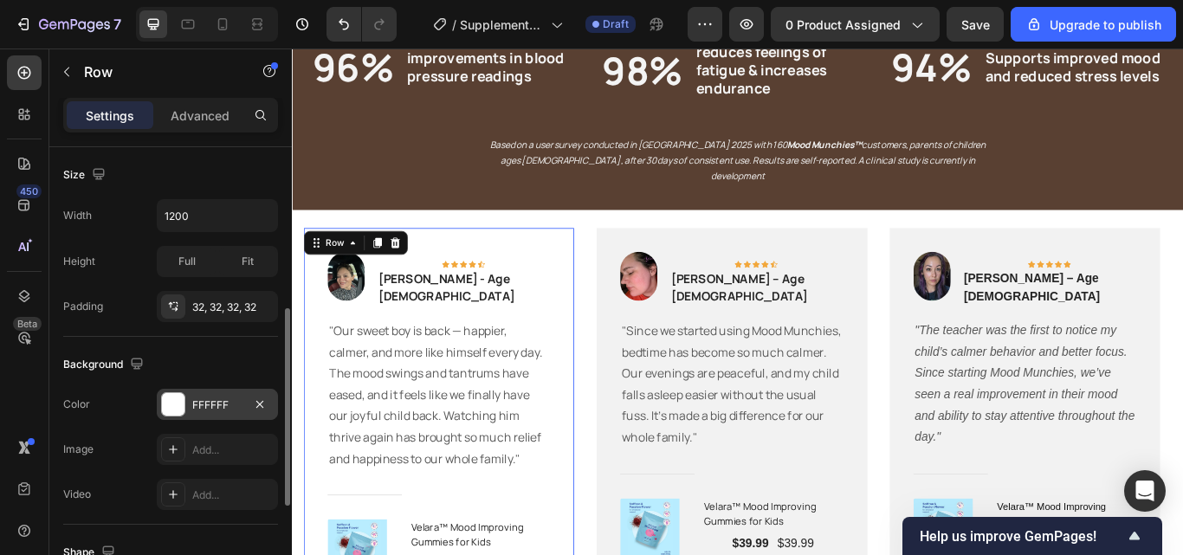
click at [186, 400] on div "FFFFFF" at bounding box center [217, 404] width 121 height 31
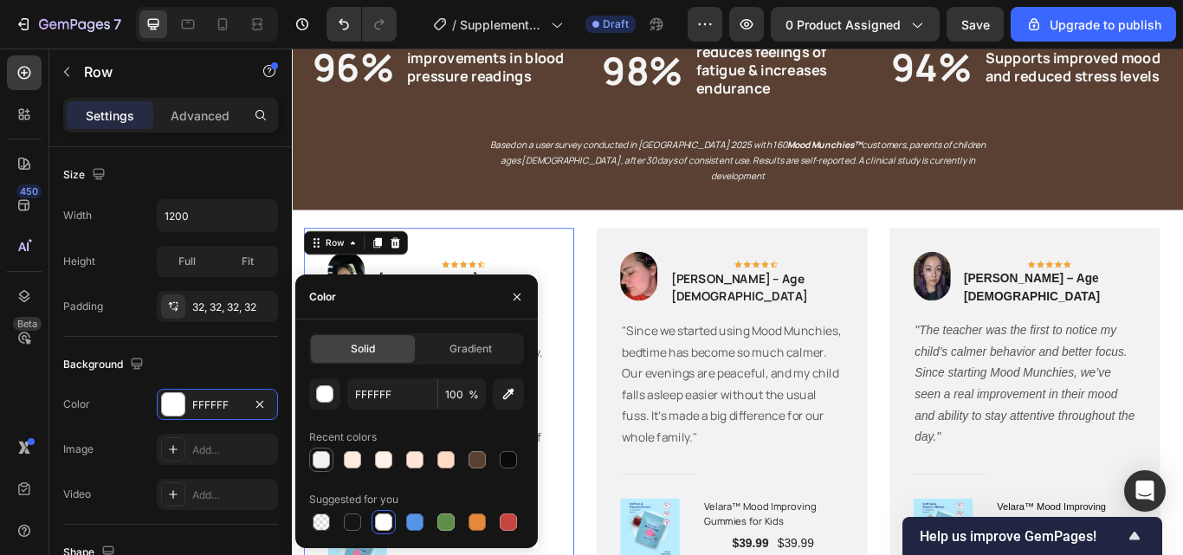
click at [319, 468] on div at bounding box center [321, 459] width 17 height 17
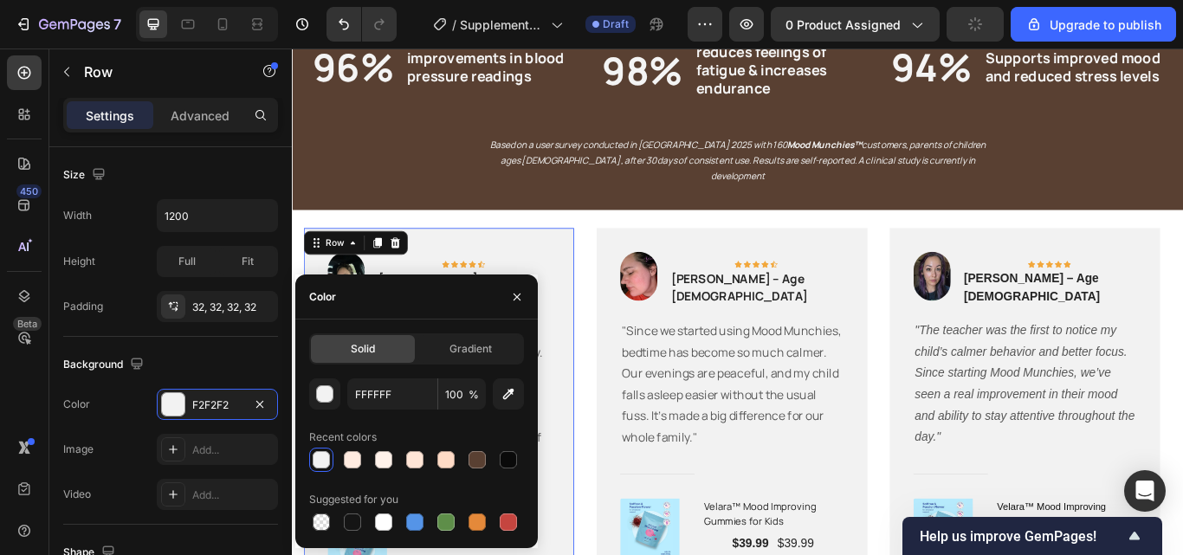
type input "F2F2F2"
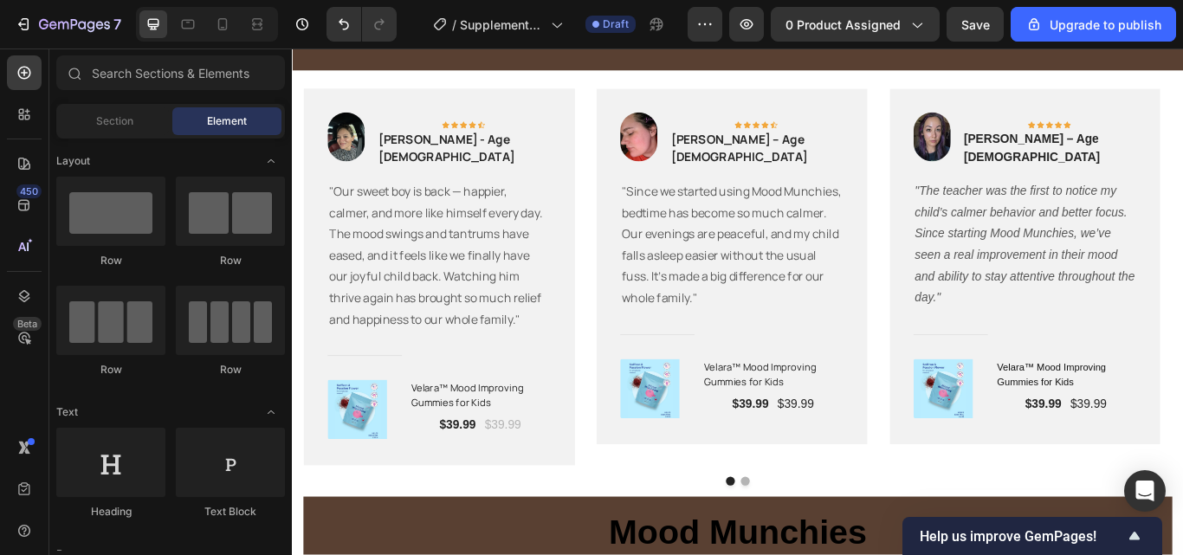
scroll to position [2885, 0]
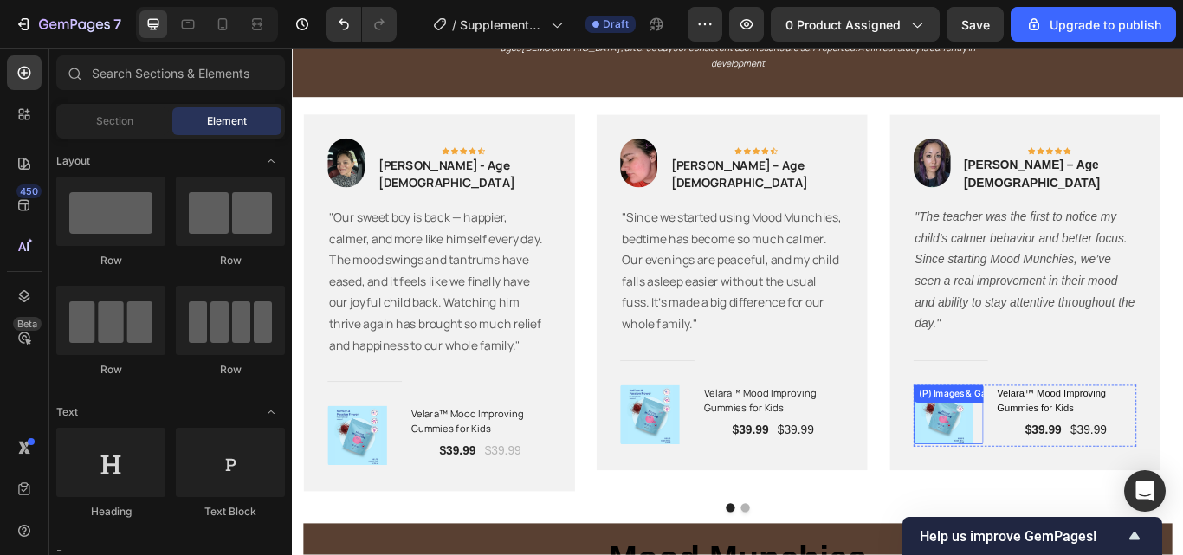
click at [1078, 457] on img at bounding box center [1050, 476] width 69 height 69
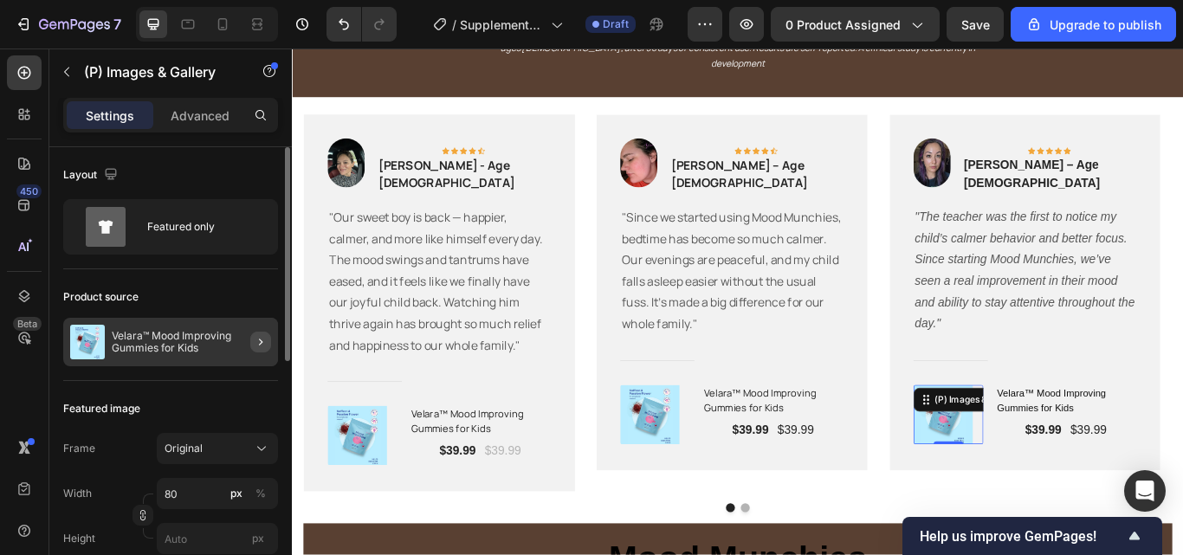
click at [253, 345] on button "button" at bounding box center [260, 342] width 21 height 21
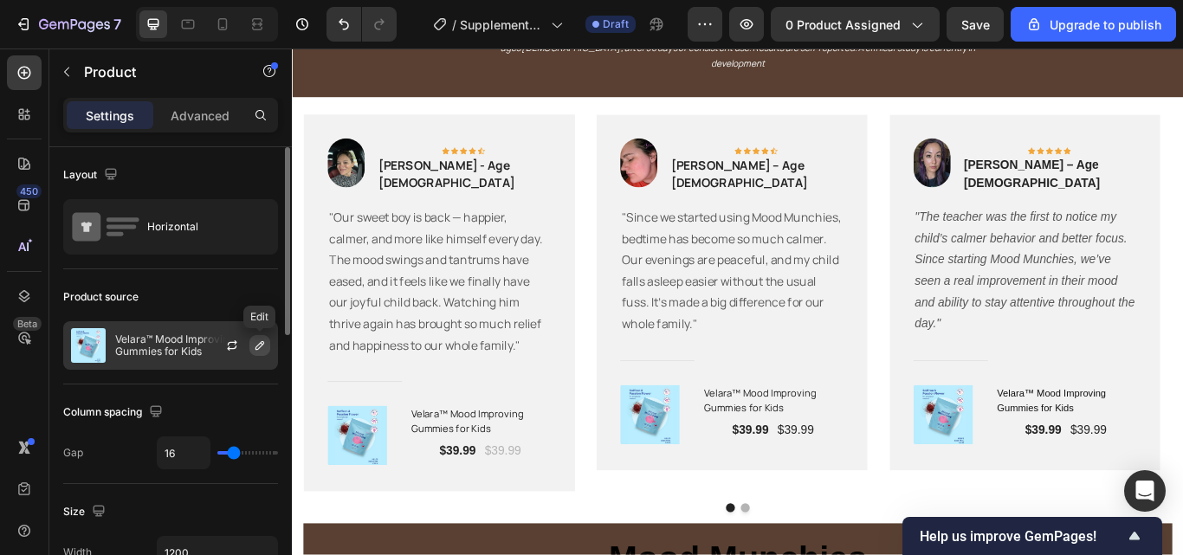
click at [255, 345] on icon "button" at bounding box center [260, 346] width 14 height 14
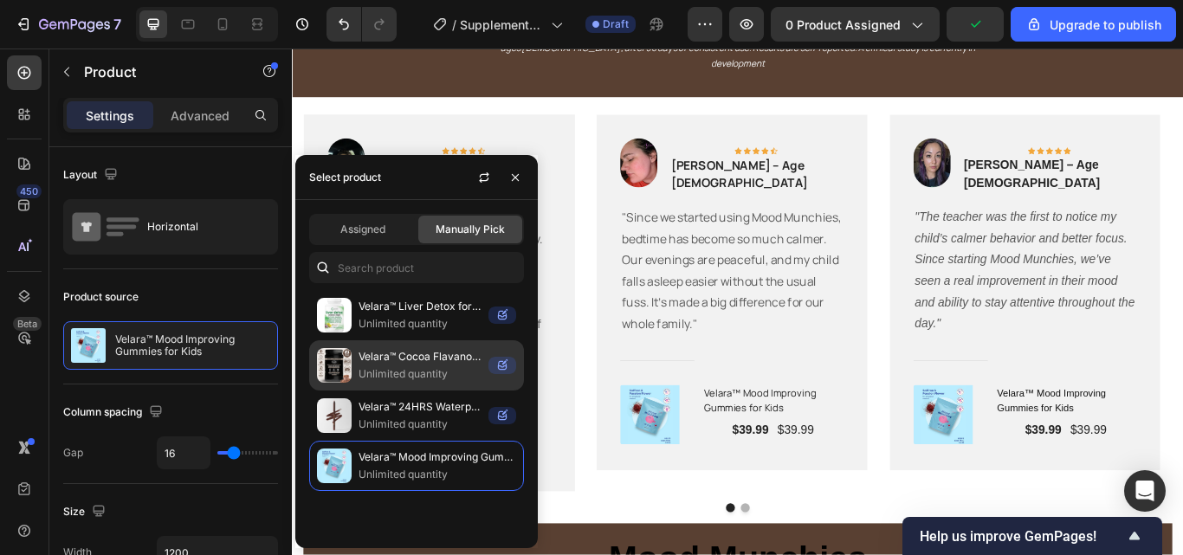
click at [377, 355] on p "Velara™ Cocoa Flavanols for Healthy Heart" at bounding box center [419, 356] width 123 height 17
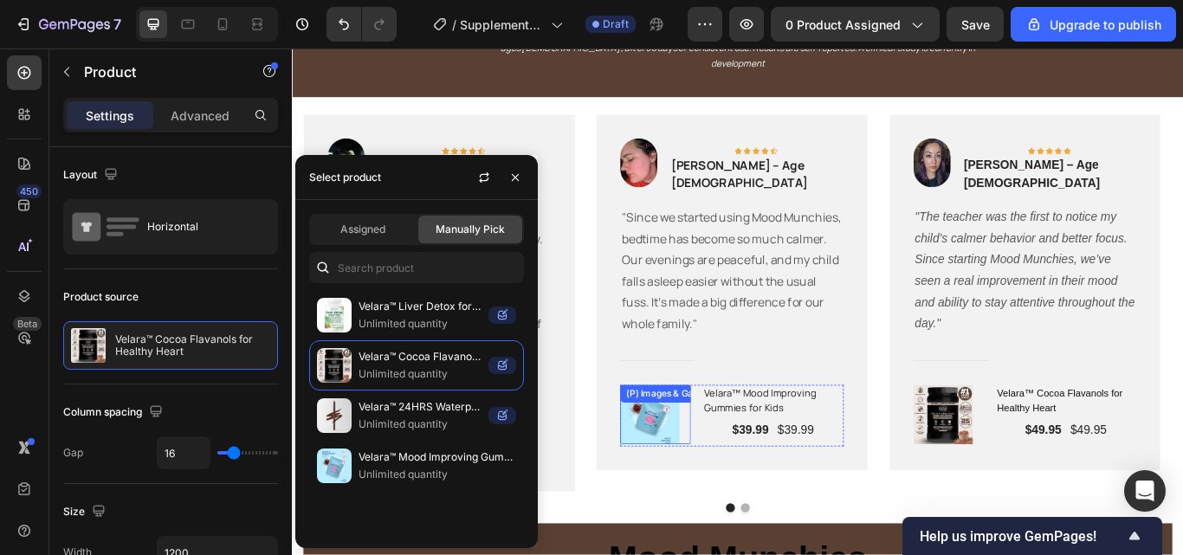
click at [739, 448] on img at bounding box center [708, 476] width 69 height 69
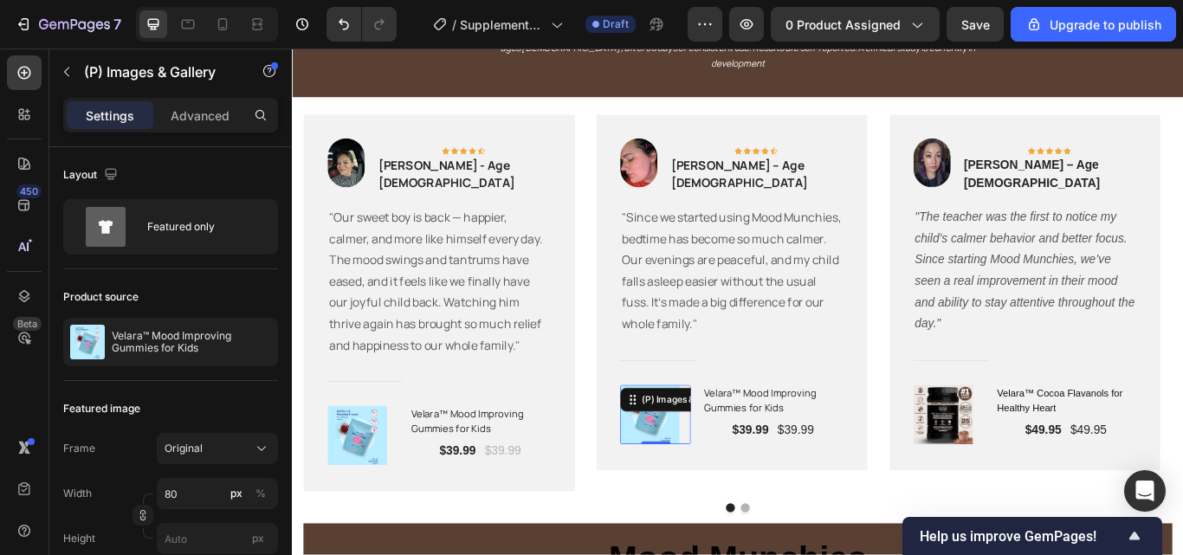
click at [712, 468] on img at bounding box center [708, 476] width 69 height 69
click at [721, 448] on div "(P) Images & Gallery" at bounding box center [748, 458] width 141 height 21
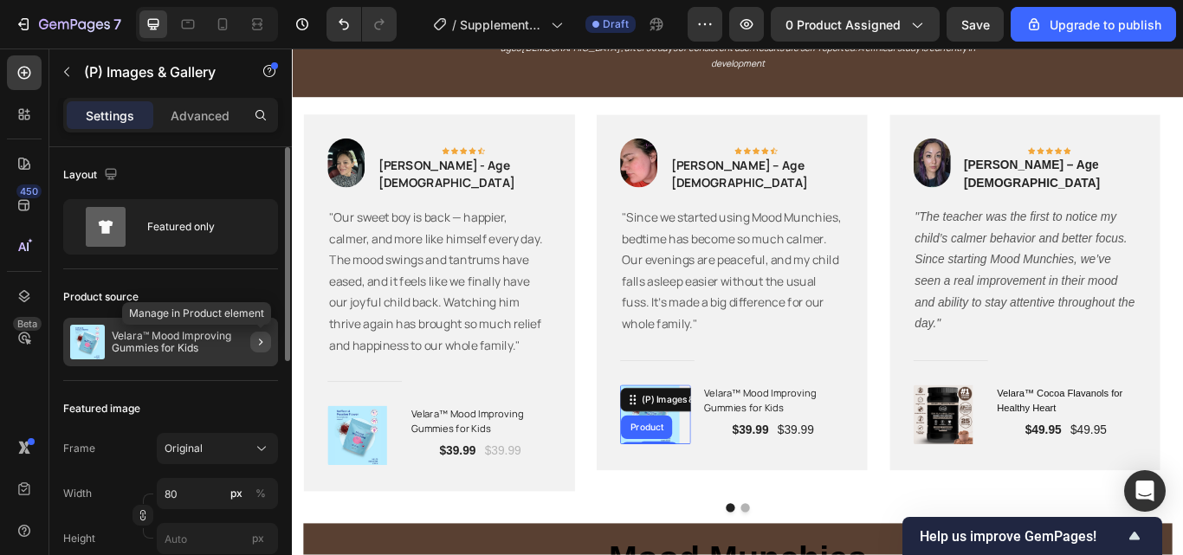
click at [255, 342] on icon "button" at bounding box center [261, 342] width 14 height 14
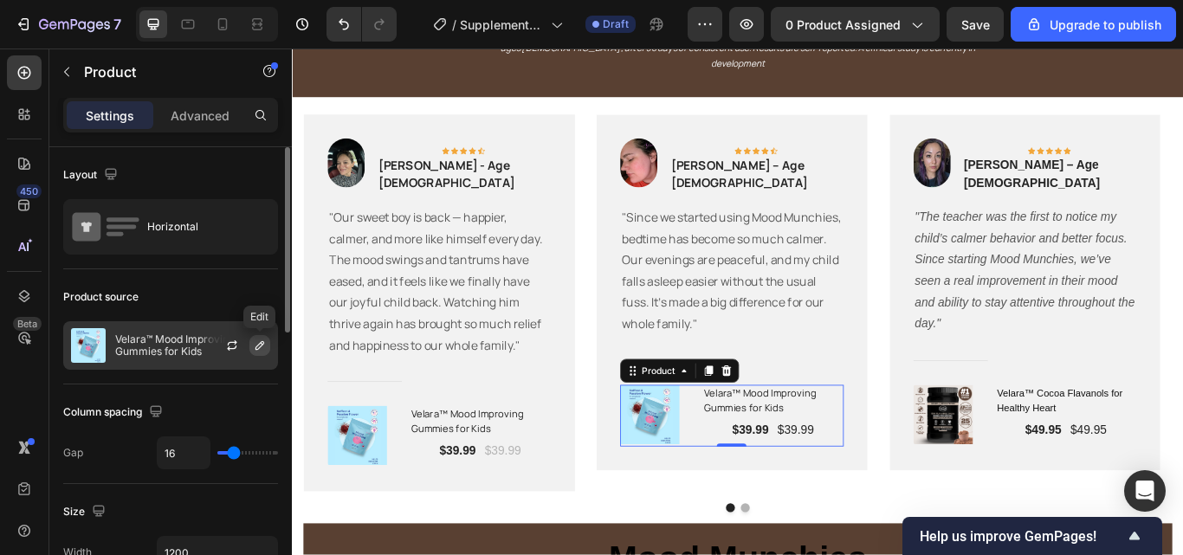
click at [250, 350] on button "button" at bounding box center [259, 345] width 21 height 21
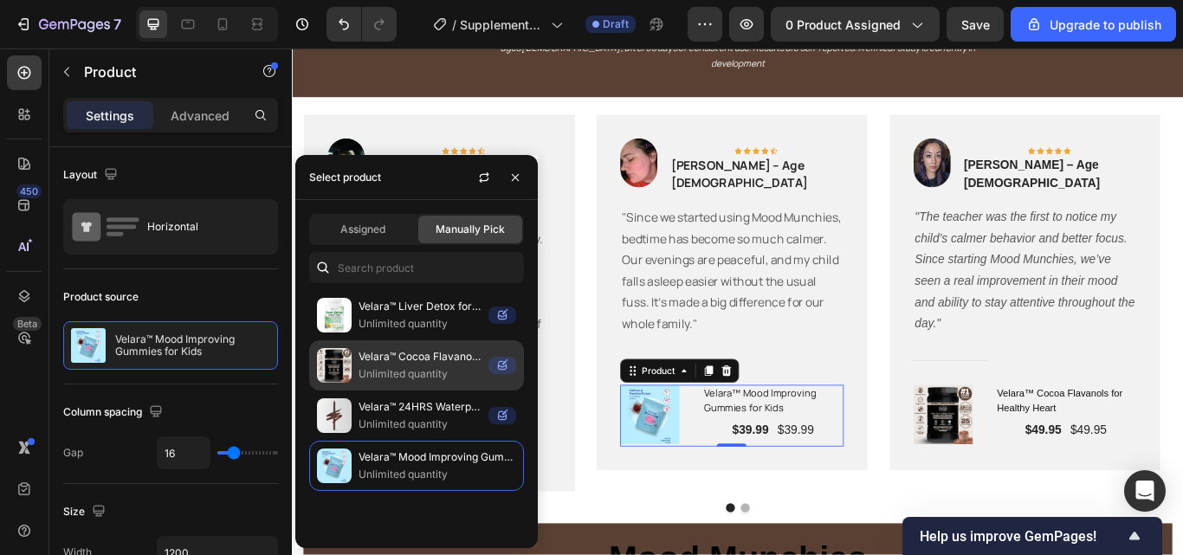
click at [393, 352] on p "Velara™ Cocoa Flavanols for Healthy Heart" at bounding box center [419, 356] width 123 height 17
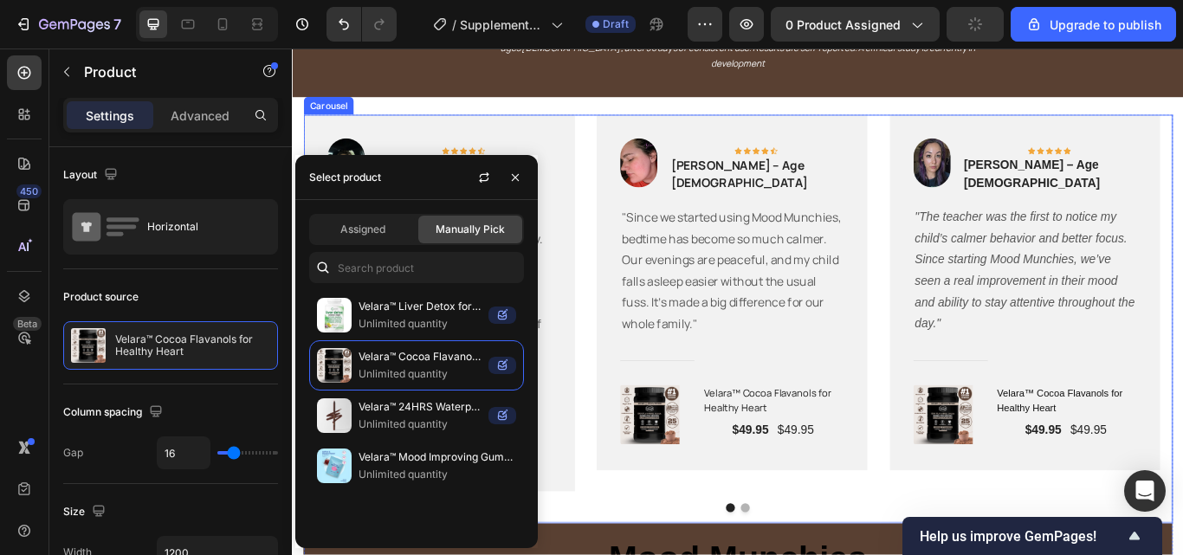
click at [622, 442] on div "Image Icon Icon Icon Icon Icon Row Emily M. - Age 44 Text block Row "Our sweet …" at bounding box center [811, 346] width 1013 height 440
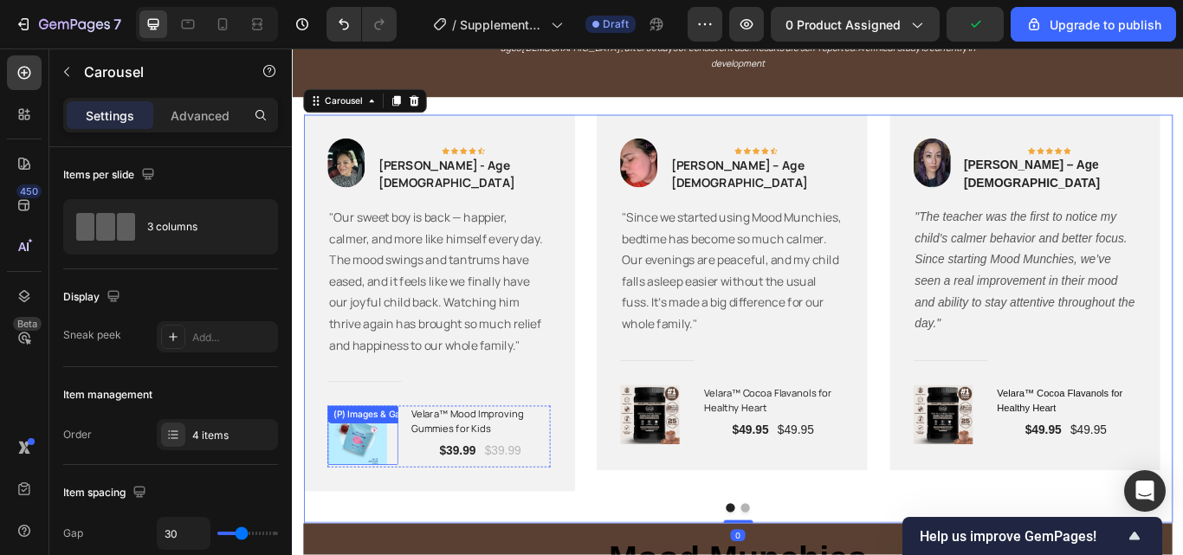
click at [379, 475] on img at bounding box center [366, 500] width 69 height 69
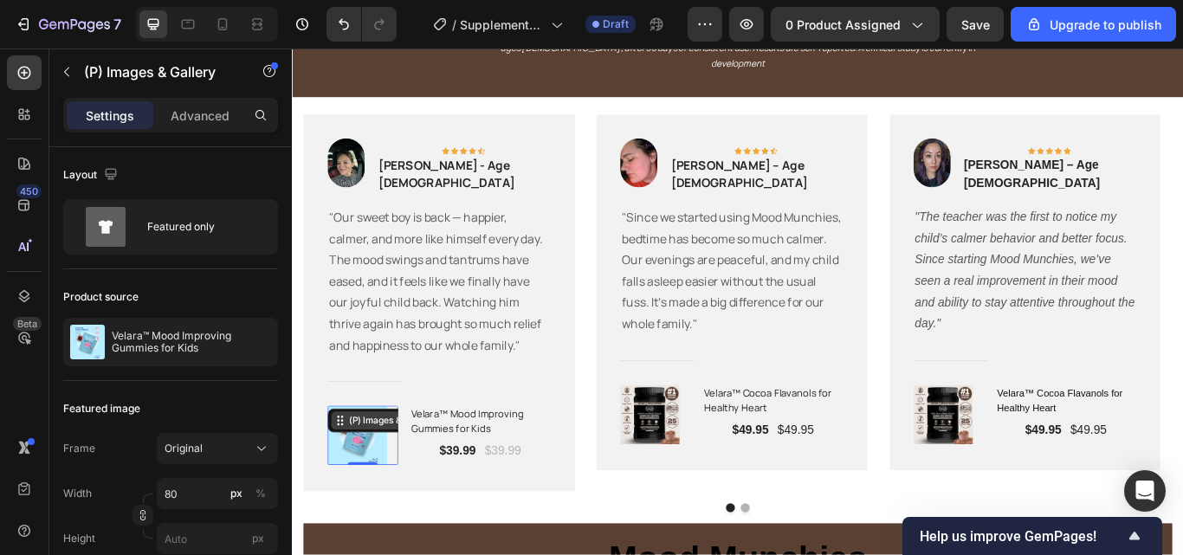
click at [384, 475] on div "(P) Images & Gallery" at bounding box center [407, 483] width 106 height 16
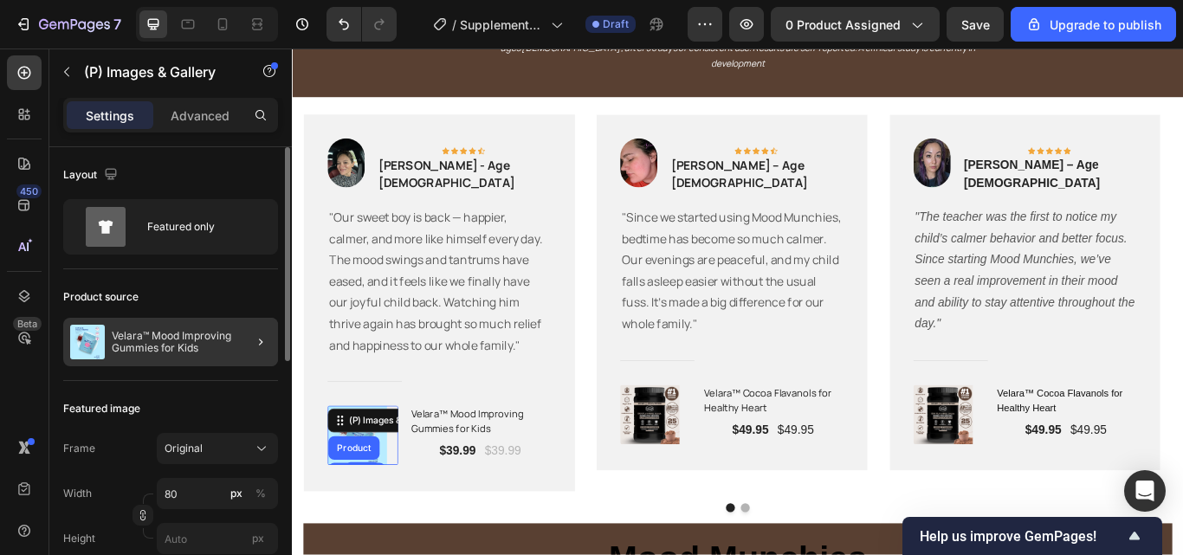
click at [254, 354] on div at bounding box center [253, 342] width 48 height 48
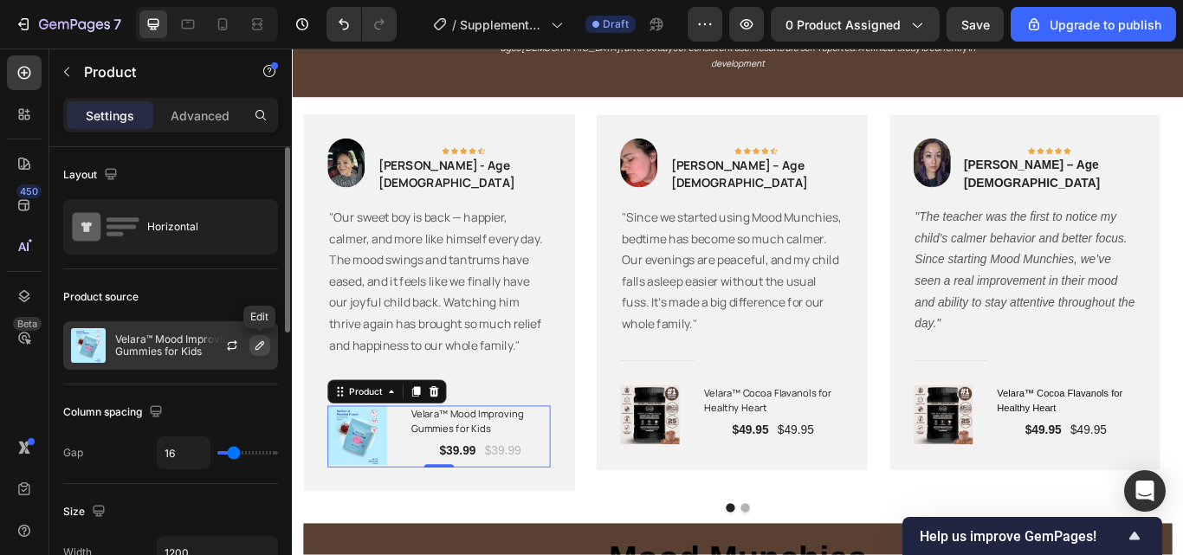
click at [263, 350] on icon "button" at bounding box center [260, 346] width 14 height 14
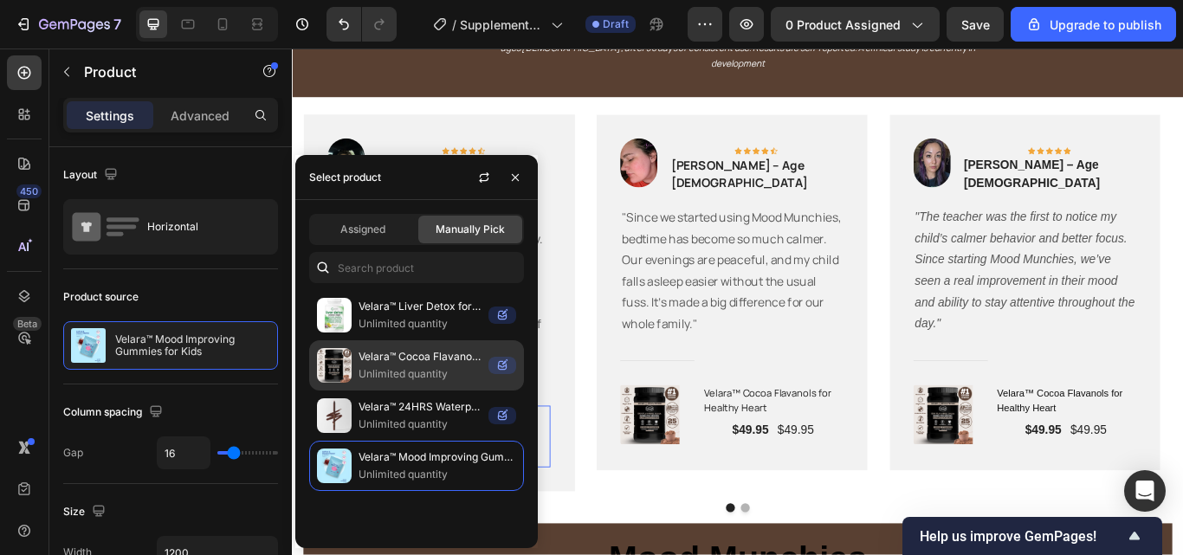
drag, startPoint x: 359, startPoint y: 371, endPoint x: 341, endPoint y: 330, distance: 45.4
click at [359, 371] on p "Unlimited quantity" at bounding box center [419, 373] width 123 height 17
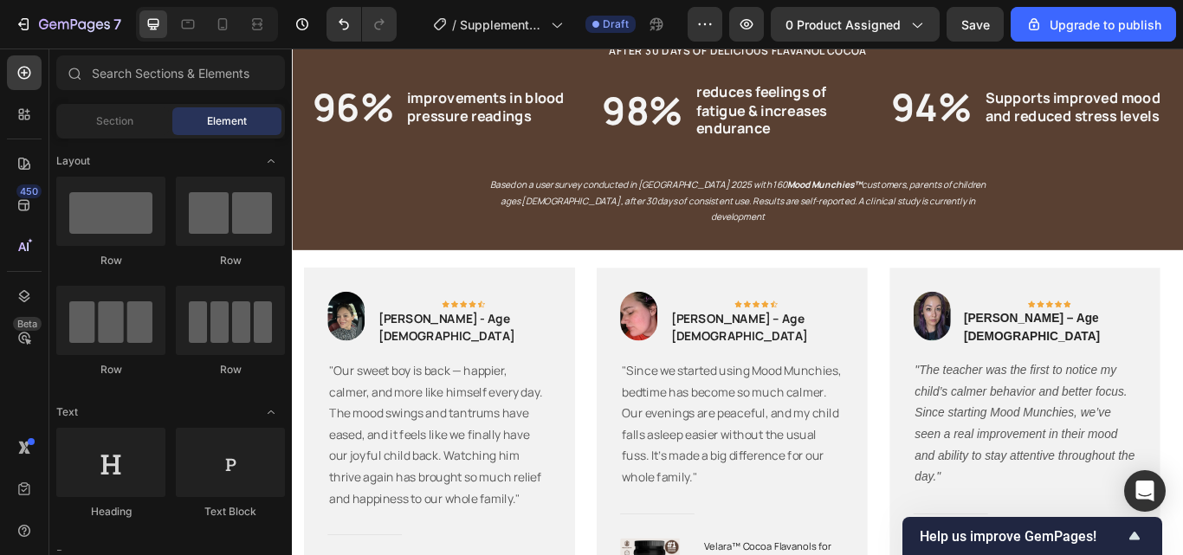
scroll to position [2792, 0]
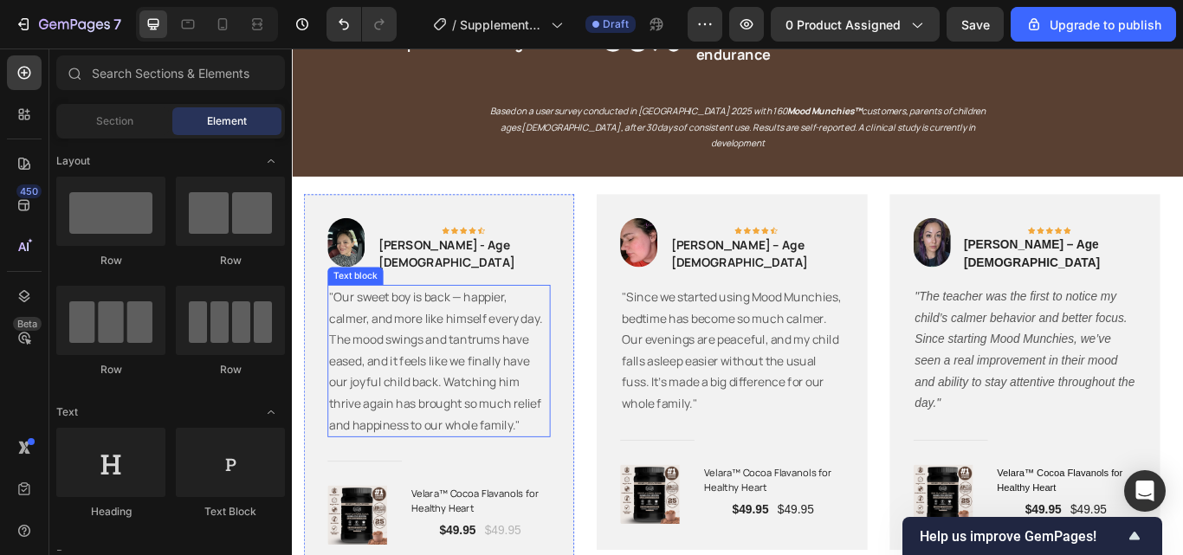
click at [768, 326] on p ""Since we started using Mood Munchies, bedtime has become so much calmer. Our e…" at bounding box center [803, 401] width 256 height 150
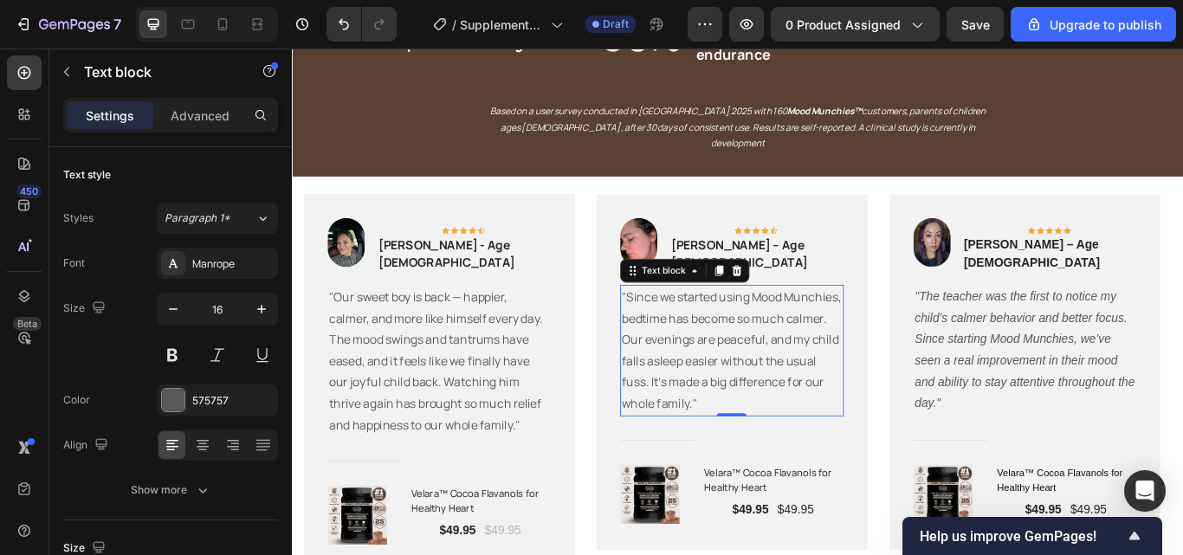
click at [809, 424] on p ""Since we started using Mood Munchies, bedtime has become so much calmer. Our e…" at bounding box center [803, 401] width 256 height 150
click at [816, 432] on p ""Since we started using Mood Munchies, bedtime has become so much calmer. Our e…" at bounding box center [803, 401] width 256 height 150
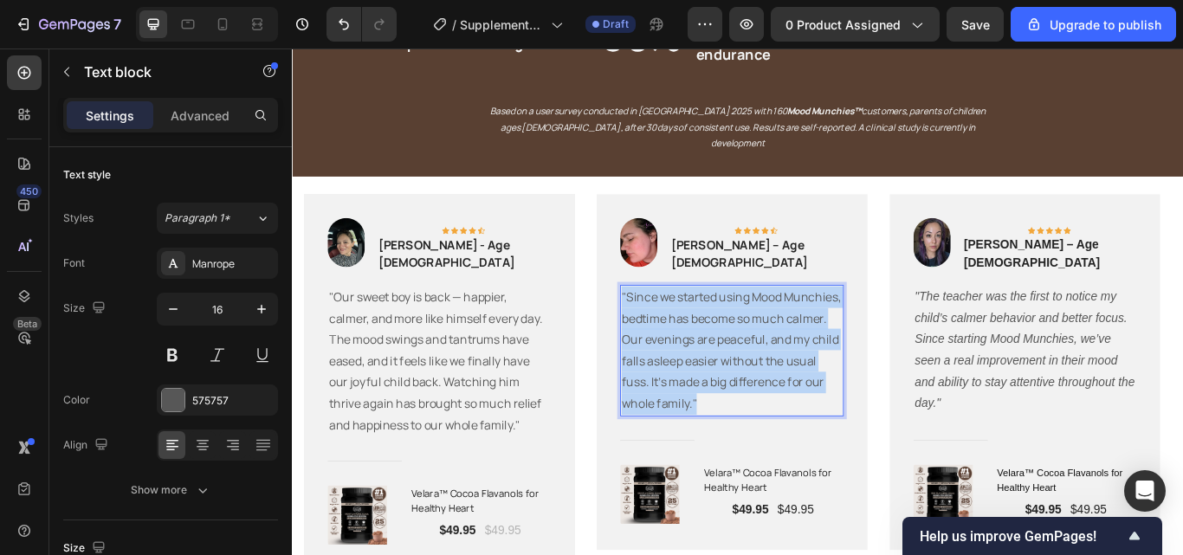
drag, startPoint x: 816, startPoint y: 432, endPoint x: 677, endPoint y: 316, distance: 181.4
click at [677, 326] on p ""Since we started using Mood Munchies, bedtime has become so much calmer. Our e…" at bounding box center [803, 401] width 256 height 150
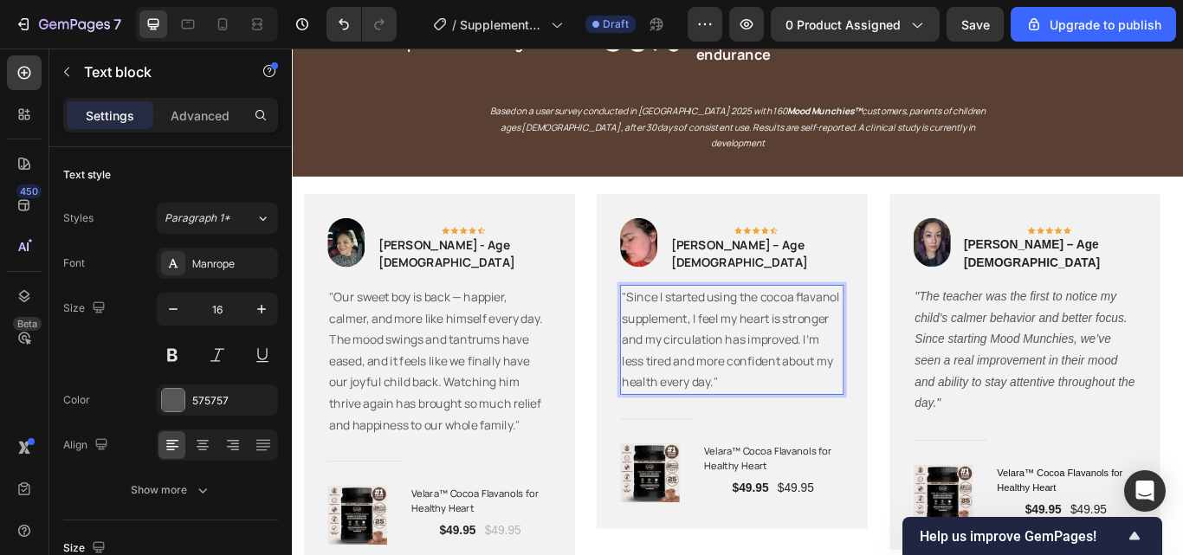
click at [750, 342] on p ""Since I started using the cocoa flavanol supplement, I feel my heart is strong…" at bounding box center [803, 388] width 256 height 125
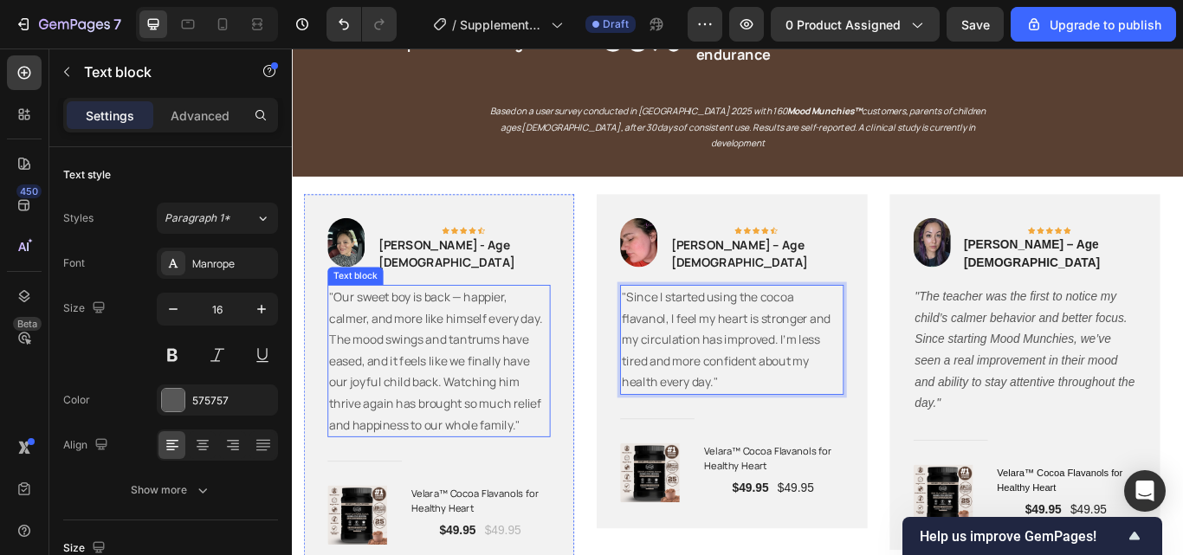
click at [388, 365] on p ""Our sweet boy is back — happier, calmer, and more like himself every day. The …" at bounding box center [462, 413] width 256 height 175
click at [387, 361] on p ""Our sweet boy is back — happier, calmer, and more like himself every day. The …" at bounding box center [462, 413] width 256 height 175
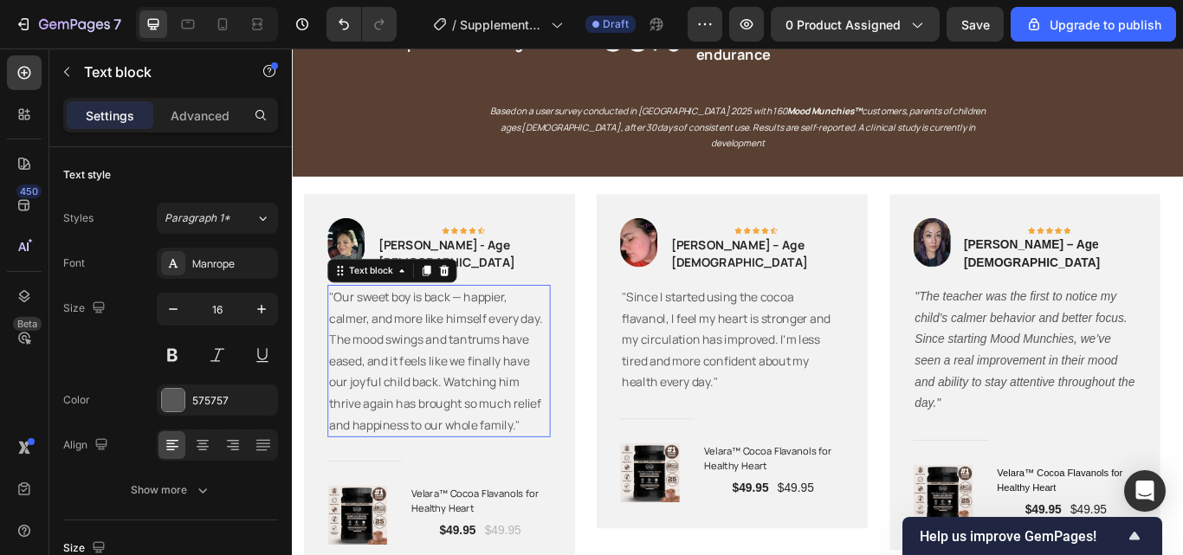
drag, startPoint x: 445, startPoint y: 410, endPoint x: 561, endPoint y: 464, distance: 128.2
click at [494, 460] on p ""Our sweet boy is back — happier, calmer, and more like himself every day. The …" at bounding box center [462, 413] width 256 height 175
click at [561, 464] on p ""Our sweet boy is back — happier, calmer, and more like himself every day. The …" at bounding box center [462, 413] width 256 height 175
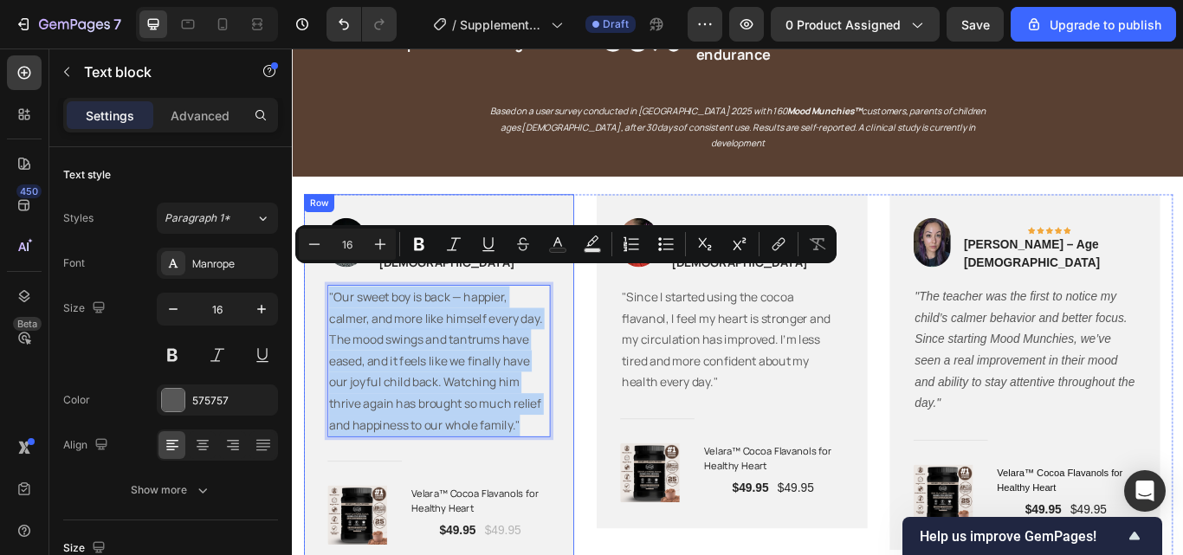
drag, startPoint x: 561, startPoint y: 464, endPoint x: 323, endPoint y: 319, distance: 279.0
click at [323, 319] on div "Image Icon Icon Icon Icon Icon Row Emily M. - Age 44 Text block Row "Our sweet …" at bounding box center [462, 439] width 315 height 440
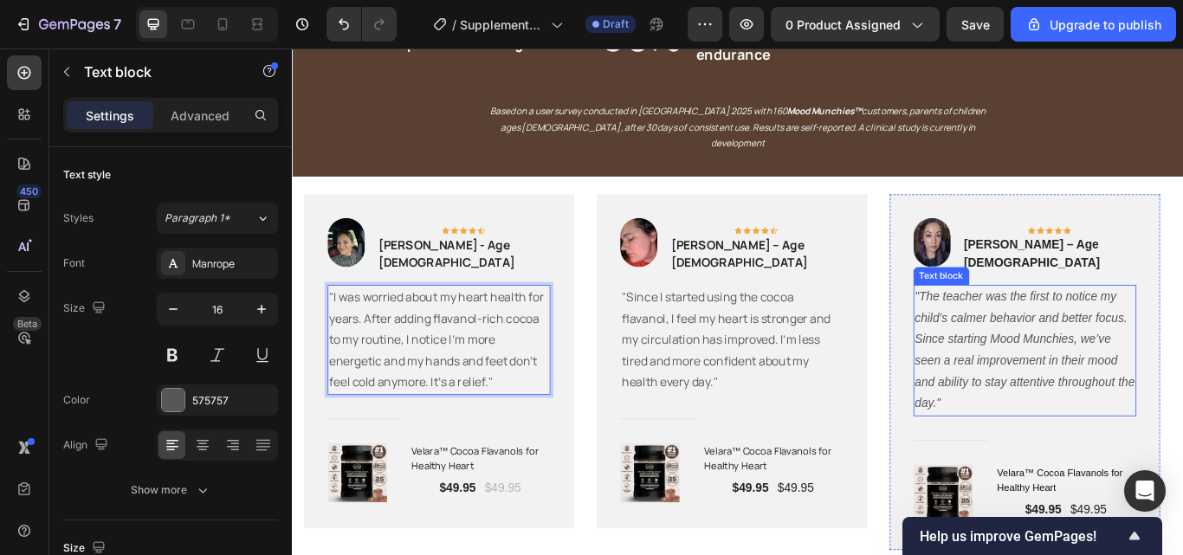
click at [1048, 326] on p ""The teacher was the first to notice my child’s calmer behavior and better focu…" at bounding box center [1145, 401] width 256 height 150
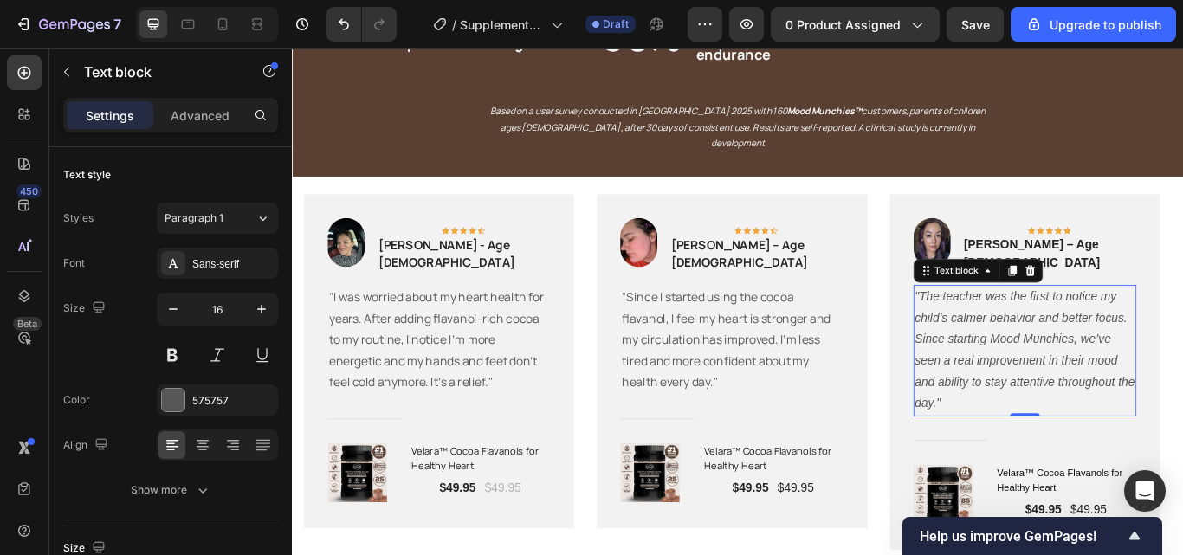
click at [1068, 434] on p ""The teacher was the first to notice my child’s calmer behavior and better focu…" at bounding box center [1145, 401] width 256 height 150
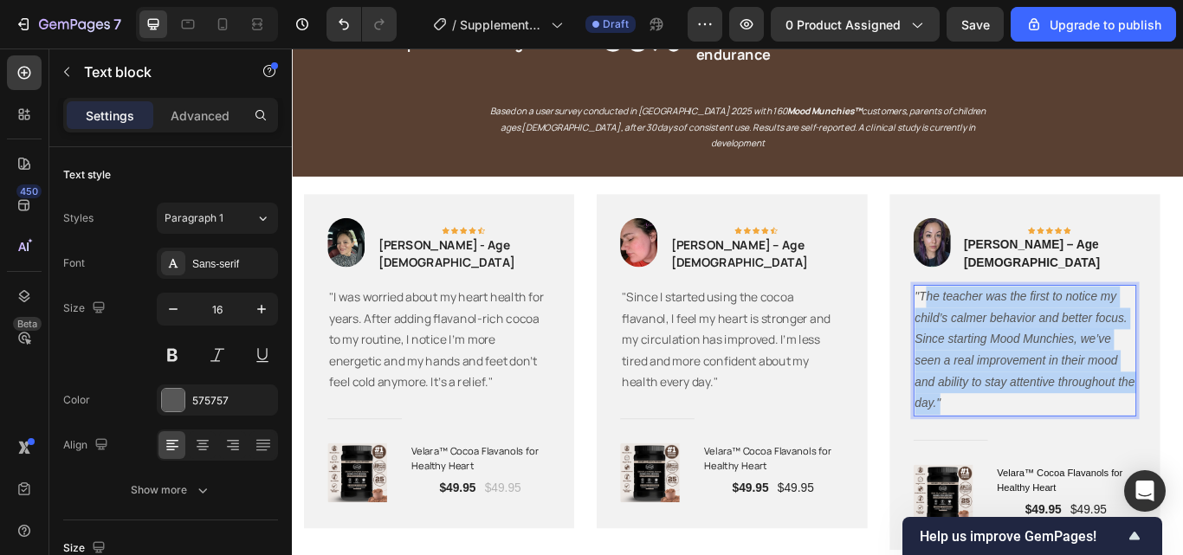
drag, startPoint x: 1068, startPoint y: 434, endPoint x: 1026, endPoint y: 304, distance: 136.4
click at [1026, 326] on p ""The teacher was the first to notice my child’s calmer behavior and better focu…" at bounding box center [1145, 401] width 256 height 150
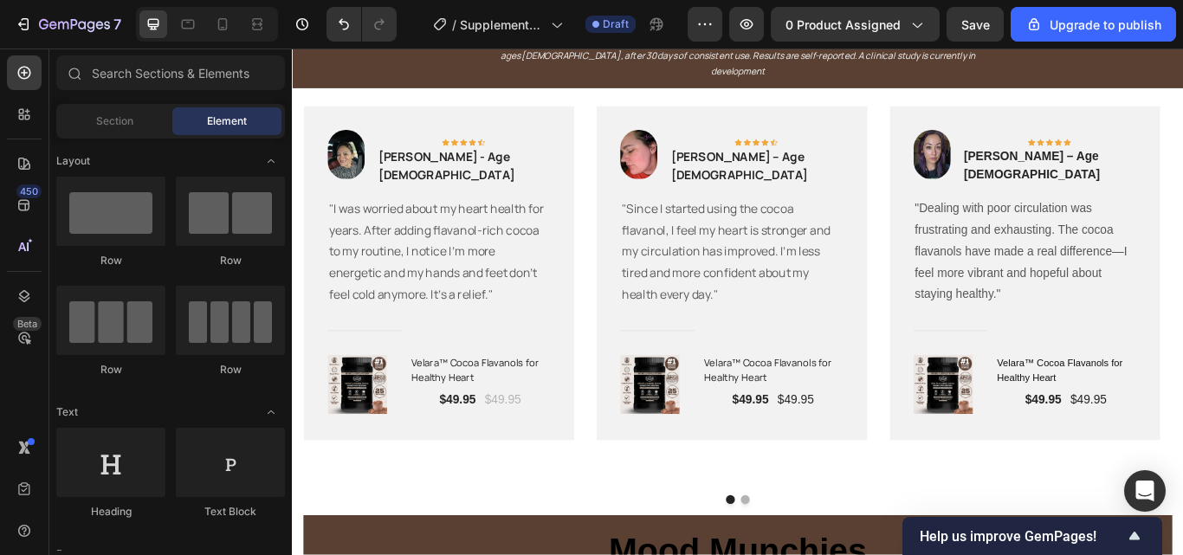
scroll to position [2945, 0]
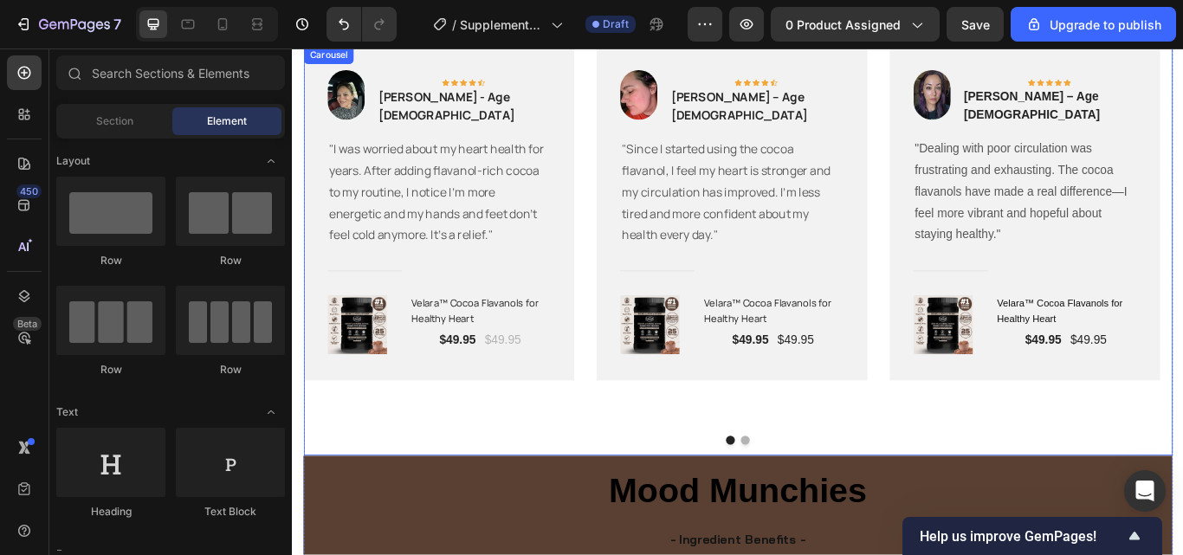
click at [815, 500] on button "Dot" at bounding box center [820, 505] width 10 height 10
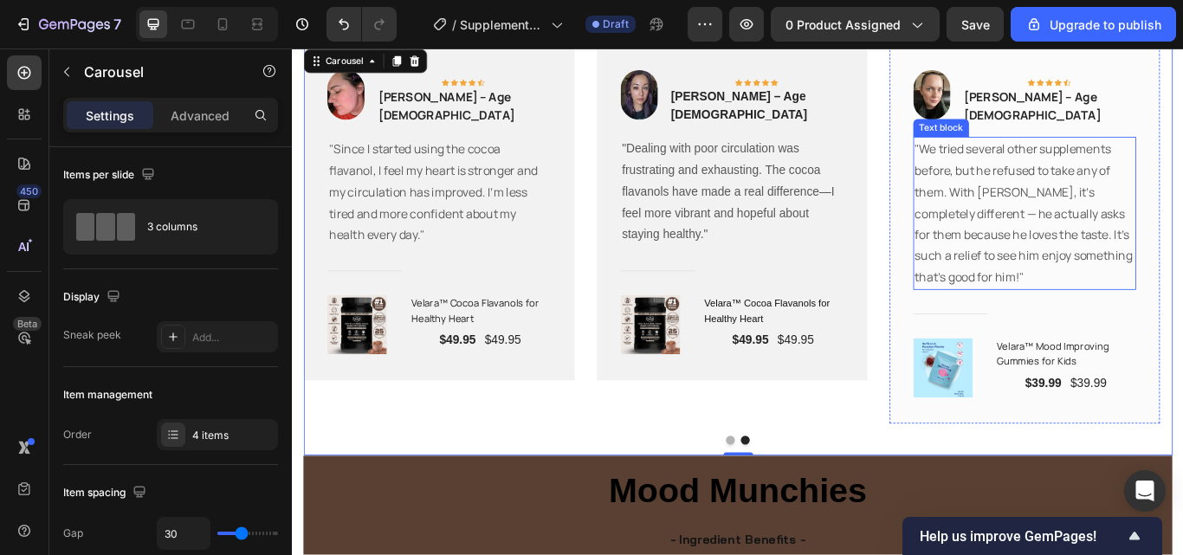
click at [1099, 250] on p ""We tried several other supplements before, but he refused to take any of them.…" at bounding box center [1145, 241] width 256 height 175
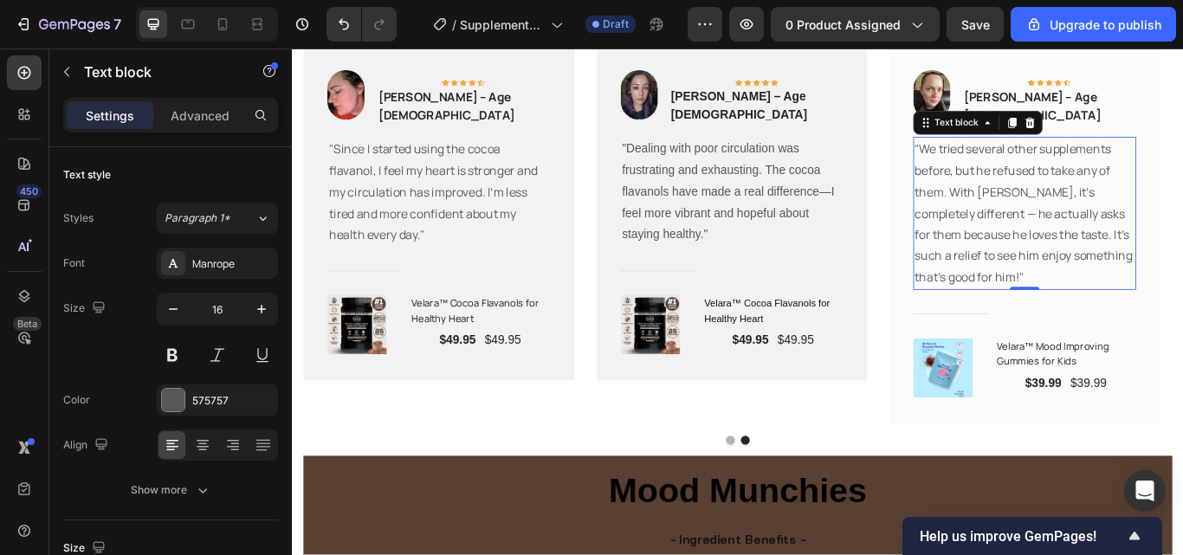
click at [1176, 304] on p ""We tried several other supplements before, but he refused to take any of them.…" at bounding box center [1145, 241] width 256 height 175
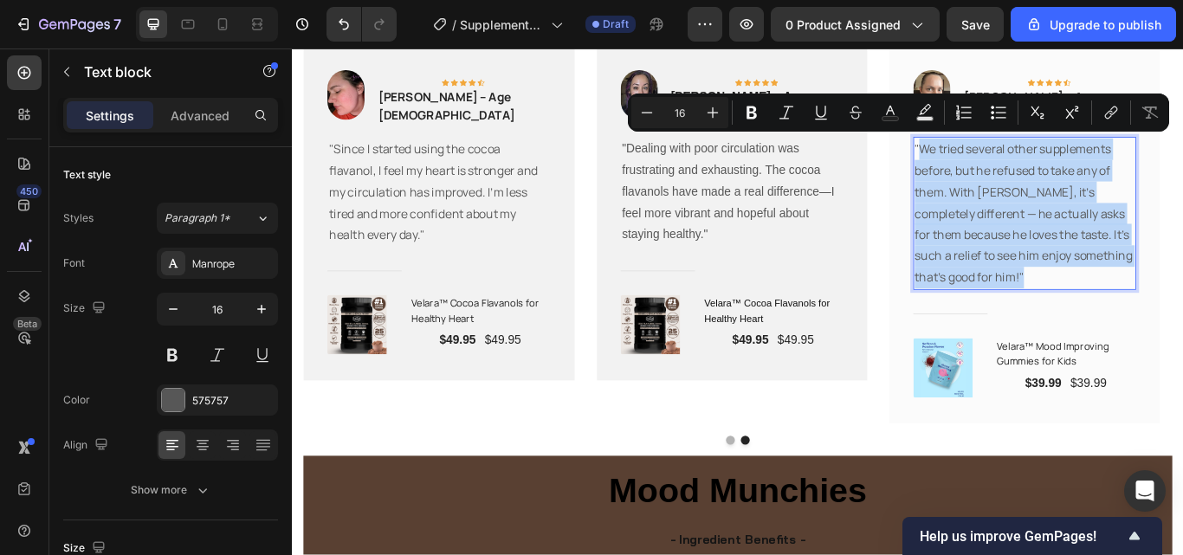
drag, startPoint x: 1176, startPoint y: 305, endPoint x: 1020, endPoint y: 167, distance: 207.9
click at [1020, 167] on p ""We tried several other supplements before, but he refused to take any of them.…" at bounding box center [1145, 241] width 256 height 175
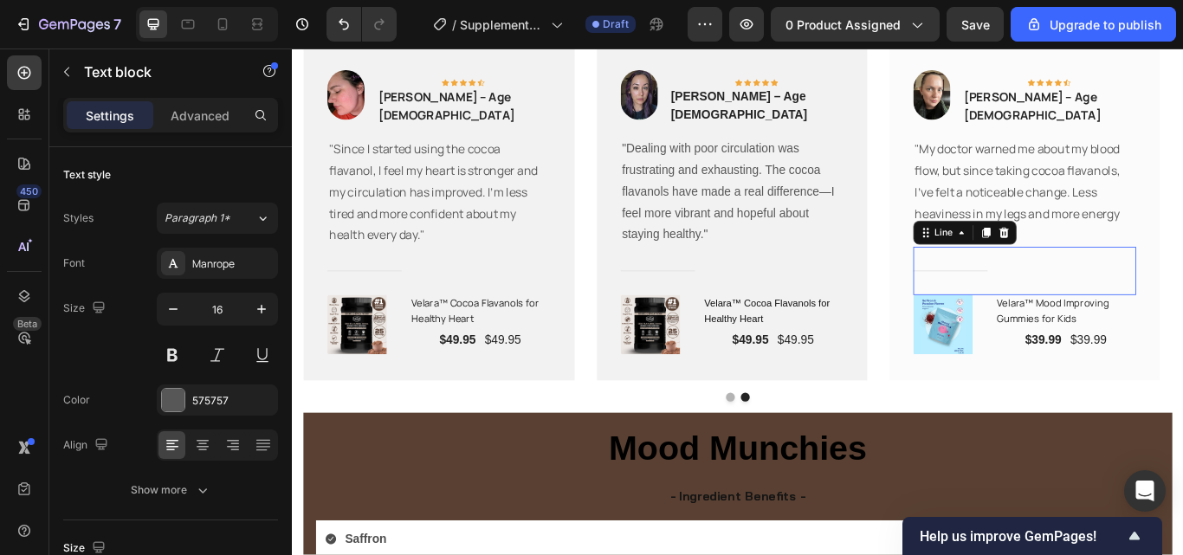
click at [1157, 300] on div "Title Line 0" at bounding box center [1146, 309] width 260 height 56
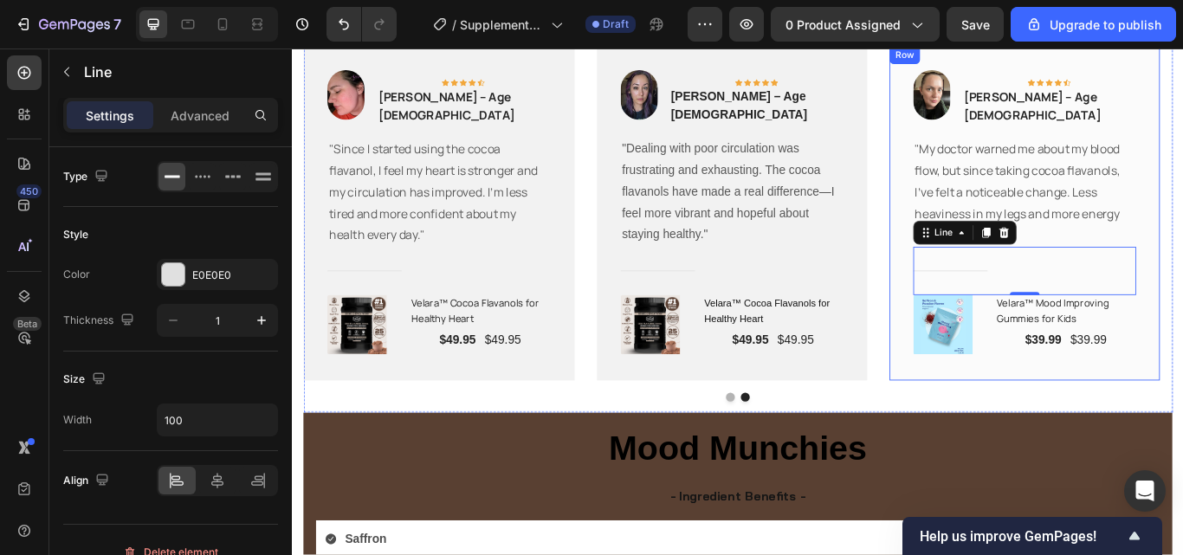
click at [1182, 392] on div "Image Icon Icon Icon Icon Icon Row Amanda G. – Age 41 Text block Row "My doctor…" at bounding box center [1145, 242] width 315 height 390
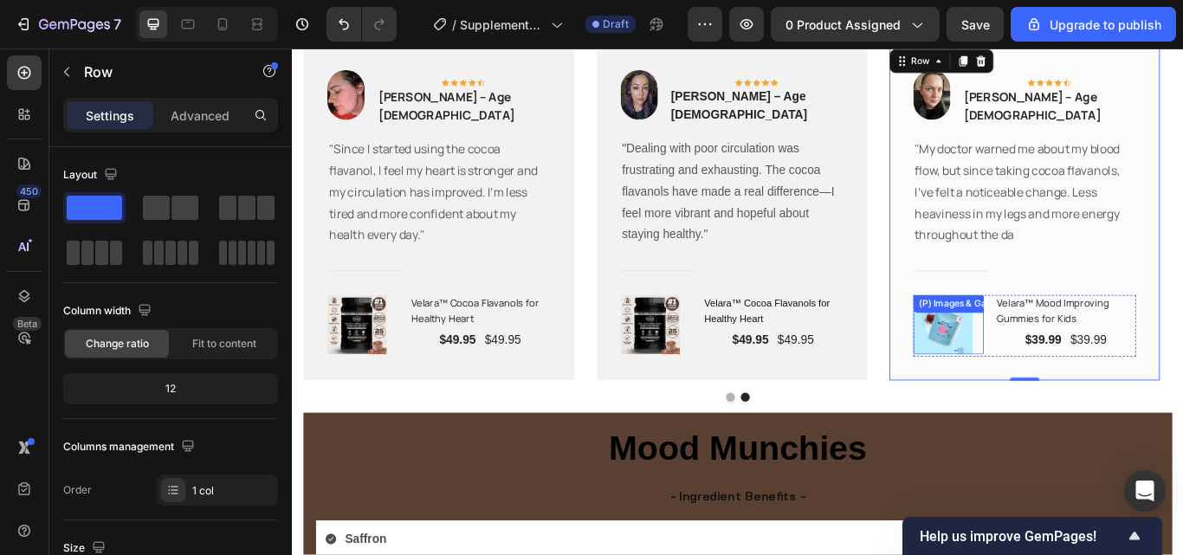
click at [1055, 377] on img at bounding box center [1050, 371] width 69 height 69
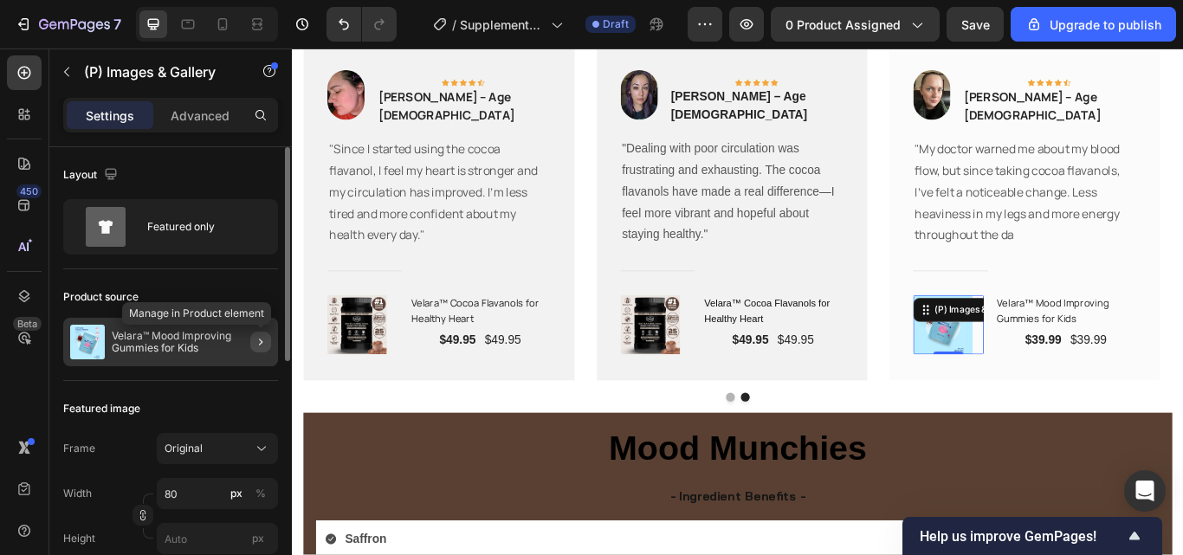
drag, startPoint x: 262, startPoint y: 339, endPoint x: 33, endPoint y: 348, distance: 229.6
click at [262, 339] on icon "button" at bounding box center [261, 342] width 14 height 14
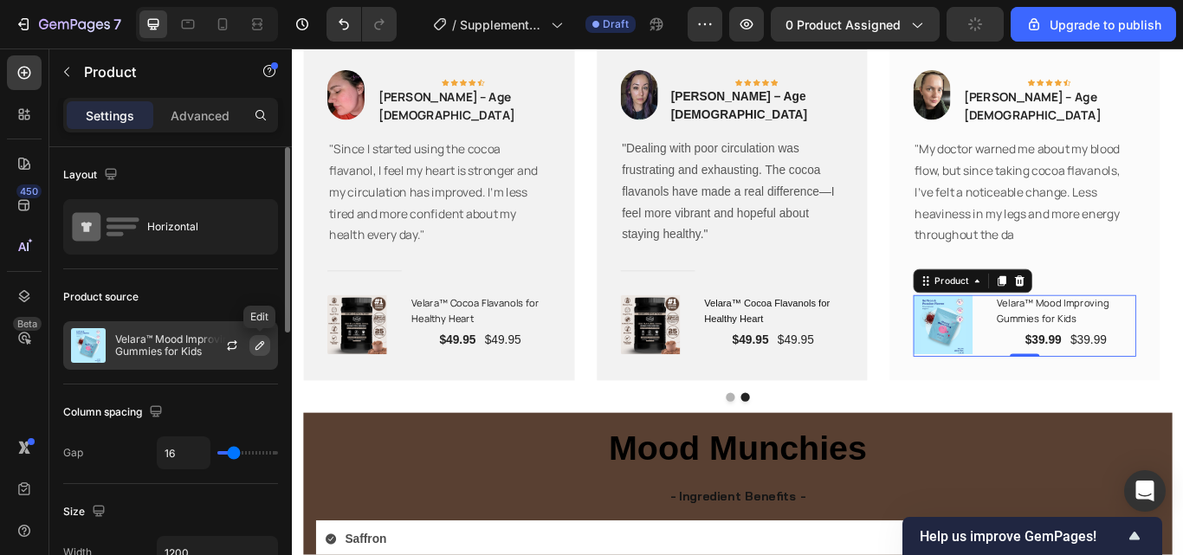
click at [258, 345] on icon "button" at bounding box center [259, 345] width 9 height 9
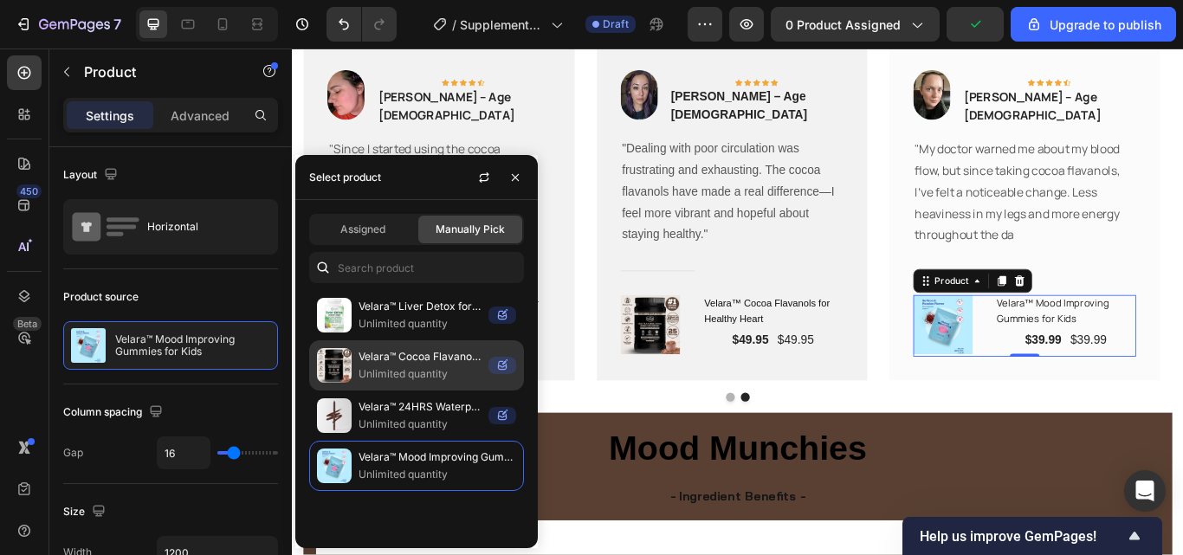
click at [405, 354] on p "Velara™ Cocoa Flavanols for Healthy Heart" at bounding box center [419, 356] width 123 height 17
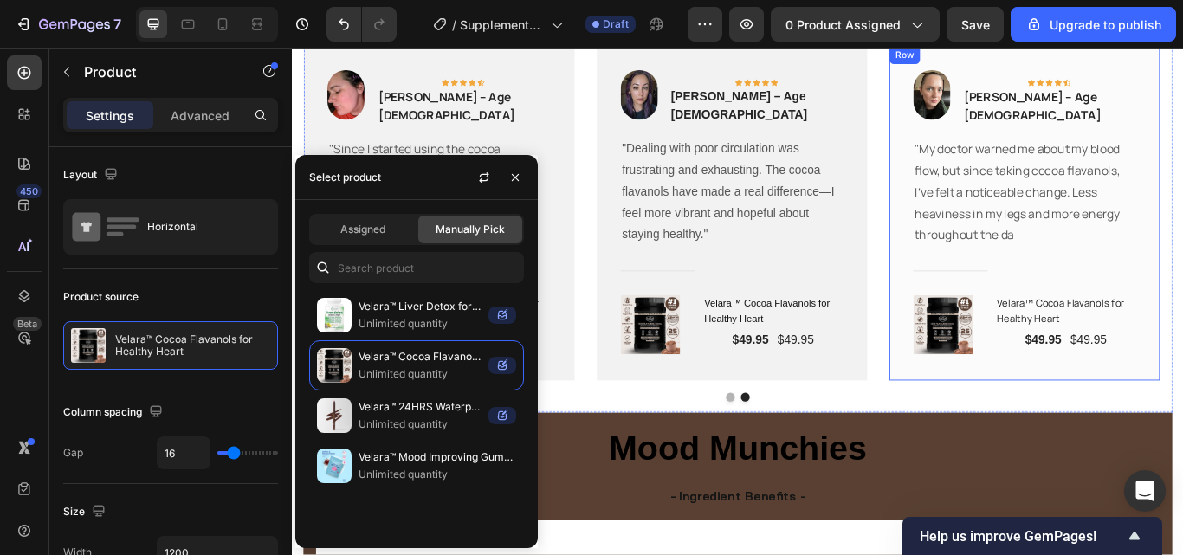
click at [996, 306] on div "Image Icon Icon Icon Icon Icon Row Amanda G. – Age 41 Text block Row "My doctor…" at bounding box center [1145, 242] width 315 height 390
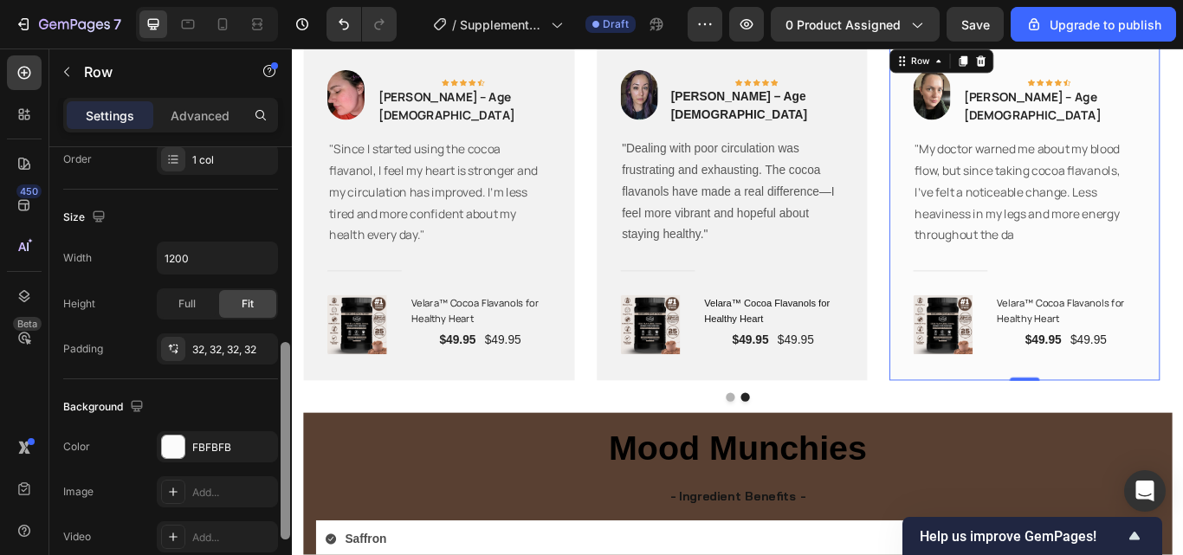
scroll to position [367, 0]
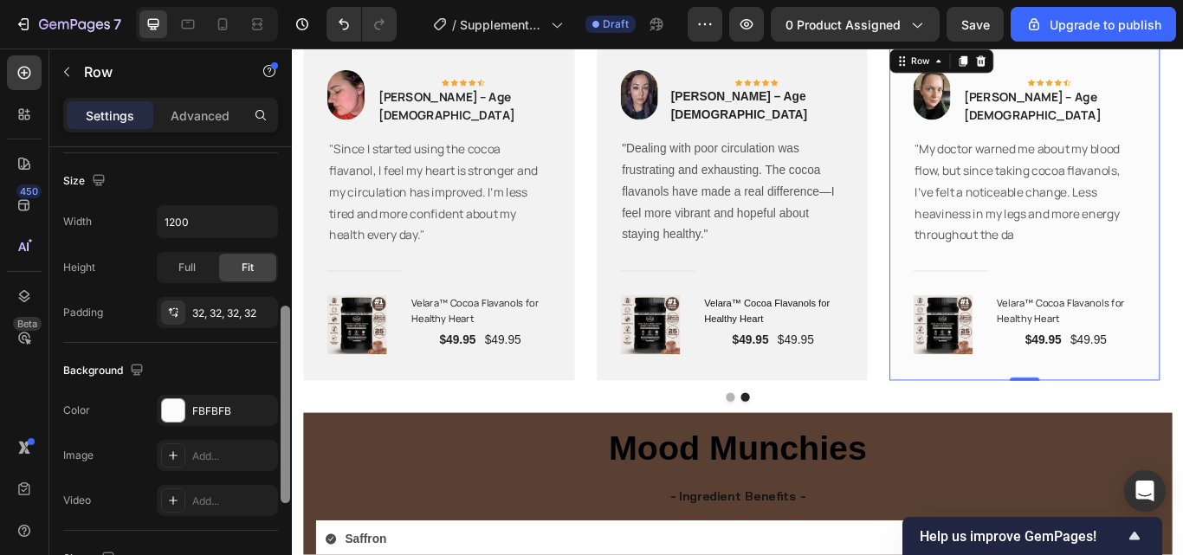
drag, startPoint x: 285, startPoint y: 263, endPoint x: 286, endPoint y: 423, distance: 159.3
click at [286, 423] on div at bounding box center [286, 404] width 10 height 197
click at [209, 423] on div "FBFBFB" at bounding box center [217, 410] width 121 height 31
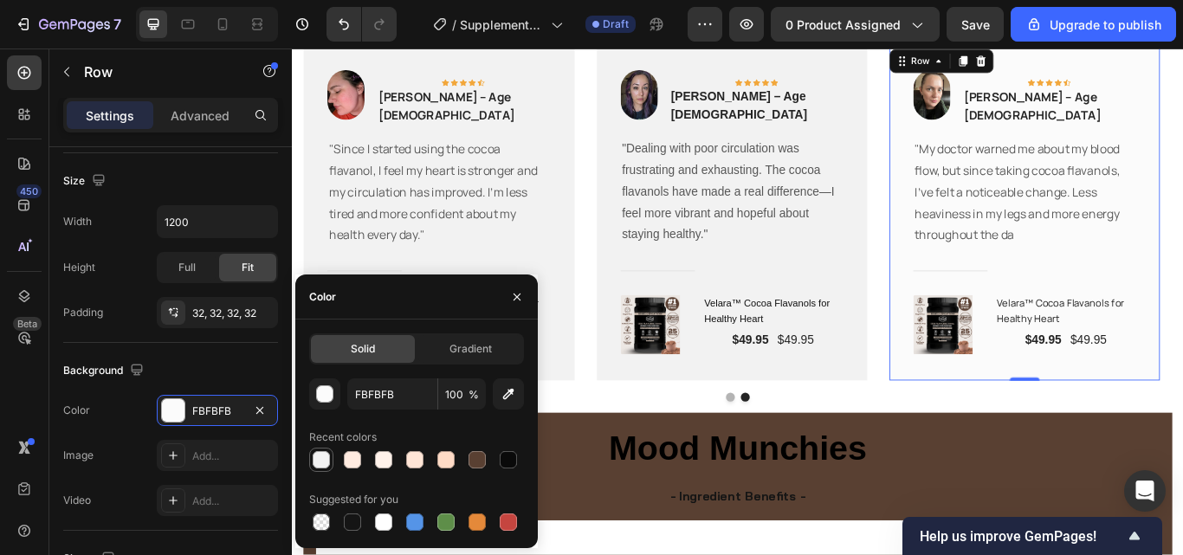
click at [325, 468] on div at bounding box center [321, 459] width 17 height 17
type input "F2F2F2"
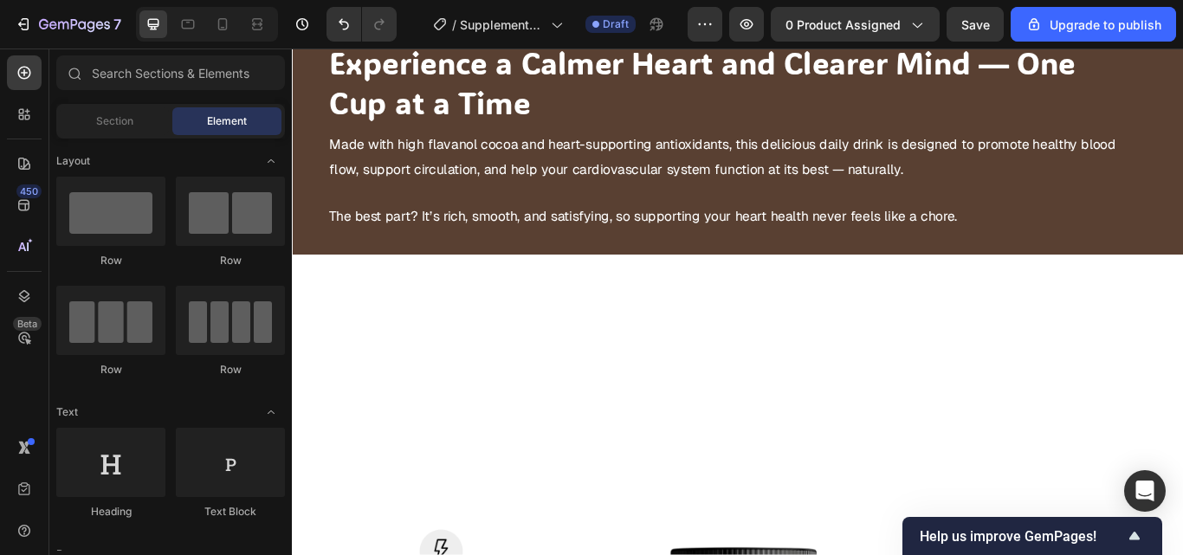
scroll to position [1636, 0]
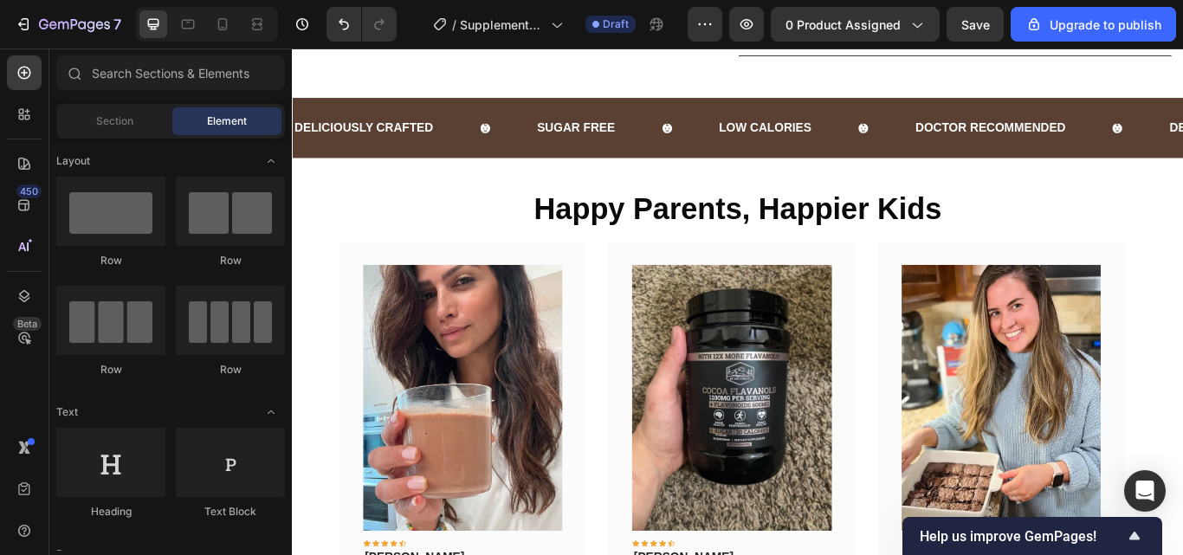
scroll to position [730, 0]
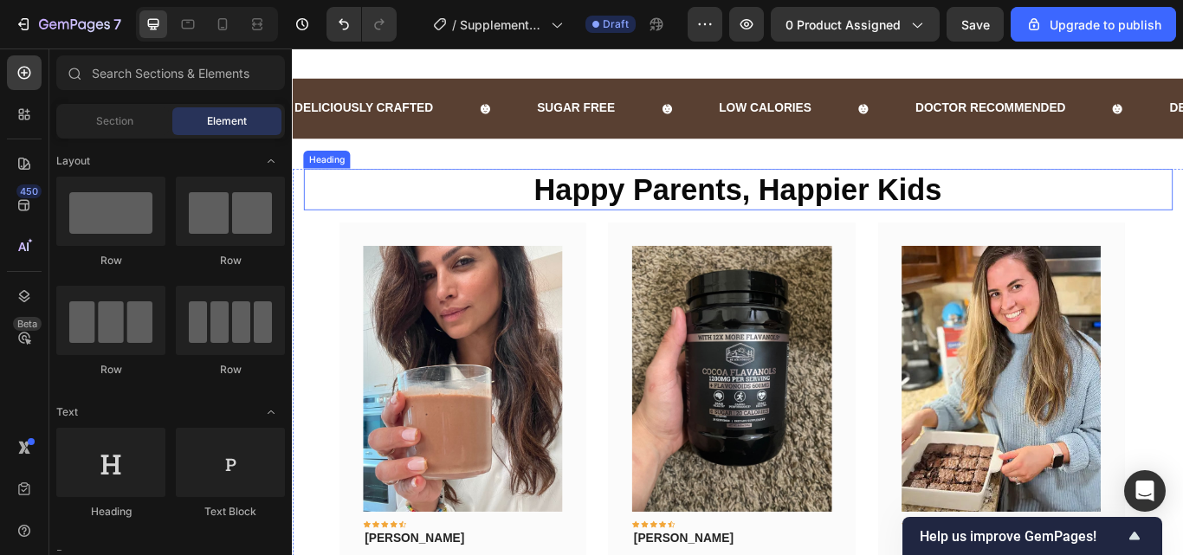
click at [804, 199] on h2 "Happy Parents, Happier Kids" at bounding box center [811, 213] width 1013 height 48
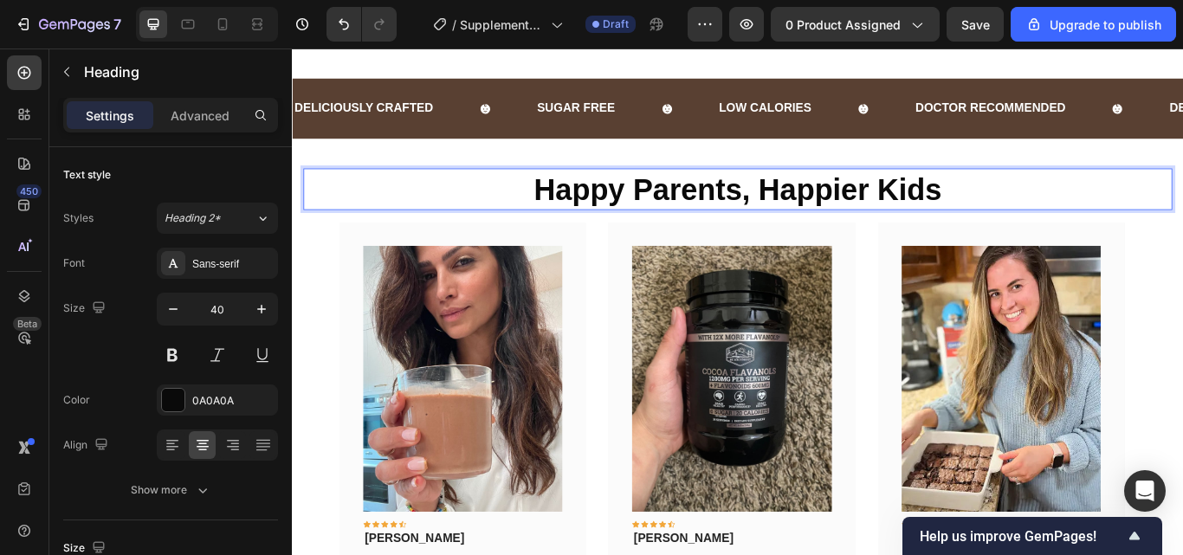
click at [807, 219] on h2 "Happy Parents, Happier Kids" at bounding box center [811, 213] width 1013 height 48
click at [1024, 216] on p "Healthy Cocoa, Happier Kids" at bounding box center [811, 212] width 1010 height 45
click at [1047, 219] on p "Healthy Cocoa, Happier Kids" at bounding box center [811, 212] width 1010 height 45
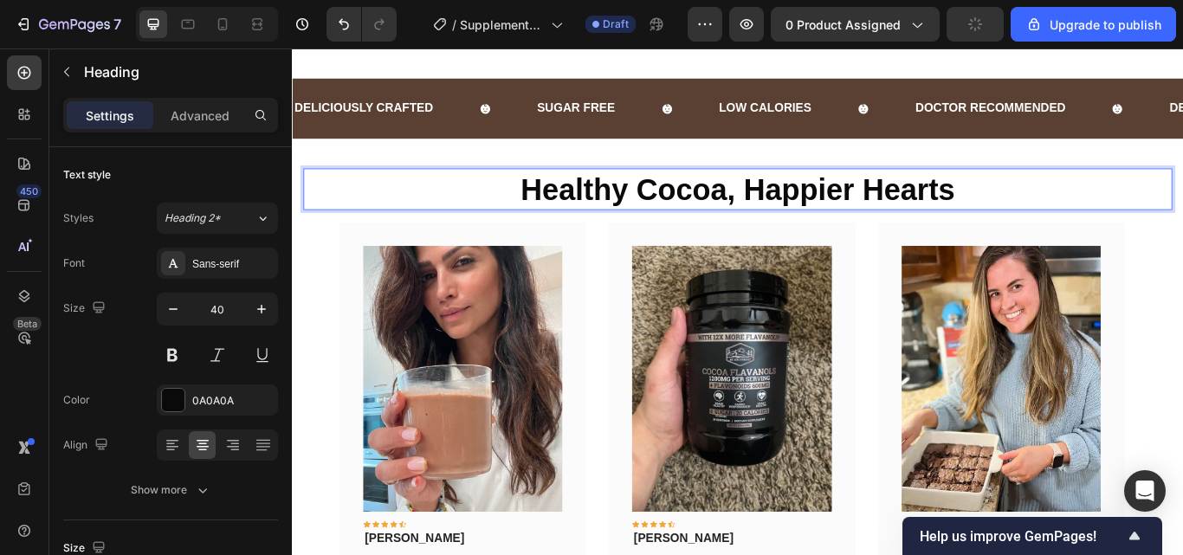
click at [780, 216] on p "Healthy Cocoa, Happier Hearts" at bounding box center [811, 212] width 1010 height 45
click at [786, 216] on p "Healthy Cocoa, Happier Hearts" at bounding box center [811, 212] width 1010 height 45
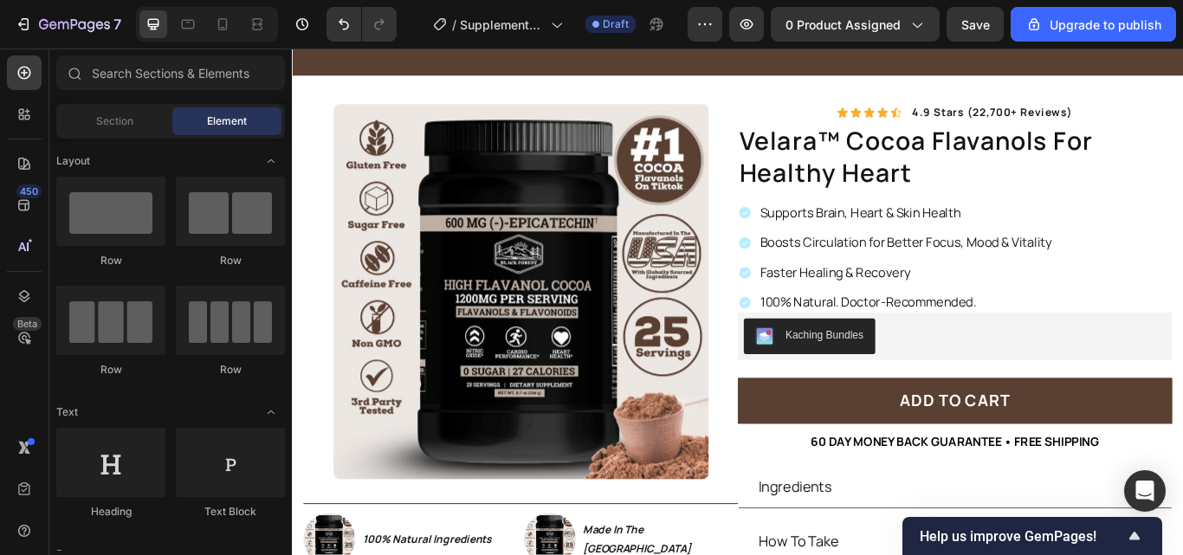
scroll to position [177, 0]
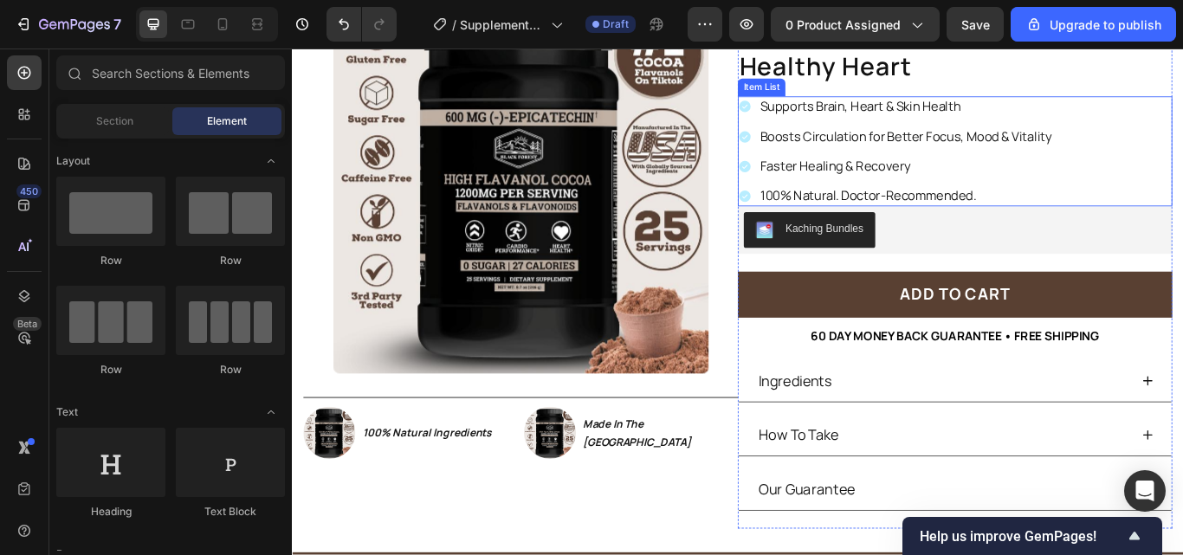
click at [811, 116] on div "Supports Brain, Heart & Skin Health Boosts Circulation for Better Focus, Mood &…" at bounding box center [1064, 169] width 506 height 128
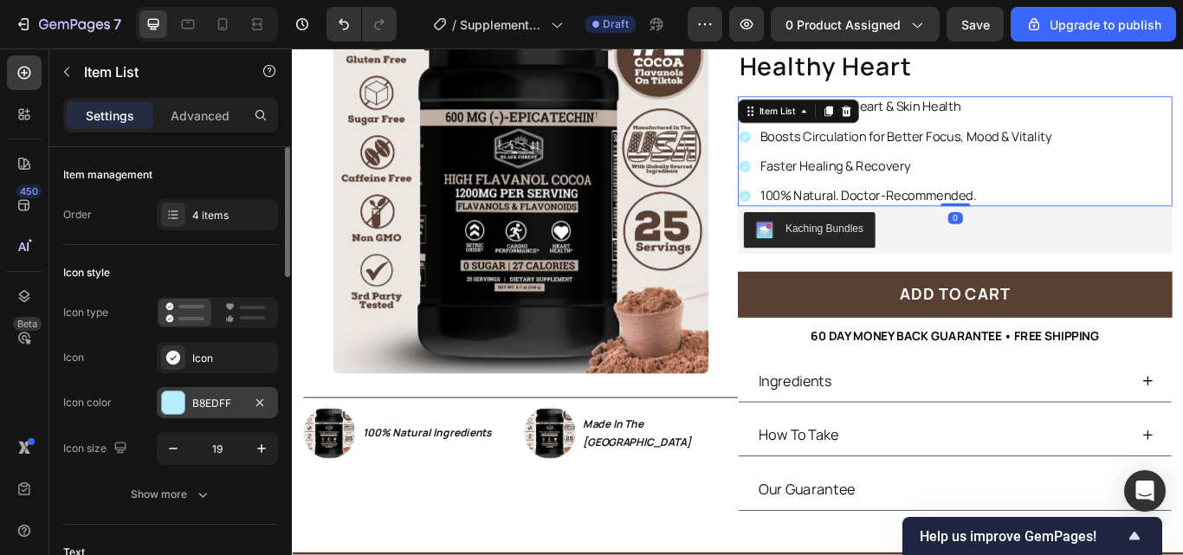
click at [204, 388] on div "B8EDFF" at bounding box center [217, 402] width 121 height 31
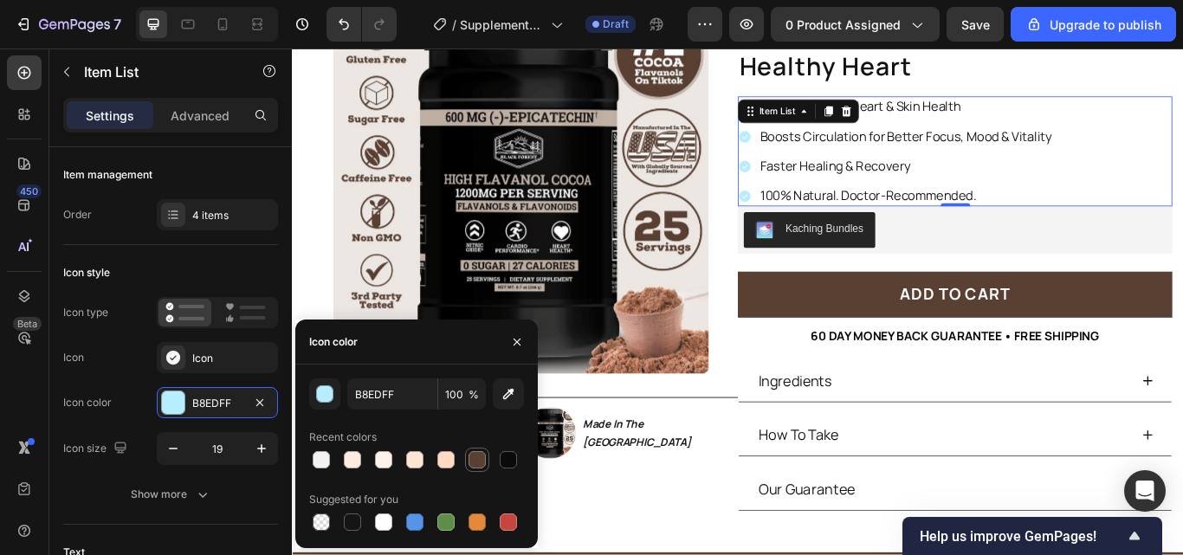
click at [480, 468] on div at bounding box center [476, 459] width 17 height 17
type input "594032"
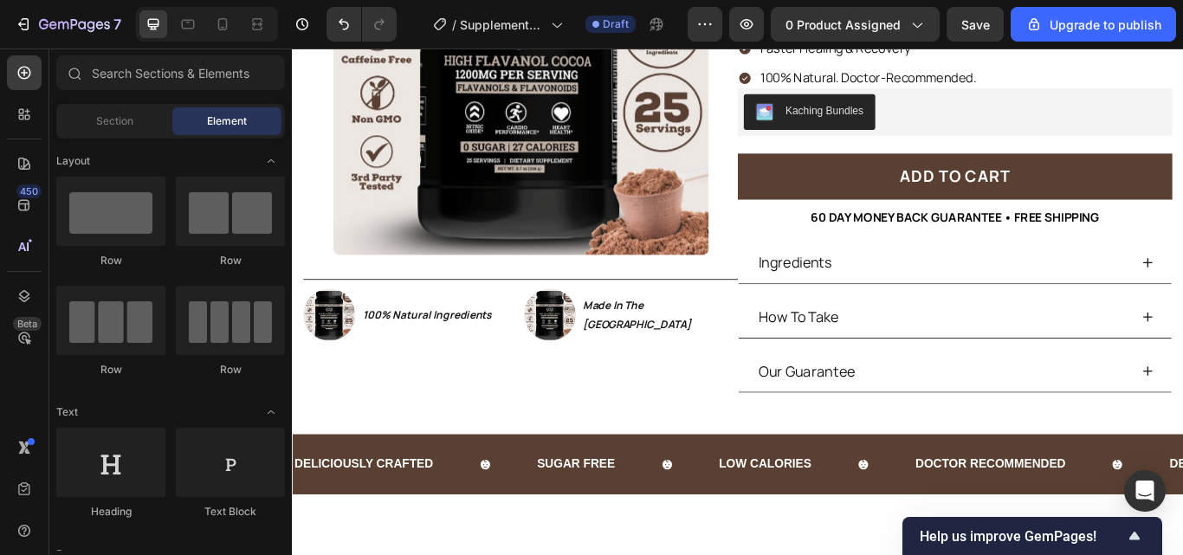
scroll to position [0, 0]
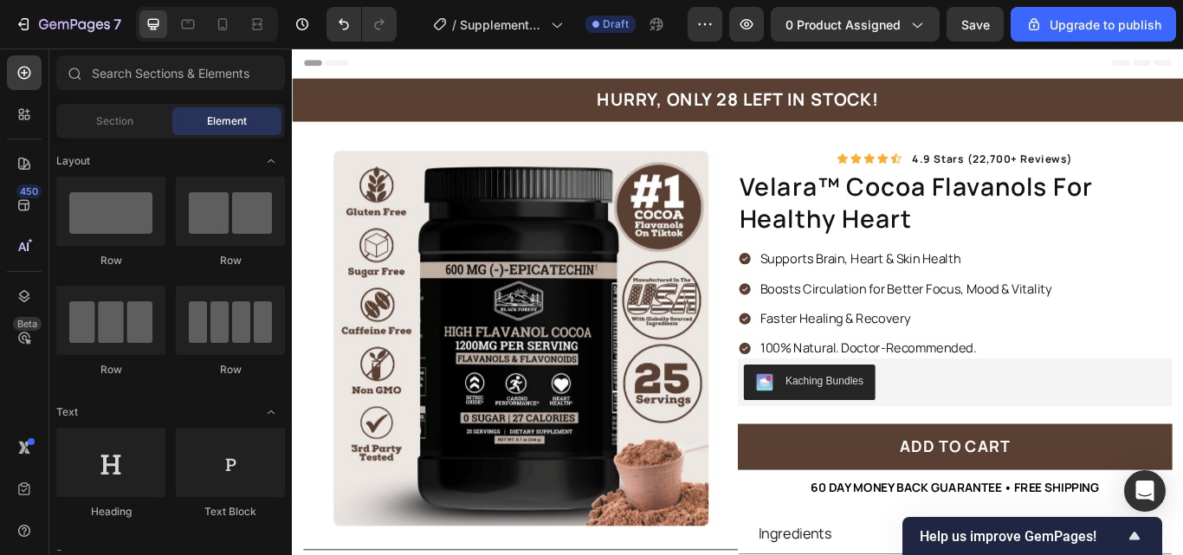
drag, startPoint x: 1182, startPoint y: 48, endPoint x: 1182, endPoint y: 39, distance: 9.5
click at [1182, 39] on div "7 / Supplements Cocoa Flavanols New LP | WIP Draft Preview 0 product assigned S…" at bounding box center [591, 24] width 1183 height 49
